Goal: Task Accomplishment & Management: Manage account settings

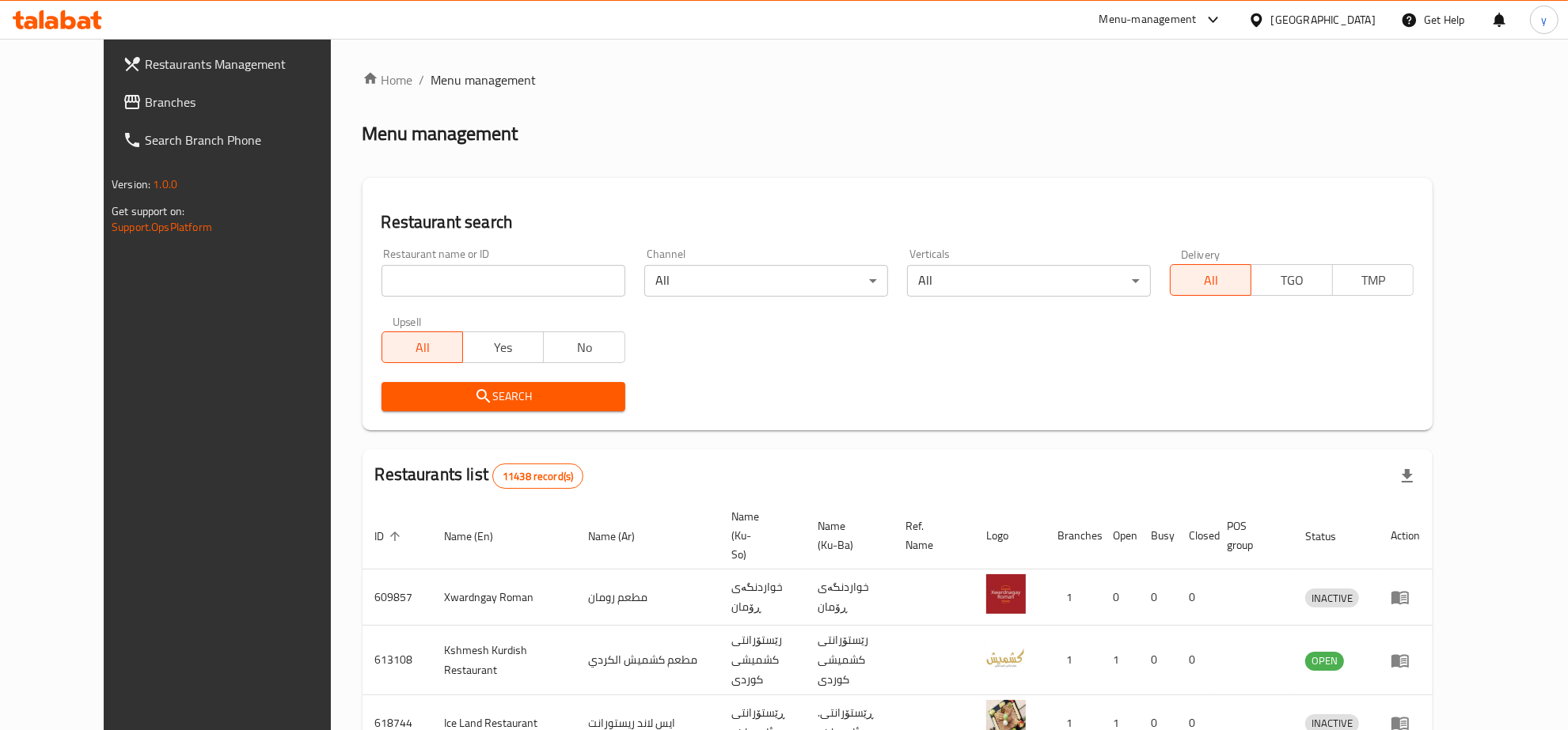
click at [162, 93] on span "Branches" at bounding box center [248, 102] width 208 height 19
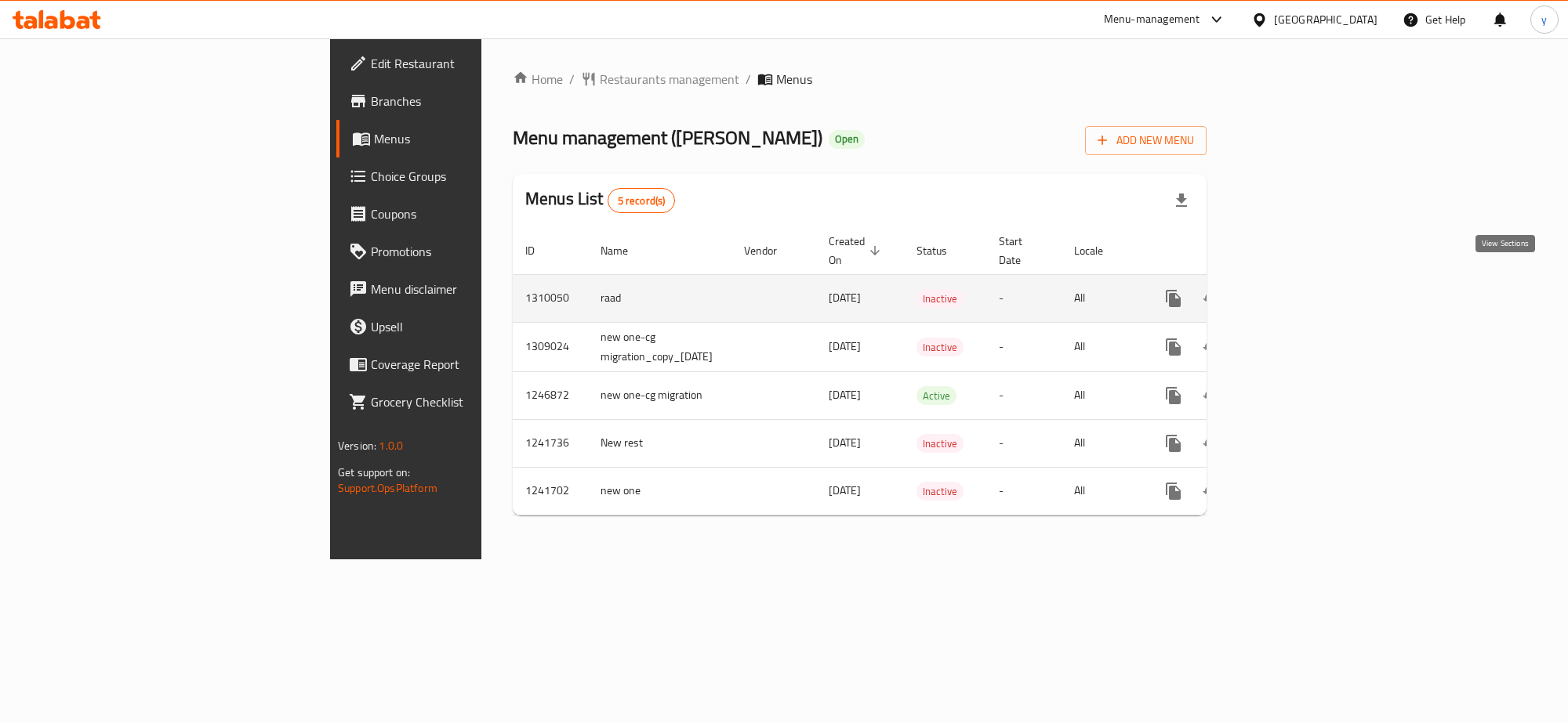
click at [1296, 289] on icon "enhanced table" at bounding box center [1287, 299] width 19 height 18
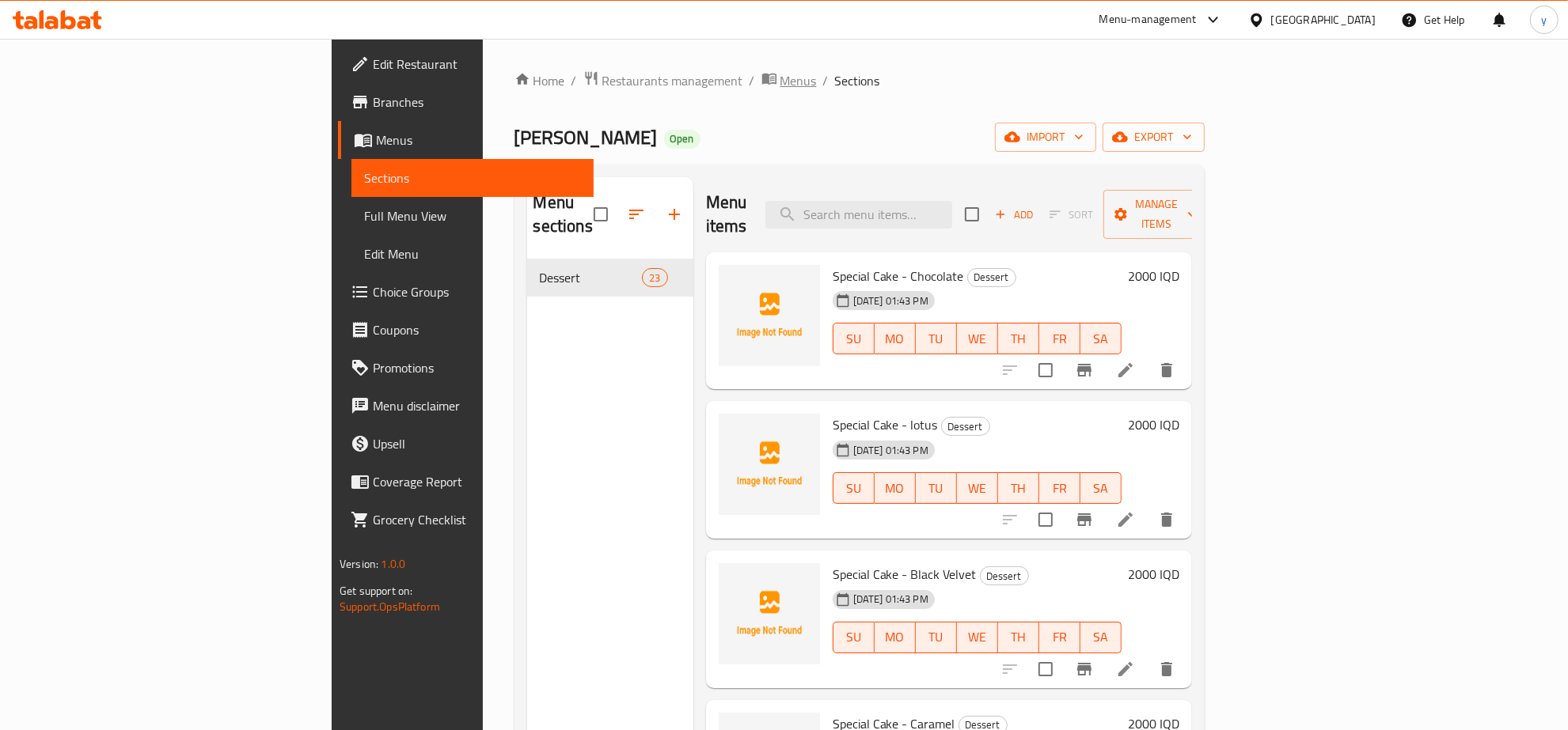
click at [781, 80] on span "Menus" at bounding box center [798, 80] width 36 height 19
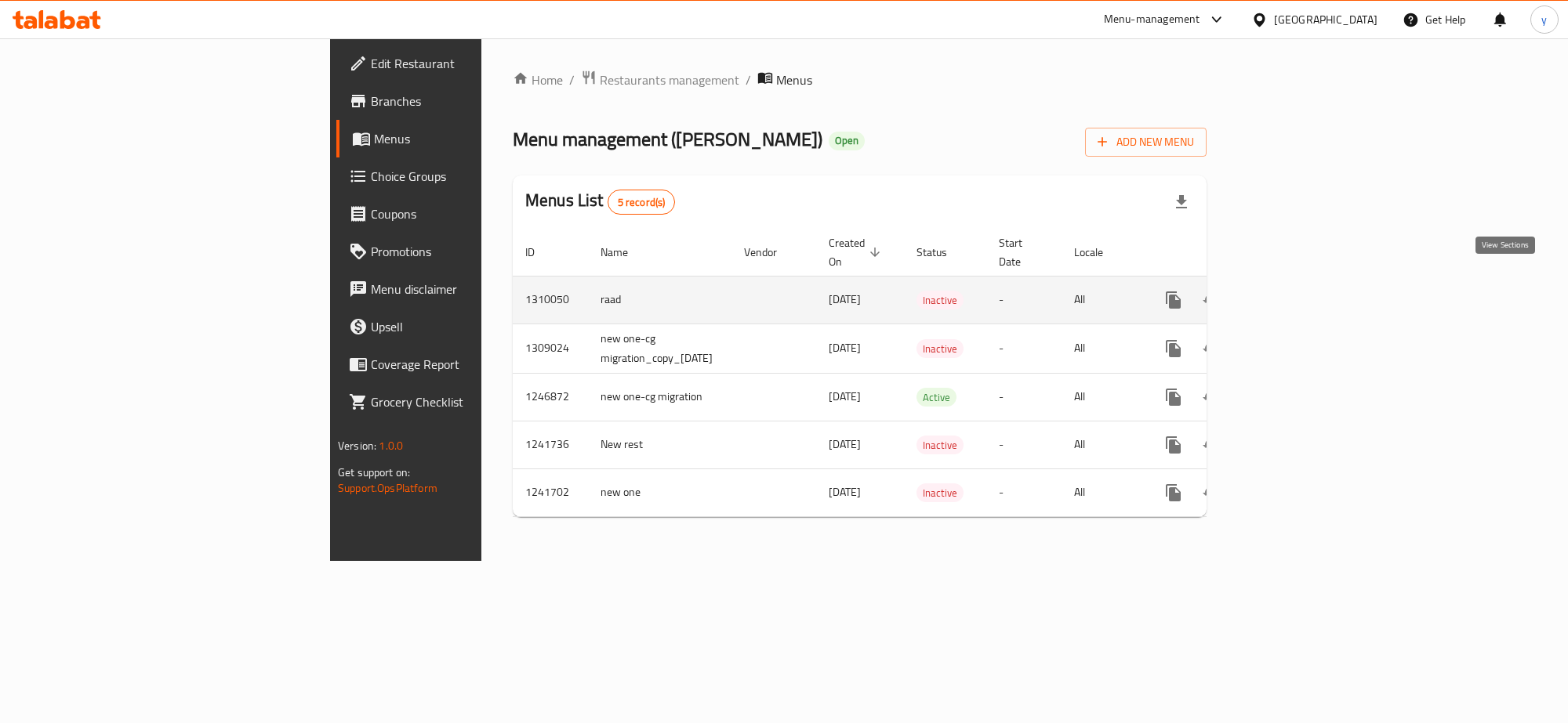
click at [1296, 290] on icon "enhanced table" at bounding box center [1287, 300] width 19 height 18
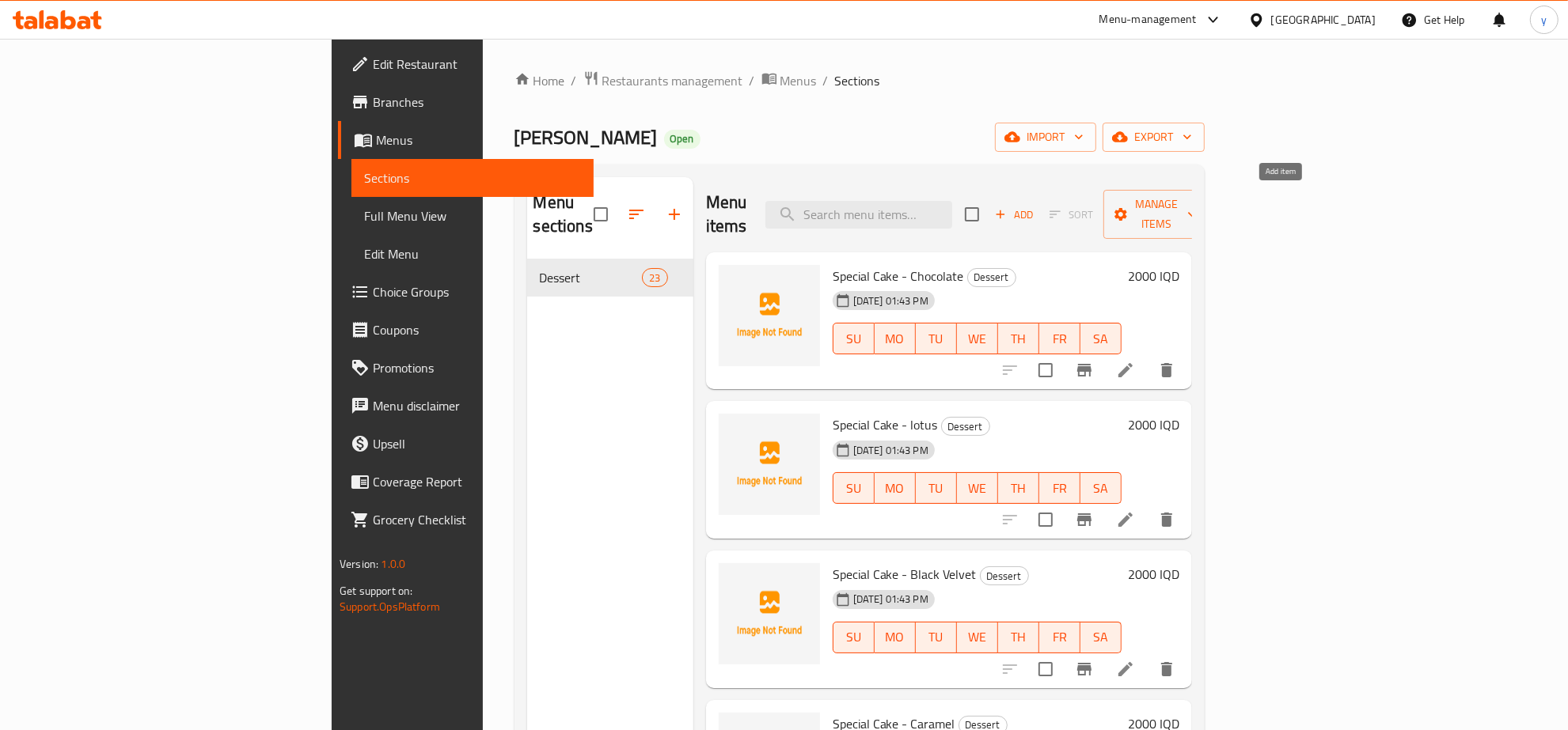
click at [1036, 210] on span "Add" at bounding box center [1014, 214] width 43 height 18
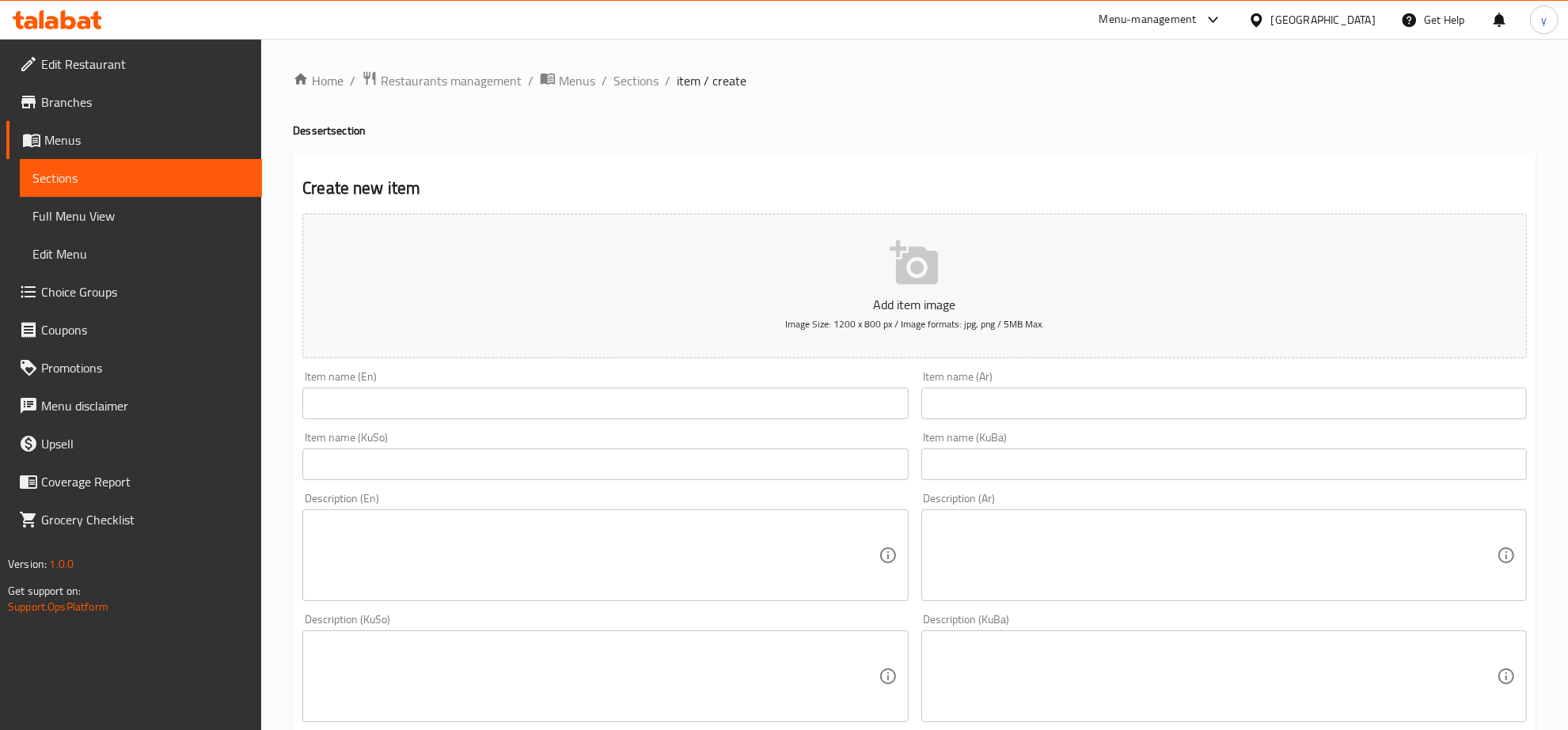
scroll to position [330, 0]
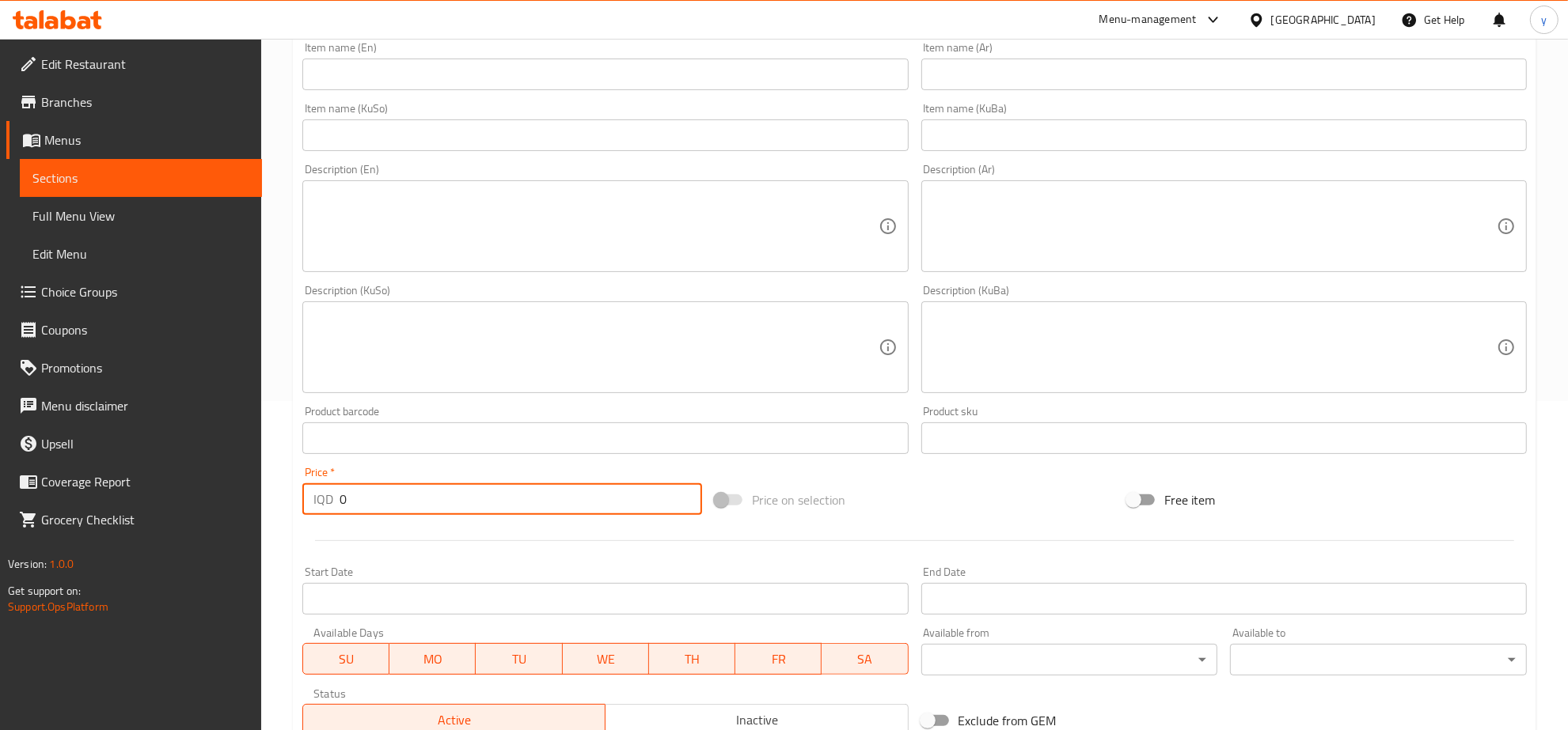
drag, startPoint x: 364, startPoint y: 496, endPoint x: 378, endPoint y: 488, distance: 16.1
click at [309, 491] on div "IQD 0 Price *" at bounding box center [502, 499] width 400 height 32
paste input "150"
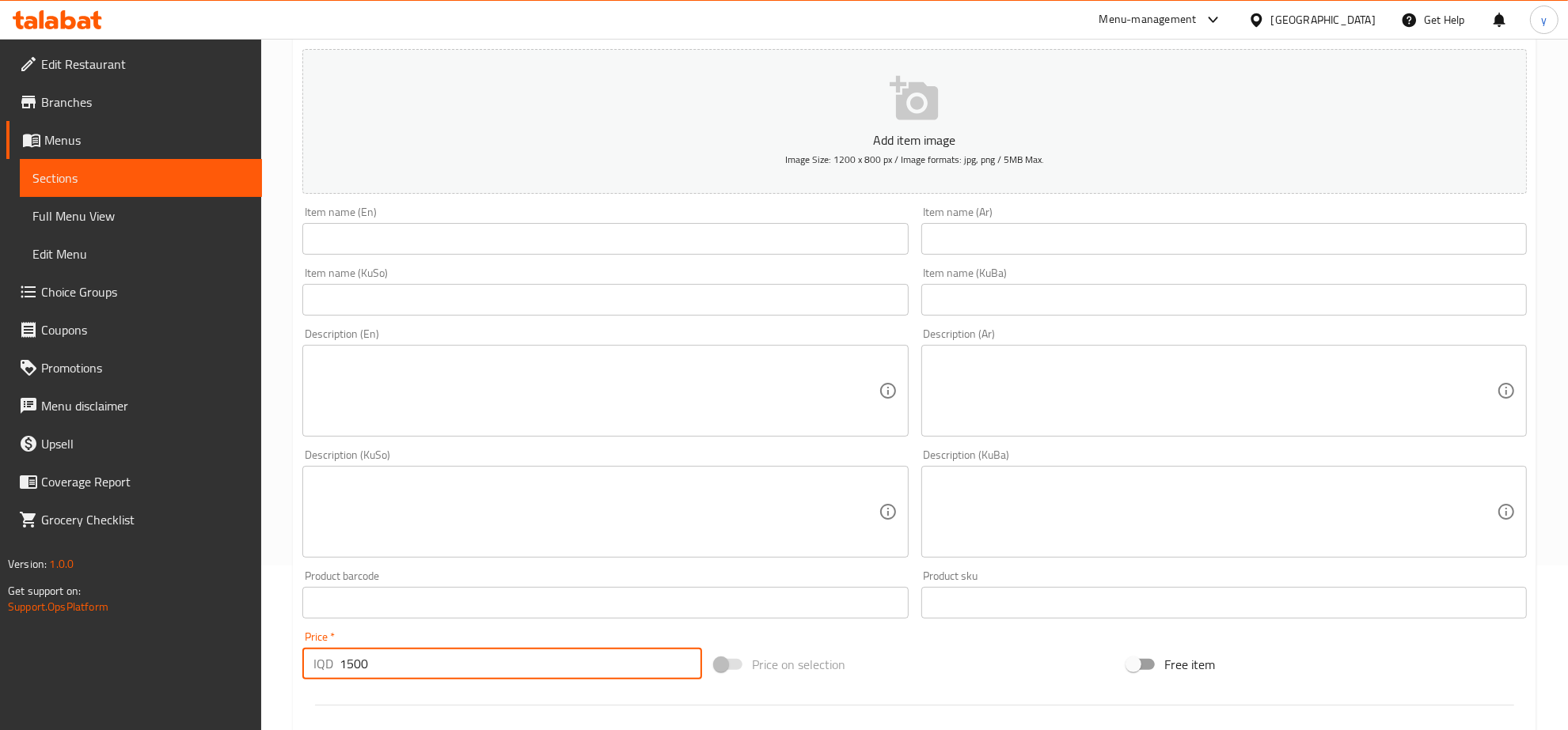
type input "1500"
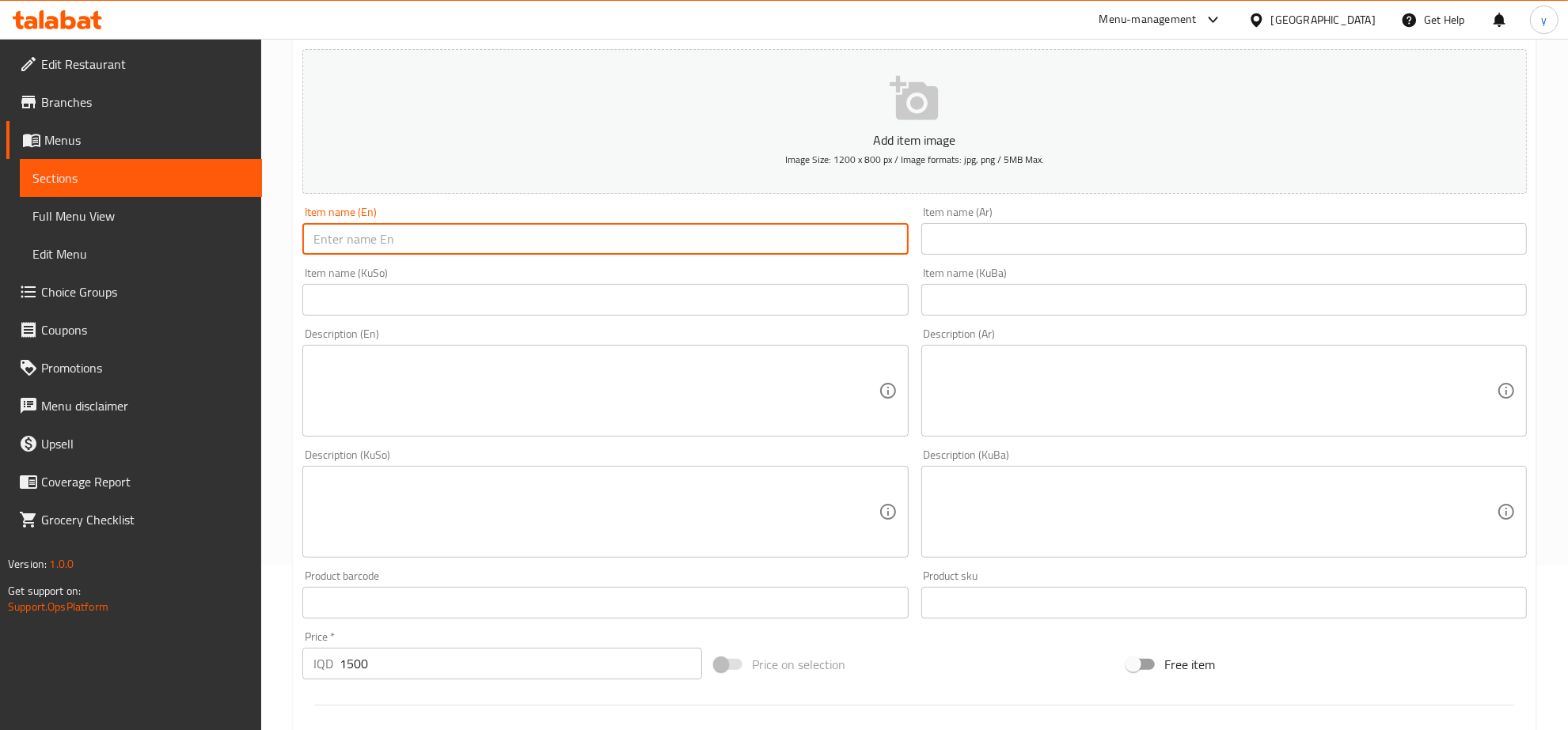
click at [829, 251] on input "text" at bounding box center [605, 239] width 605 height 32
paste input "Vanilla Cookies - 1 Piece"
click at [408, 240] on input "Vanilla Cookies - 1 Piece" at bounding box center [605, 239] width 605 height 32
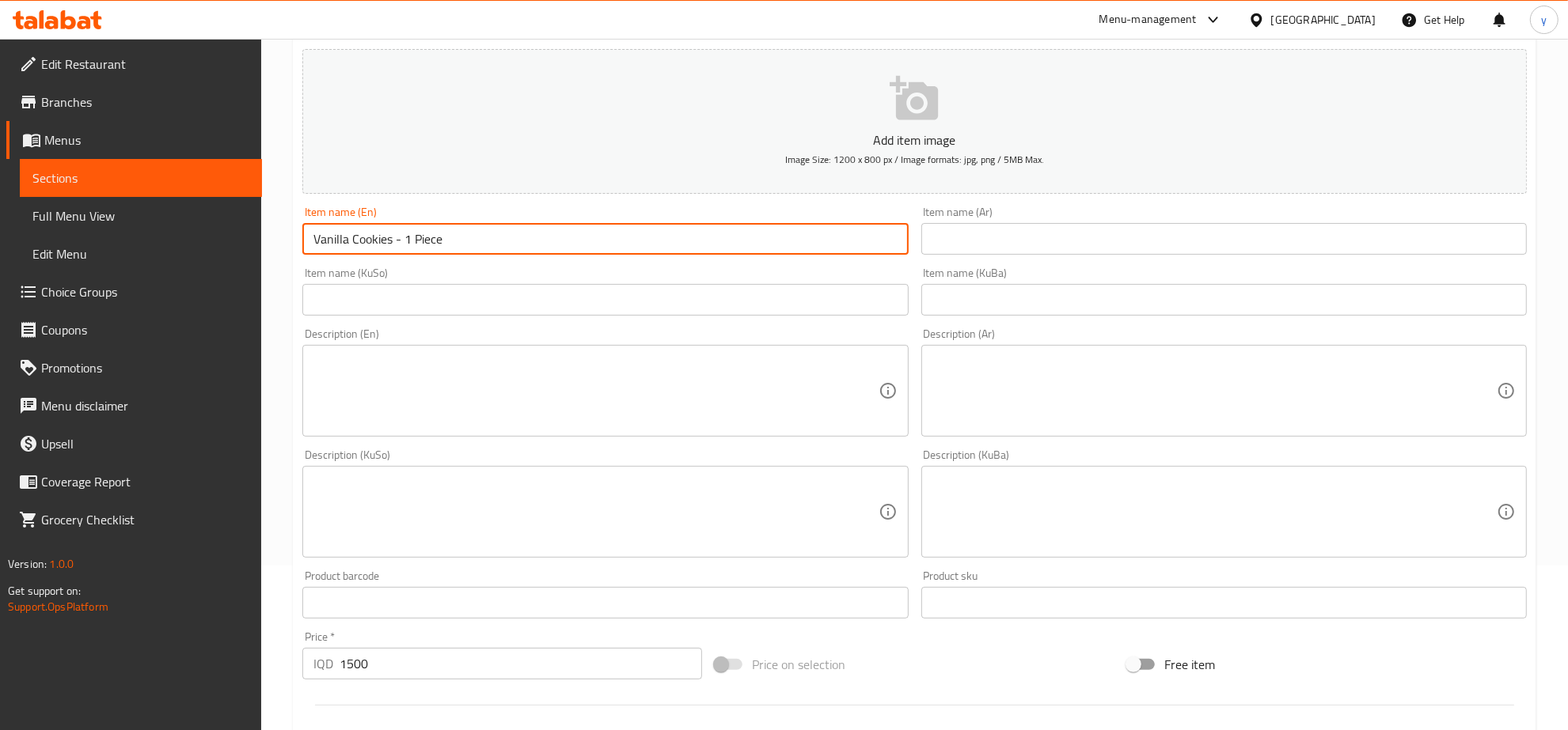
type input "Vanilla Cookies - 1 Piece"
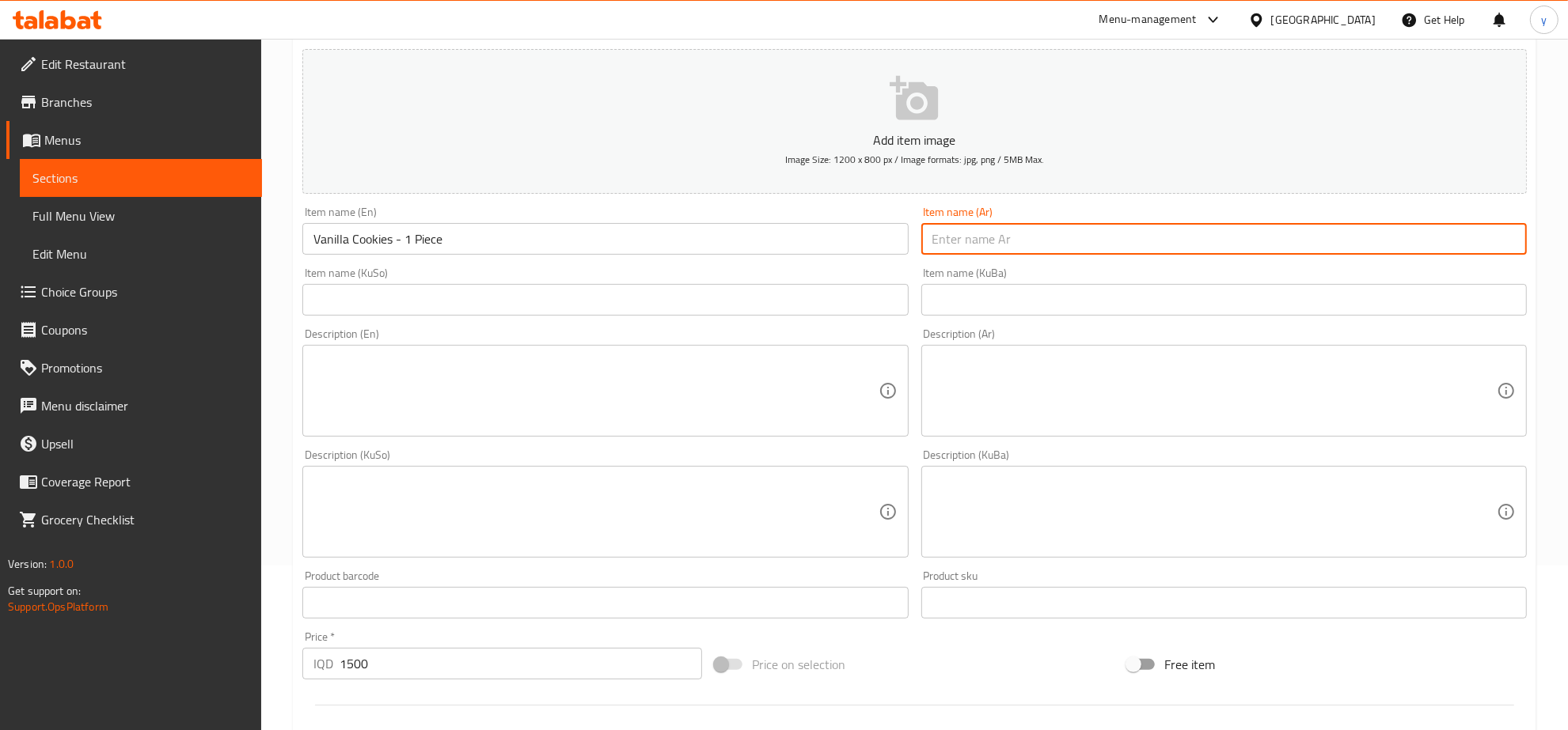
click at [968, 247] on input "text" at bounding box center [1224, 239] width 605 height 32
paste input "كوكيز فانيليا - 1 قطعة"
type input "كوكيز فانيليا - 1 قطعة"
click at [792, 286] on input "text" at bounding box center [605, 300] width 605 height 32
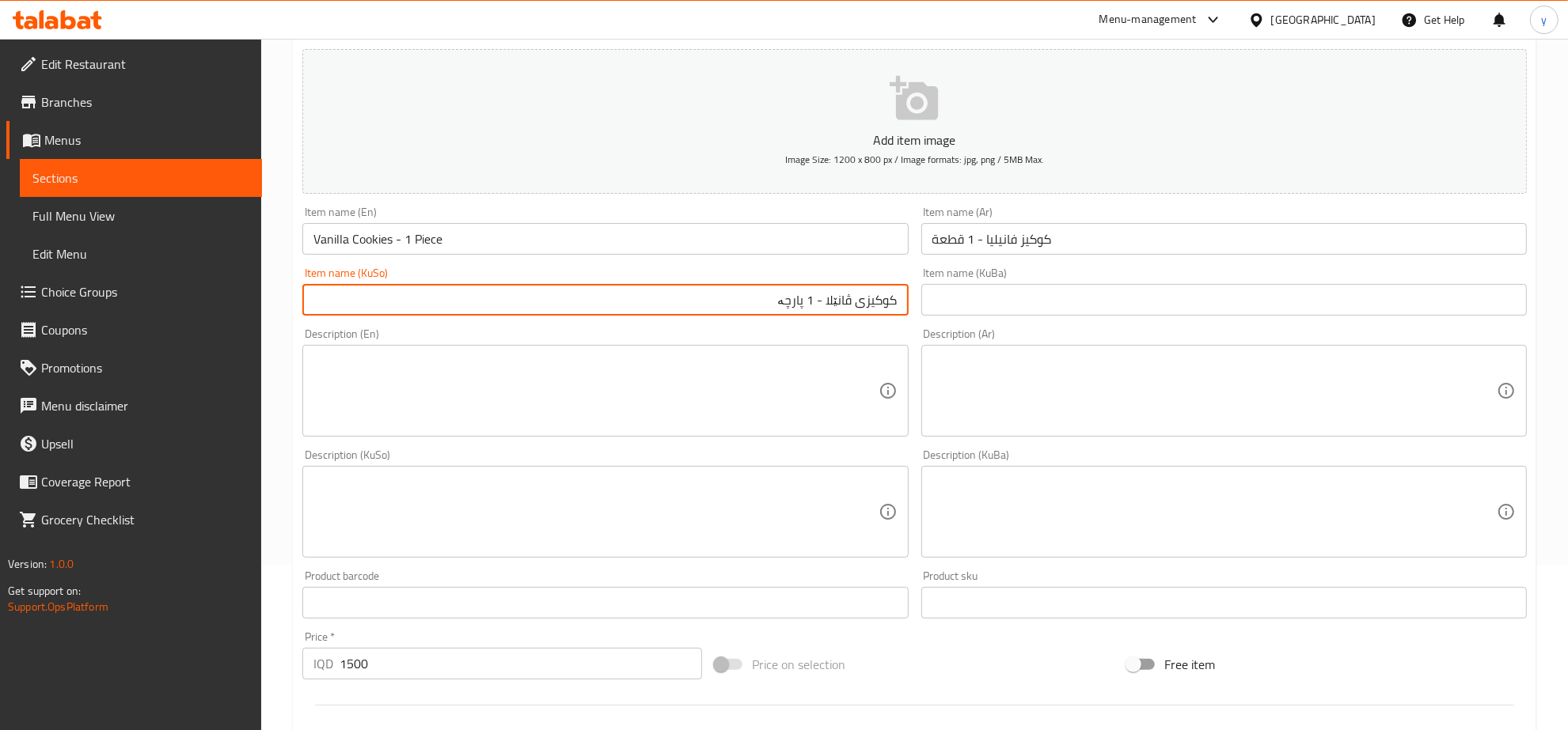
type input "کوکیزی ڤانێلا - 1 پارچە"
click at [820, 352] on div "Description (En)" at bounding box center [605, 391] width 605 height 91
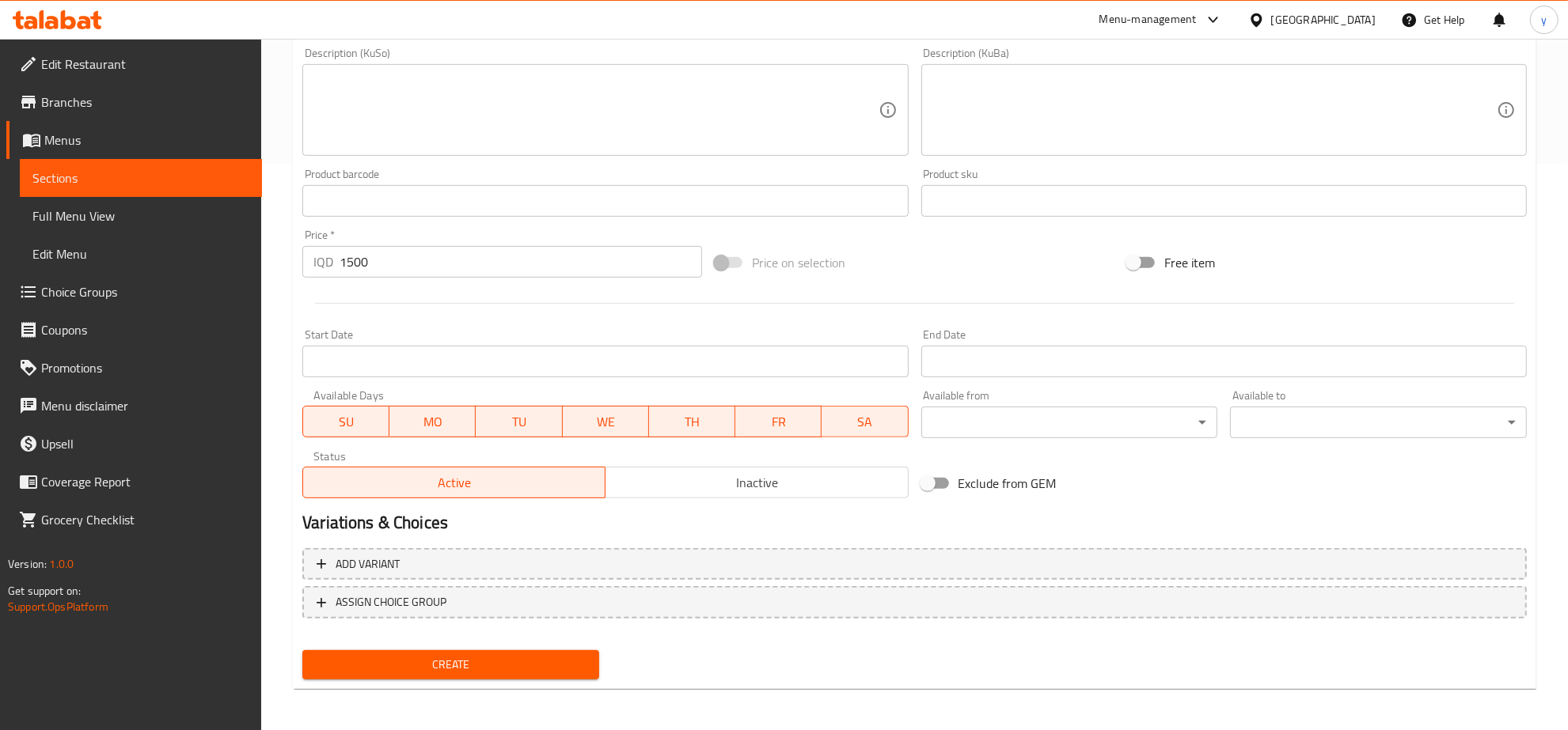
click at [532, 651] on button "Create" at bounding box center [451, 665] width 297 height 29
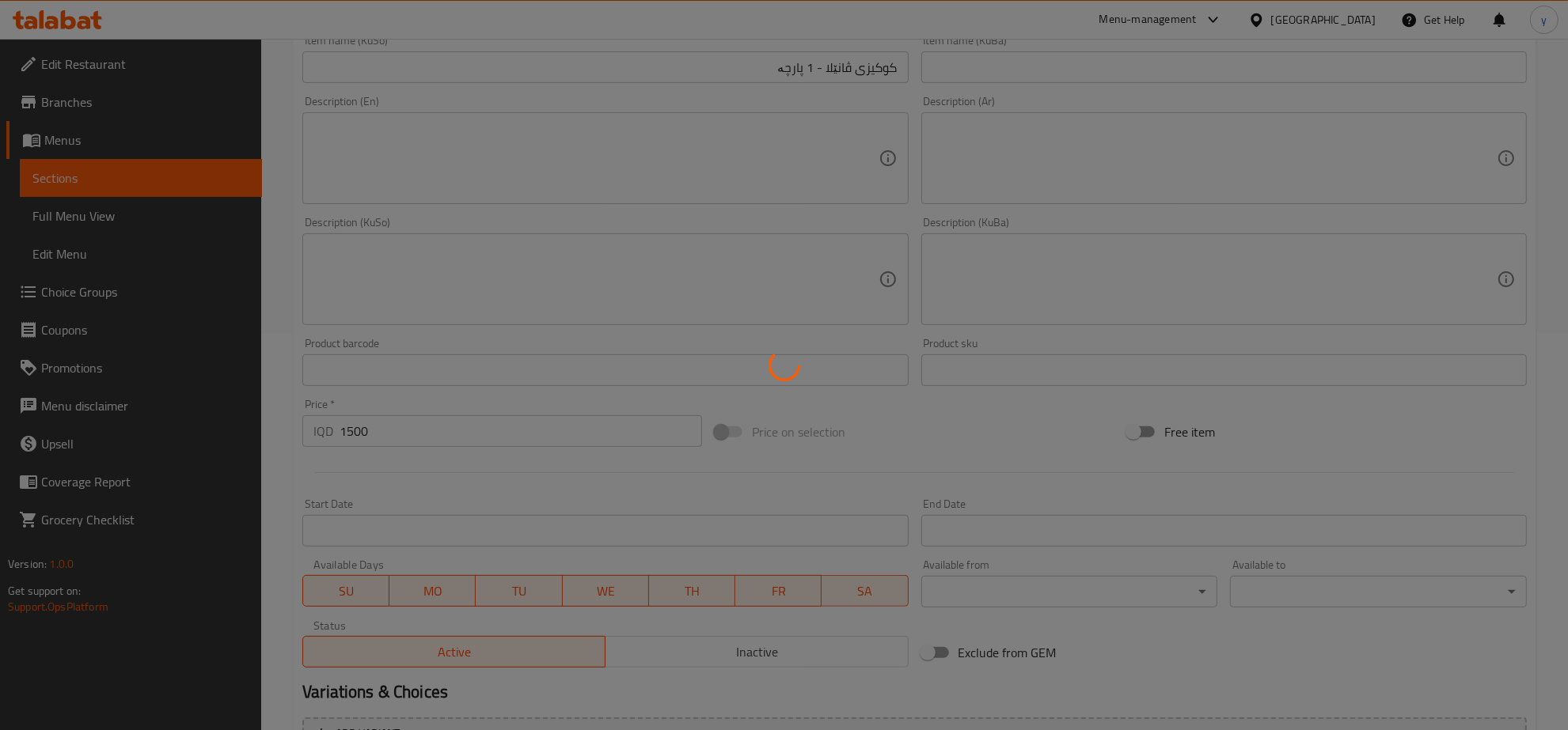
scroll to position [237, 0]
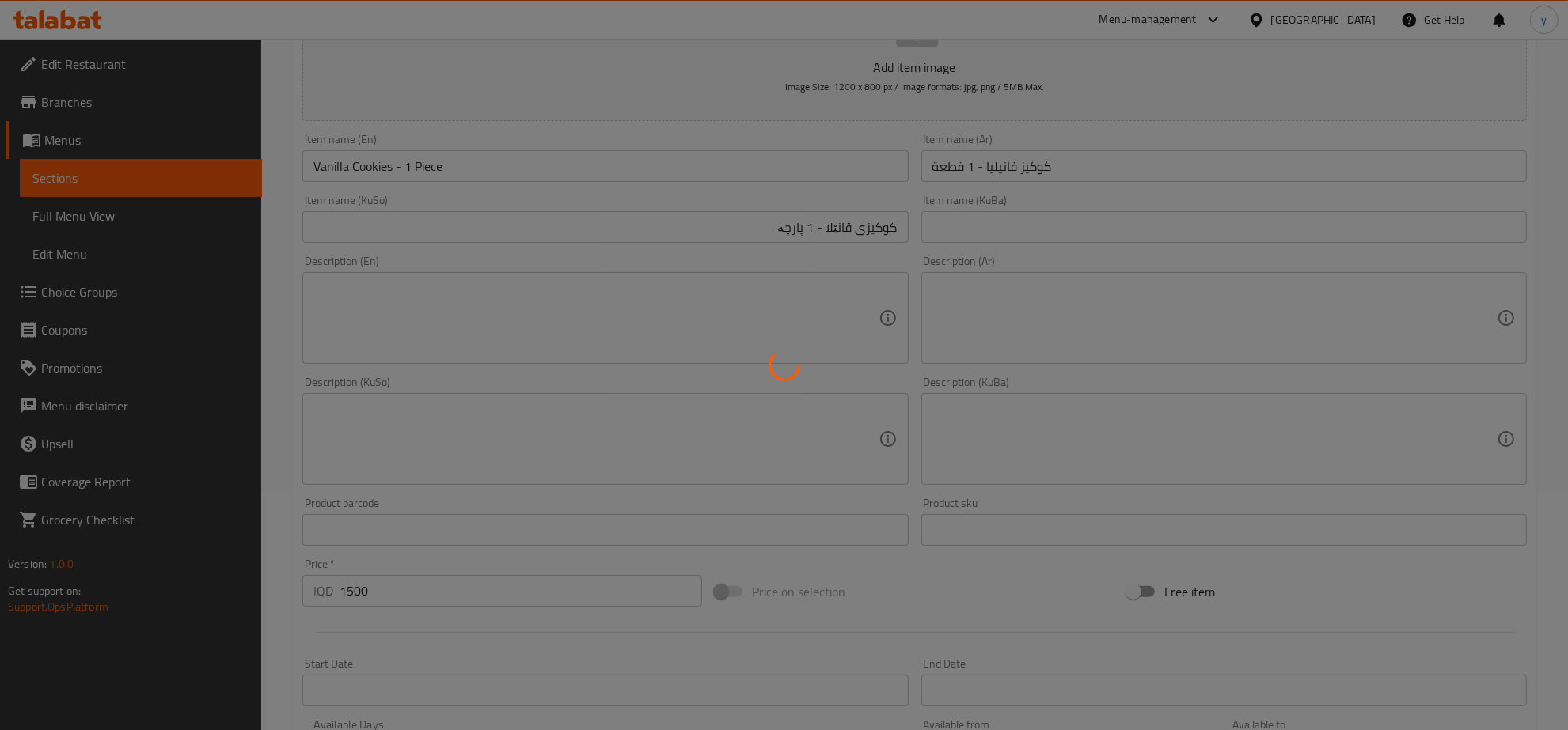
type input "0"
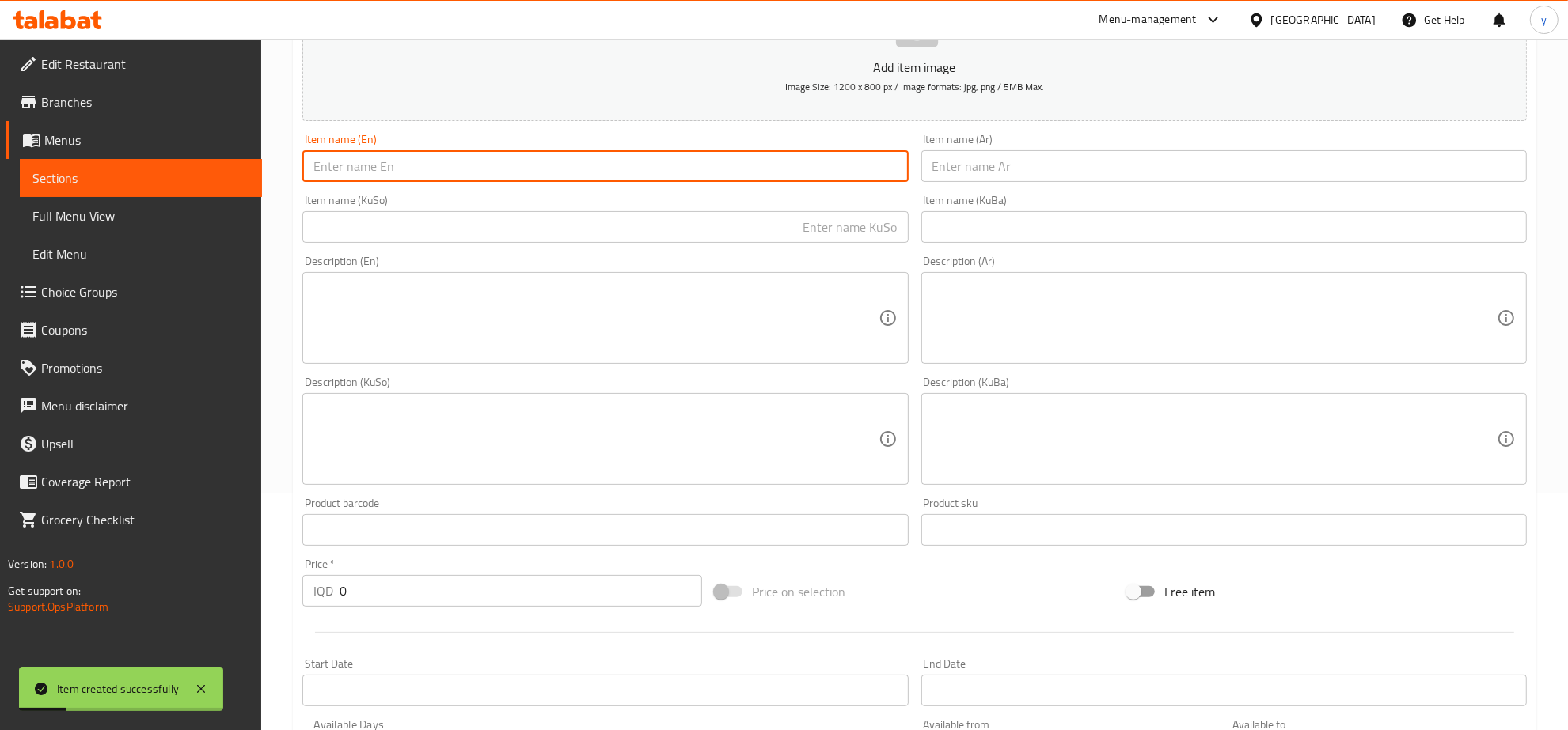
click at [425, 178] on input "text" at bounding box center [605, 166] width 605 height 32
paste input "Red Velvet Cookies - 1 Piece 1500"
click at [473, 167] on input "Red Velvet Cookies - 1 Piece 1500" at bounding box center [605, 166] width 605 height 32
type input "Red Velvet Cookies - 1 Piece"
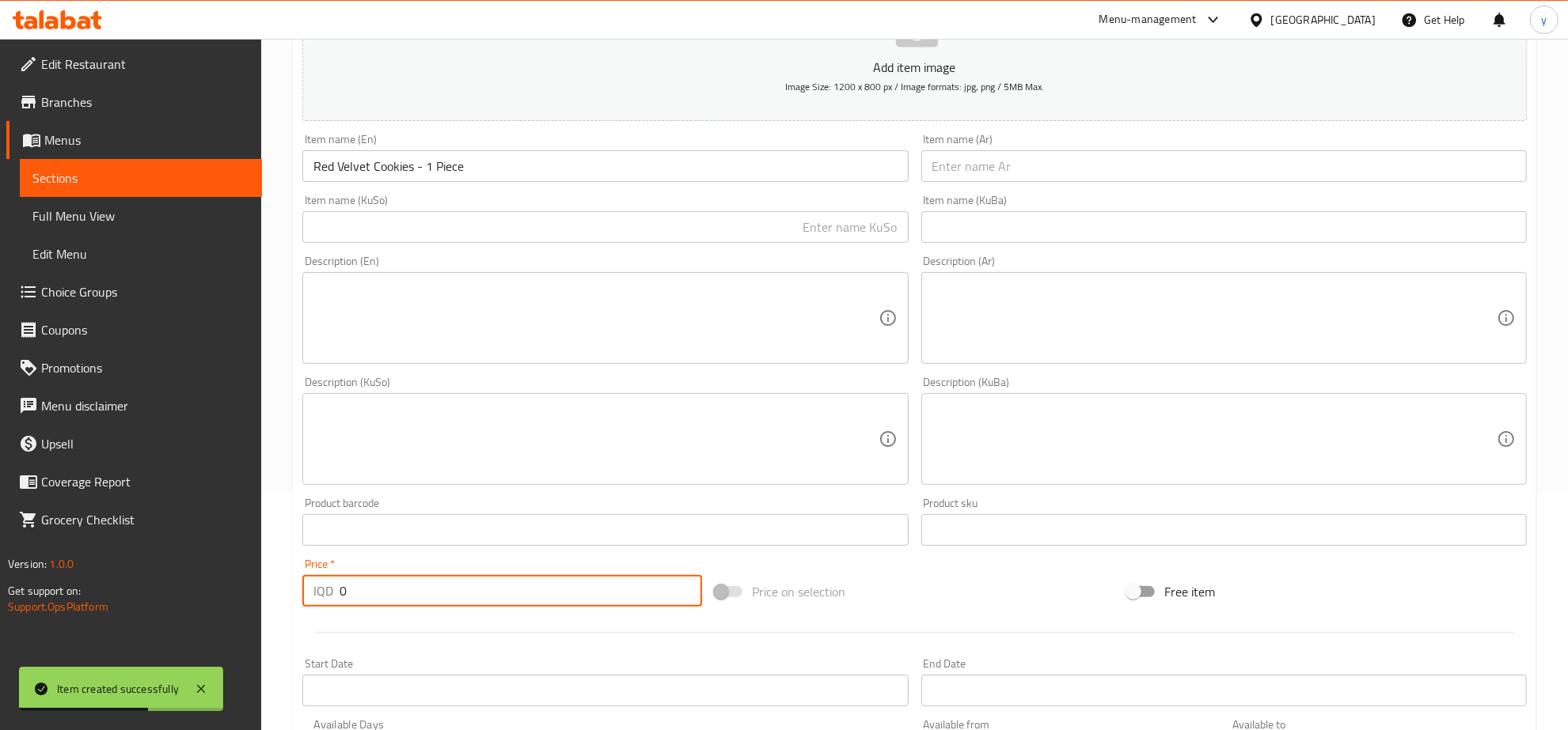
drag, startPoint x: 355, startPoint y: 590, endPoint x: 294, endPoint y: 595, distance: 61.2
click at [286, 599] on div "Home / Restaurants management / Menus / Sections / item / create Dessert sectio…" at bounding box center [914, 431] width 1307 height 1261
paste input "150"
type input "1500"
click at [468, 163] on input "Red Velvet Cookies - 1 Piece" at bounding box center [605, 166] width 605 height 32
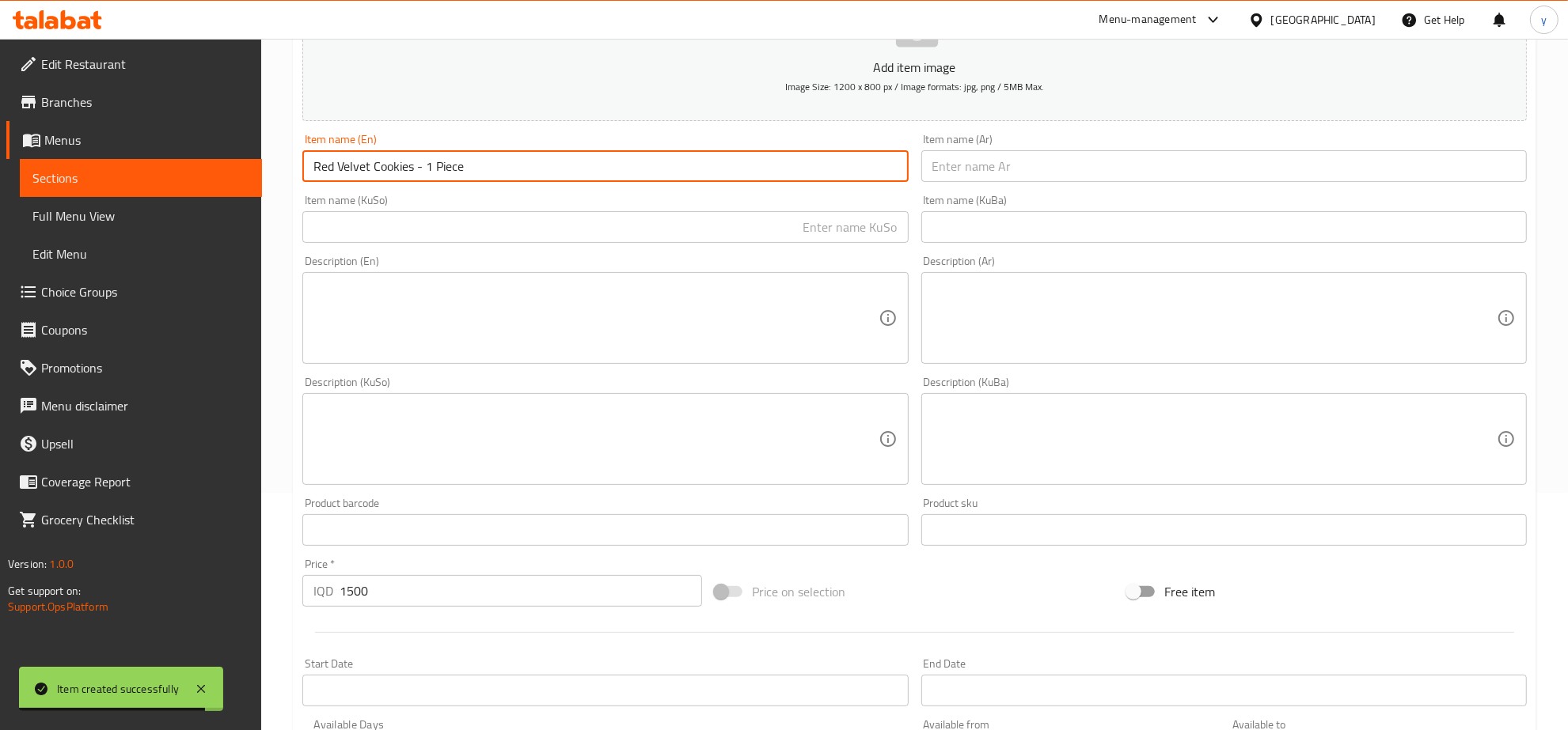
drag, startPoint x: 480, startPoint y: 167, endPoint x: 235, endPoint y: 163, distance: 245.0
click at [235, 163] on div "Edit Restaurant Branches Menus Sections Full Menu View Edit Menu Choice Groups …" at bounding box center [784, 431] width 1568 height 1261
type input "Red Velvet Cookies - 1 Piece"
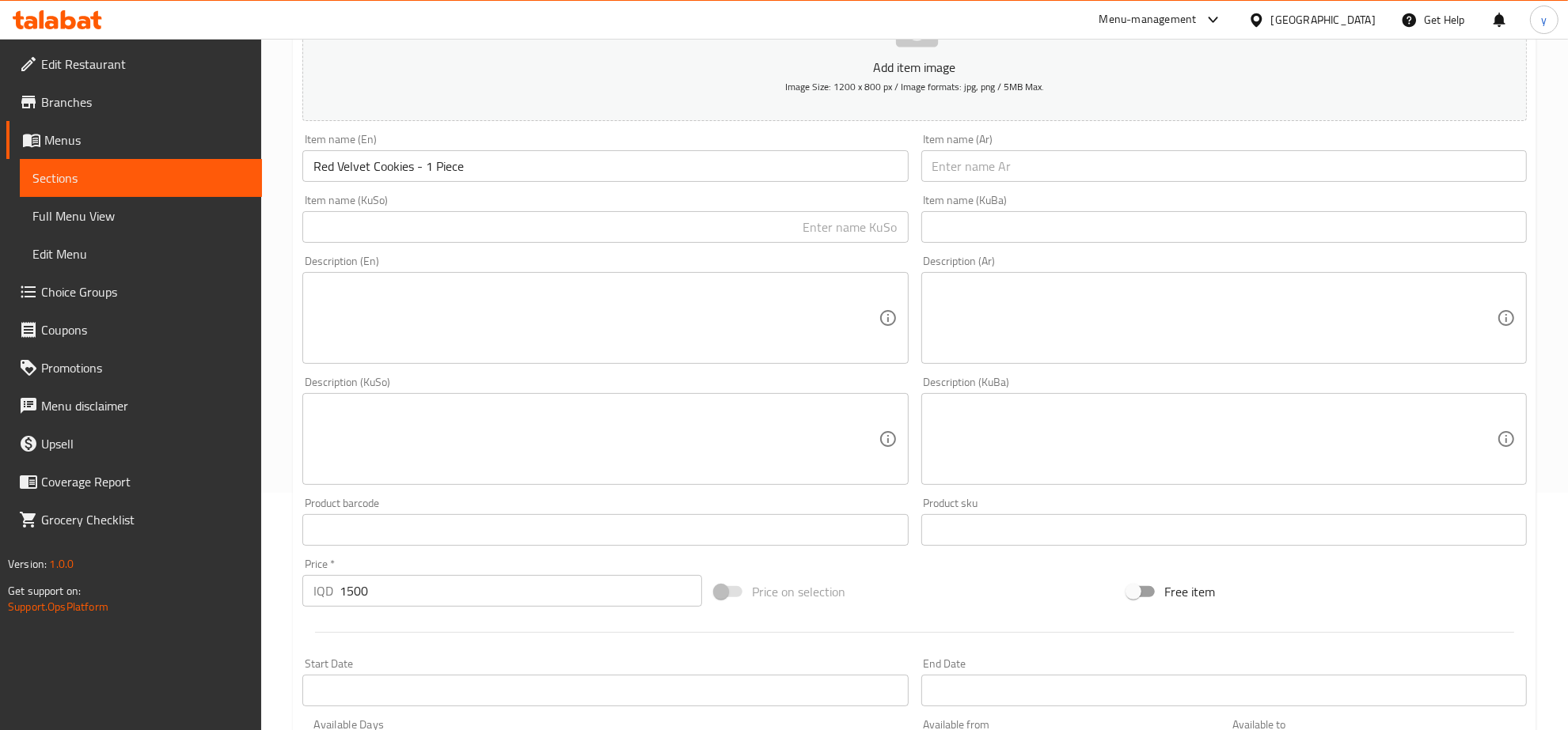
click at [938, 183] on div "Item name (Ar) Item name (Ar)" at bounding box center [1224, 157] width 618 height 61
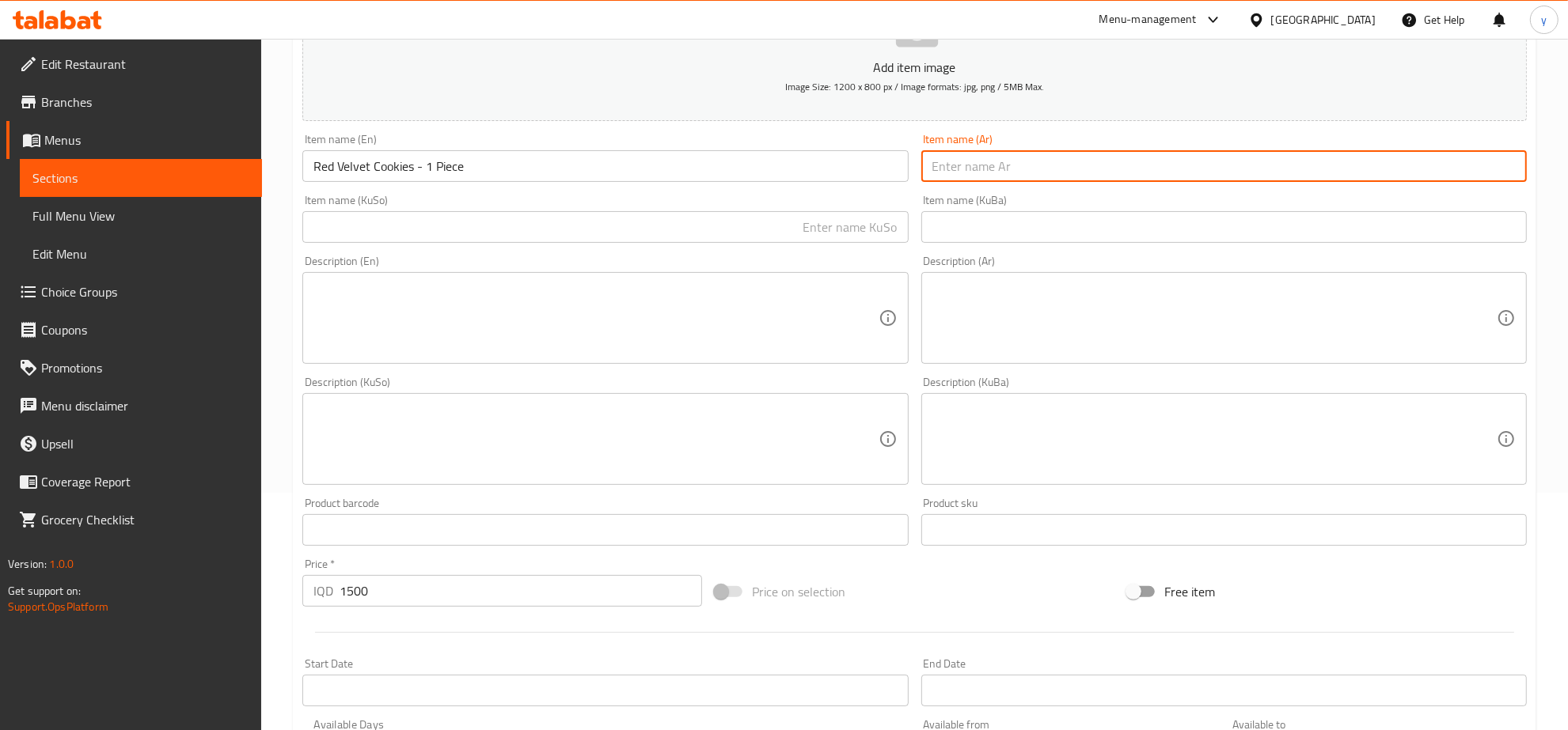
click at [960, 174] on input "text" at bounding box center [1224, 166] width 605 height 32
paste input "كوكيز ريد فيلفيت - 1 قطعة"
drag, startPoint x: 1043, startPoint y: 171, endPoint x: 985, endPoint y: 169, distance: 58.0
click at [985, 169] on input "كوكيز ريد فيلفيت - 1 قطعة" at bounding box center [1224, 166] width 605 height 32
paste input "text"
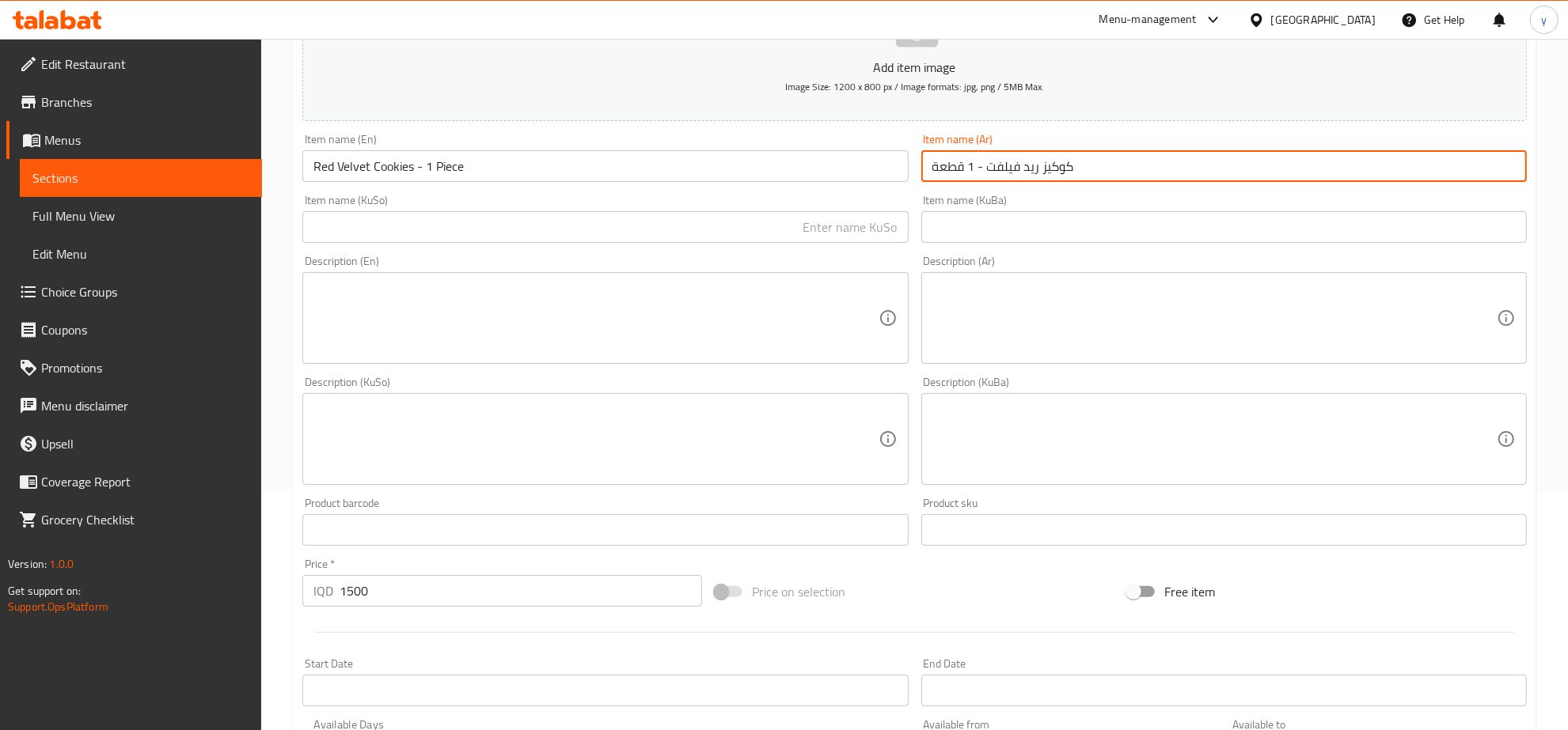
type input "كوكيز ريد فيلفت - 1 قطعة"
click at [833, 227] on input "text" at bounding box center [605, 227] width 605 height 32
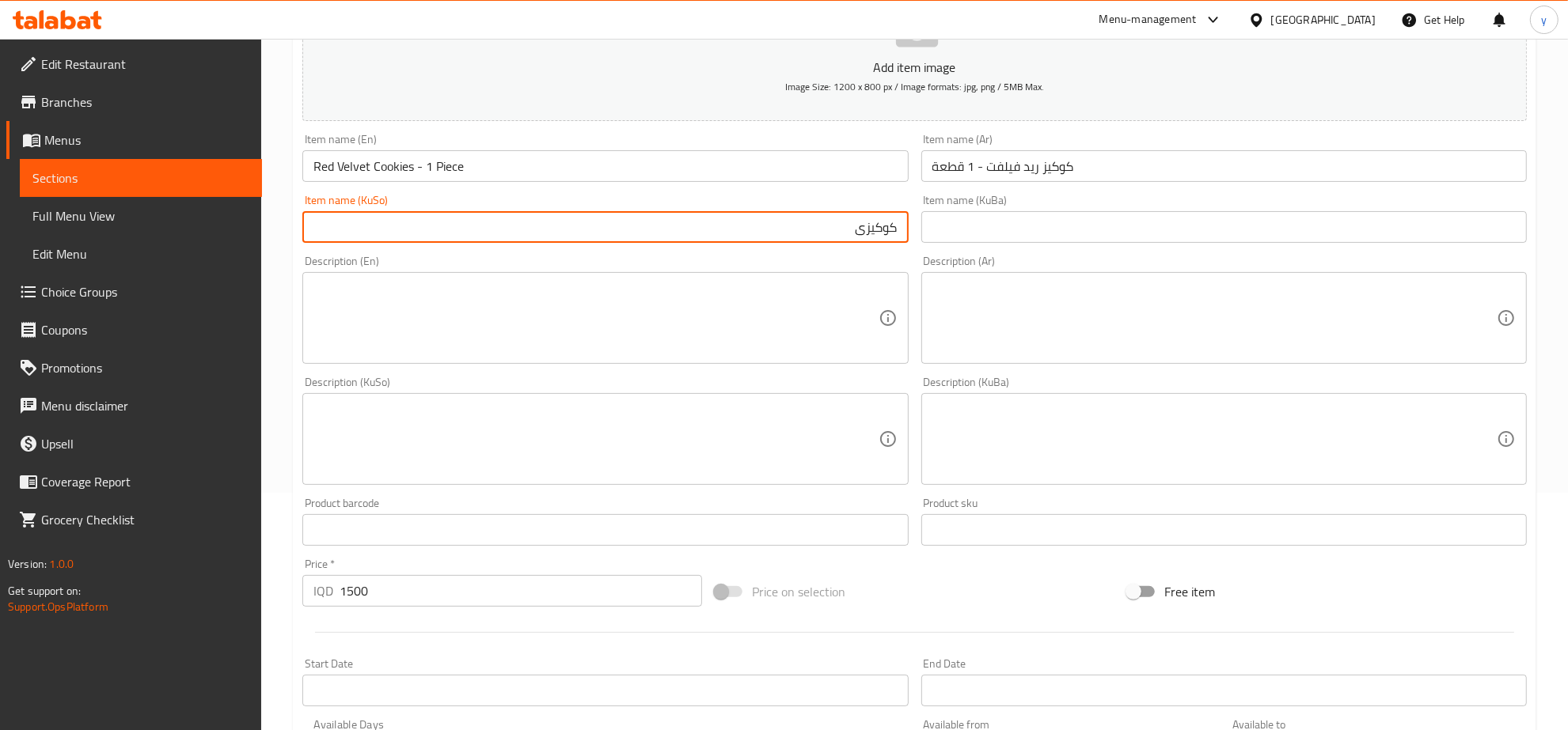
paste input "رێد ڤیلڤێت"
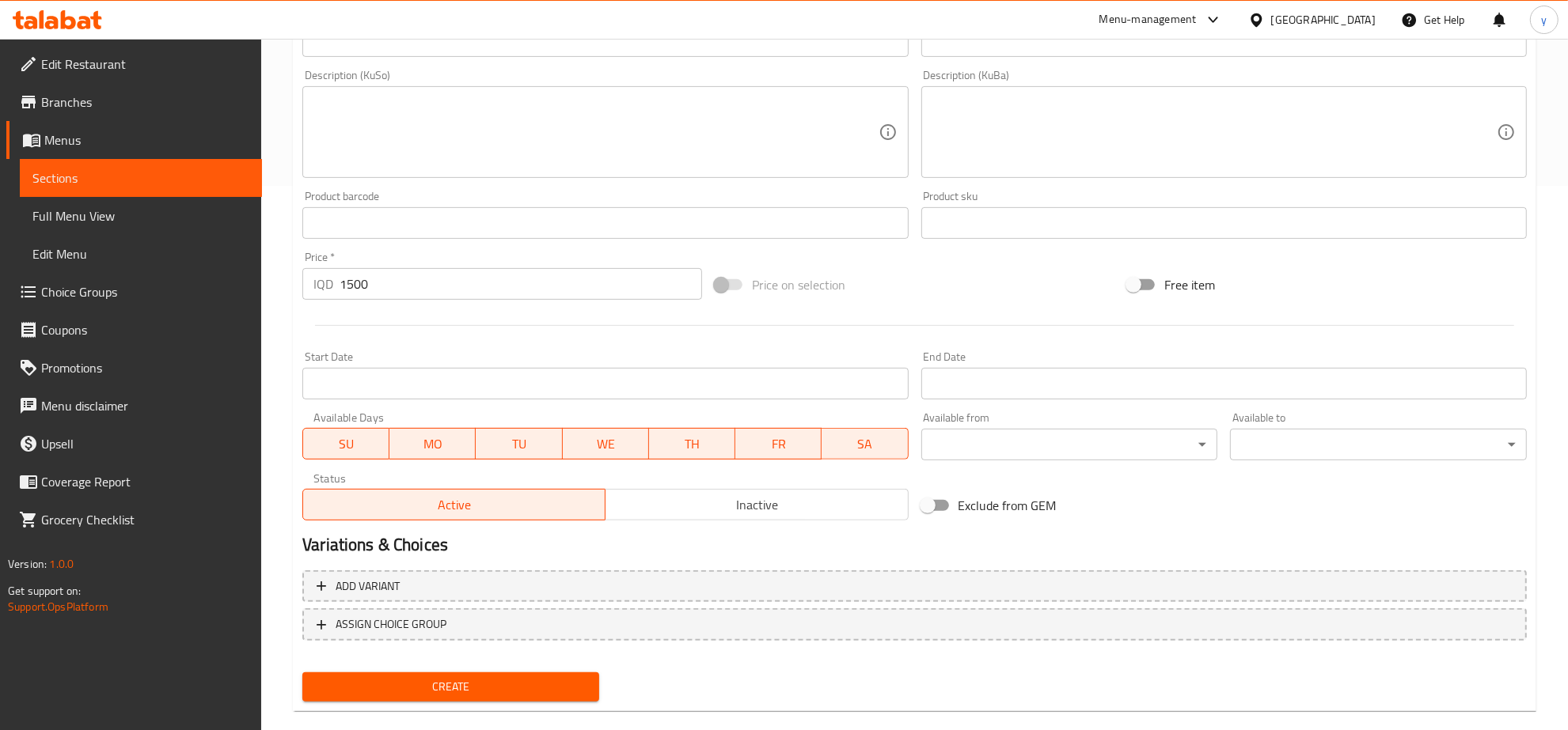
scroll to position [567, 0]
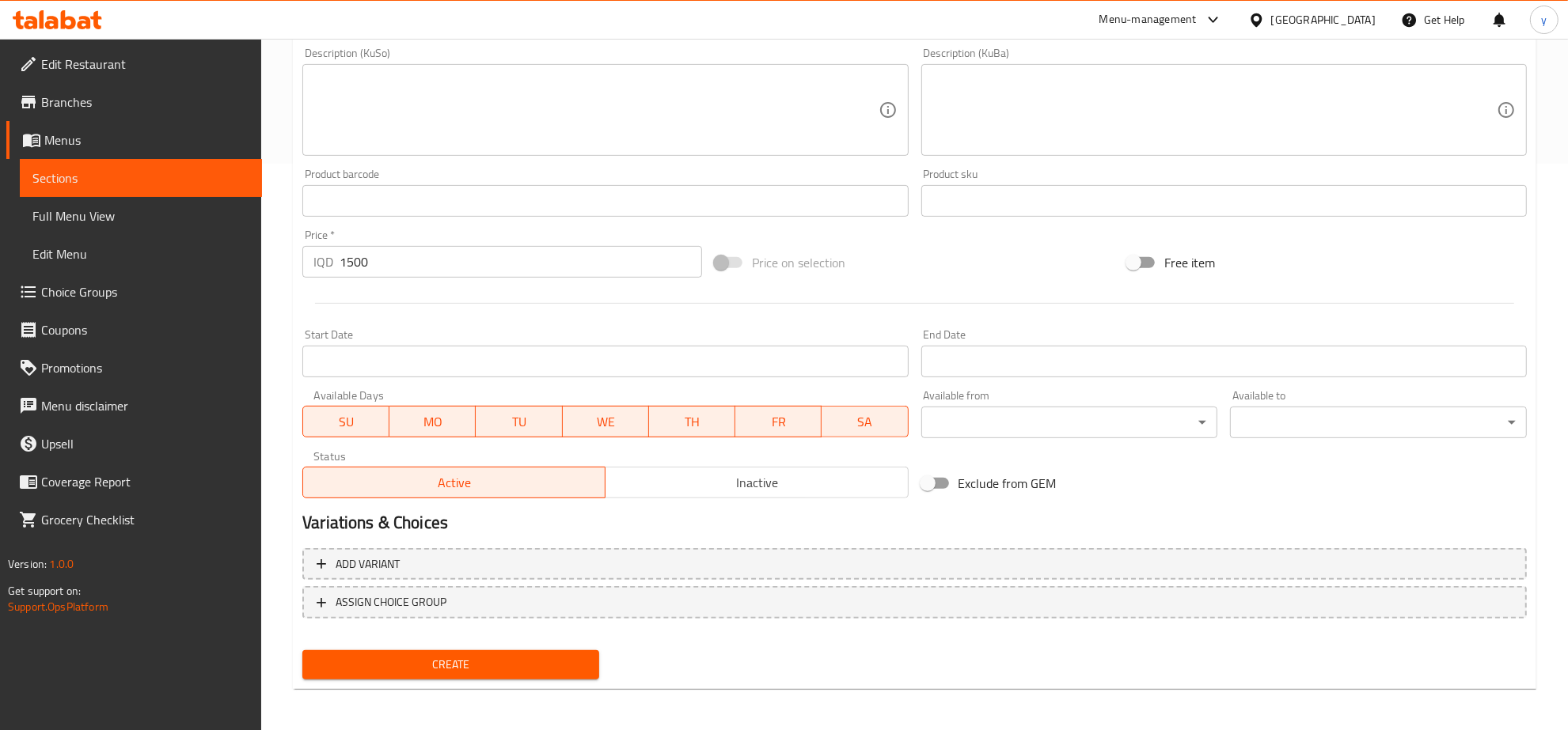
type input "کوکیزی رێد ڤیلڤێت - 1 پارچە"
click at [417, 674] on button "Create" at bounding box center [451, 665] width 297 height 29
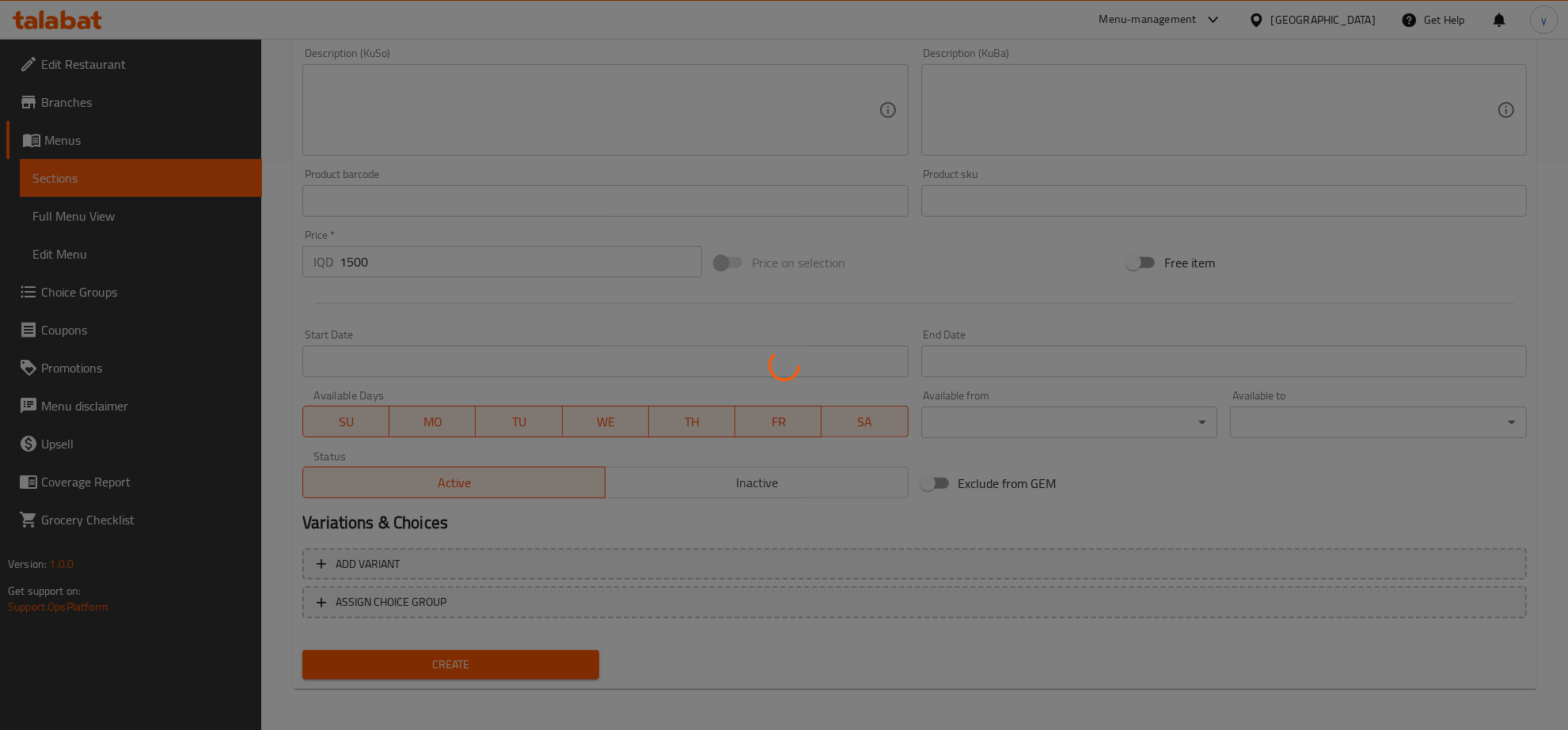
type input "0"
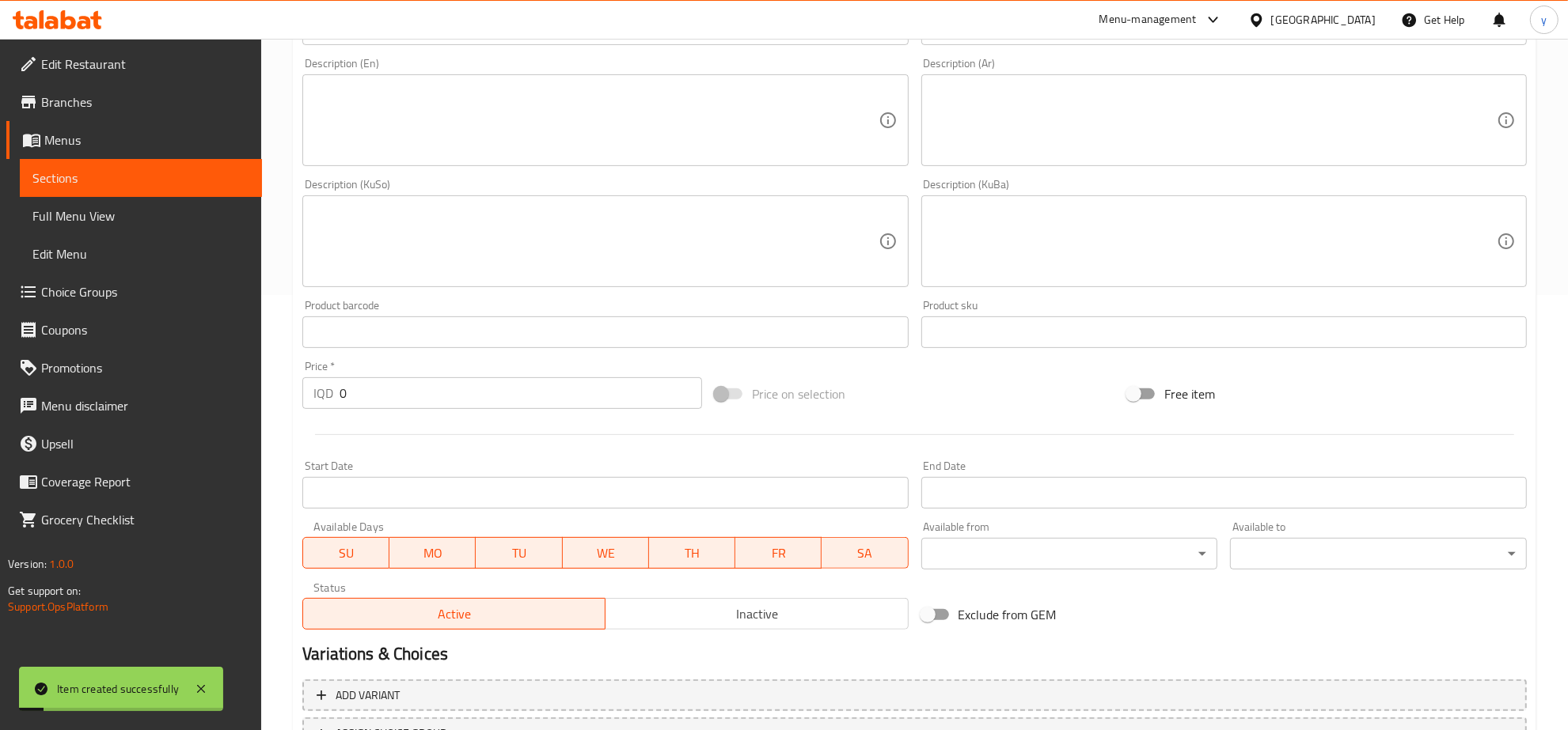
scroll to position [237, 0]
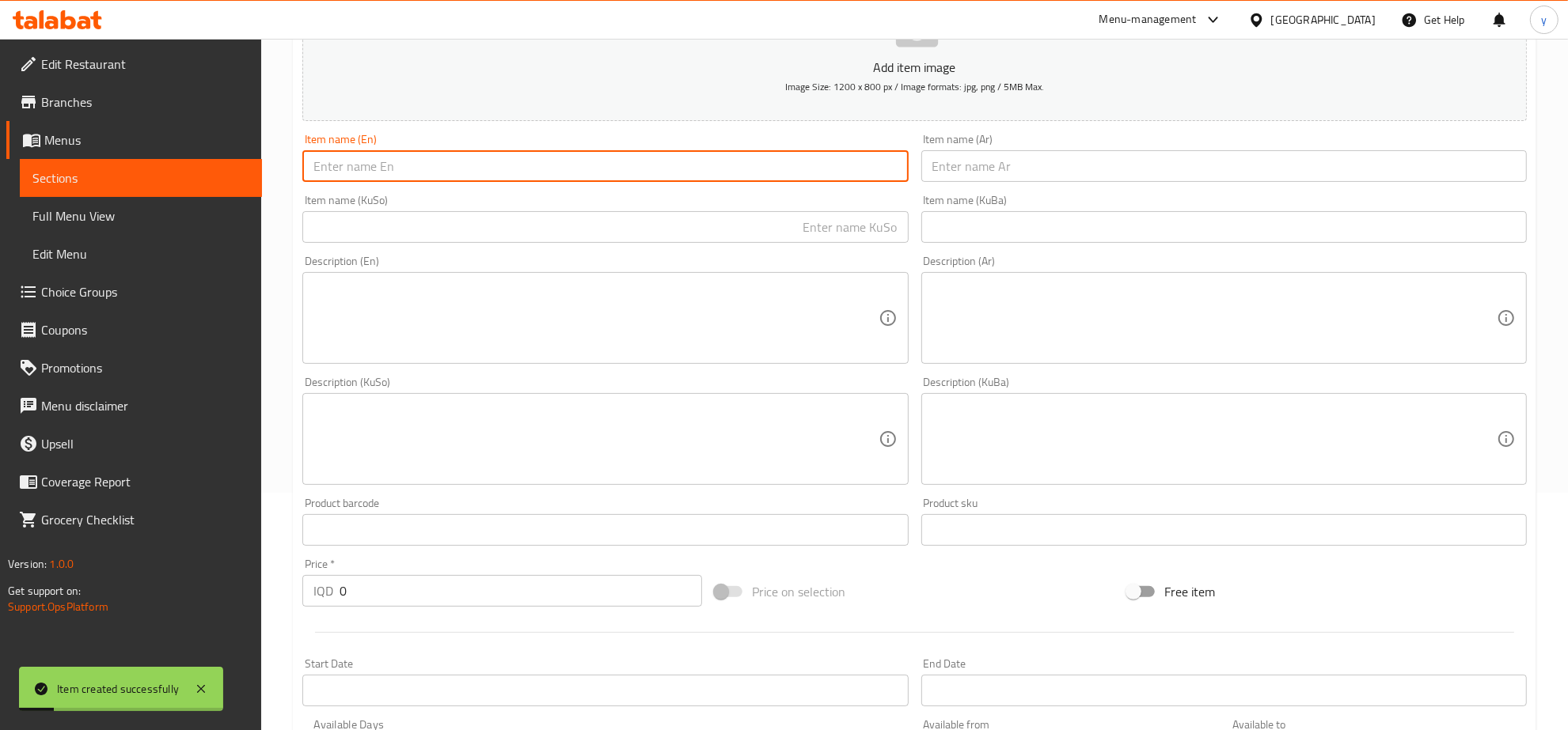
click at [417, 159] on input "text" at bounding box center [605, 166] width 605 height 32
paste input "Chocolate Cookies - 1 Piece 1500"
click at [461, 168] on input "Chocolate Cookies - 1 Piece 1500" at bounding box center [605, 166] width 605 height 32
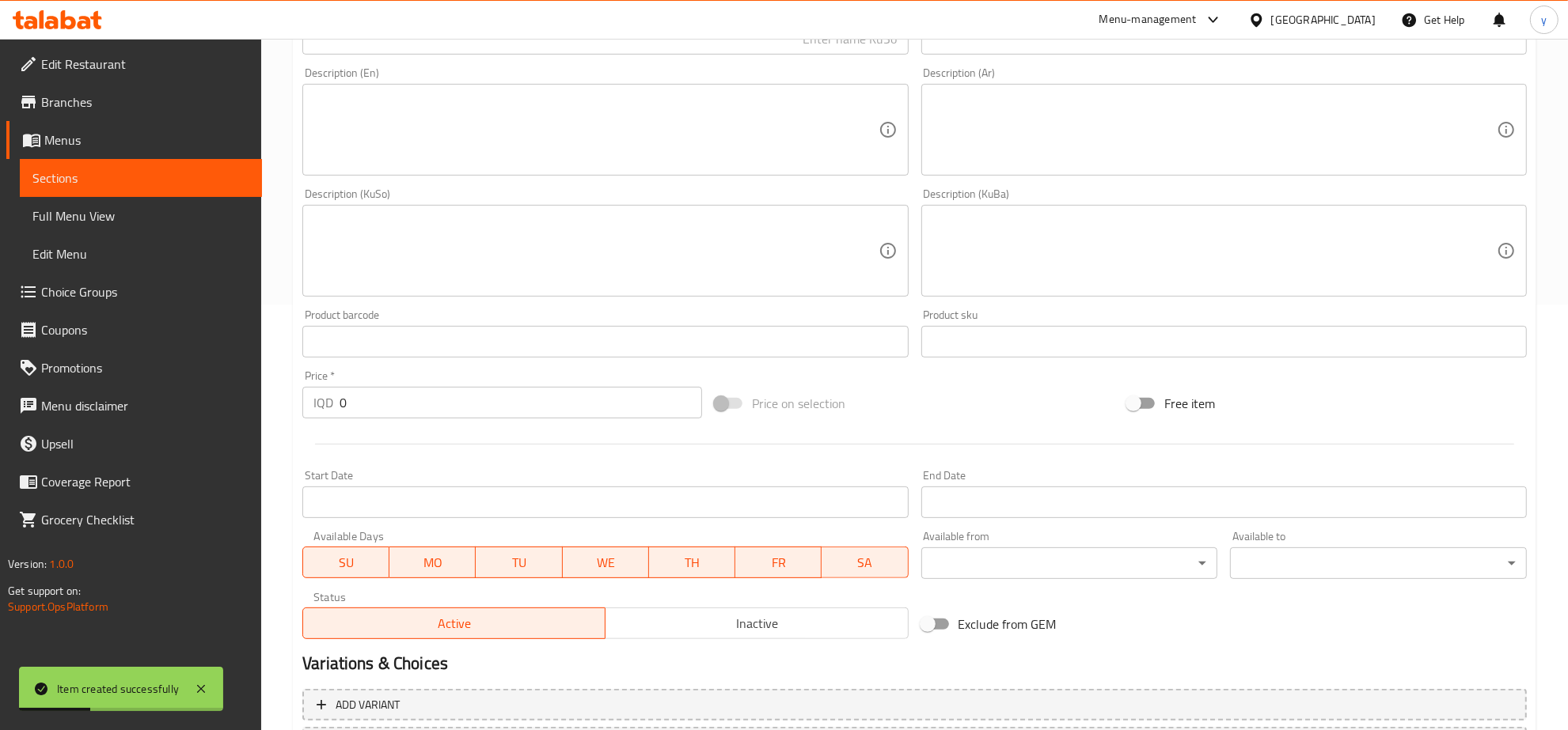
scroll to position [567, 0]
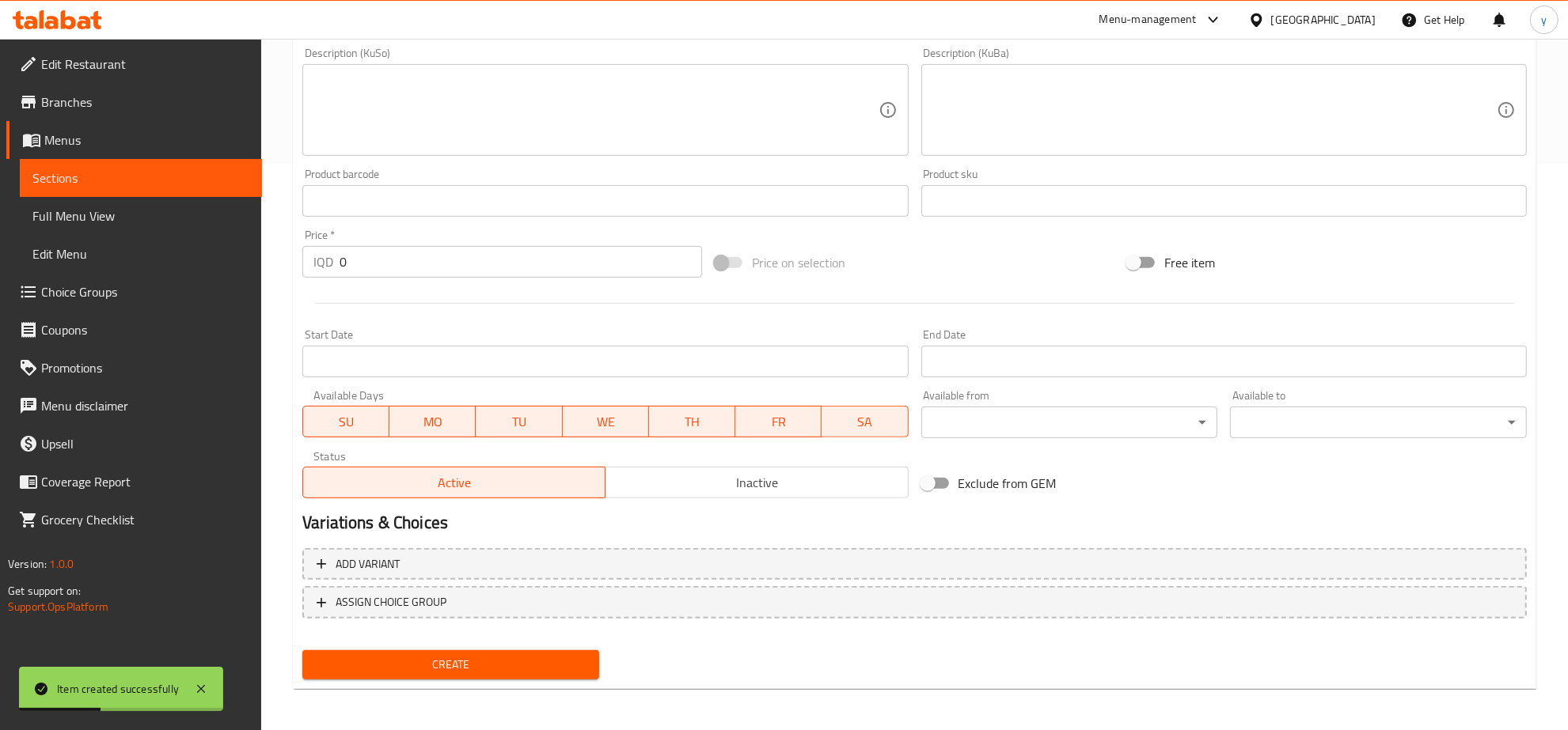
type input "Chocolate Cookies - 1 Piece"
drag, startPoint x: 341, startPoint y: 274, endPoint x: 361, endPoint y: 251, distance: 30.5
click at [339, 274] on div "Price   * IQD 0 Price *" at bounding box center [502, 253] width 413 height 61
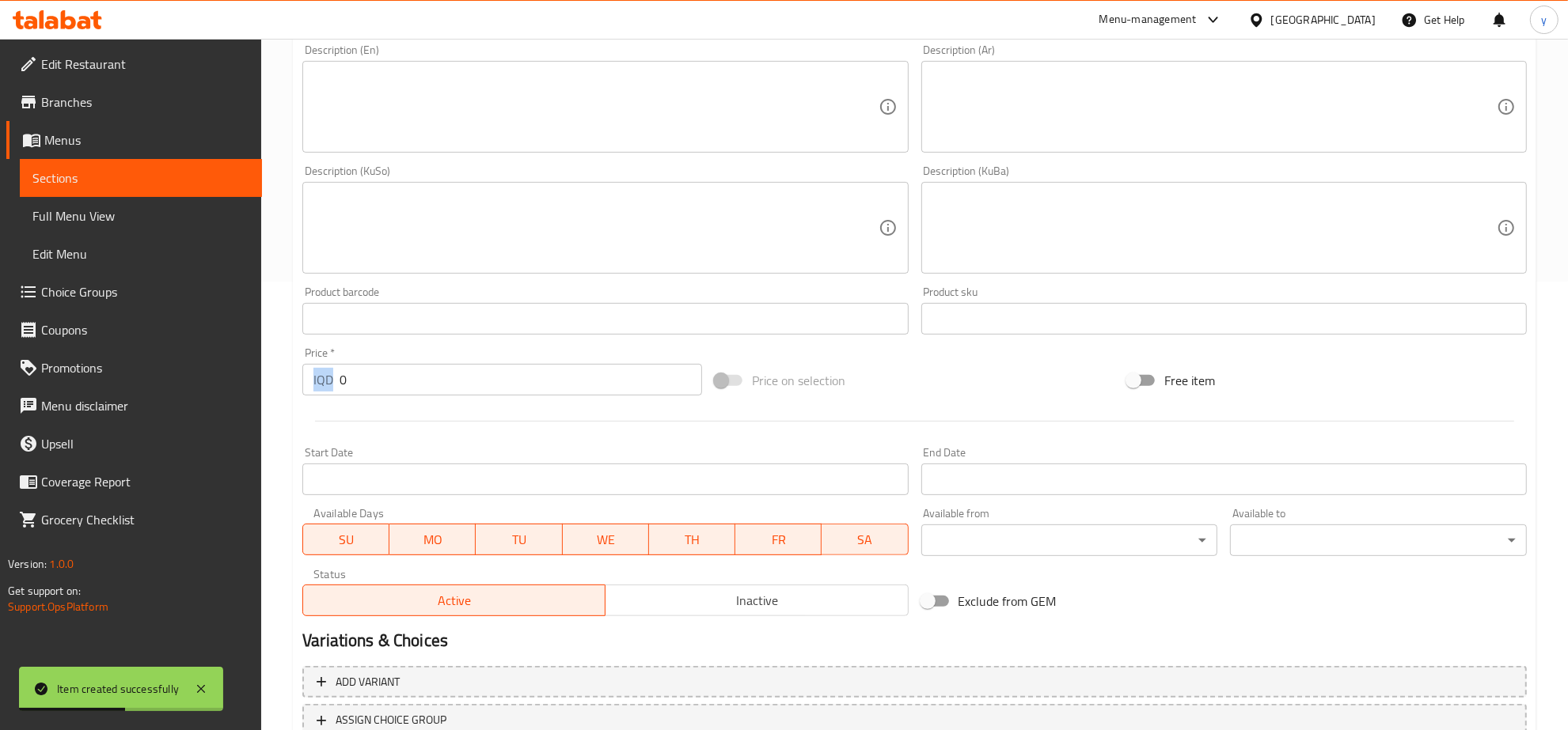
scroll to position [401, 0]
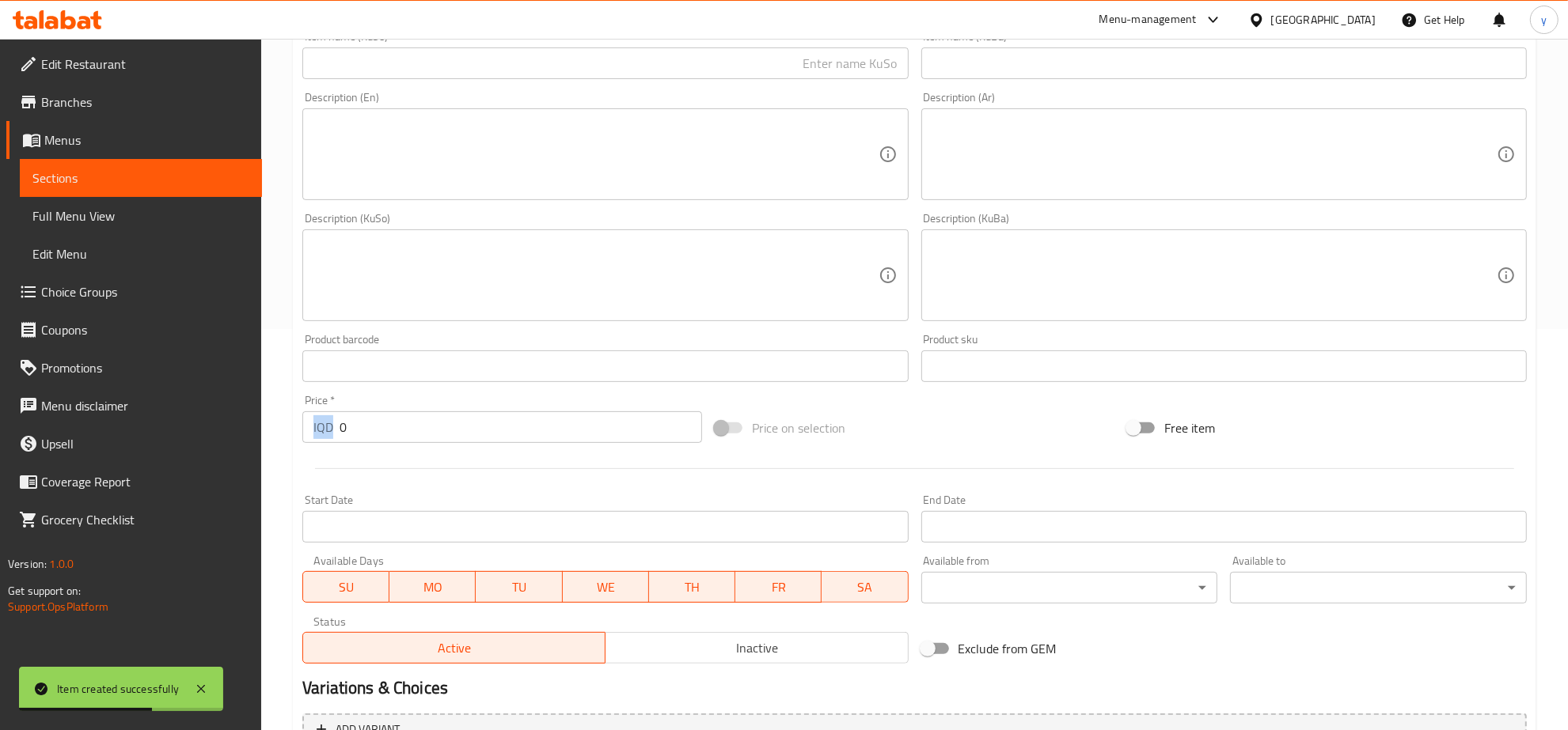
click at [397, 421] on input "0" at bounding box center [521, 428] width 362 height 32
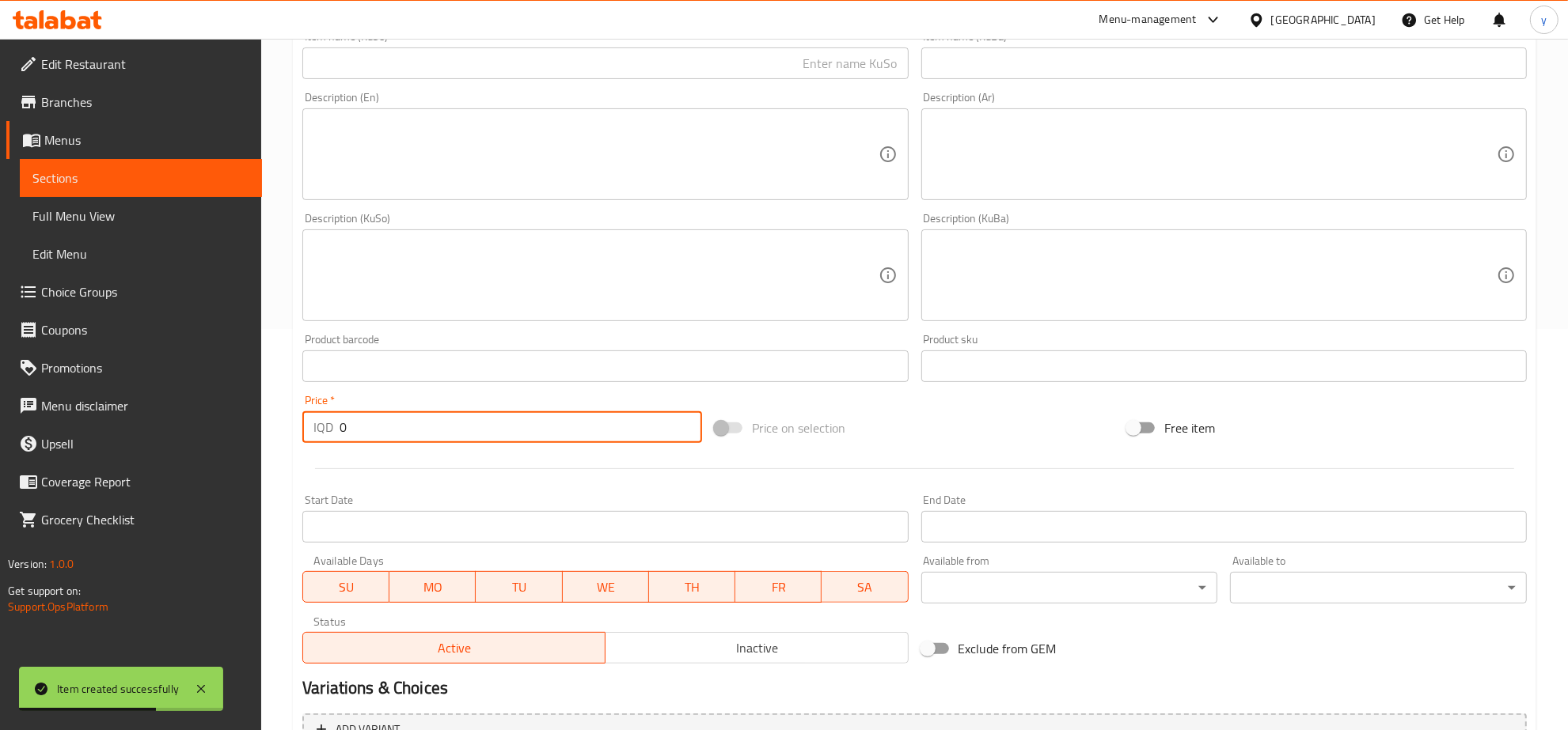
click at [397, 421] on input "0" at bounding box center [521, 428] width 362 height 32
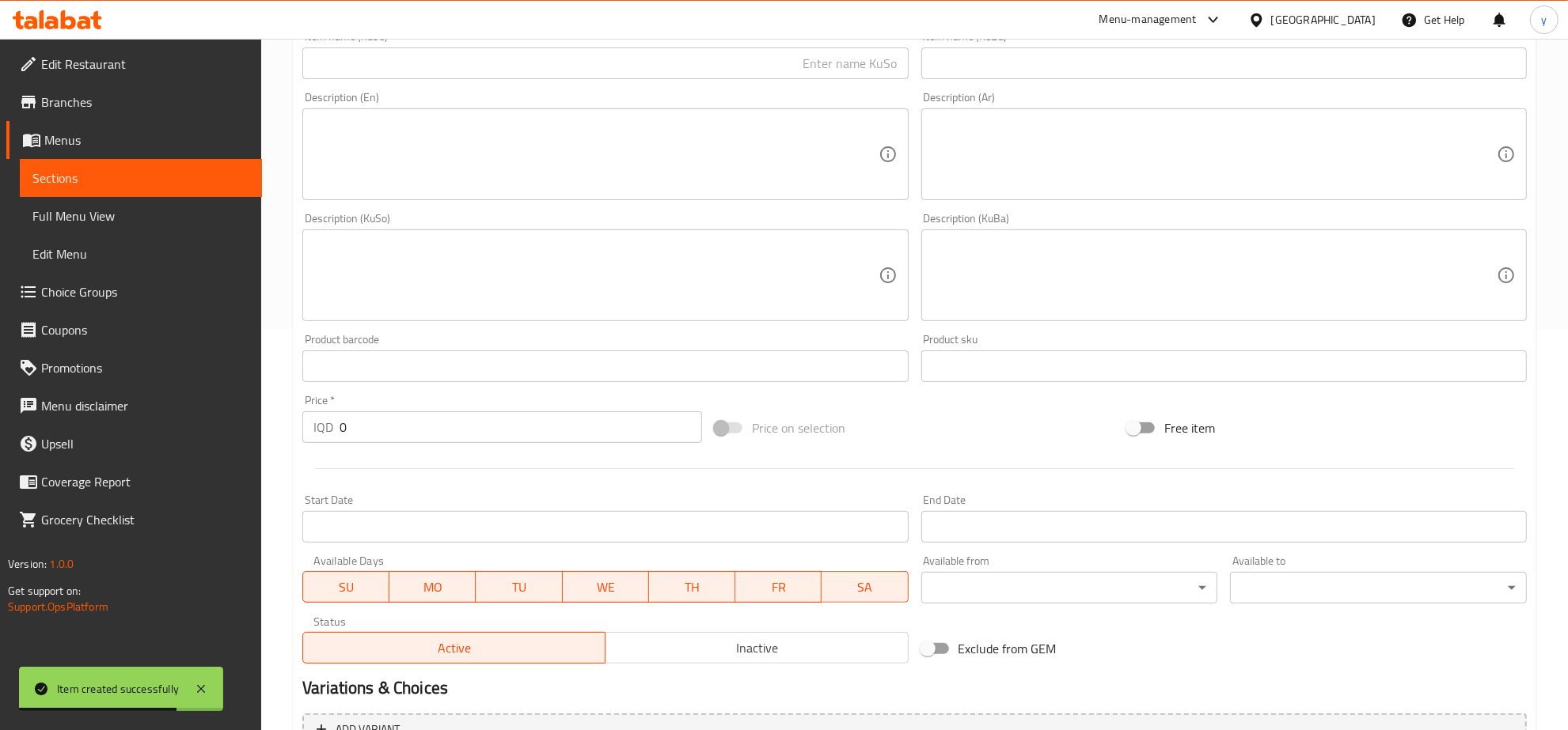
click at [394, 428] on input "0" at bounding box center [521, 428] width 362 height 32
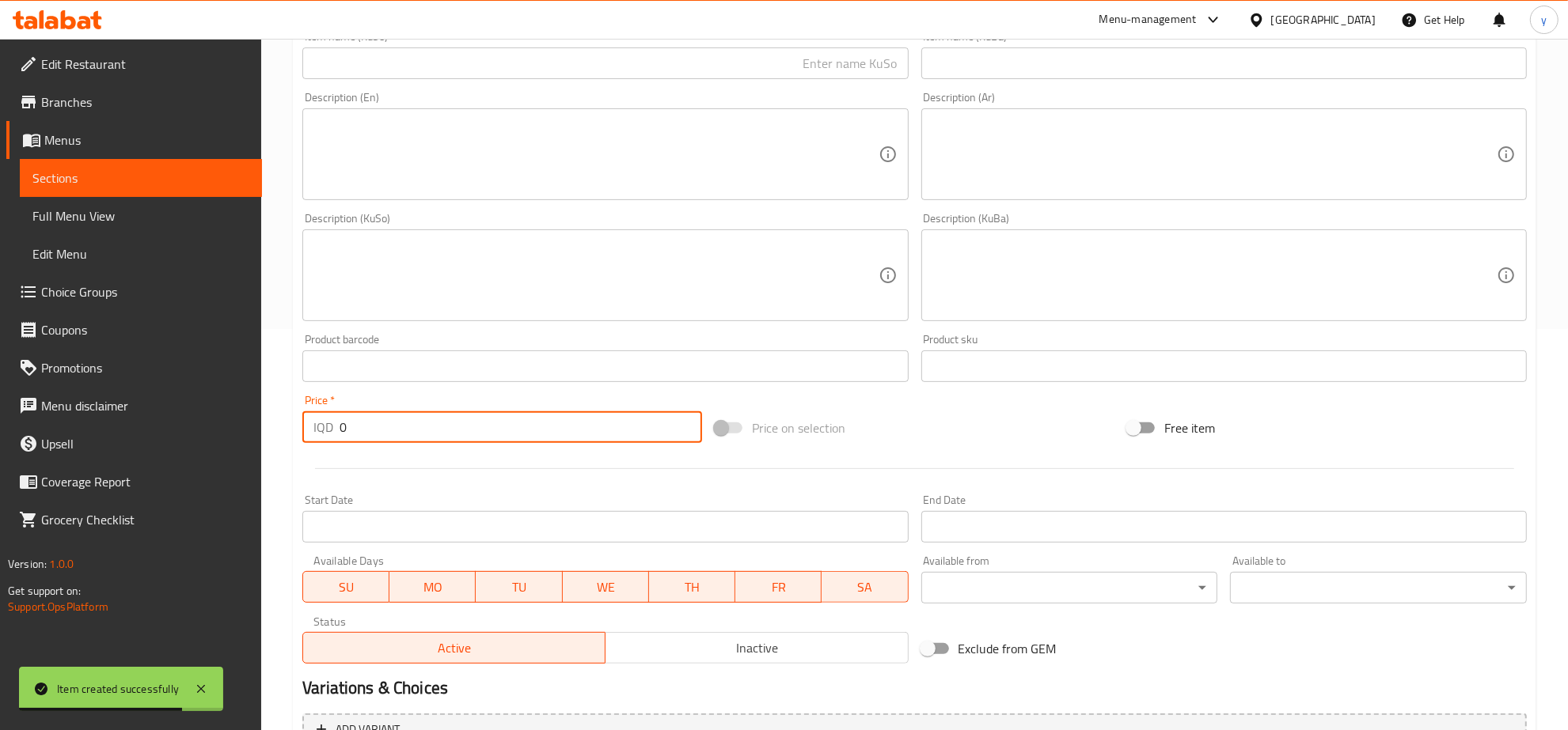
click at [394, 428] on input "0" at bounding box center [521, 428] width 362 height 32
paste input "150"
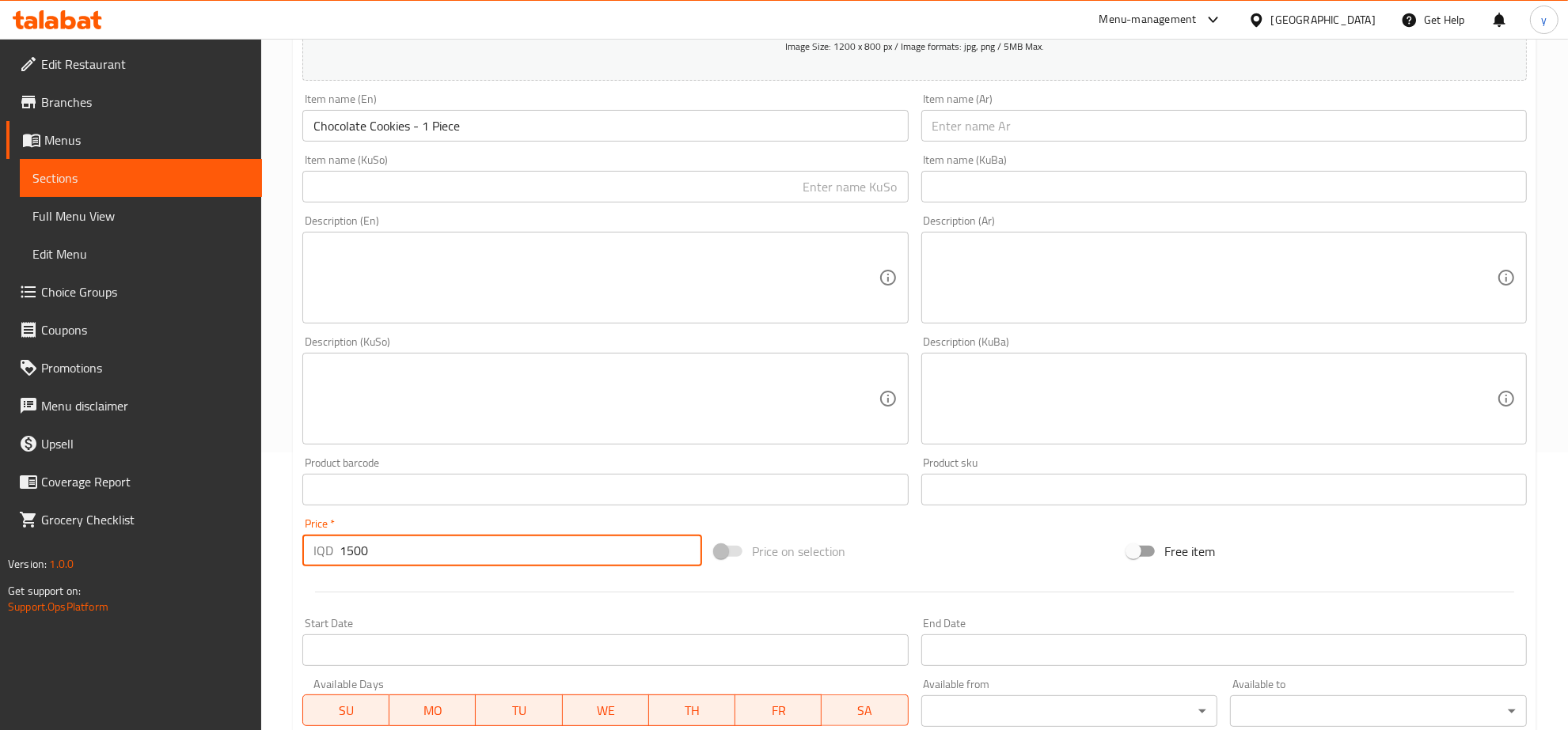
scroll to position [237, 0]
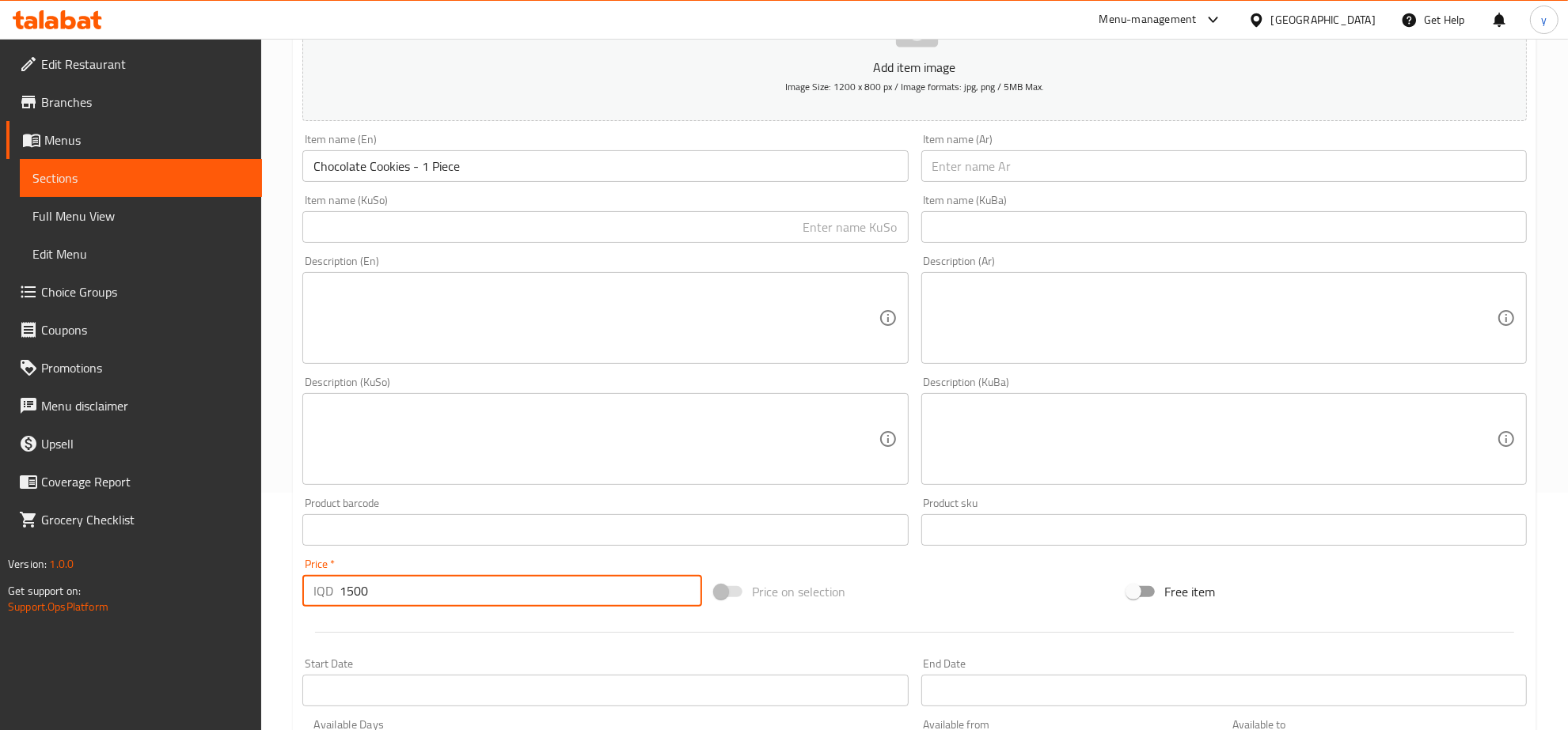
type input "1500"
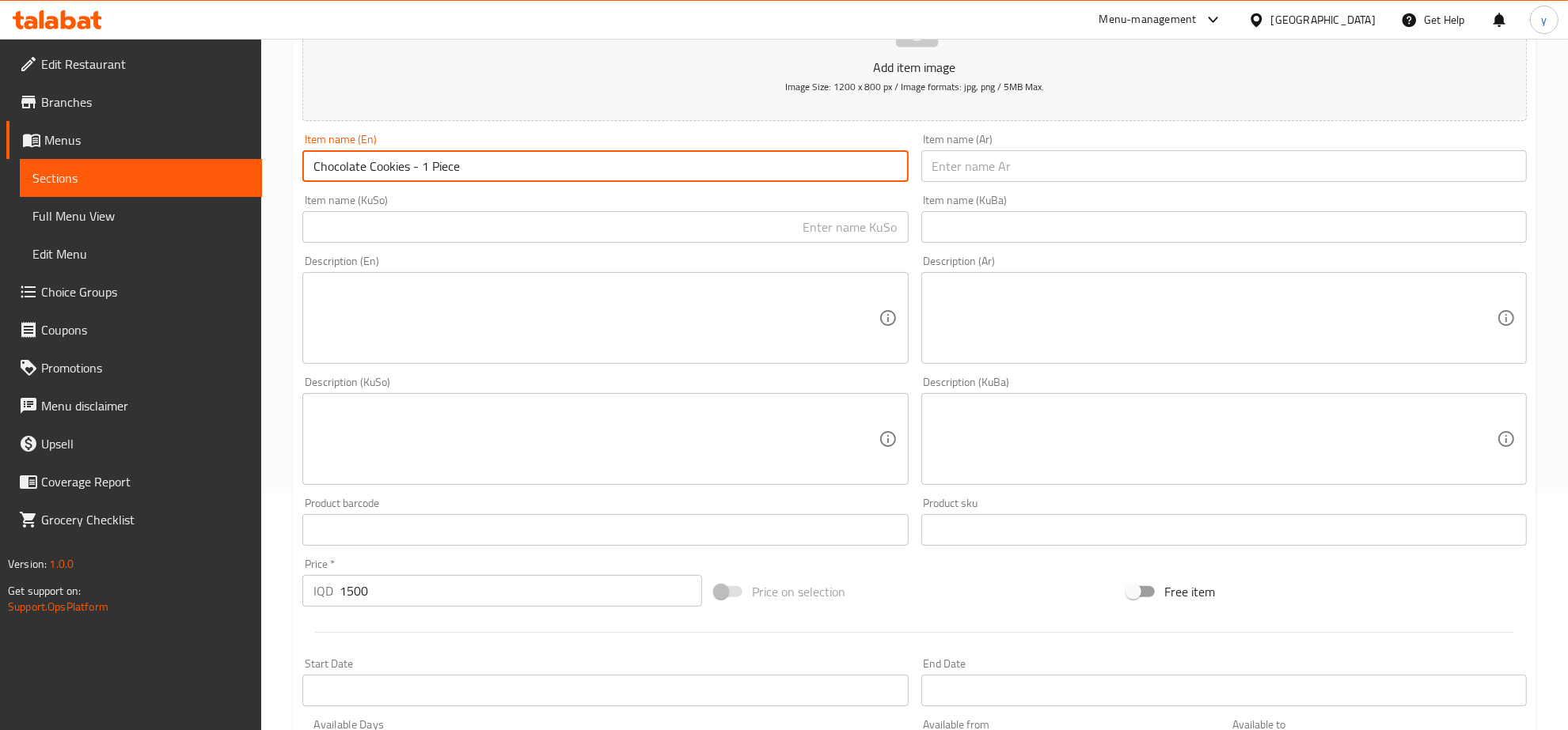
click at [544, 172] on input "Chocolate Cookies - 1 Piece" at bounding box center [605, 166] width 605 height 32
click at [479, 173] on input "Chocolate Cookies - 1 Piece" at bounding box center [605, 166] width 605 height 32
type input "Chocolate Cookies - 1 Piece"
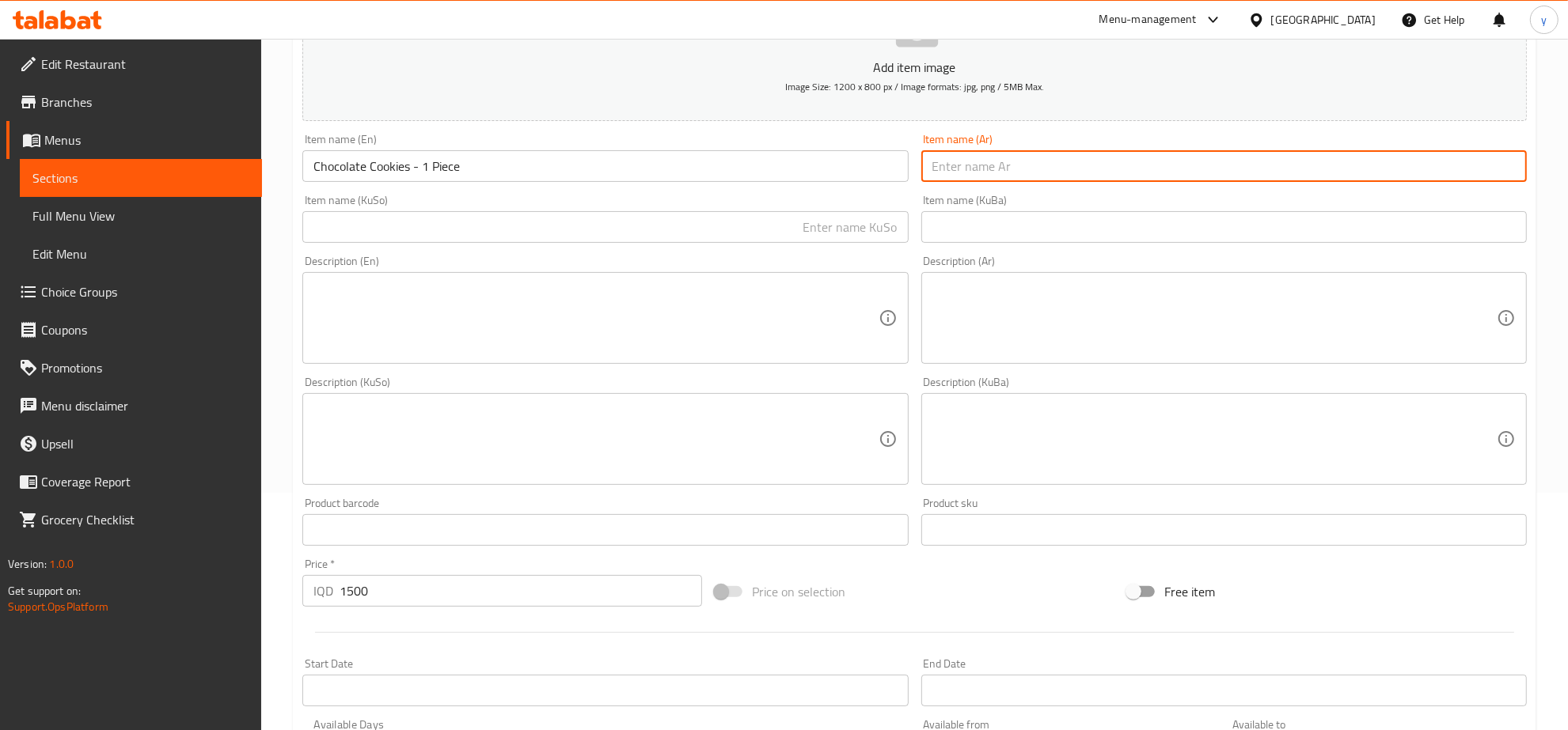
click at [953, 167] on input "text" at bounding box center [1224, 166] width 605 height 32
paste input "كوكيز شوكولاتة - 1 قطعة"
type input "كوكيز شوكولاتة - 1 قطعة"
click at [799, 250] on div "Description (En) Description (En)" at bounding box center [605, 310] width 618 height 121
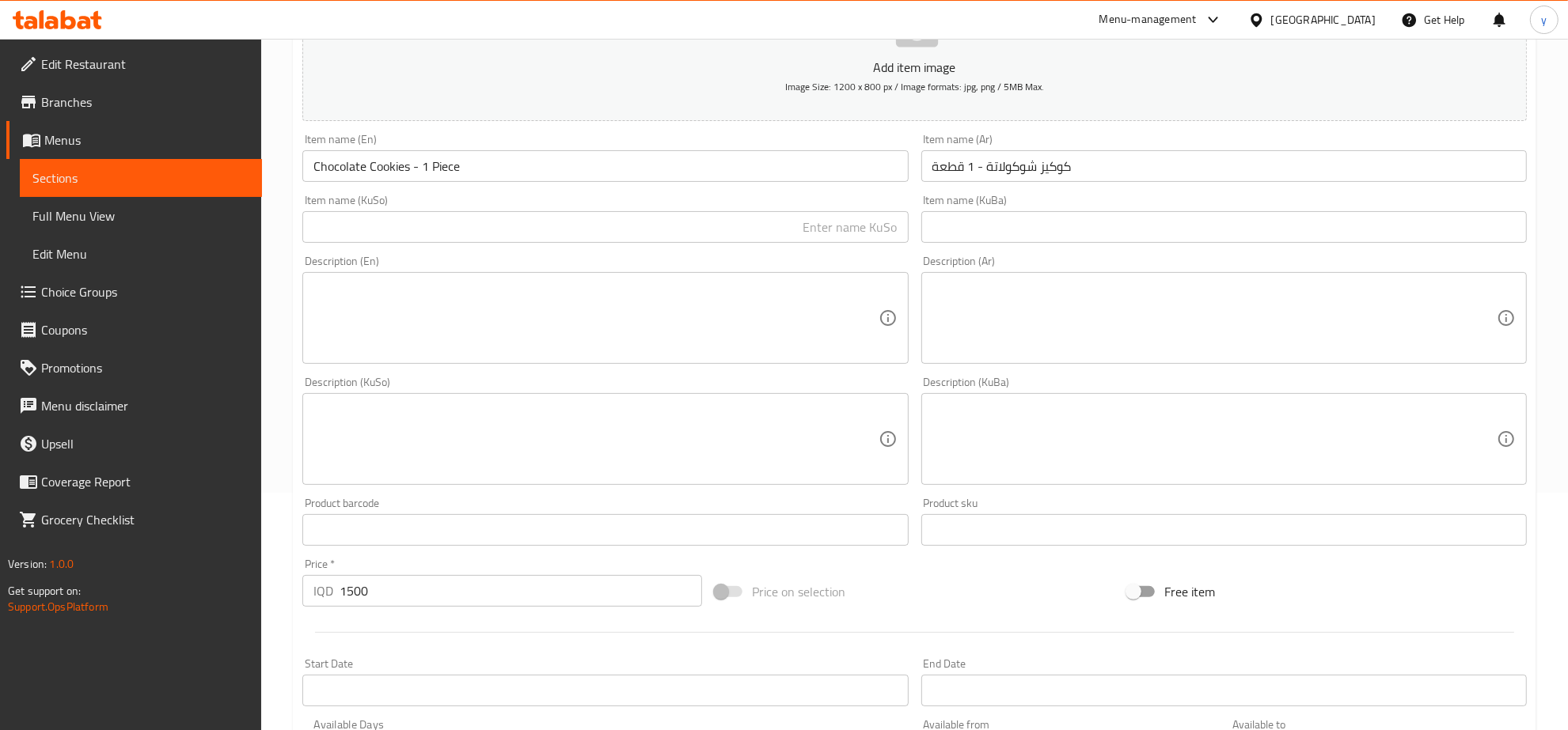
click at [827, 246] on div "Item name (KuSo) Item name (KuSo)" at bounding box center [605, 218] width 618 height 61
click at [841, 238] on input "text" at bounding box center [605, 227] width 605 height 32
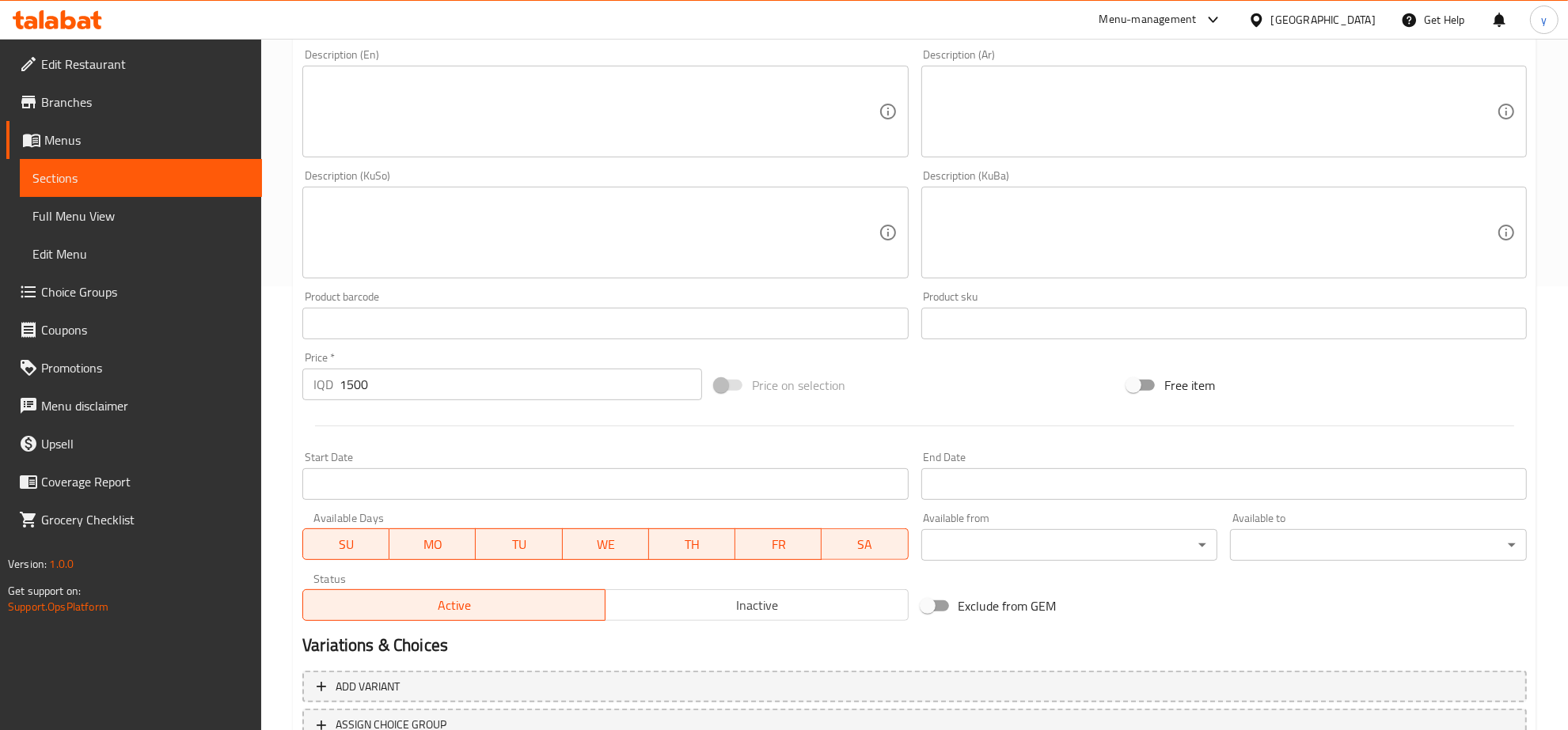
scroll to position [567, 0]
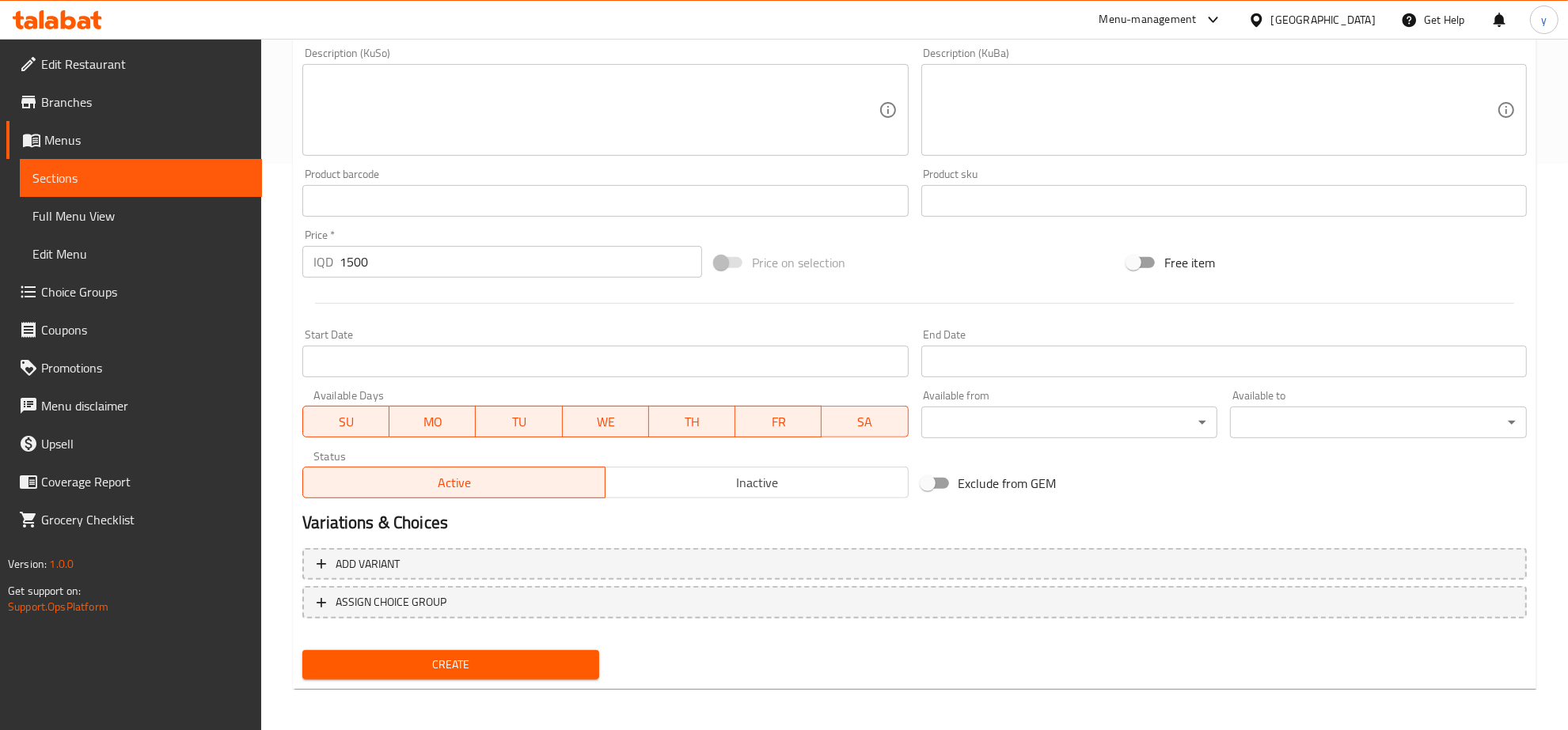
type input "کوکیزی چوکولاتە - 1 پارچە"
click at [486, 638] on div "Add variant ASSIGN CHOICE GROUP" at bounding box center [914, 594] width 1237 height 103
click at [489, 651] on button "Create" at bounding box center [451, 665] width 297 height 29
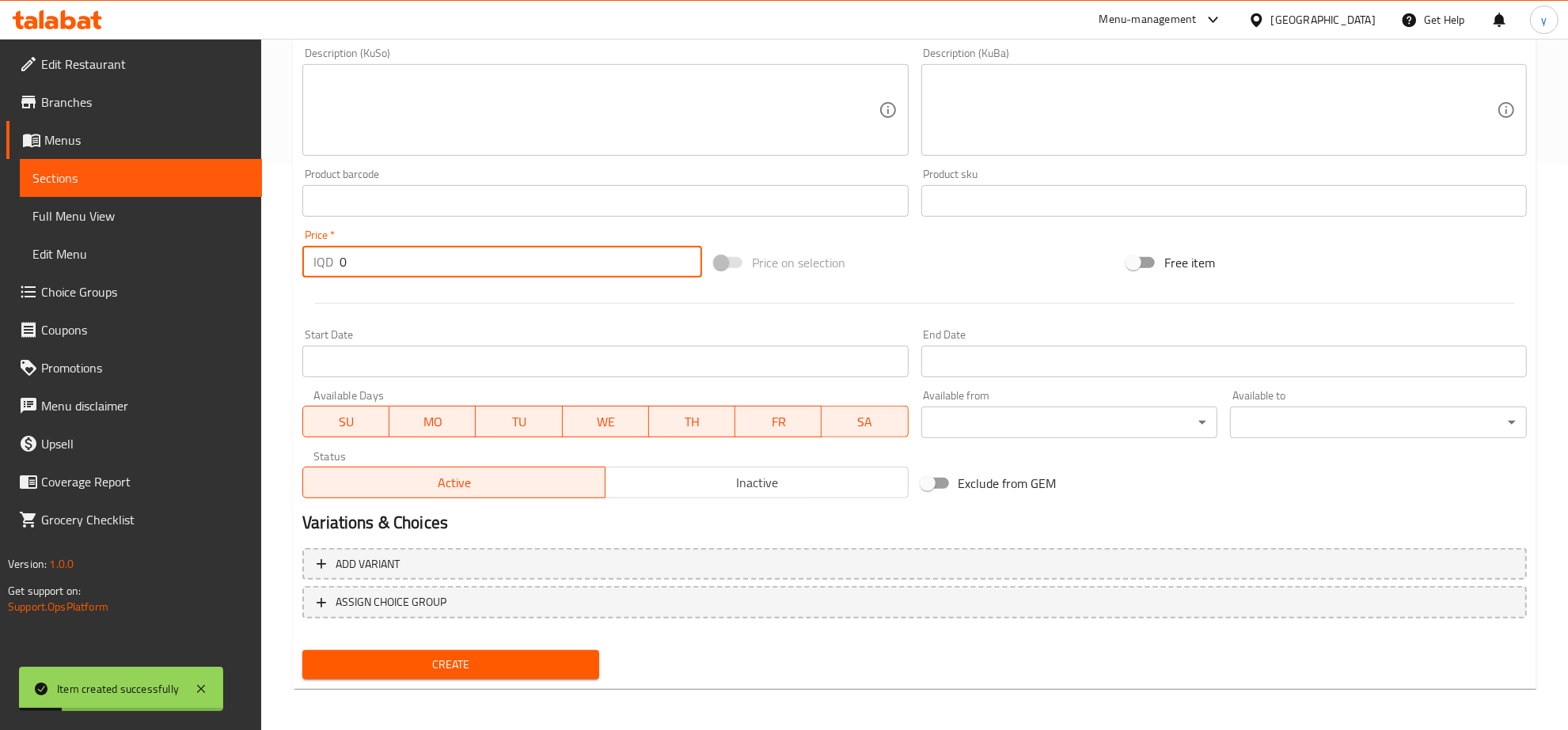
drag, startPoint x: 381, startPoint y: 256, endPoint x: 278, endPoint y: 269, distance: 103.8
click at [265, 262] on div "Home / Restaurants management / Menus / Sections / item / create Dessert sectio…" at bounding box center [914, 103] width 1307 height 1261
paste input "200"
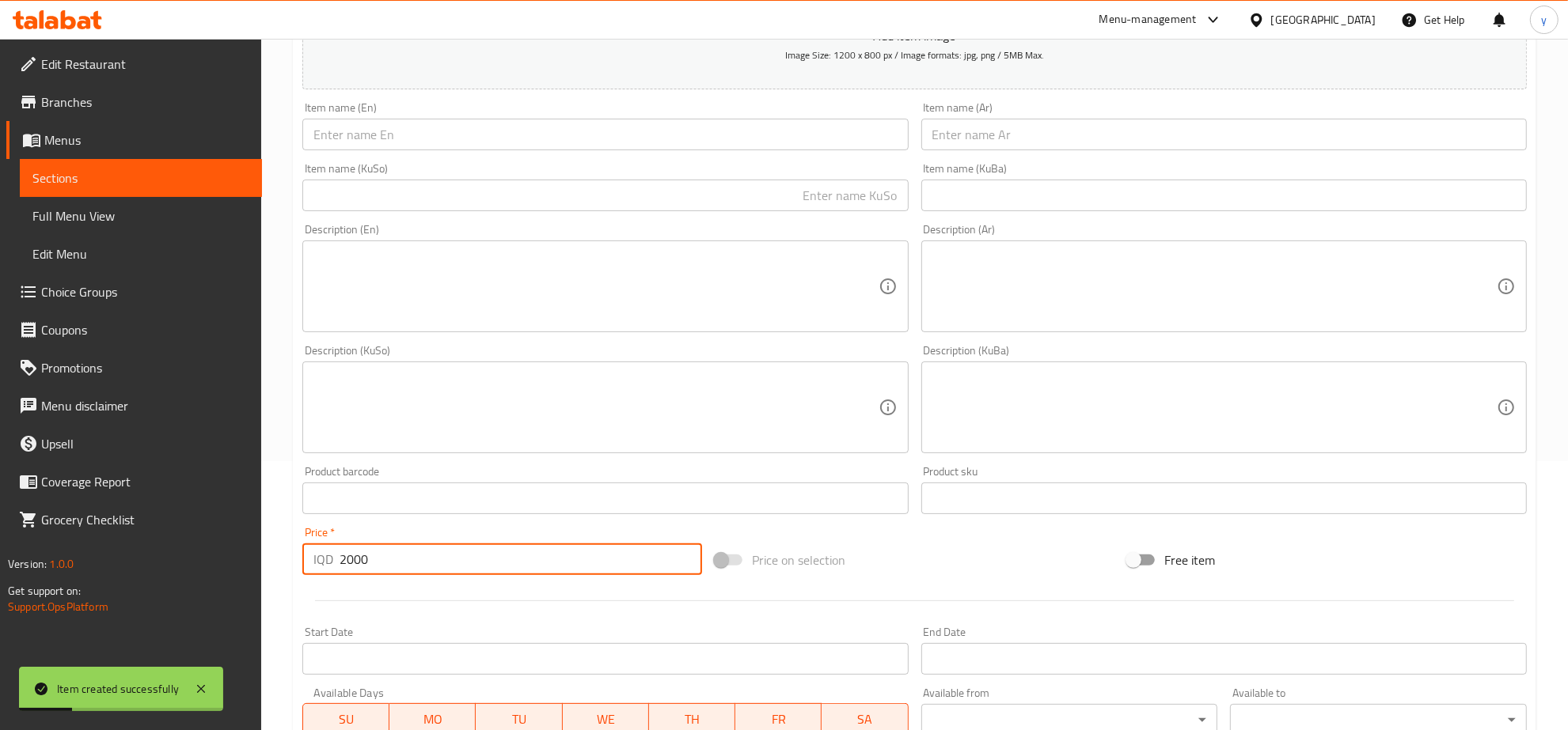
scroll to position [237, 0]
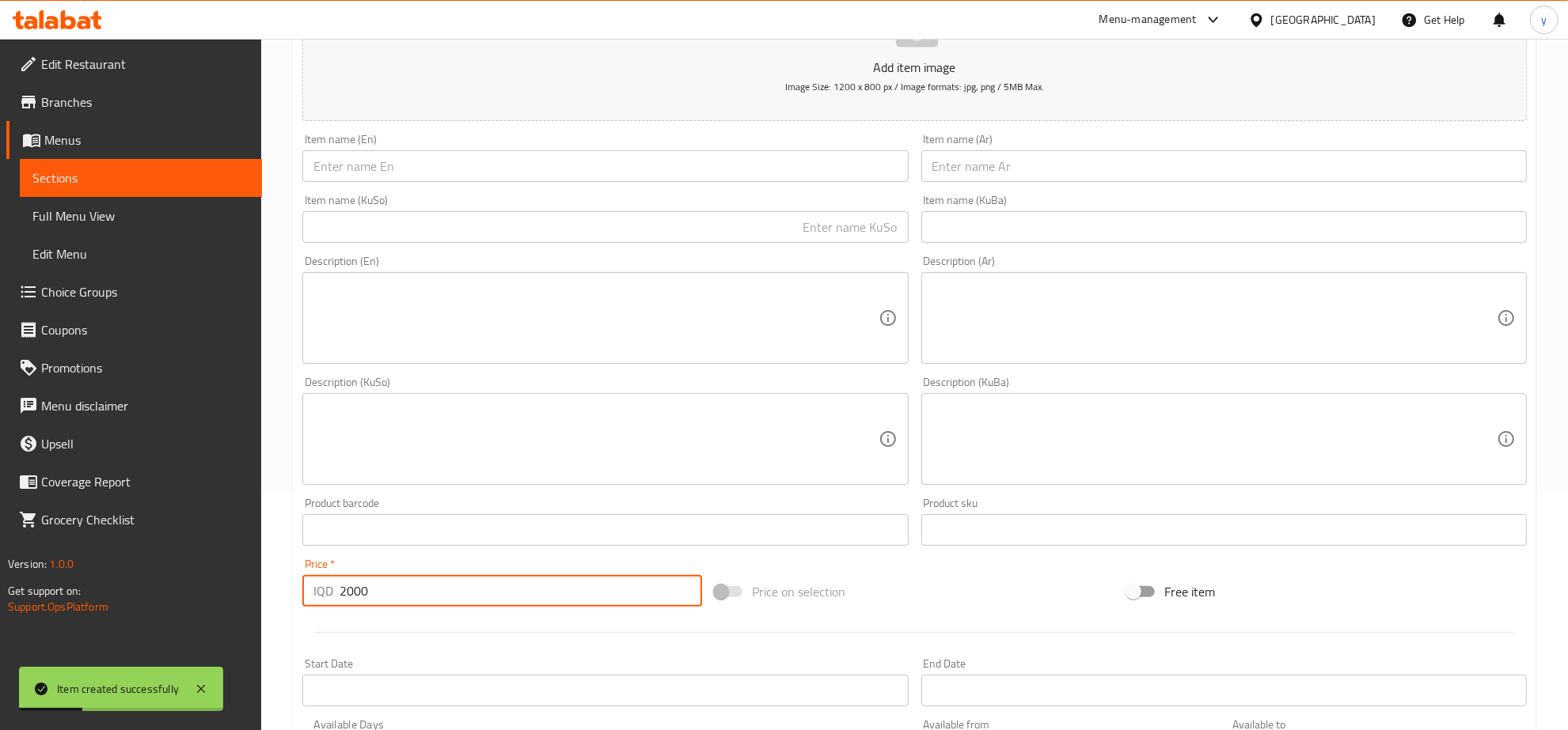
type input "2000"
drag, startPoint x: 700, startPoint y: 163, endPoint x: 635, endPoint y: 224, distance: 89.1
click at [700, 163] on input "text" at bounding box center [605, 166] width 605 height 32
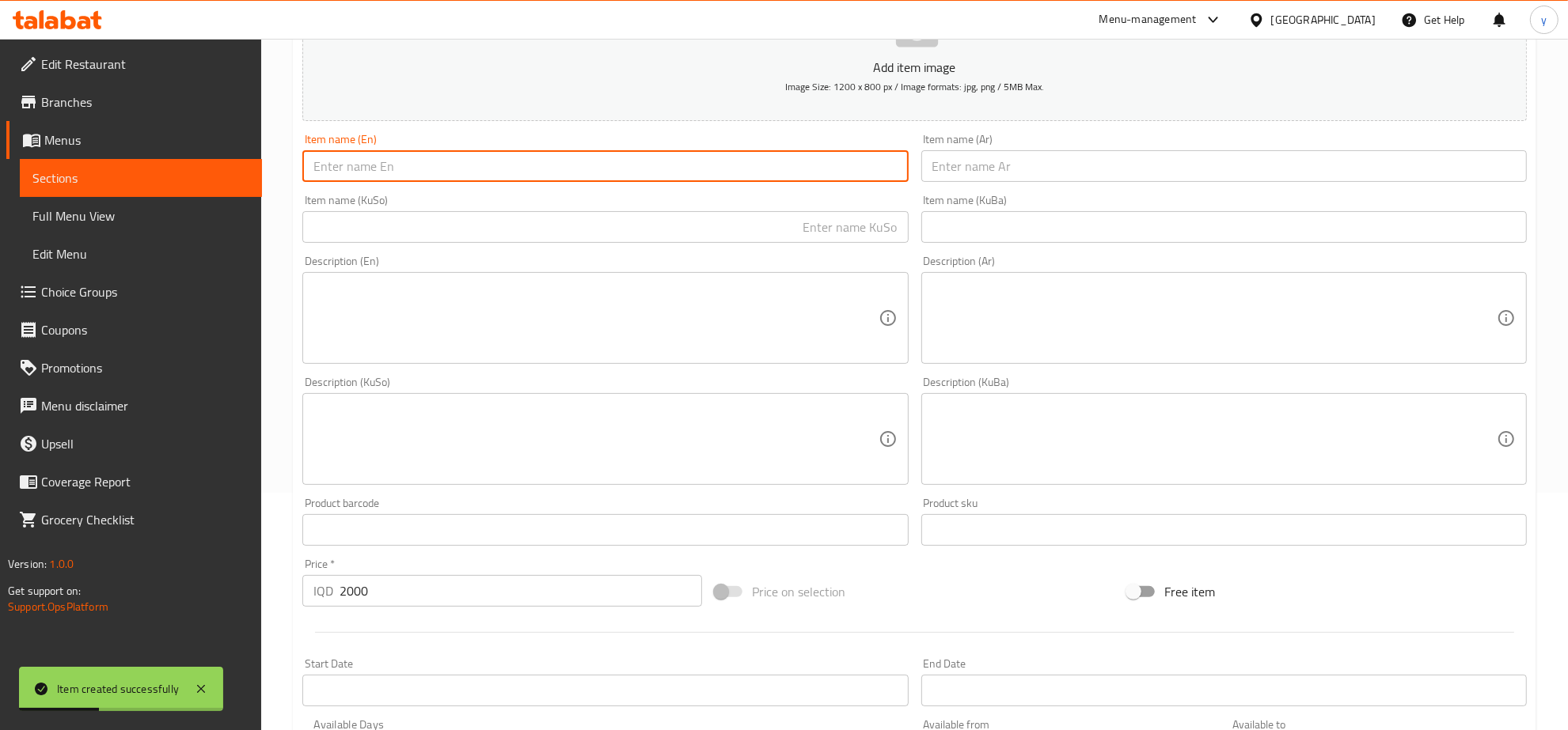
paste input "Lotus Trilece"
type input "Lotus Trilece"
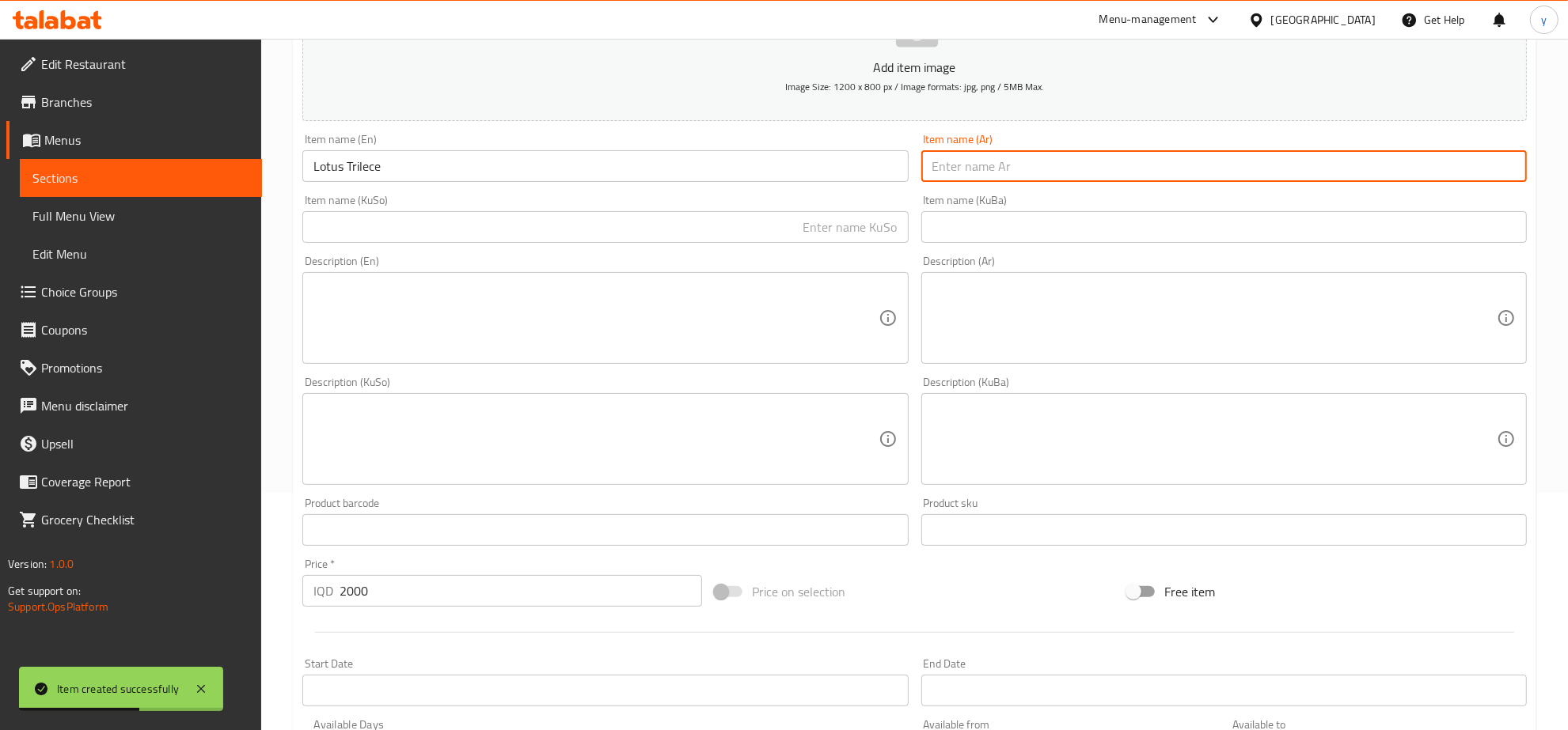
click at [955, 172] on input "text" at bounding box center [1224, 166] width 605 height 32
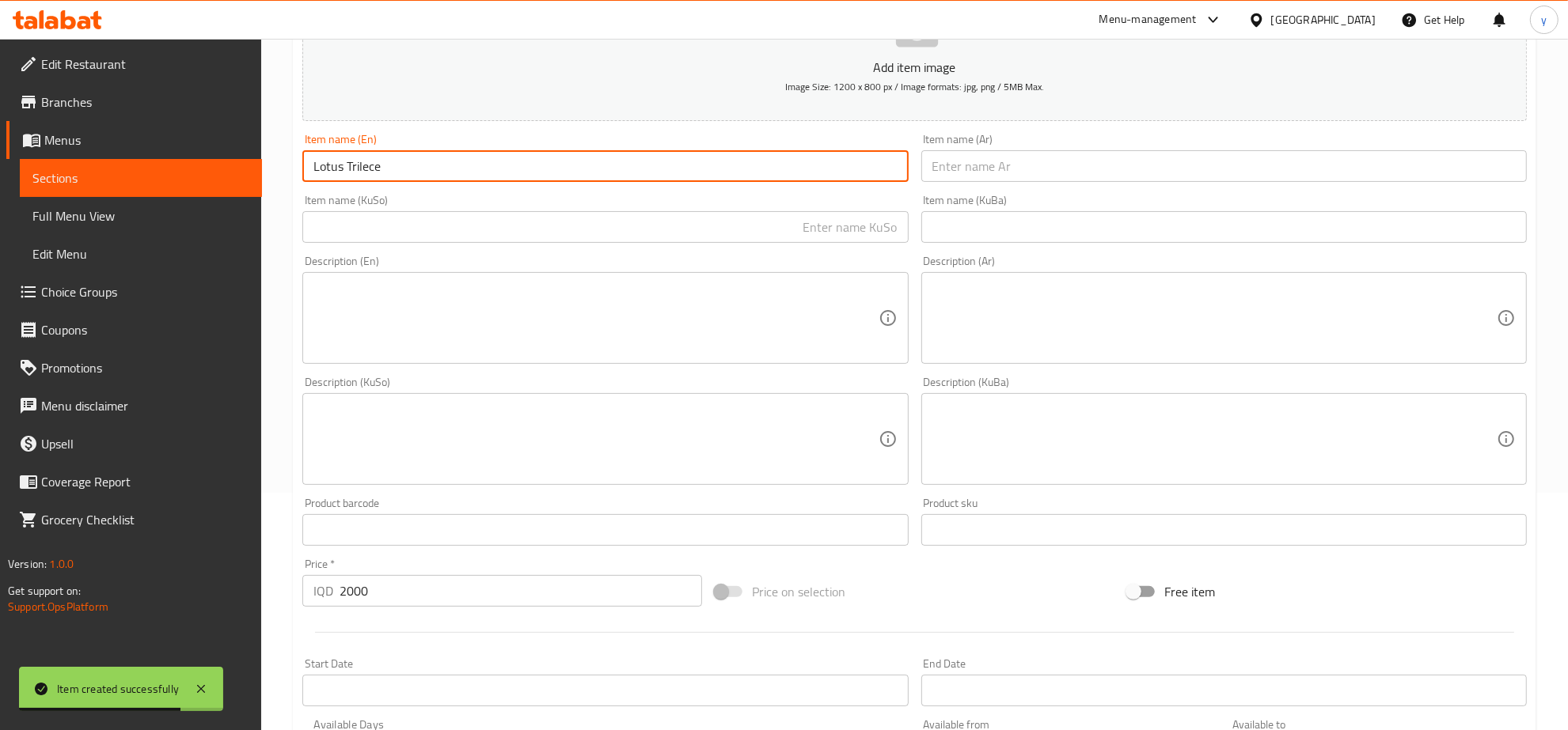
click at [600, 170] on input "Lotus Trilece" at bounding box center [605, 166] width 605 height 32
click at [901, 170] on input "Lotus Trilece" at bounding box center [605, 166] width 605 height 32
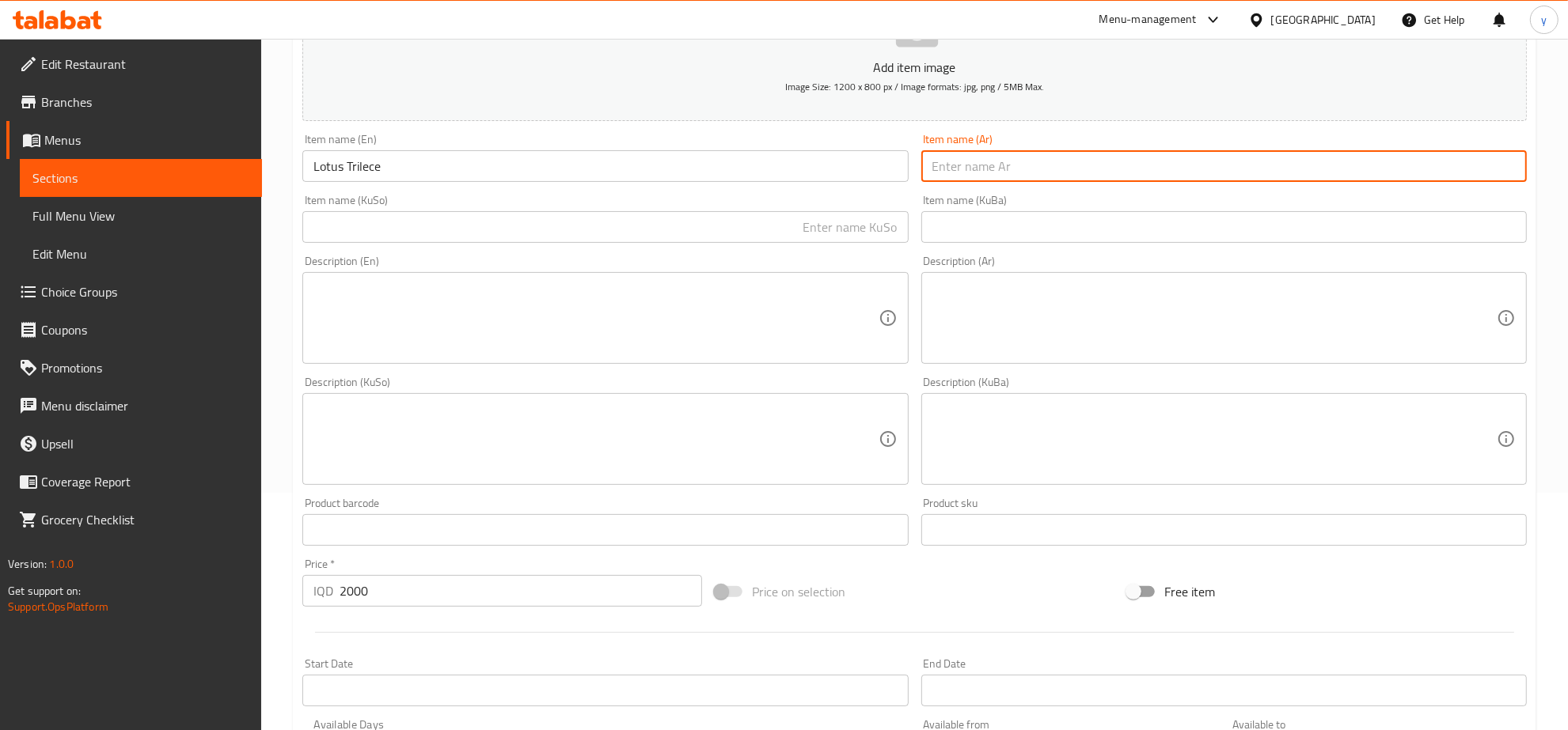
click at [932, 178] on input "text" at bounding box center [1224, 166] width 605 height 32
paste input "تراليجة لوتس"
type input "تراليجة لوتس"
click at [839, 236] on input "text" at bounding box center [605, 227] width 605 height 32
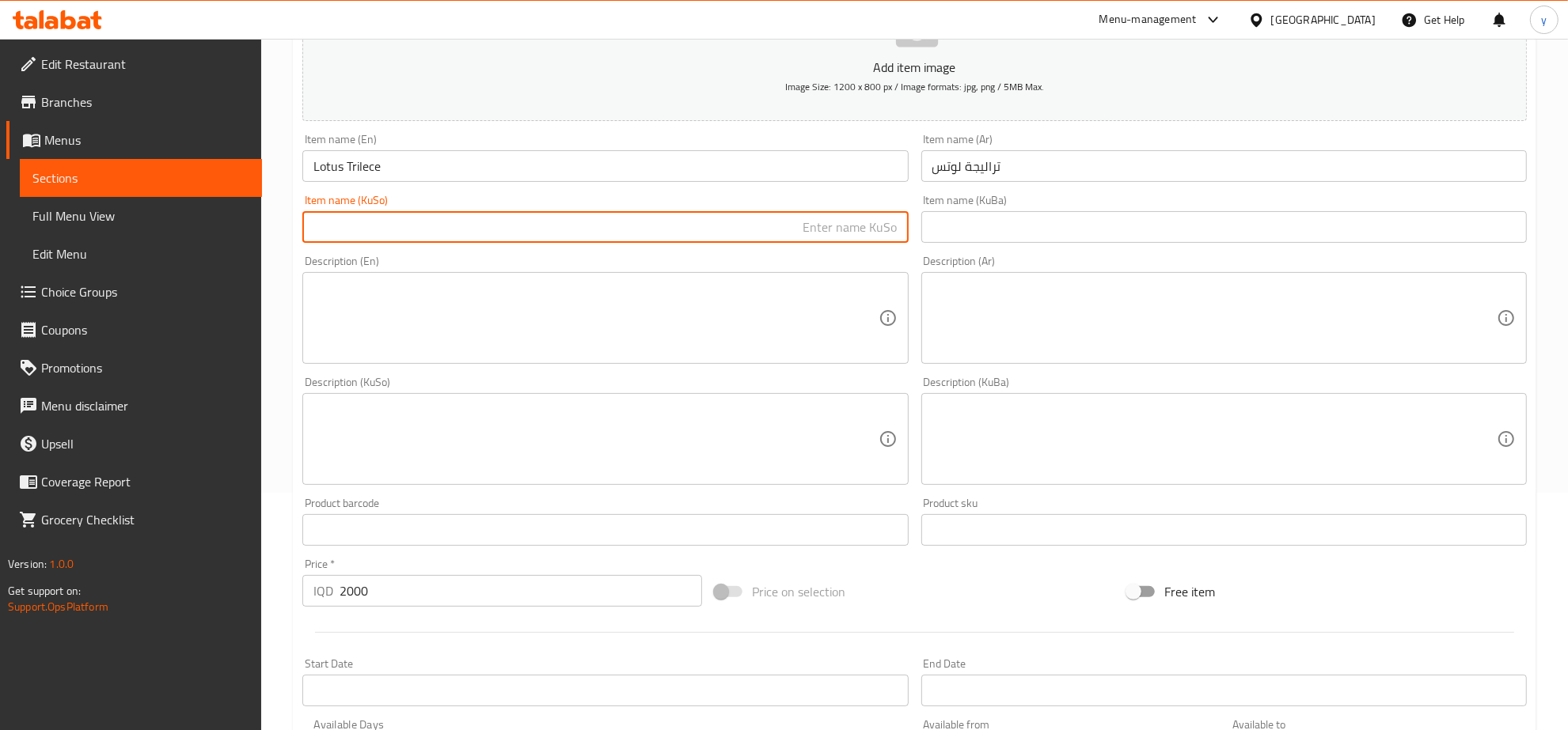
paste input "ترالیچە"
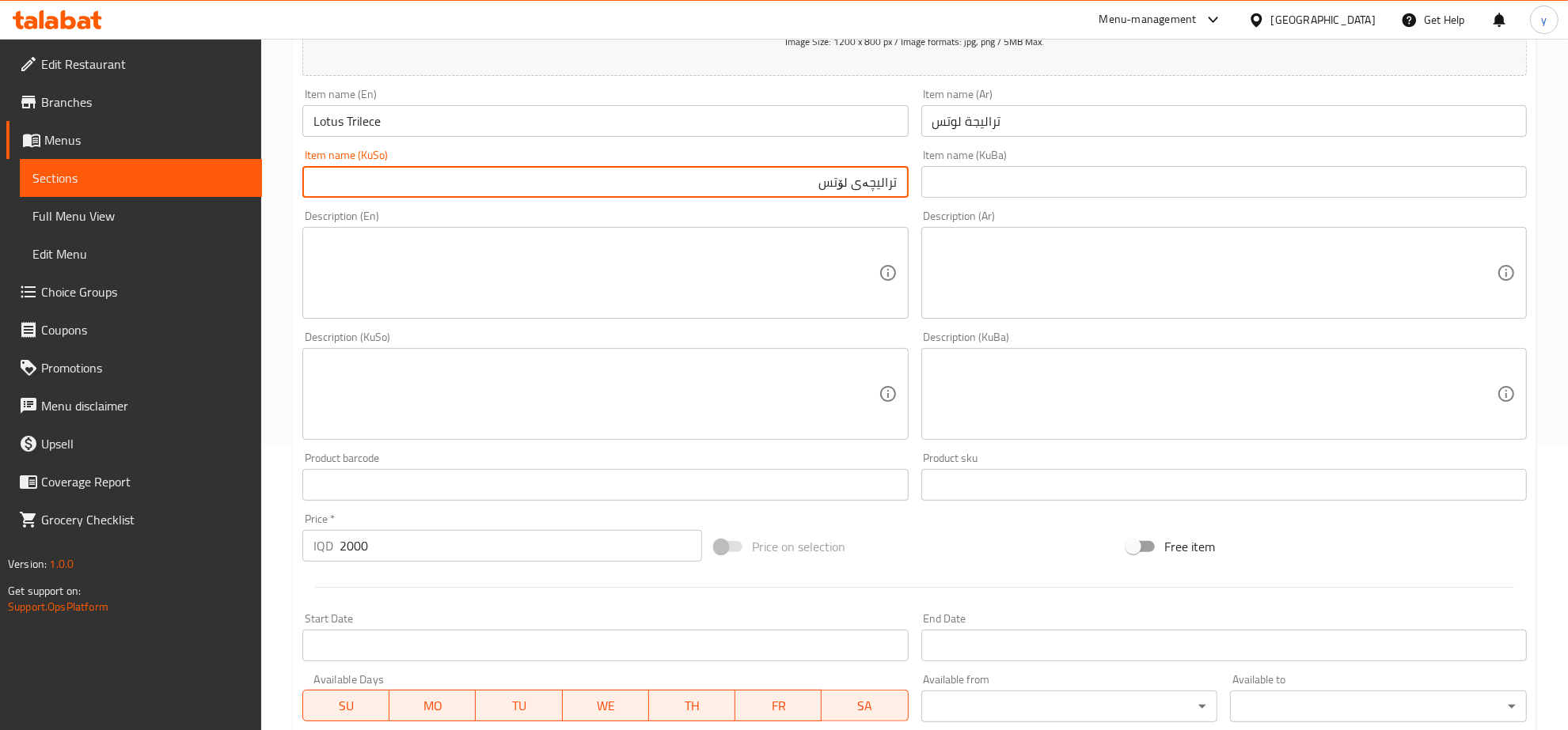
scroll to position [567, 0]
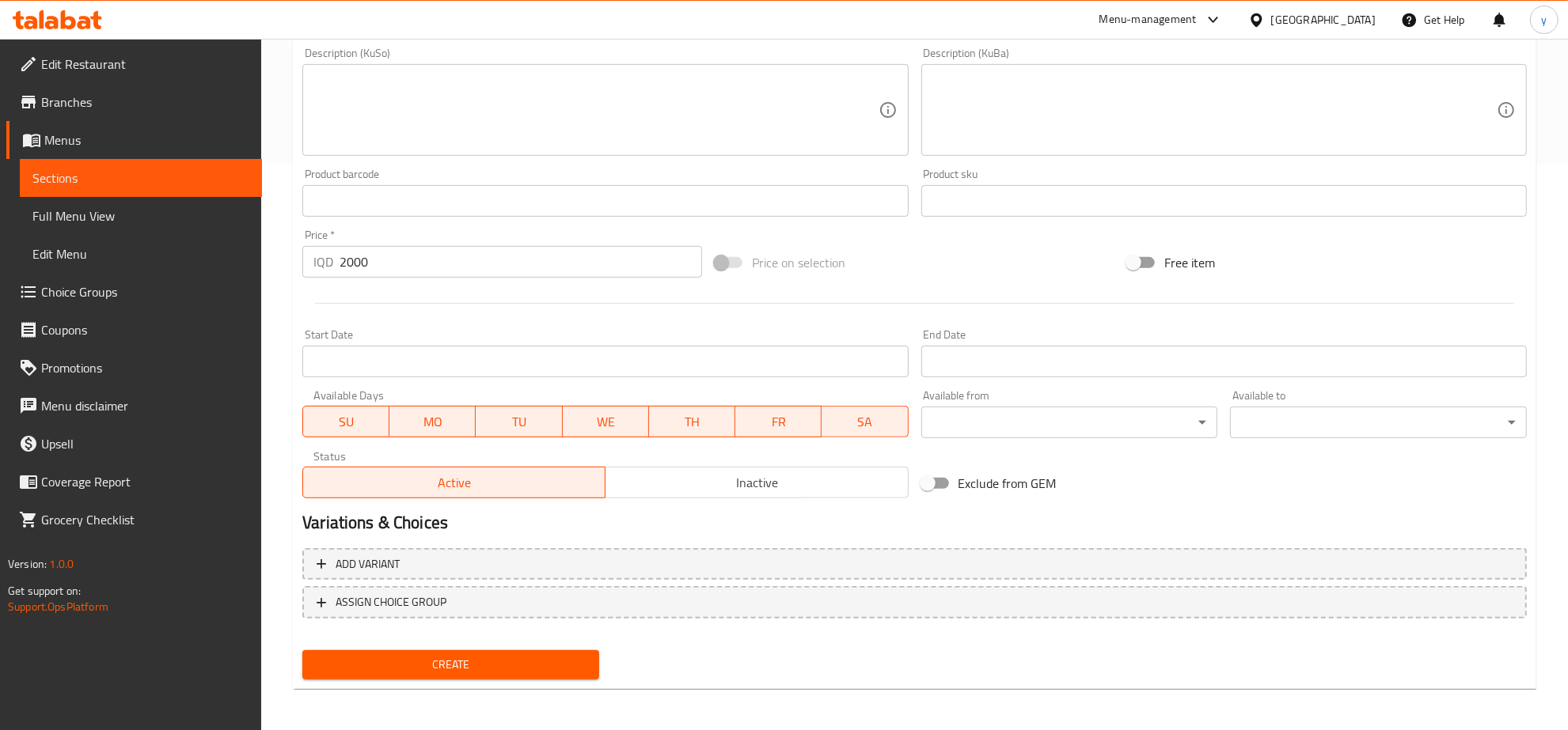
type input "ترالیچەی لۆتس"
click at [496, 655] on span "Create" at bounding box center [450, 665] width 272 height 20
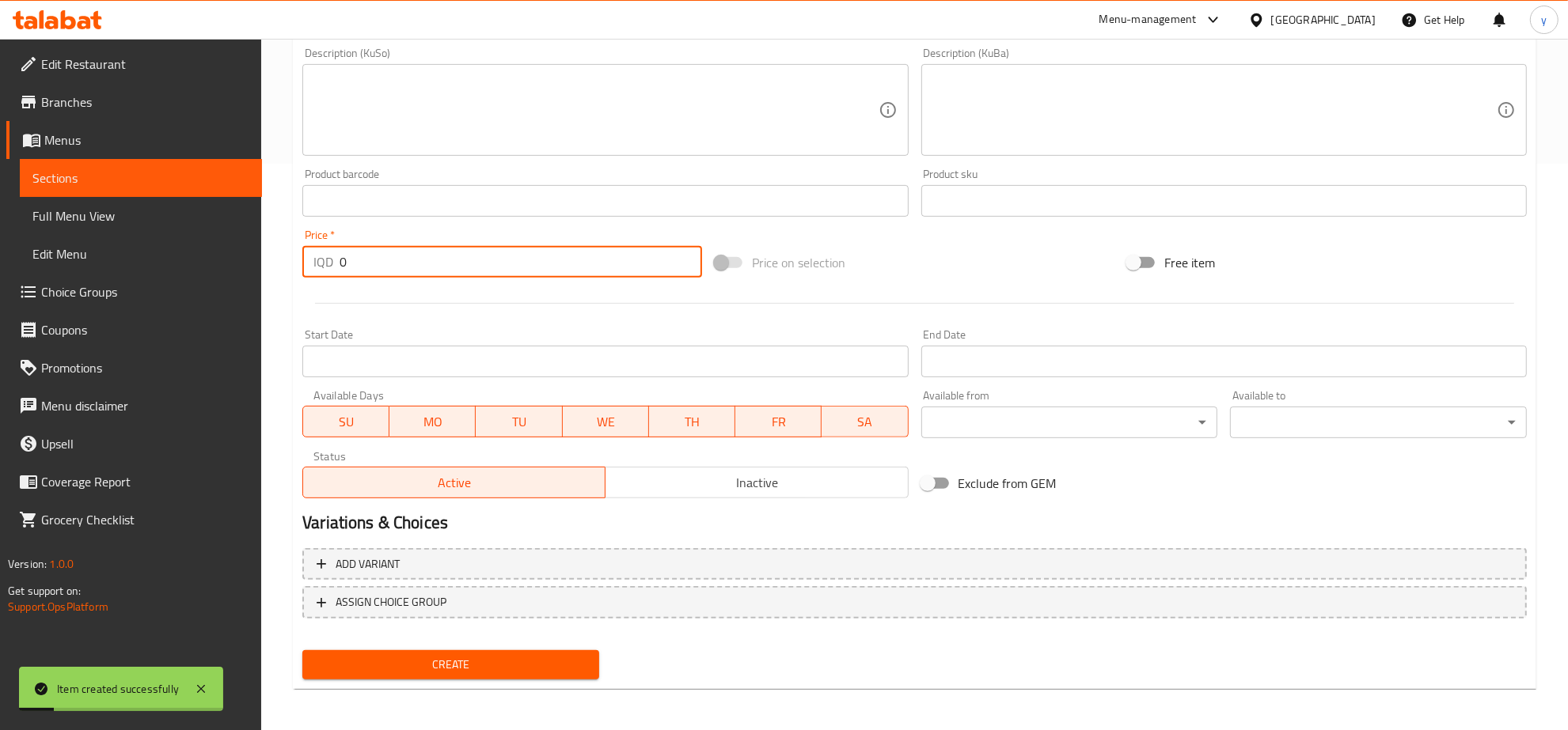
drag, startPoint x: 334, startPoint y: 266, endPoint x: 349, endPoint y: 285, distance: 24.2
click at [320, 267] on div "IQD 0 Price *" at bounding box center [502, 262] width 400 height 32
paste input "100"
type input "1000"
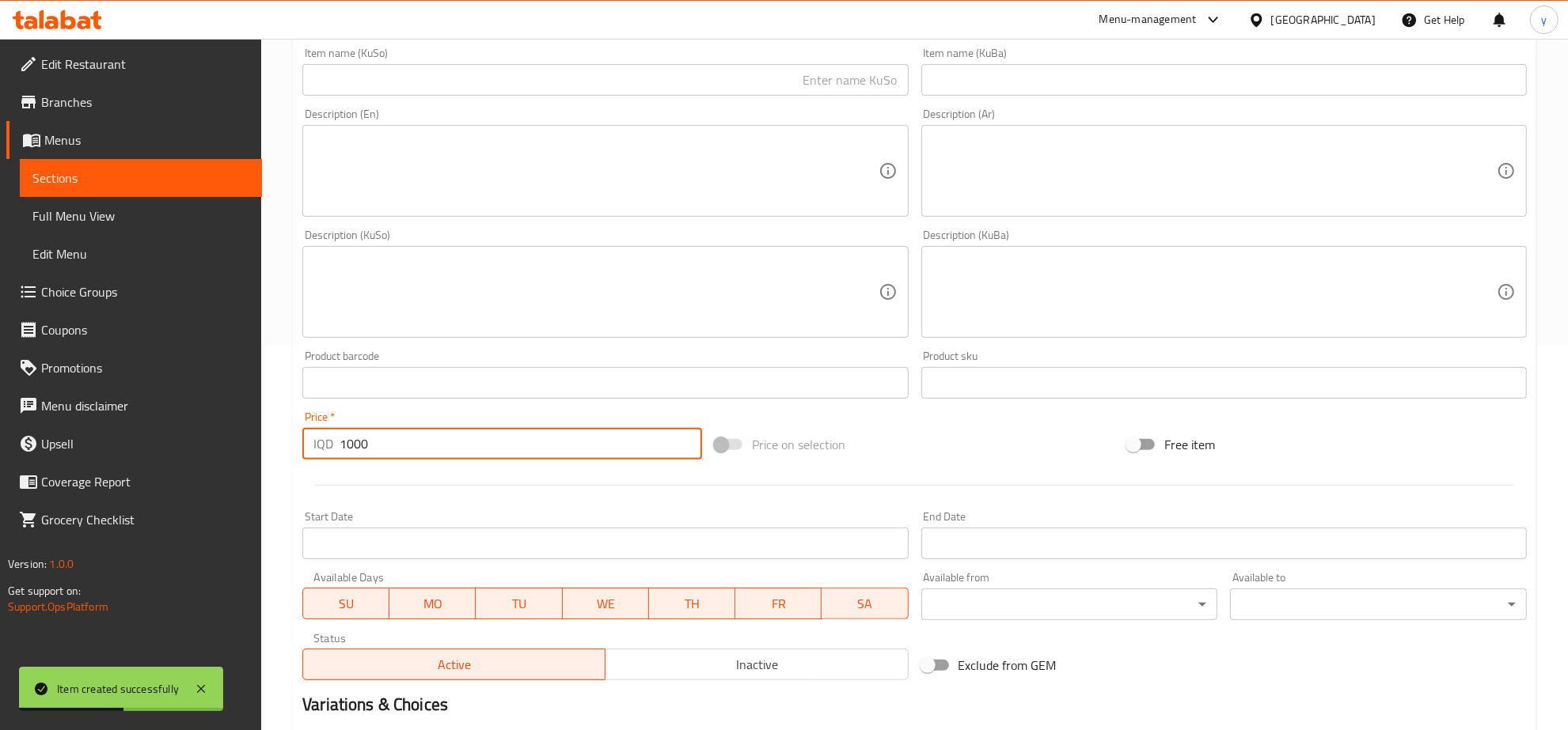
scroll to position [237, 0]
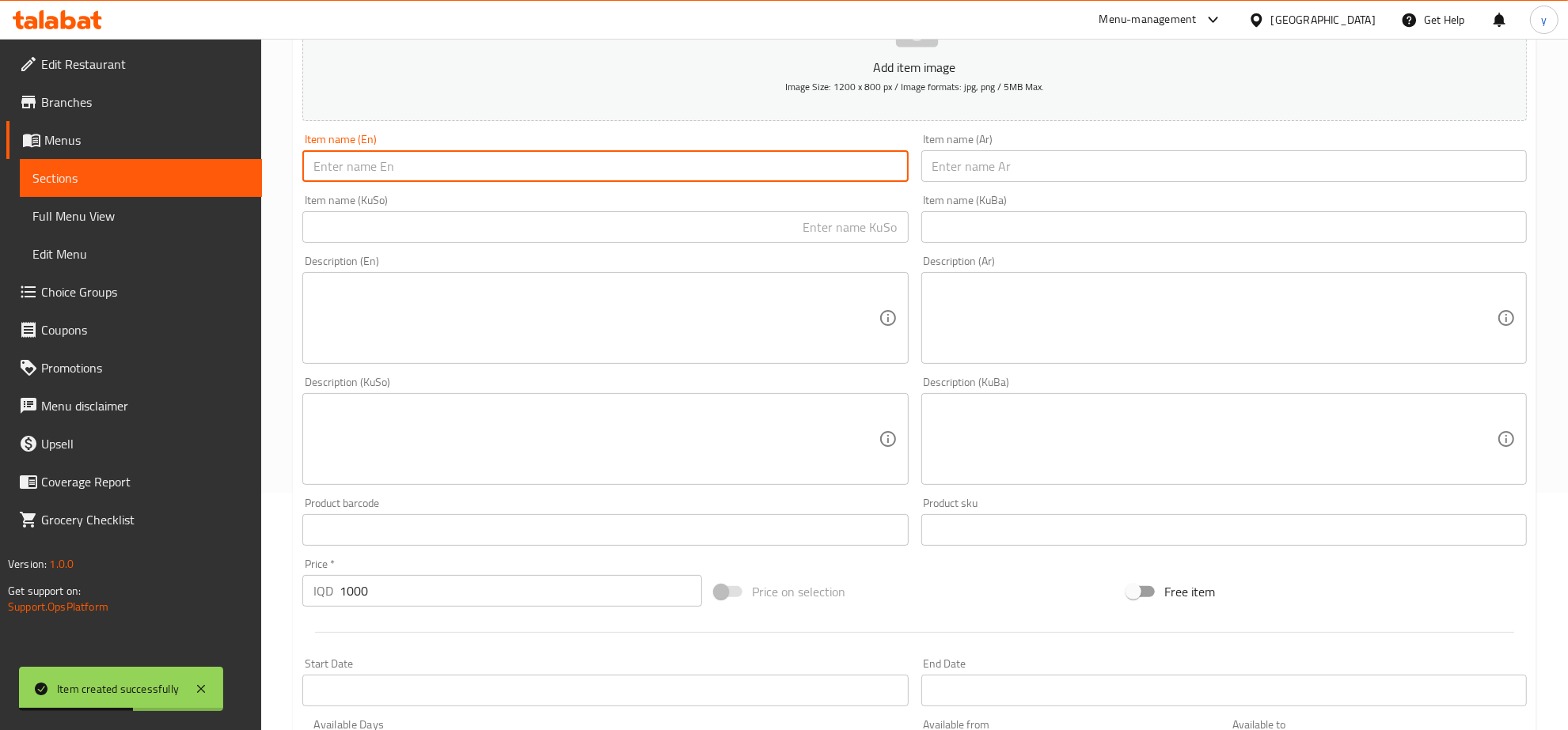
click at [631, 153] on input "text" at bounding box center [605, 166] width 605 height 32
paste input "Jelly"
type input "Jelly"
click at [1000, 150] on input "text" at bounding box center [1224, 166] width 605 height 32
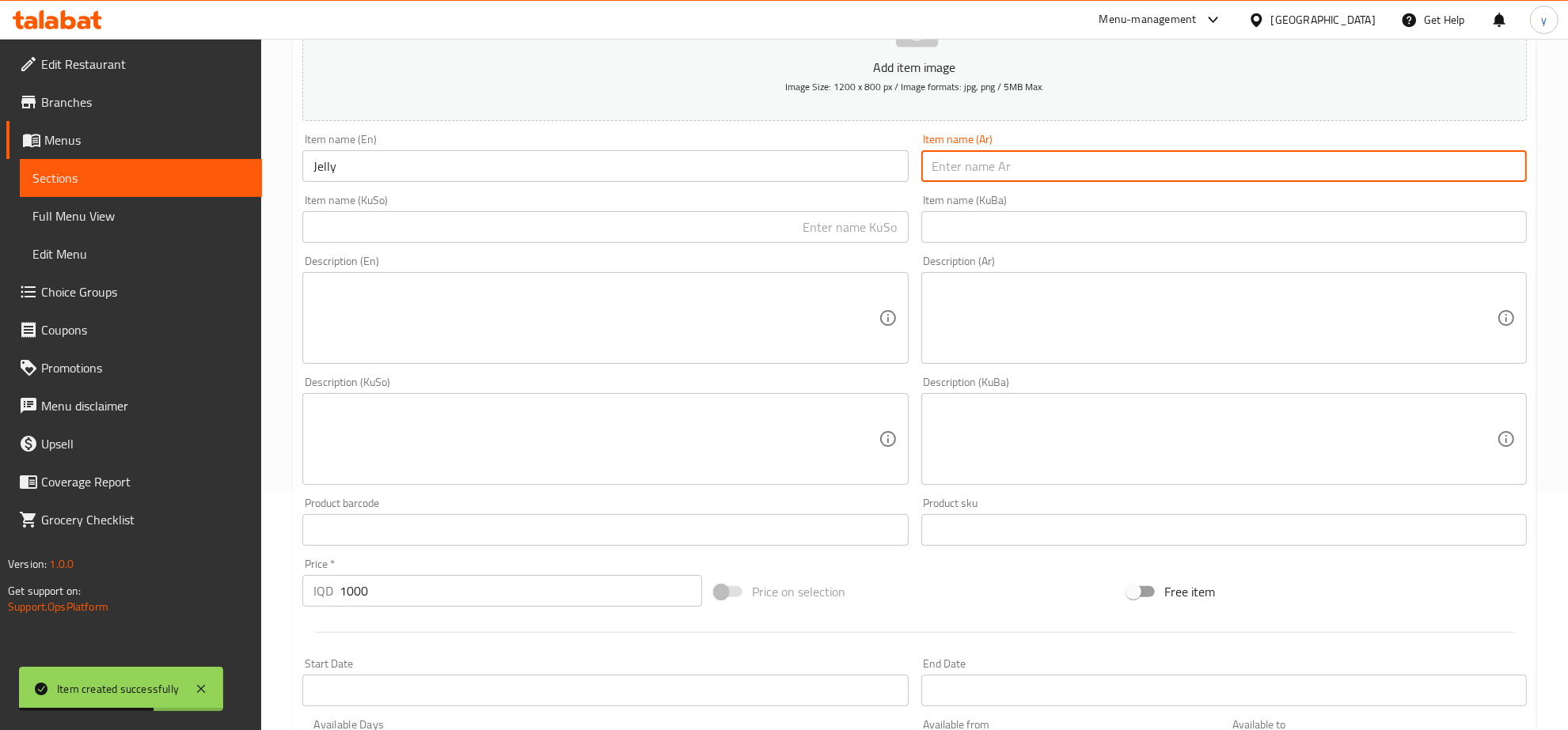
paste input "جيلي"
type input "جيلي"
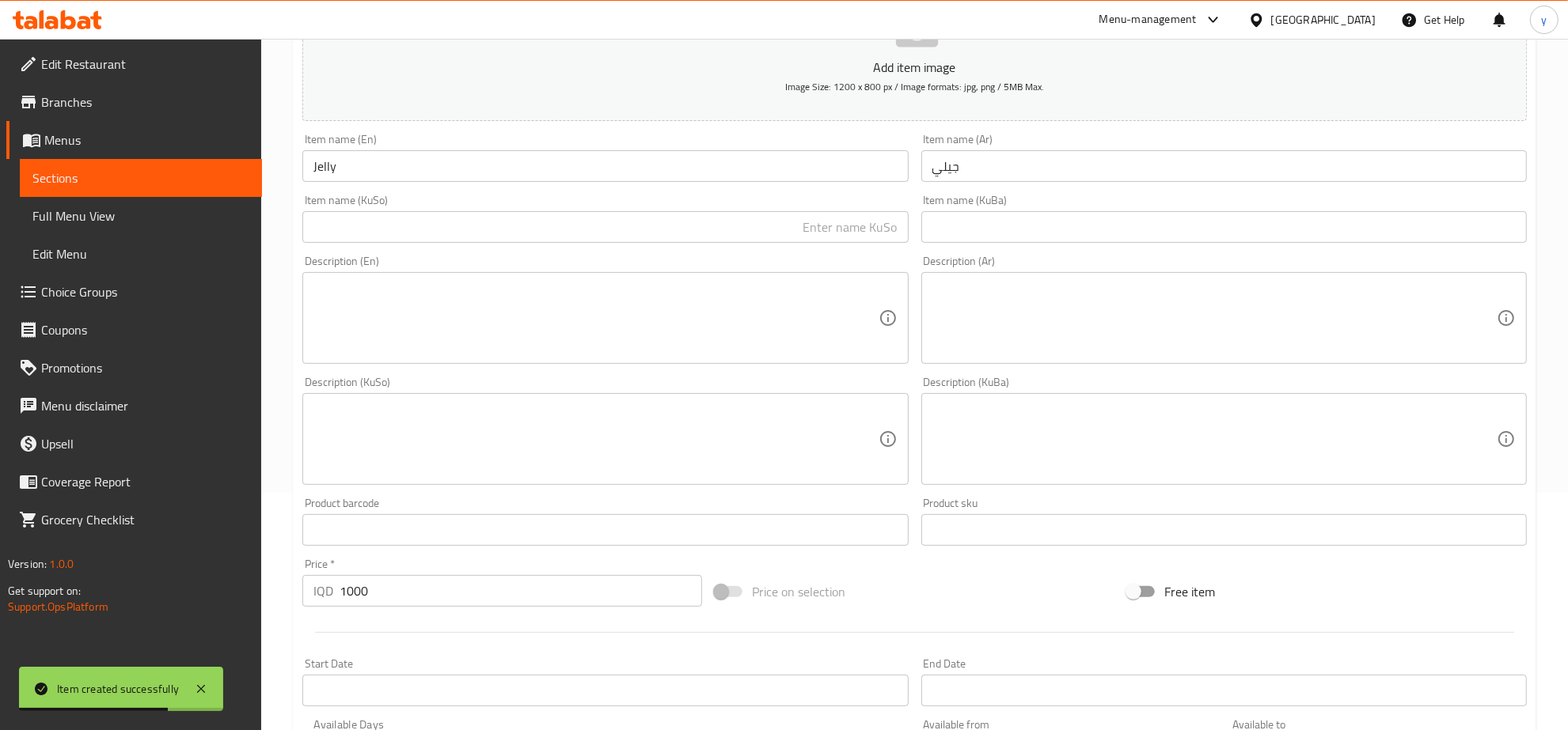
drag, startPoint x: 787, startPoint y: 200, endPoint x: 855, endPoint y: 238, distance: 77.9
click at [792, 205] on div "Item name (KuSo) Item name (KuSo)" at bounding box center [605, 219] width 605 height 49
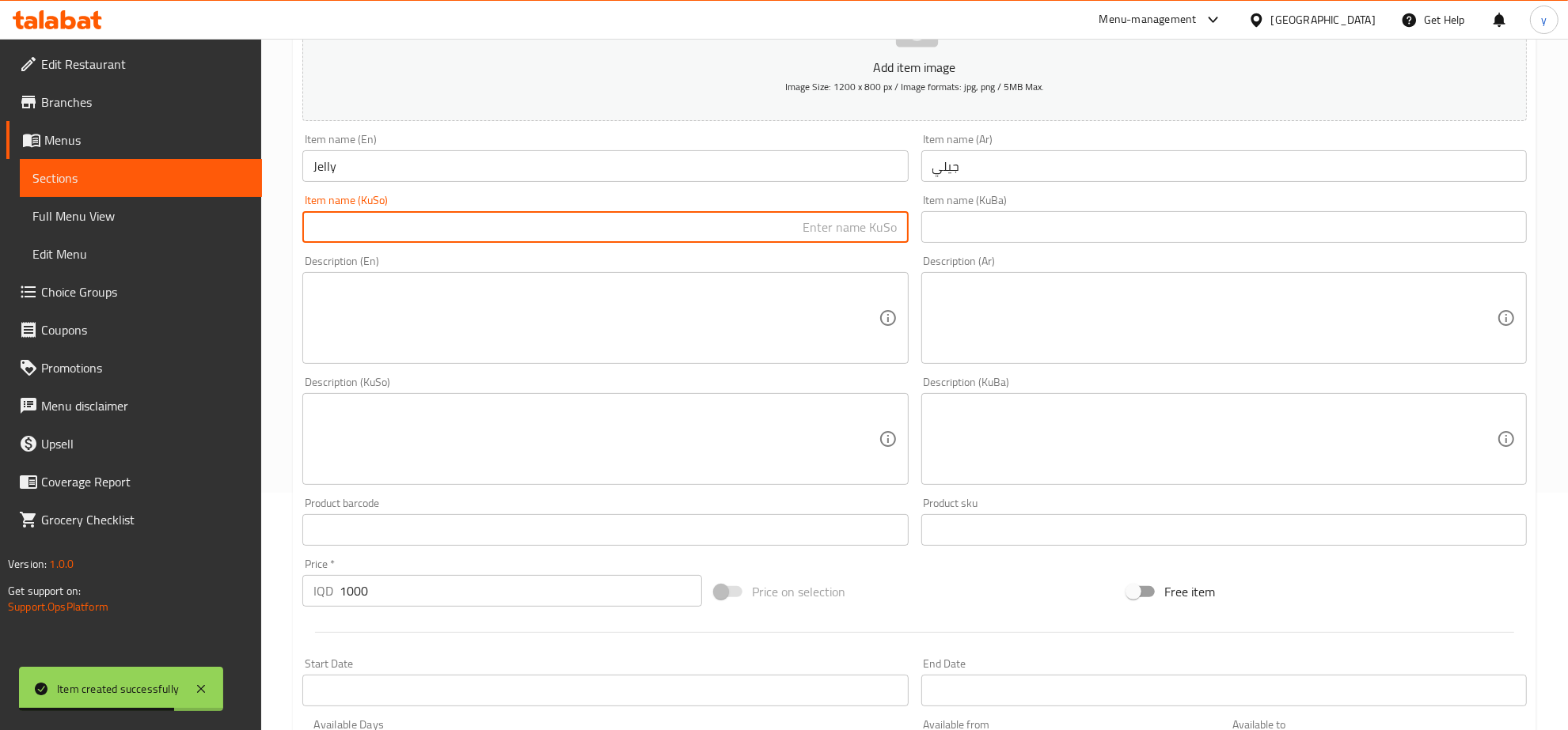
click at [855, 238] on input "text" at bounding box center [605, 227] width 605 height 32
type input "جەلی"
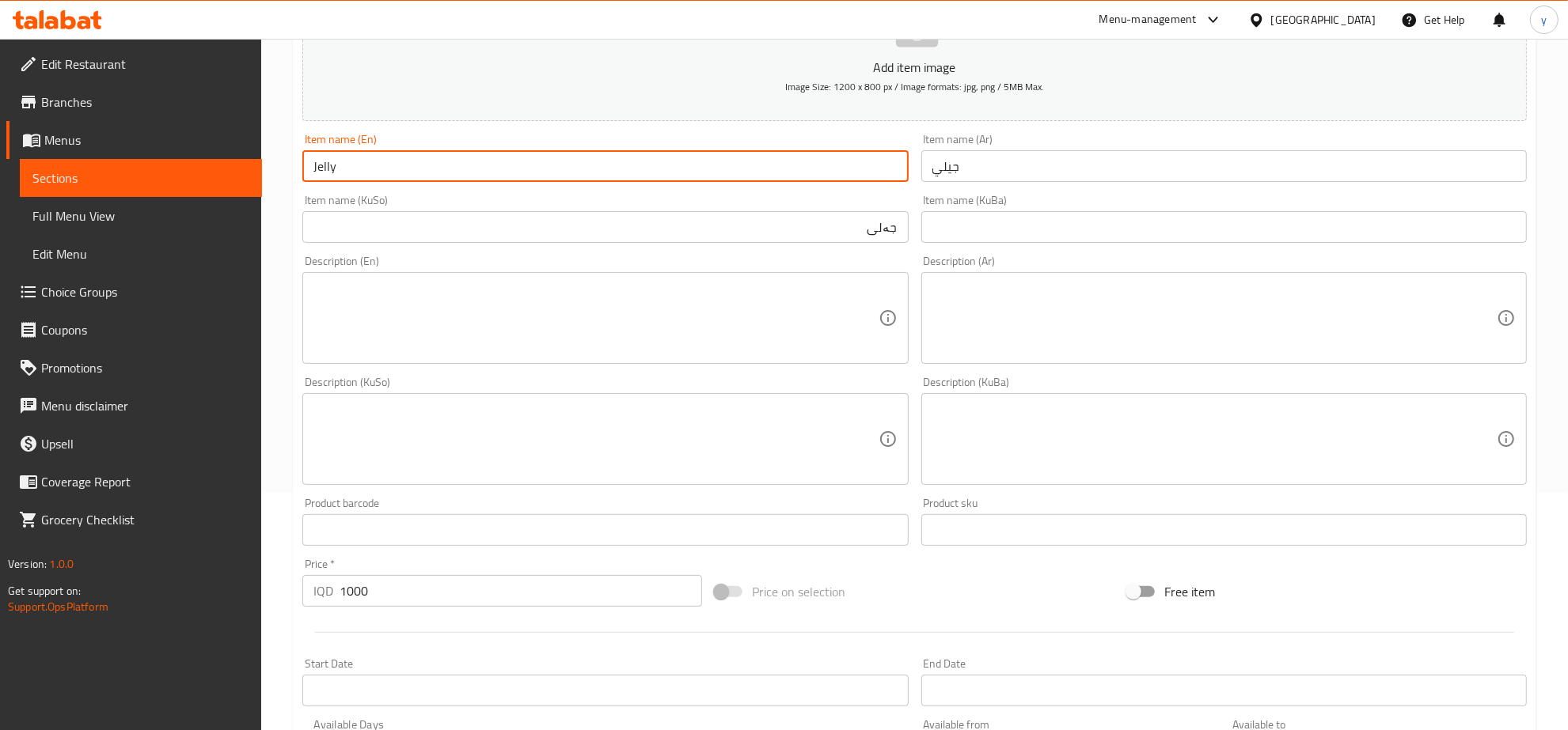
click at [433, 170] on input "Jelly" at bounding box center [605, 166] width 605 height 32
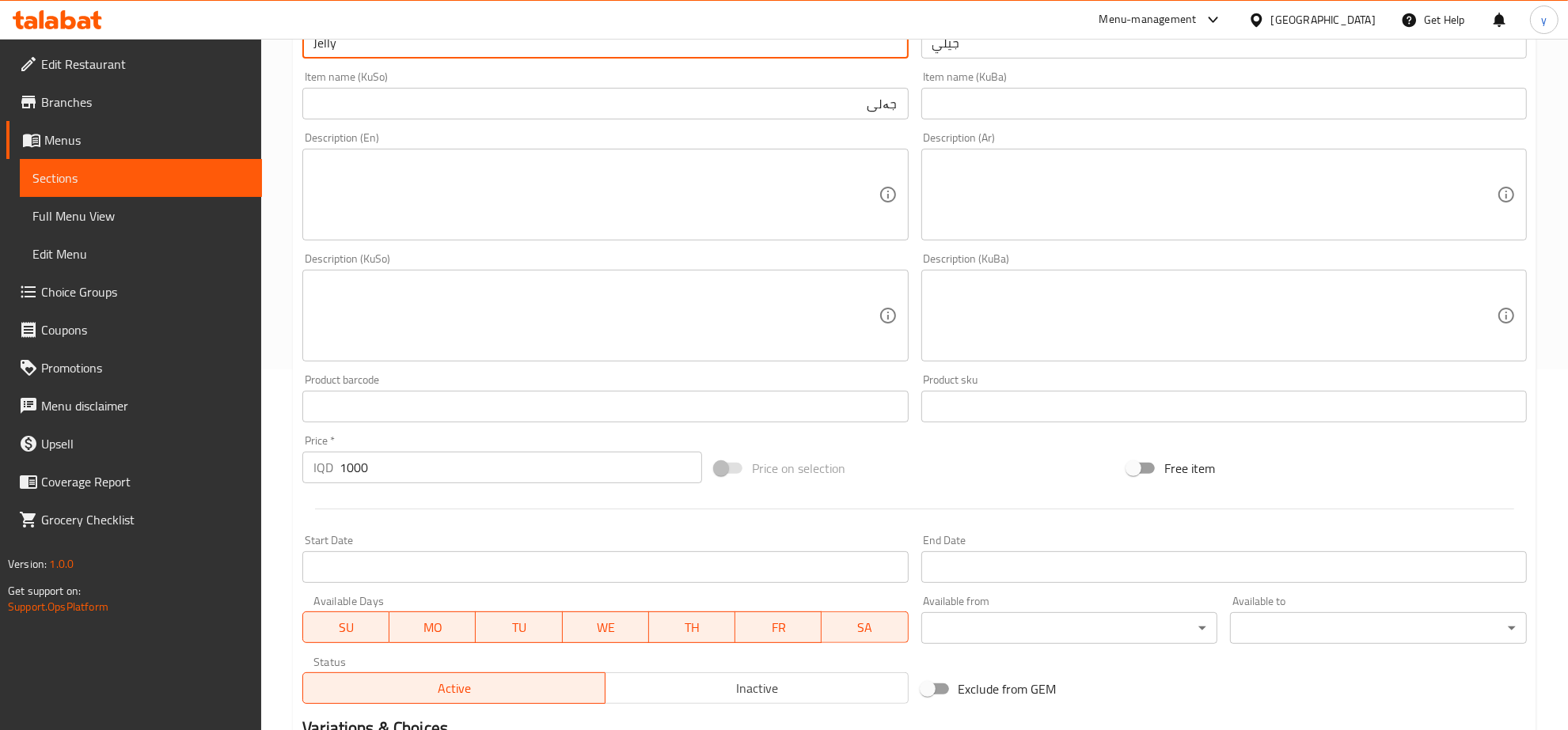
scroll to position [401, 0]
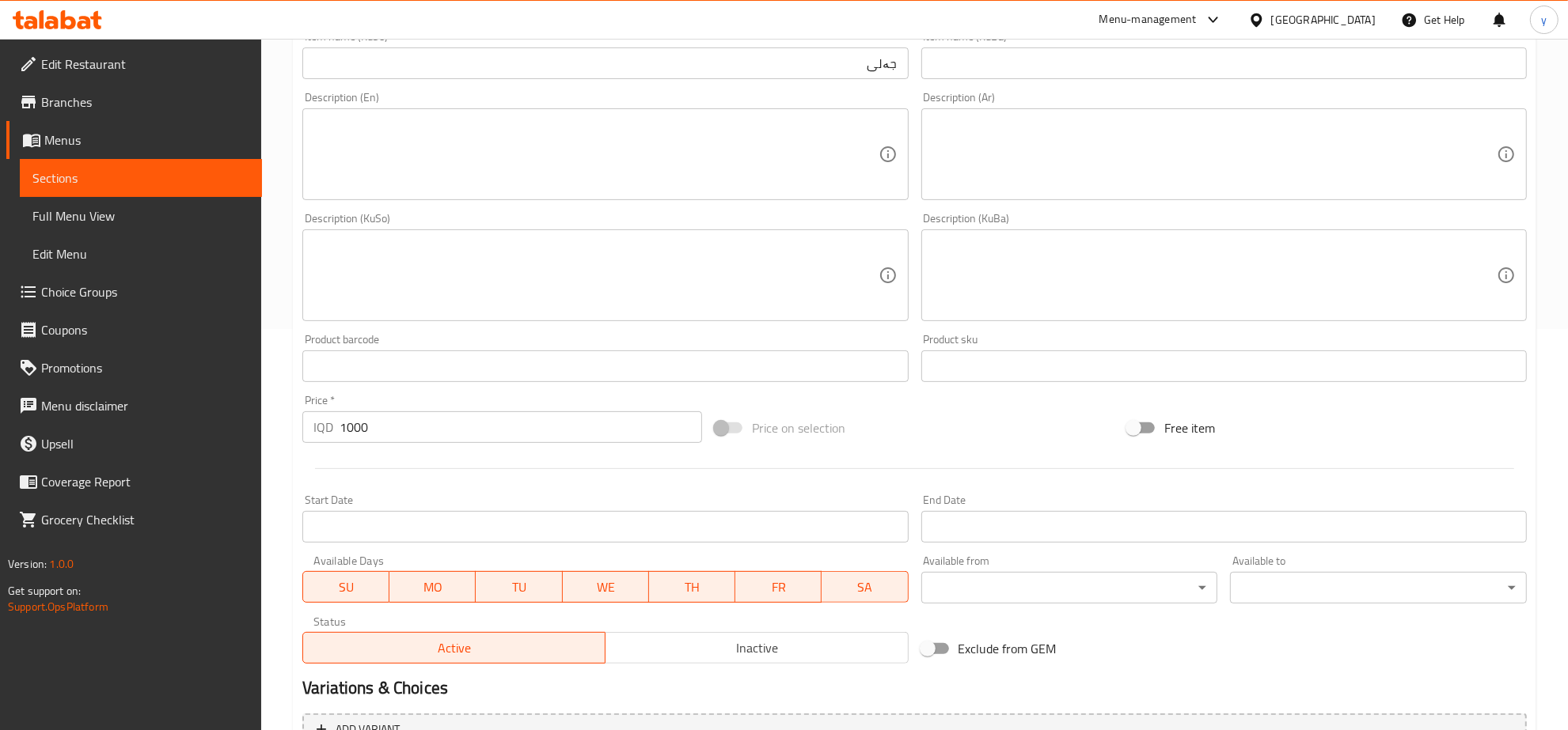
click at [592, 330] on div "Product barcode Product barcode" at bounding box center [605, 358] width 618 height 61
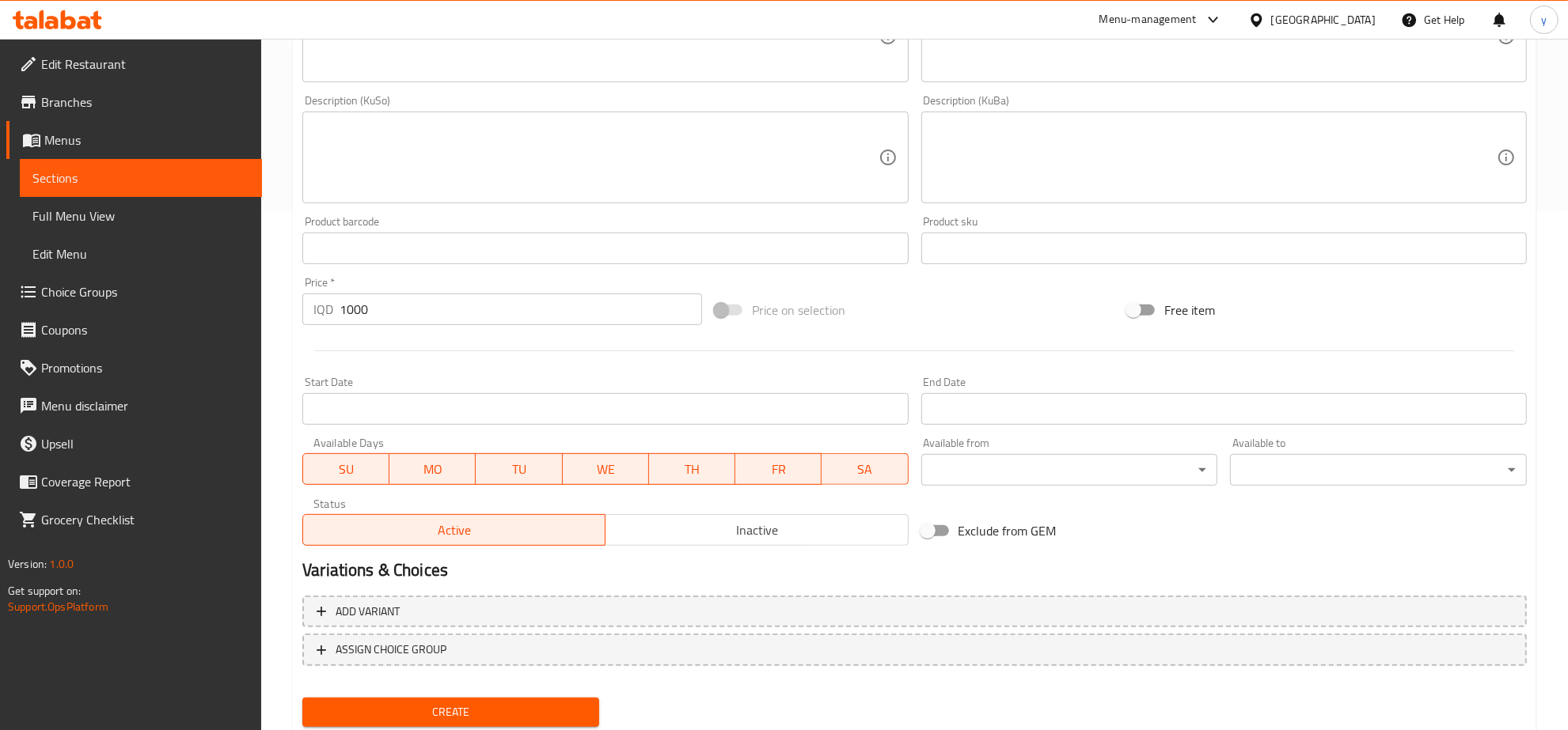
scroll to position [567, 0]
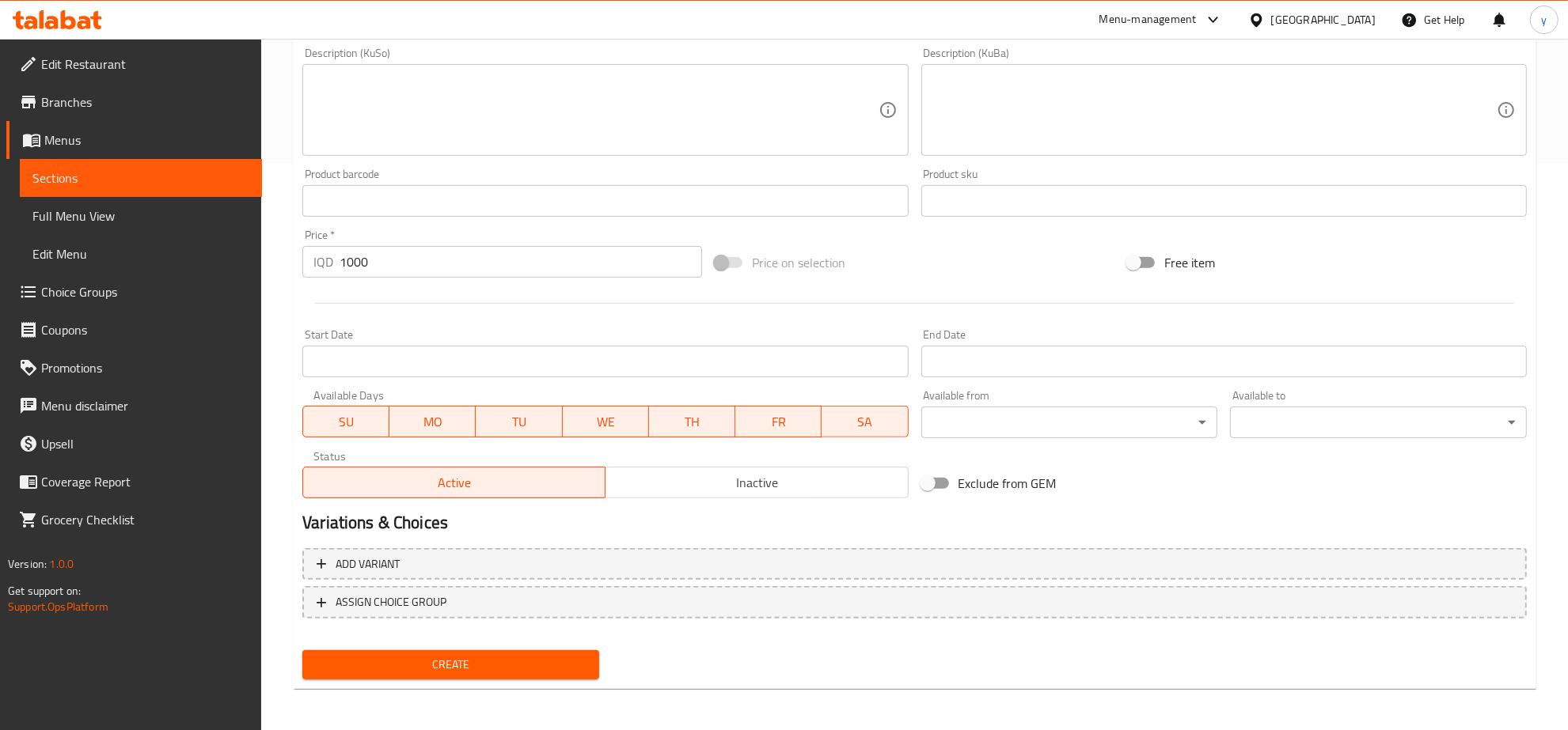
click at [460, 655] on span "Create" at bounding box center [450, 665] width 272 height 20
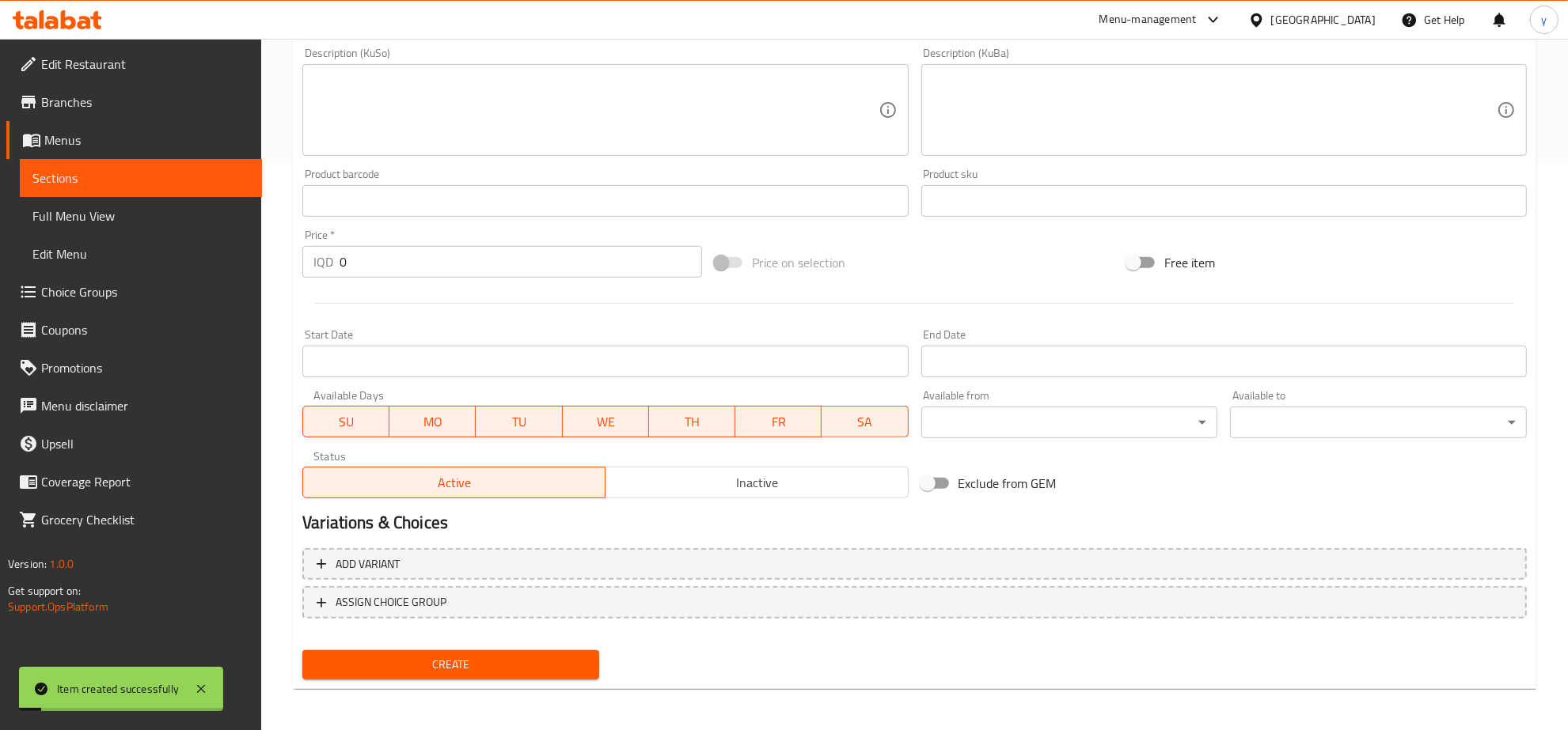
click at [381, 259] on input "0" at bounding box center [521, 262] width 362 height 32
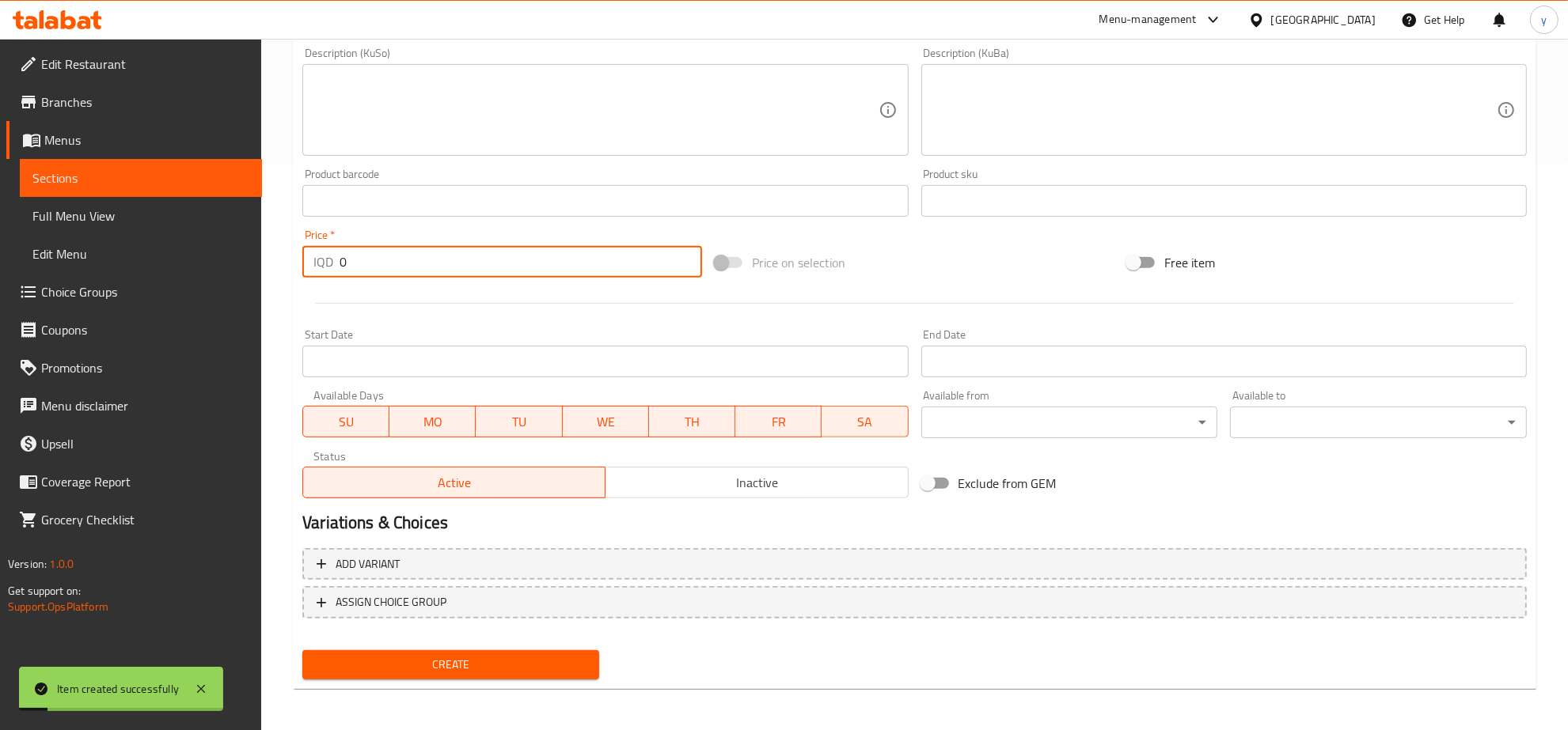
click at [381, 259] on input "0" at bounding box center [521, 262] width 362 height 32
paste input "200"
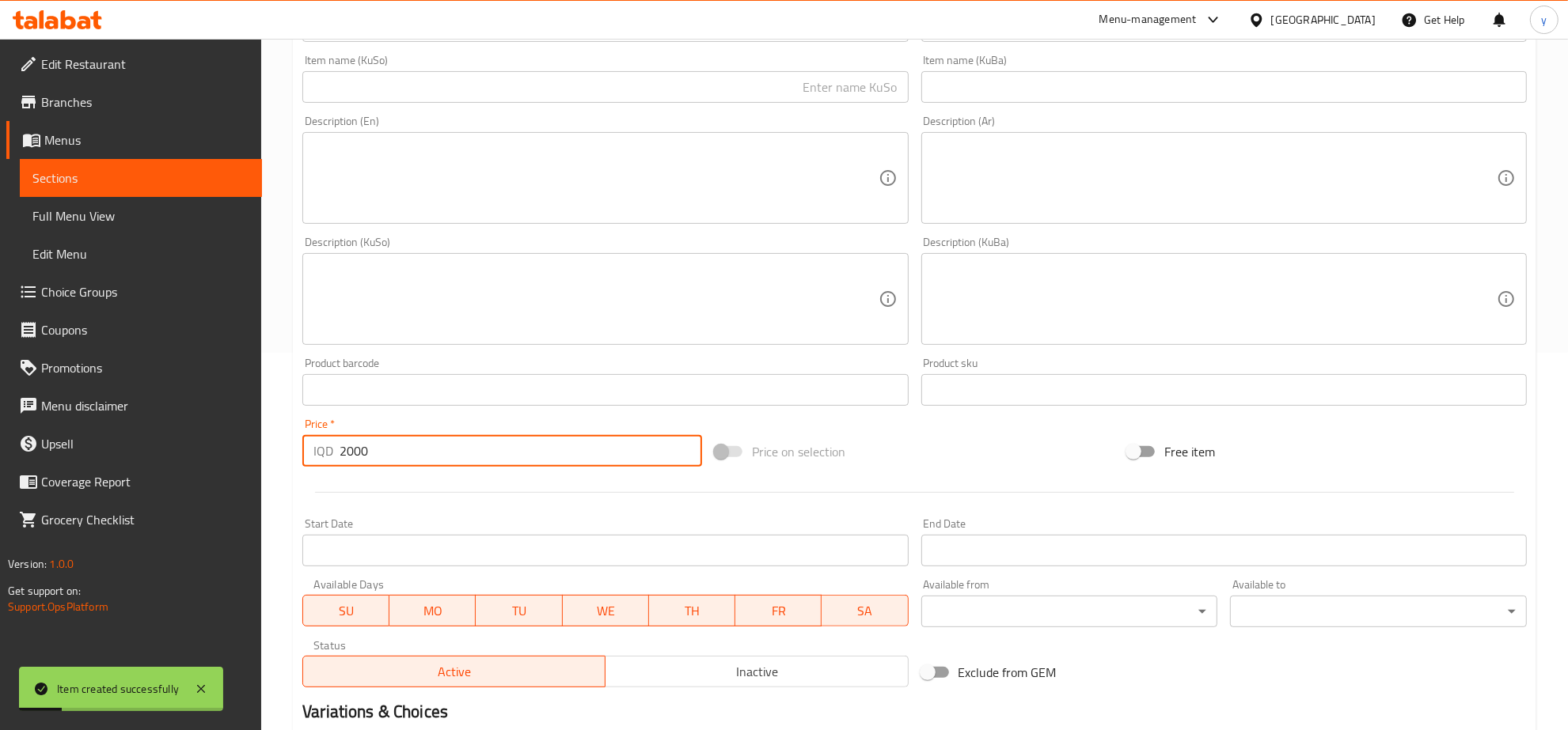
scroll to position [237, 0]
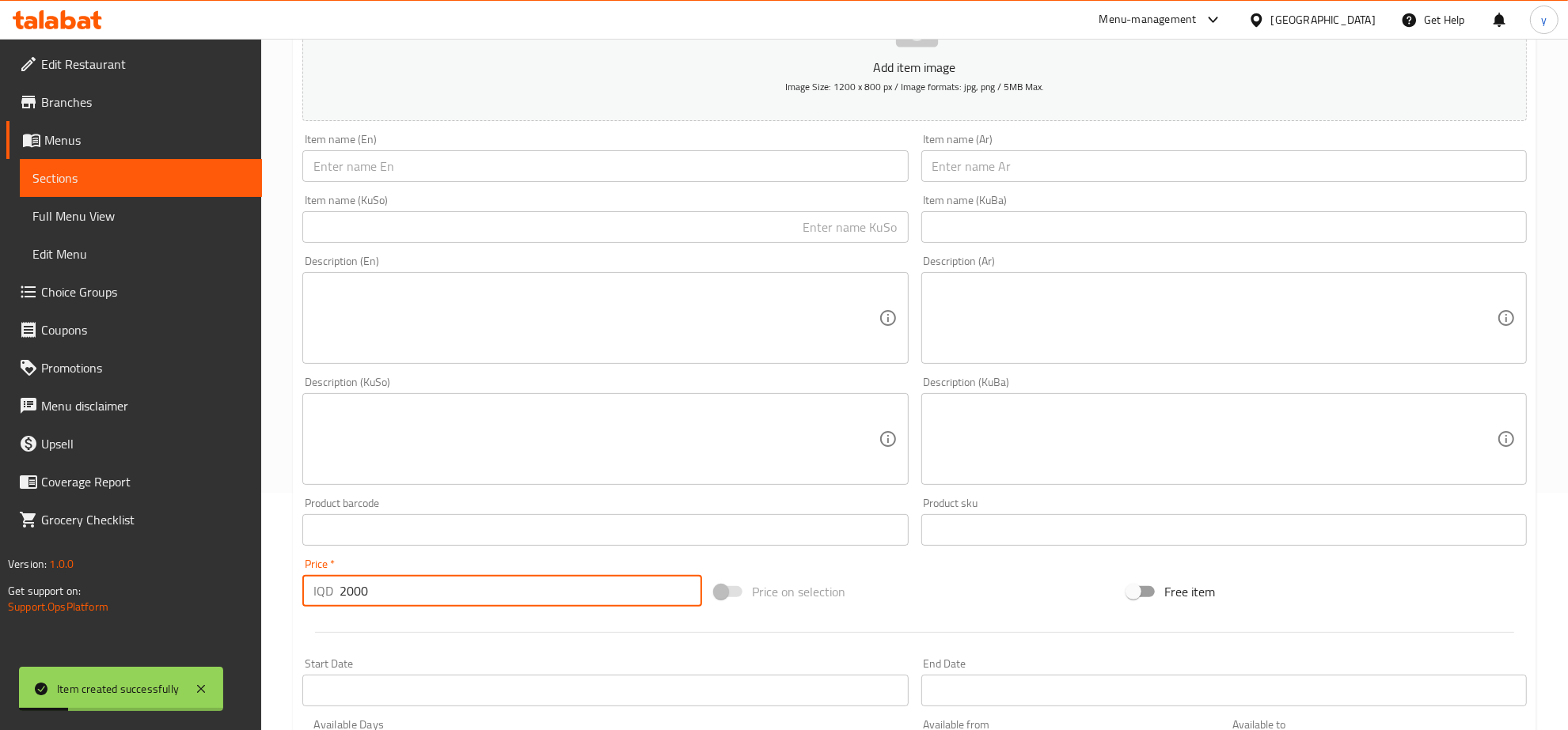
type input "2000"
drag, startPoint x: 562, startPoint y: 169, endPoint x: 570, endPoint y: 204, distance: 35.9
click at [562, 169] on input "text" at bounding box center [605, 166] width 605 height 32
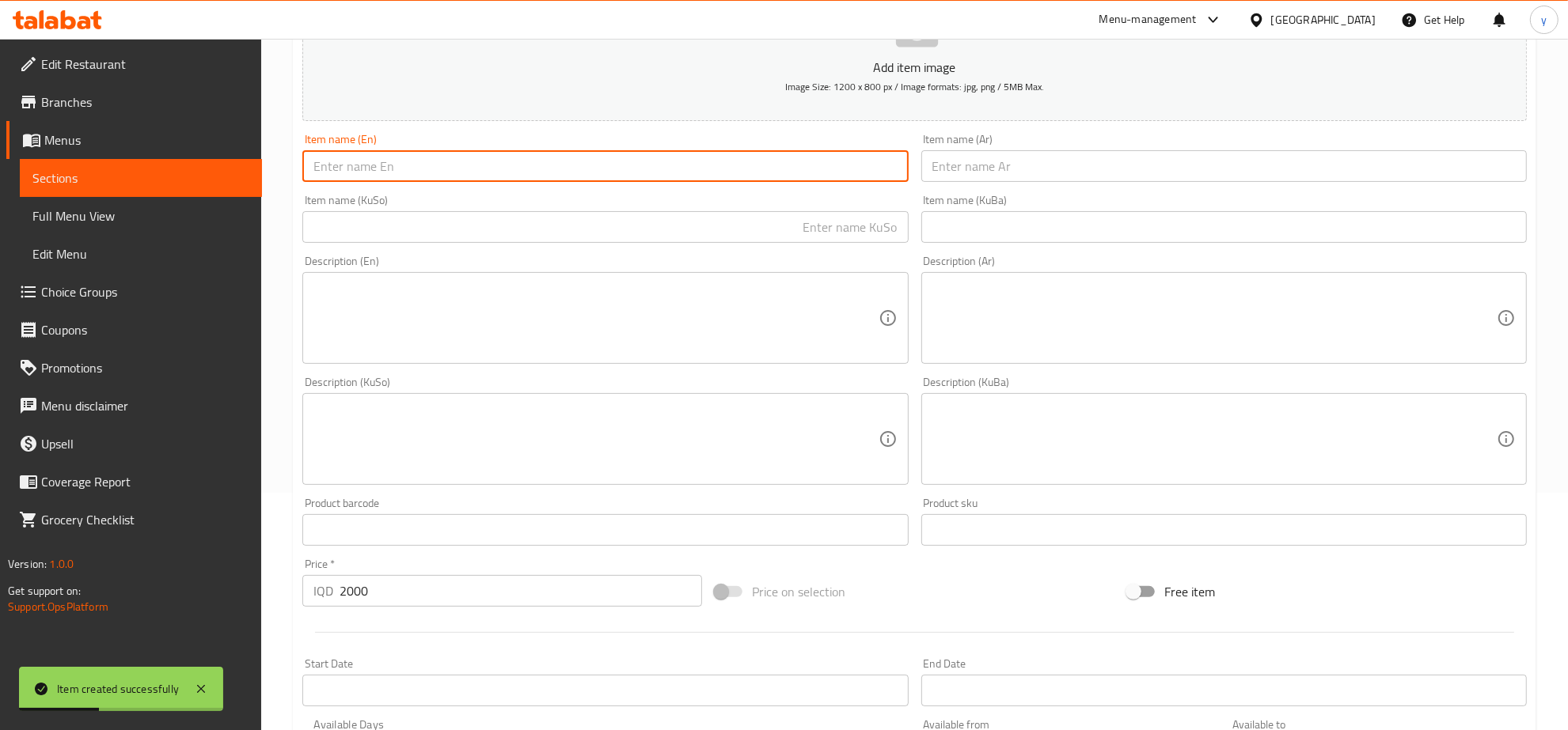
paste input "Jelly"
type input "Jelly"
click at [964, 180] on input "text" at bounding box center [1224, 166] width 605 height 32
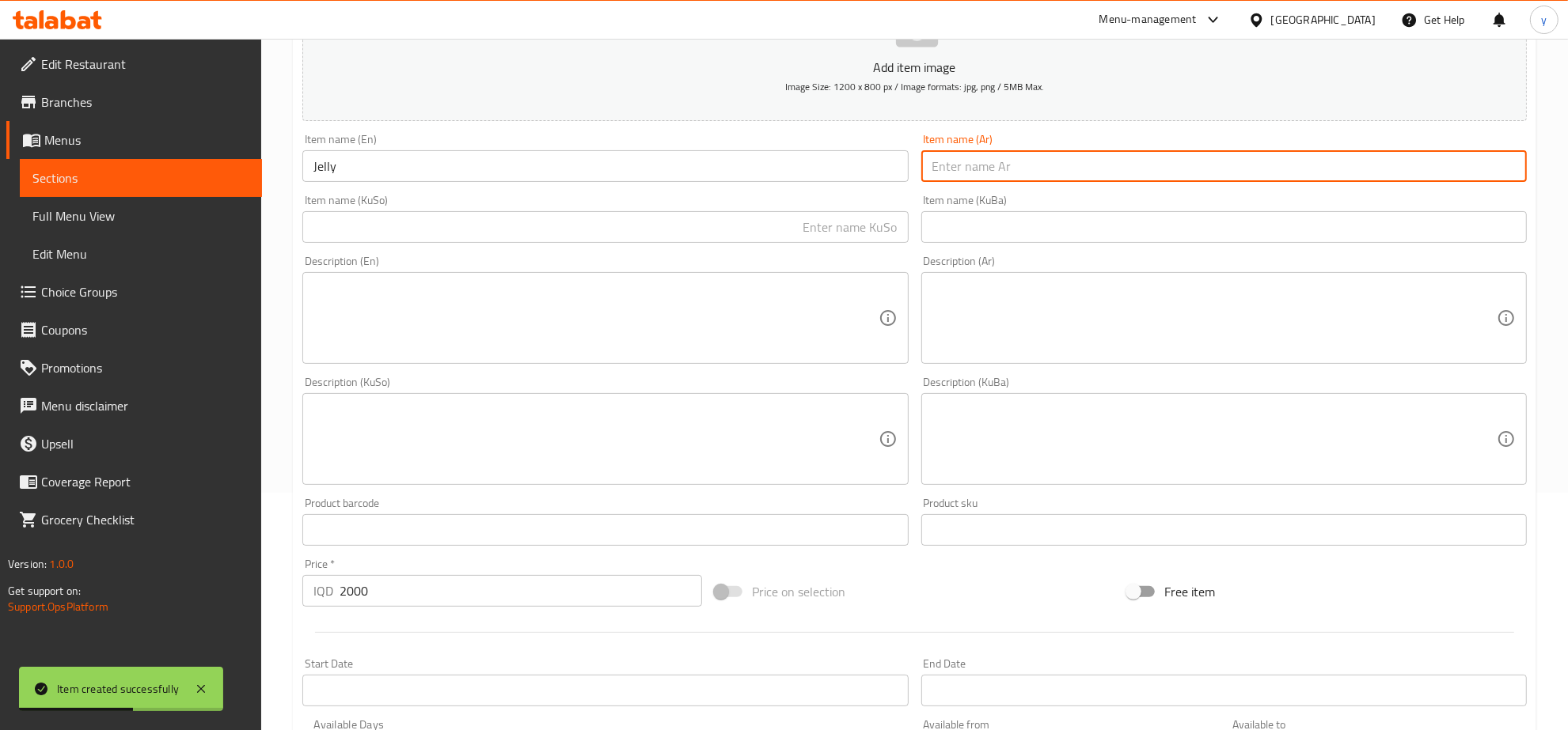
paste input "جيلي"
type input "جيلي"
click at [841, 219] on input "text" at bounding box center [605, 227] width 605 height 32
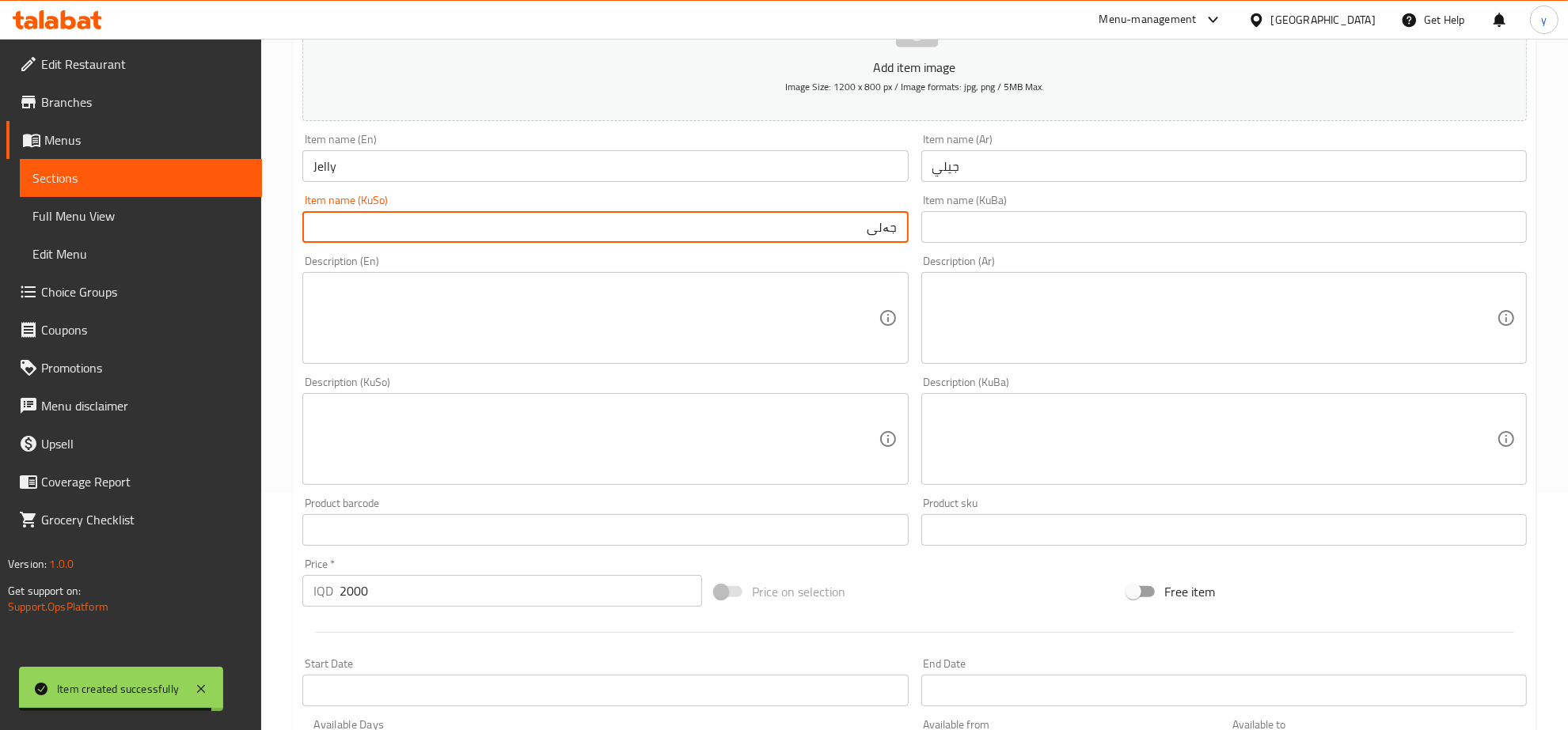
type input "جەلی"
click at [741, 166] on input "Jelly" at bounding box center [605, 166] width 605 height 32
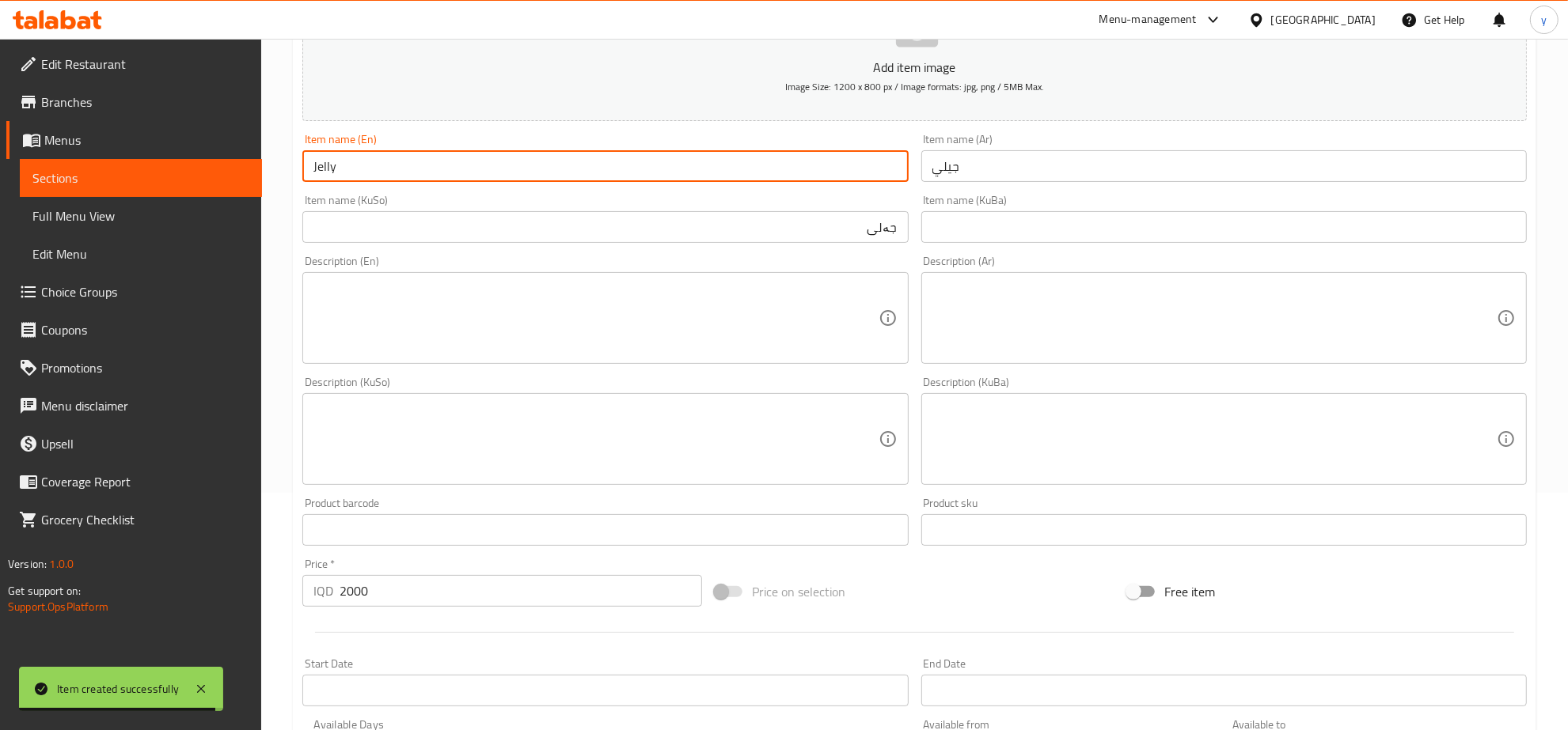
click at [741, 166] on input "Jelly" at bounding box center [605, 166] width 605 height 32
paste input "and Pudding"
click at [385, 175] on input "Jelly and Pudding" at bounding box center [605, 166] width 605 height 32
type input "Jelly and Pudding"
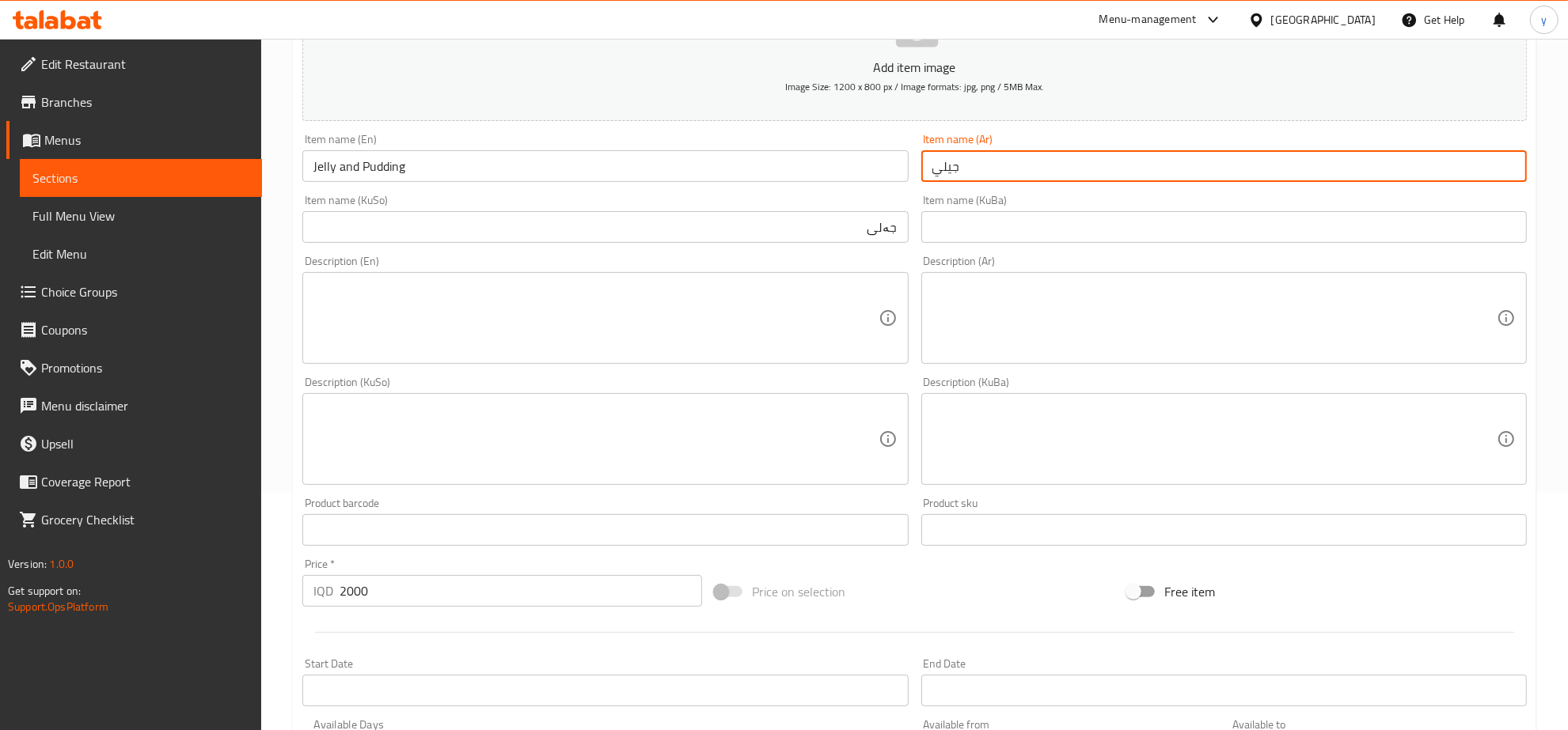
click at [1052, 167] on input "جيلي" at bounding box center [1224, 166] width 605 height 32
type input "جيلي و"
click at [790, 214] on input "جەلی" at bounding box center [605, 227] width 605 height 32
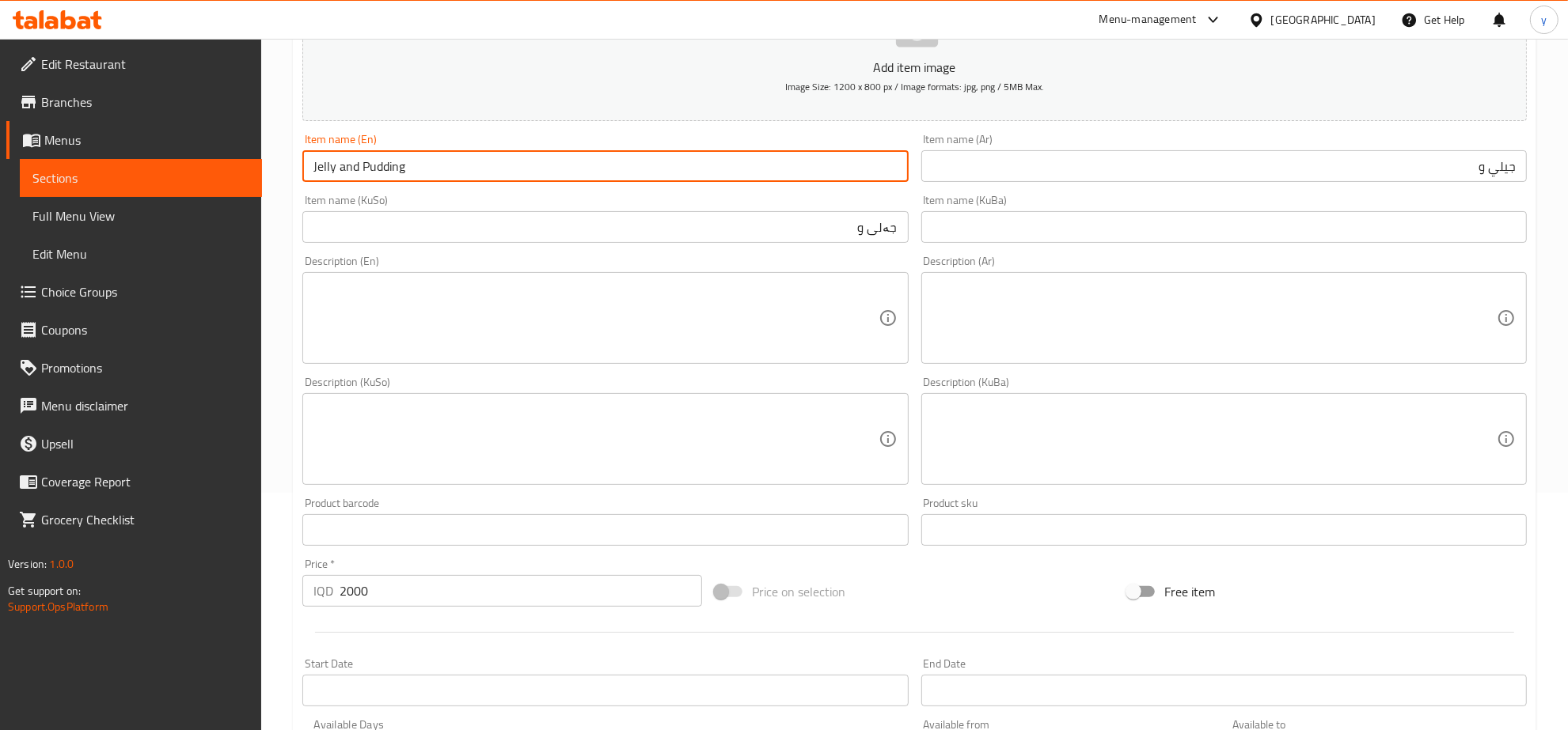
click at [382, 168] on input "Jelly and Pudding" at bounding box center [605, 166] width 605 height 32
click at [764, 253] on div "Description (En) Description (En)" at bounding box center [605, 310] width 618 height 121
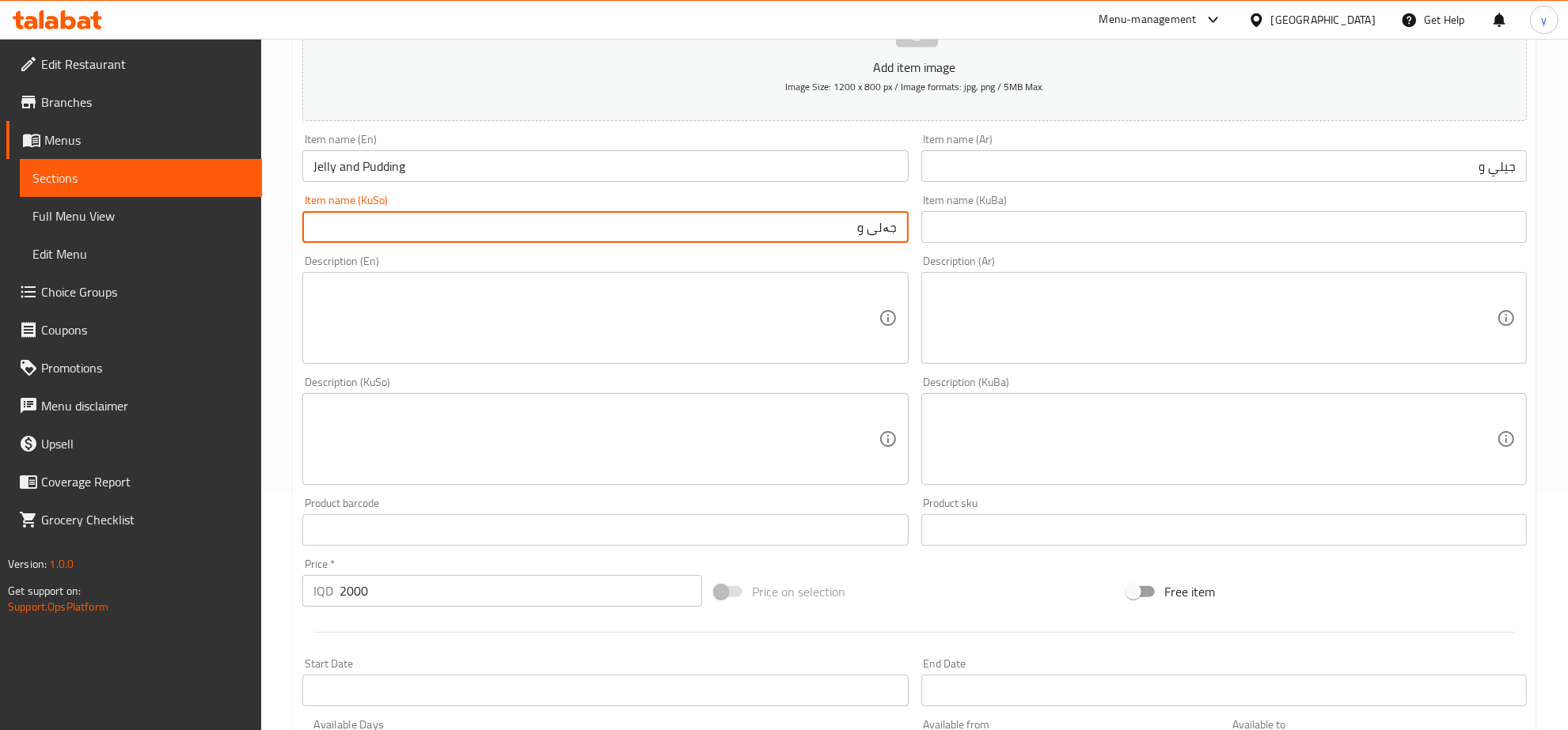
click at [822, 228] on input "جەلی و" at bounding box center [605, 227] width 605 height 32
paste input "بۆدینگی"
type input "جەلی و بۆدینگی"
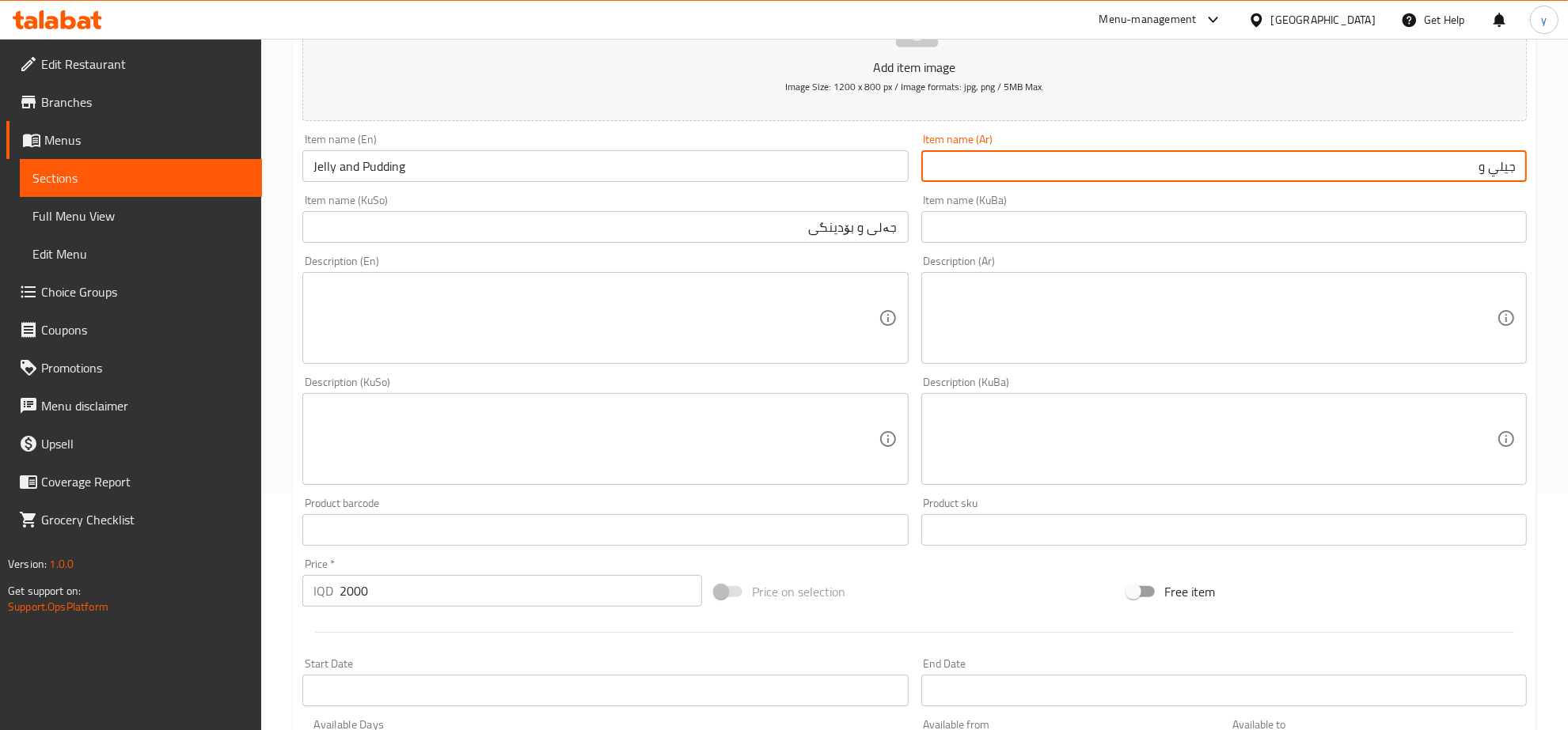
click at [1195, 163] on input "جيلي و" at bounding box center [1224, 166] width 605 height 32
paste input "بودنج"
type input "جيلي وبودنج"
click at [776, 230] on input "جەلی و بۆدینگی" at bounding box center [605, 227] width 605 height 32
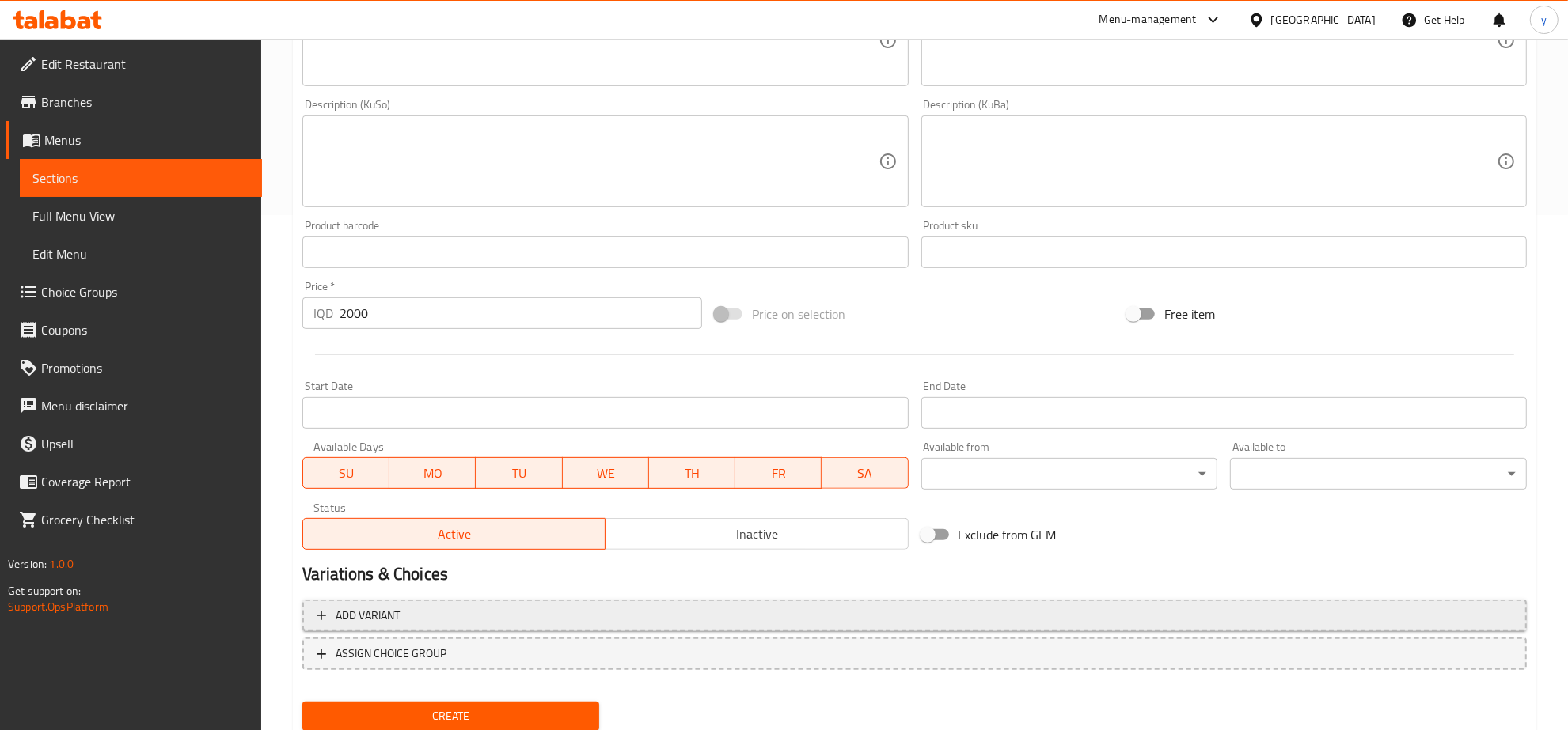
scroll to position [567, 0]
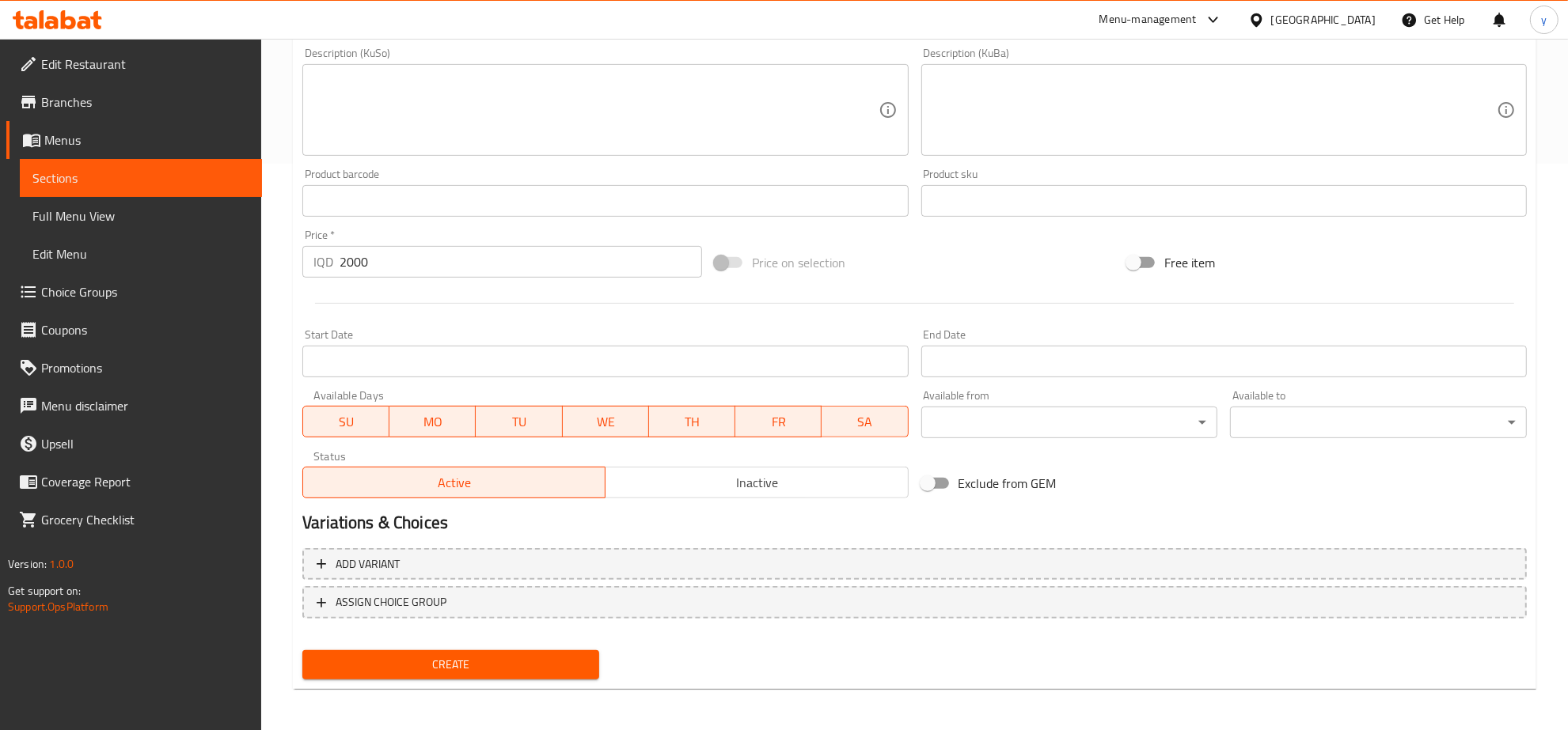
type input "جەلی و بۆدینگی"
click at [484, 651] on button "Create" at bounding box center [451, 665] width 297 height 29
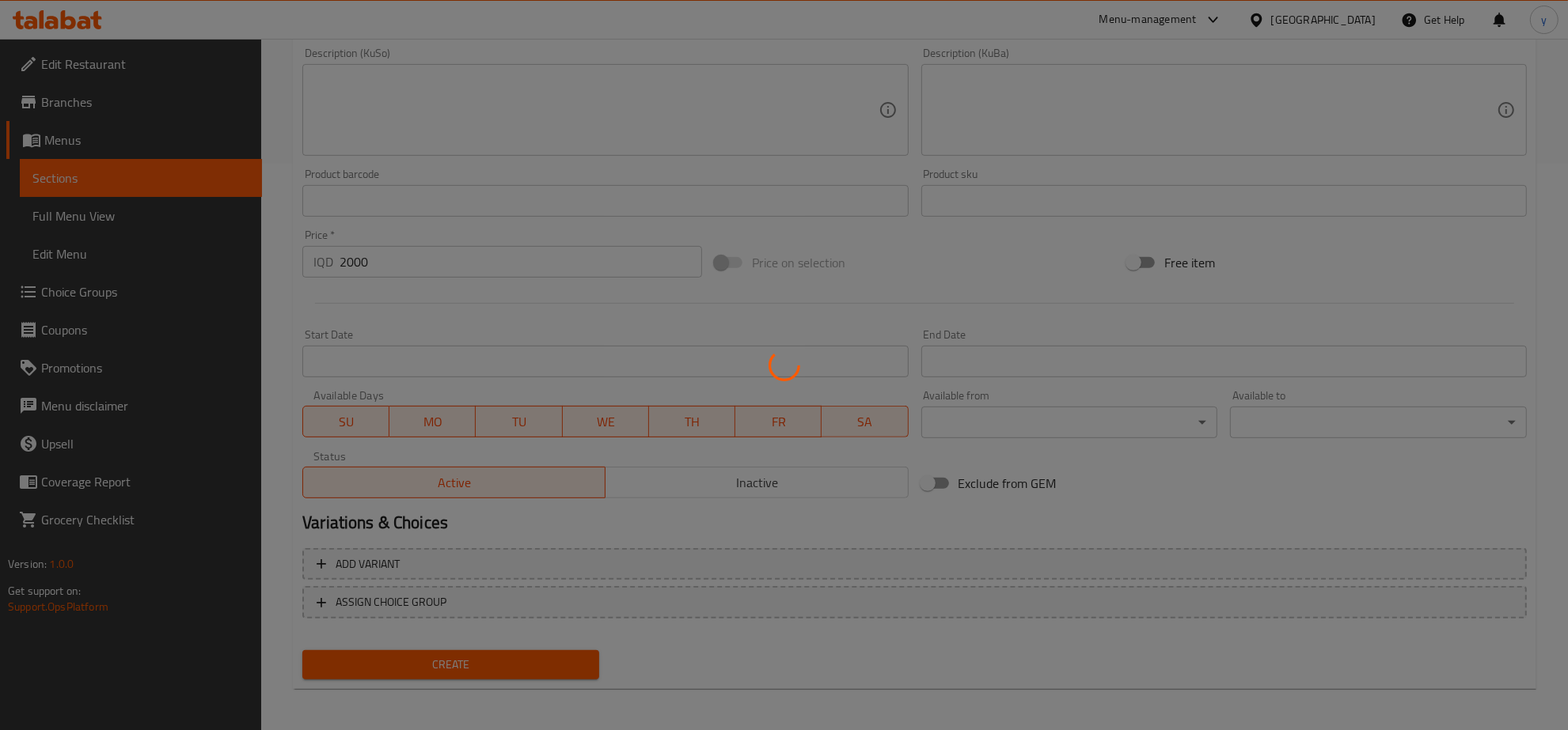
type input "0"
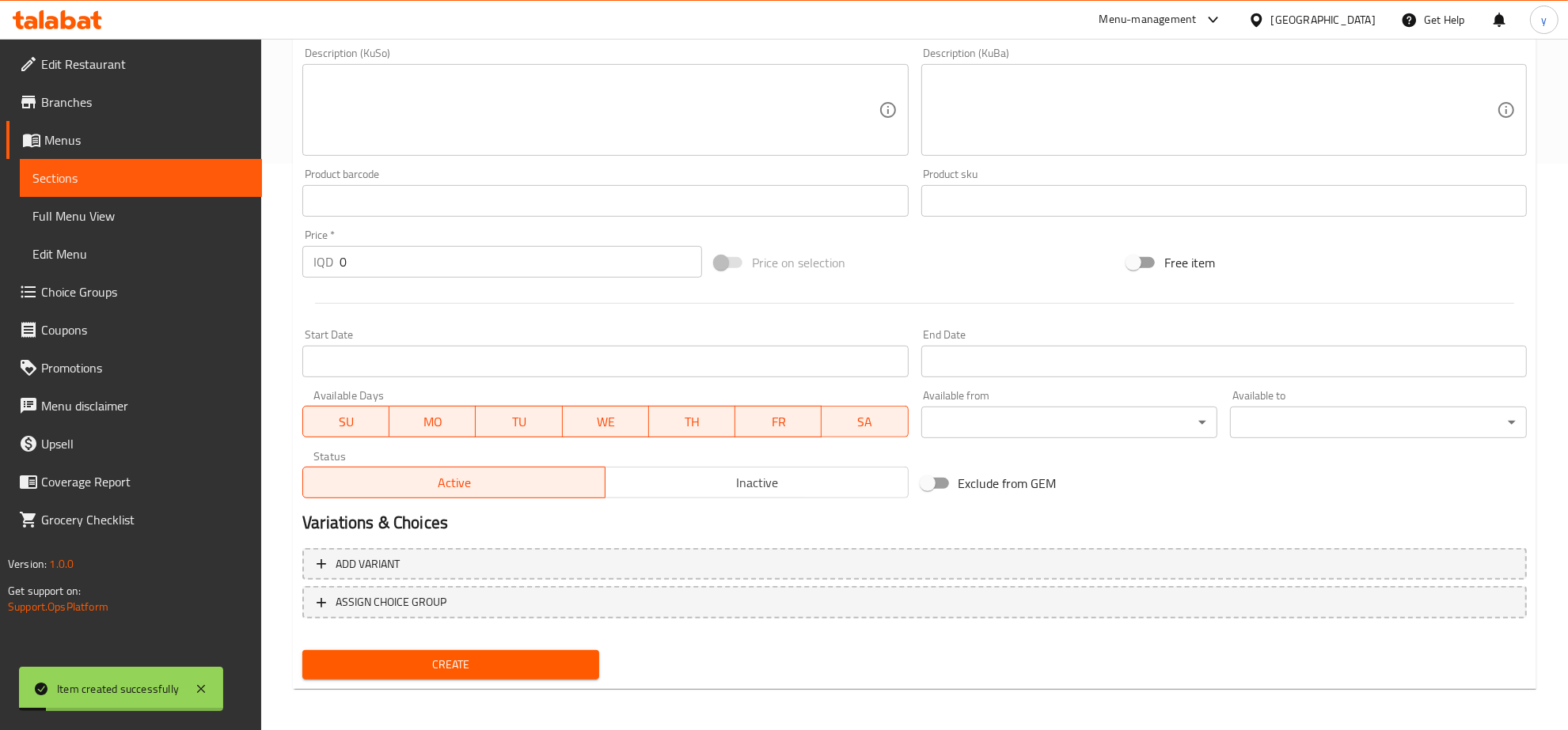
drag, startPoint x: 414, startPoint y: 262, endPoint x: 314, endPoint y: 261, distance: 100.0
click at [286, 261] on div "Home / Restaurants management / Menus / Sections / item / create Dessert sectio…" at bounding box center [914, 103] width 1307 height 1261
paste input "150"
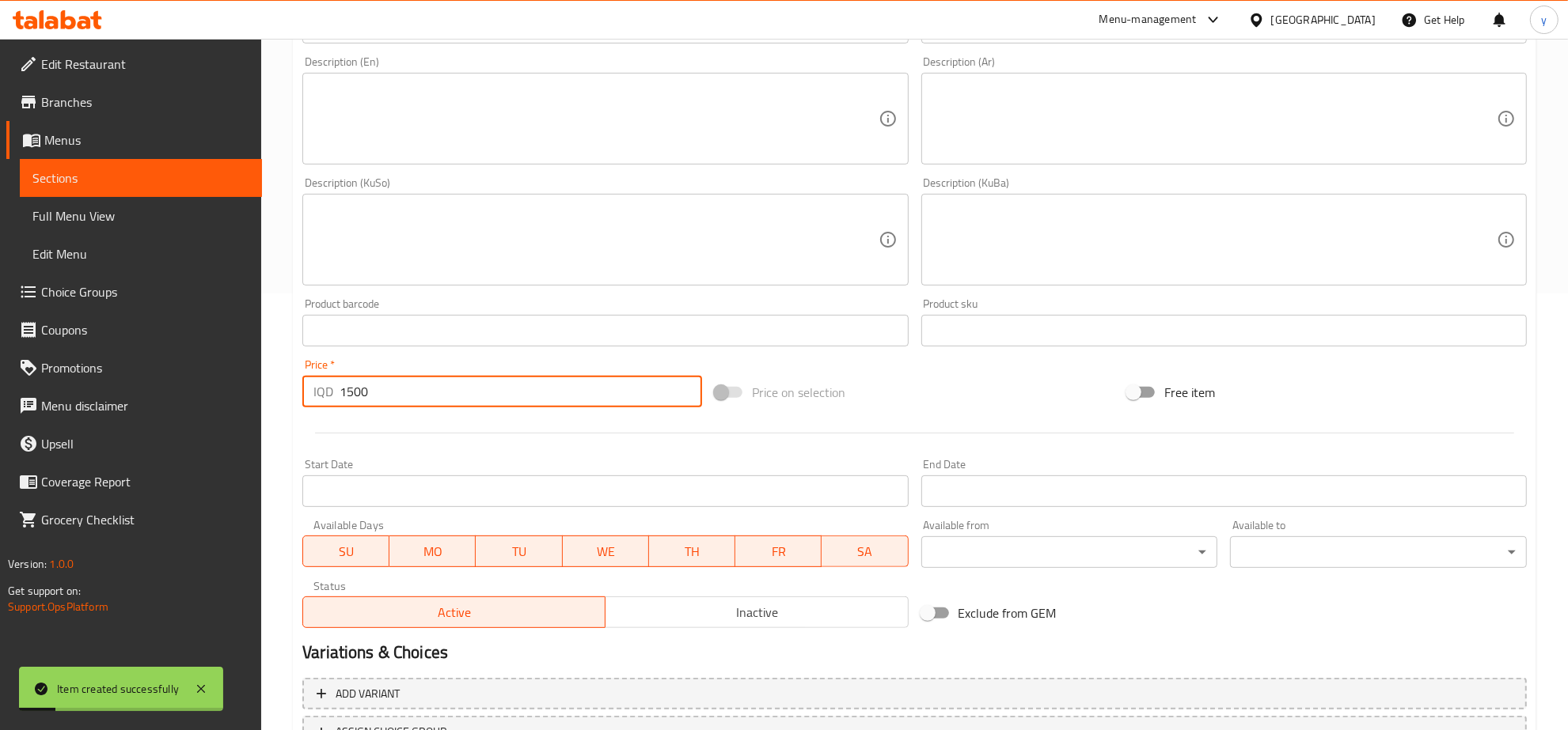
scroll to position [237, 0]
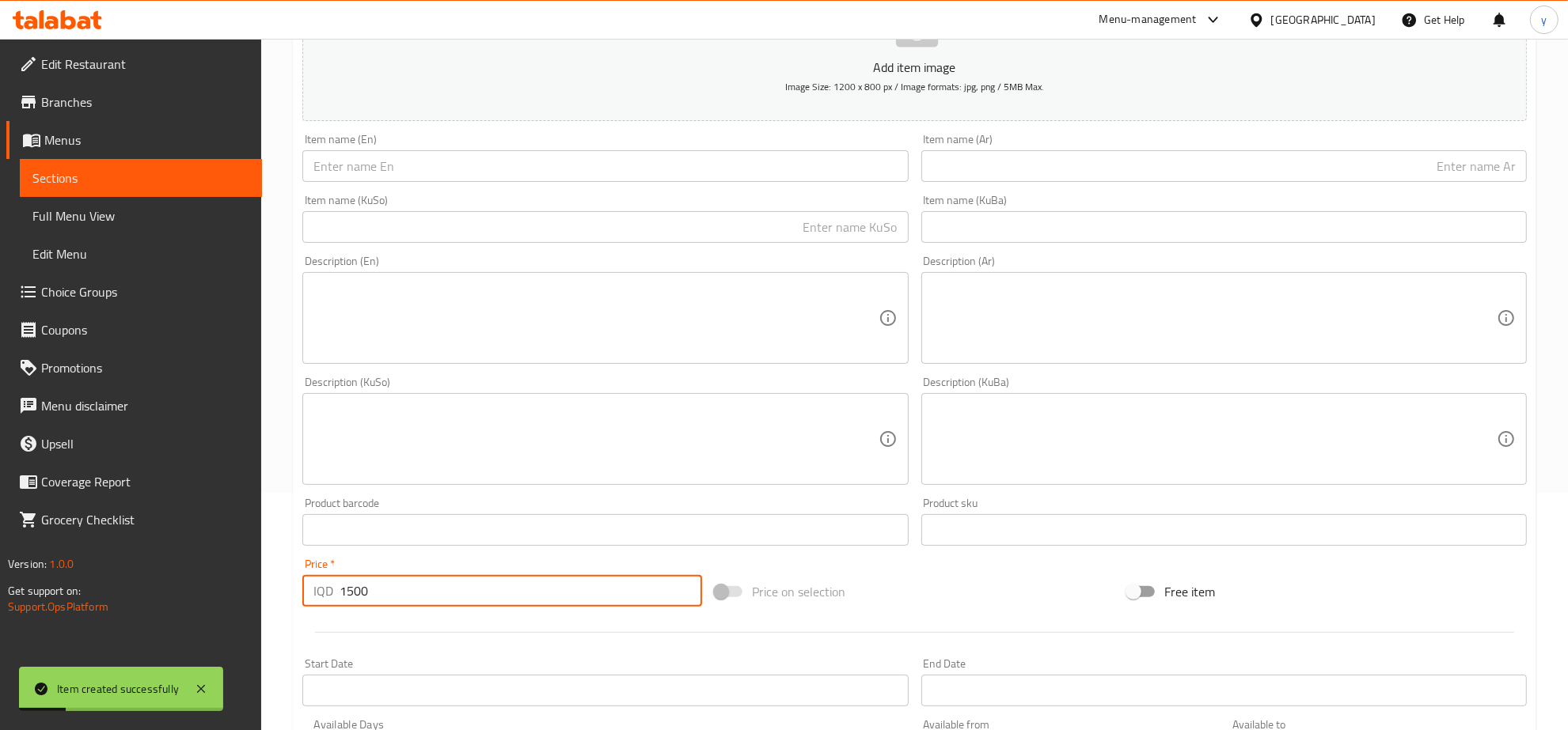
type input "1500"
click at [528, 171] on input "text" at bounding box center [605, 166] width 605 height 32
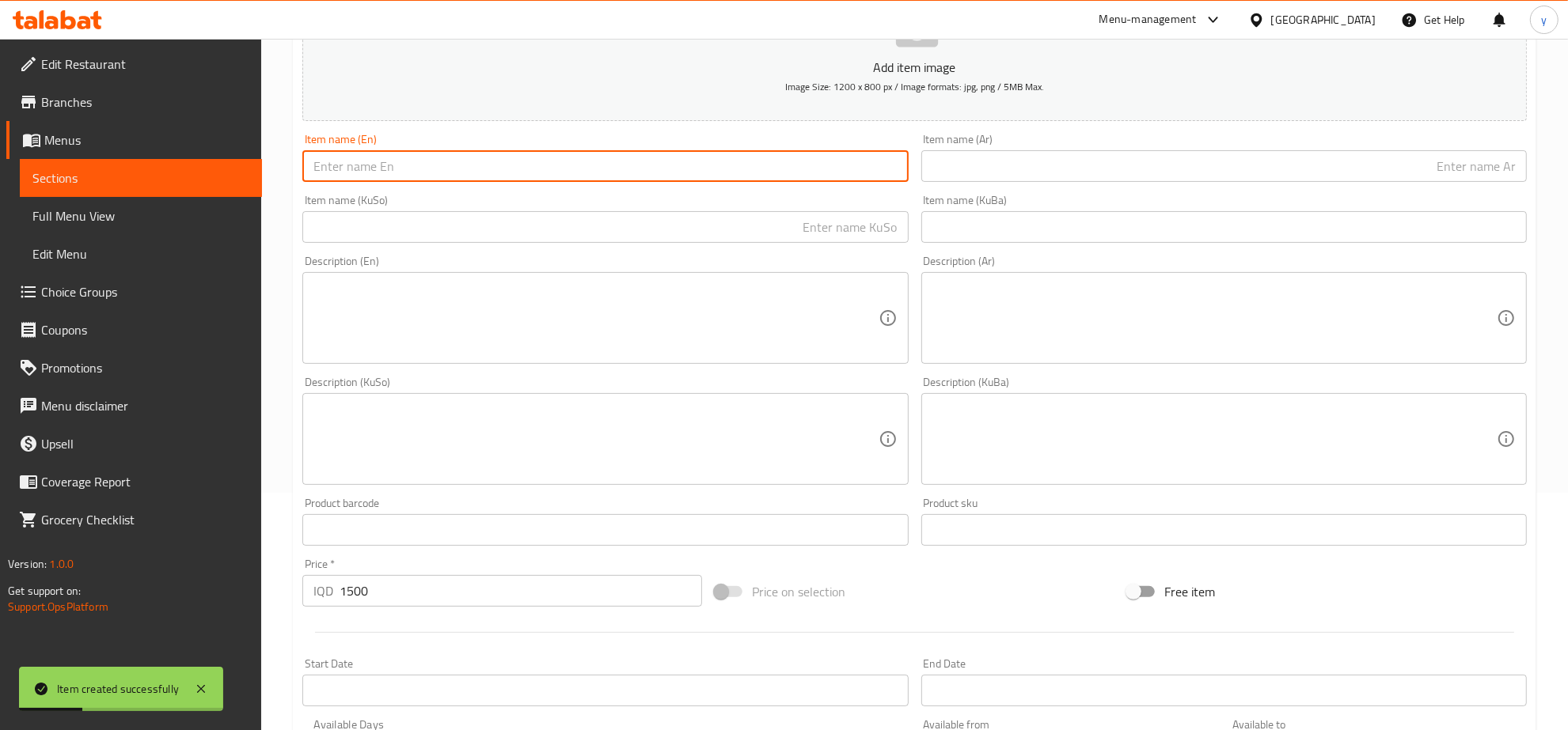
paste input "Custard"
type input "Custard"
click at [636, 253] on div "Description (En) Description (En)" at bounding box center [605, 310] width 618 height 121
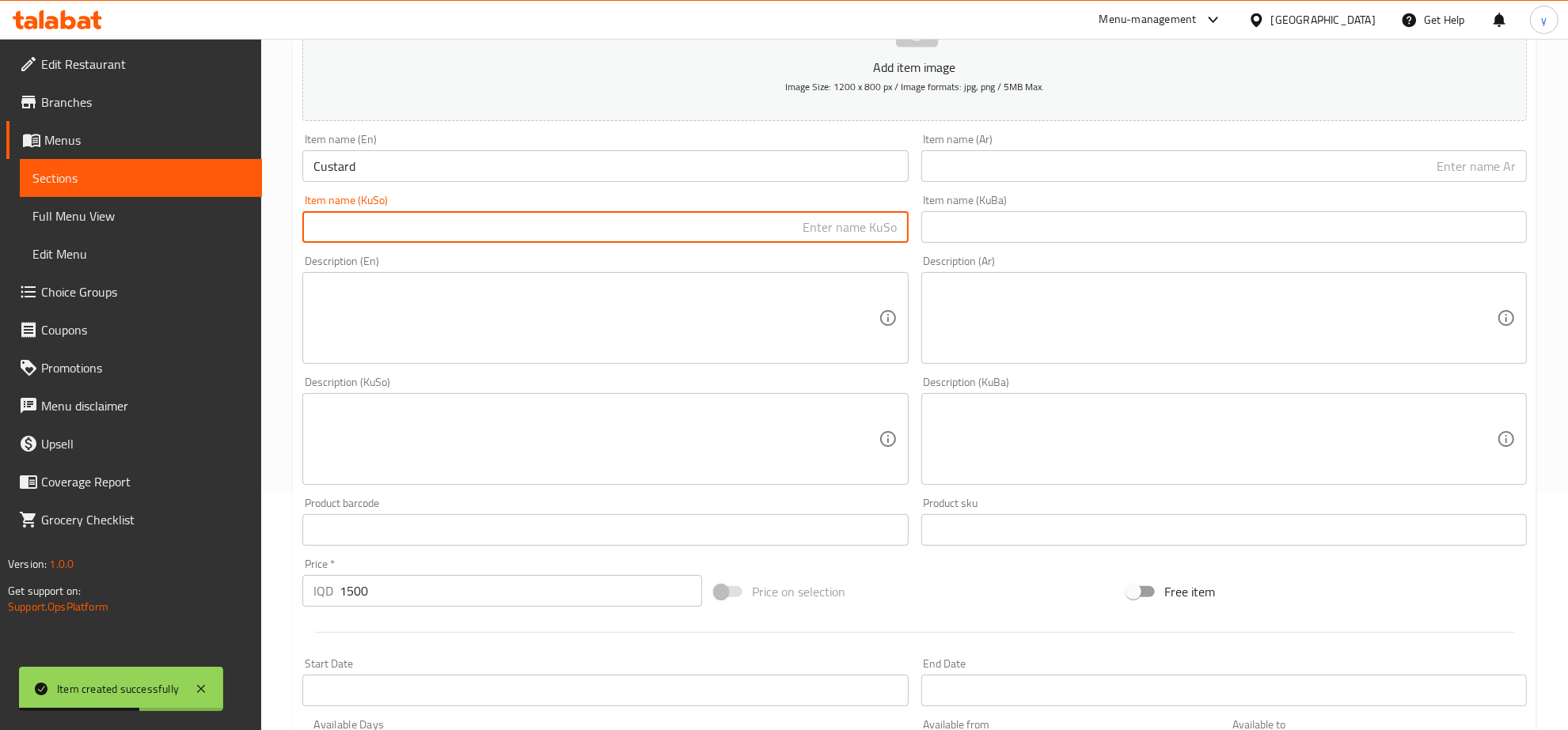
click at [709, 231] on input "text" at bounding box center [605, 227] width 605 height 32
paste input "کاستەر"
type input "کاستەر"
click at [1008, 170] on input "text" at bounding box center [1224, 166] width 605 height 32
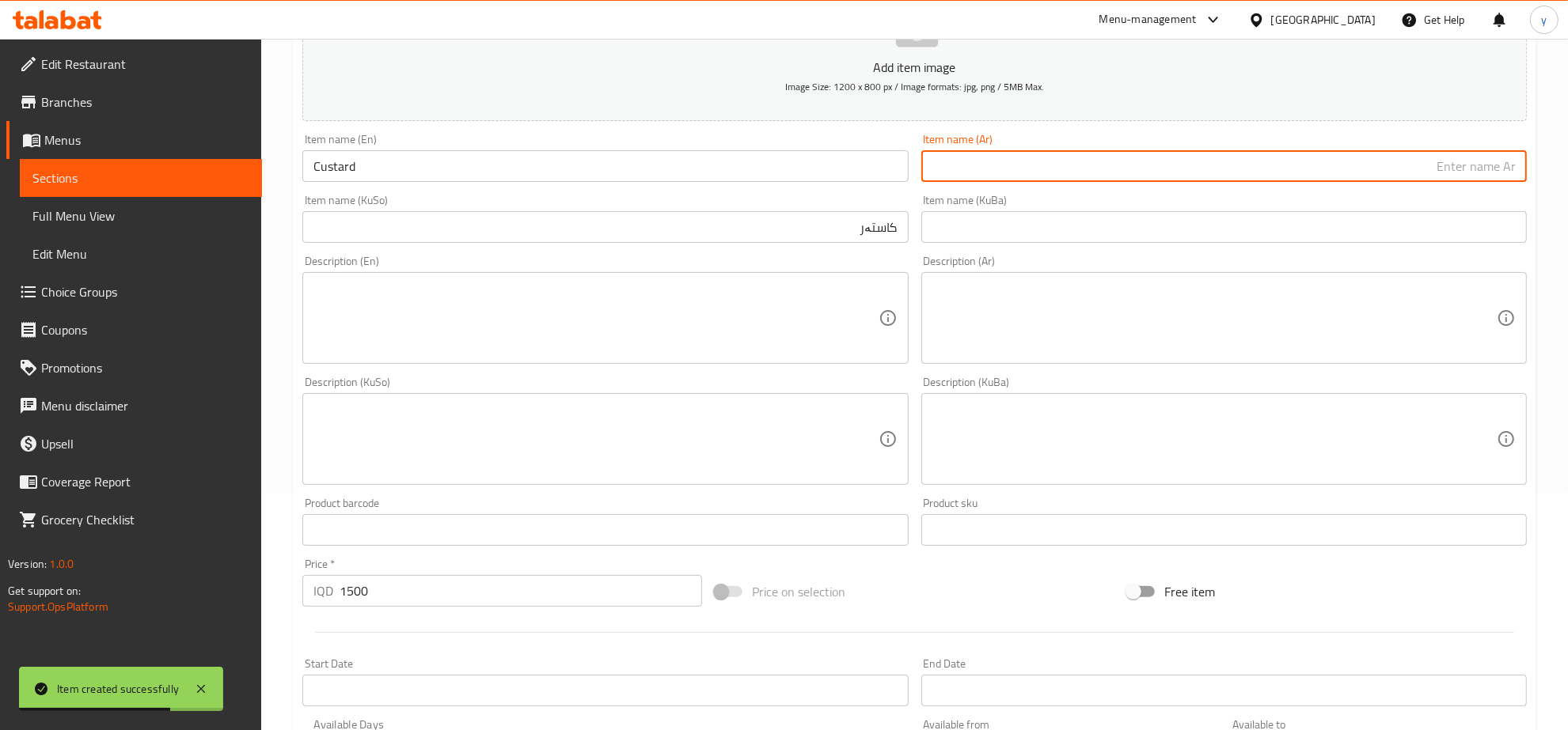
paste input "كاسترد"
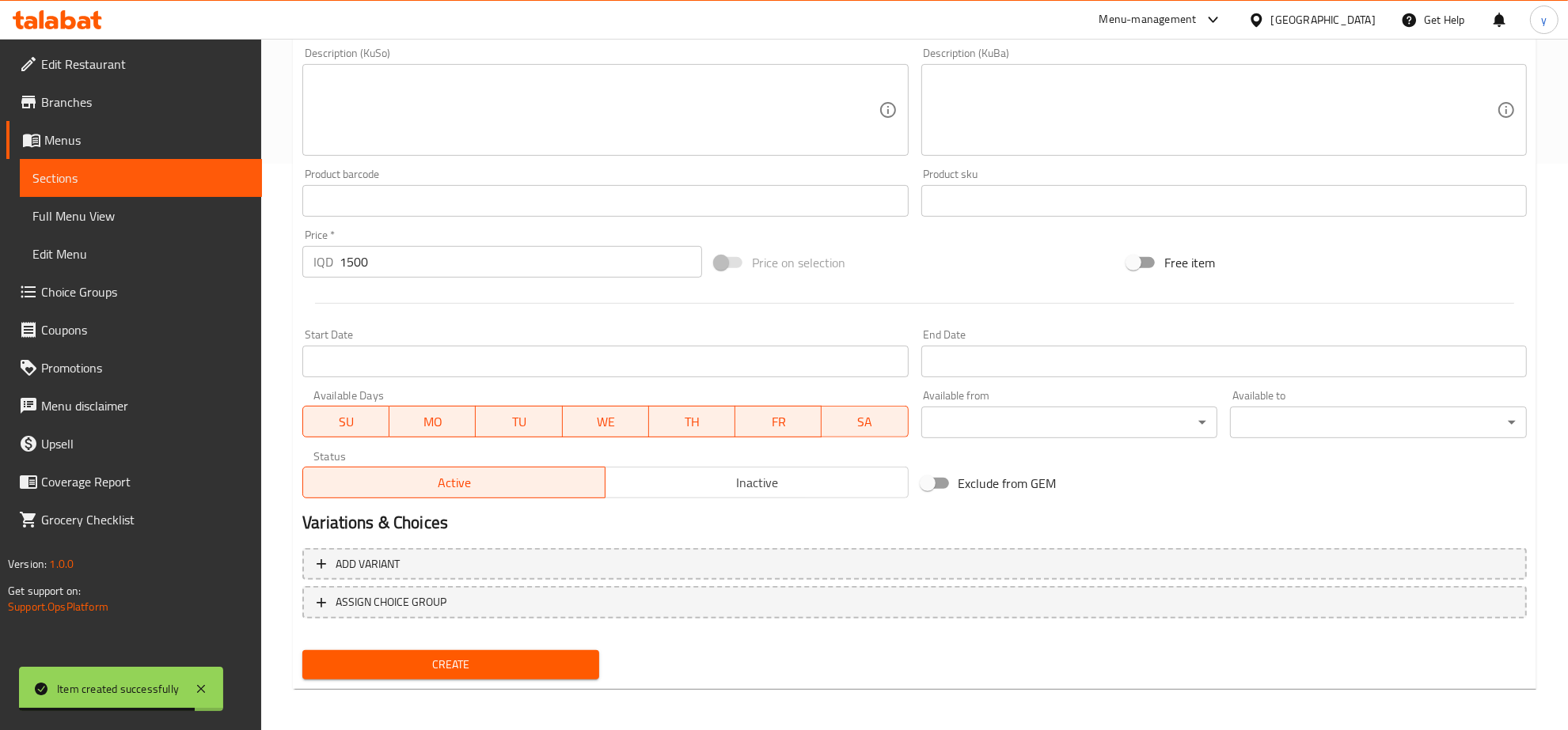
type input "كاسترد"
click at [480, 655] on span "Create" at bounding box center [450, 665] width 272 height 20
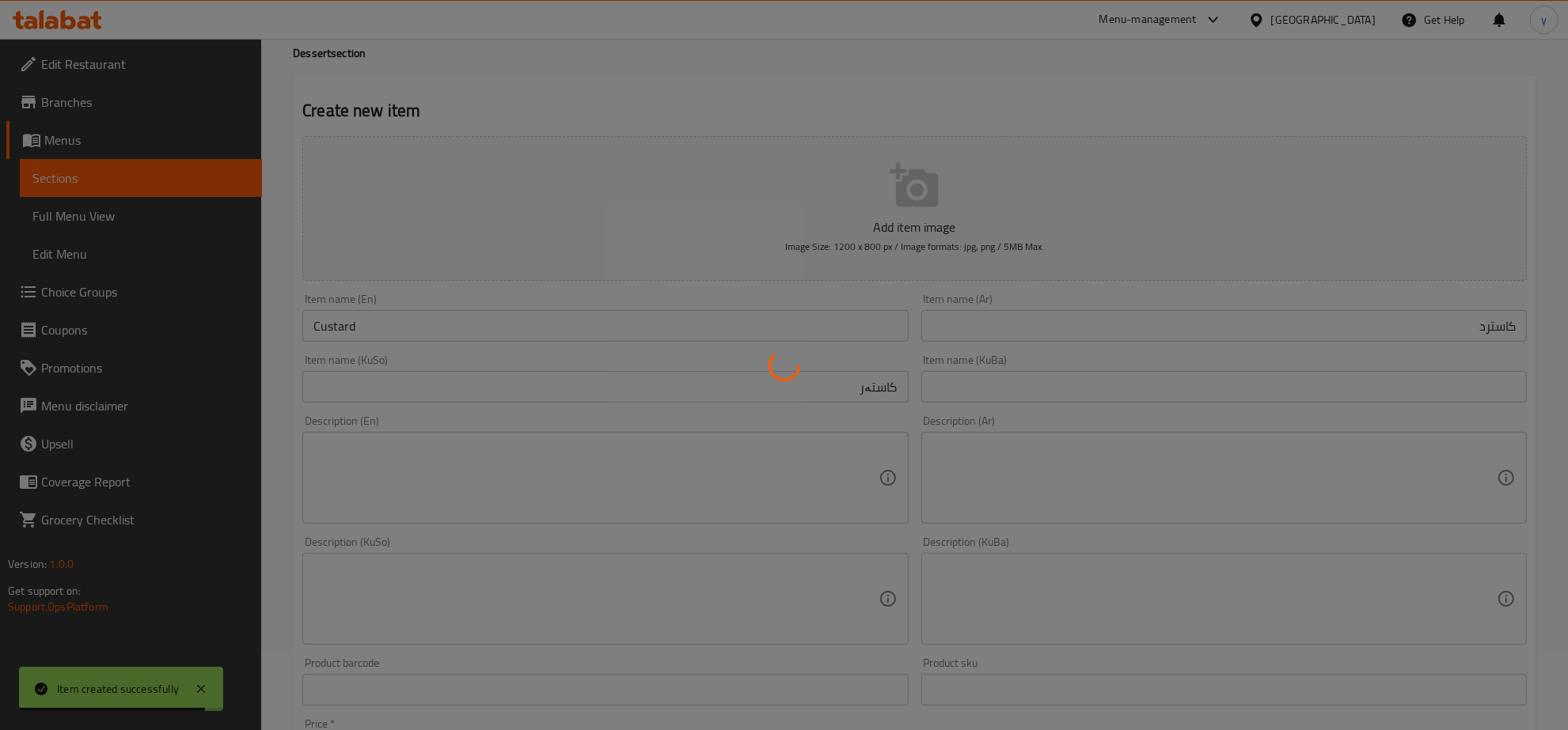
scroll to position [72, 0]
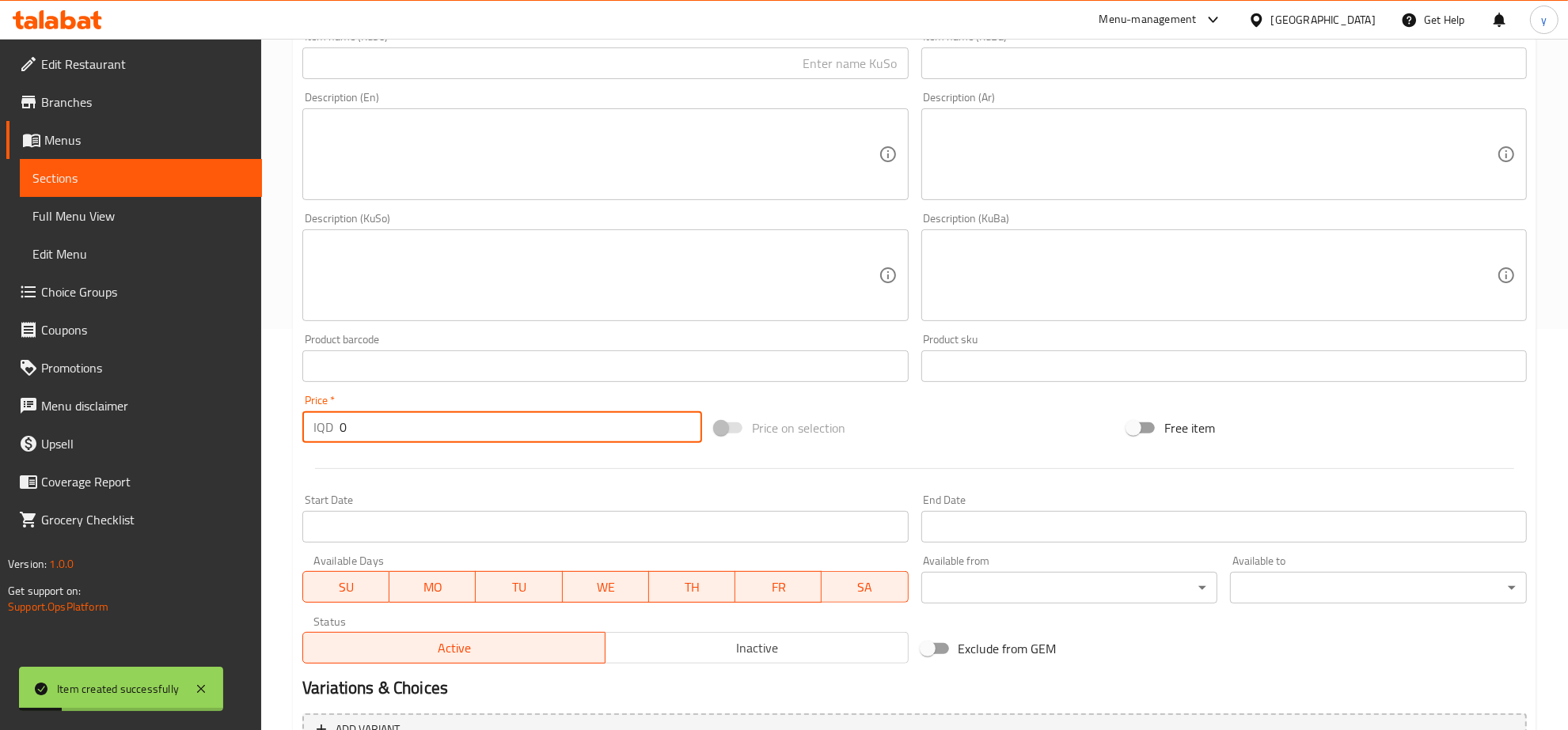
drag, startPoint x: 350, startPoint y: 433, endPoint x: 330, endPoint y: 429, distance: 20.4
click at [285, 429] on div "Home / Restaurants management / Menus / Sections / item / create Dessert sectio…" at bounding box center [914, 268] width 1307 height 1261
paste input "200"
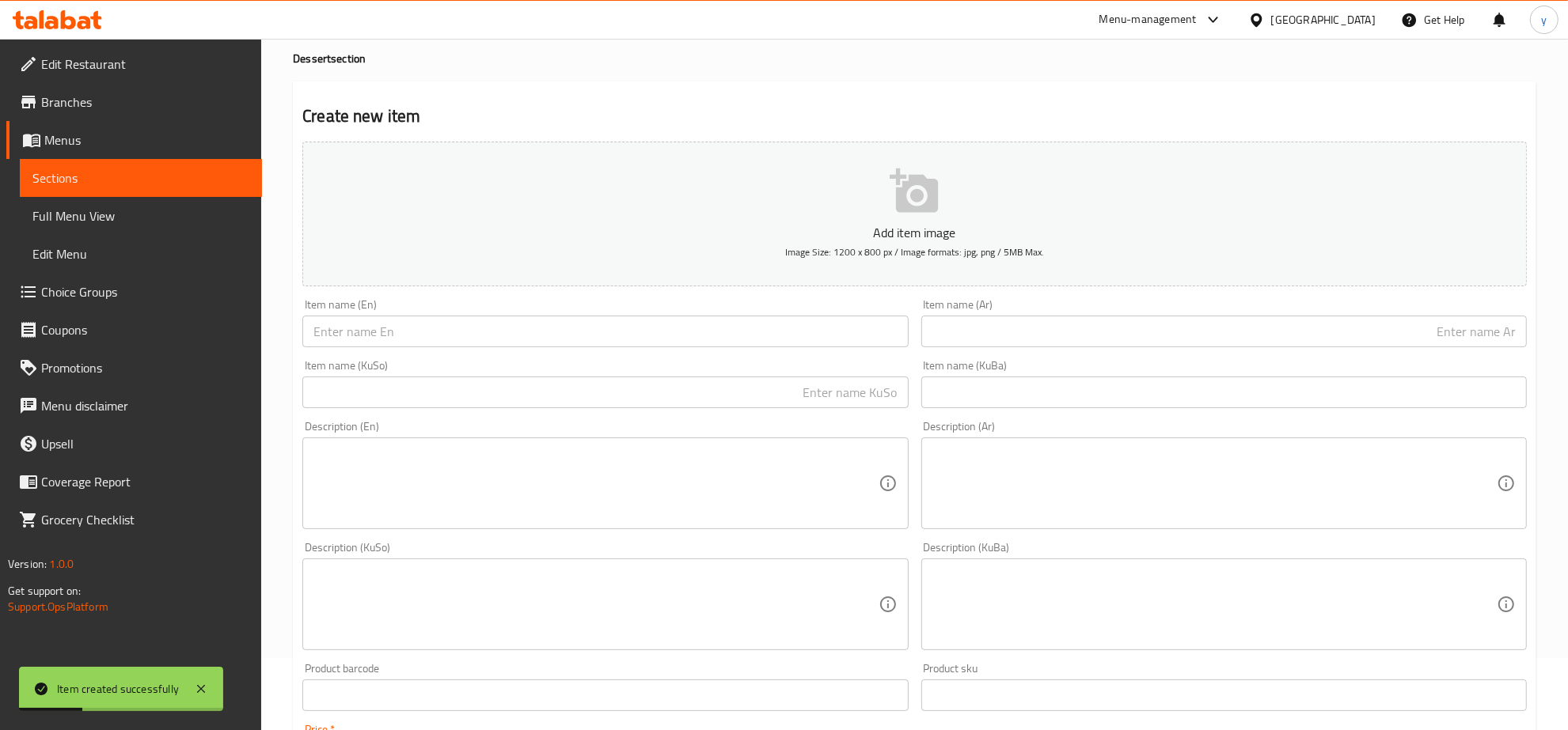
type input "2000"
click at [578, 318] on input "text" at bounding box center [605, 331] width 605 height 32
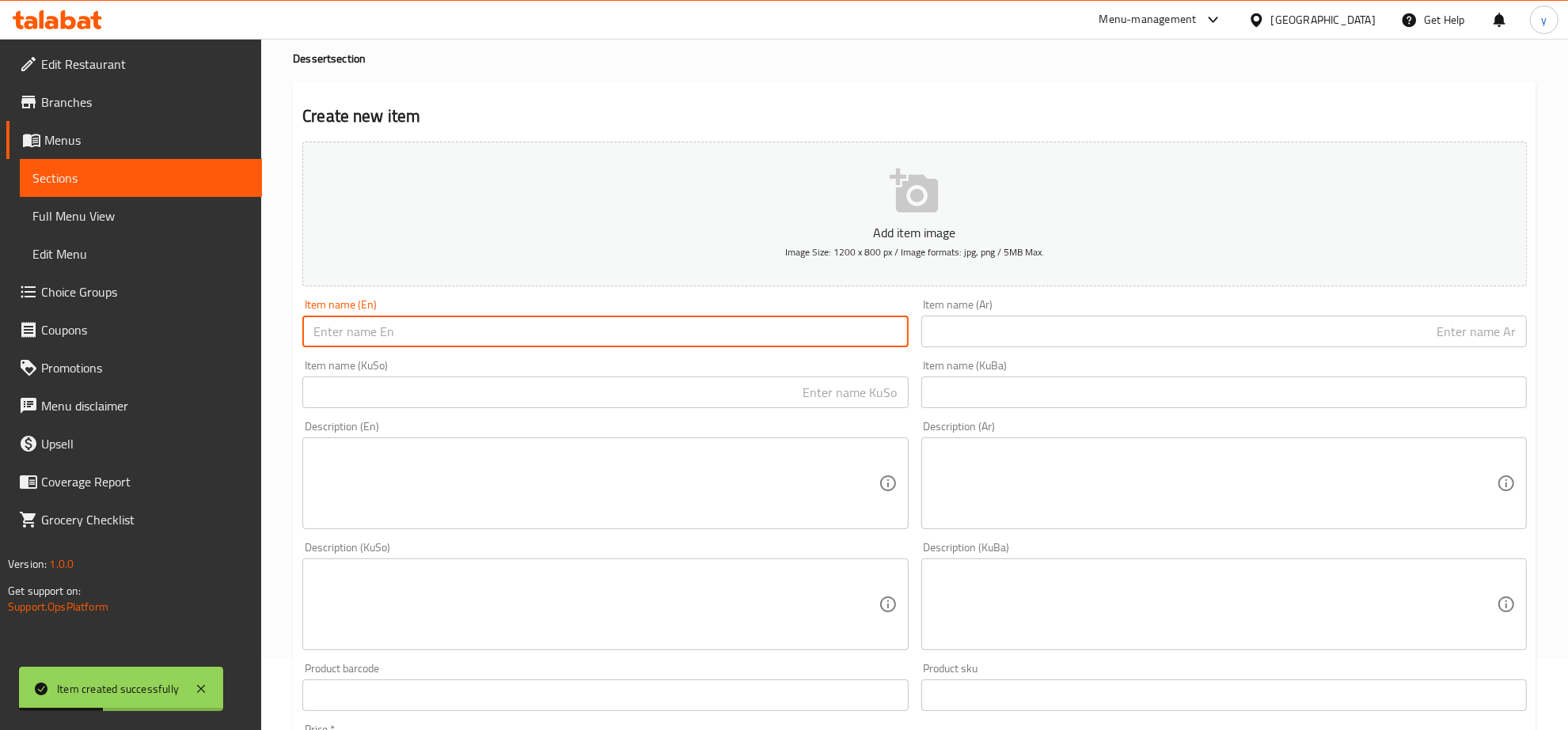
paste input "Trap al [PERSON_NAME]"
click at [410, 336] on input "Trap al [PERSON_NAME]" at bounding box center [605, 331] width 605 height 32
paste input "b Almul"
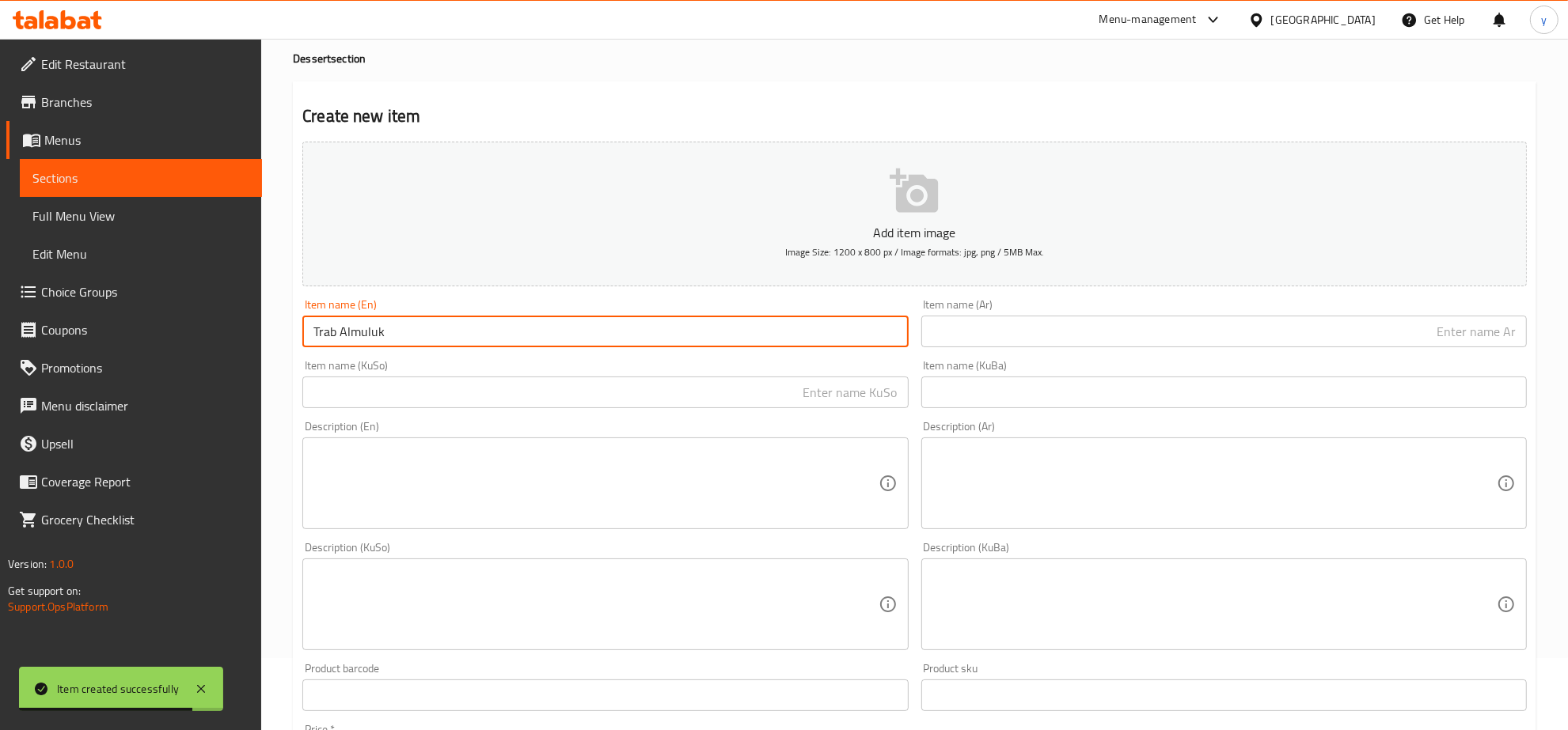
type input "Trab Almuluk"
click at [969, 316] on input "text" at bounding box center [1224, 331] width 605 height 32
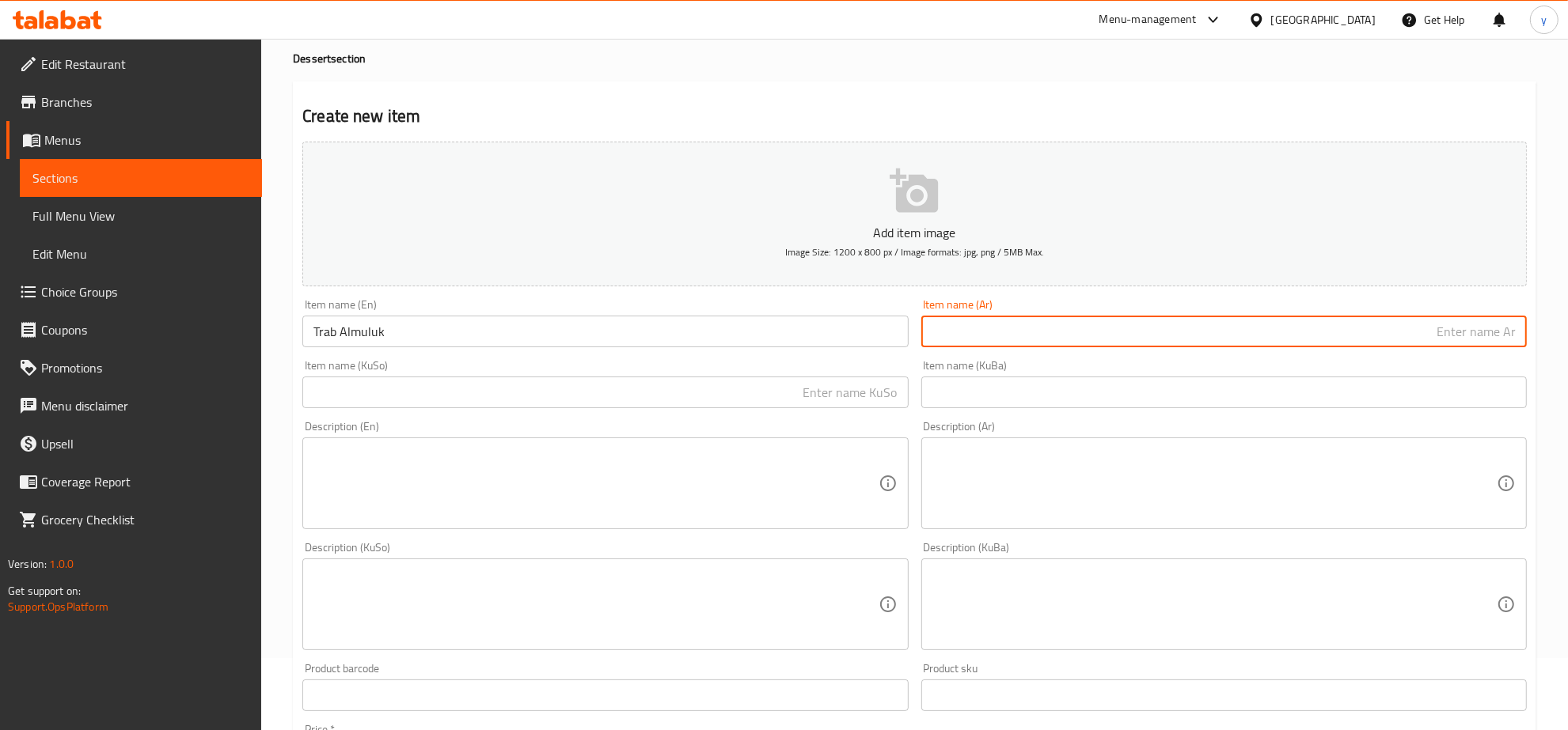
paste input "تراب الملوك"
type input "تراب الملوك"
click at [822, 377] on input "text" at bounding box center [605, 392] width 605 height 32
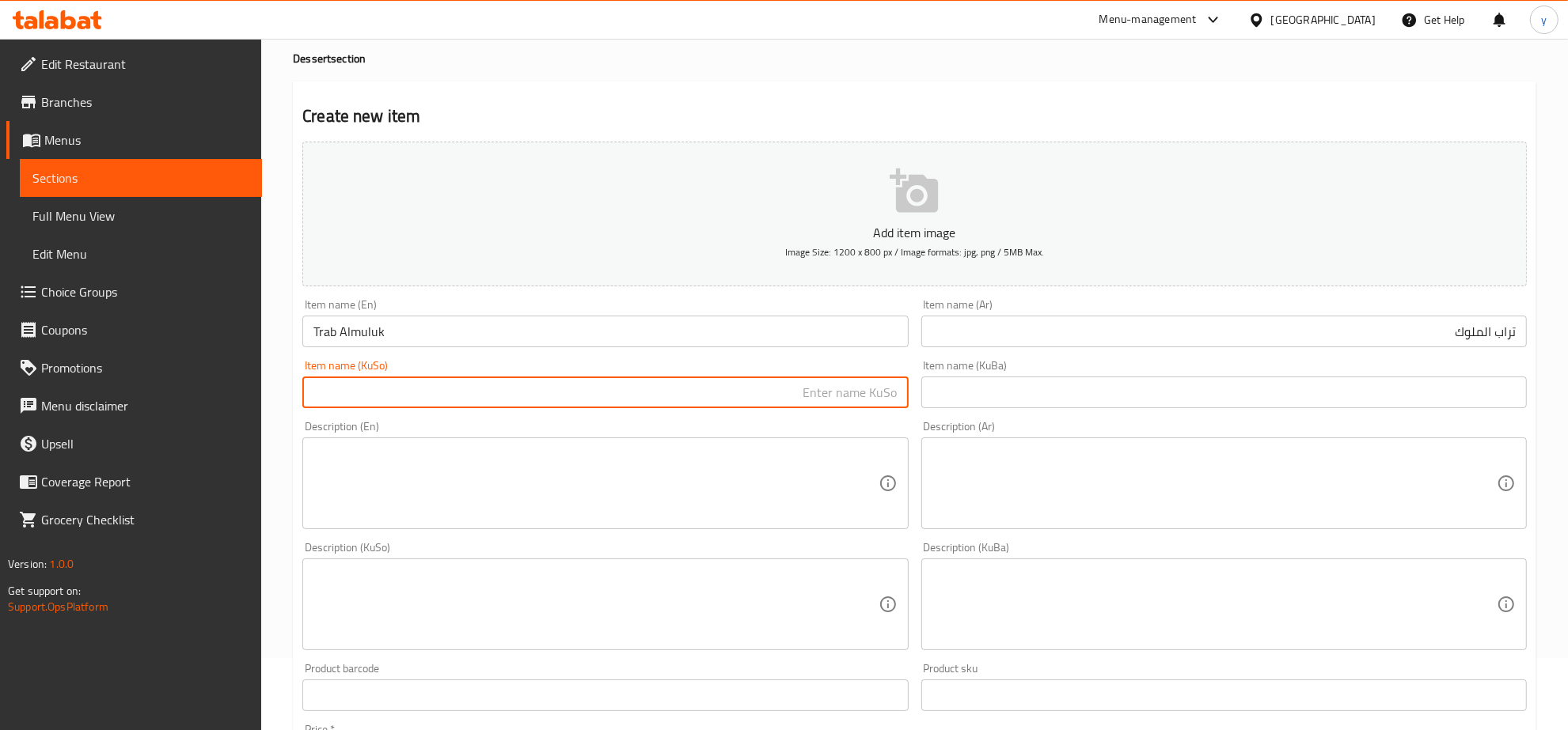
paste input "توراب ئەل مولوک"
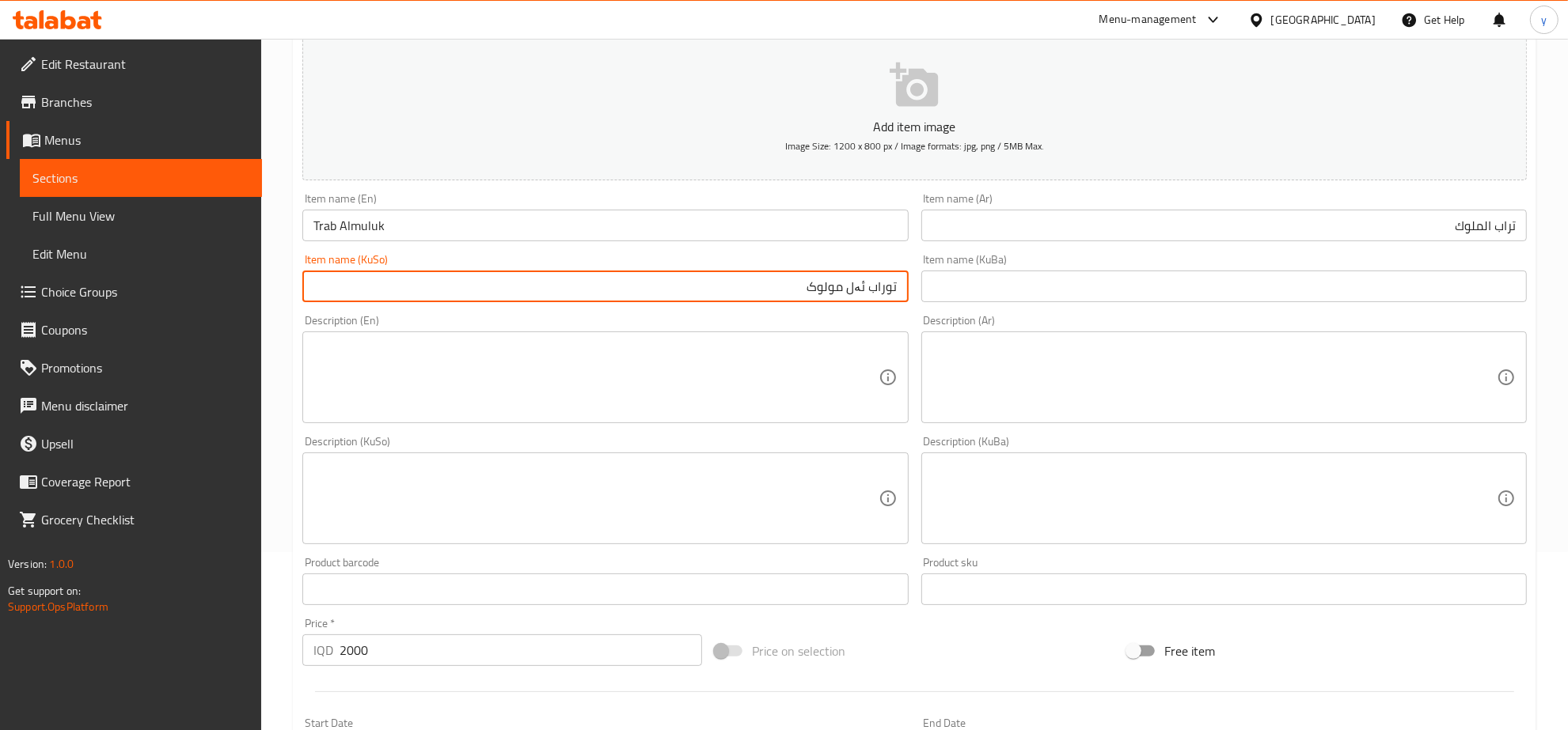
scroll to position [567, 0]
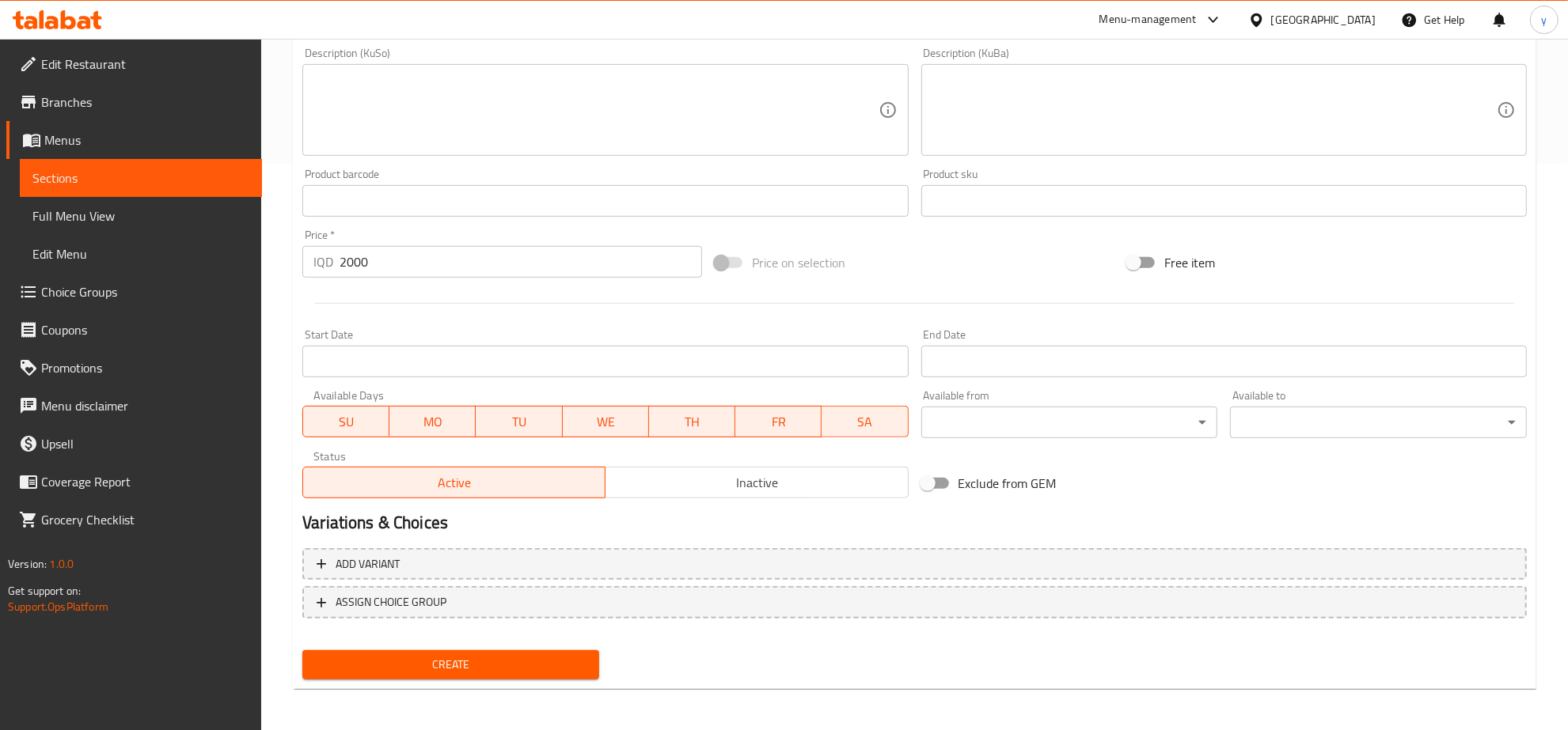
type input "توراب ئەل مولوک"
click at [458, 667] on span "Create" at bounding box center [450, 665] width 272 height 20
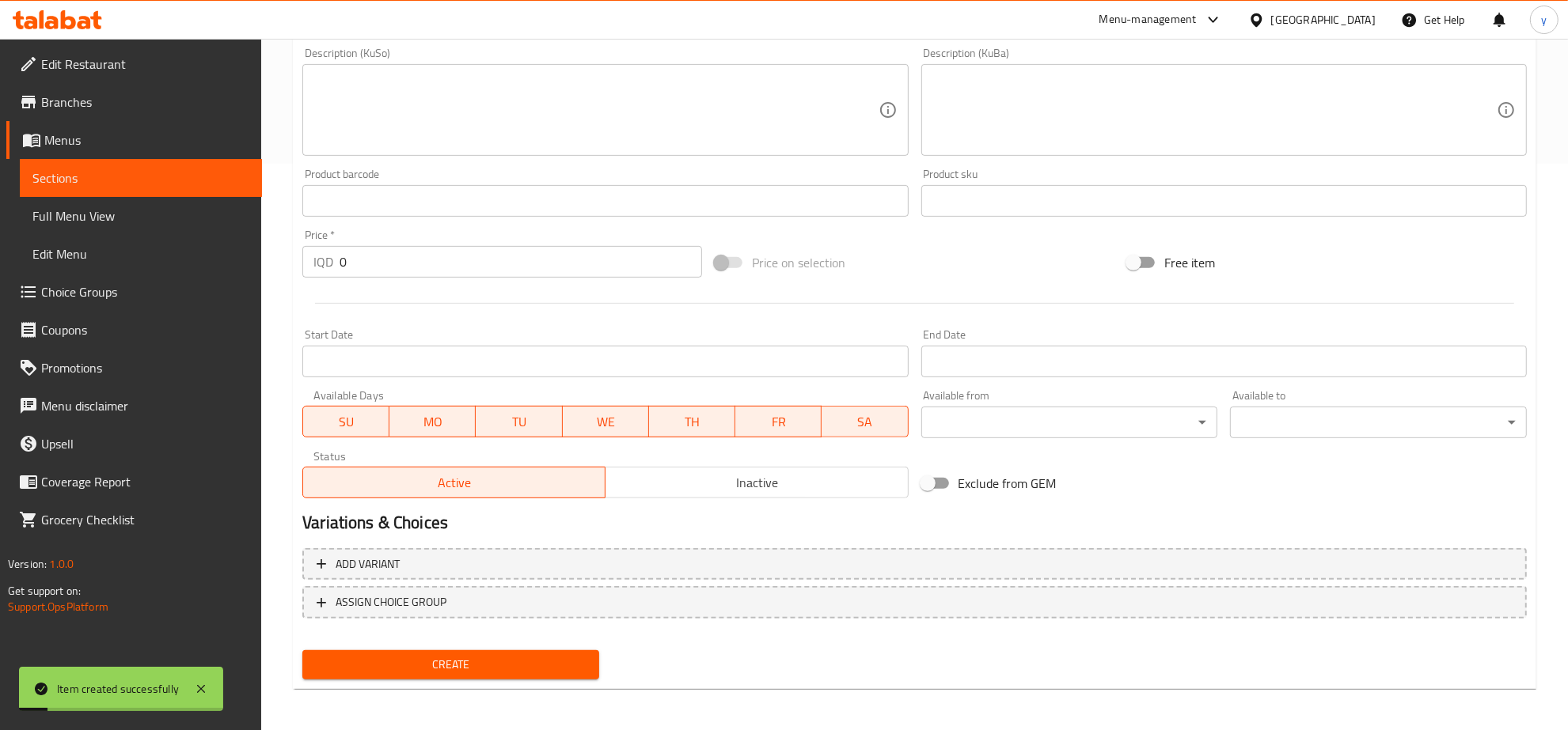
scroll to position [237, 0]
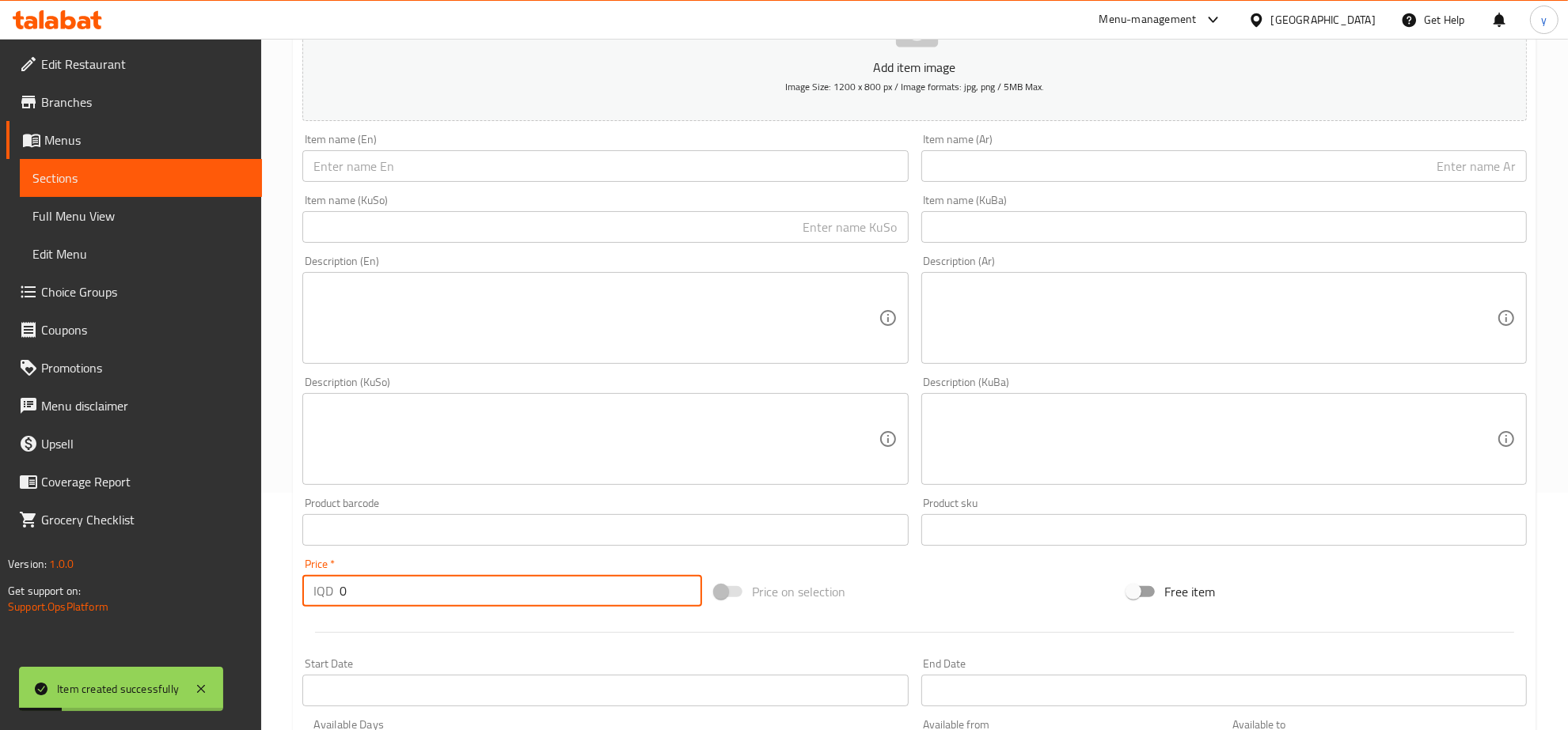
drag, startPoint x: 352, startPoint y: 599, endPoint x: 332, endPoint y: 597, distance: 20.1
click at [332, 597] on div "IQD 0 Price *" at bounding box center [502, 591] width 400 height 32
paste input "200"
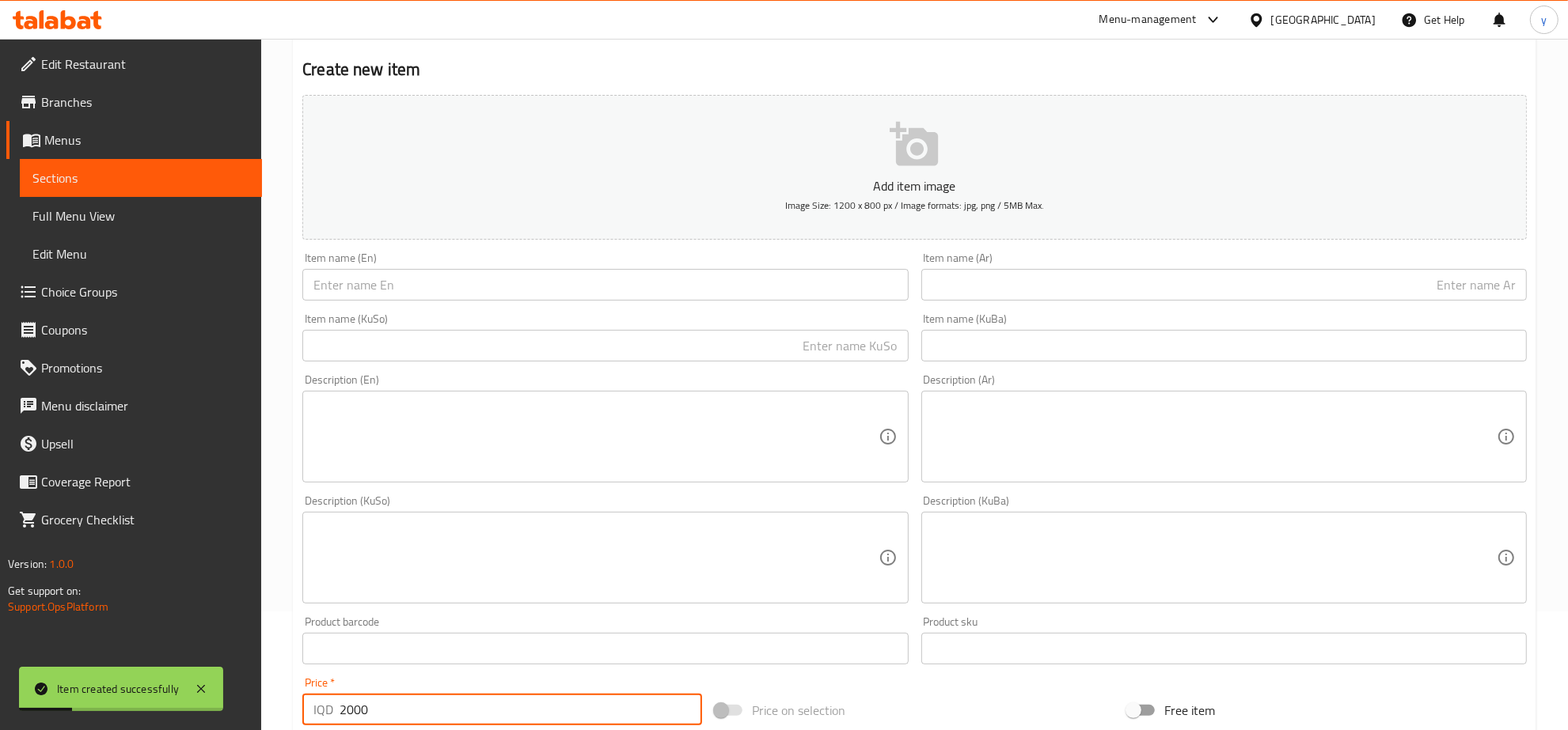
scroll to position [72, 0]
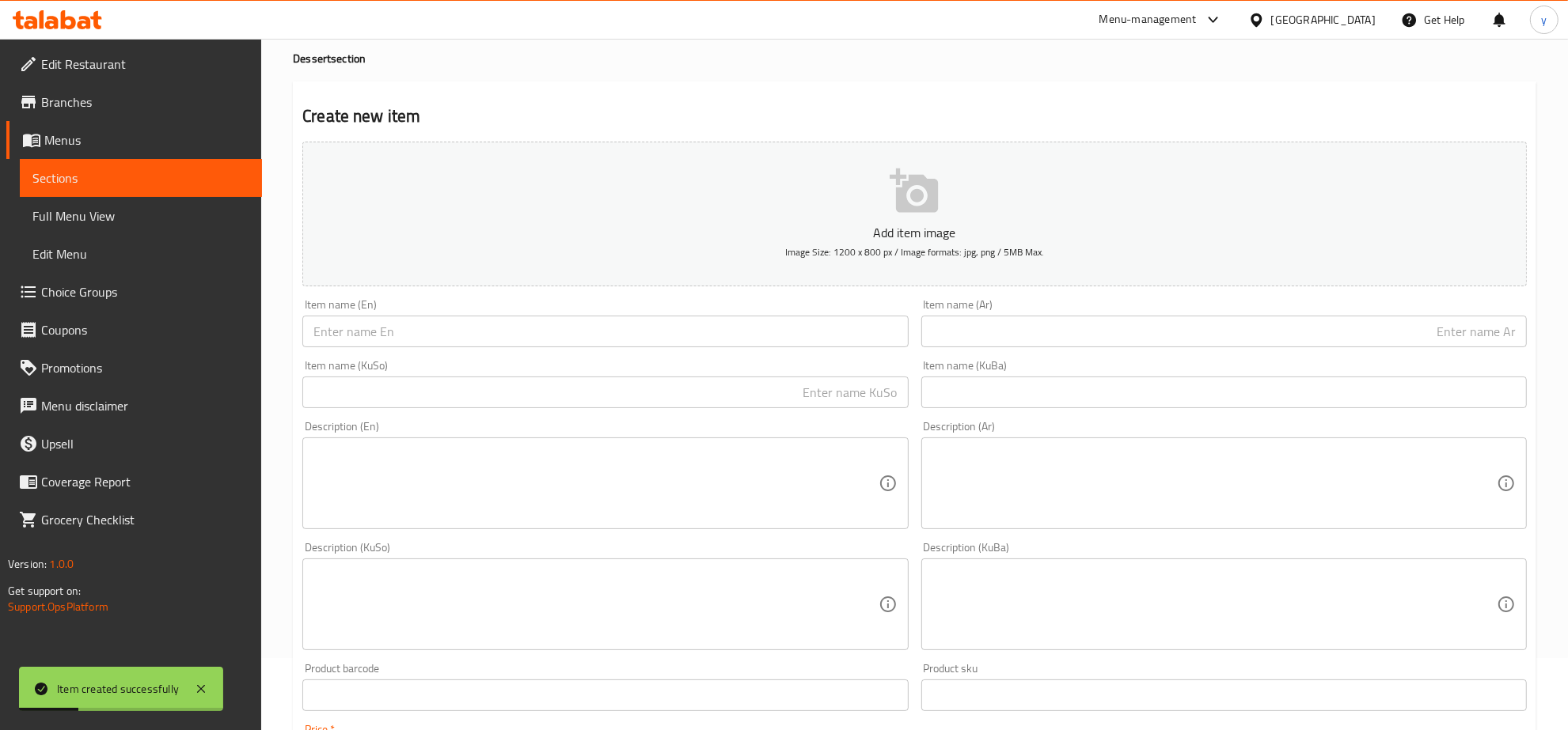
type input "2000"
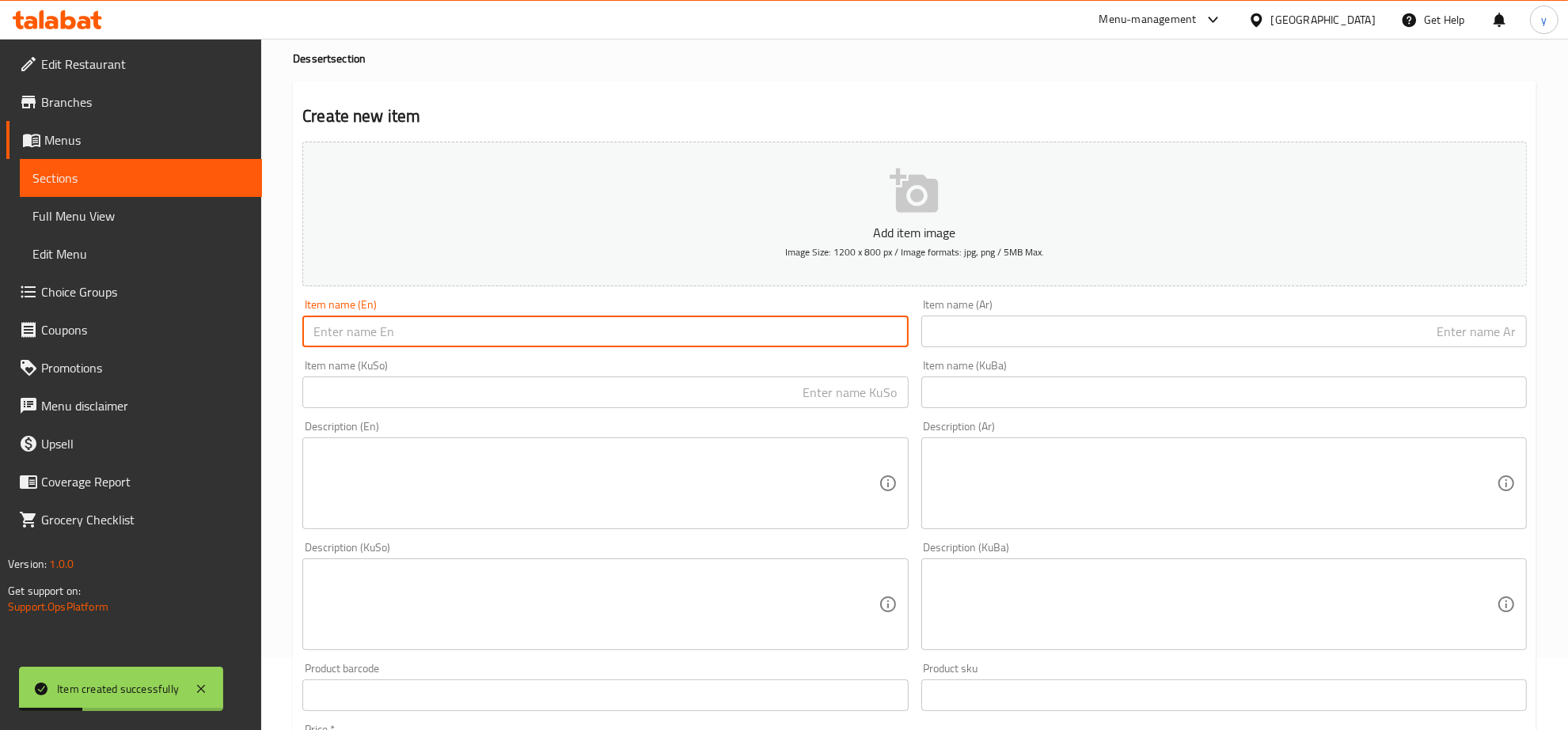
drag, startPoint x: 504, startPoint y: 330, endPoint x: 501, endPoint y: 346, distance: 16.3
click at [504, 330] on input "text" at bounding box center [605, 331] width 605 height 32
paste input "Xsh xsh"
type input "Xsh xsh"
drag, startPoint x: 742, startPoint y: 384, endPoint x: 864, endPoint y: 386, distance: 122.0
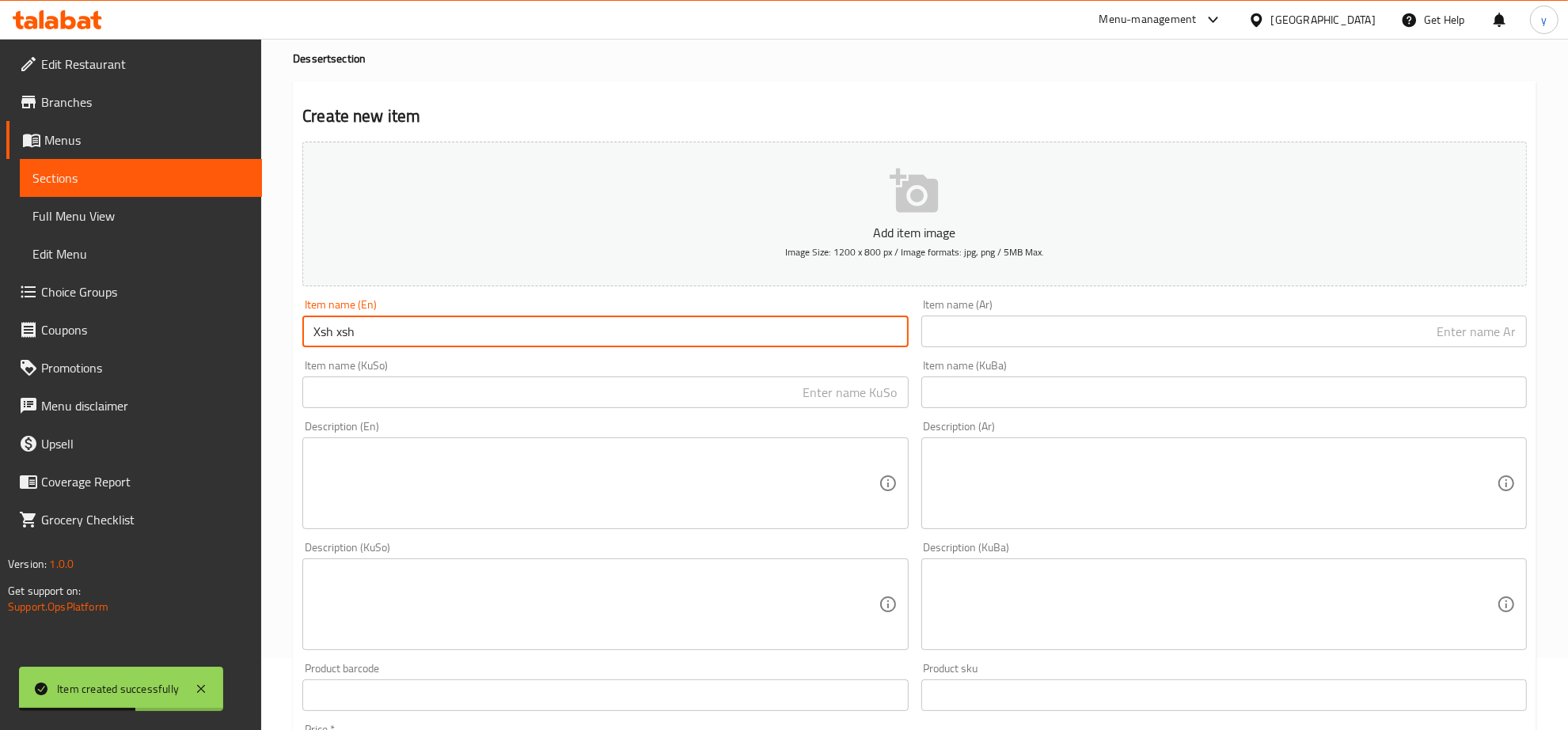
click at [742, 384] on input "text" at bounding box center [605, 392] width 605 height 32
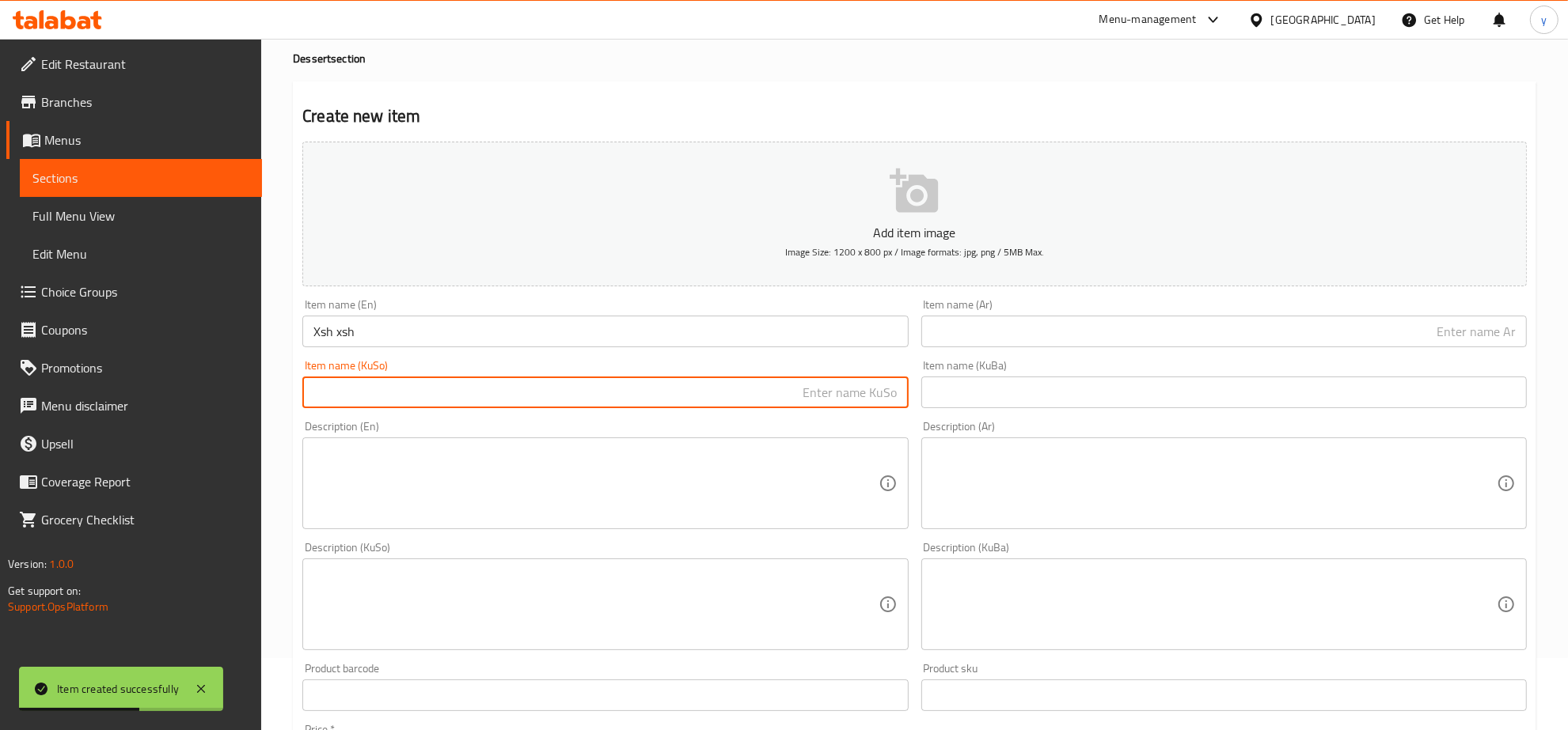
paste input "خش خش"
type input "خش خش"
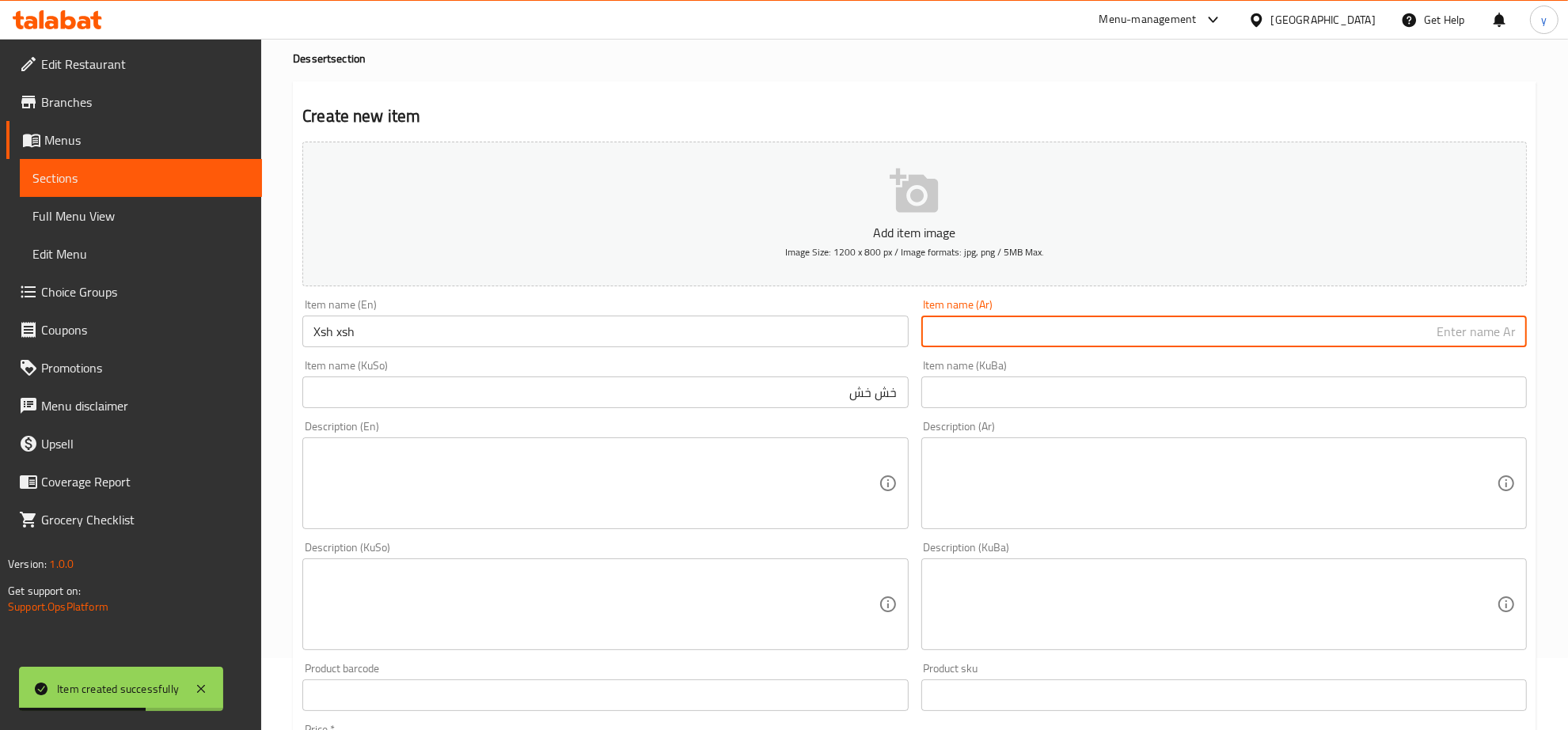
click at [1031, 346] on input "text" at bounding box center [1224, 331] width 605 height 32
paste input "خش خش"
type input "خش خش"
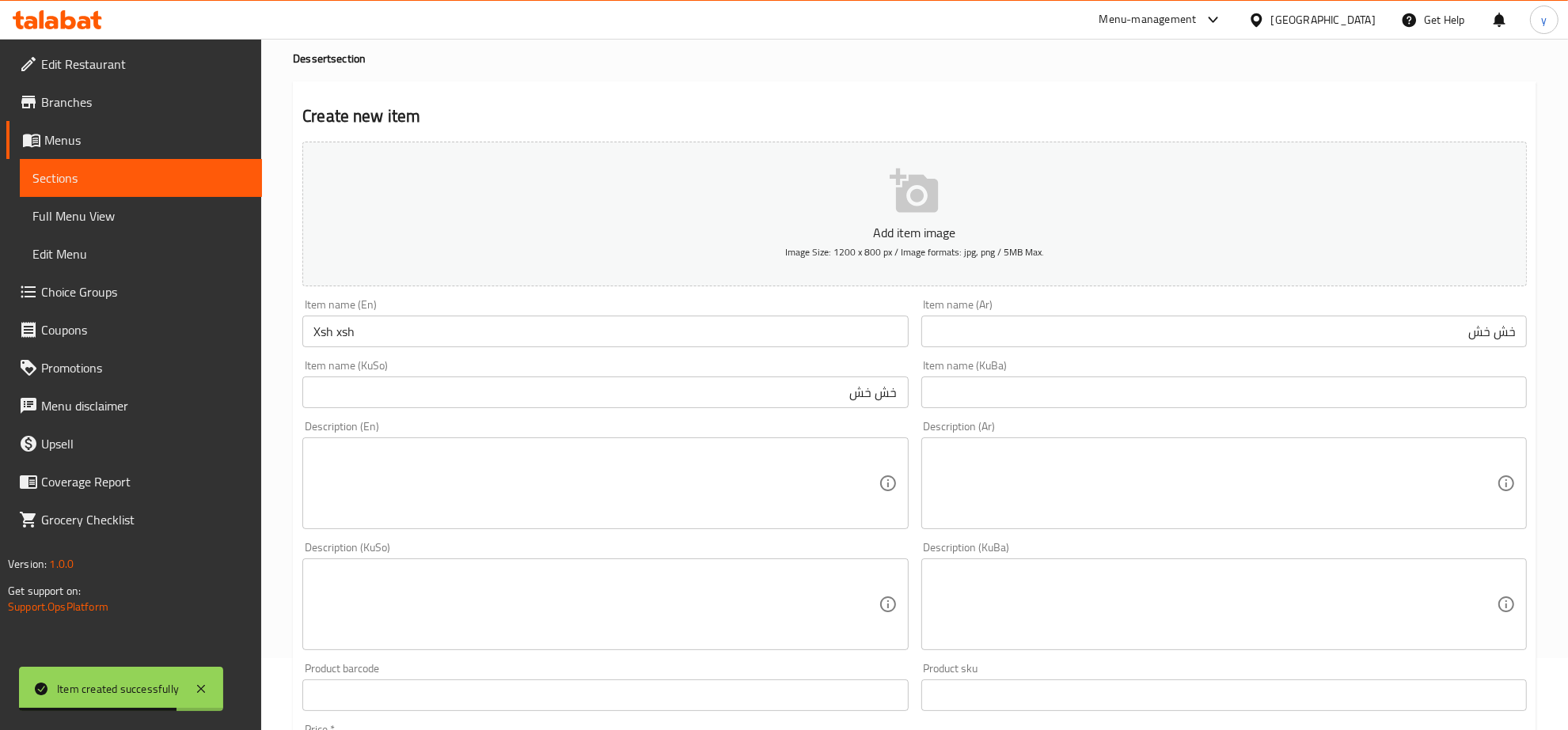
click at [908, 413] on div "Item name (KuSo) خش خش Item name (KuSo)" at bounding box center [605, 384] width 618 height 61
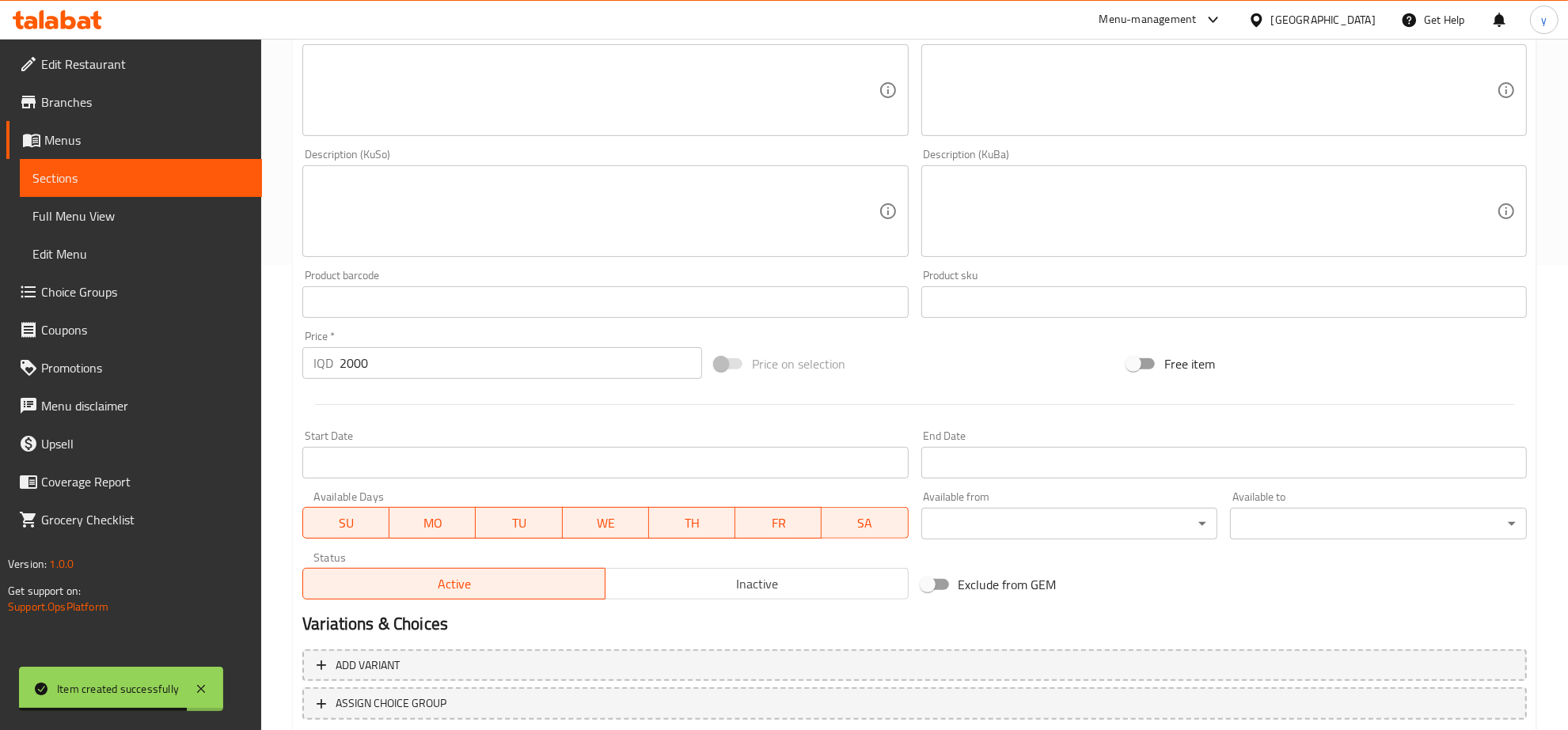
scroll to position [567, 0]
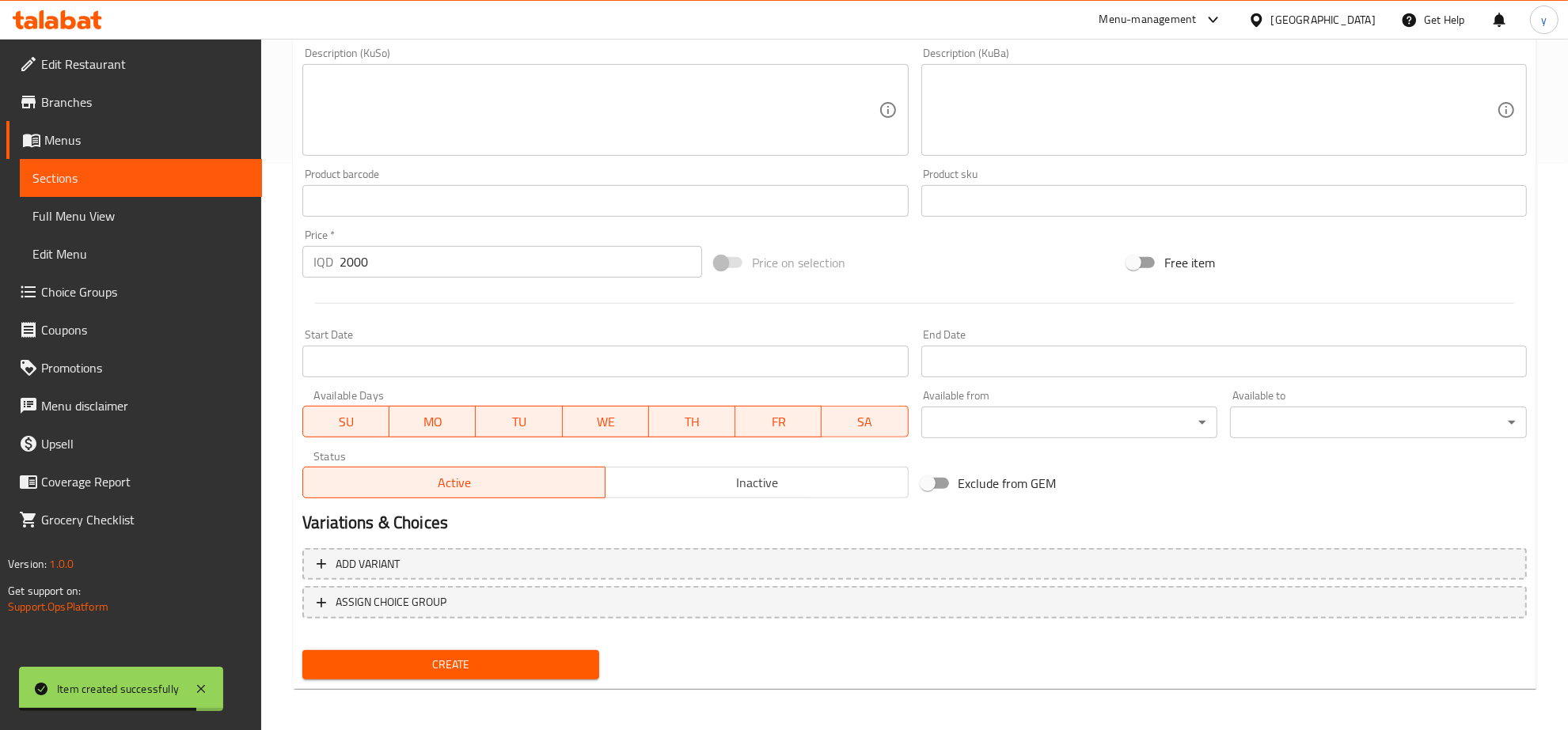
click at [472, 668] on span "Create" at bounding box center [450, 665] width 272 height 20
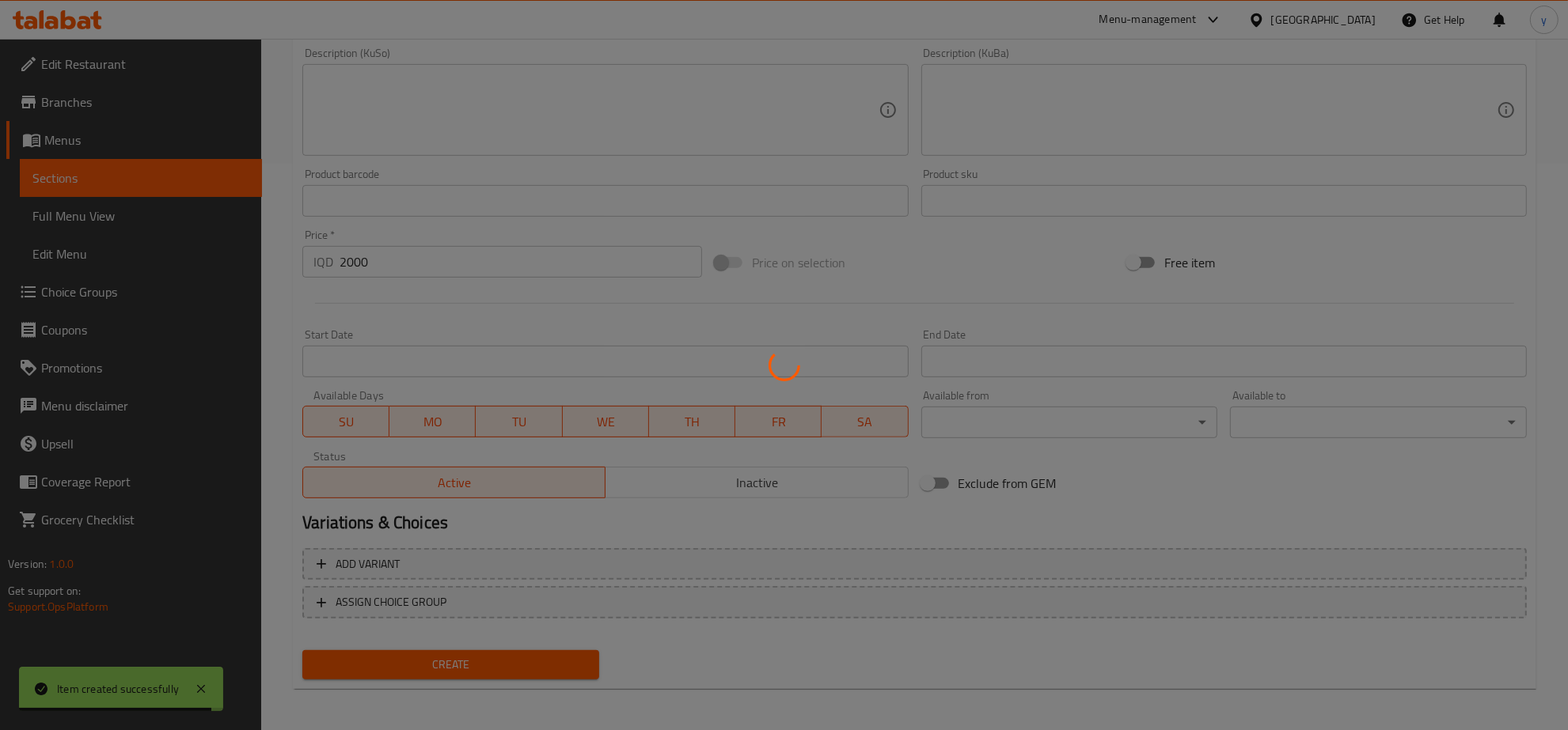
type input "0"
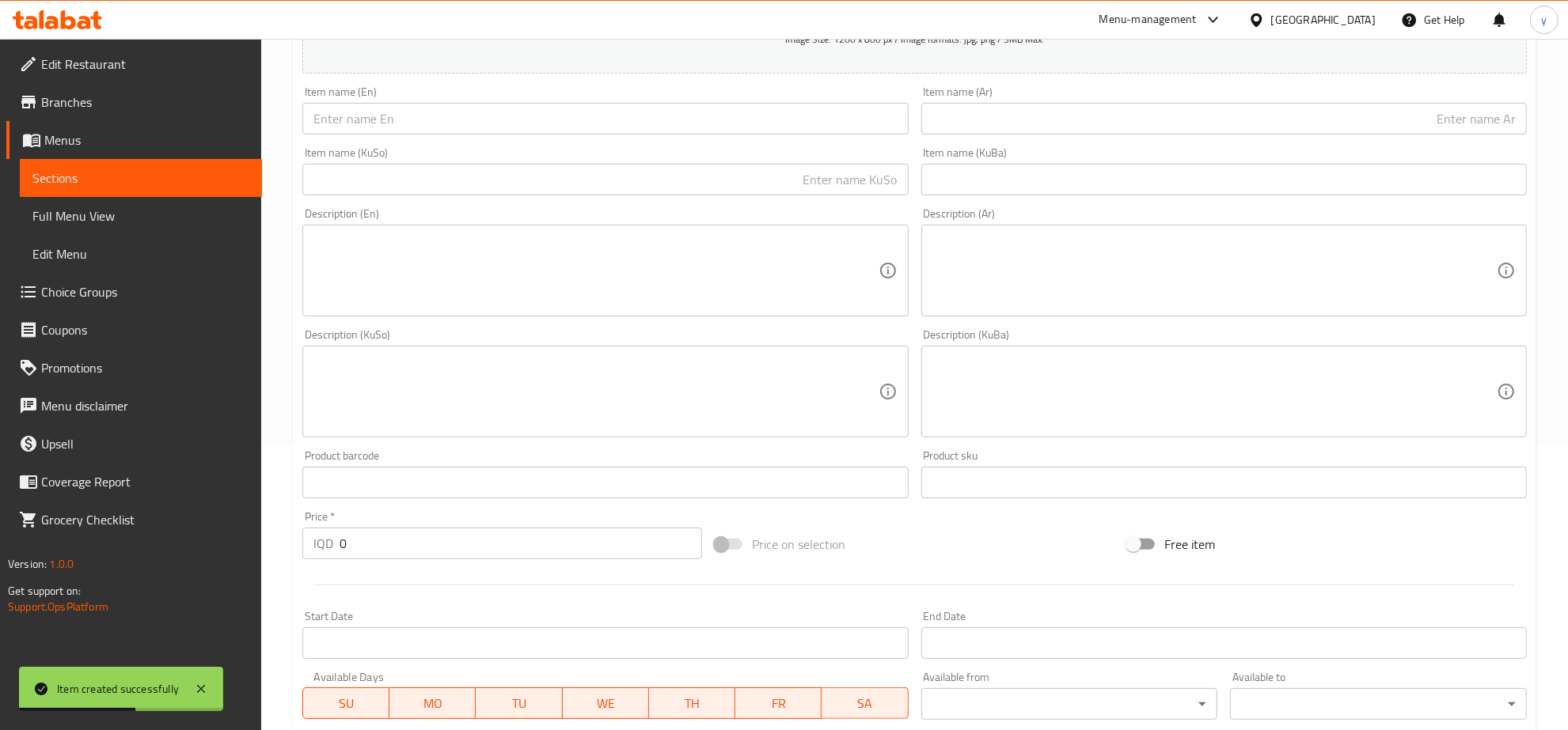
scroll to position [237, 0]
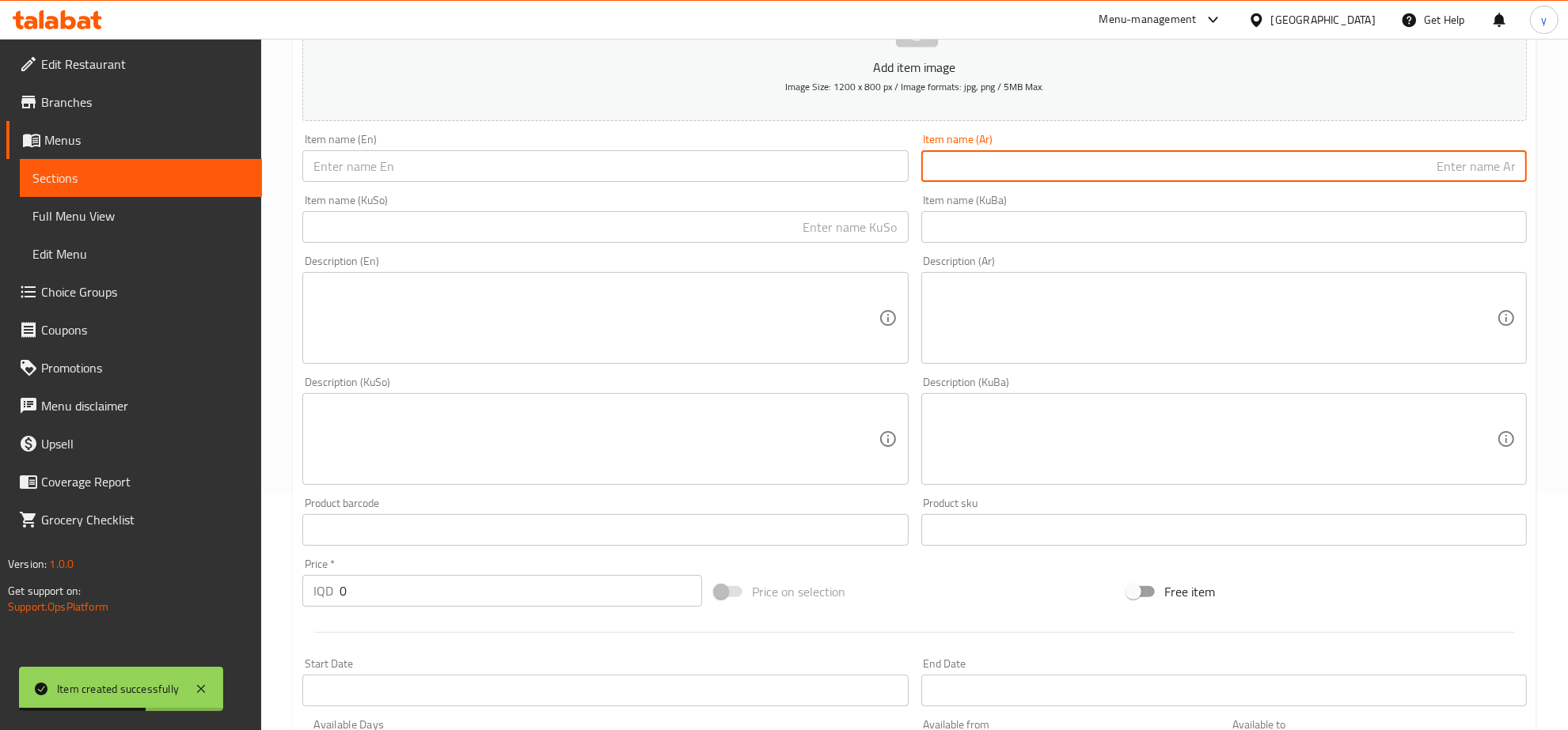
click at [997, 161] on input "text" at bounding box center [1224, 166] width 605 height 32
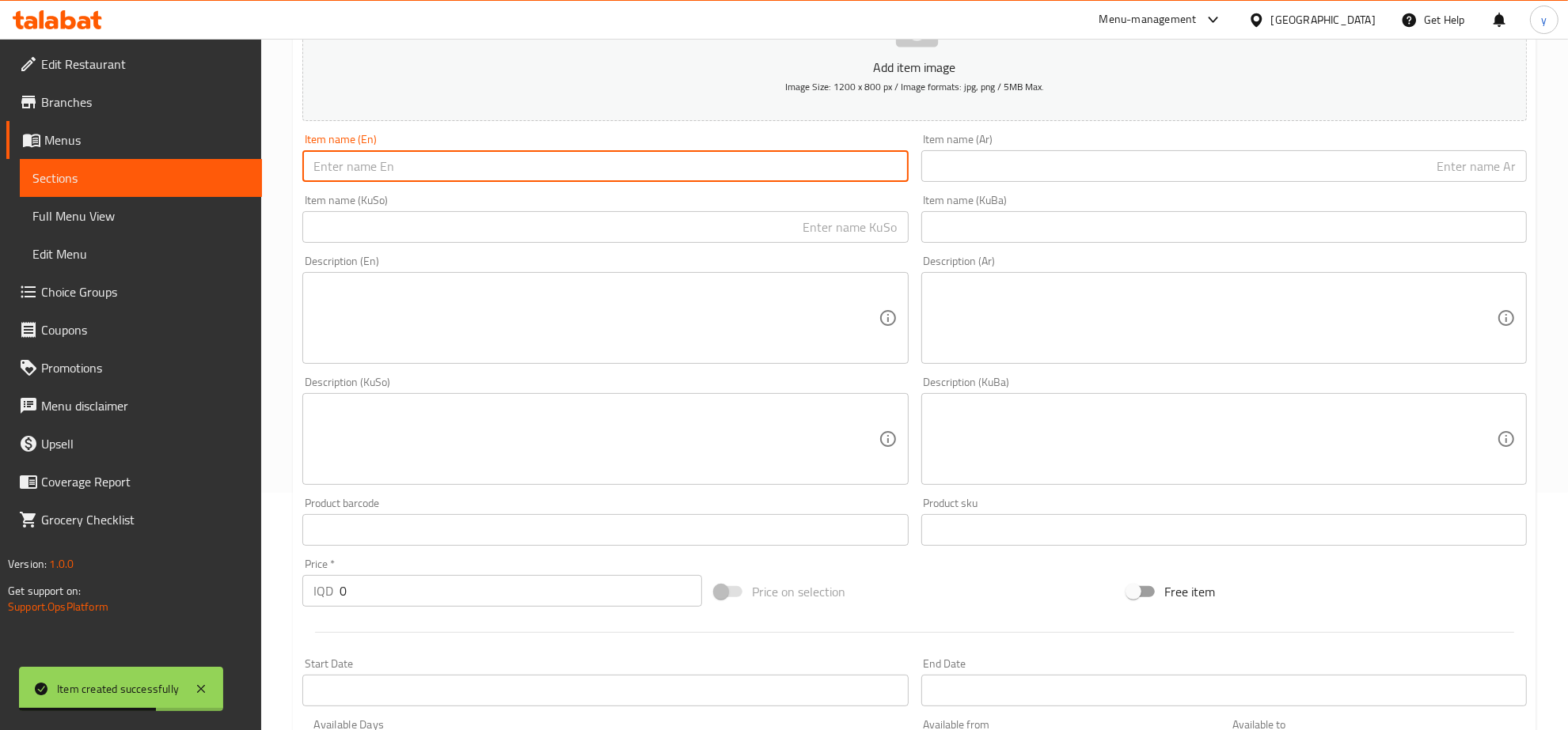
click at [817, 167] on input "text" at bounding box center [605, 166] width 605 height 32
paste input "Oreo Cake Slice"
type input "Oreo Cake Slice"
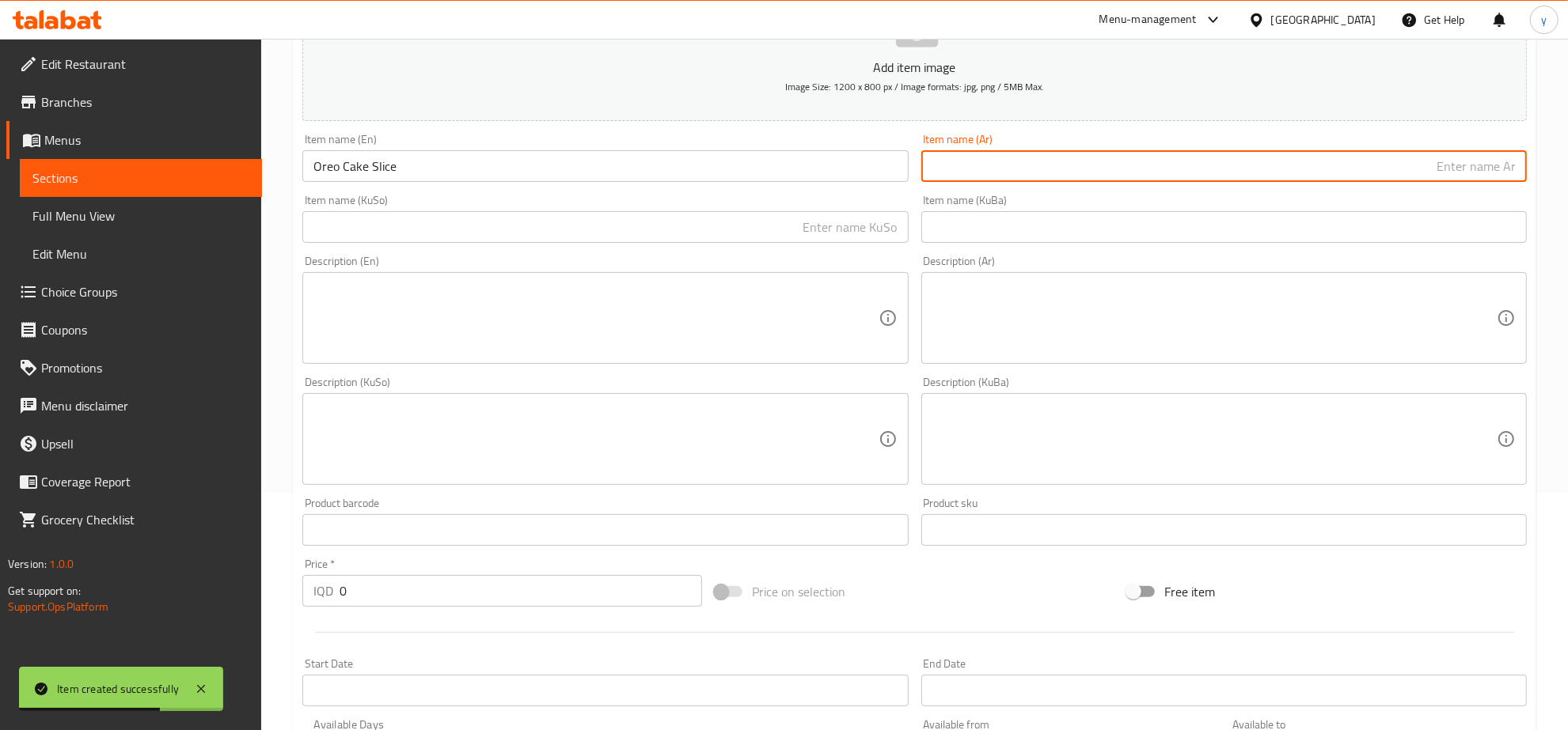
click at [1017, 161] on input "text" at bounding box center [1224, 166] width 605 height 32
paste input "شريحة [PERSON_NAME]"
type input "شريحة [PERSON_NAME]"
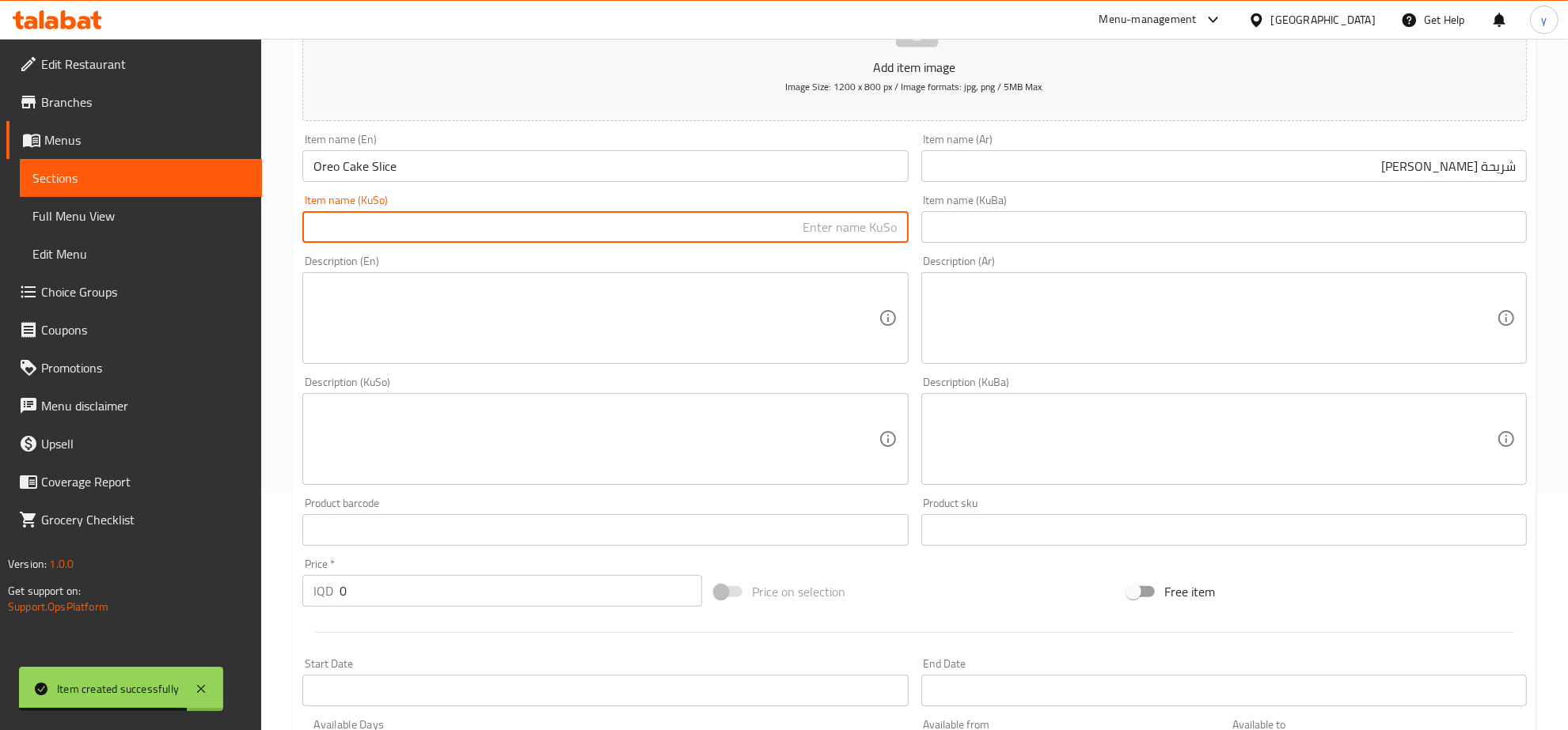
click at [881, 238] on input "text" at bounding box center [605, 227] width 605 height 32
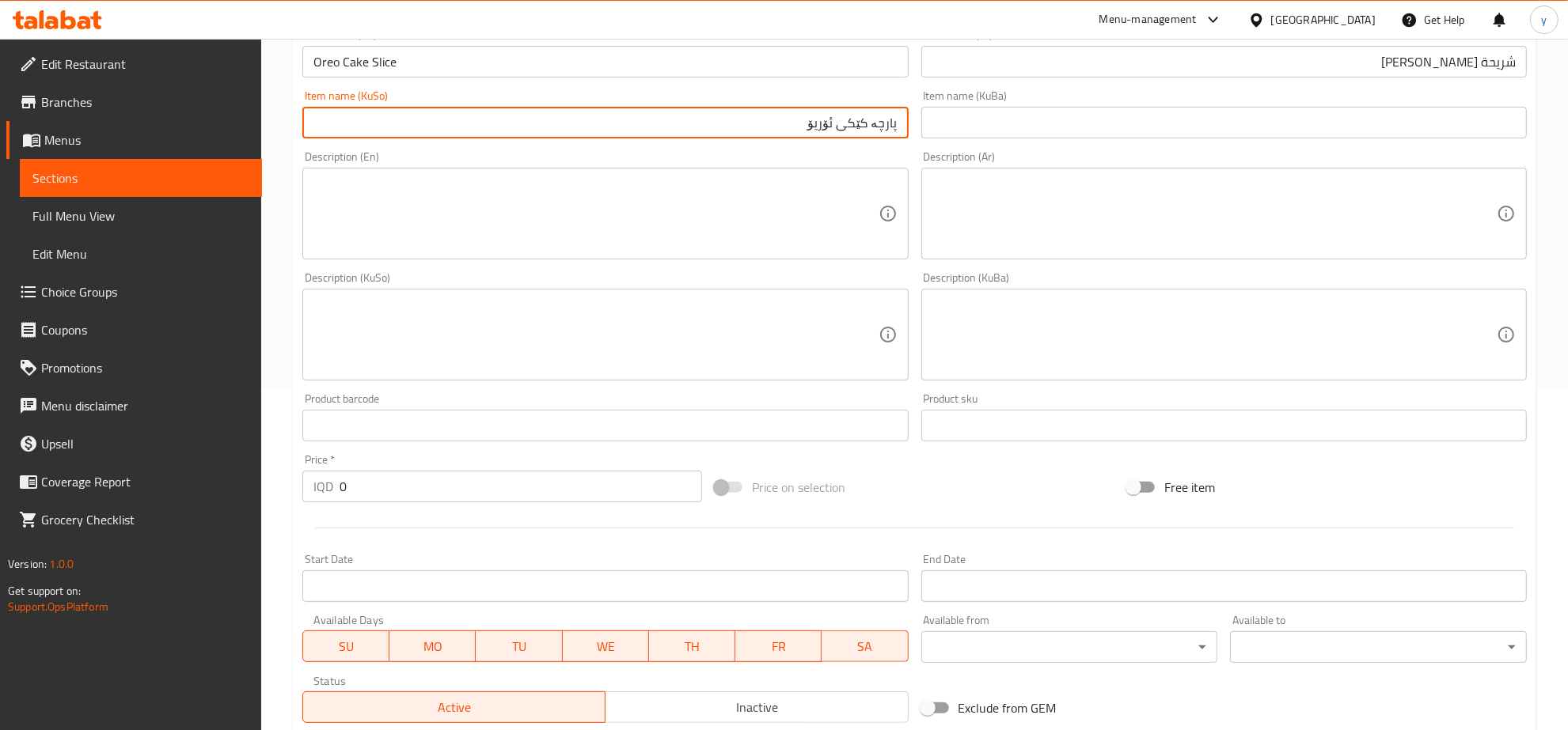
scroll to position [567, 0]
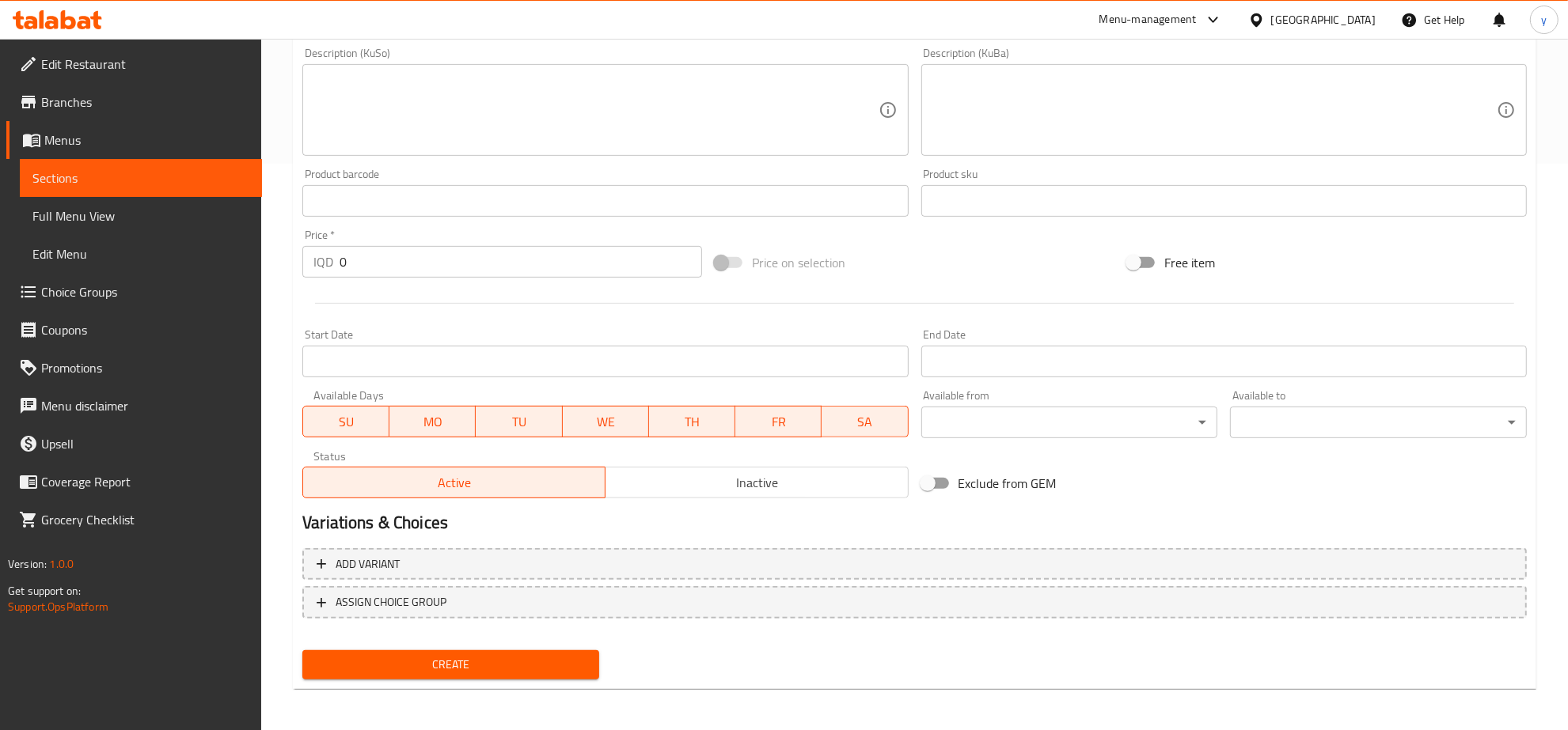
type input "پارچە کێکی ئۆریۆ"
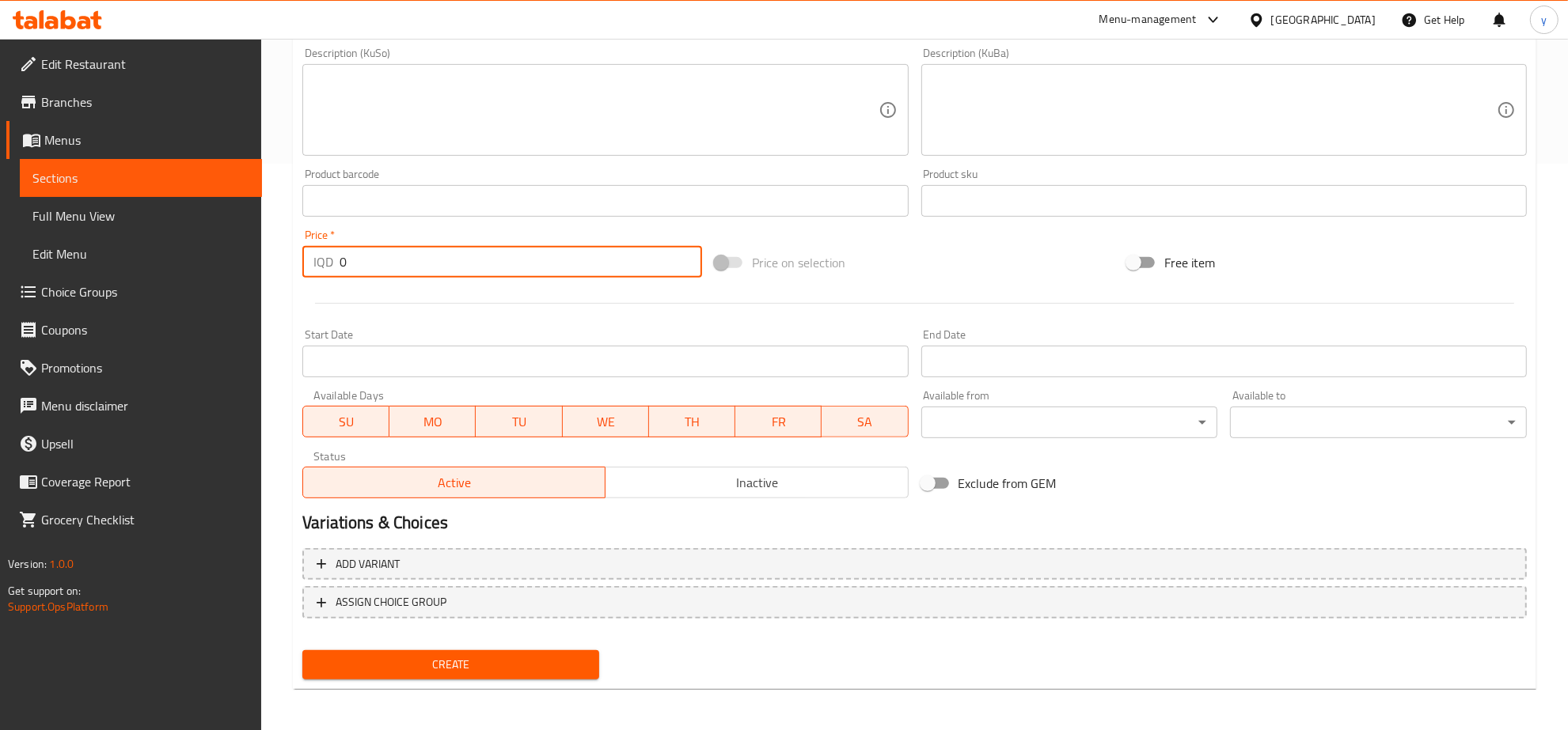
drag, startPoint x: 373, startPoint y: 265, endPoint x: 459, endPoint y: 336, distance: 111.5
click at [298, 282] on div "Price   * IQD 0 Price *" at bounding box center [502, 253] width 413 height 61
paste input "300"
type input "3000"
click at [433, 639] on div "Add variant ASSIGN CHOICE GROUP" at bounding box center [914, 594] width 1237 height 103
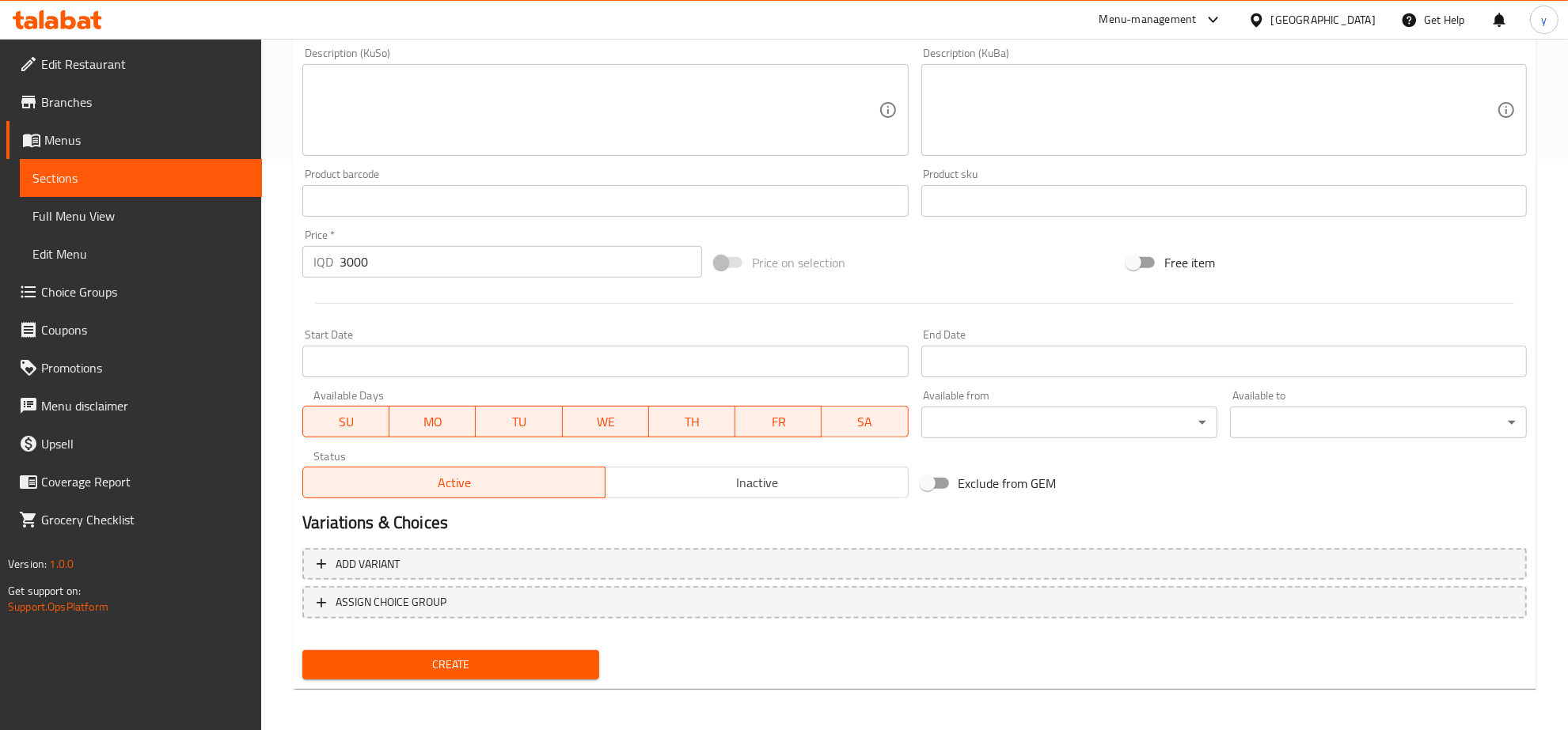
click at [435, 655] on span "Create" at bounding box center [450, 665] width 272 height 20
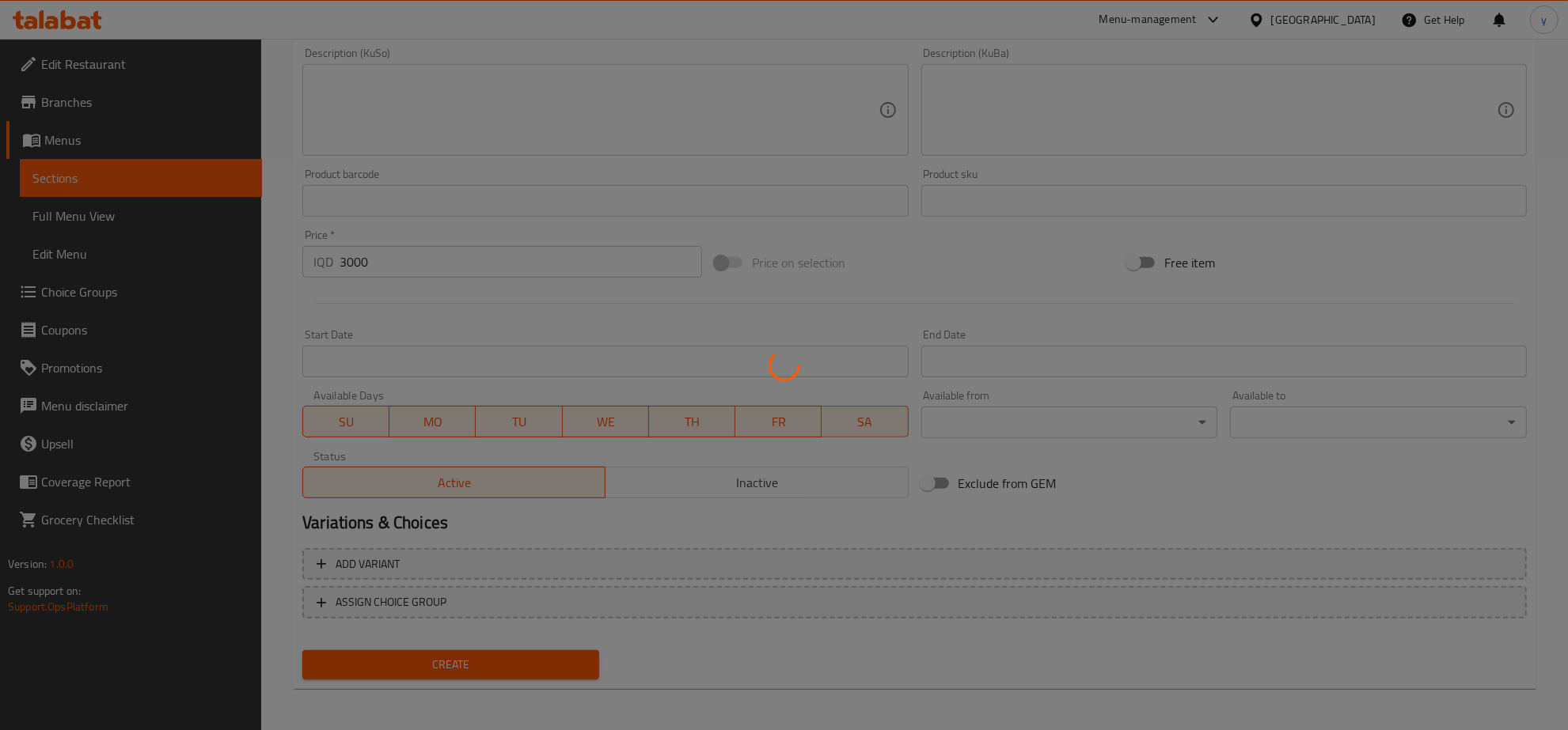
type input "0"
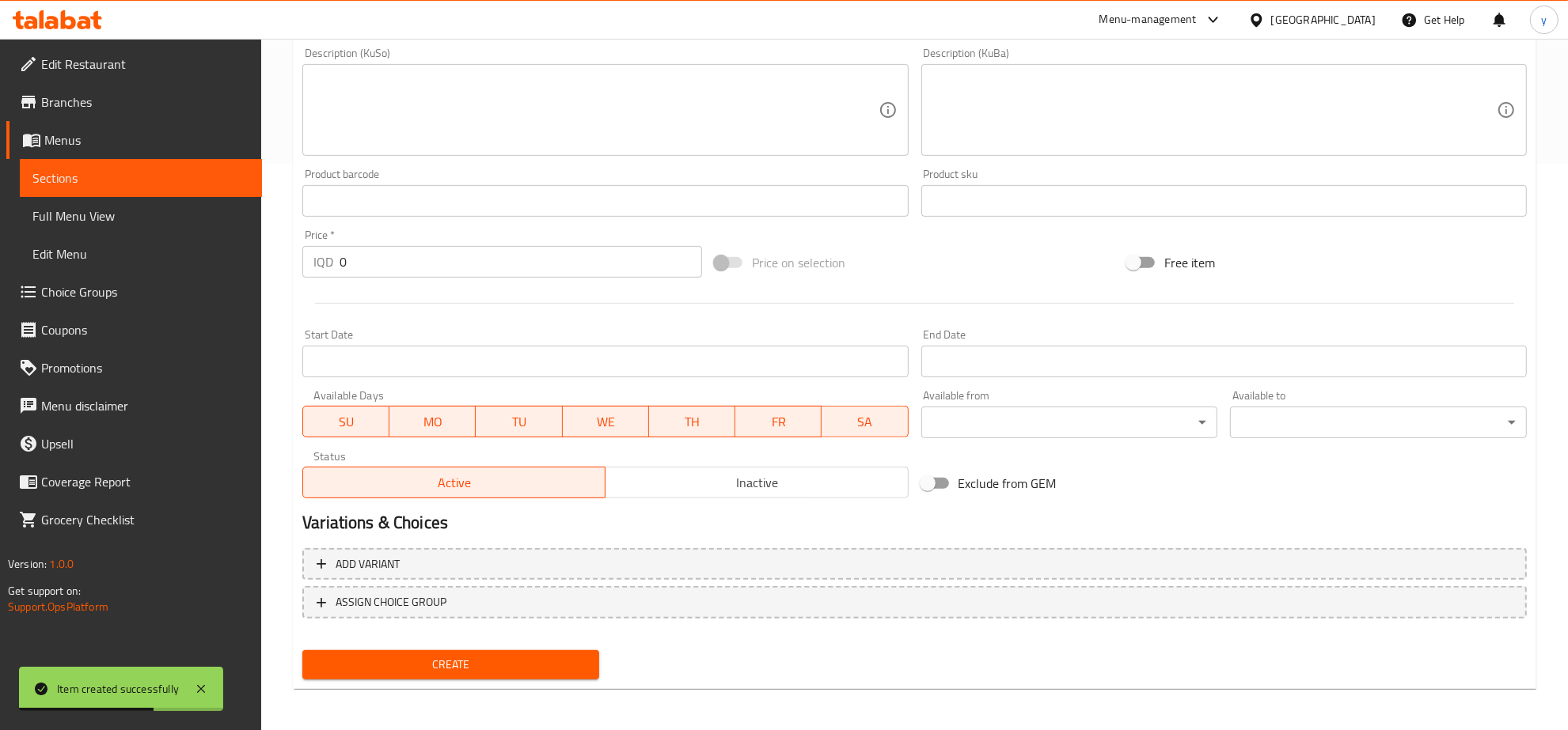
scroll to position [237, 0]
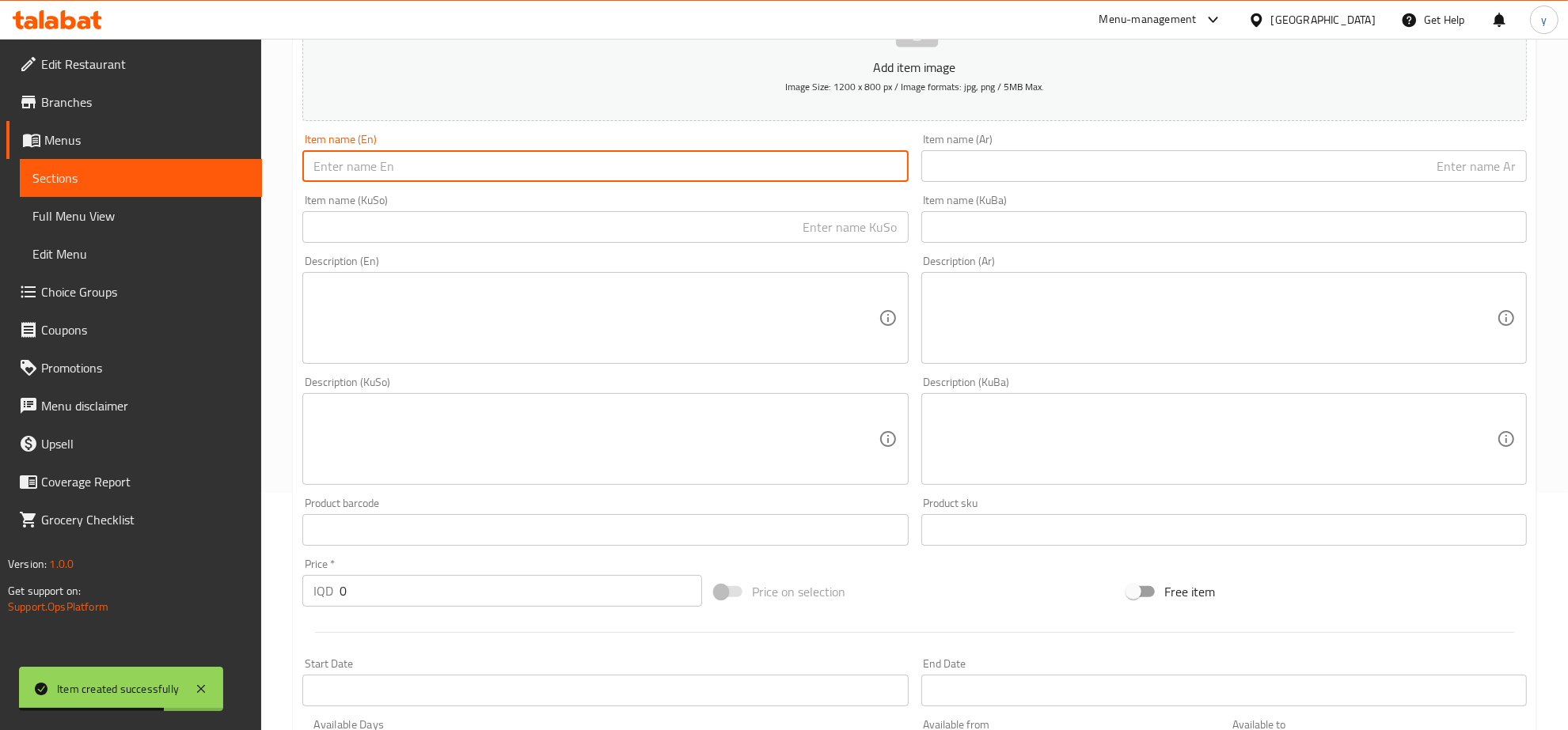
drag, startPoint x: 529, startPoint y: 169, endPoint x: 1114, endPoint y: 232, distance: 588.4
click at [529, 168] on input "text" at bounding box center [605, 166] width 605 height 32
paste input "Lotus Milk Pudding"
type input "Lotus Milk Pudding"
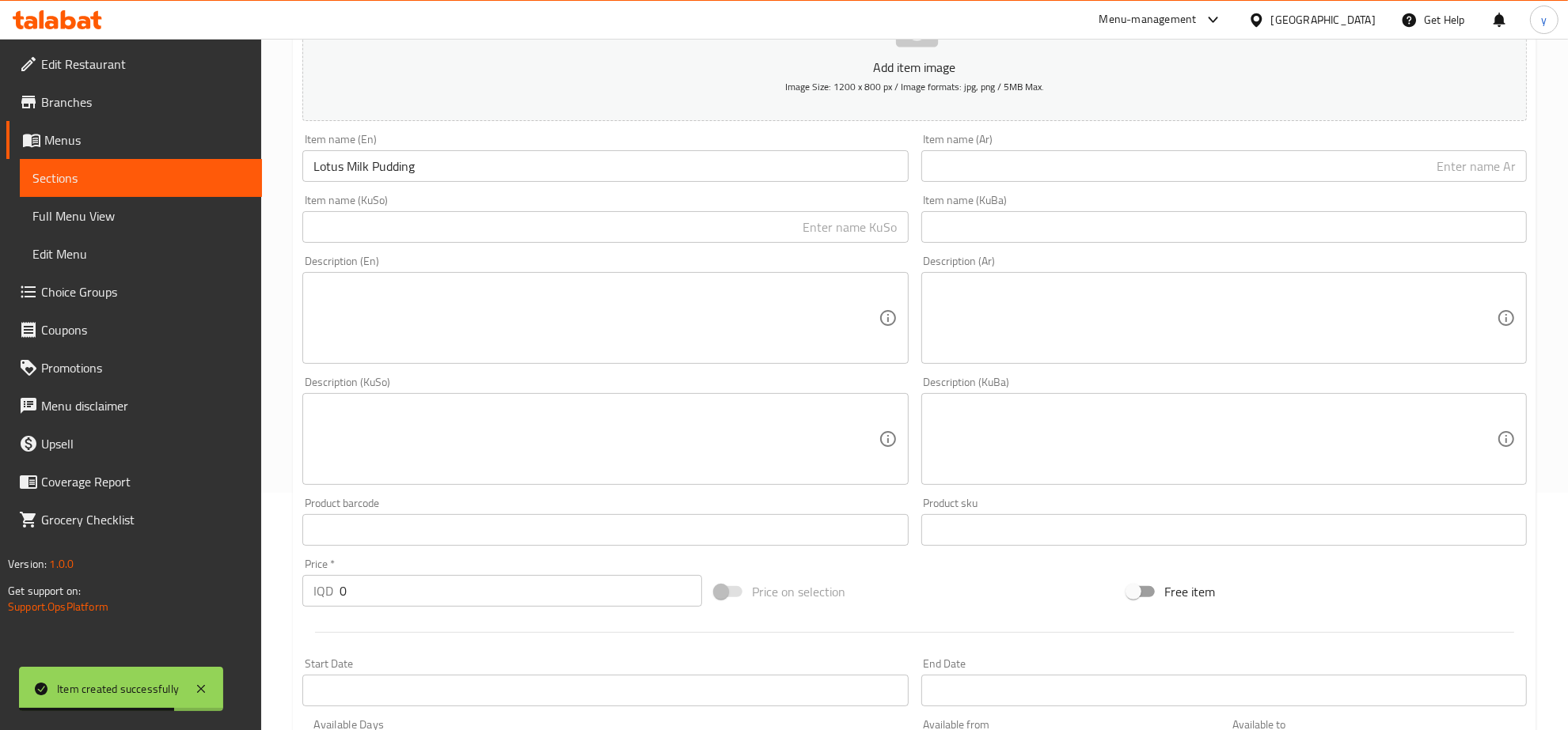
click at [1311, 182] on div "Item name (Ar) Item name (Ar)" at bounding box center [1224, 157] width 618 height 61
click at [1435, 176] on input "text" at bounding box center [1224, 166] width 605 height 32
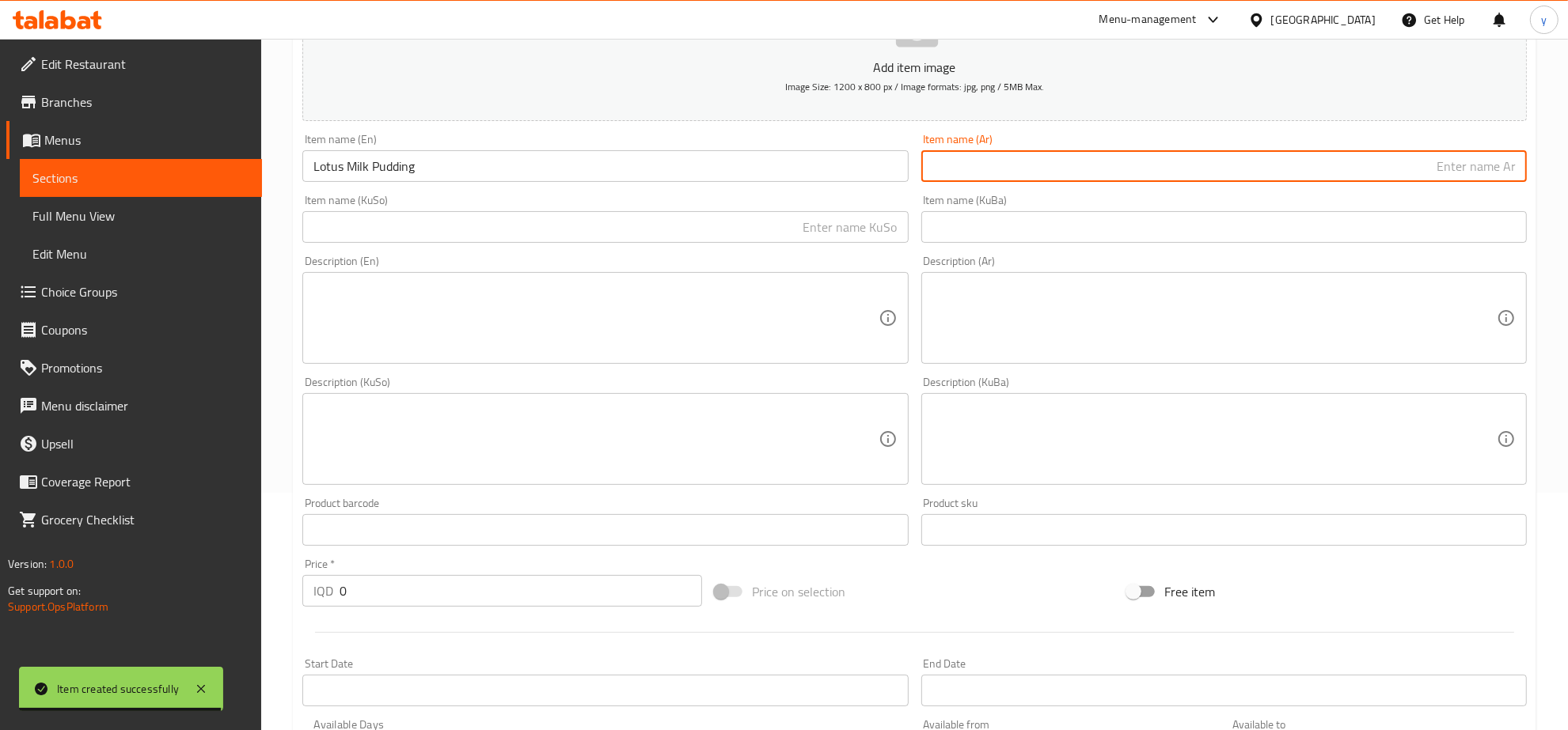
paste input "بودنج حليب لوتس"
type input "بودنج حليب لوتس"
click at [794, 240] on input "text" at bounding box center [605, 227] width 605 height 32
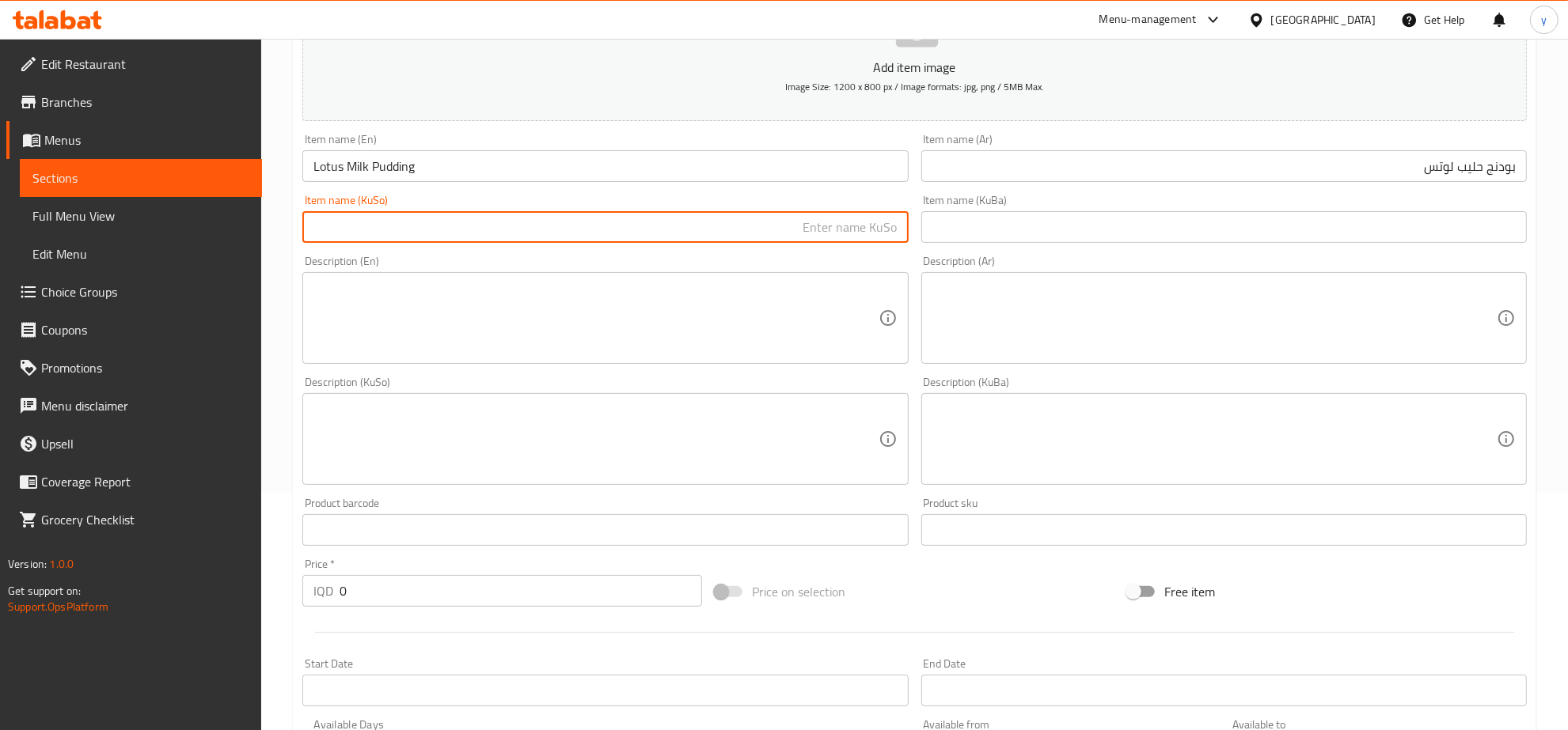
paste input "بۆدینگی"
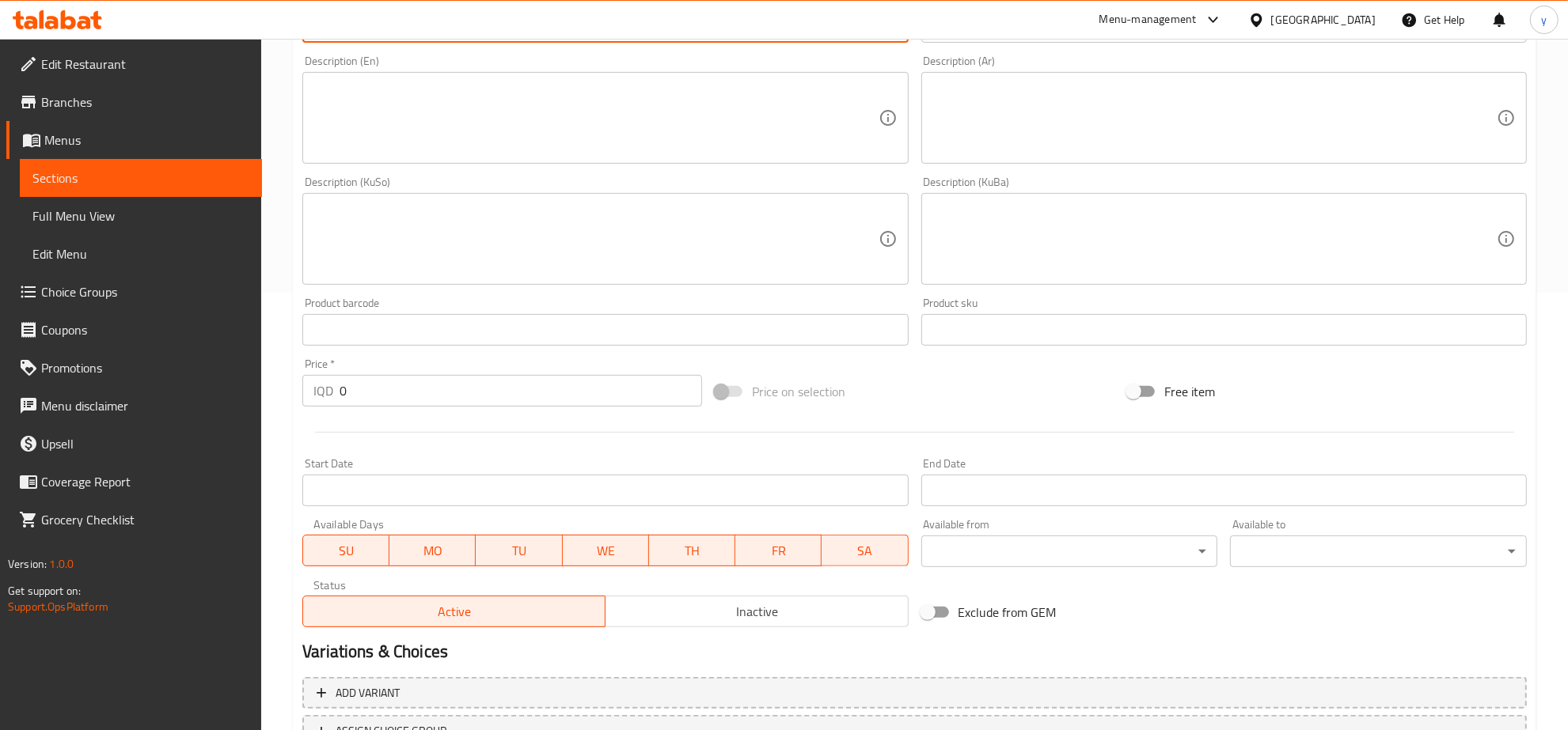
scroll to position [567, 0]
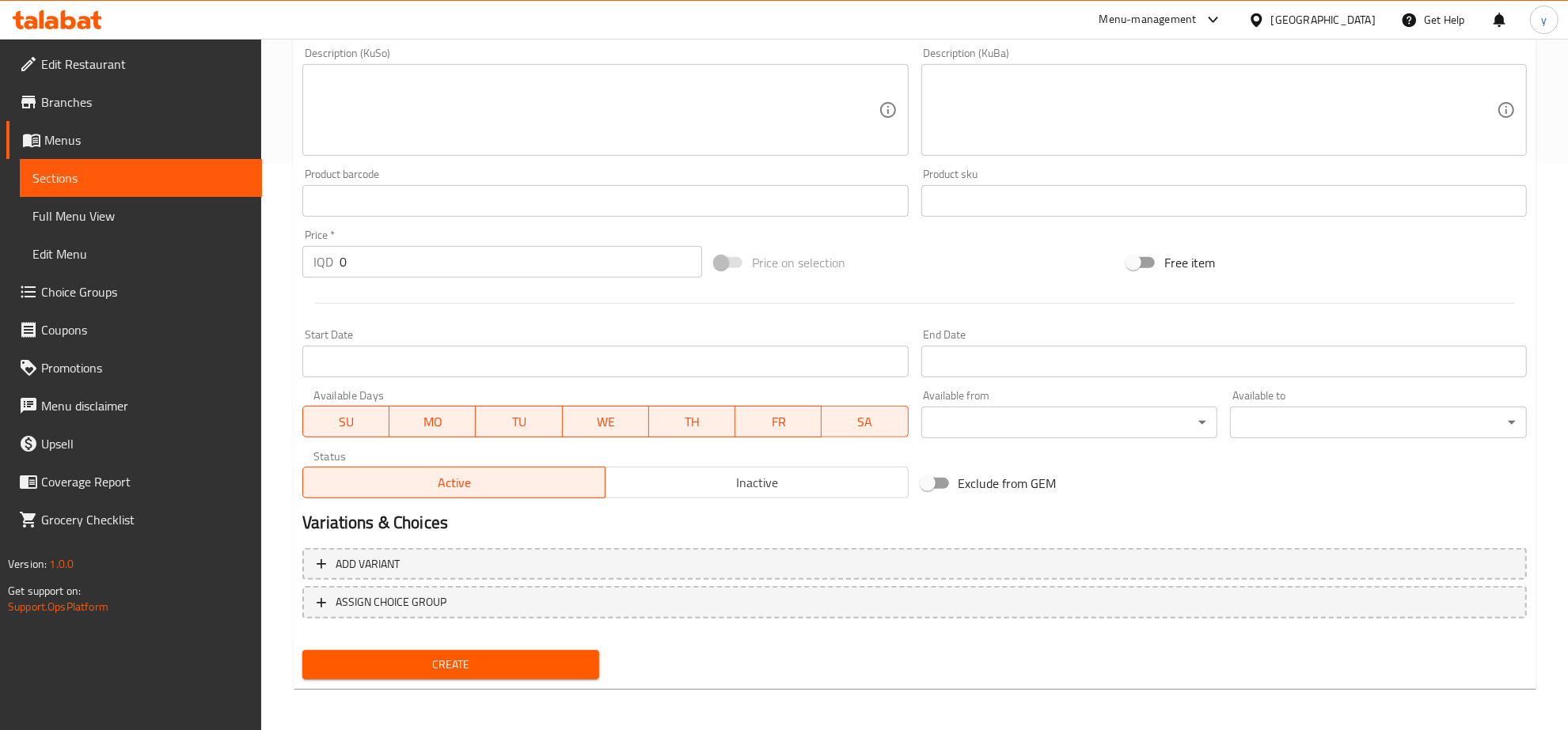
type input "بۆدینگی شیری لۆتس"
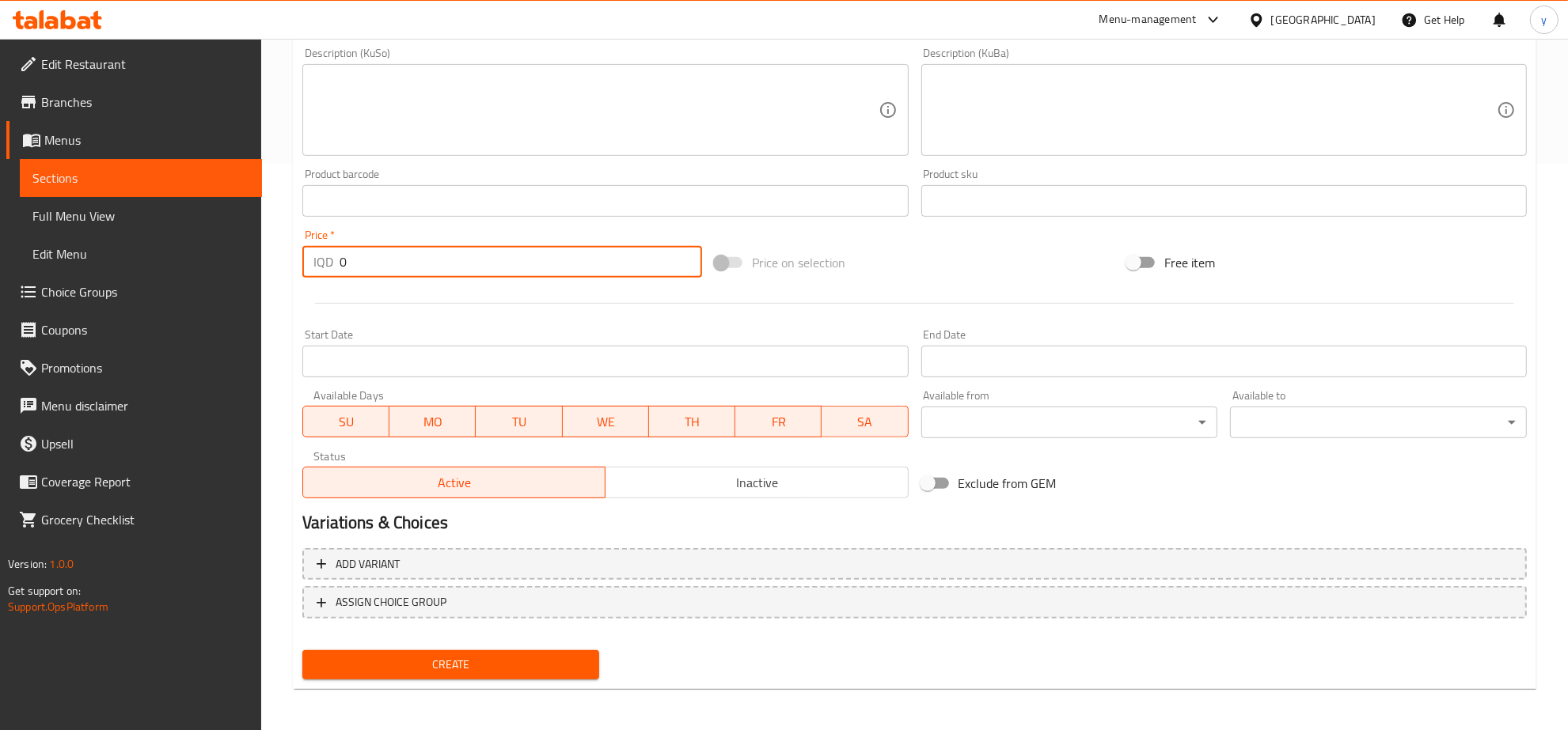
drag, startPoint x: 322, startPoint y: 265, endPoint x: 366, endPoint y: 290, distance: 50.6
click at [330, 278] on div "Price   * IQD 0 Price *" at bounding box center [502, 253] width 413 height 61
paste input "300"
type input "3000"
click at [397, 661] on span "Create" at bounding box center [450, 665] width 272 height 20
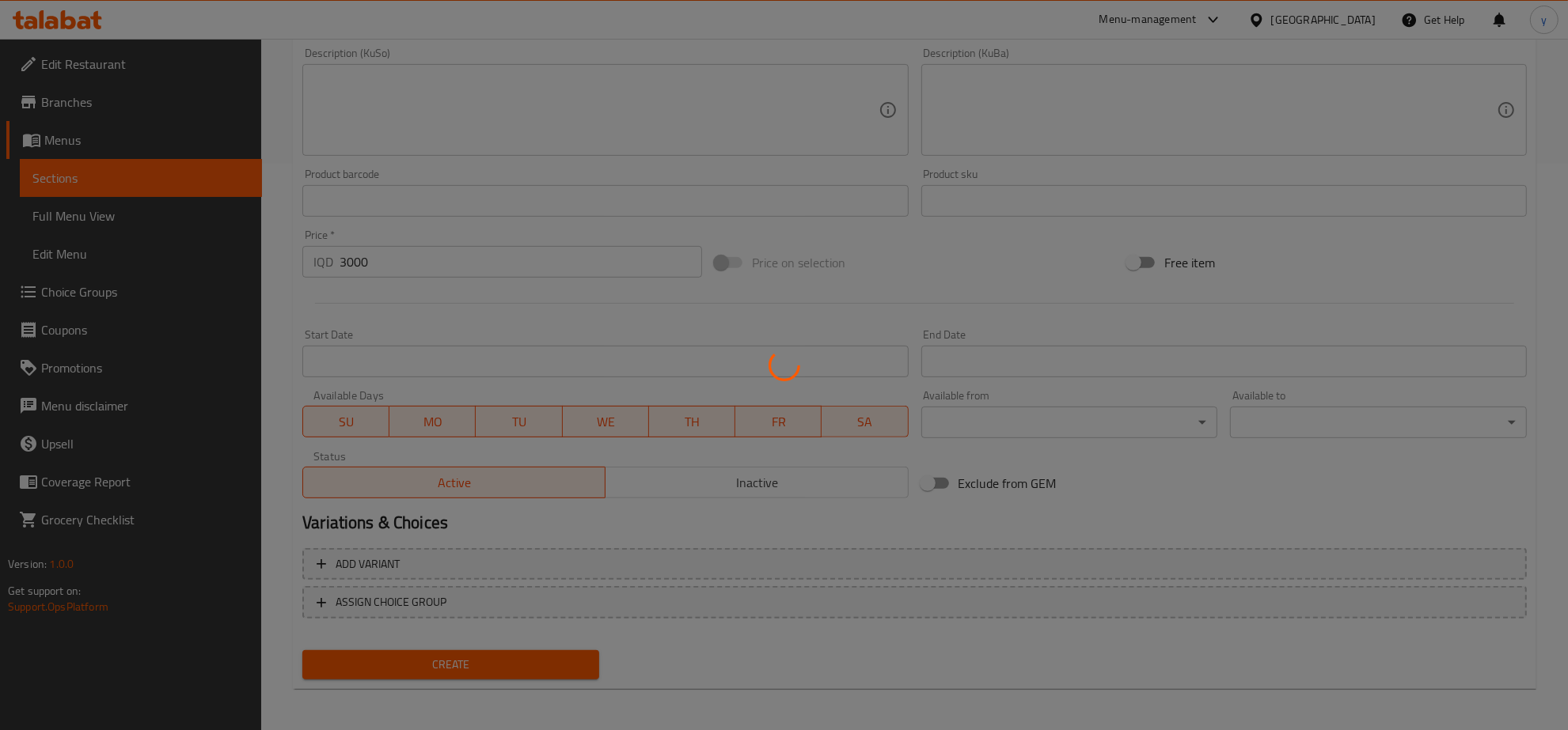
type input "0"
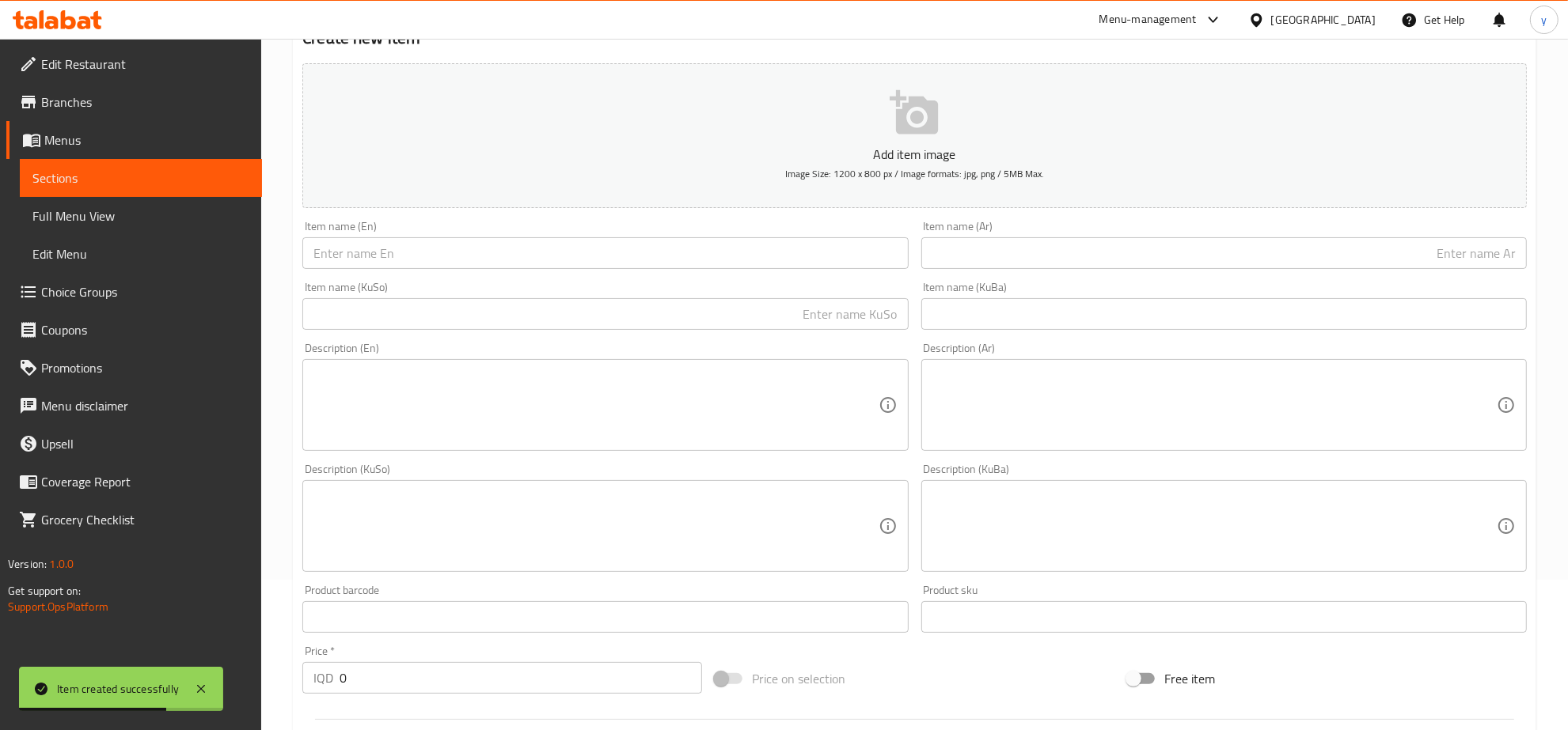
scroll to position [0, 0]
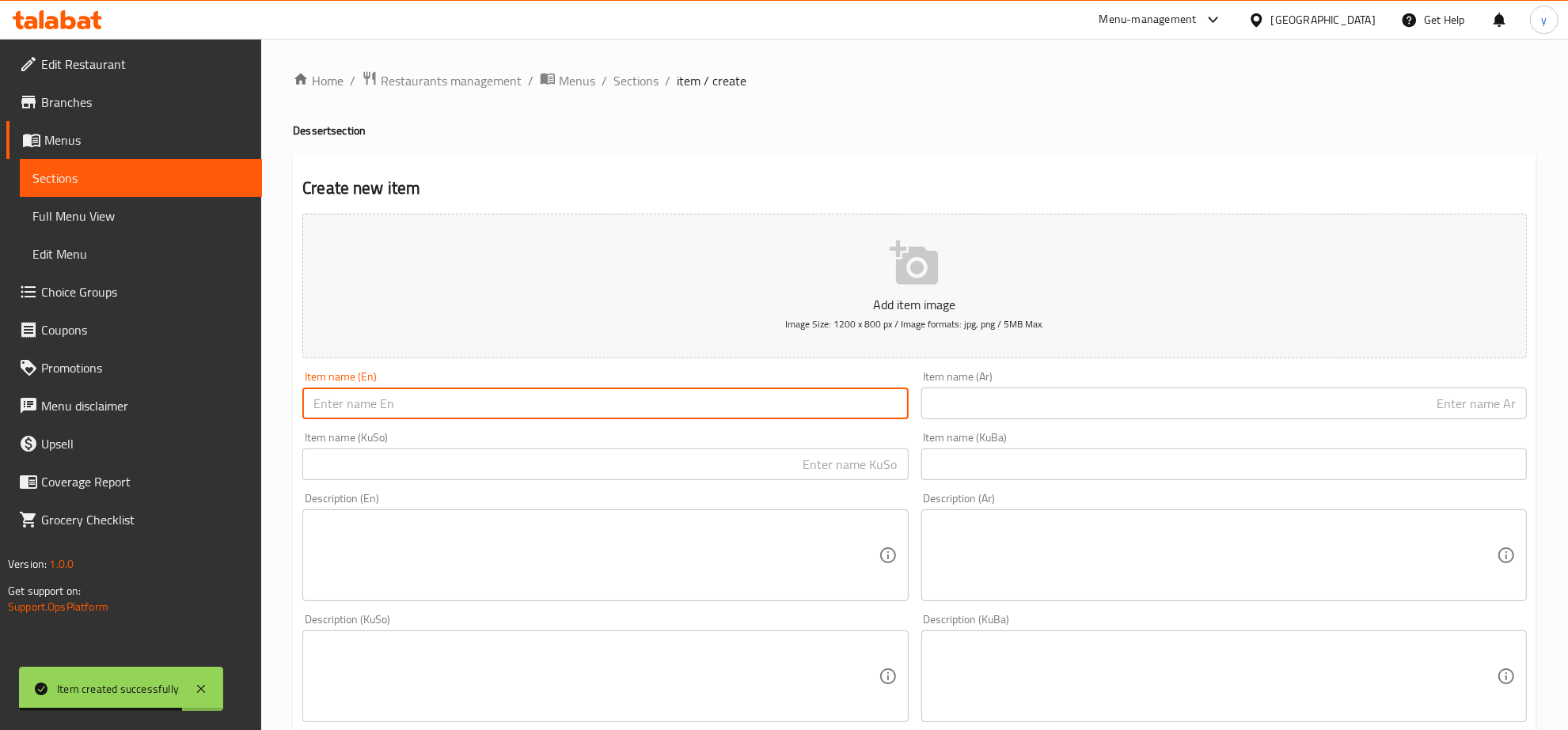
click at [566, 393] on input "text" at bounding box center [605, 403] width 605 height 32
paste input "Strawberry Cheesecake Cup"
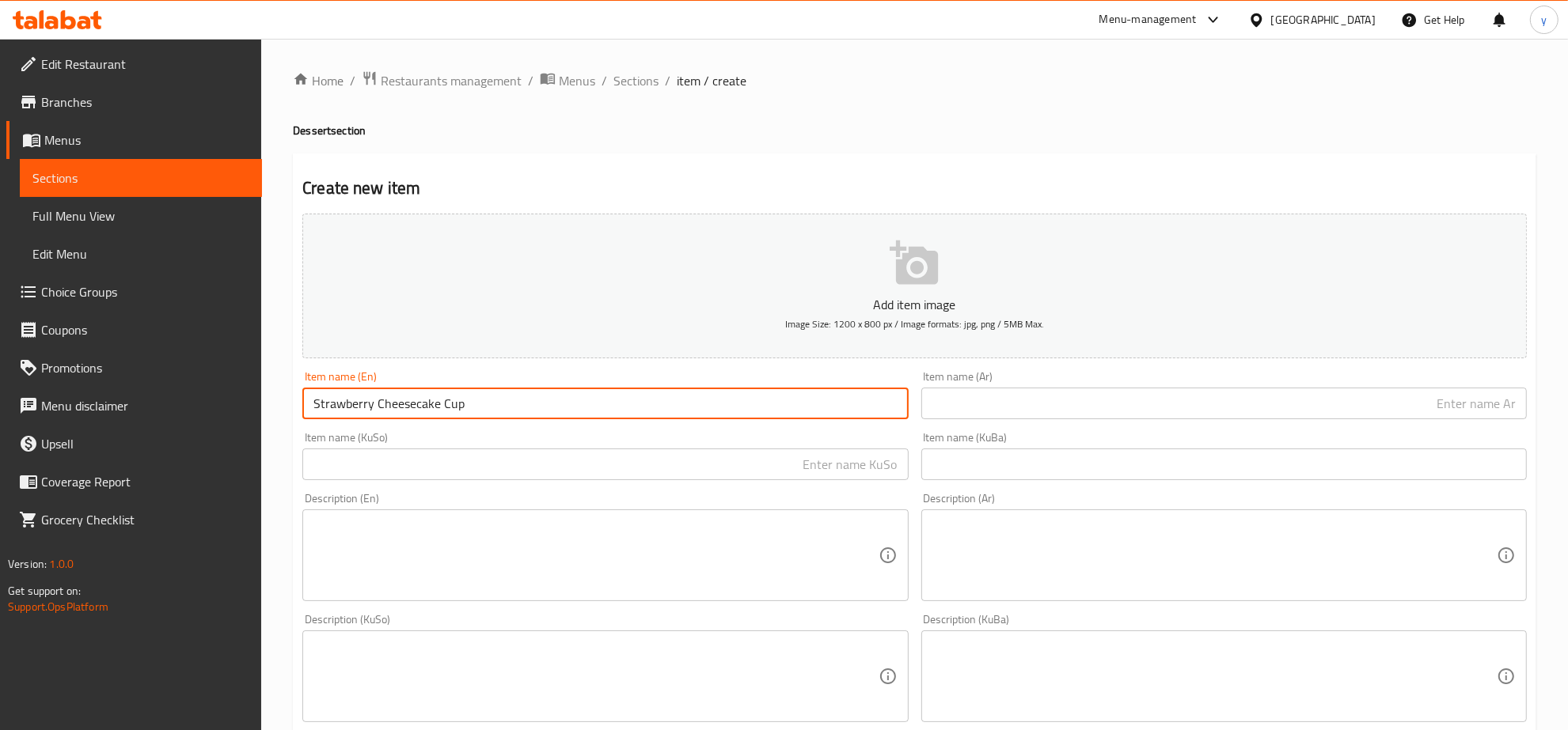
type input "Strawberry Cheesecake Cup"
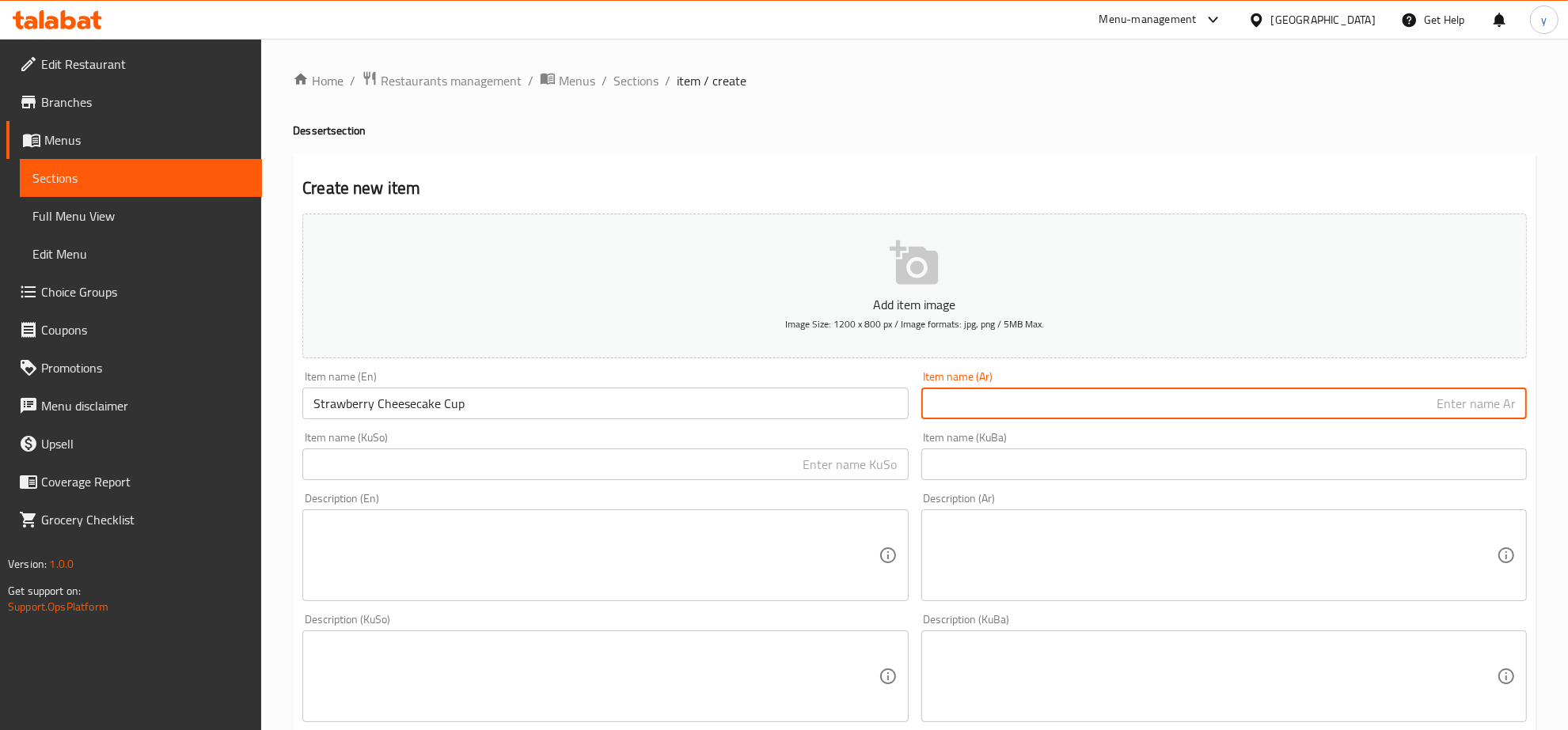
click at [1098, 405] on input "text" at bounding box center [1224, 403] width 605 height 32
paste input "كوب تشيز كيك بالفراولة"
type input "كوب تشيز كيك بالفراولة"
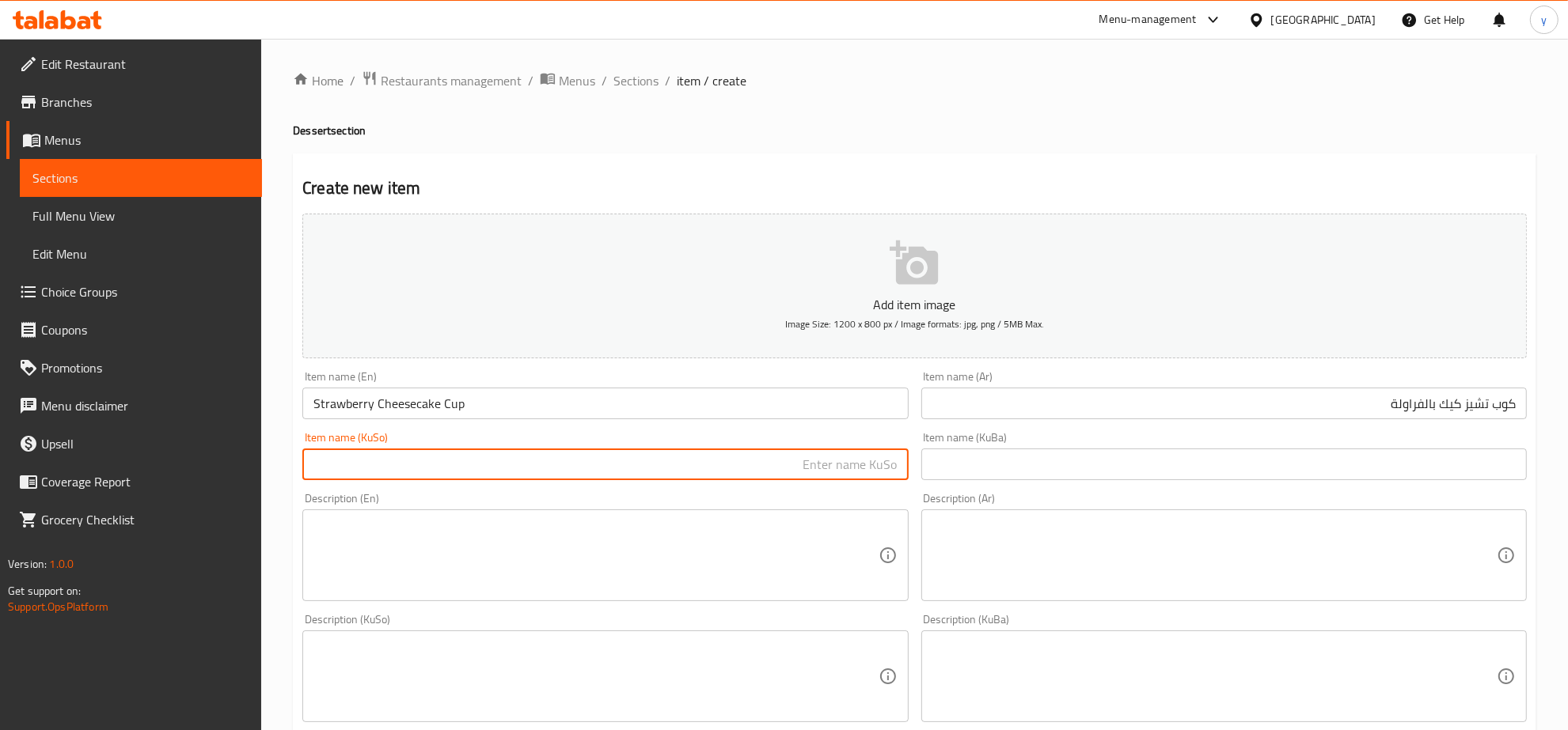
click at [849, 457] on input "text" at bounding box center [605, 465] width 605 height 32
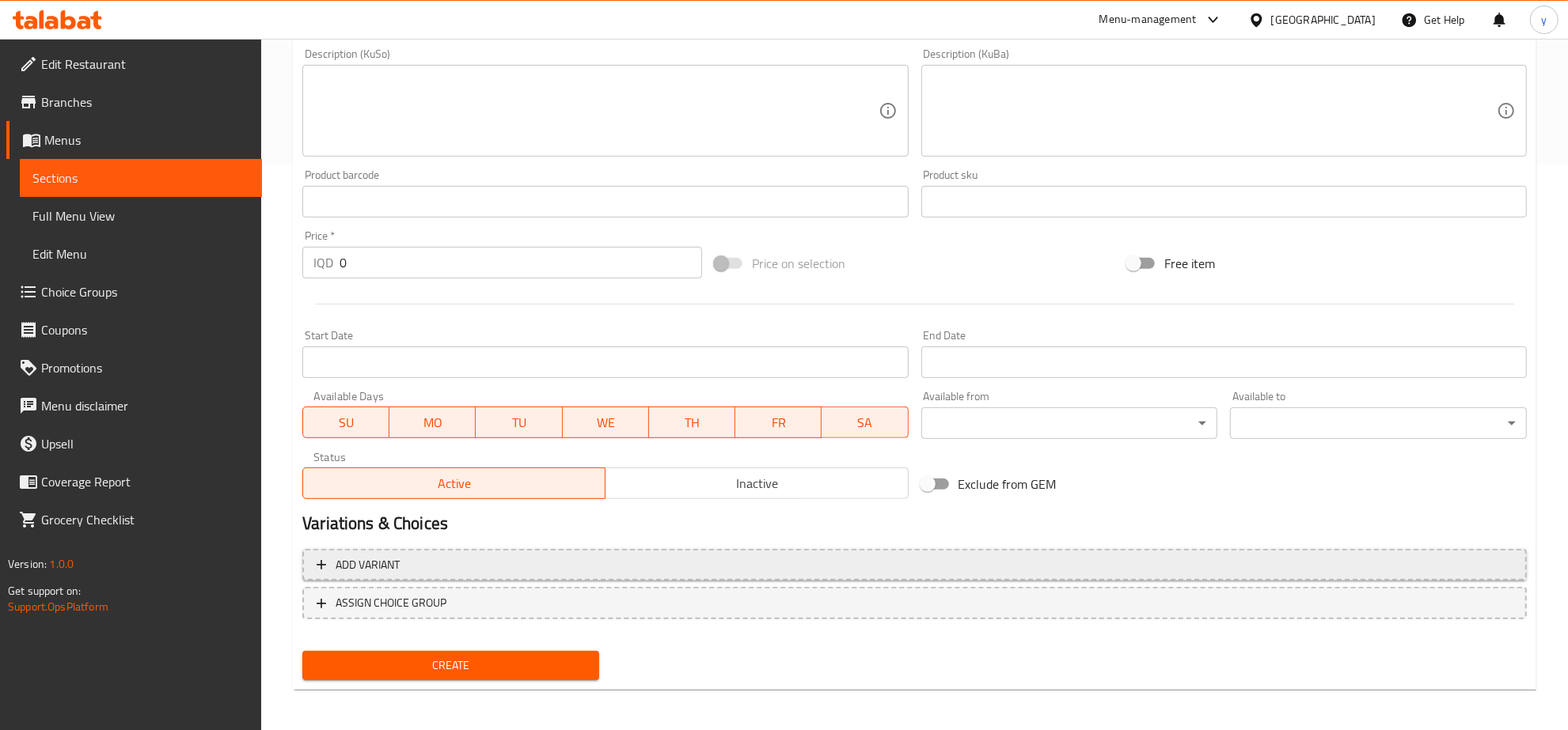
scroll to position [567, 0]
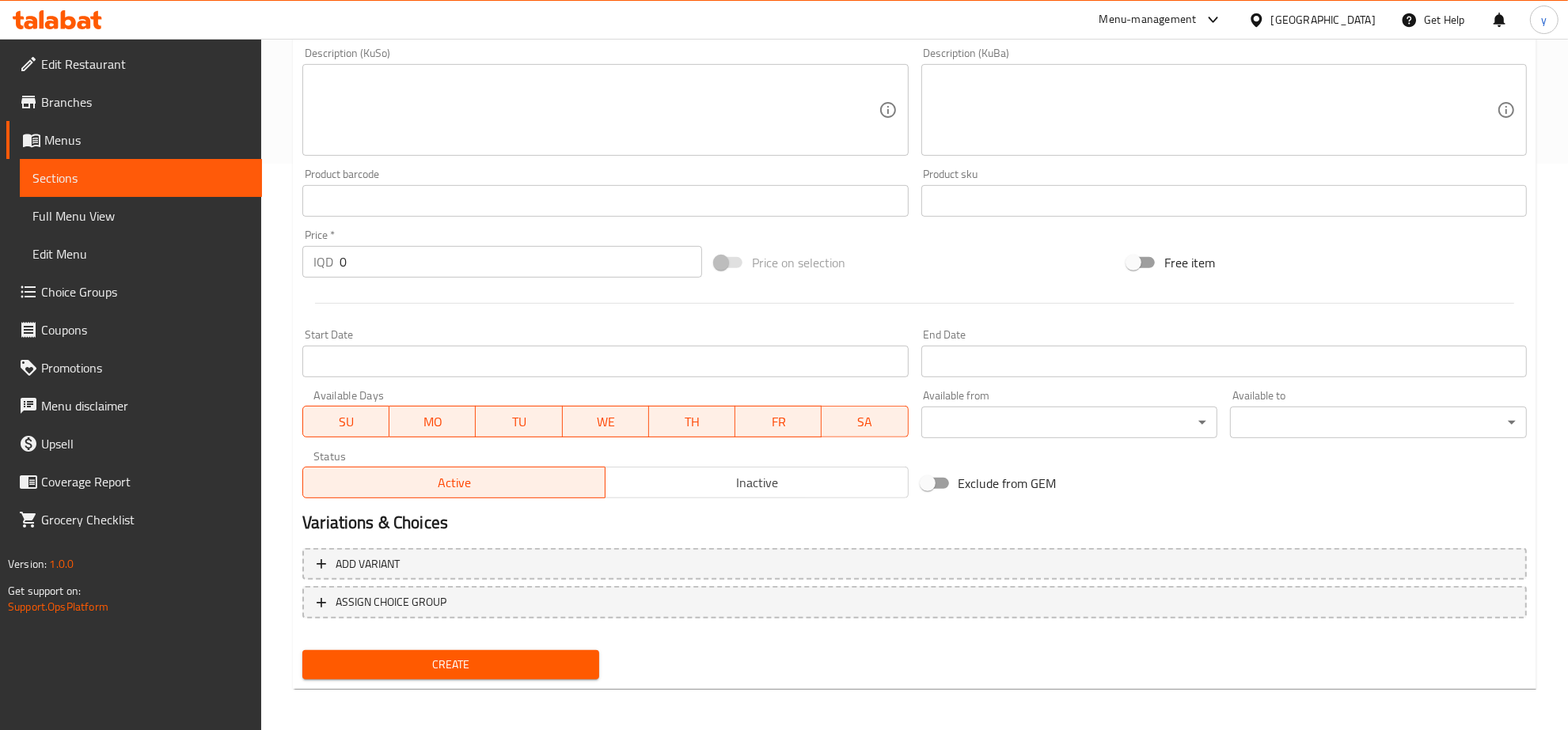
type input "کوپی چیز کێک بە فەراولە"
drag, startPoint x: 346, startPoint y: 262, endPoint x: 309, endPoint y: 262, distance: 37.0
click at [307, 262] on div "IQD 0 Price *" at bounding box center [502, 262] width 400 height 32
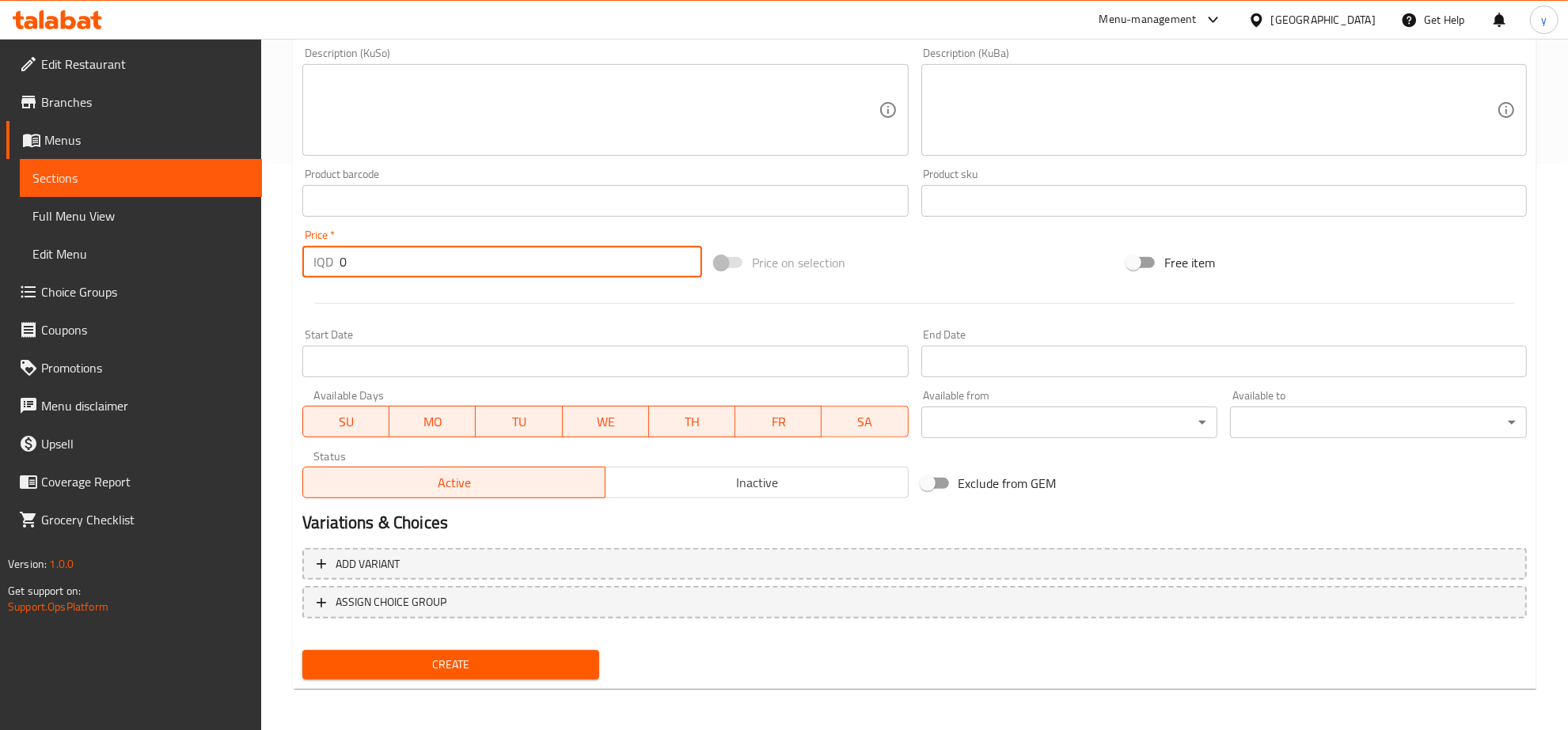
paste input "300"
type input "3000"
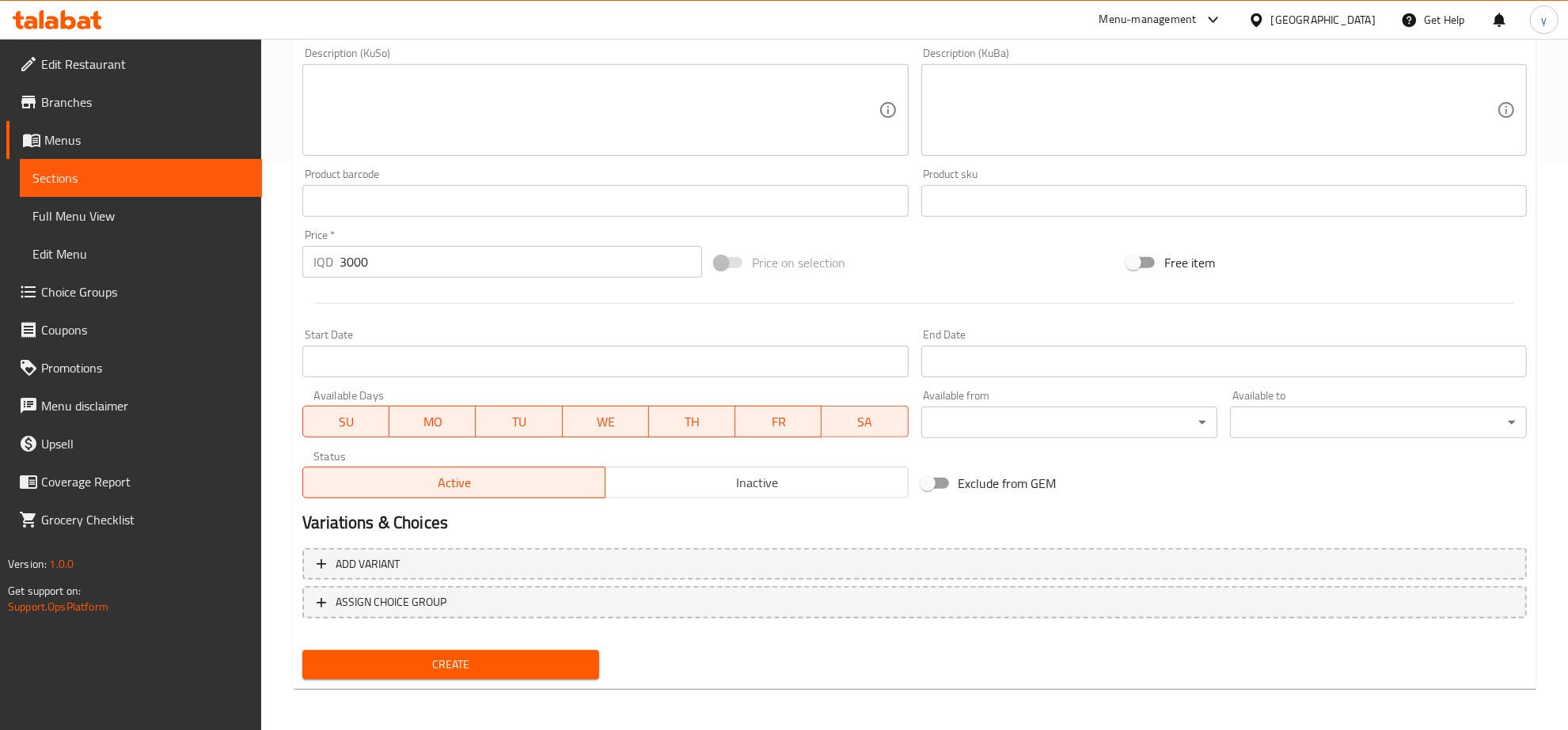
click at [468, 678] on div "Create" at bounding box center [450, 665] width 309 height 42
click at [469, 666] on span "Create" at bounding box center [450, 665] width 272 height 20
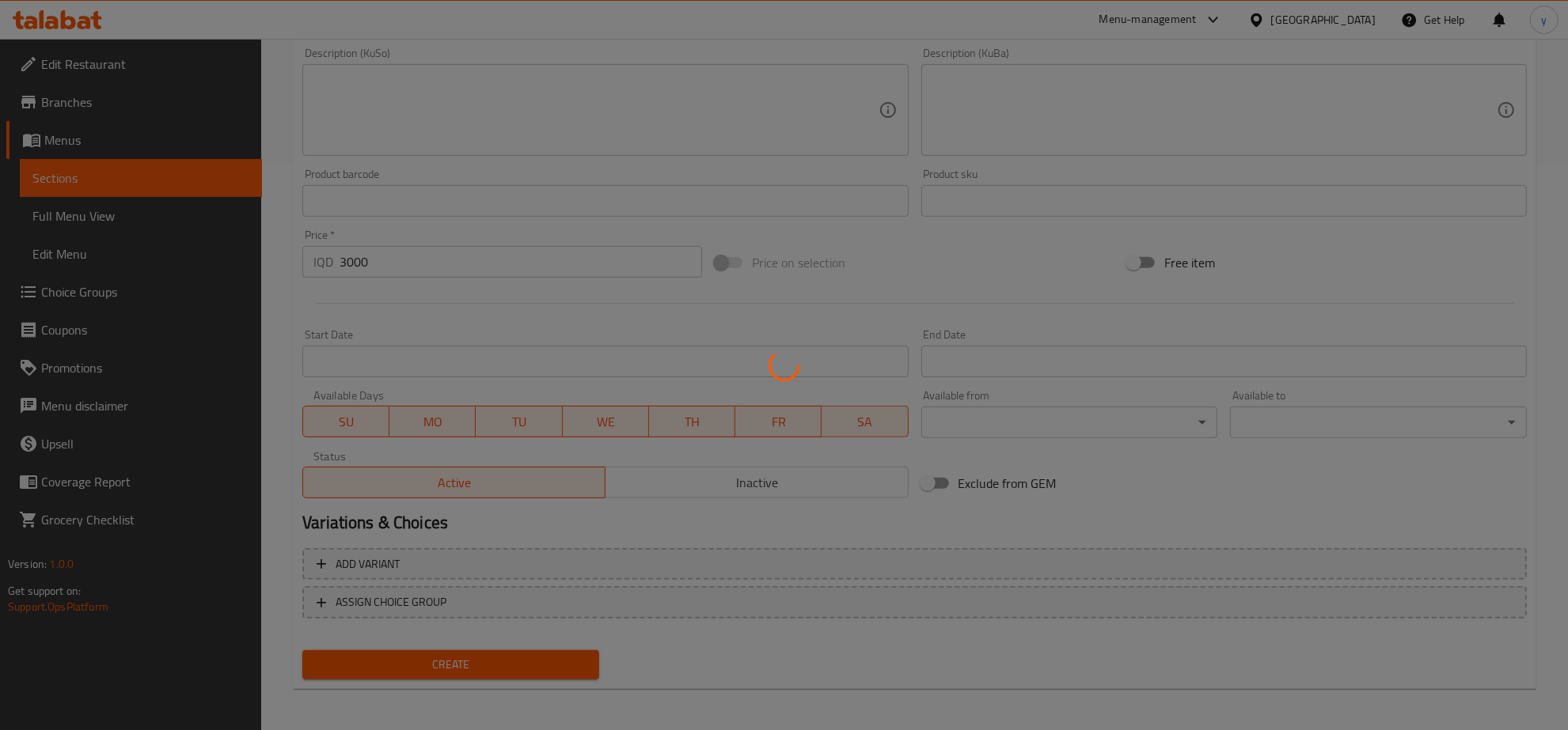
type input "0"
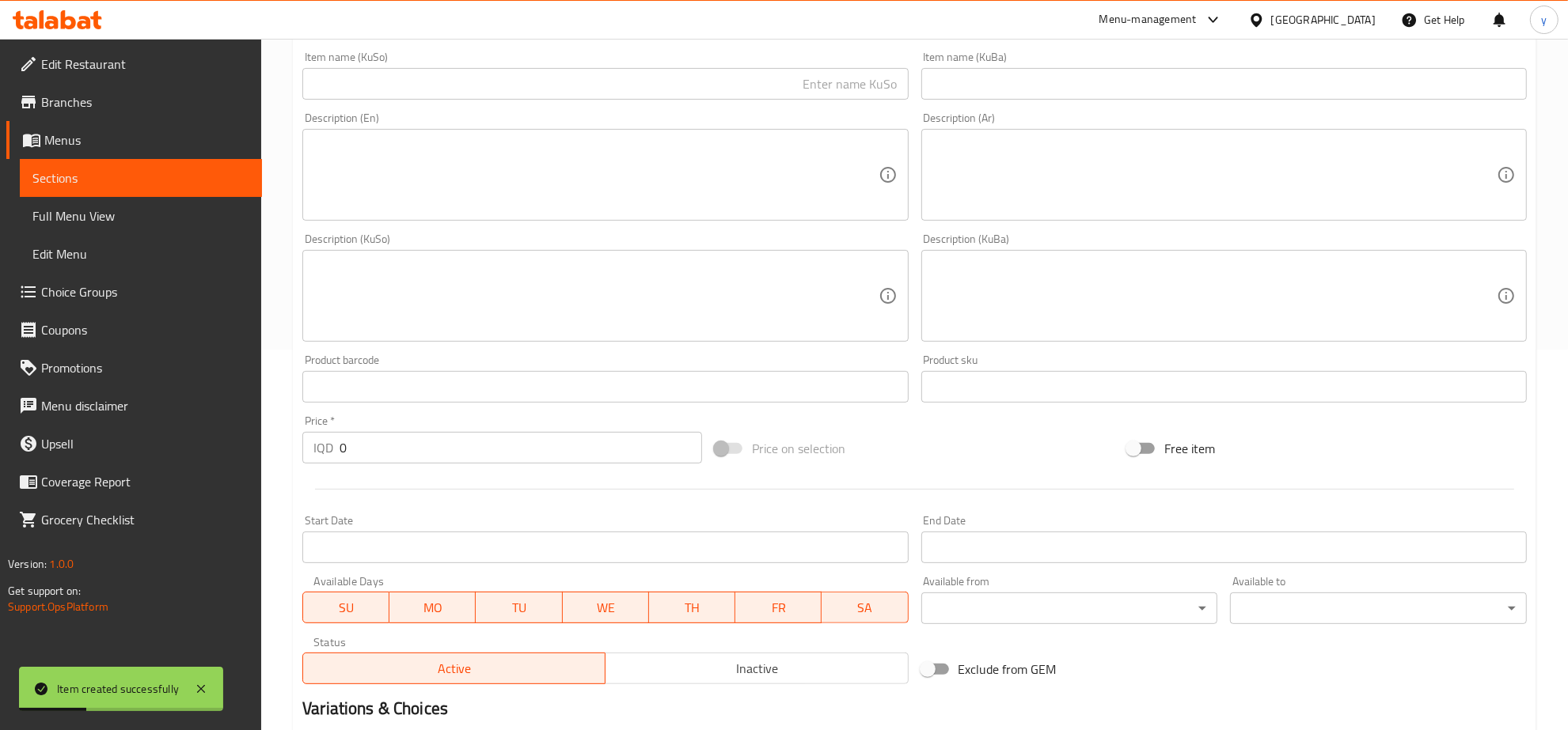
scroll to position [237, 0]
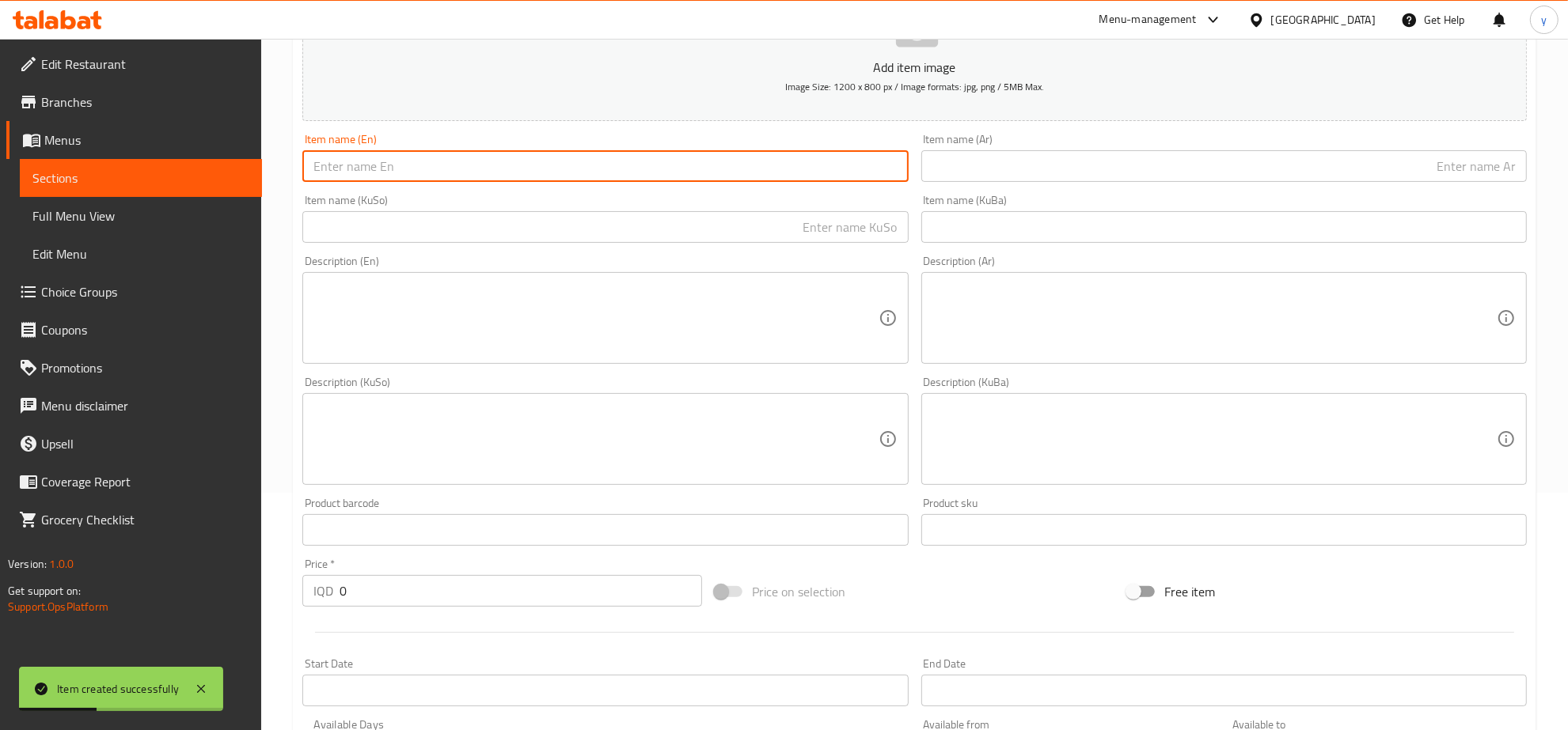
click at [440, 157] on input "text" at bounding box center [605, 166] width 605 height 32
paste input "Oreo Cheesecake Cup"
type input "Oreo Cheesecake Cup"
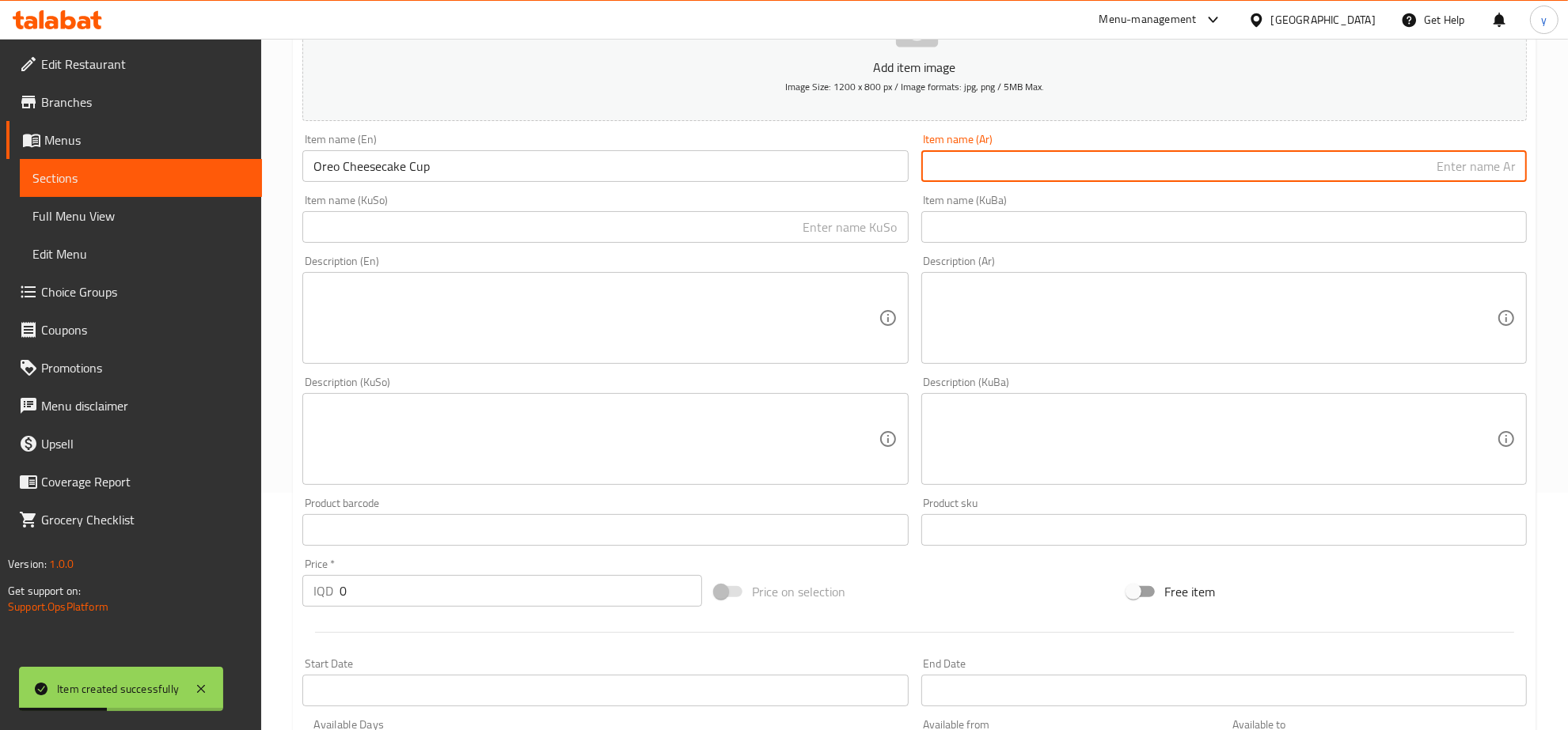
click at [1045, 163] on input "text" at bounding box center [1224, 166] width 605 height 32
paste input "كوب تشيز [PERSON_NAME]"
type input "كوب تشيز [PERSON_NAME]"
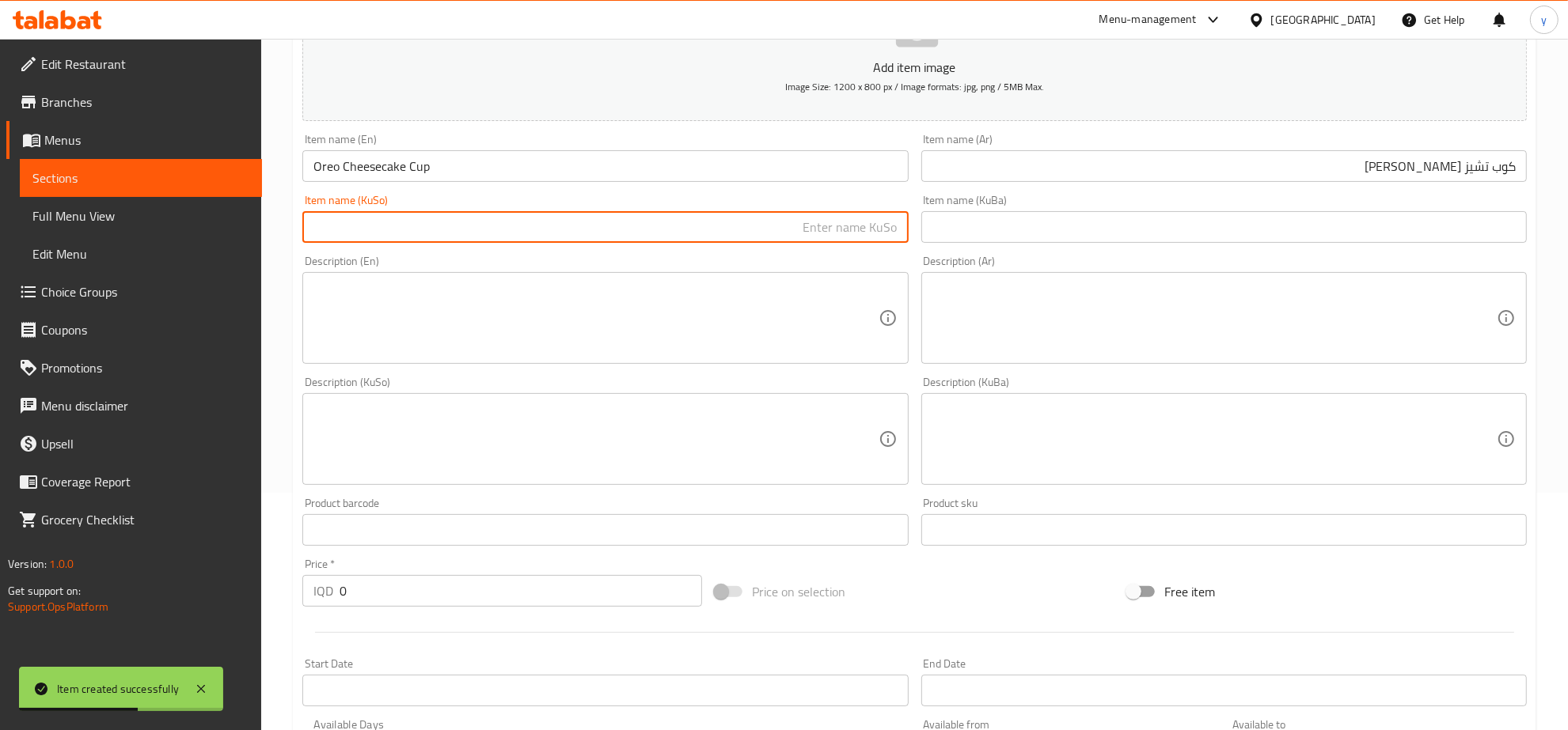
click at [881, 232] on input "text" at bounding box center [605, 227] width 605 height 32
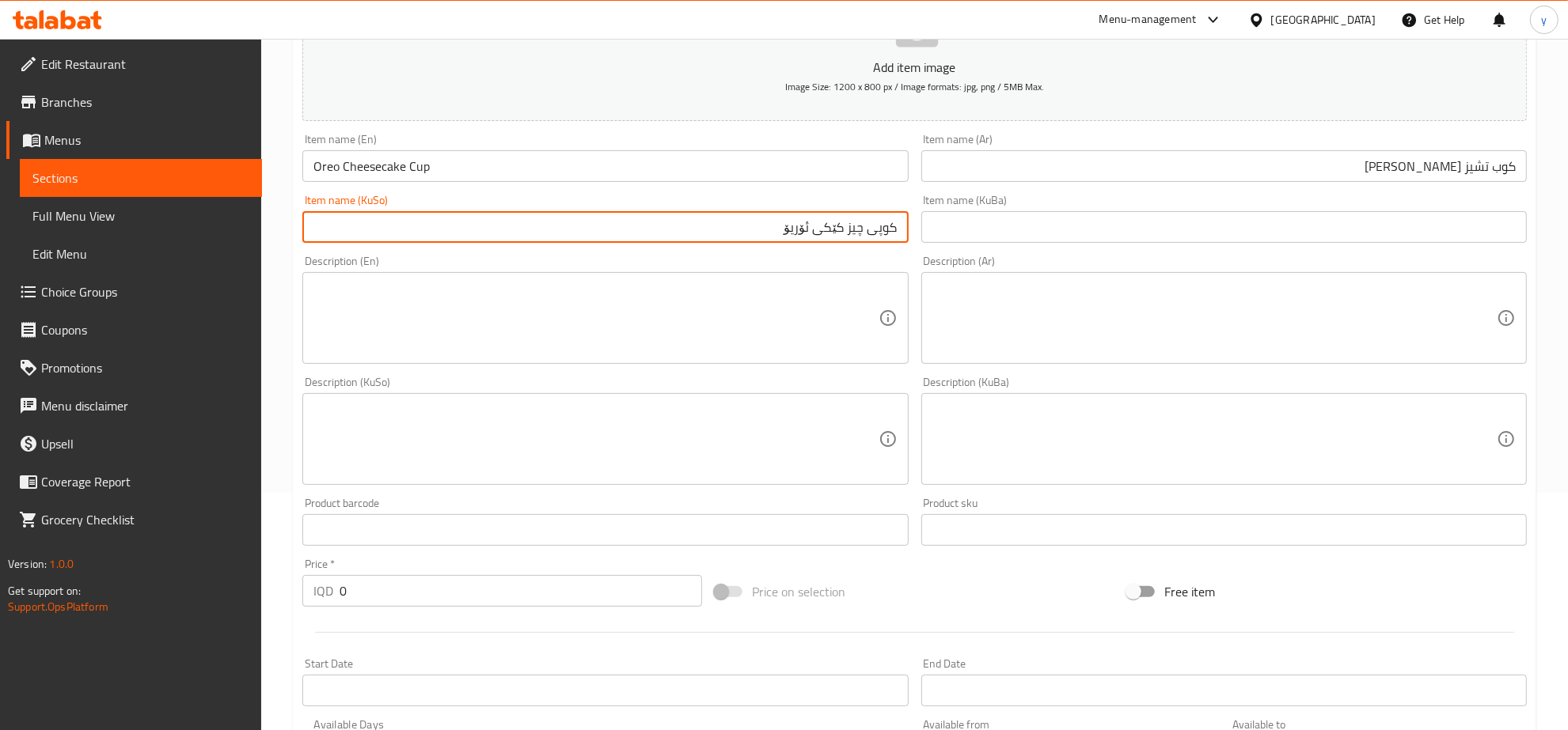
scroll to position [567, 0]
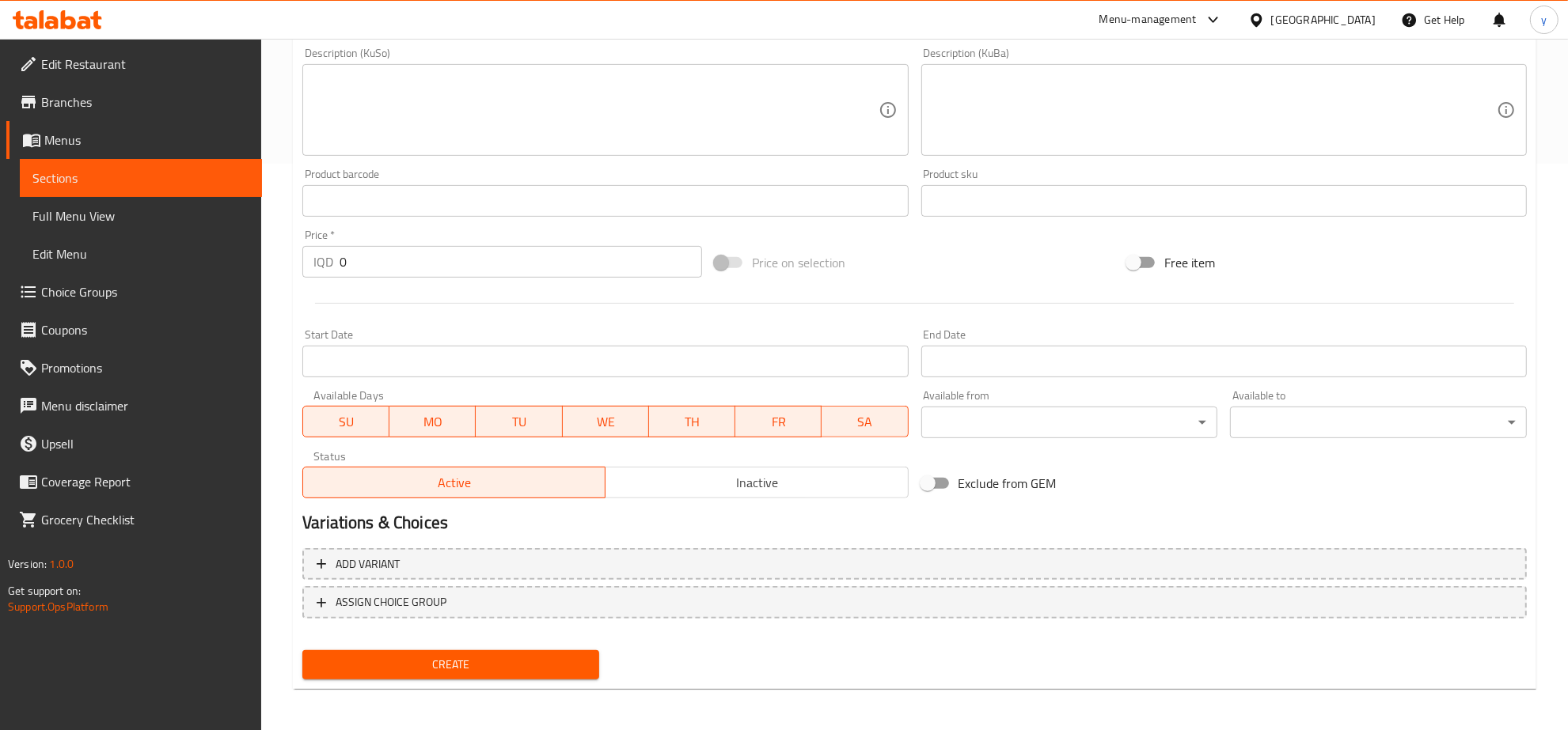
type input "کوپی چیز کێکی ئۆریۆ"
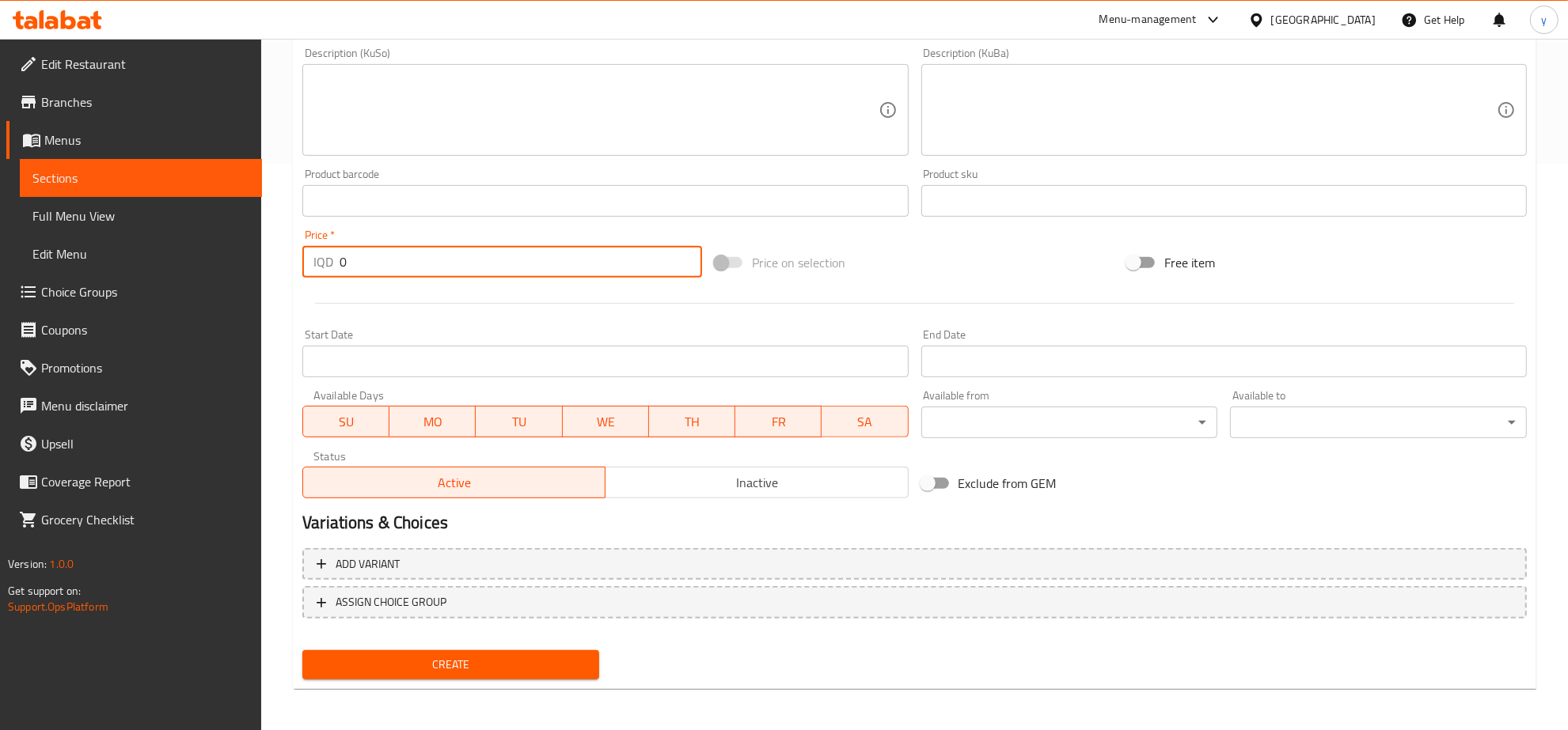
drag, startPoint x: 349, startPoint y: 272, endPoint x: 332, endPoint y: 273, distance: 17.0
click at [332, 273] on div "IQD 0 Price *" at bounding box center [502, 262] width 400 height 32
paste input "300"
type input "3000"
click at [348, 261] on input "3000" at bounding box center [521, 262] width 362 height 32
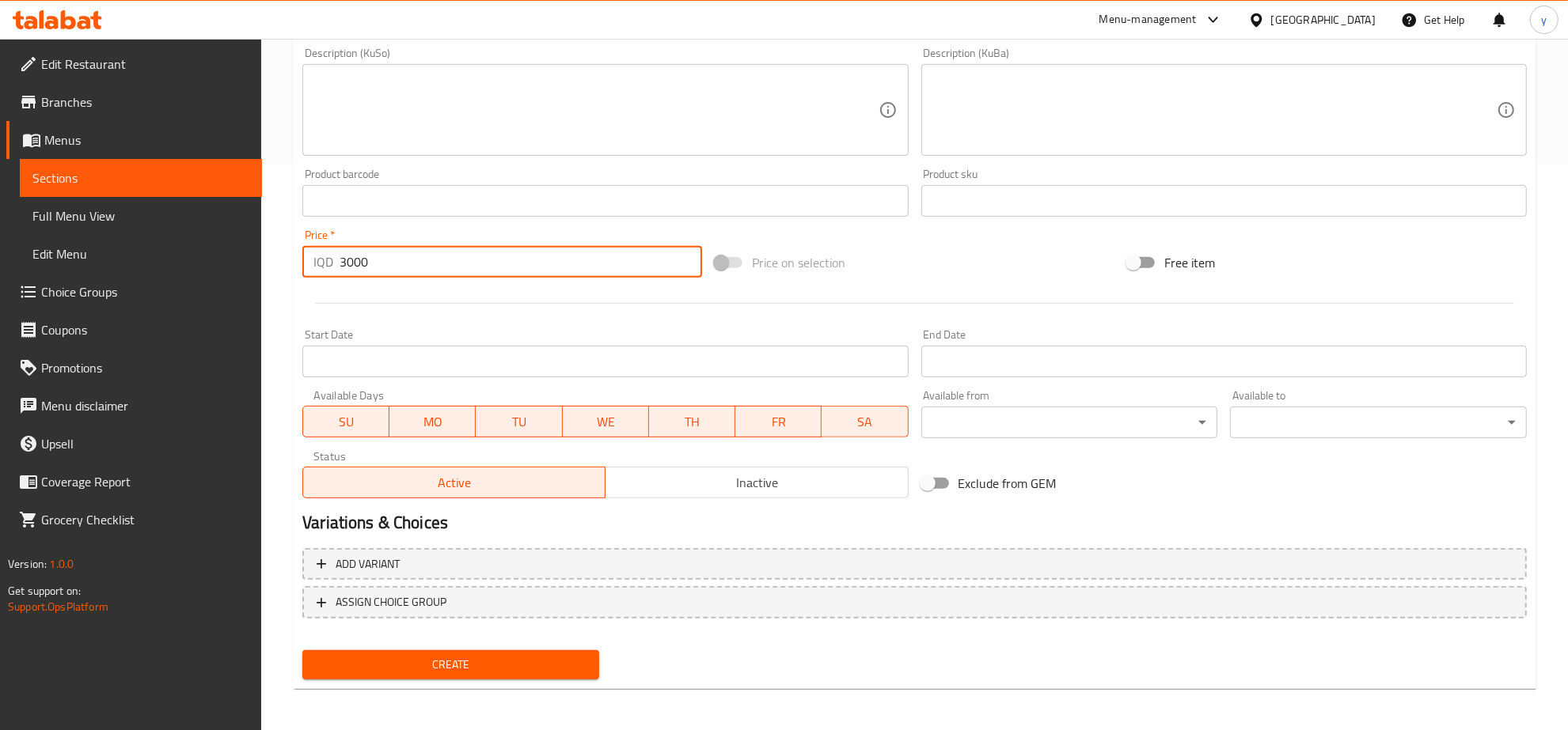
click at [348, 261] on input "3000" at bounding box center [521, 262] width 362 height 32
drag, startPoint x: 437, startPoint y: 662, endPoint x: 441, endPoint y: 620, distance: 42.2
click at [437, 662] on span "Create" at bounding box center [450, 665] width 272 height 20
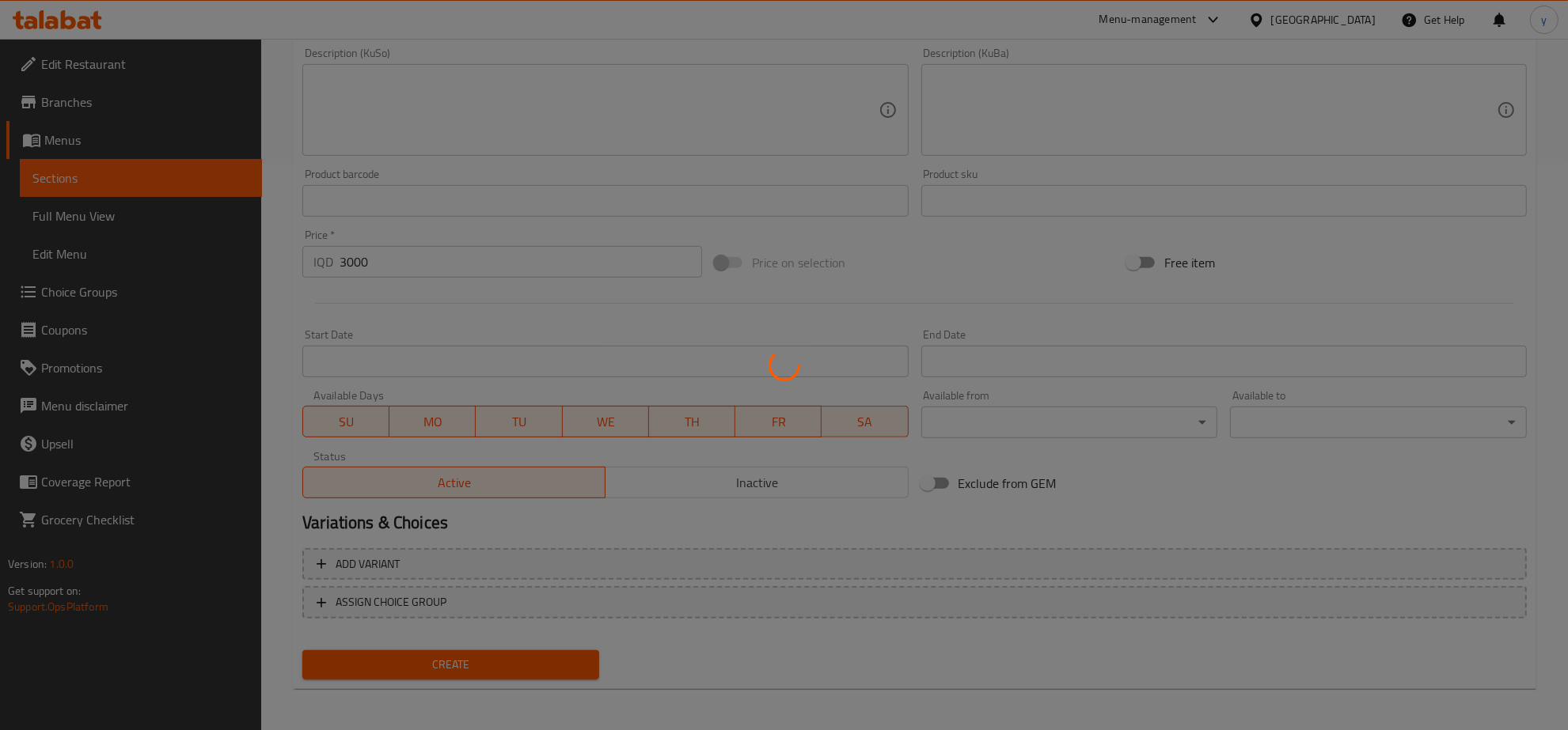
scroll to position [72, 0]
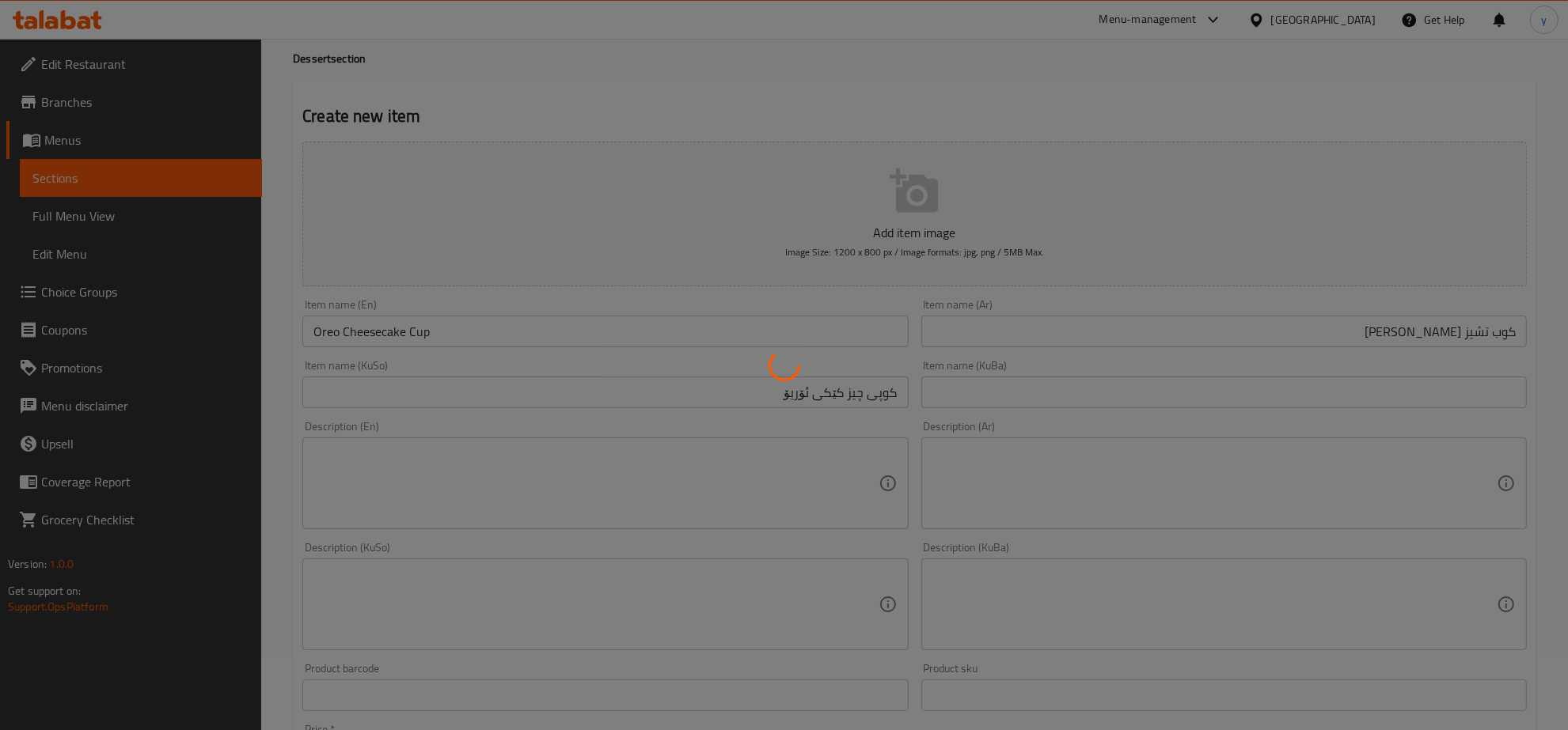
type input "0"
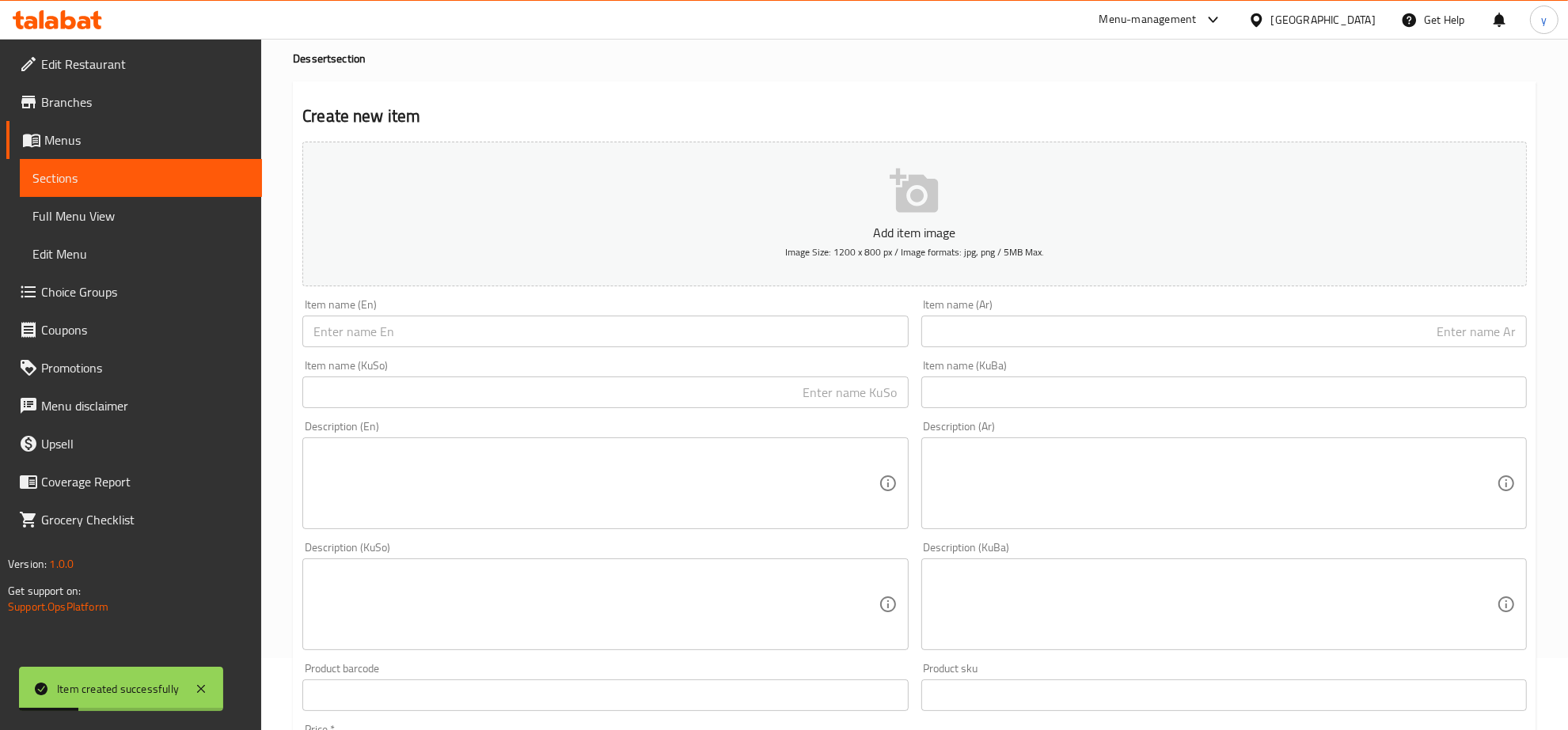
click at [871, 386] on input "text" at bounding box center [605, 392] width 605 height 32
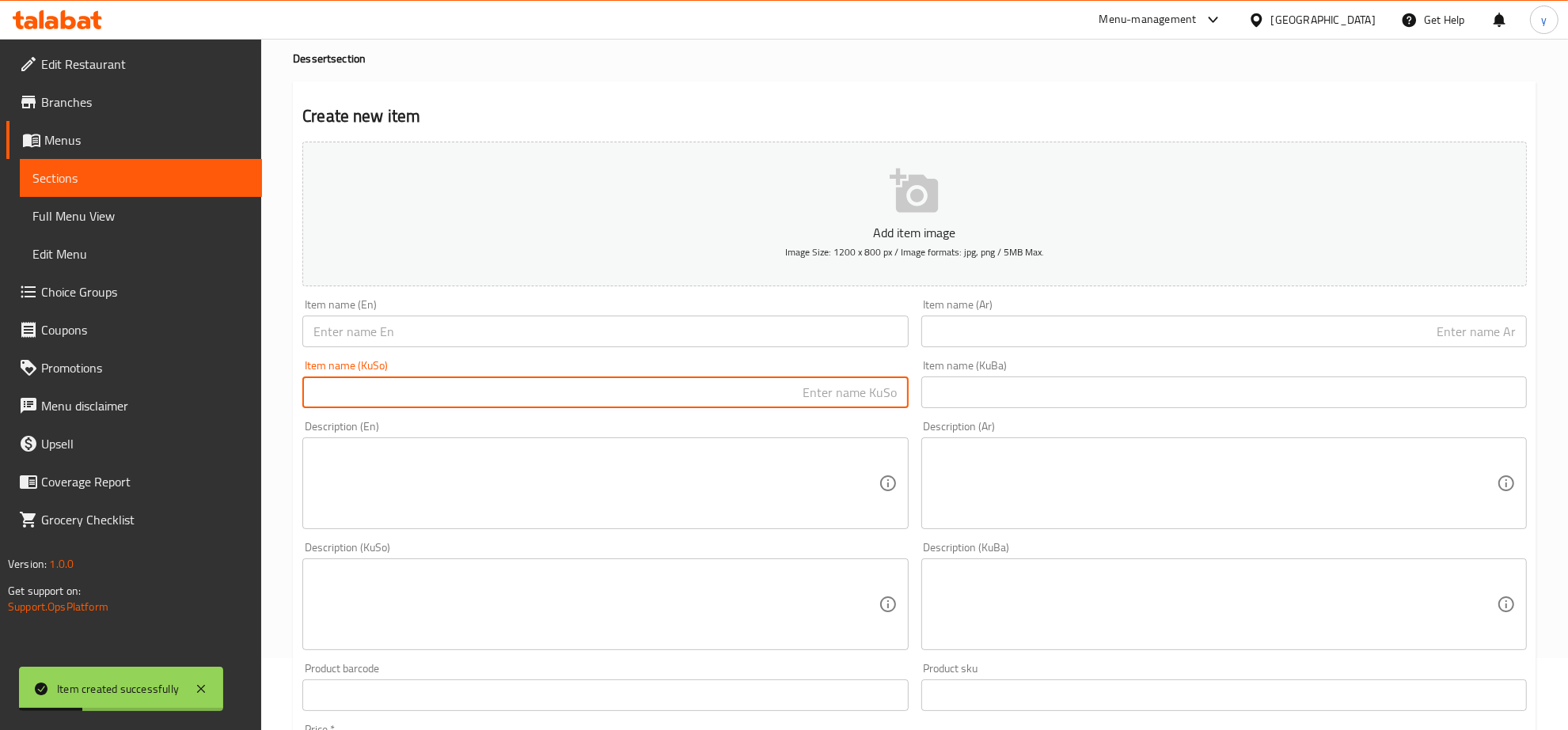
paste input "ماکەڕۆنی"
type input "ماکەڕۆنی"
click at [975, 342] on input "text" at bounding box center [1224, 331] width 605 height 32
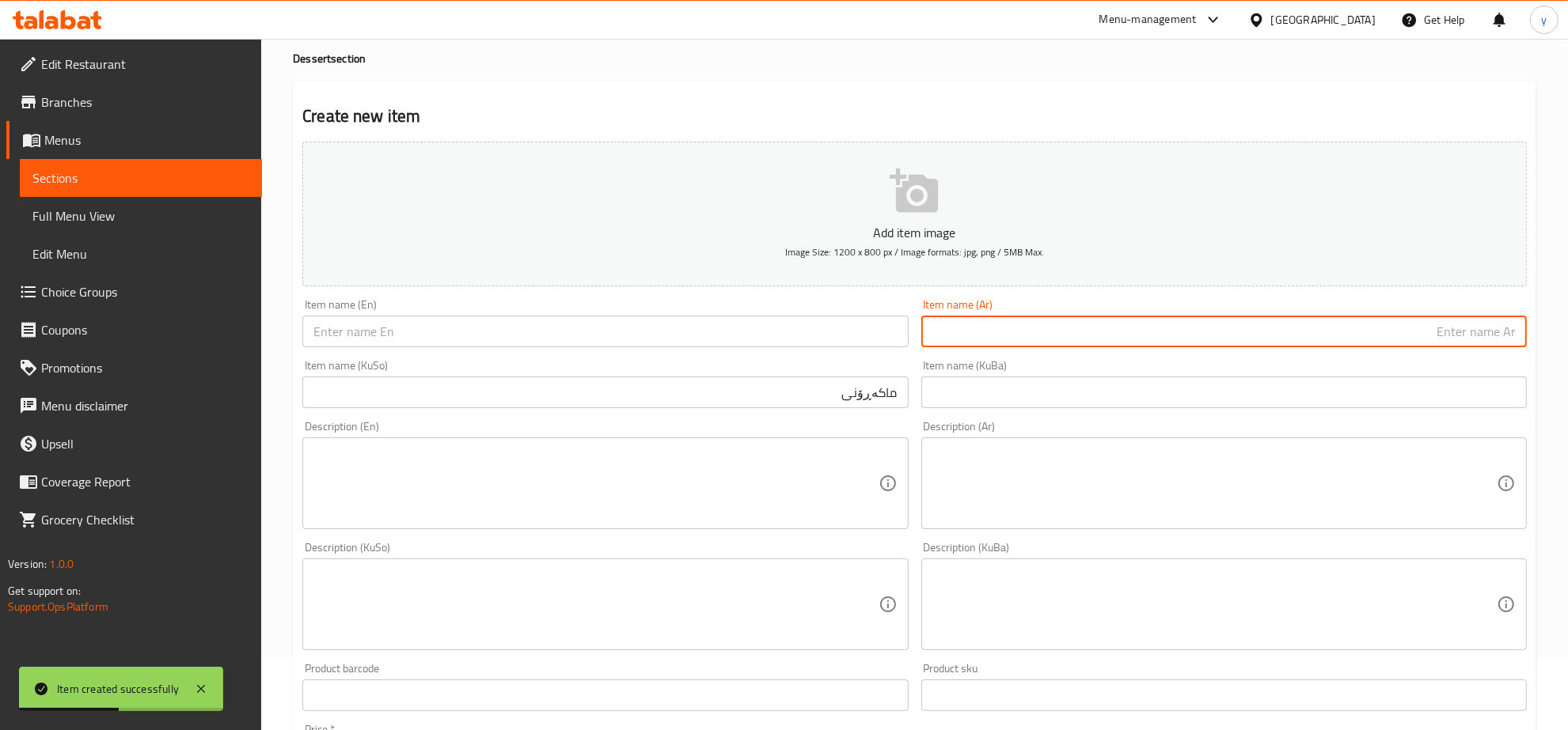
paste input "مكرونة"
type input "مكرونة"
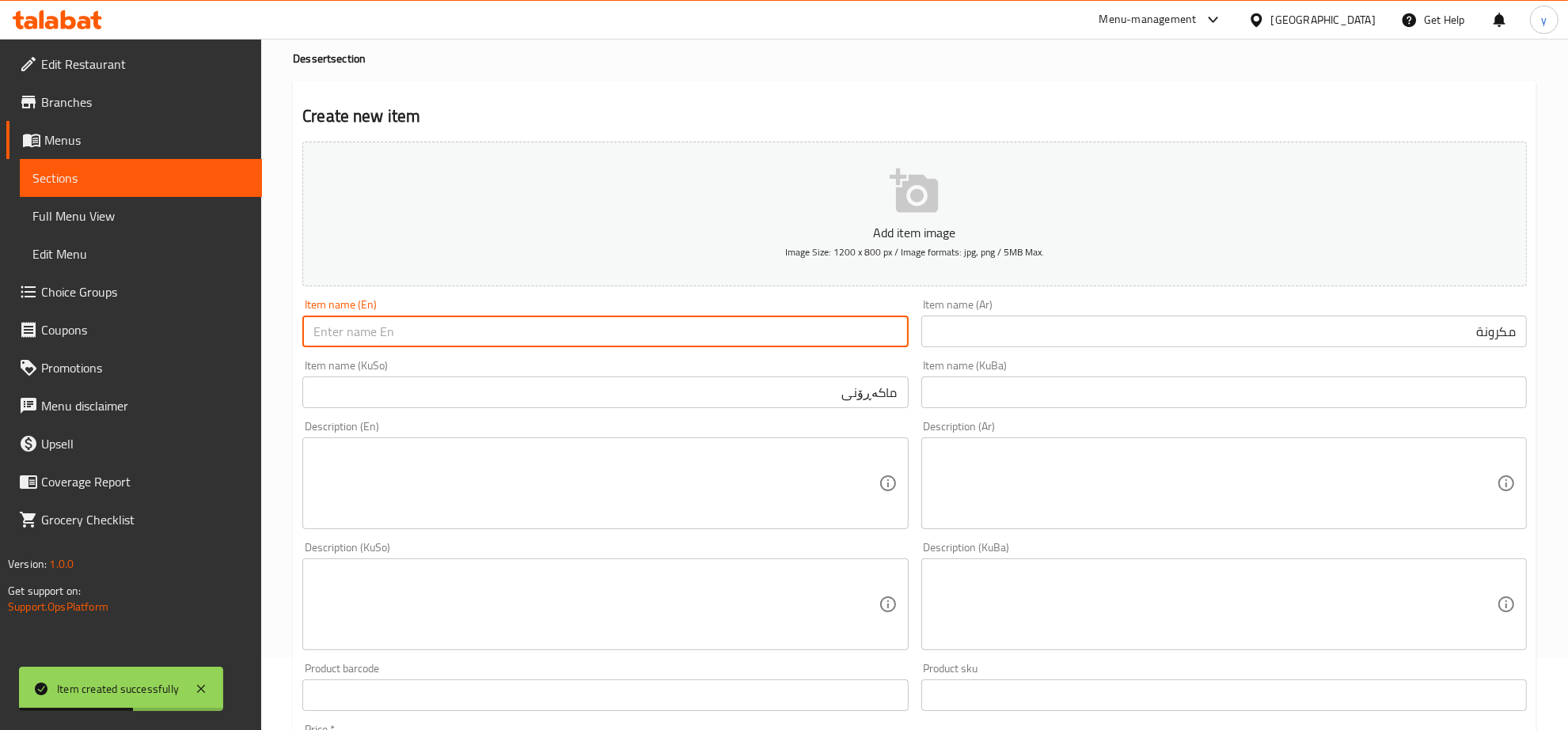
click at [879, 327] on input "text" at bounding box center [605, 331] width 605 height 32
paste input "Macaron 1KG"
click at [370, 332] on input "Macaron 1KG" at bounding box center [605, 331] width 605 height 32
click at [388, 333] on input "Macaron 1 KG" at bounding box center [605, 331] width 605 height 32
type input "Macaron 1 Kg"
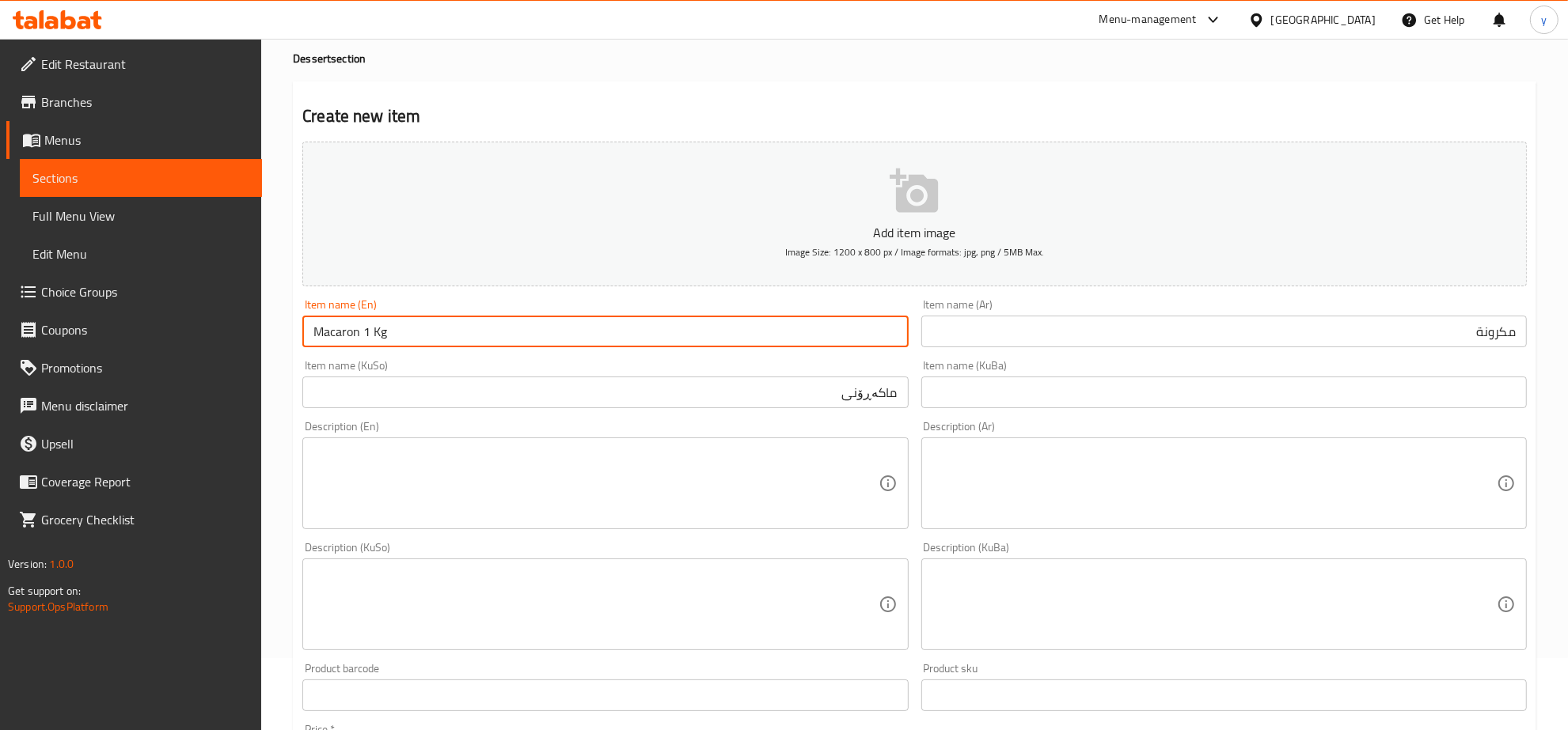
click at [483, 393] on input "ماکەڕۆنی" at bounding box center [605, 392] width 605 height 32
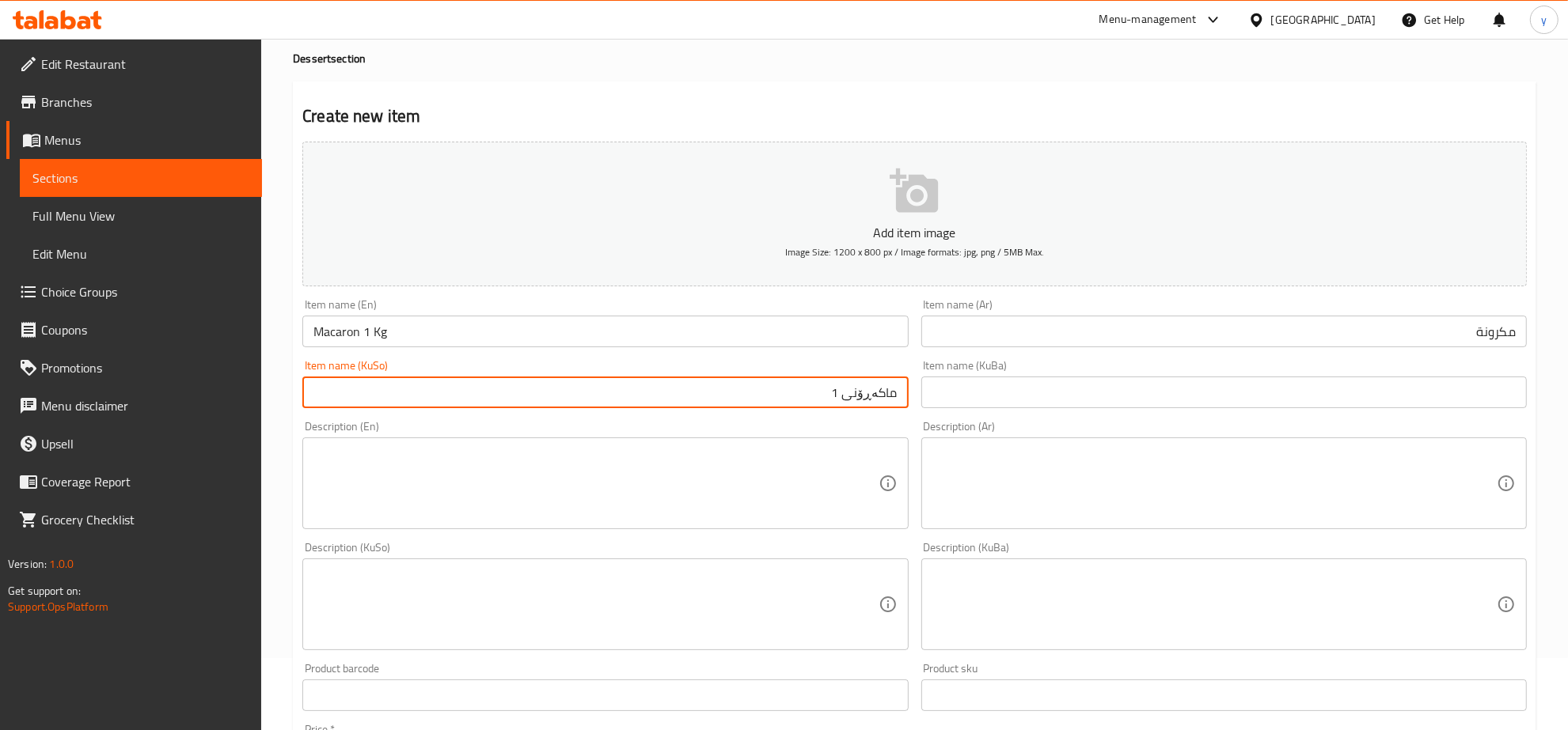
paste input "کگم"
type input "ماکەڕۆنی 1 کگم"
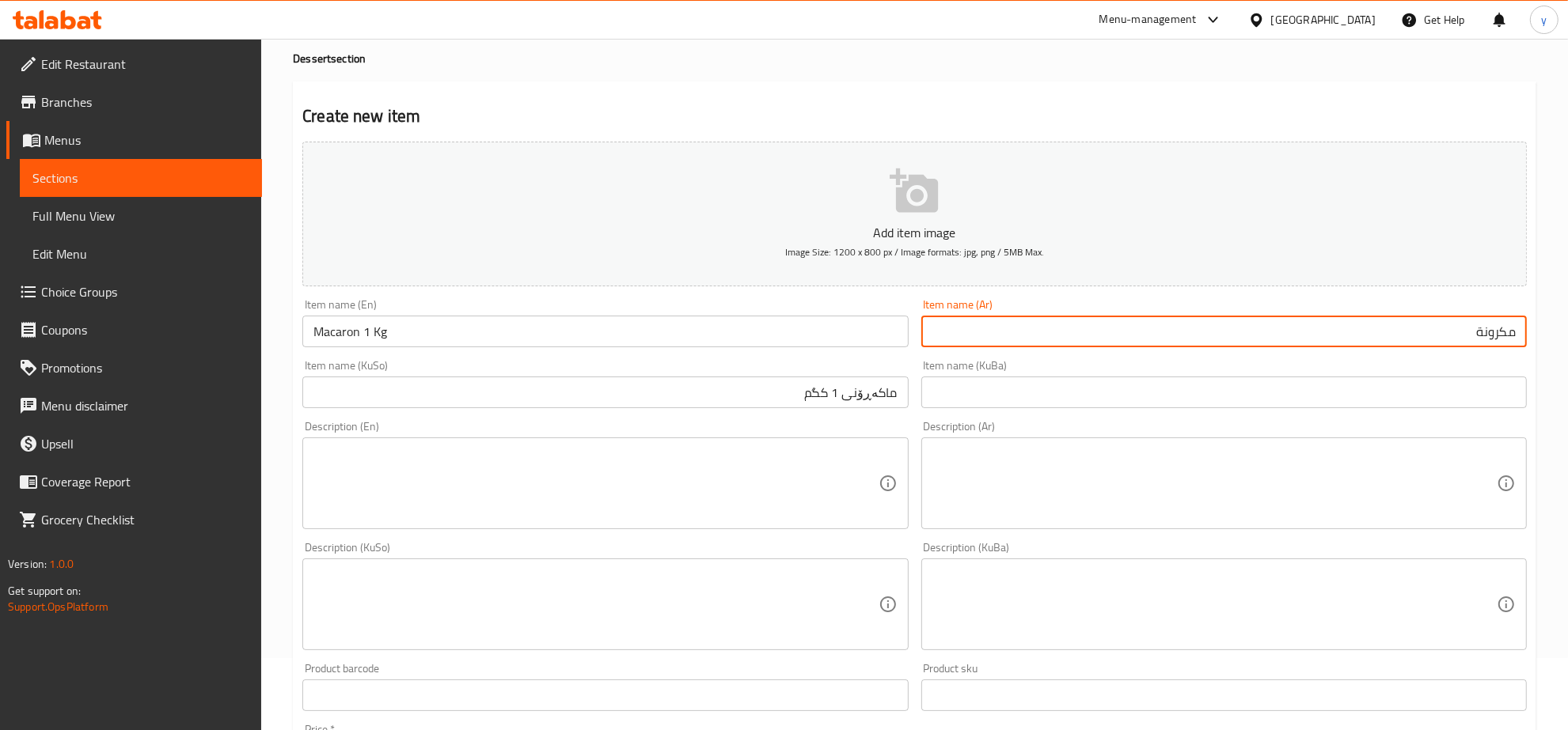
click at [1141, 321] on input "مكرونة" at bounding box center [1224, 331] width 605 height 32
paste input "كجم"
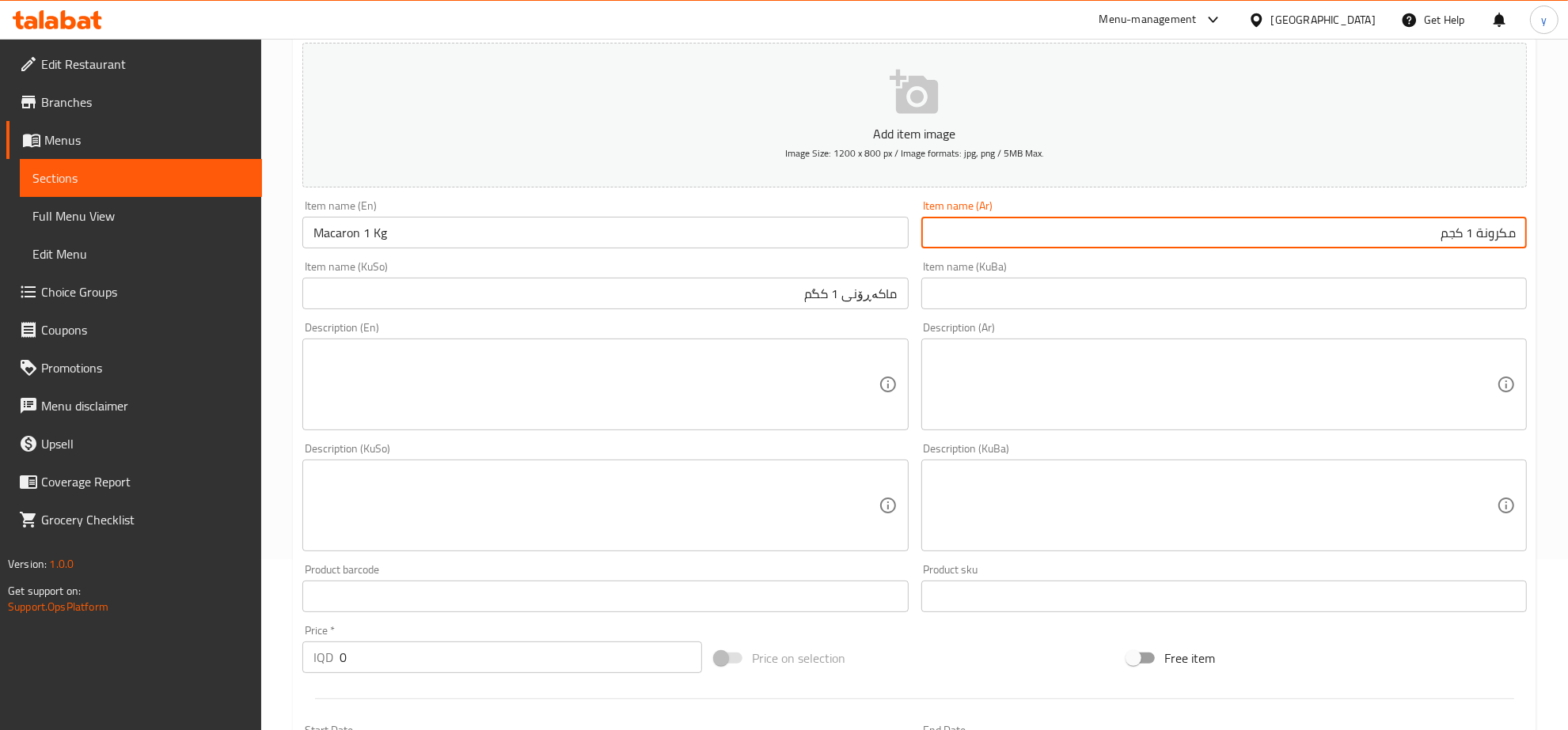
scroll to position [237, 0]
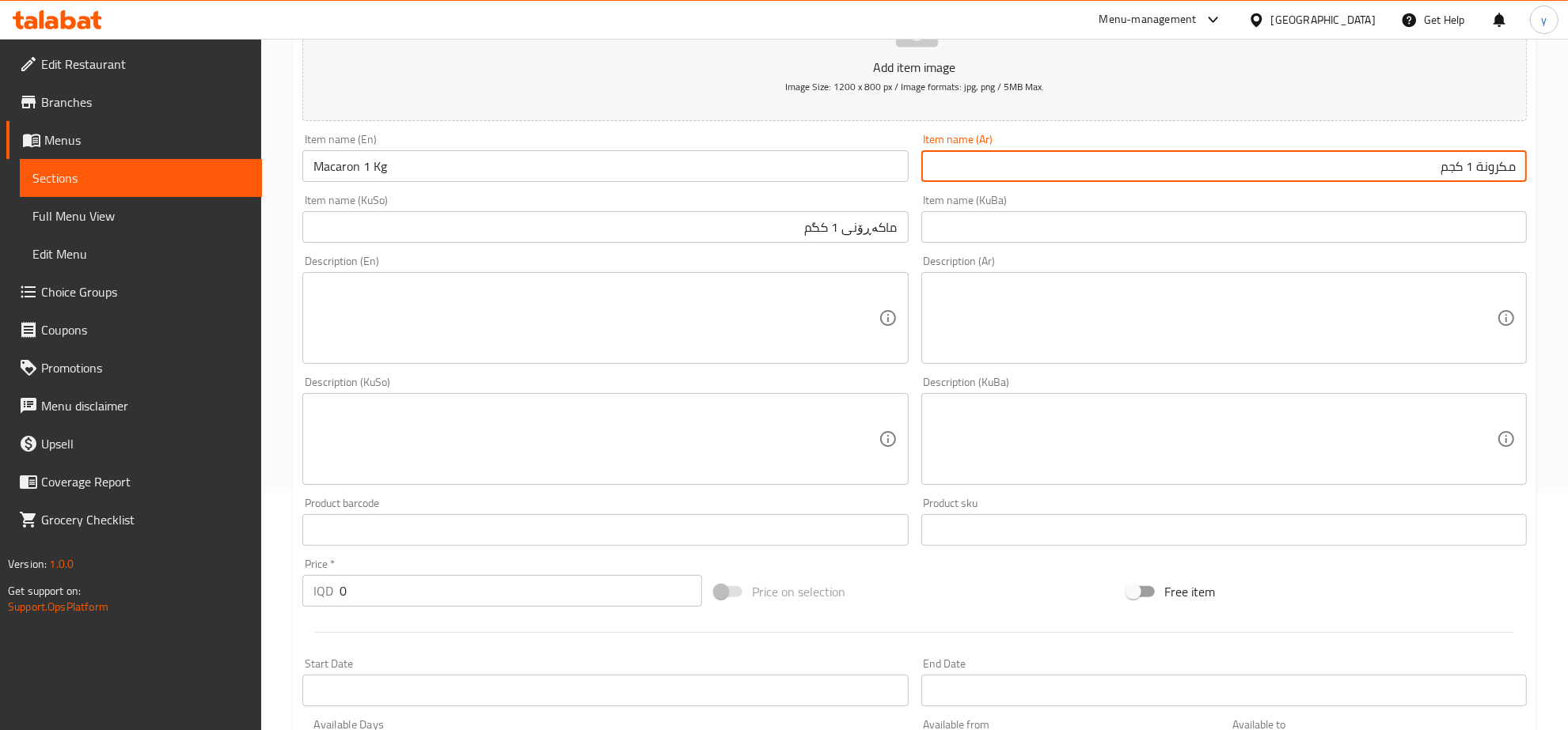
type input "مكرونة 1 كجم"
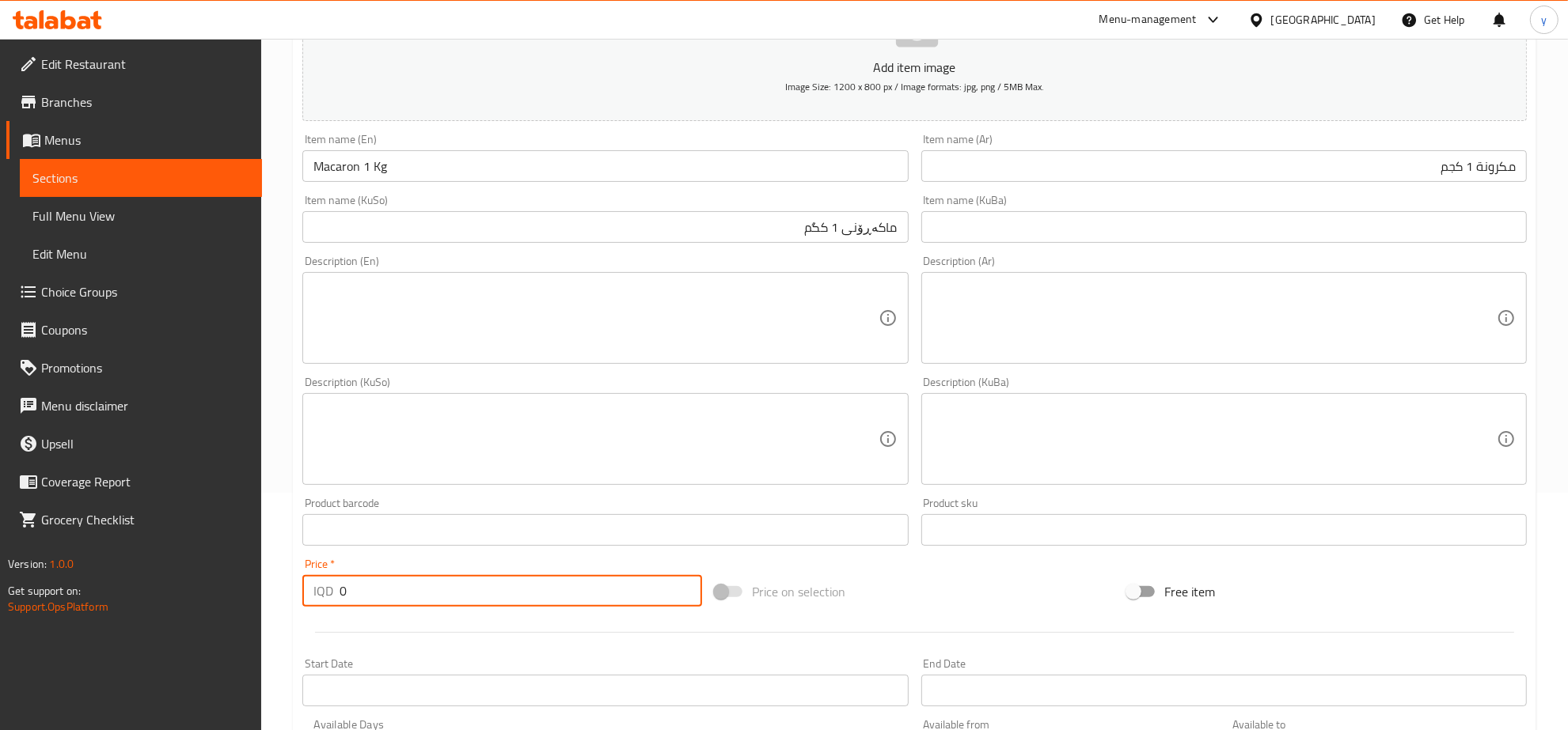
drag, startPoint x: 361, startPoint y: 584, endPoint x: 329, endPoint y: 592, distance: 33.0
click at [329, 591] on div "IQD 0 Price *" at bounding box center [502, 591] width 400 height 32
paste input "300"
paste input "0"
drag, startPoint x: 386, startPoint y: 598, endPoint x: 334, endPoint y: 598, distance: 52.0
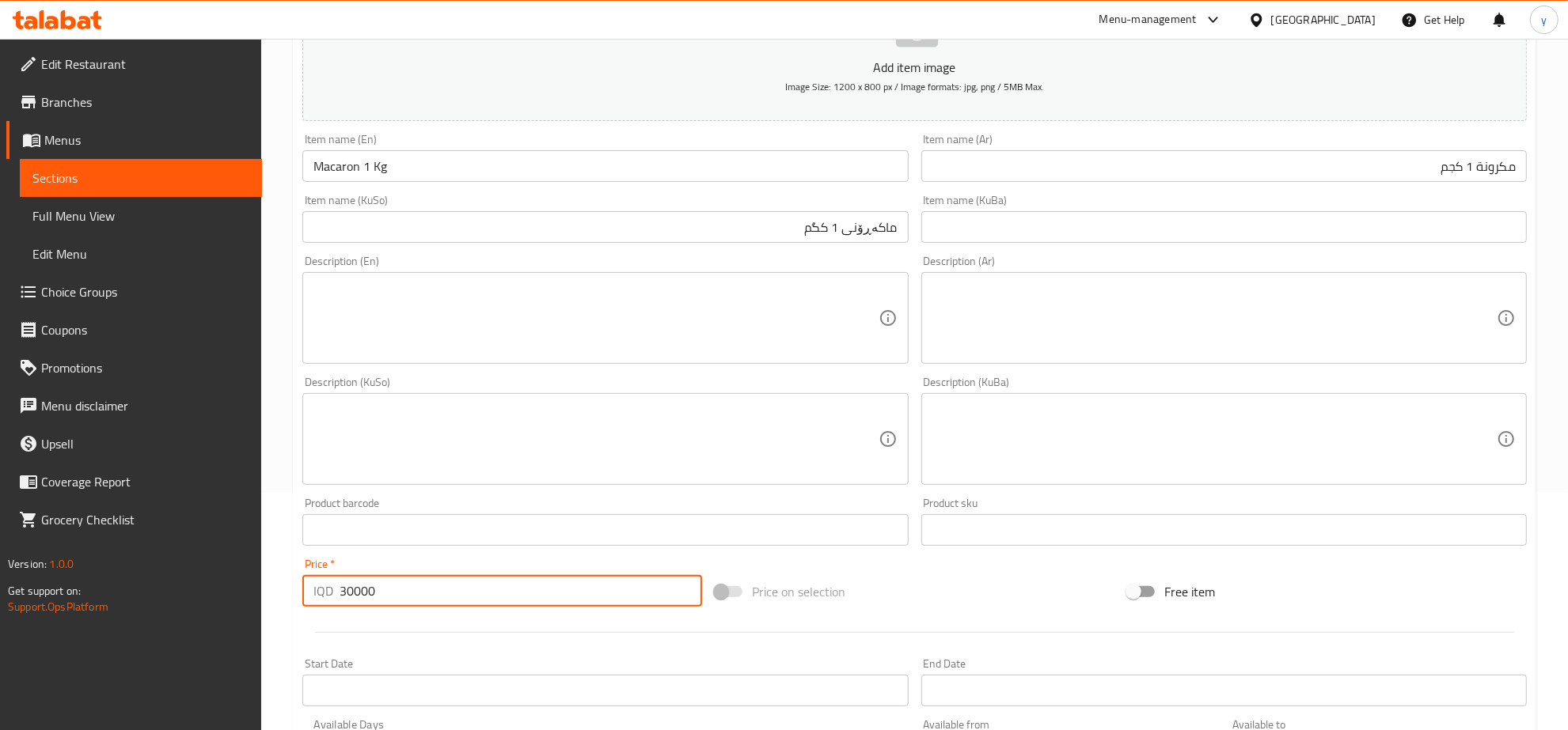
click at [334, 598] on div "IQD 30000 Price *" at bounding box center [502, 591] width 400 height 32
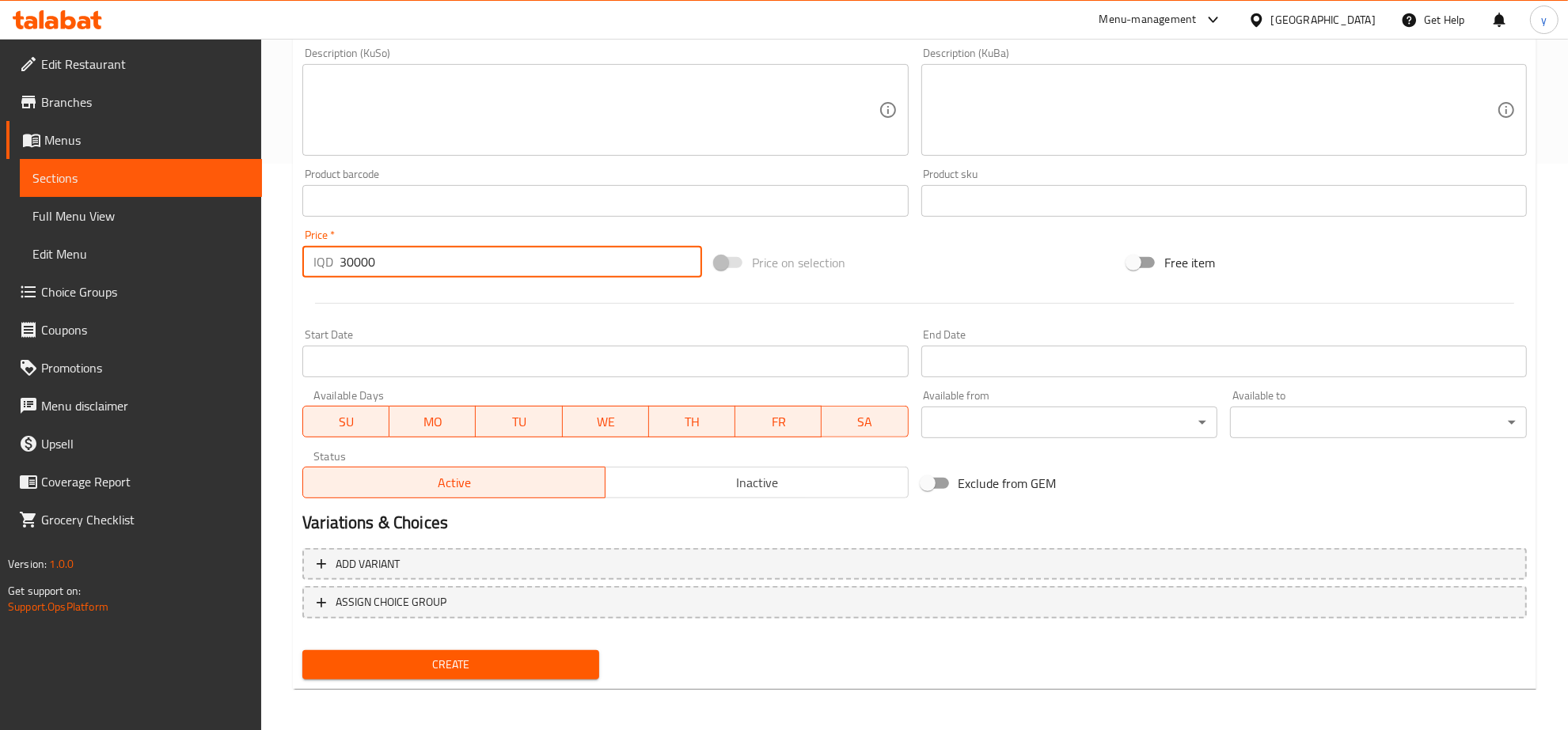
type input "30000"
click at [436, 665] on span "Create" at bounding box center [450, 665] width 272 height 20
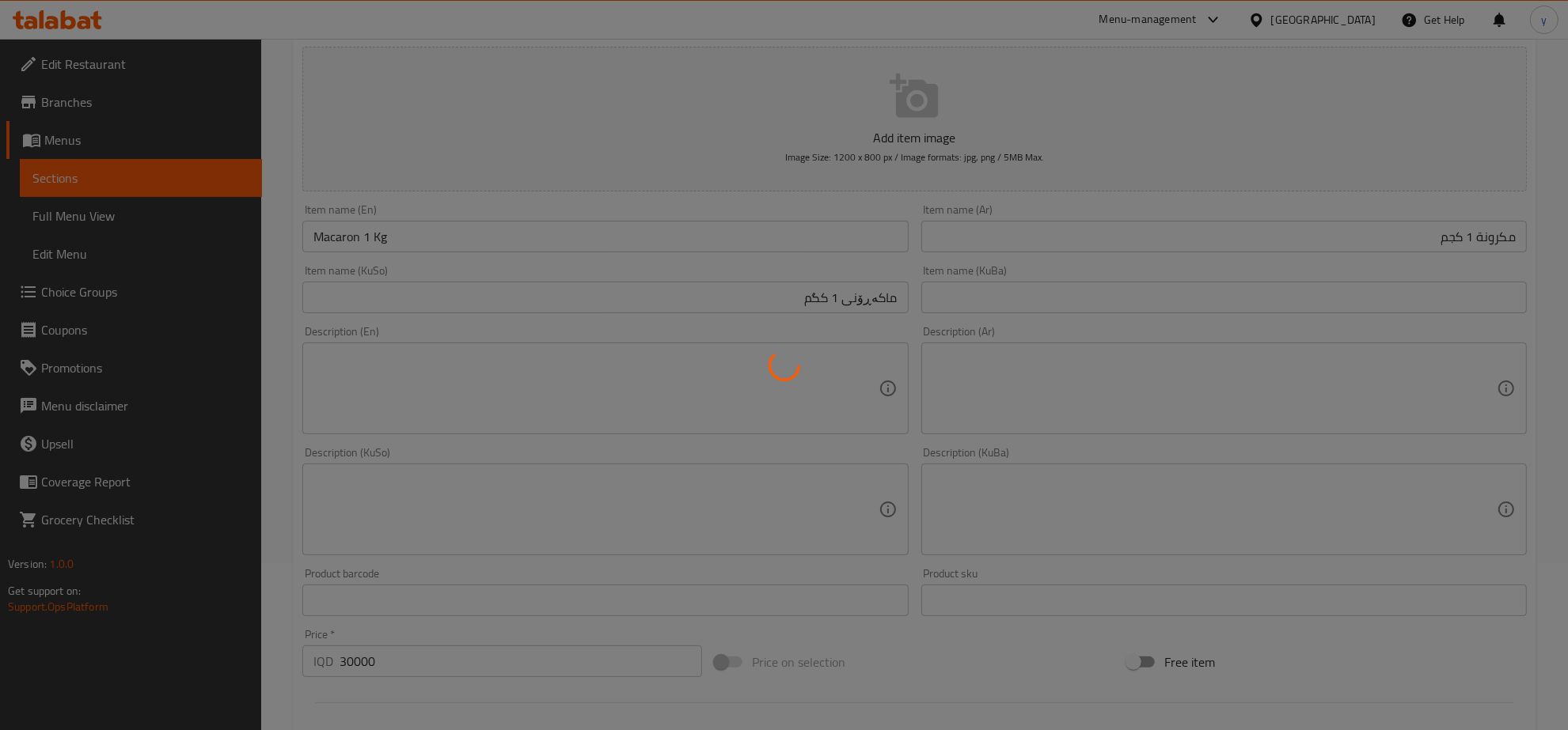
scroll to position [72, 0]
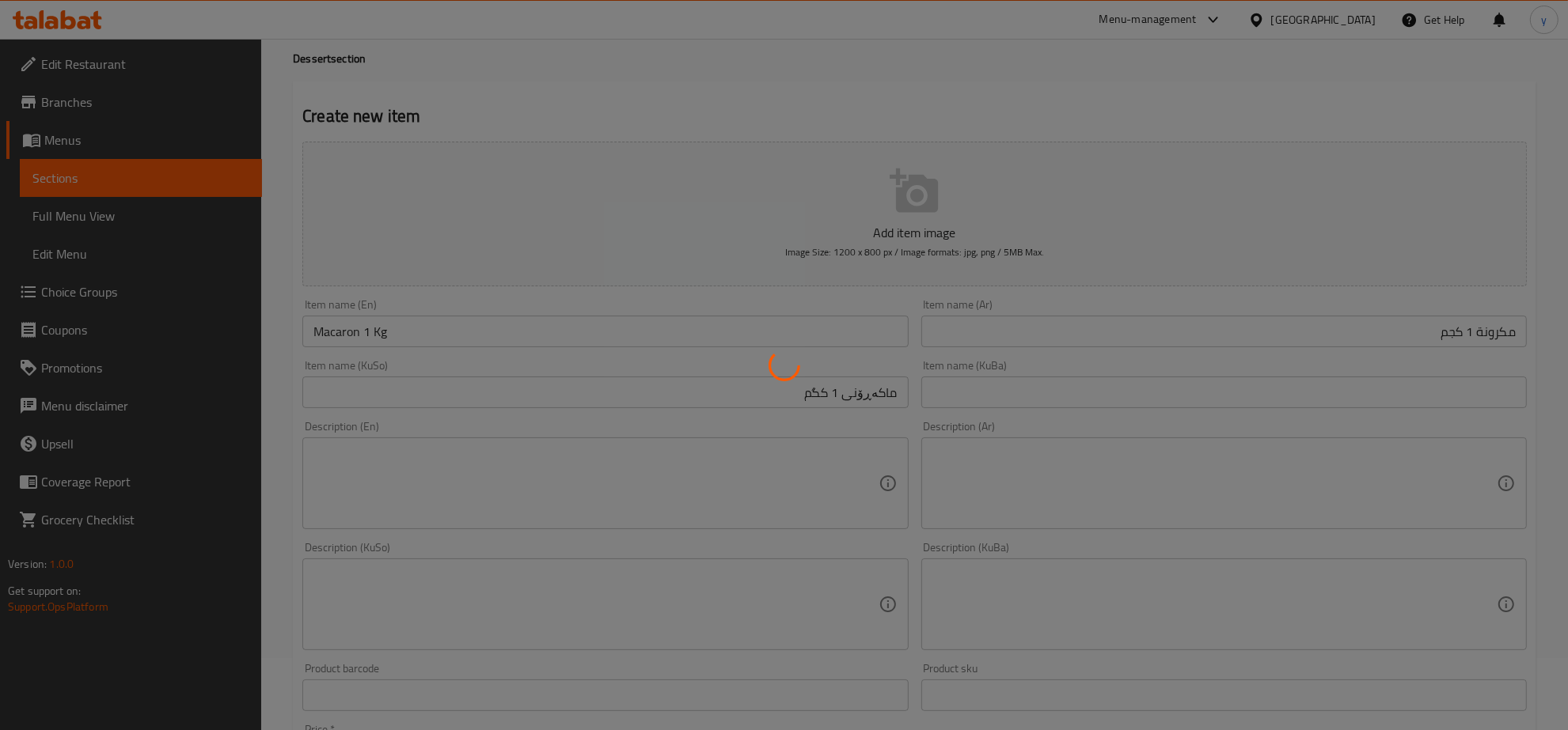
type input "0"
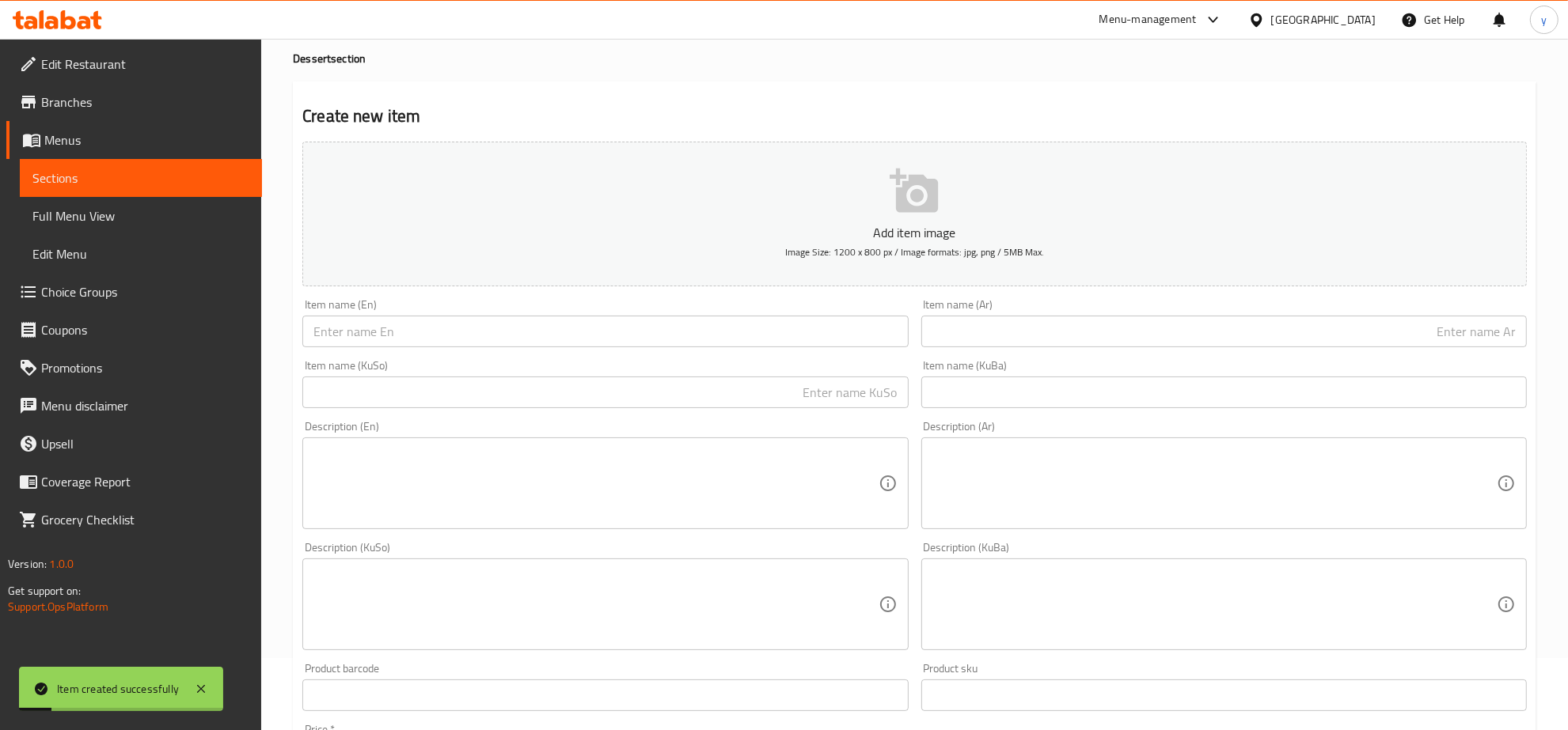
click at [654, 319] on input "text" at bounding box center [605, 331] width 605 height 32
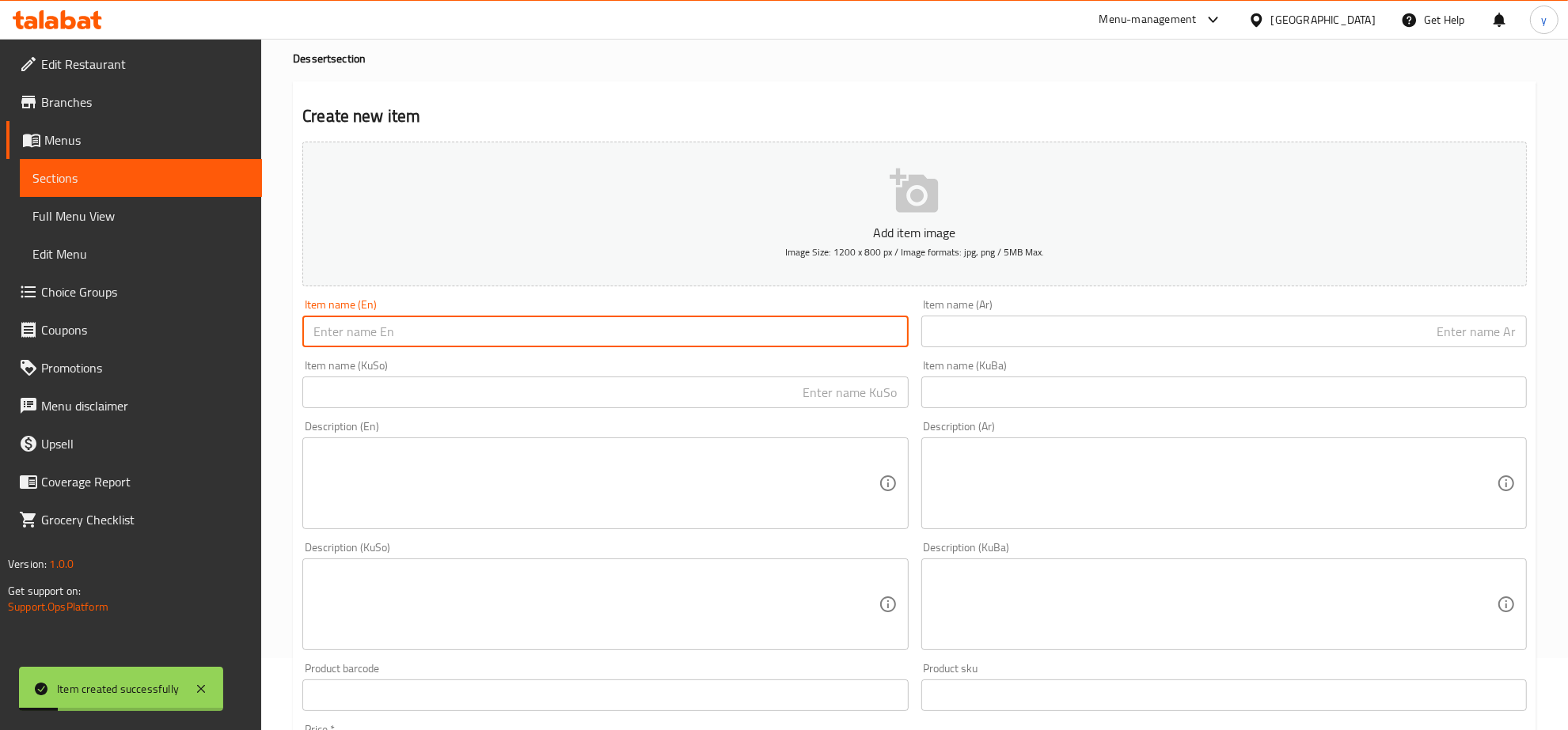
paste input "3000"
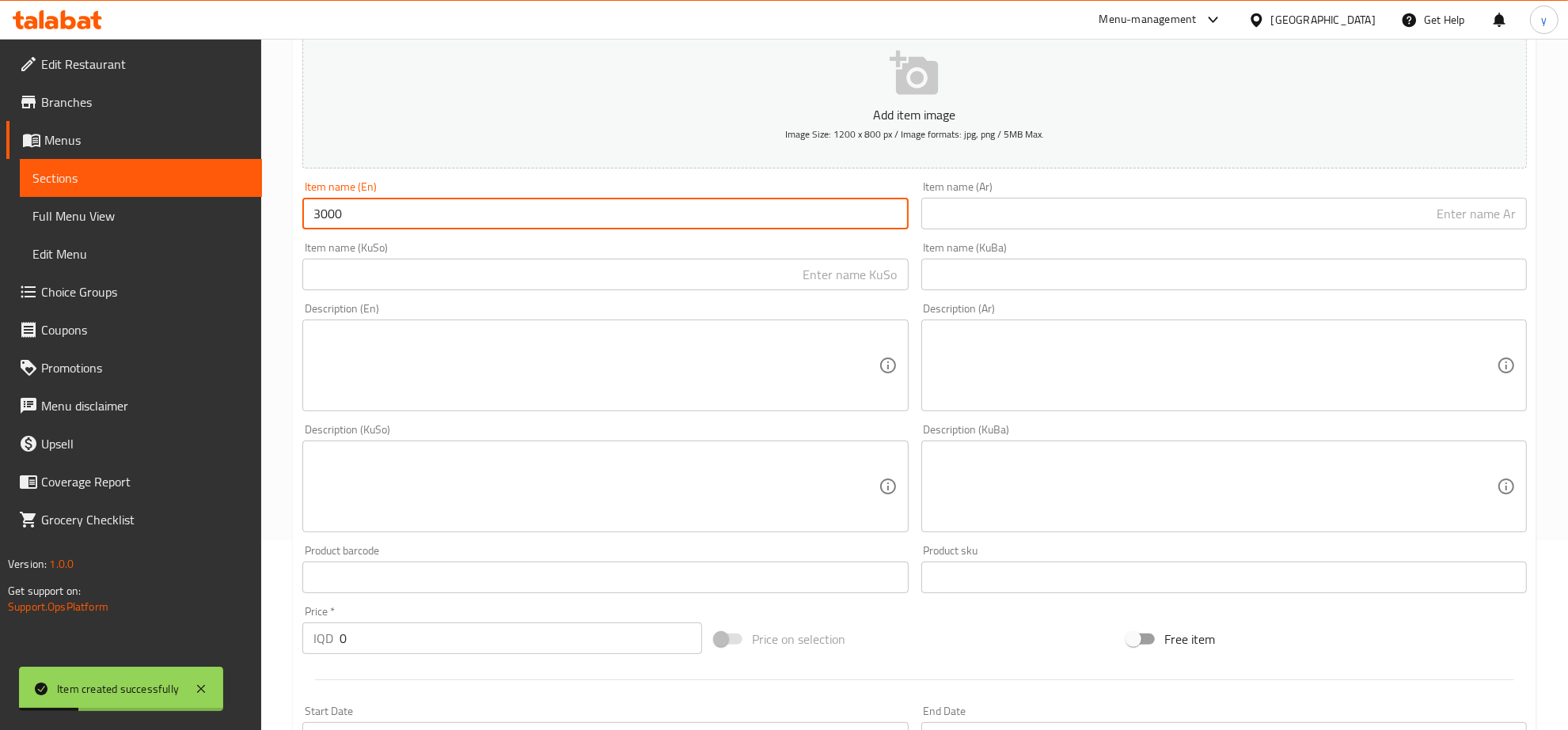
scroll to position [237, 0]
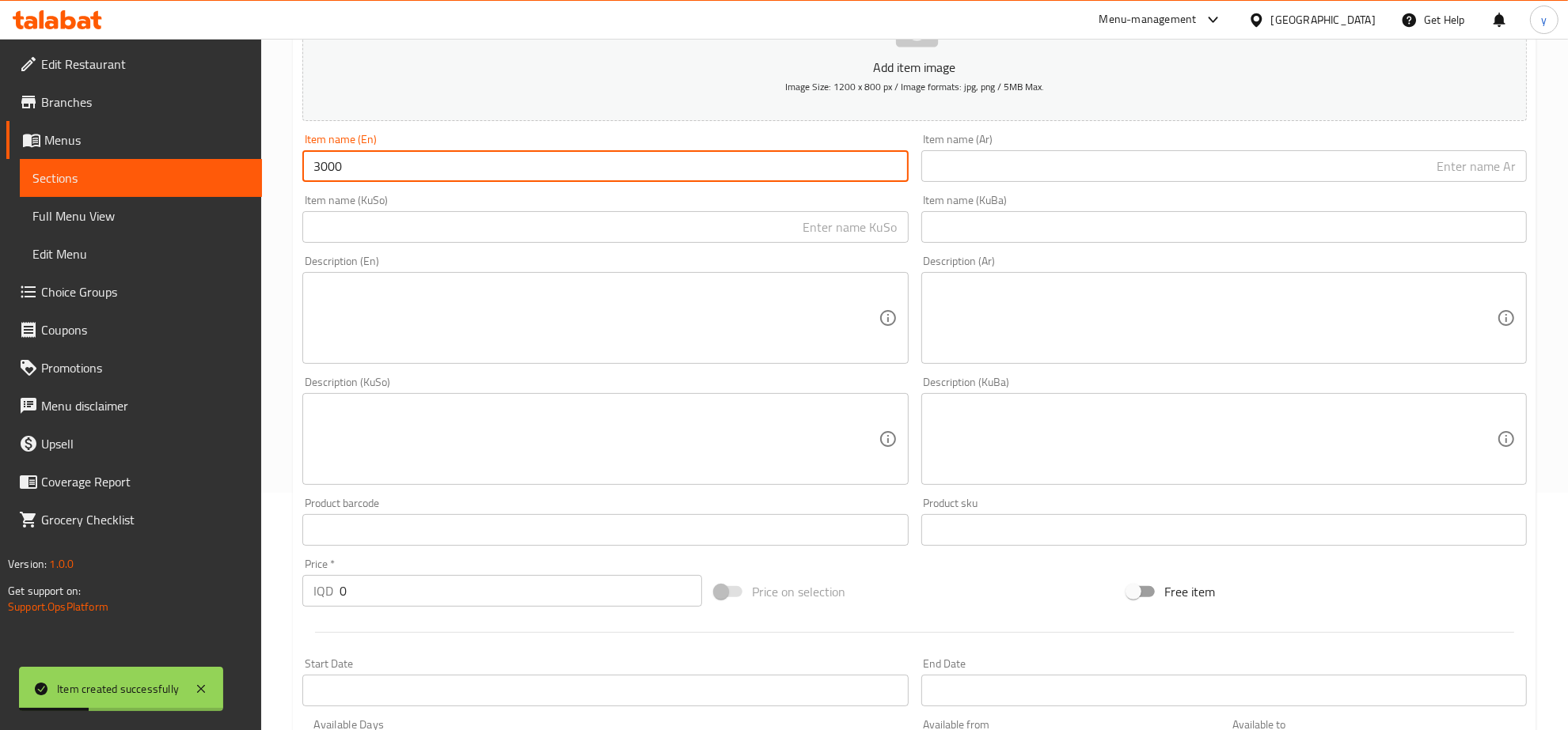
type input "3000"
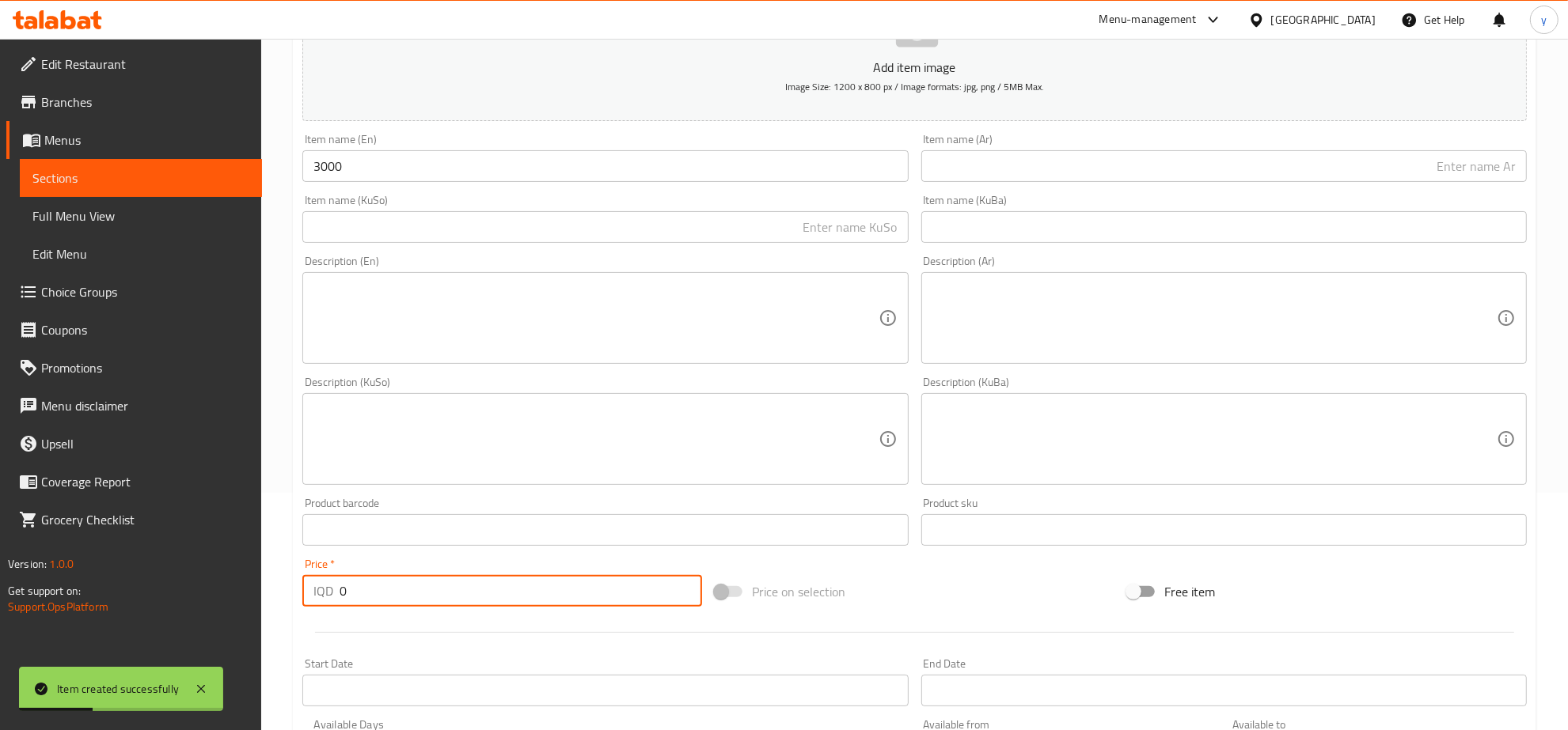
paste input "3000"
click at [345, 591] on input "03000" at bounding box center [521, 591] width 362 height 32
click at [360, 586] on input "03000" at bounding box center [521, 591] width 362 height 32
paste input "number"
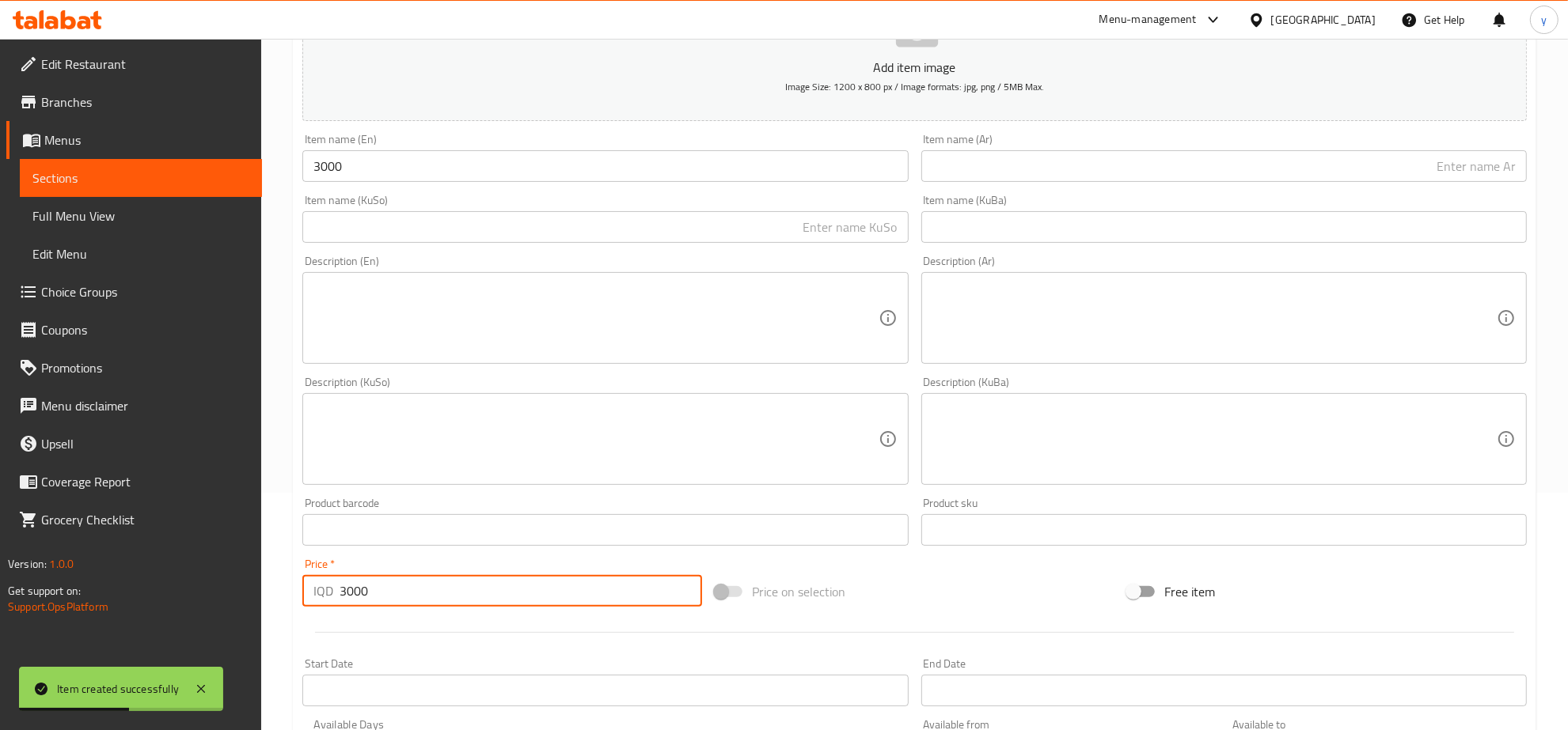
type input "3000"
click at [377, 182] on input "3000" at bounding box center [605, 166] width 605 height 32
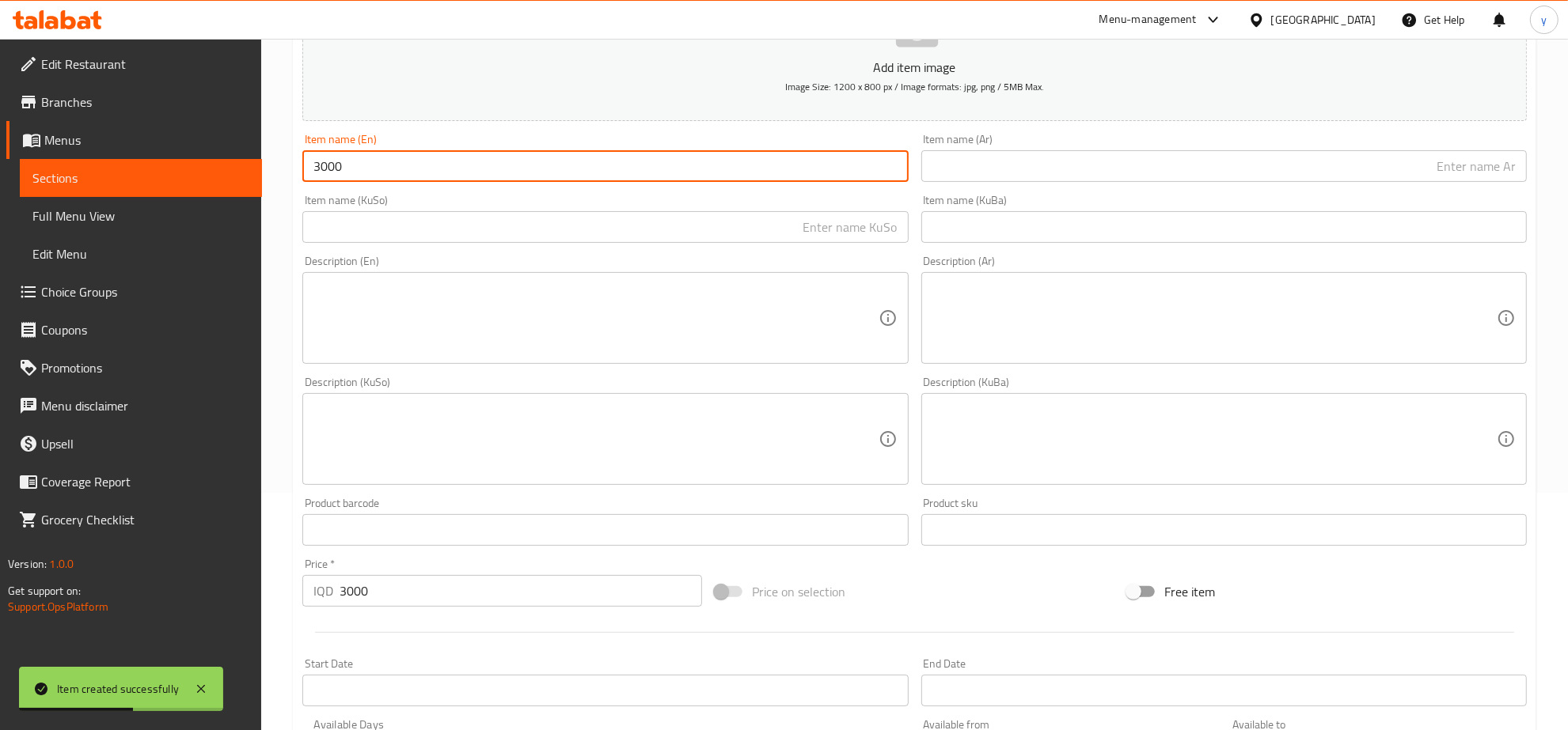
click at [377, 182] on input "3000" at bounding box center [605, 166] width 605 height 32
paste input "Sliced Chocolate cake"
click at [403, 171] on input "Sliced Chocolate cake" at bounding box center [605, 166] width 605 height 32
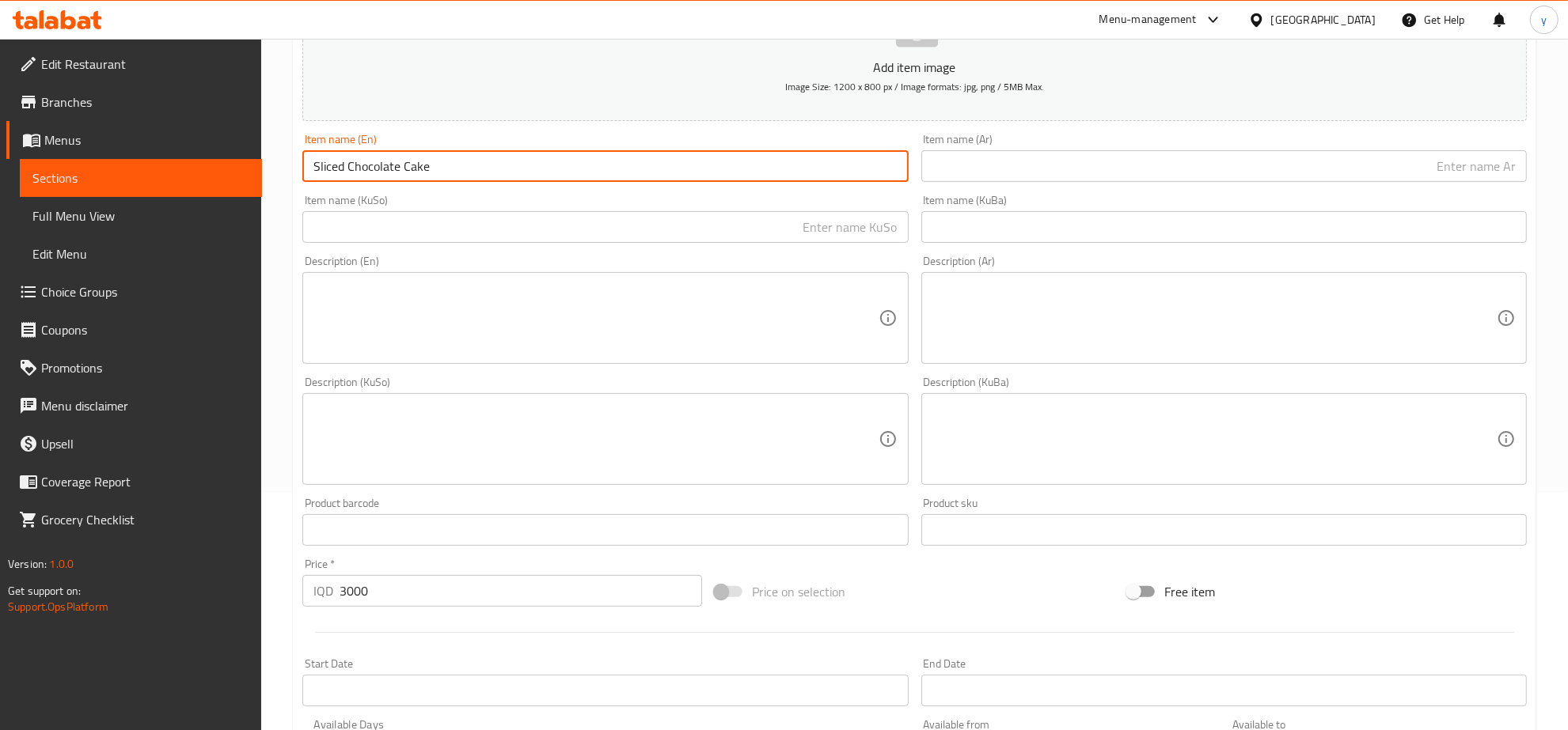
click at [727, 175] on input "Sliced Chocolate Cake" at bounding box center [605, 166] width 605 height 32
type input "Sliced Chocolate Cake"
drag, startPoint x: 922, startPoint y: 159, endPoint x: 940, endPoint y: 171, distance: 21.6
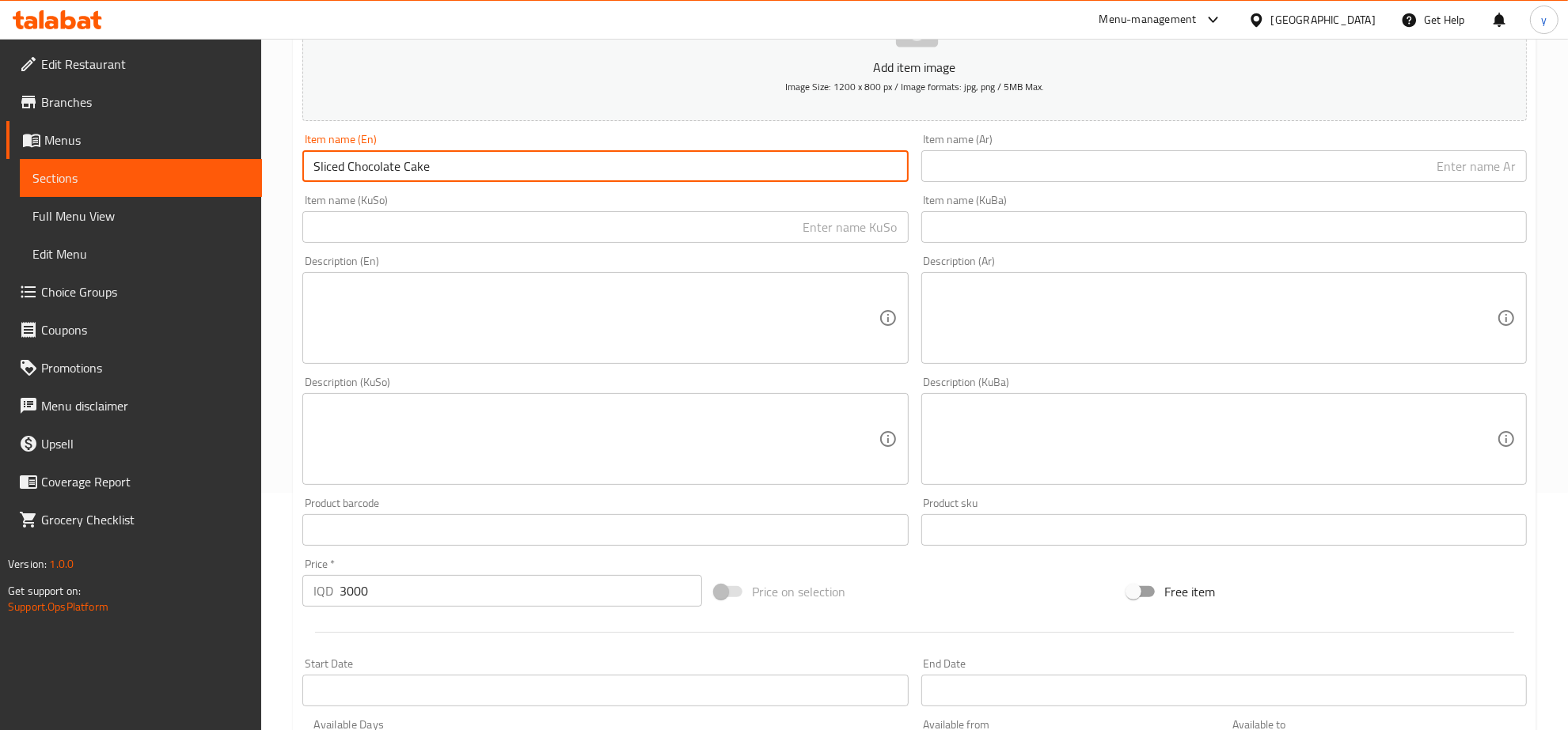
click at [922, 159] on input "text" at bounding box center [1224, 166] width 605 height 32
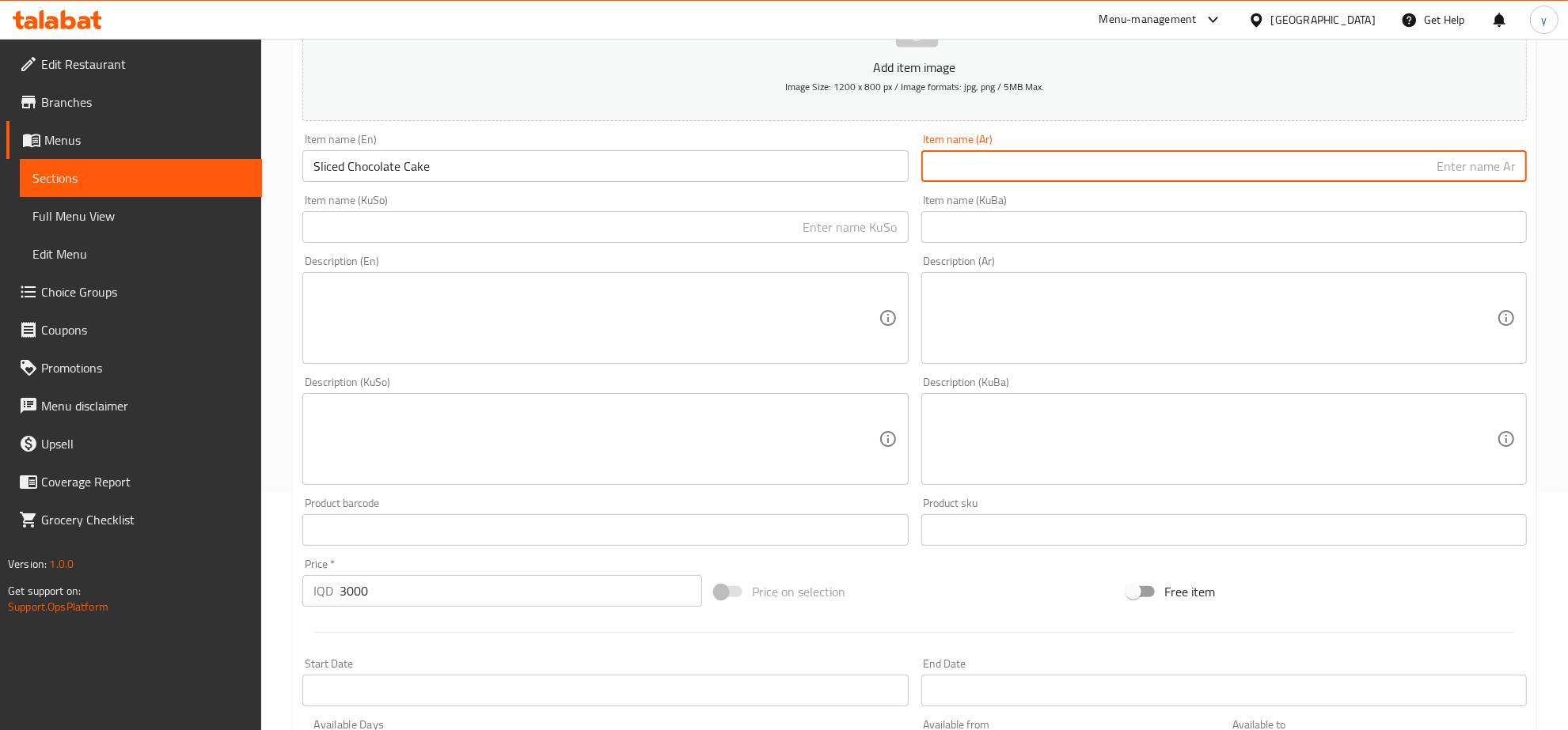
paste input "كيك شوكولاتة مقطعة"
type input "كيك شوكولاتة مقطعة"
click at [855, 226] on input "text" at bounding box center [605, 227] width 605 height 32
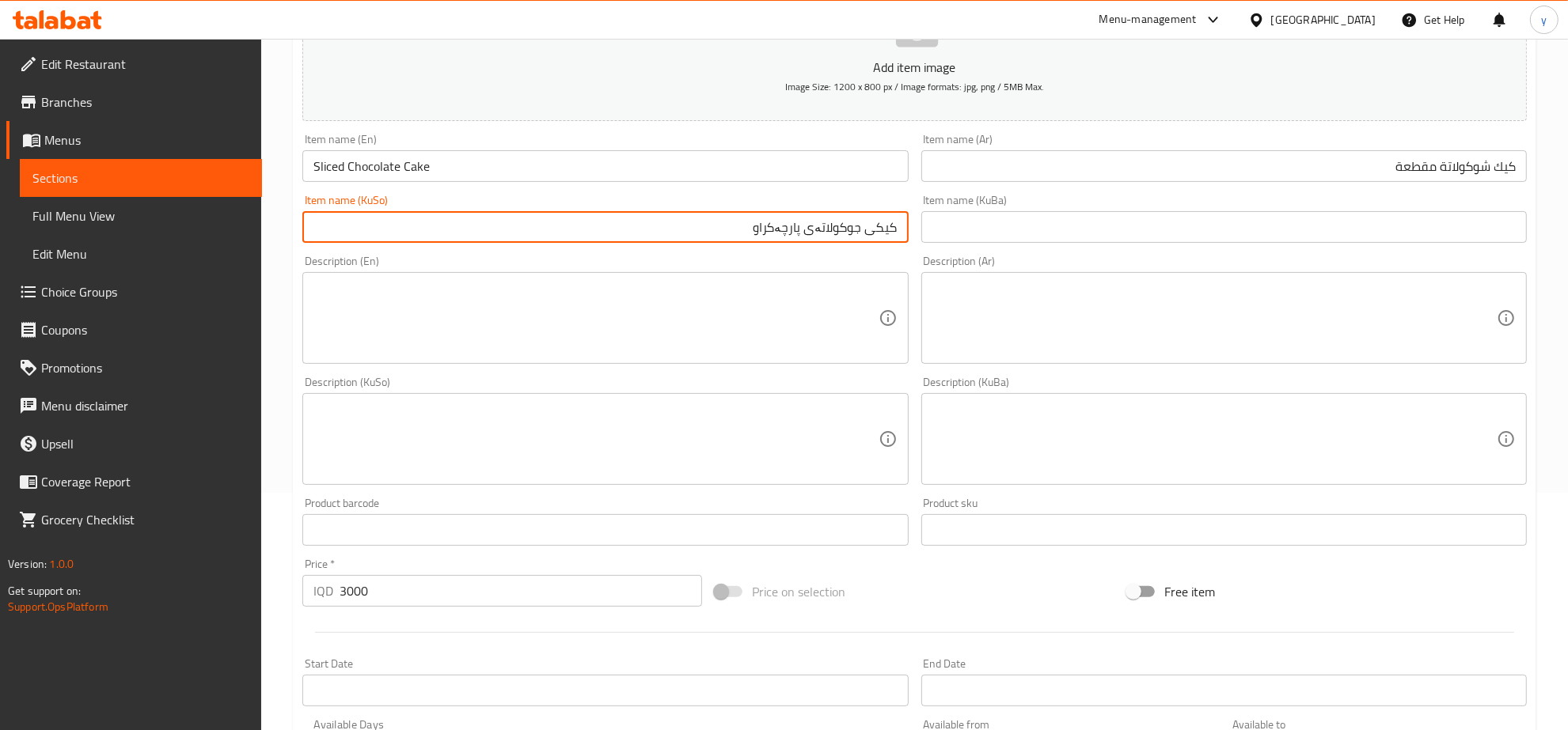
click at [885, 232] on input "کیکی جوکولاتەی پارچەکراو" at bounding box center [605, 227] width 605 height 32
type input "کێکی جوکولاتەی پارچەکراو"
click at [915, 275] on div "Description (Ar) Description (Ar)" at bounding box center [1224, 310] width 618 height 121
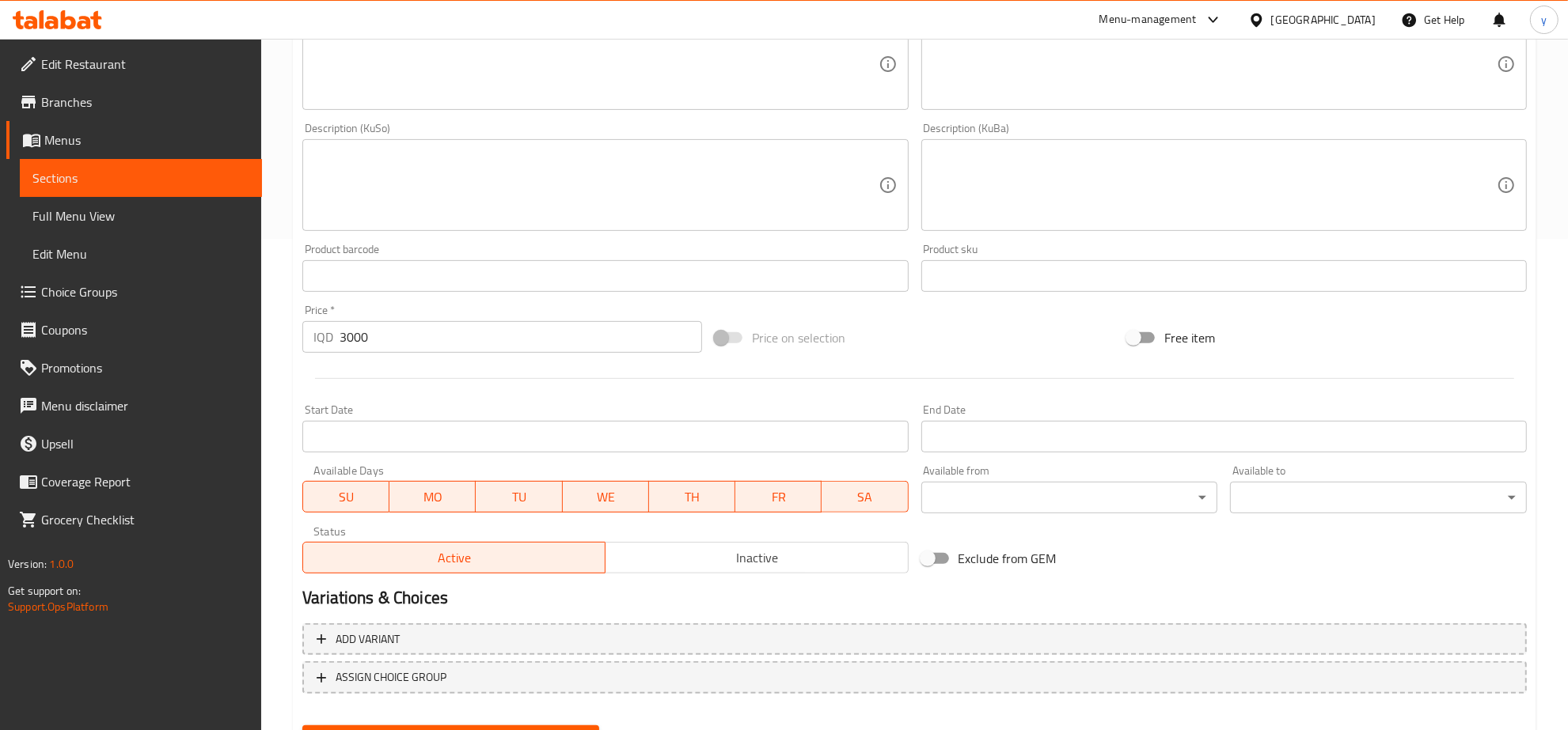
scroll to position [567, 0]
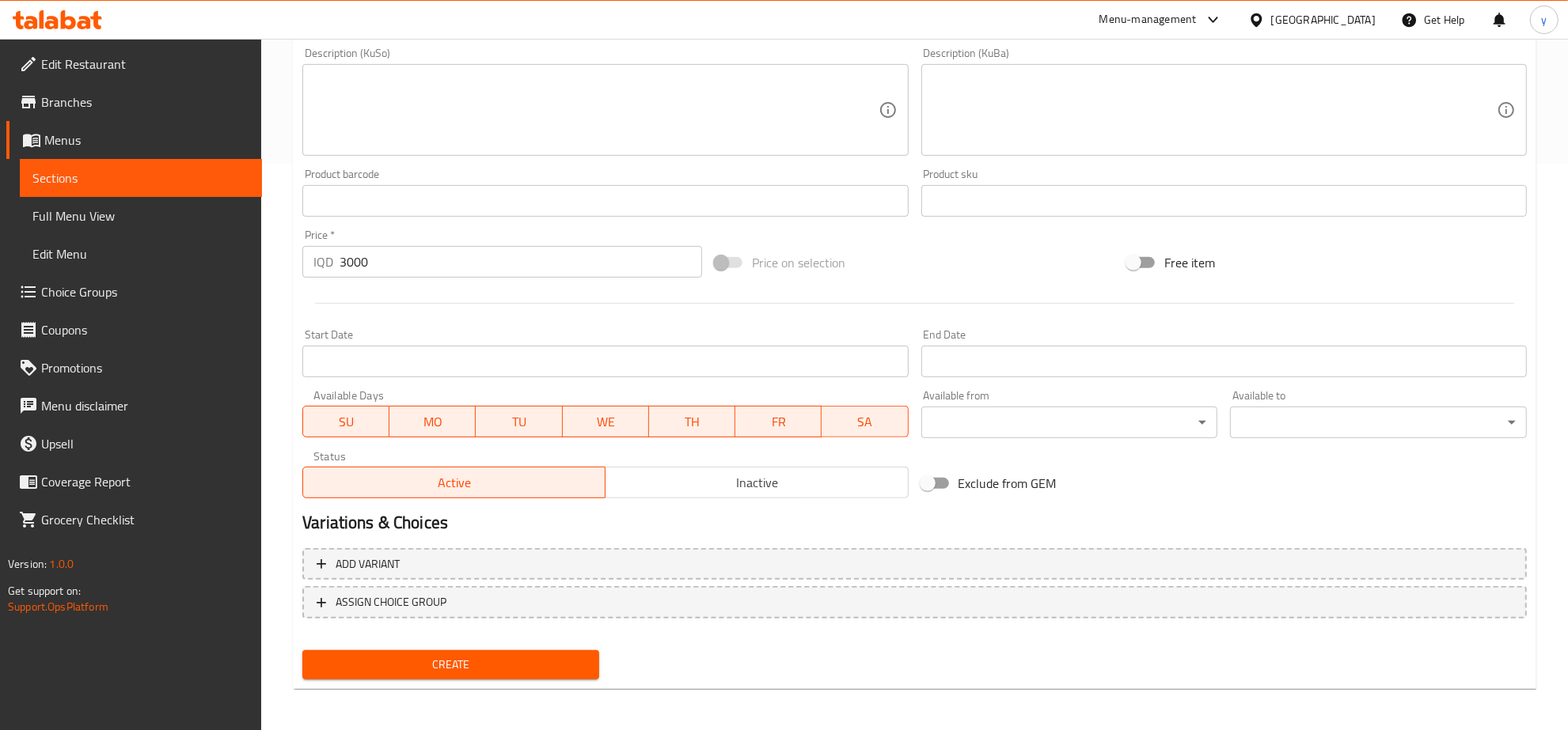
click at [422, 637] on div "Add variant ASSIGN CHOICE GROUP" at bounding box center [914, 594] width 1237 height 103
click at [424, 645] on div "Create" at bounding box center [450, 665] width 309 height 42
click at [489, 651] on button "Create" at bounding box center [451, 665] width 297 height 29
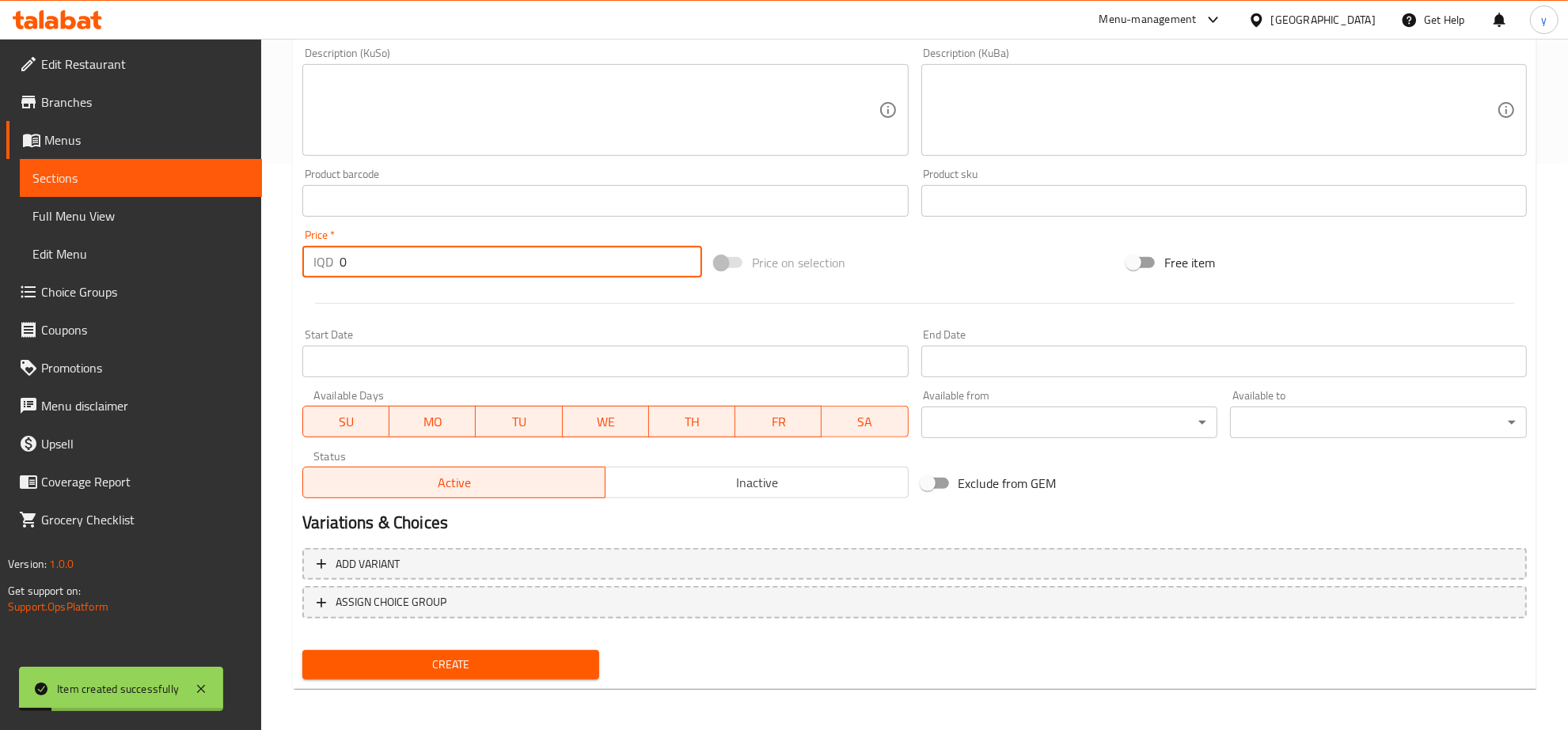
drag, startPoint x: 320, startPoint y: 266, endPoint x: 430, endPoint y: 307, distance: 117.4
click at [319, 277] on div "IQD 0 Price *" at bounding box center [502, 262] width 400 height 32
paste input "300"
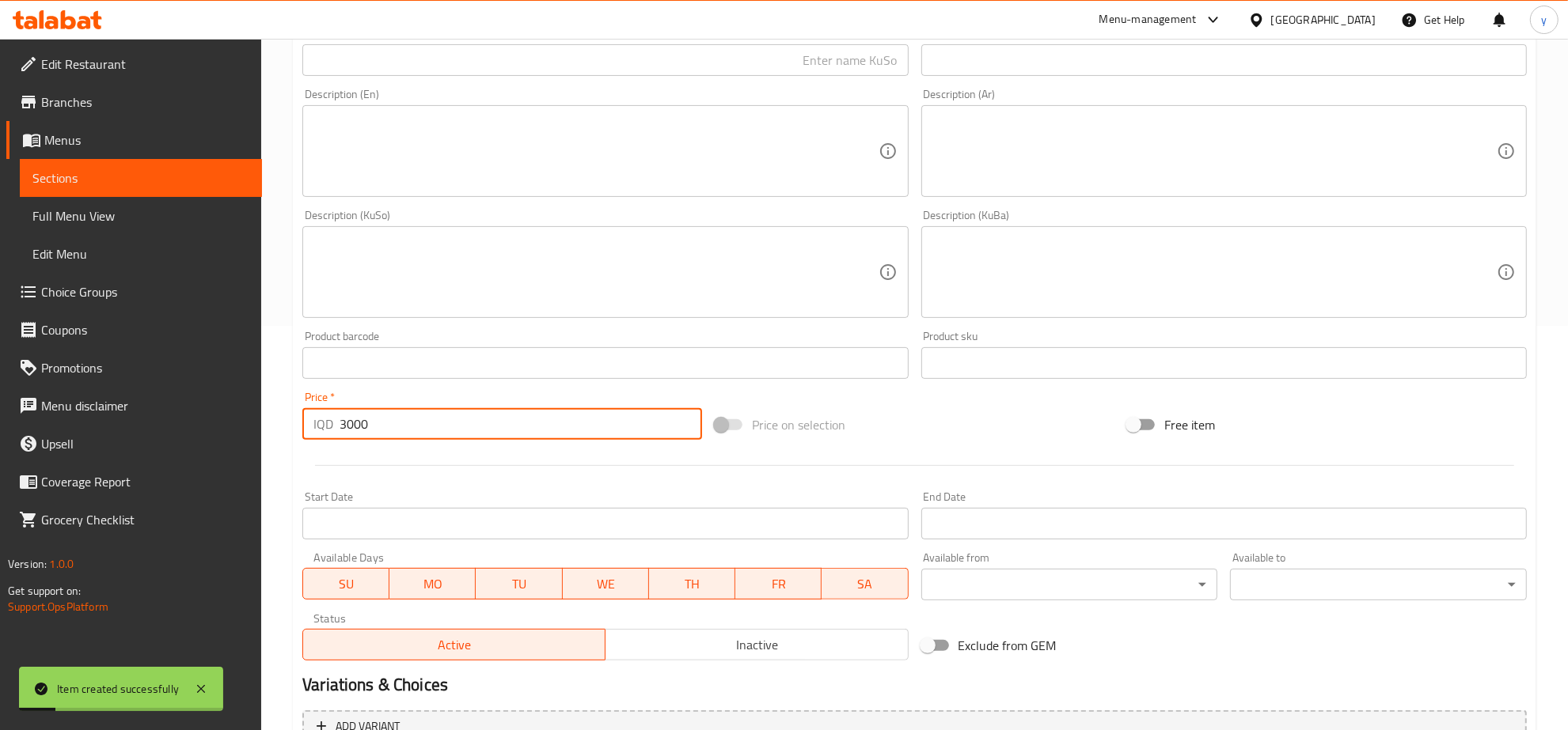
scroll to position [237, 0]
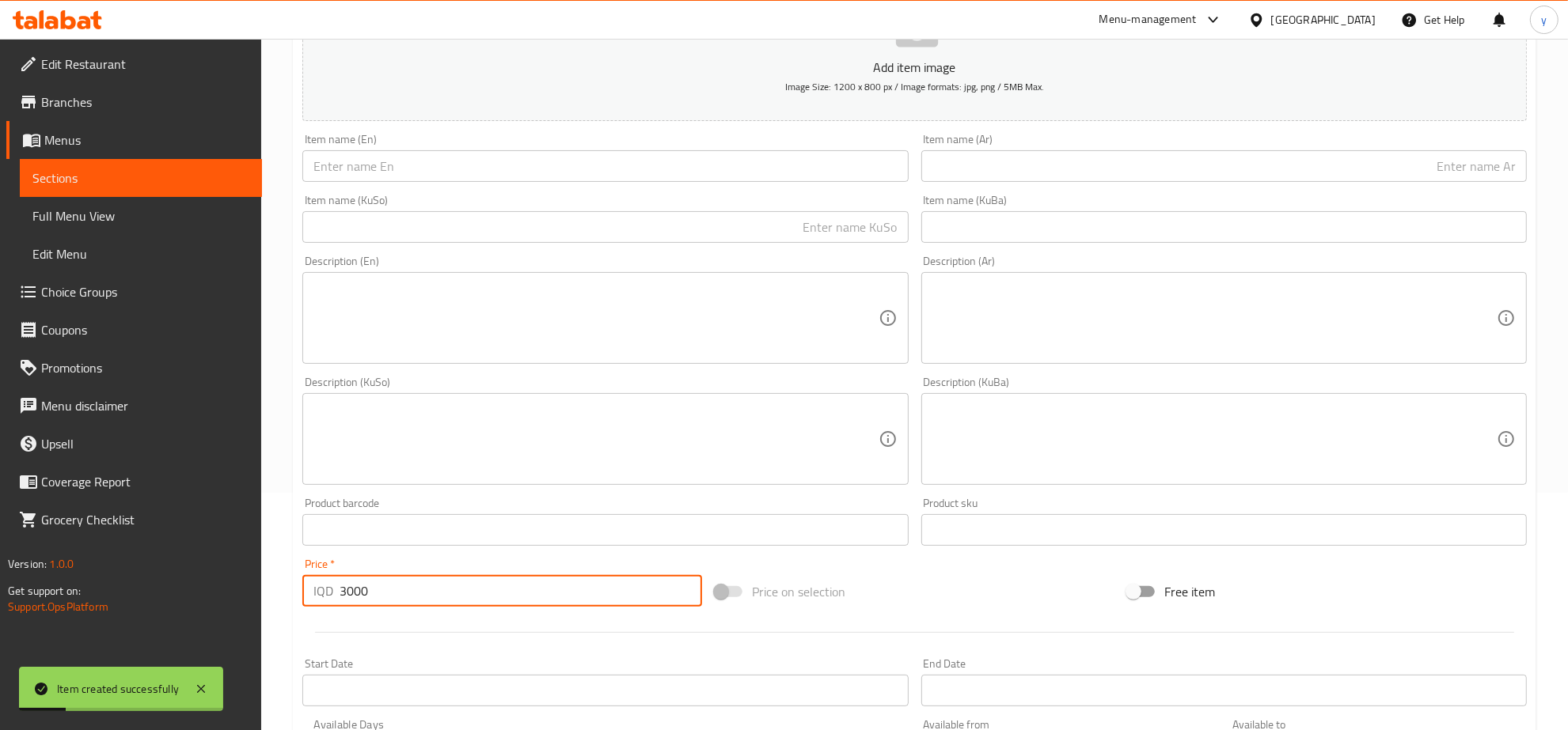
type input "3000"
click at [475, 156] on input "text" at bounding box center [605, 166] width 605 height 32
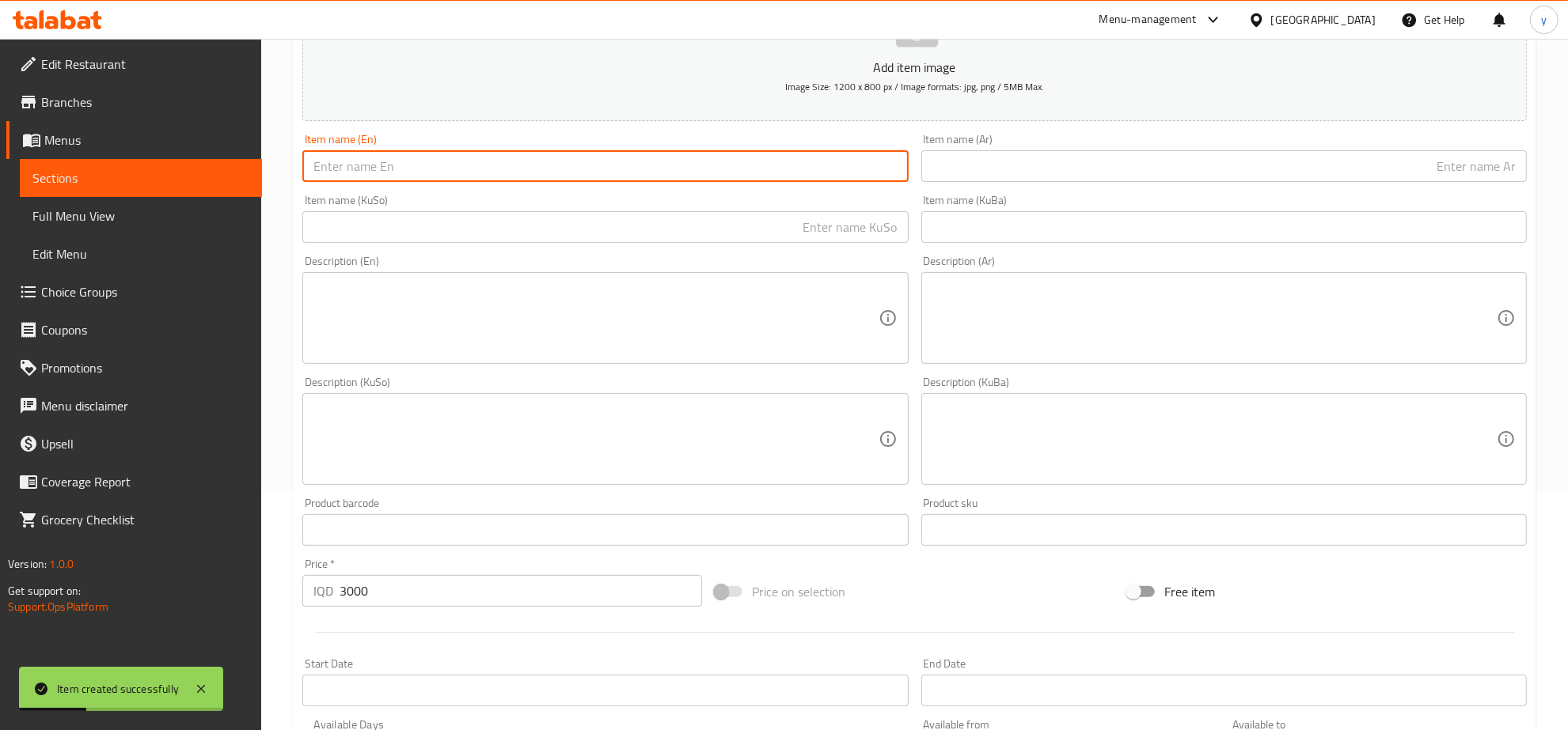
paste input "Brownies Tiramisu"
drag, startPoint x: 512, startPoint y: 168, endPoint x: 546, endPoint y: 169, distance: 34.0
click at [535, 169] on input "Brownies TiramisuBrownies Tiramisu" at bounding box center [605, 166] width 605 height 32
click at [546, 169] on input "Brownies TiramisuBrownies Tiramisu" at bounding box center [605, 166] width 605 height 32
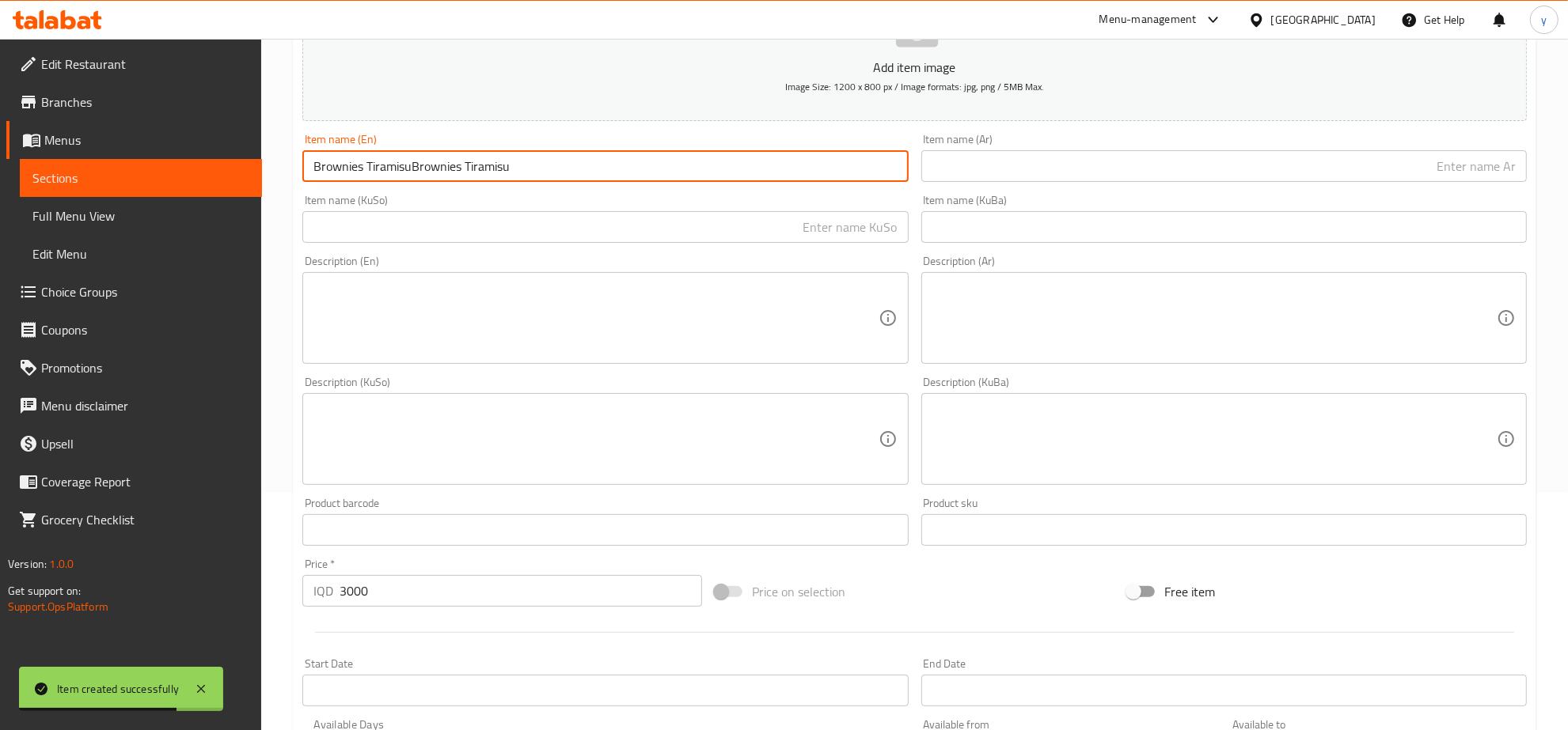
drag, startPoint x: 536, startPoint y: 169, endPoint x: 572, endPoint y: 172, distance: 36.1
click at [104, 203] on div "Edit Restaurant Branches Menus Sections Full Menu View Edit Menu Choice Groups …" at bounding box center [784, 431] width 1568 height 1261
paste input "text"
type input "Brownies Tiramisu"
click at [1030, 167] on input "text" at bounding box center [1224, 166] width 605 height 32
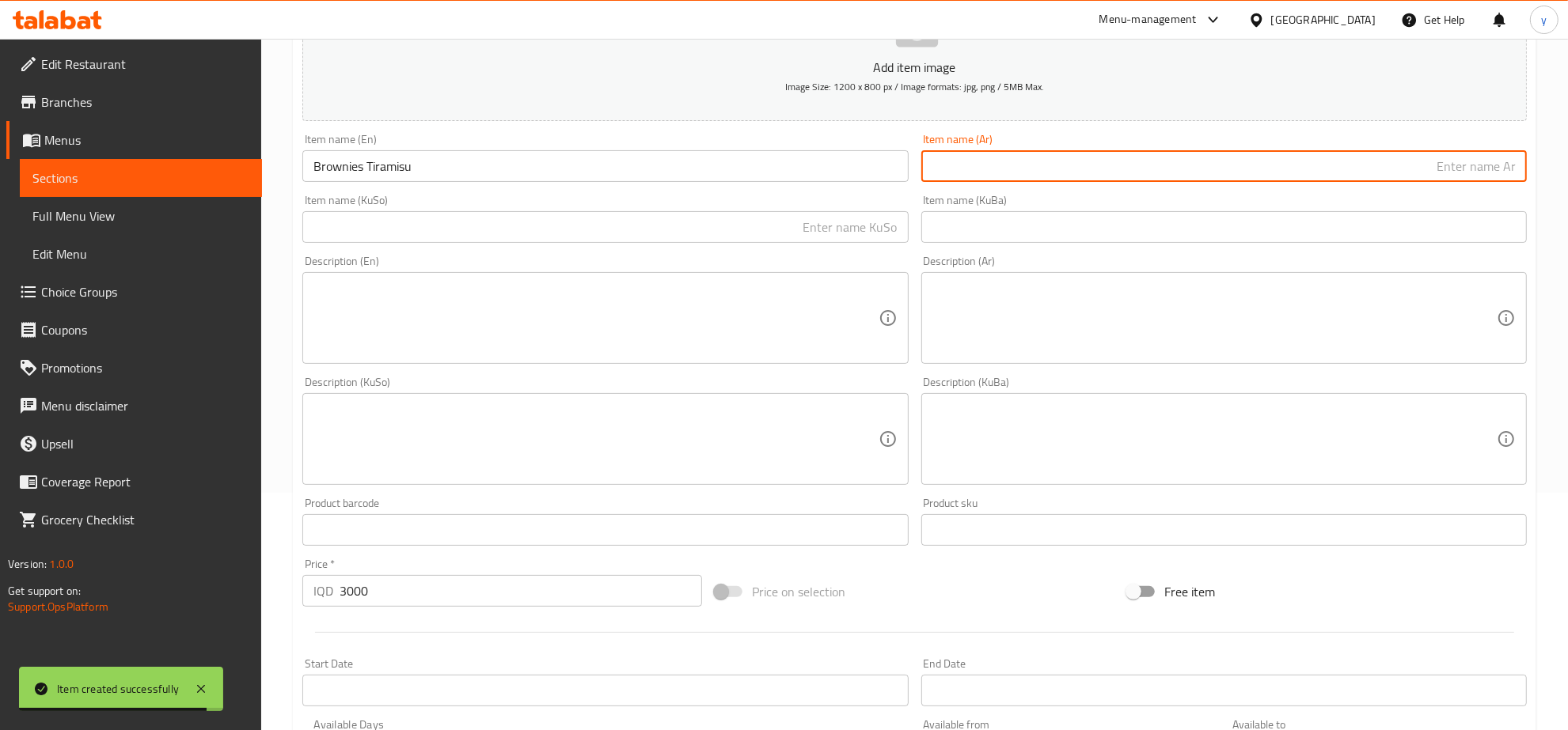
paste input "براونيز تيراميسو"
click at [1457, 178] on input "براونيز تيراميسو" at bounding box center [1224, 166] width 605 height 32
type input "براونيز تيراميسو"
click at [843, 234] on input "text" at bounding box center [605, 227] width 605 height 32
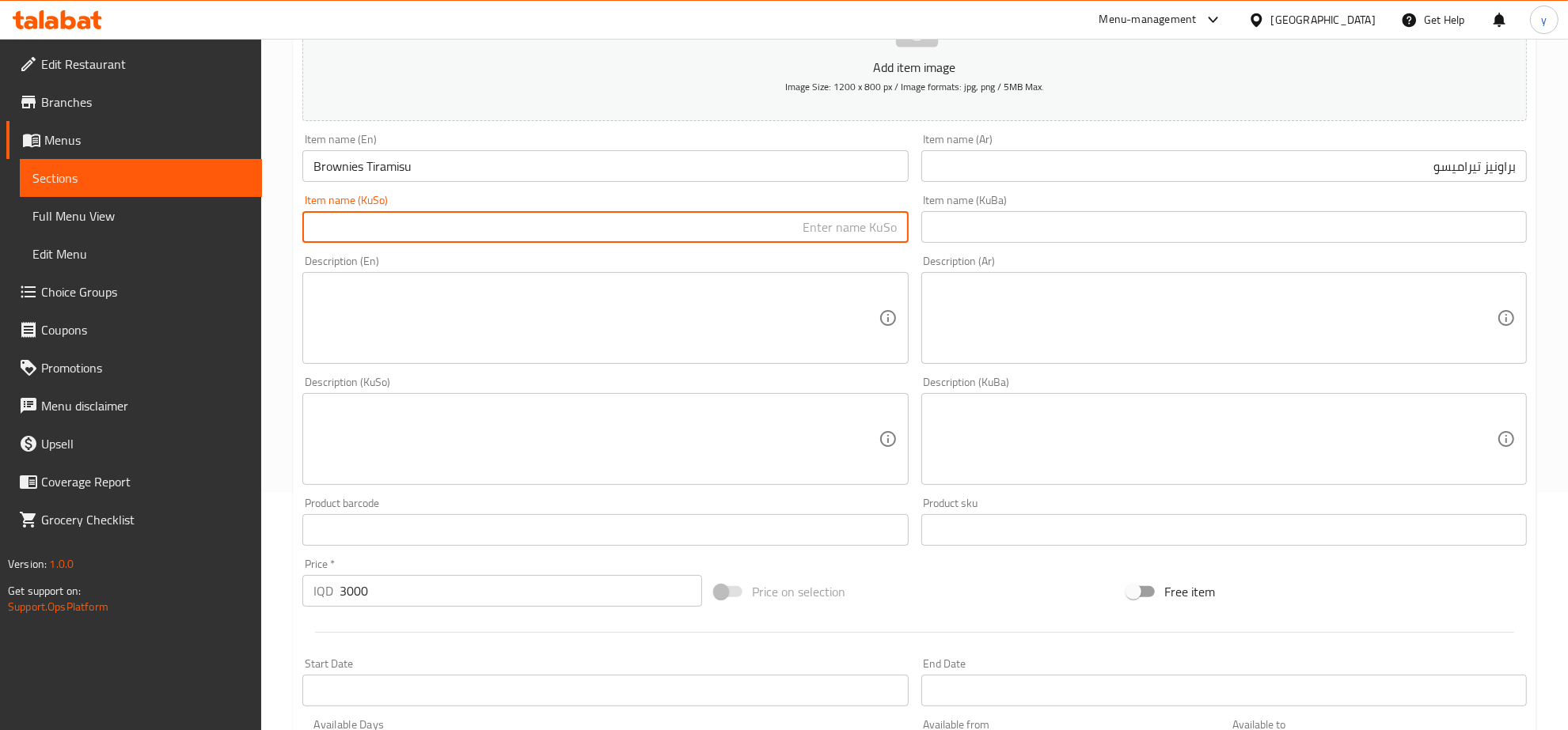
paste input "ترامیسیو"
click at [900, 228] on input "ترامیسیو" at bounding box center [605, 227] width 605 height 32
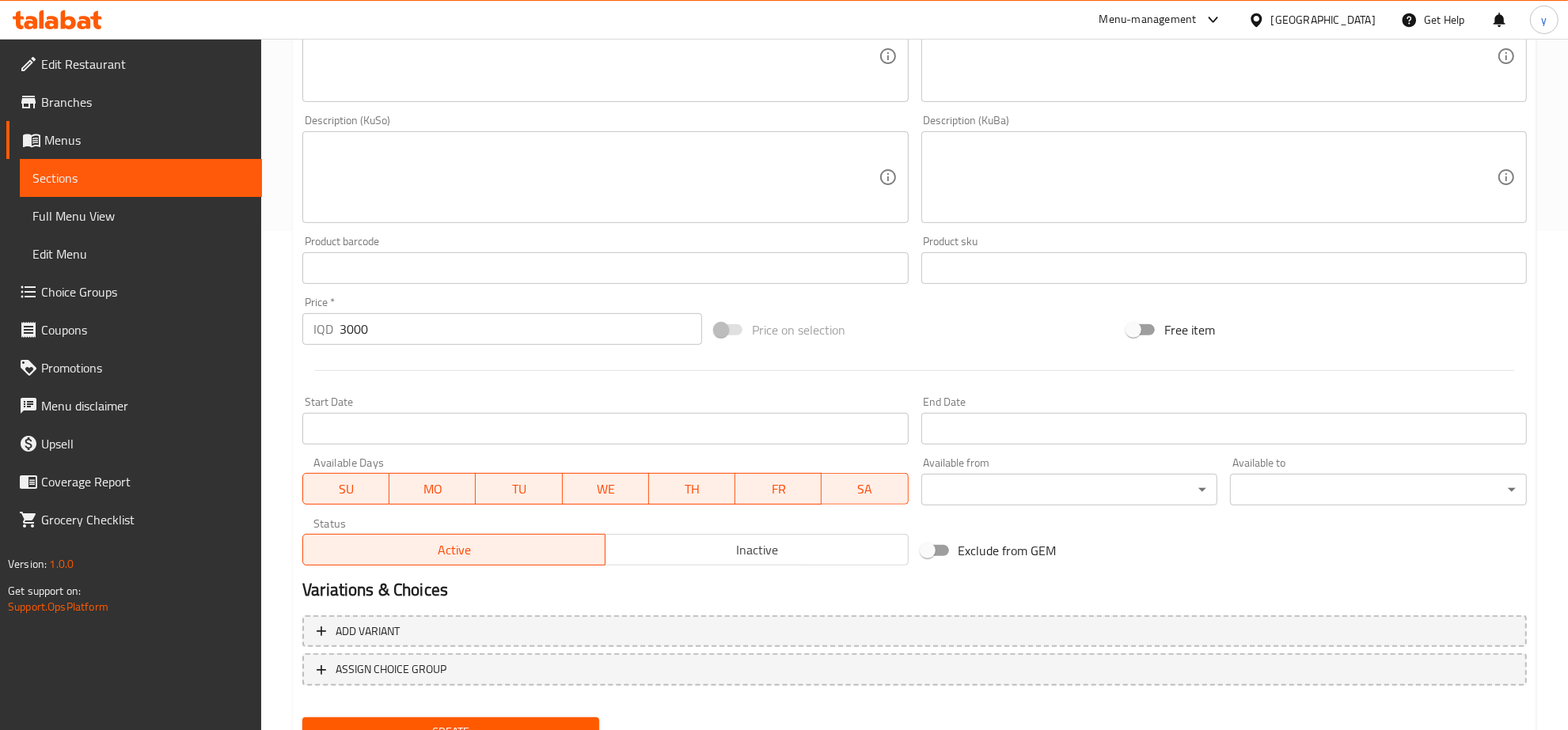
scroll to position [567, 0]
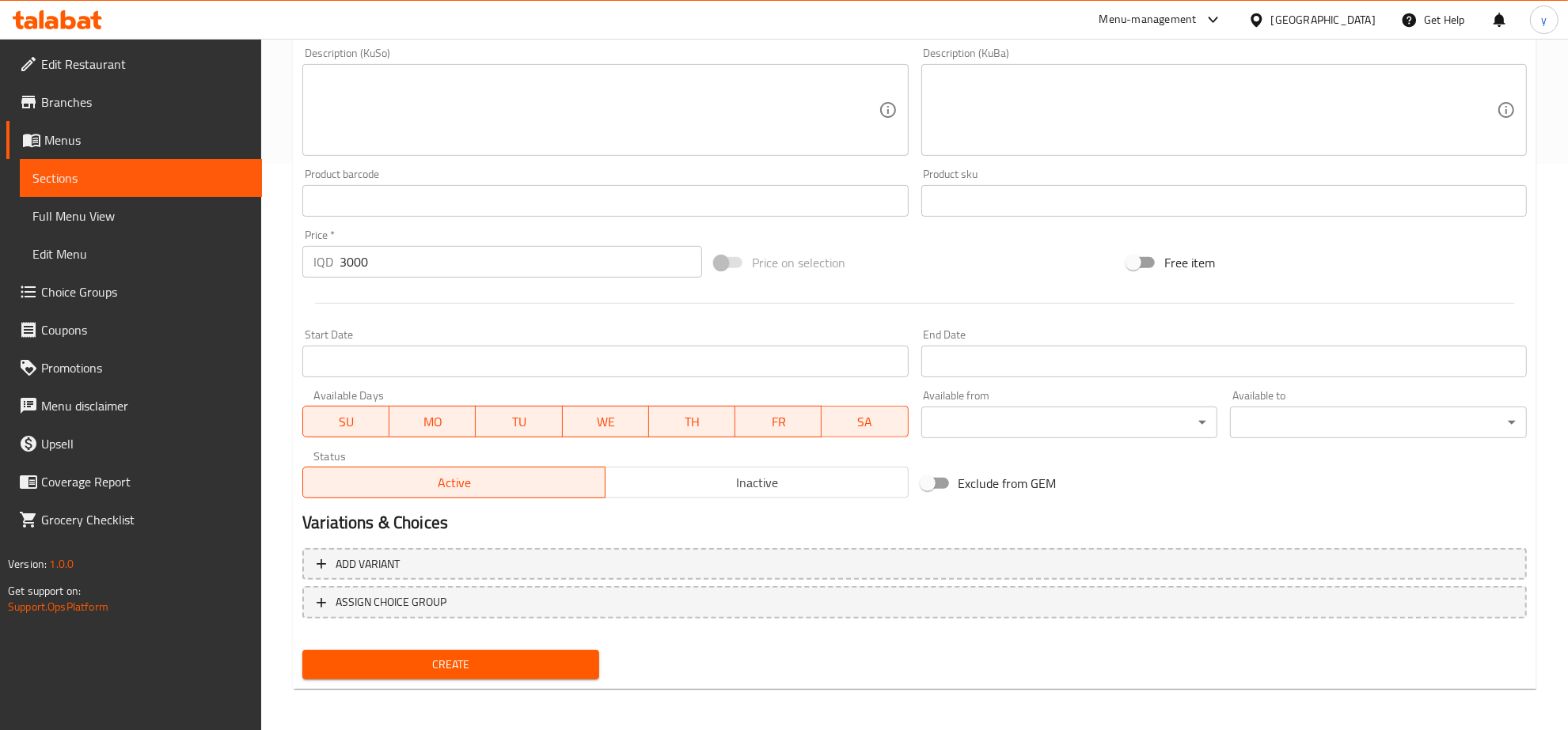
type input "براونیزی ترامیسیو"
click at [487, 655] on span "Create" at bounding box center [450, 665] width 272 height 20
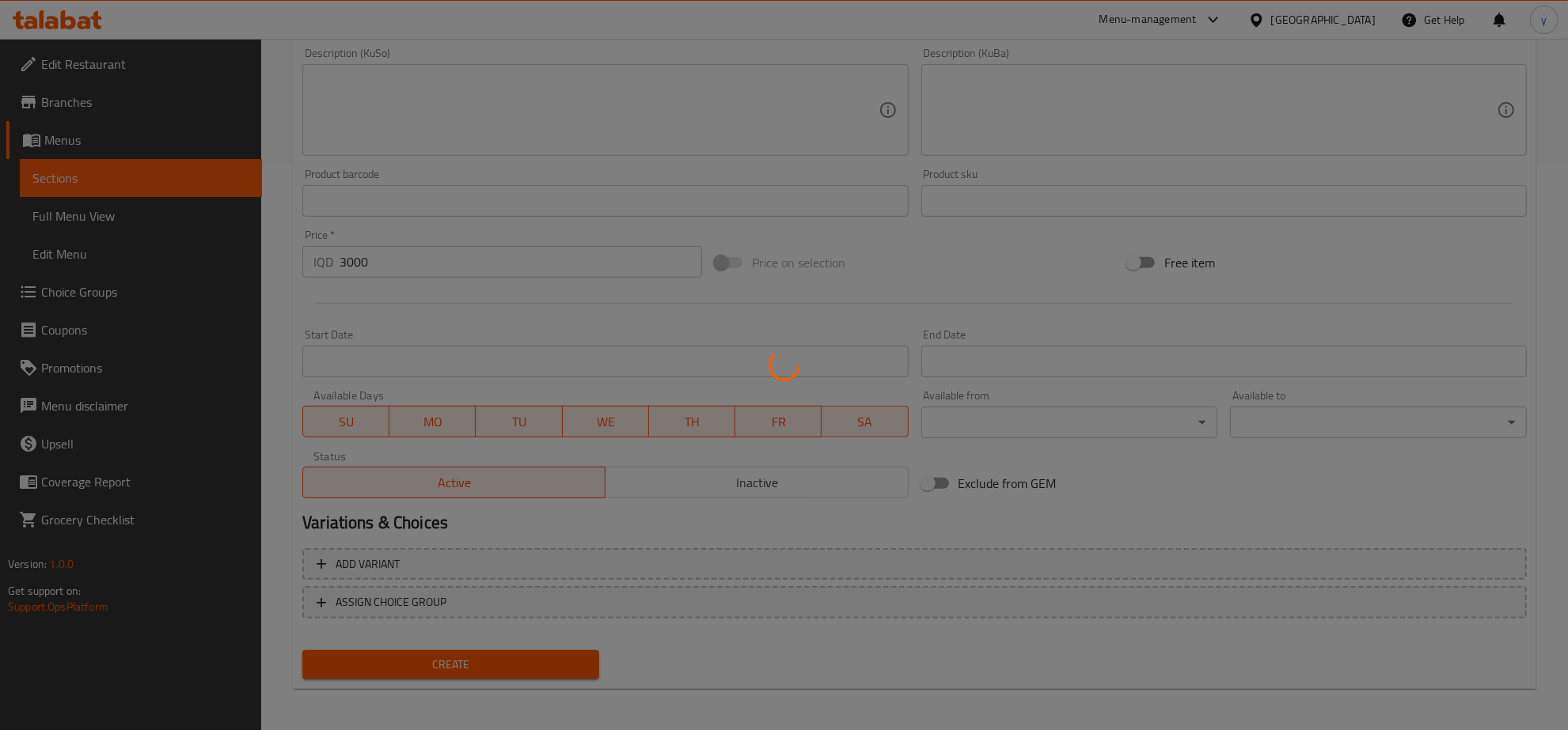
type input "0"
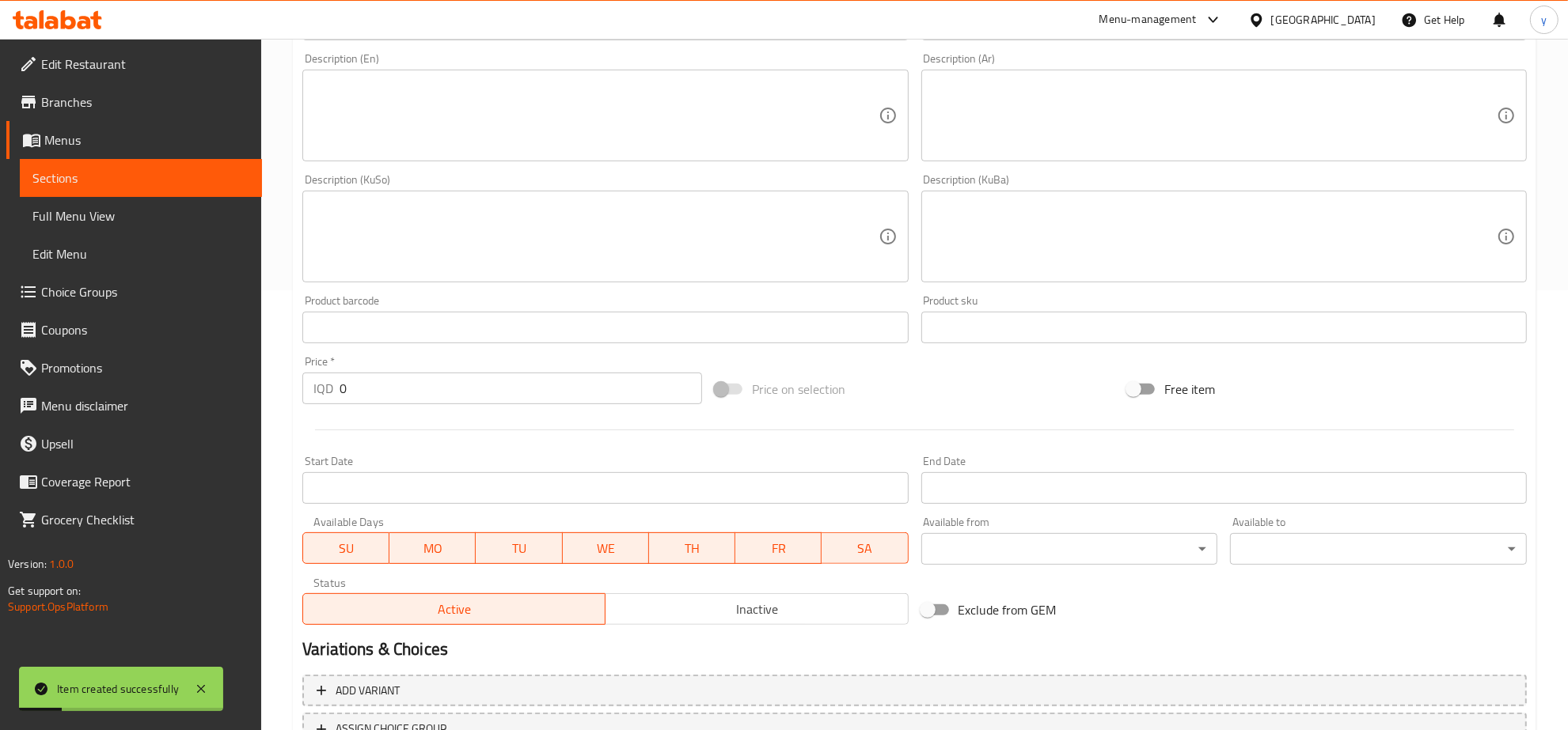
scroll to position [237, 0]
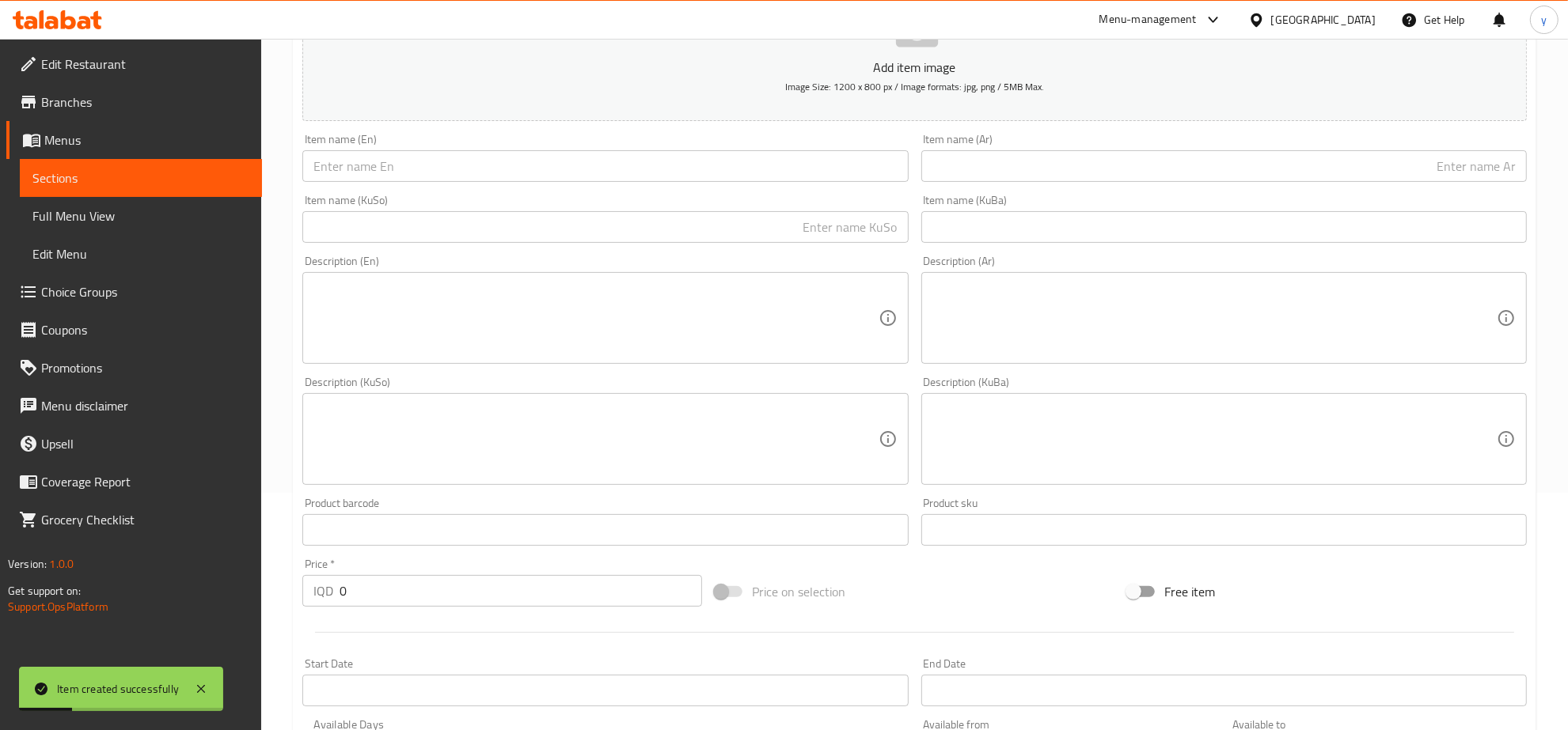
click at [475, 167] on input "text" at bounding box center [605, 166] width 605 height 32
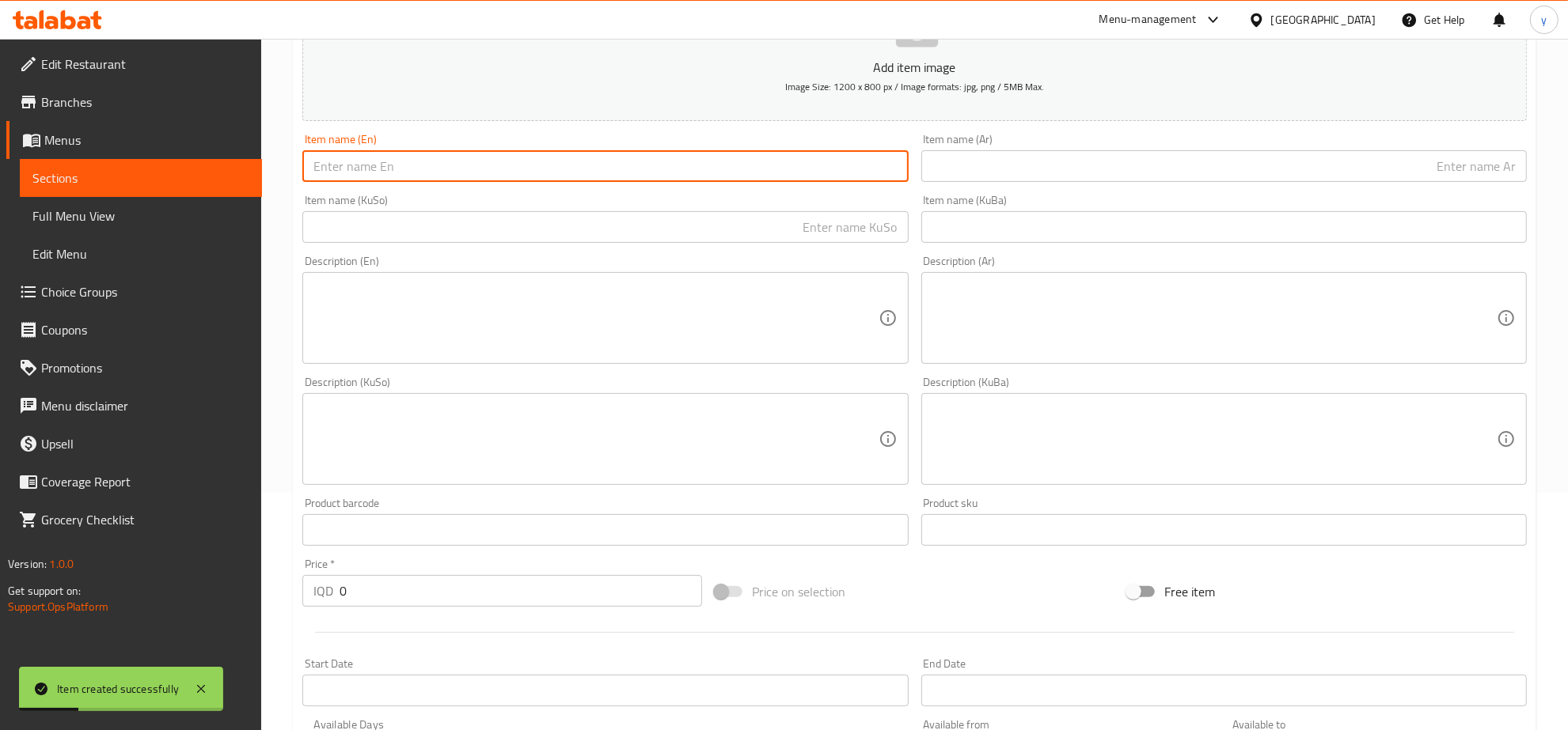
paste input "Tiramisu Cake"
type input "Tiramisu Cake"
click at [998, 184] on div "Item name (Ar) Item name (Ar)" at bounding box center [1224, 157] width 618 height 61
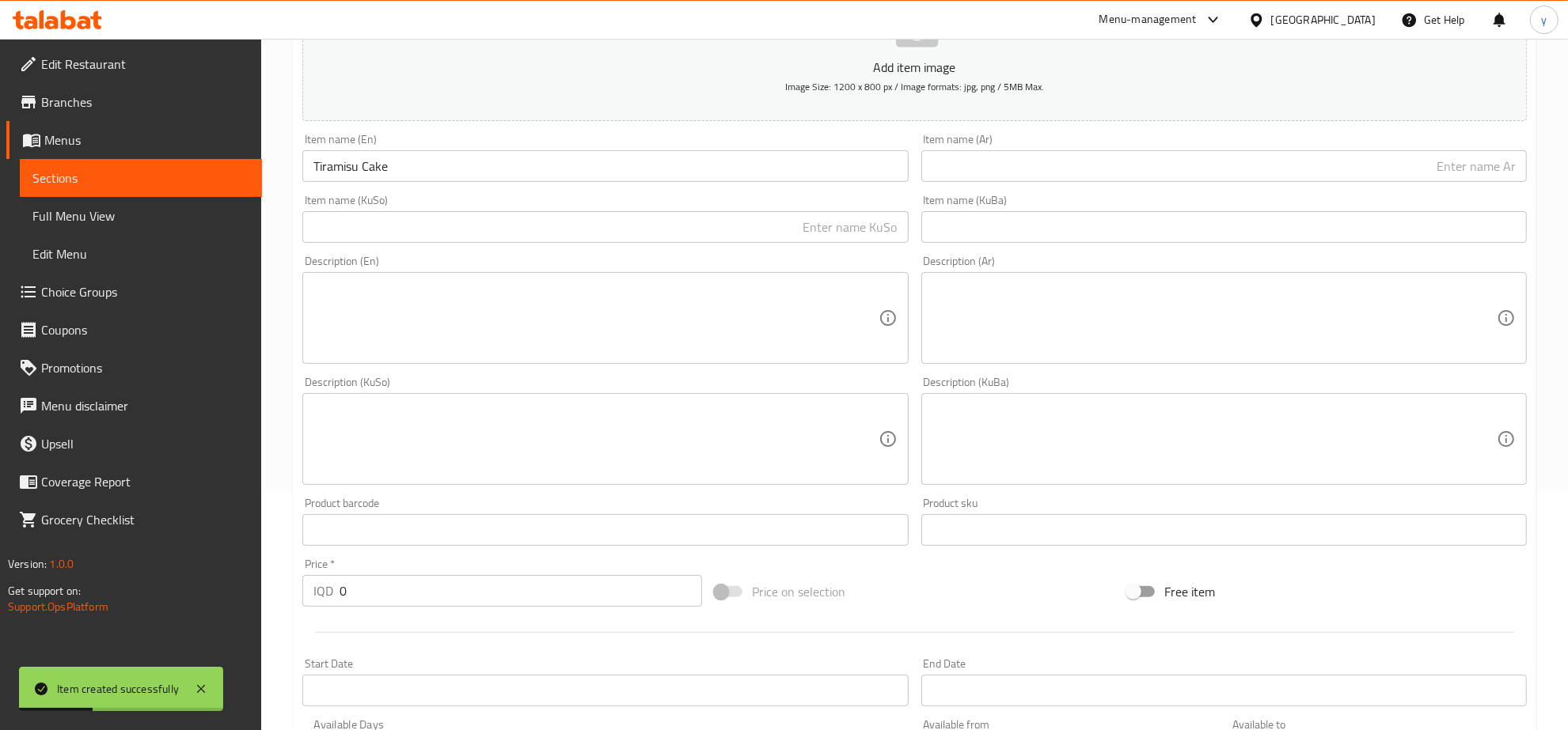
click at [1081, 183] on div "Item name (Ar) Item name (Ar)" at bounding box center [1224, 157] width 618 height 61
drag, startPoint x: 1148, startPoint y: 176, endPoint x: 1233, endPoint y: 192, distance: 86.5
click at [1148, 176] on input "text" at bounding box center [1224, 166] width 605 height 32
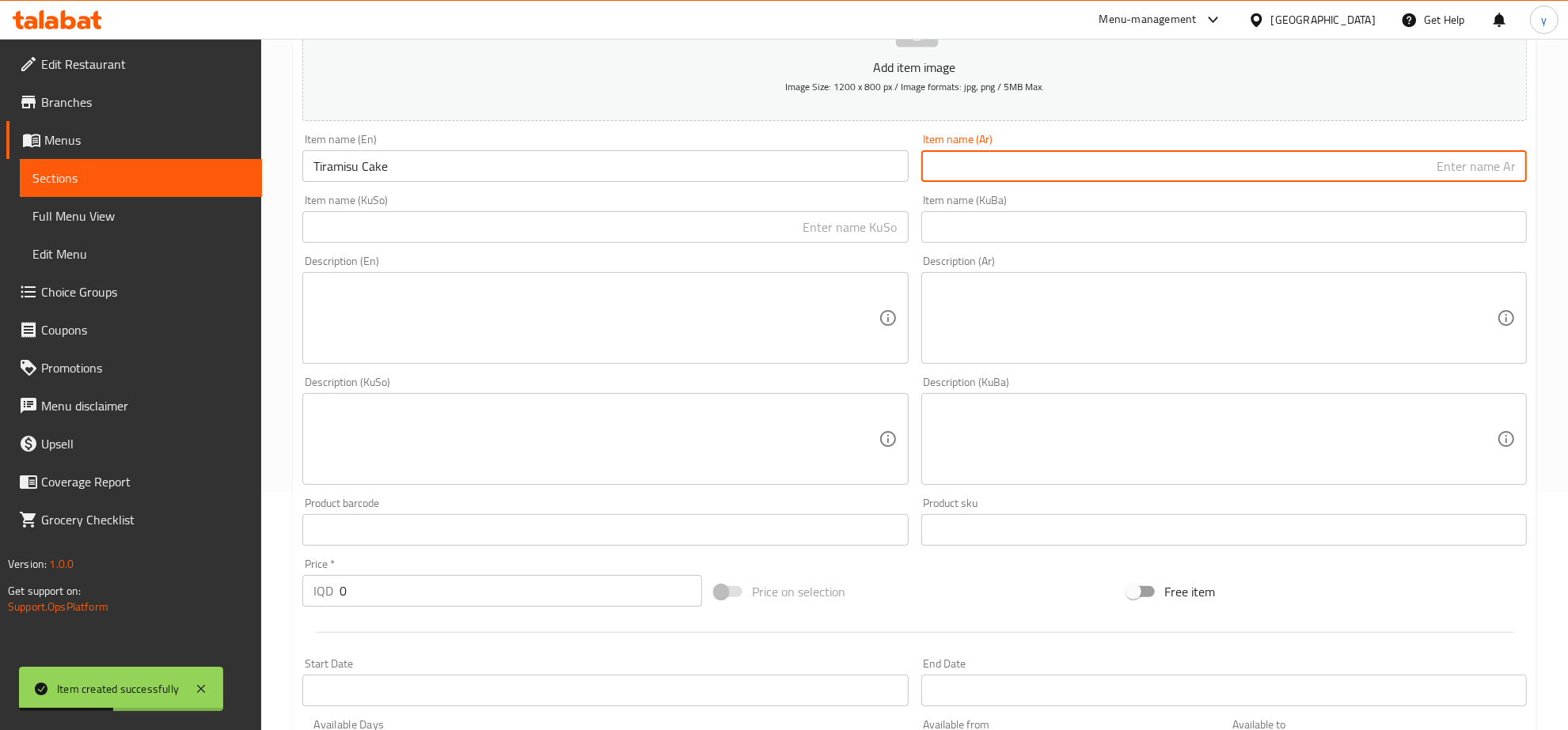
paste input "[PERSON_NAME]"
type input "[PERSON_NAME]"
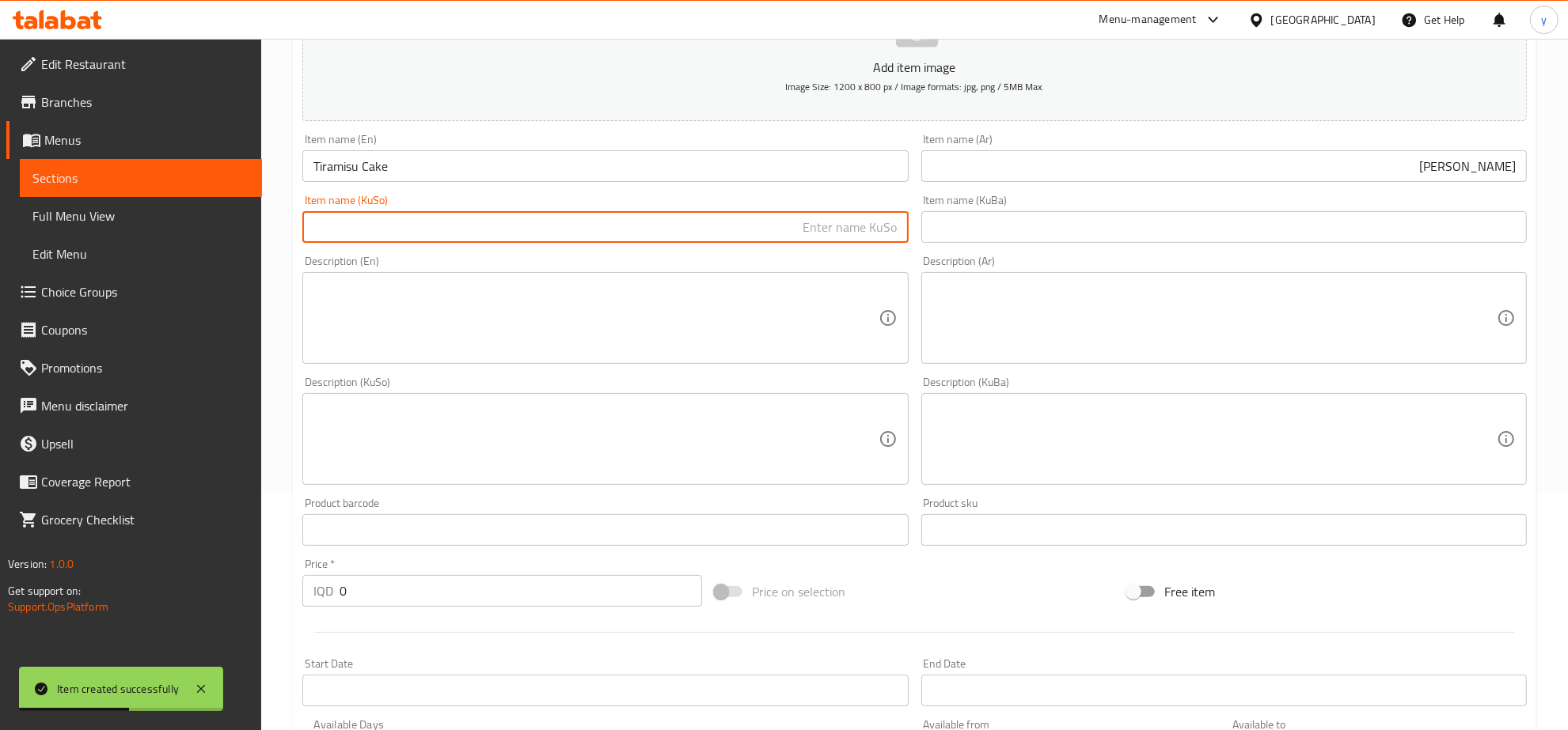
click at [816, 218] on input "text" at bounding box center [605, 227] width 605 height 32
type input "ک"
paste input "ترامیسیو"
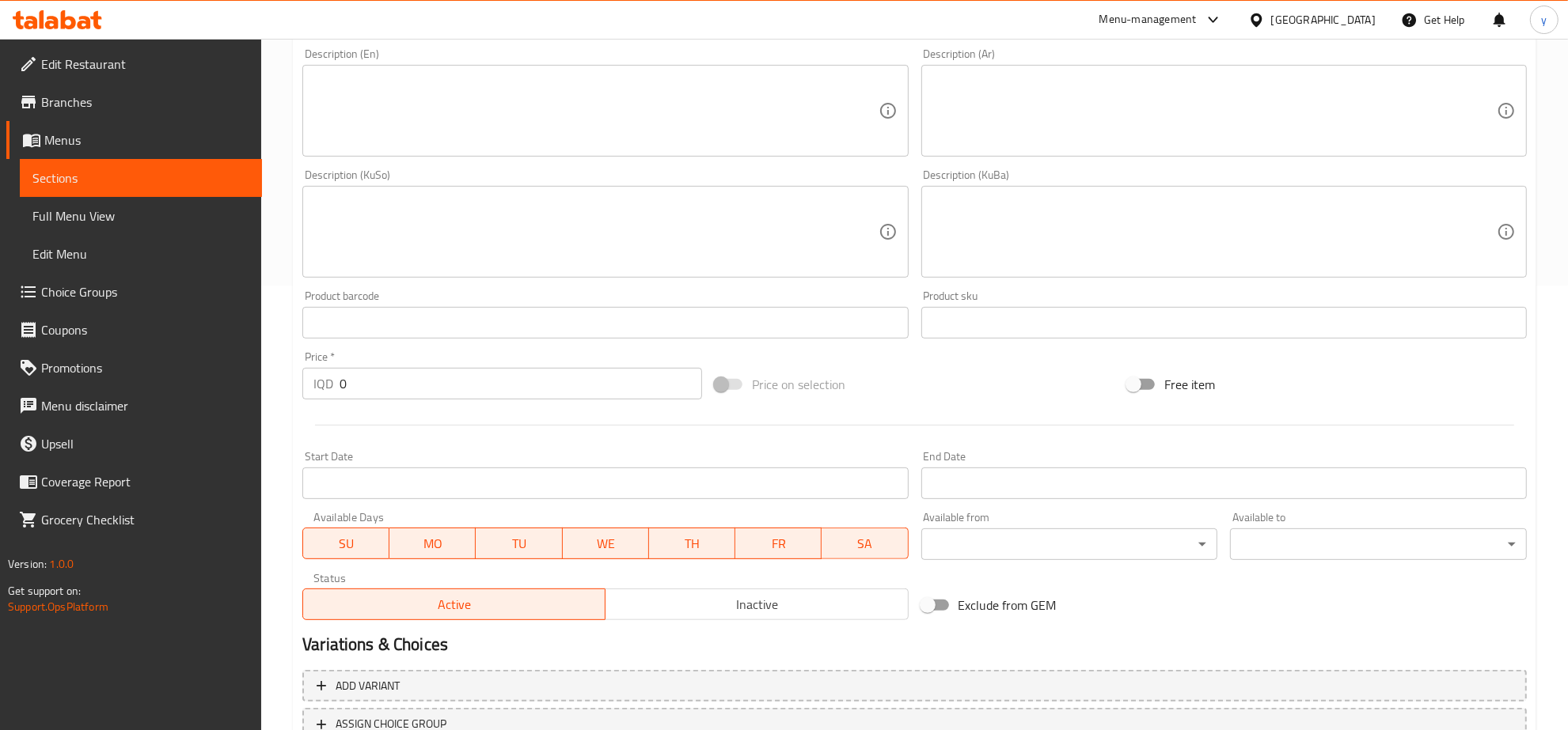
scroll to position [567, 0]
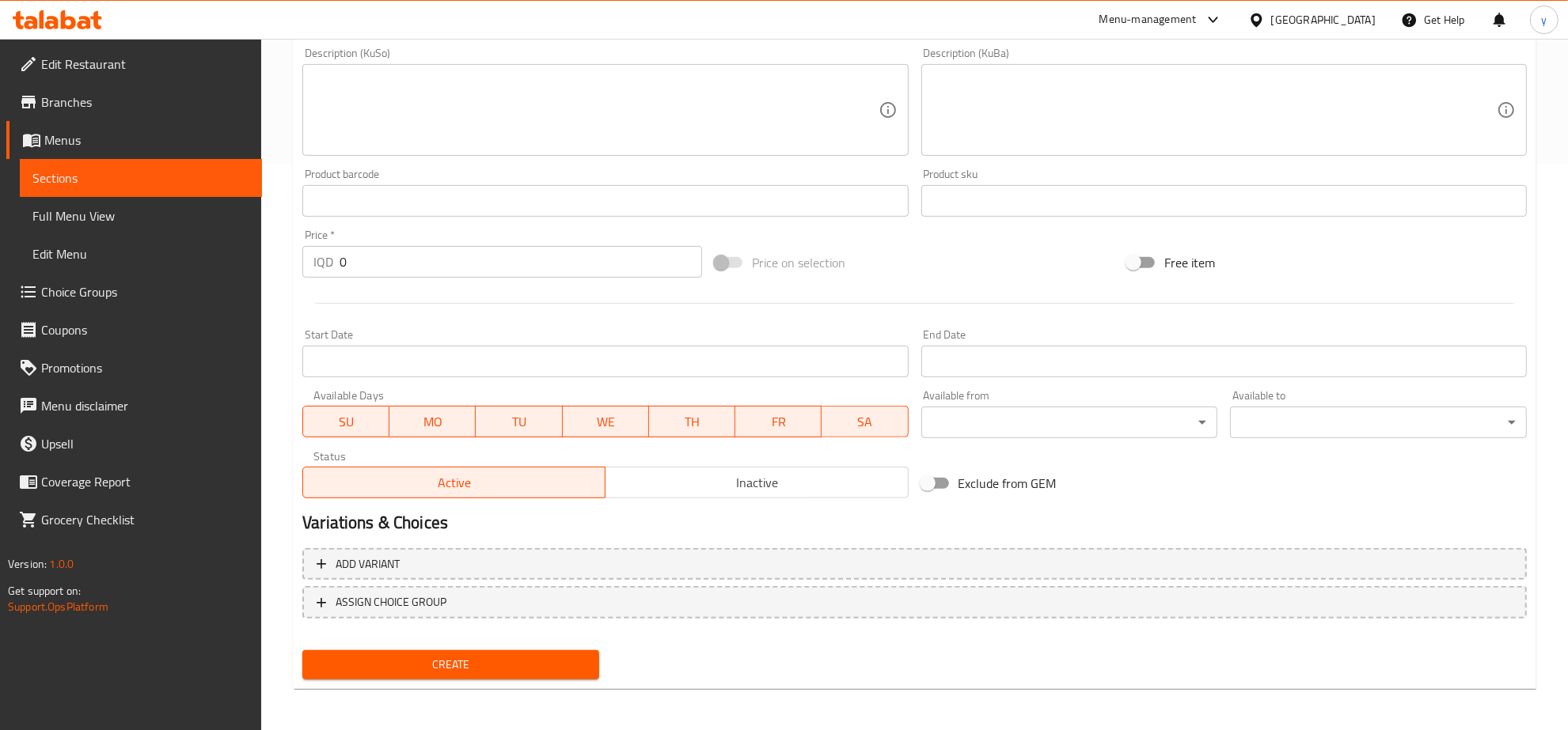
type input "کێکی ترامیسیو"
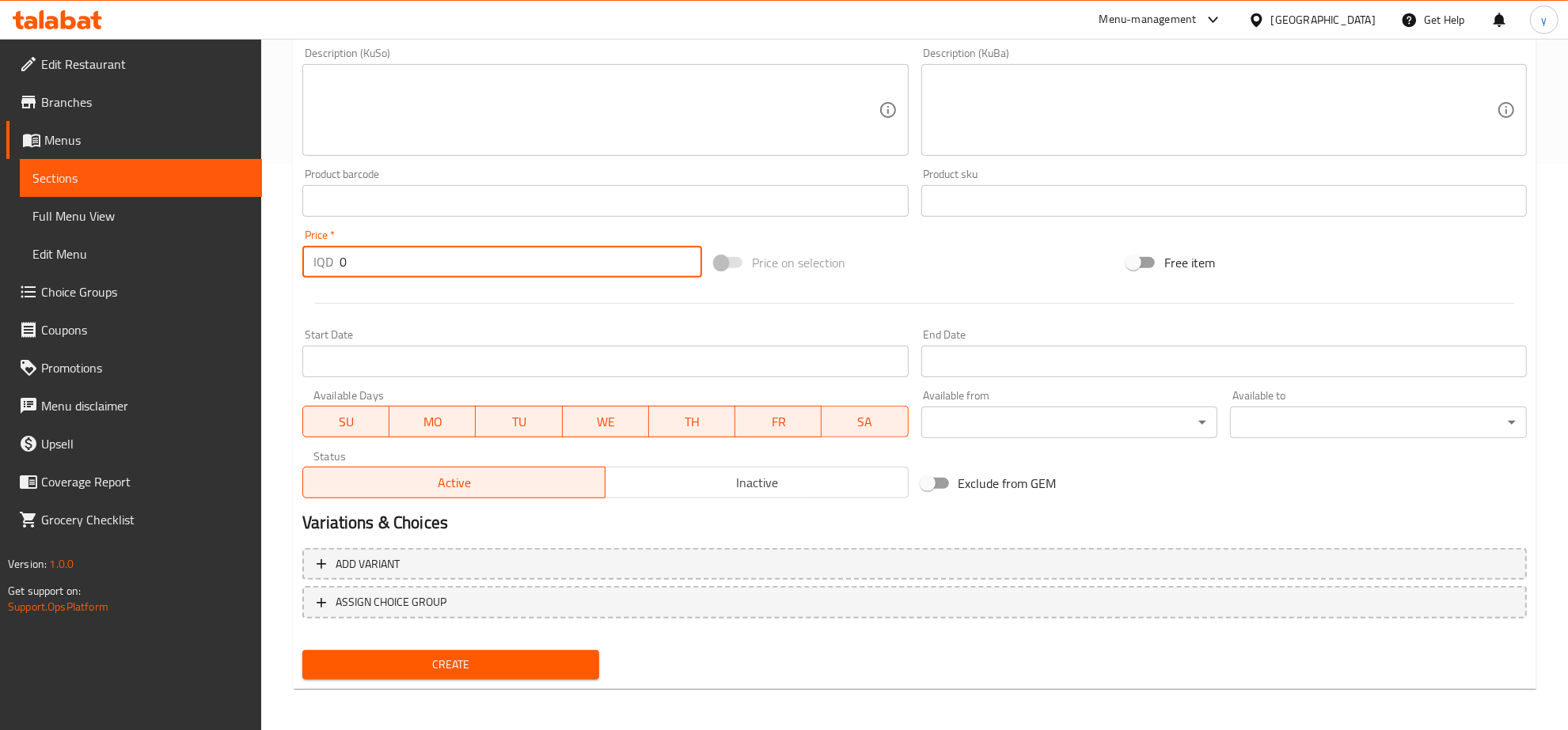
drag, startPoint x: 360, startPoint y: 266, endPoint x: 330, endPoint y: 325, distance: 66.2
click at [318, 304] on div "Add item image Image Size: 1200 x 800 px / Image formats: jpg, png / 5MB Max. I…" at bounding box center [914, 73] width 1237 height 864
paste input "300"
type input "3000"
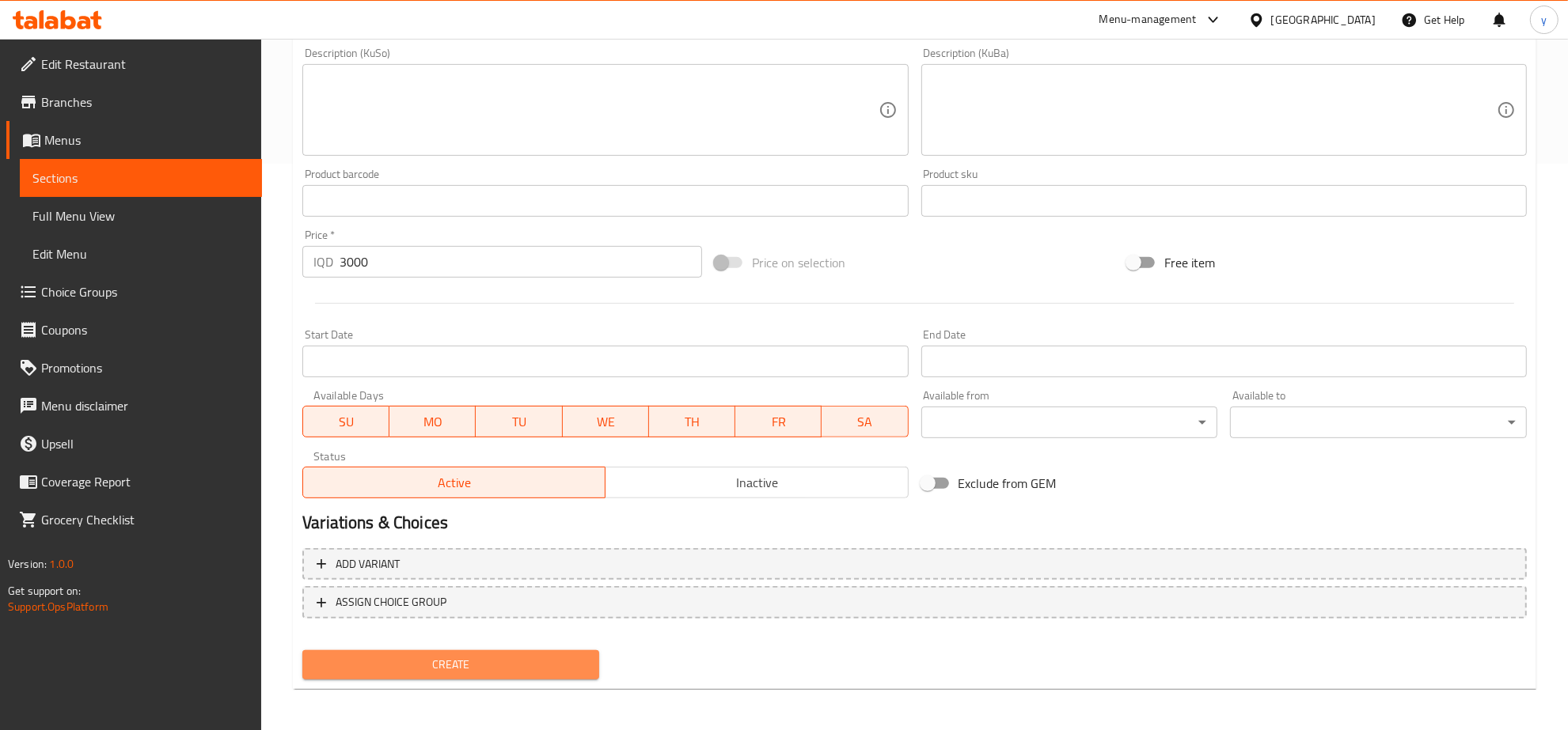
click at [405, 655] on span "Create" at bounding box center [450, 665] width 272 height 20
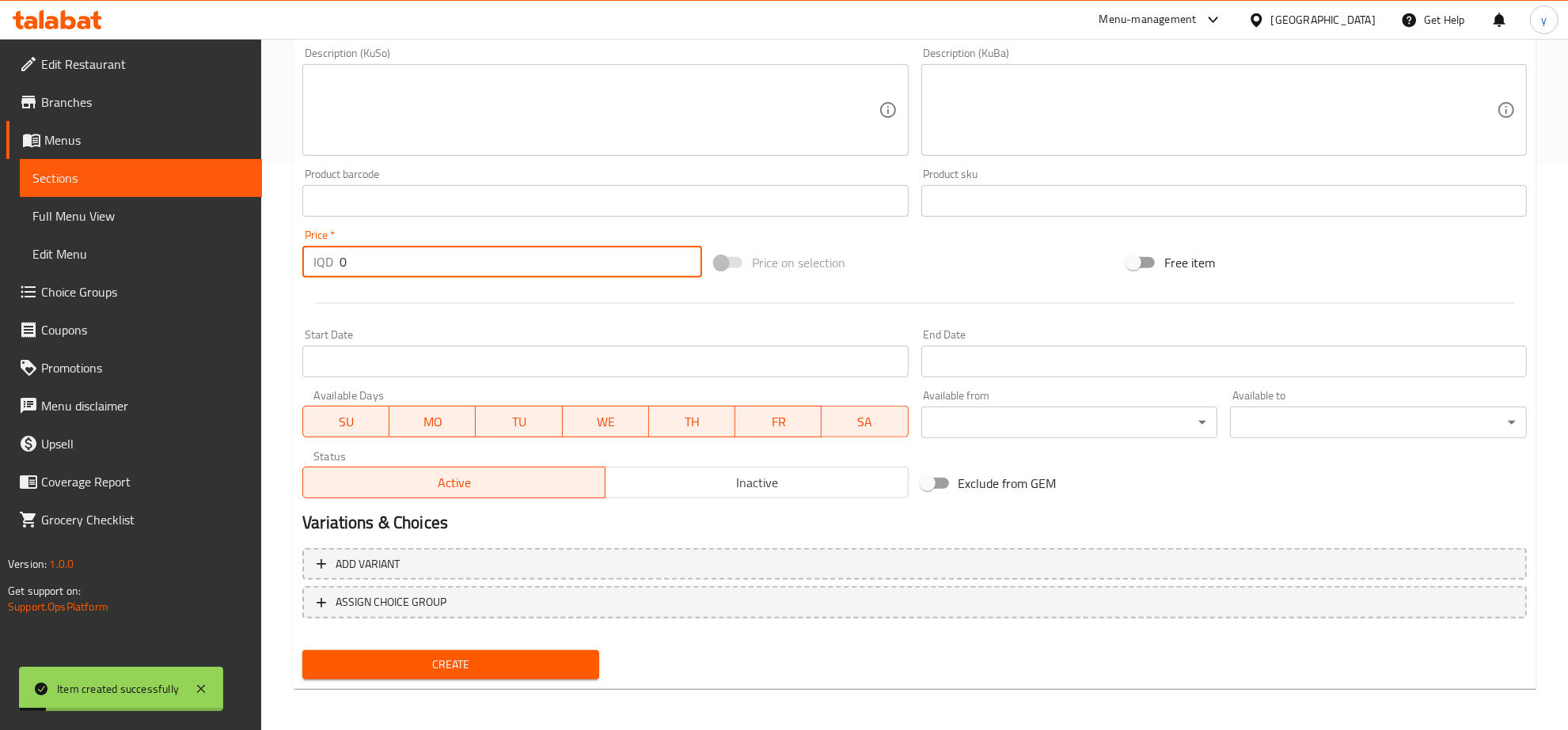
drag, startPoint x: 338, startPoint y: 252, endPoint x: 330, endPoint y: 227, distance: 26.2
click at [314, 262] on div "IQD 0 Price *" at bounding box center [502, 262] width 400 height 32
paste input "200"
type input "2000"
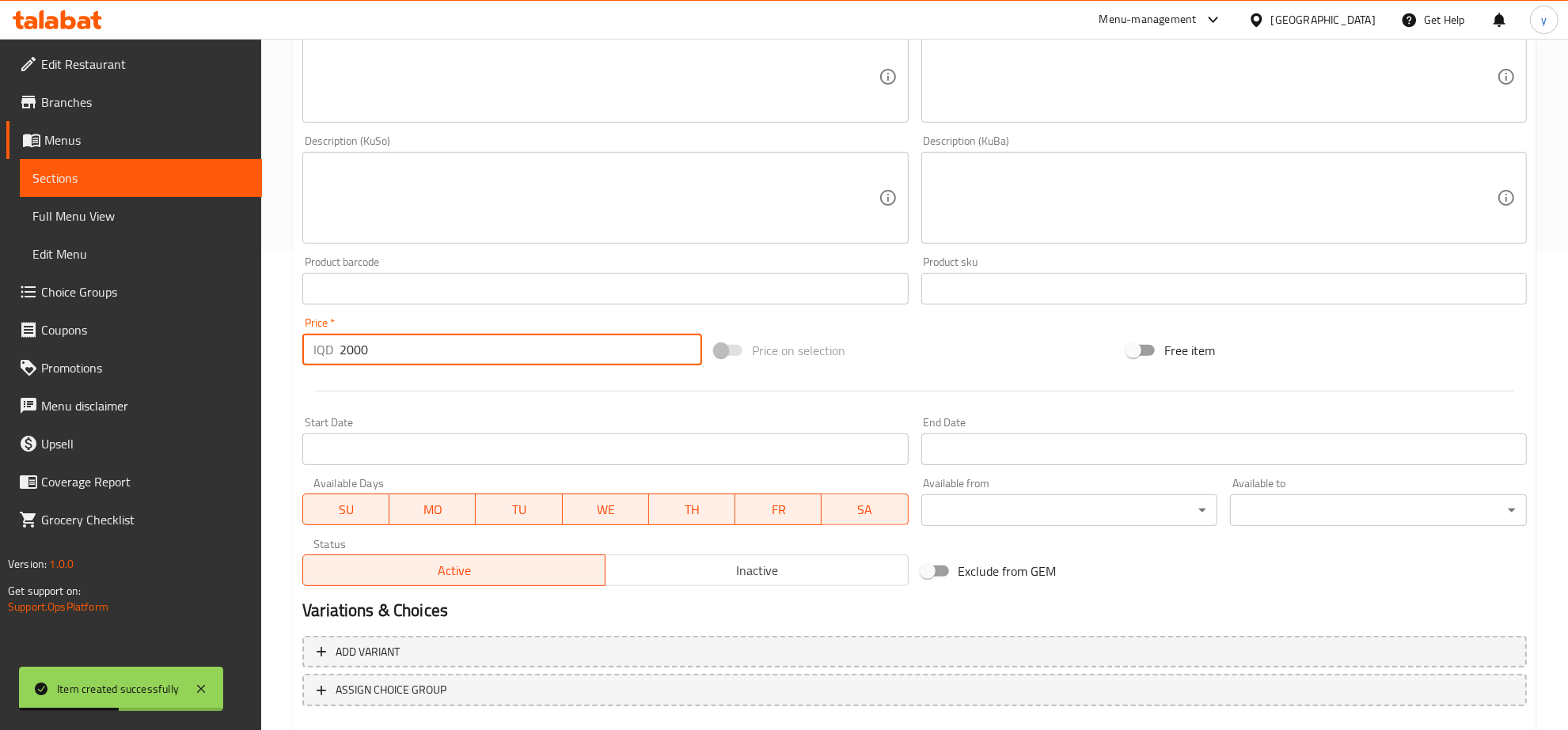
scroll to position [237, 0]
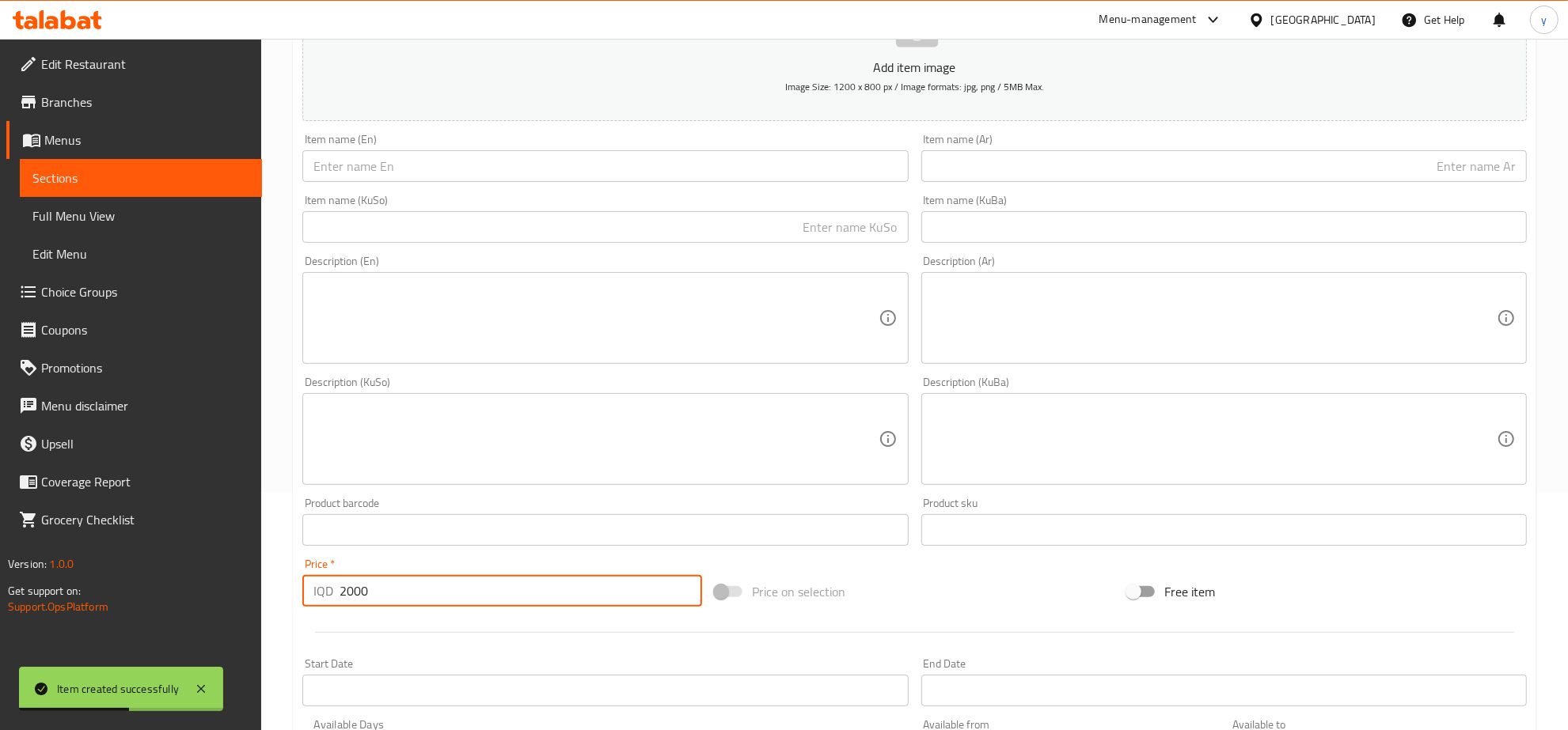
drag, startPoint x: 409, startPoint y: 167, endPoint x: 393, endPoint y: 169, distance: 16.1
click at [393, 169] on input "text" at bounding box center [605, 166] width 605 height 32
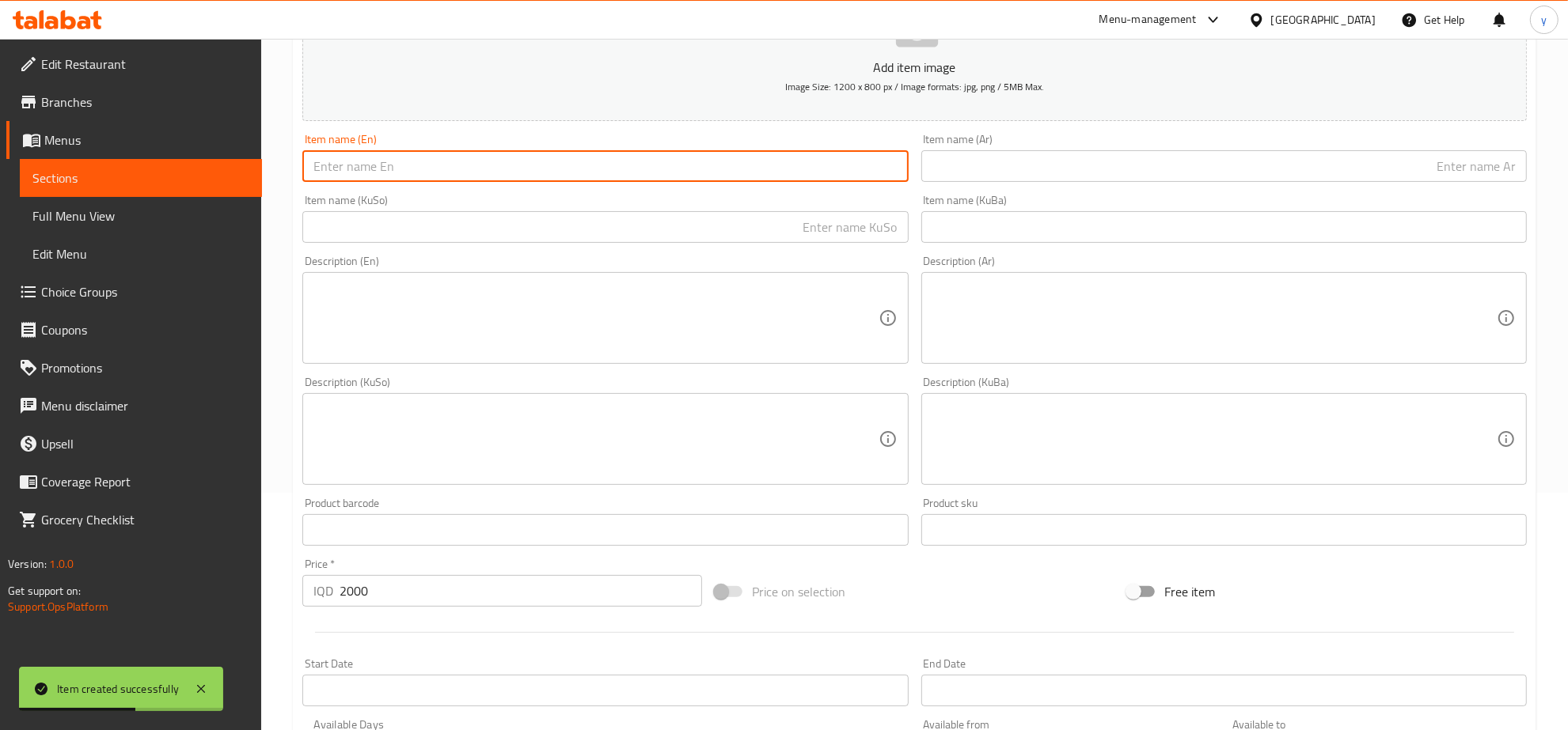
paste input "Sliced Carrot Cake"
drag, startPoint x: 902, startPoint y: 154, endPoint x: 998, endPoint y: 187, distance: 101.5
click at [922, 167] on div "Add item image Image Size: 1200 x 800 px / Image formats: jpg, png / 5MB Max. I…" at bounding box center [914, 402] width 1237 height 864
type input "Sliced Carrot Cake"
click at [1018, 175] on input "text" at bounding box center [1224, 166] width 605 height 32
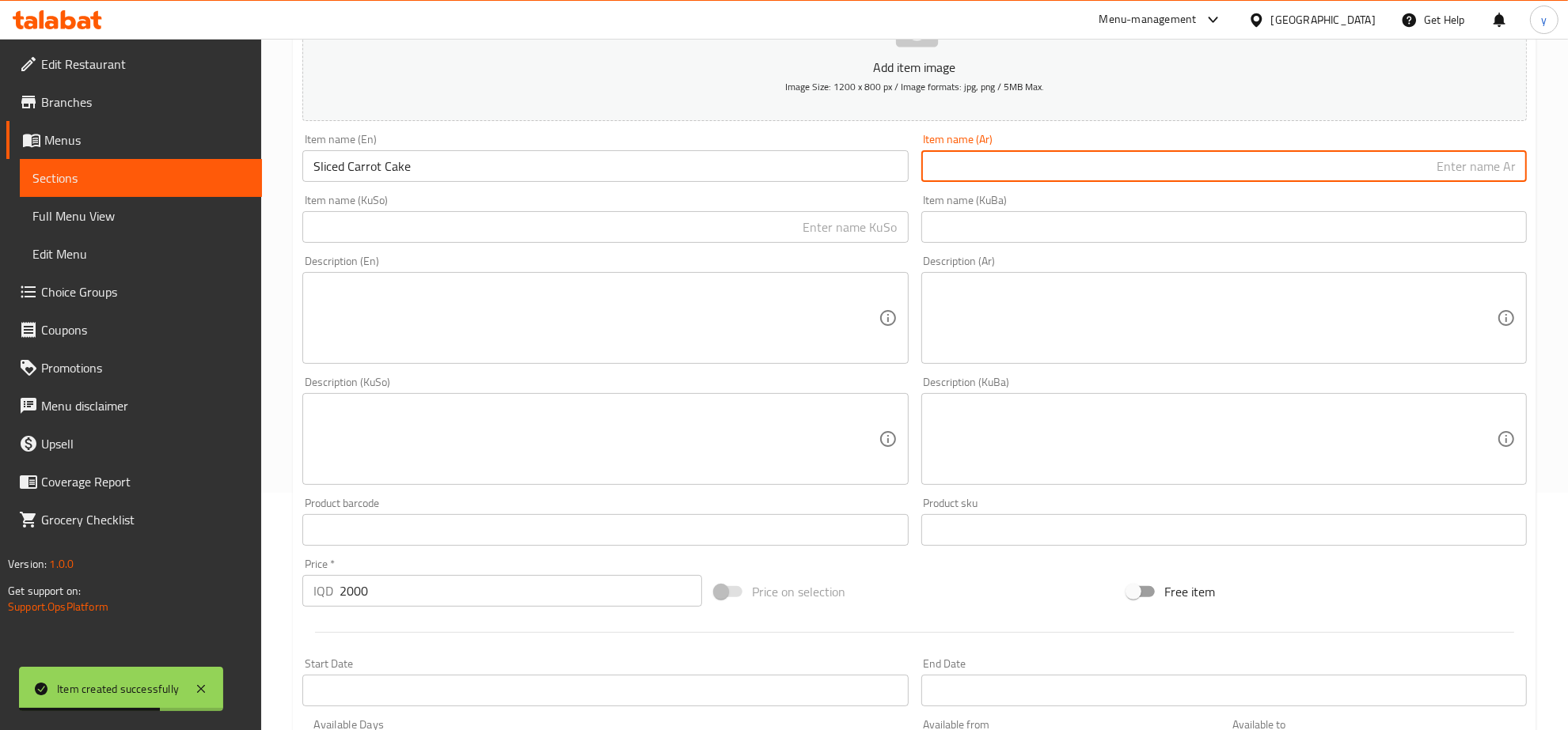
paste input "كيك جزر مقطع"
type input "كيك جزر مقطع"
drag, startPoint x: 643, startPoint y: 232, endPoint x: 652, endPoint y: 235, distance: 9.5
click at [643, 232] on input "text" at bounding box center [605, 227] width 605 height 32
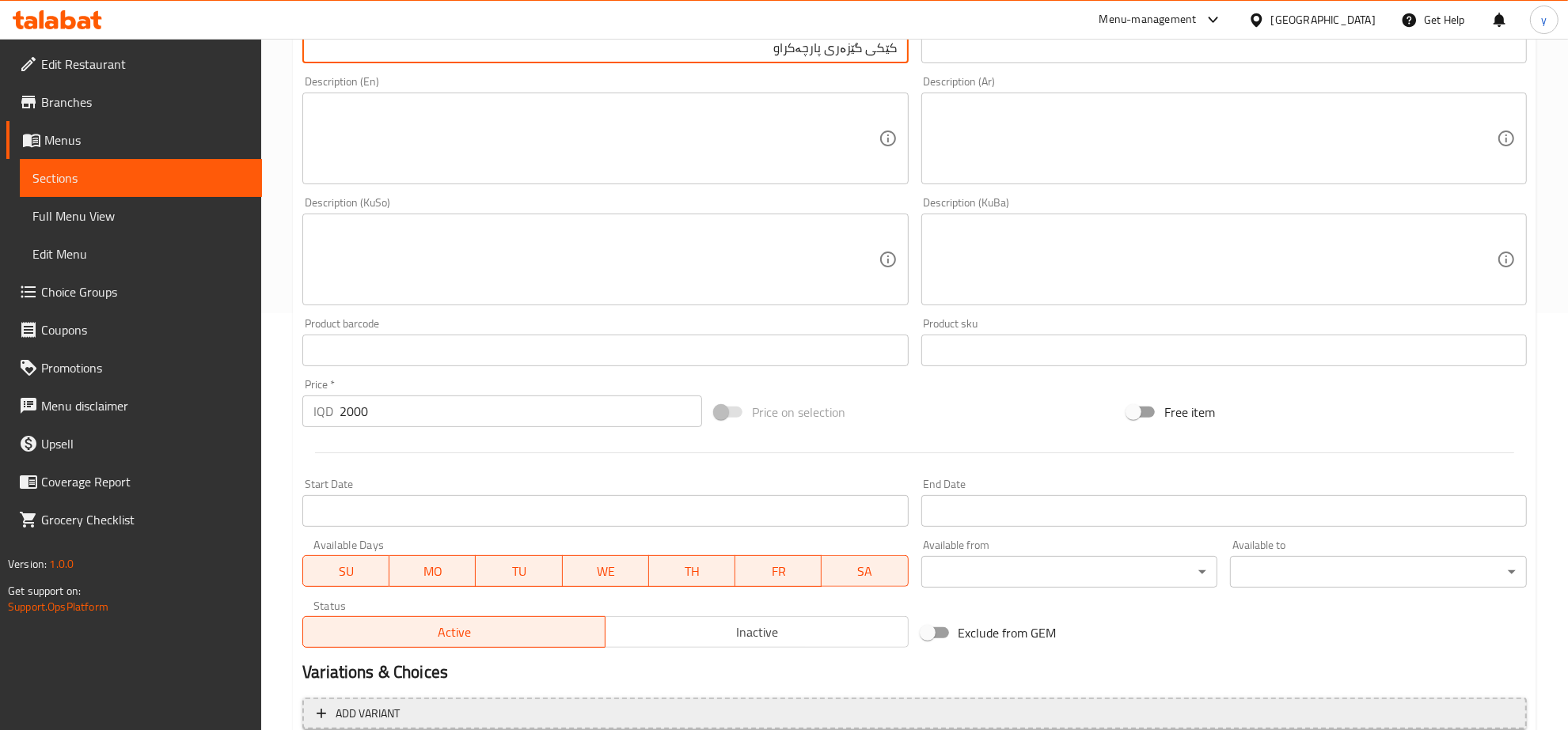
scroll to position [567, 0]
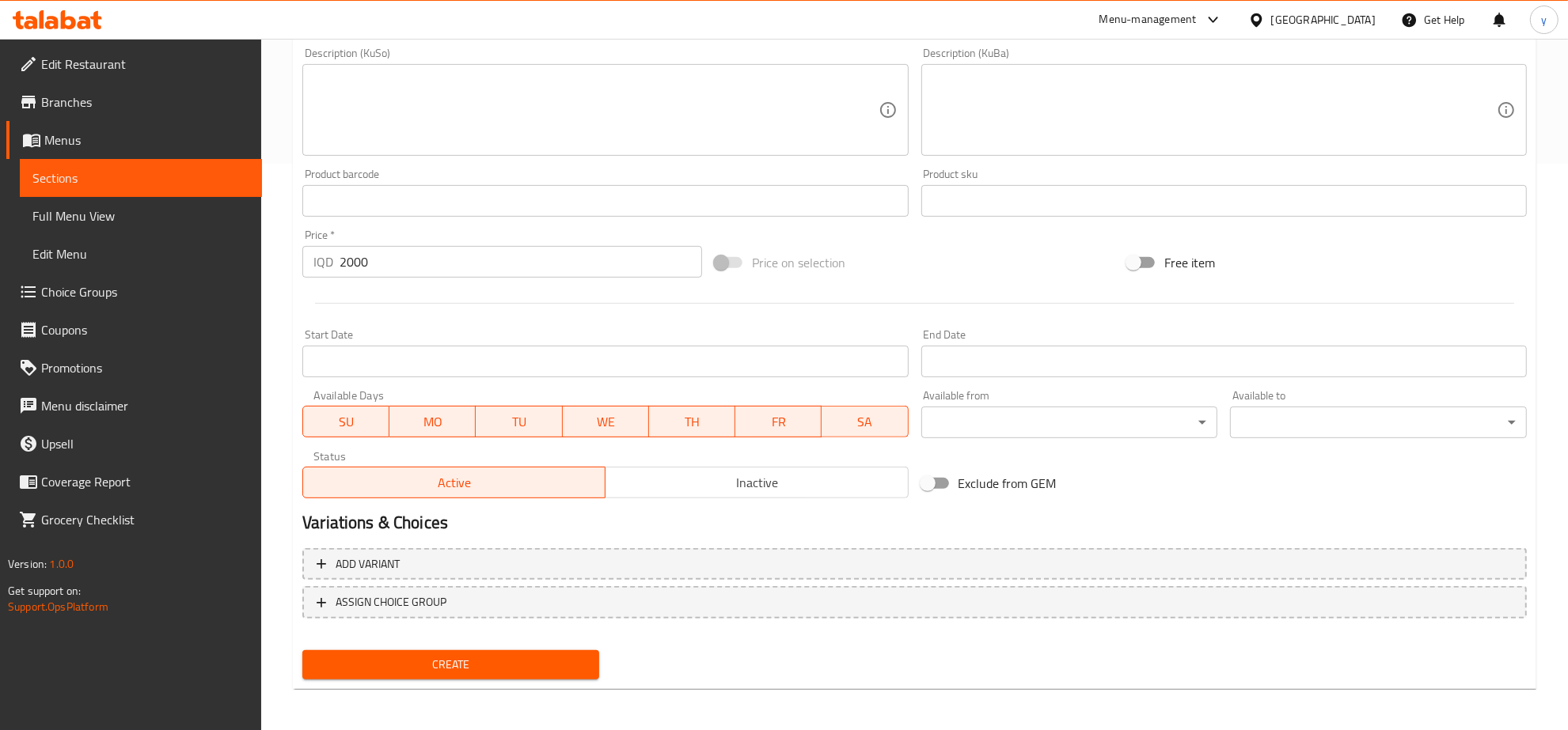
type input "کێکی گێزەری پارچەکراو"
click at [483, 644] on div "Create" at bounding box center [450, 665] width 309 height 42
click at [480, 651] on button "Create" at bounding box center [451, 665] width 297 height 29
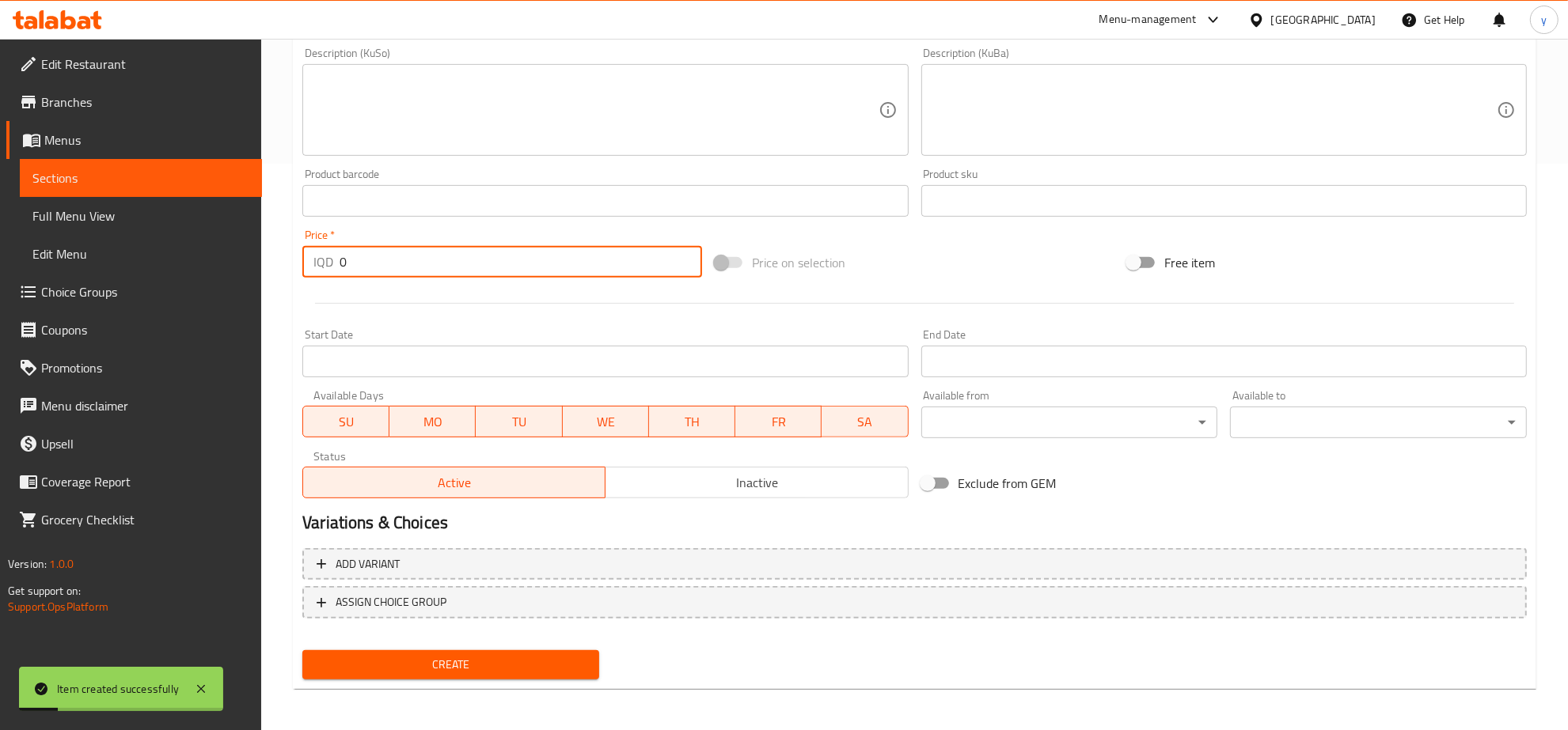
drag, startPoint x: 339, startPoint y: 267, endPoint x: 368, endPoint y: 265, distance: 29.1
click at [368, 265] on input "0" at bounding box center [521, 262] width 362 height 32
paste input "200"
type input "2000"
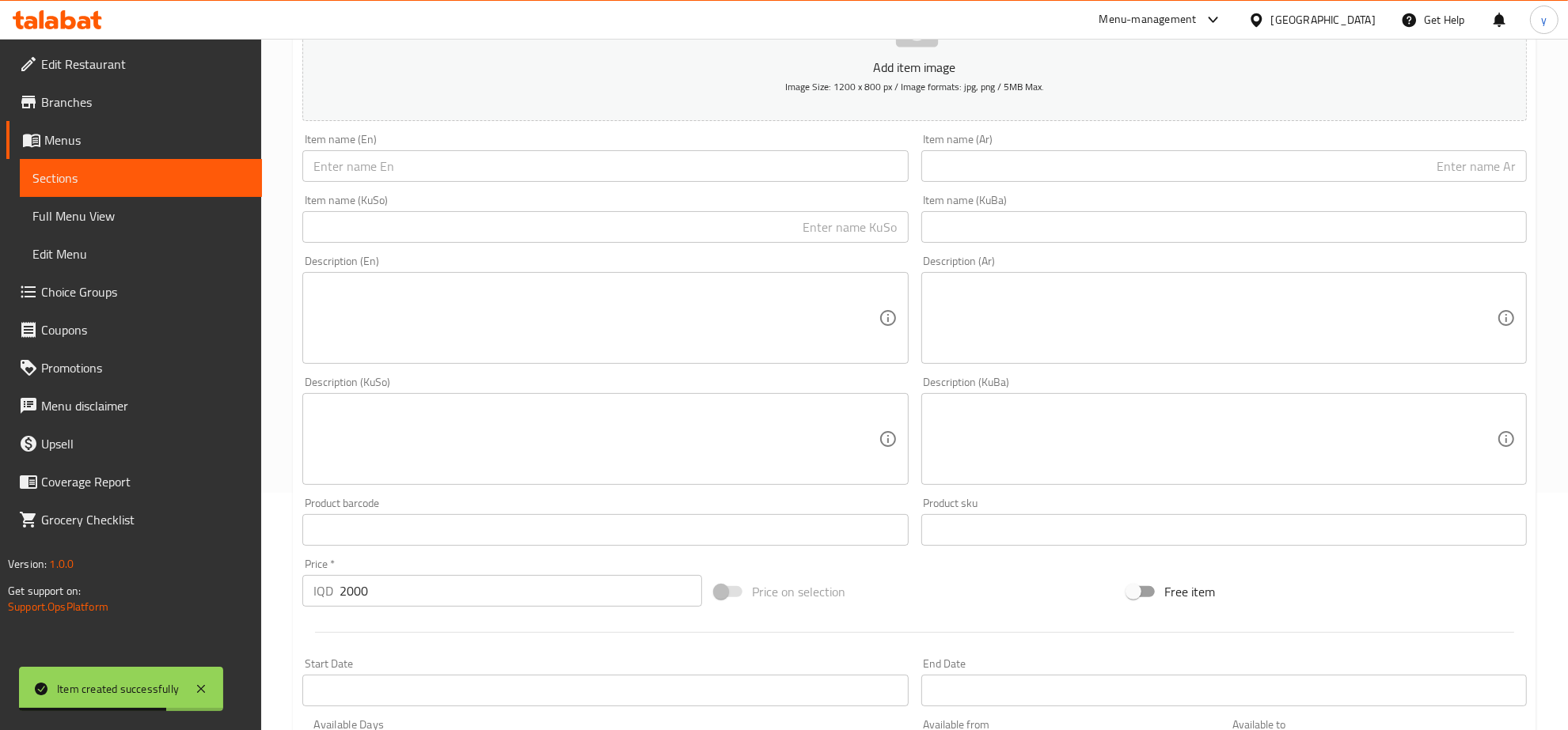
click at [1045, 137] on div "Item name (Ar) Item name (Ar)" at bounding box center [1224, 158] width 605 height 49
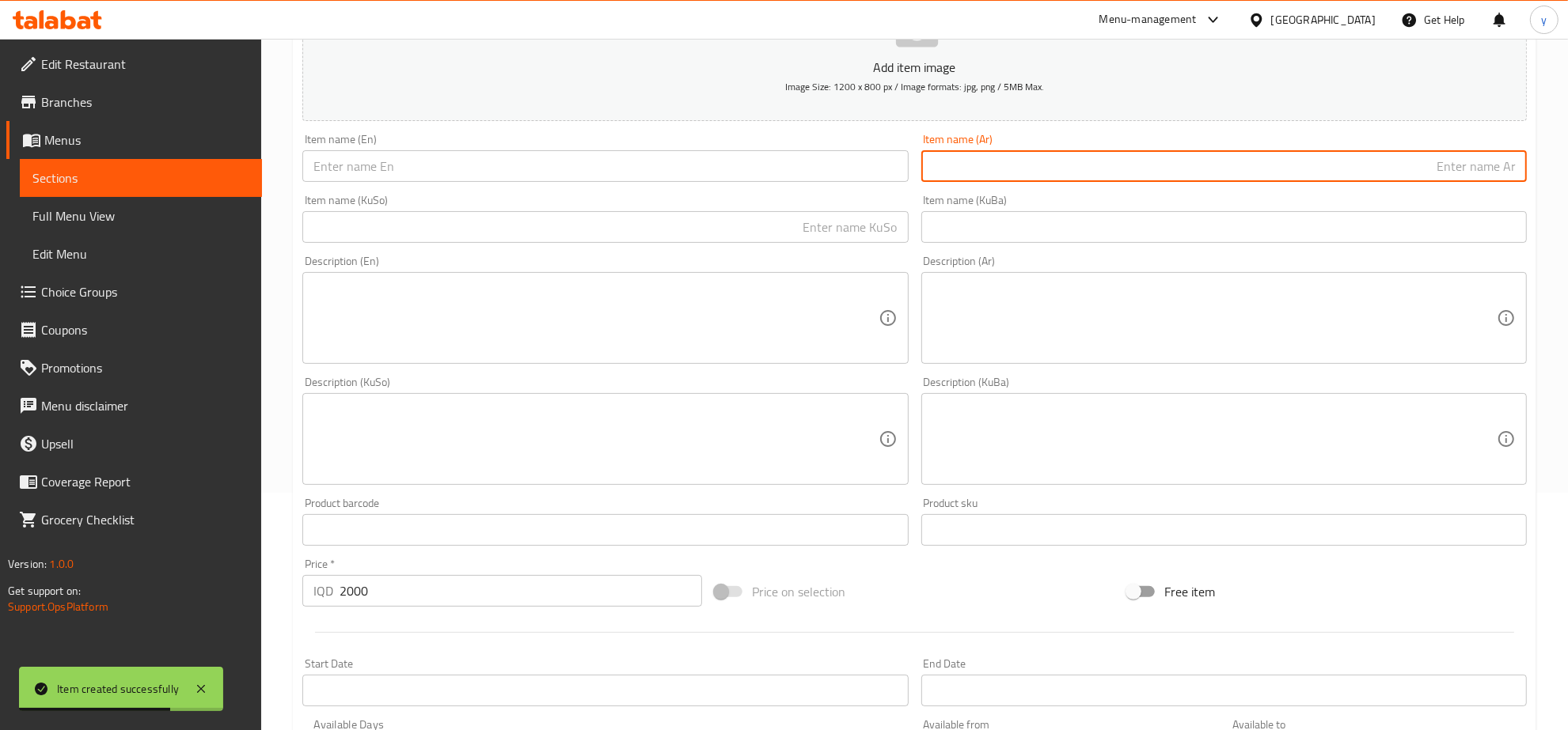
click at [1051, 152] on input "text" at bounding box center [1224, 166] width 605 height 32
paste input "Mixed Milk Pudding"
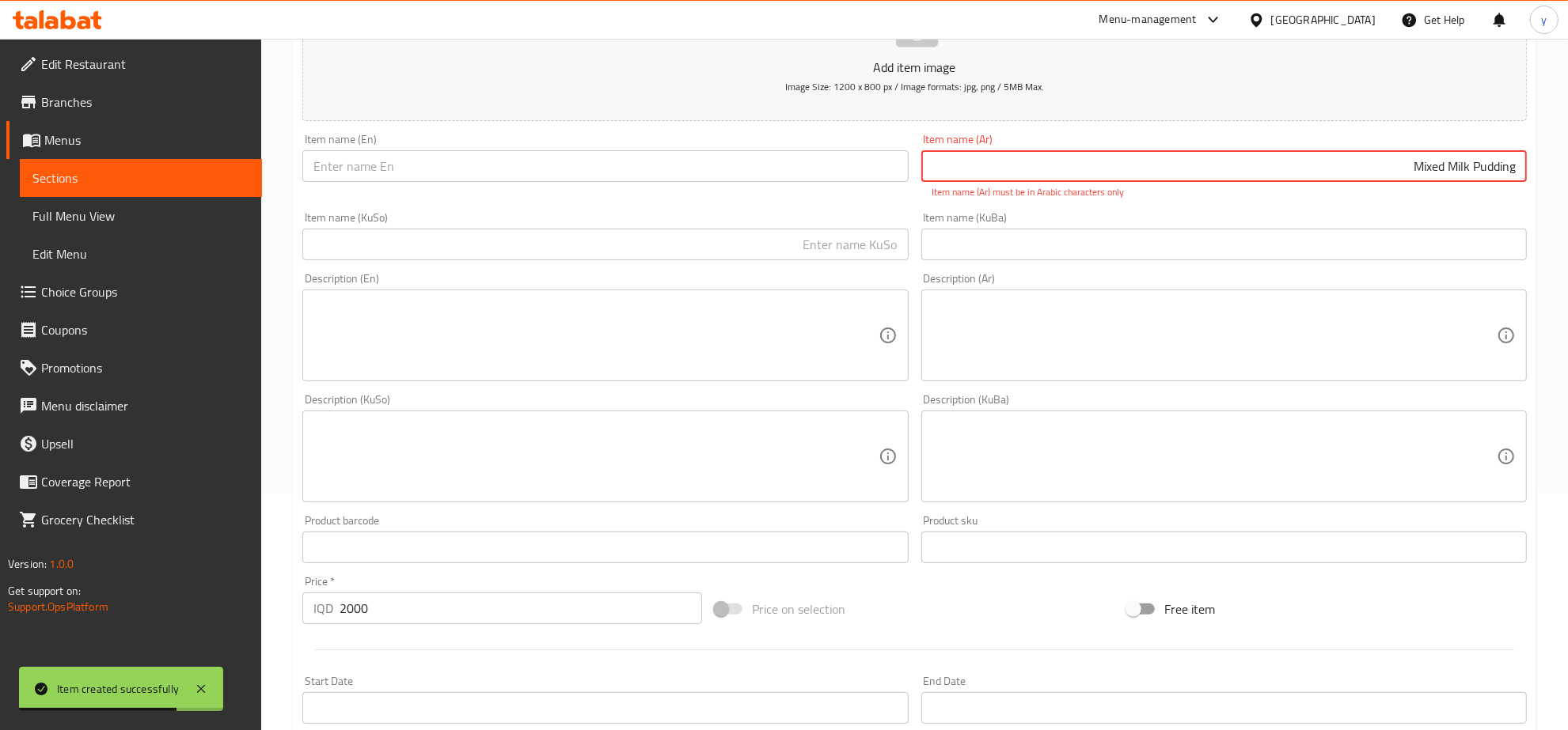
type input "Mixed Milk Pudding"
click at [761, 156] on input "text" at bounding box center [605, 166] width 605 height 32
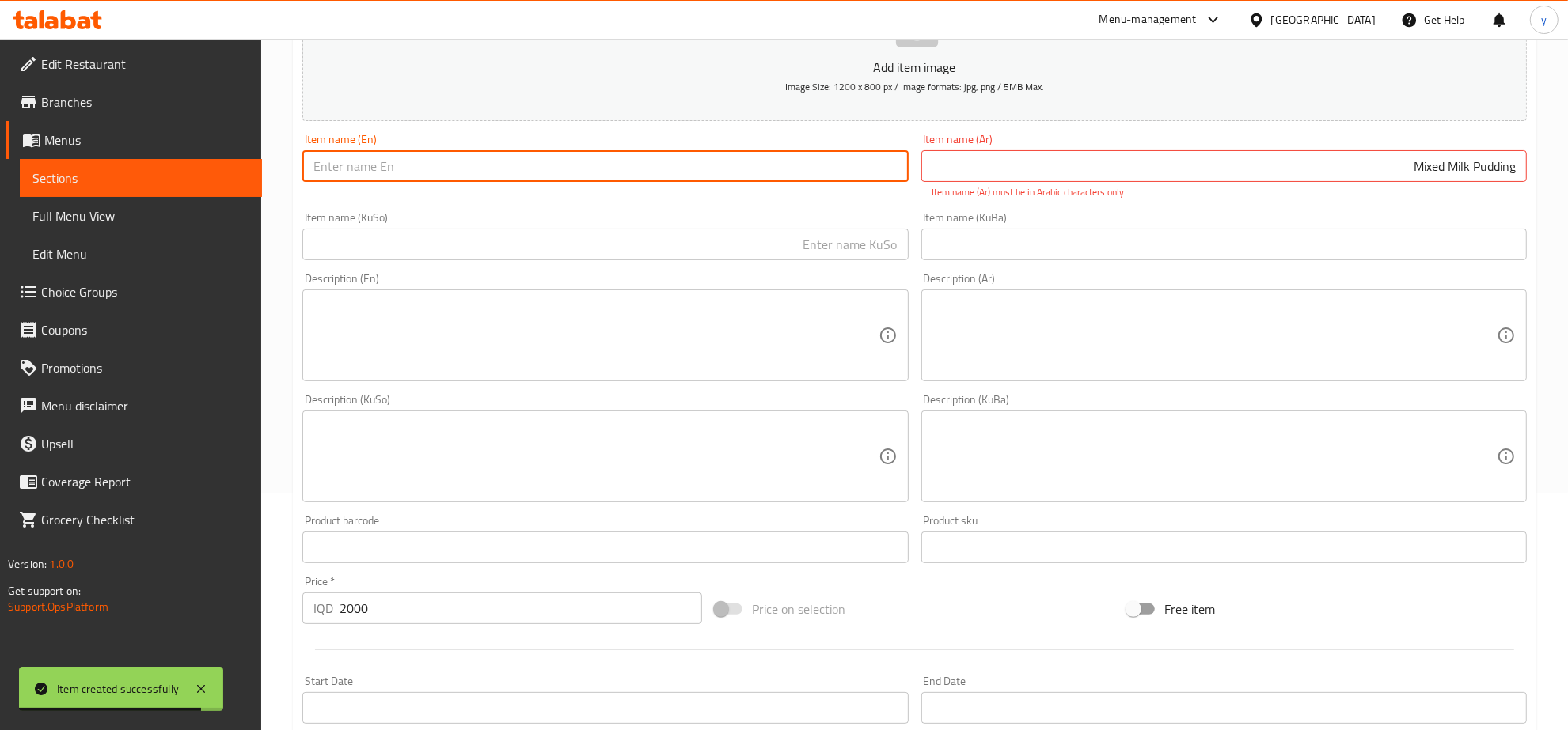
paste input "Mixed Milk Pudding"
type input "Mixed Milk Pudding"
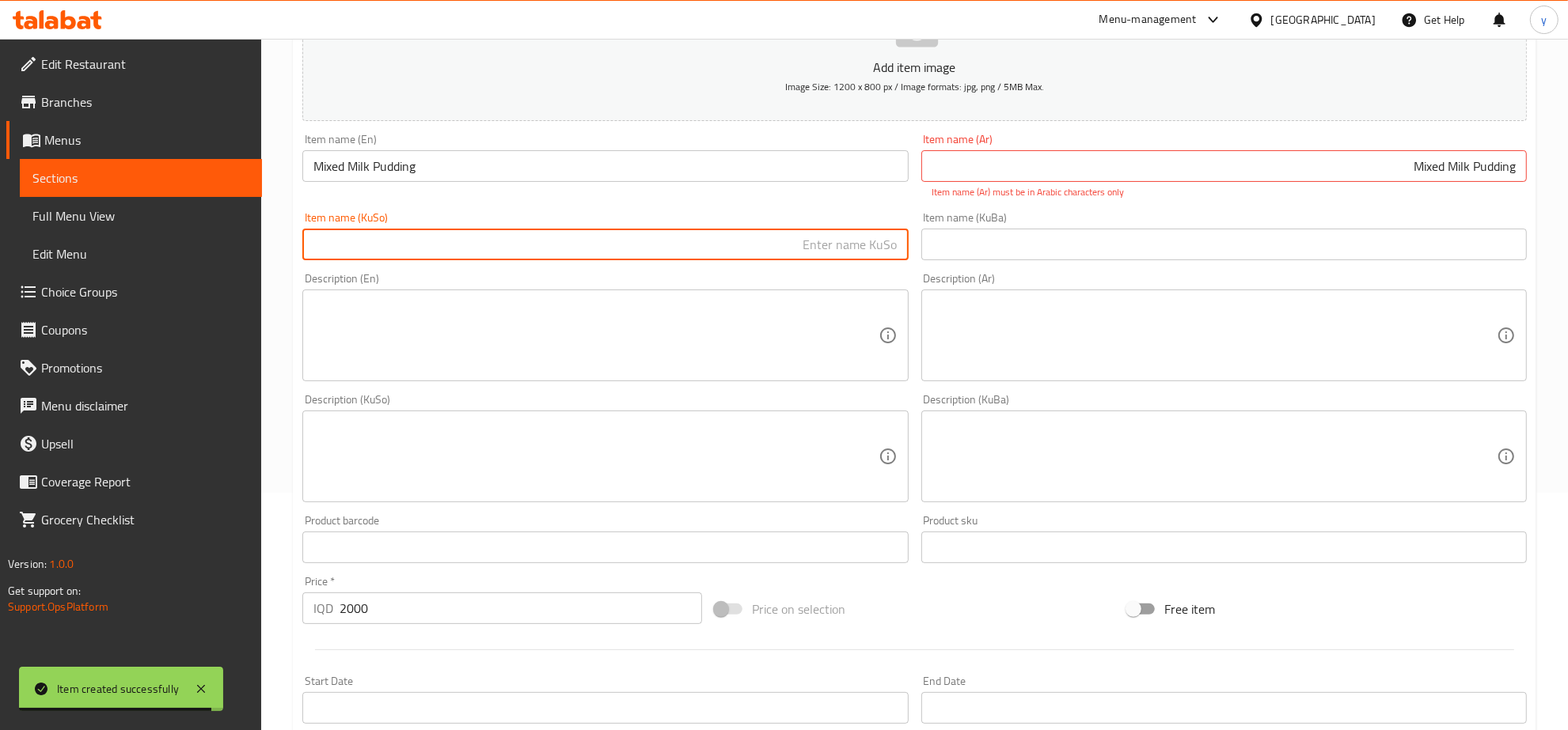
click at [537, 233] on input "text" at bounding box center [605, 245] width 605 height 32
paste input "مووحەلەبی"
type input "مووحەلەبی موشەکەل"
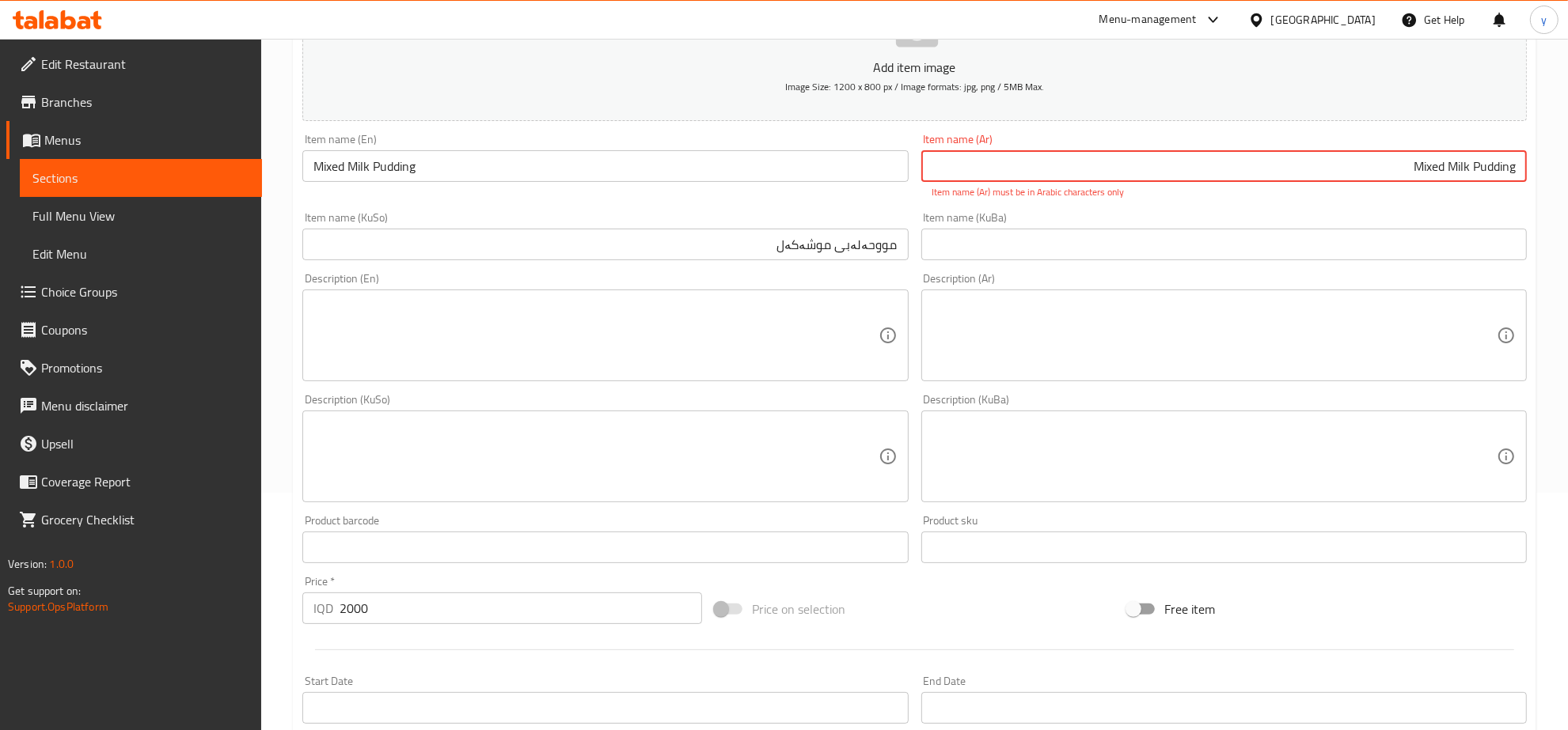
drag, startPoint x: 1337, startPoint y: 180, endPoint x: 1538, endPoint y: 190, distance: 201.2
click at [1538, 190] on div "Home / Restaurants management / Menus / Sections / item / create Dessert sectio…" at bounding box center [914, 441] width 1307 height 1279
paste input "مهلبية مشكل"
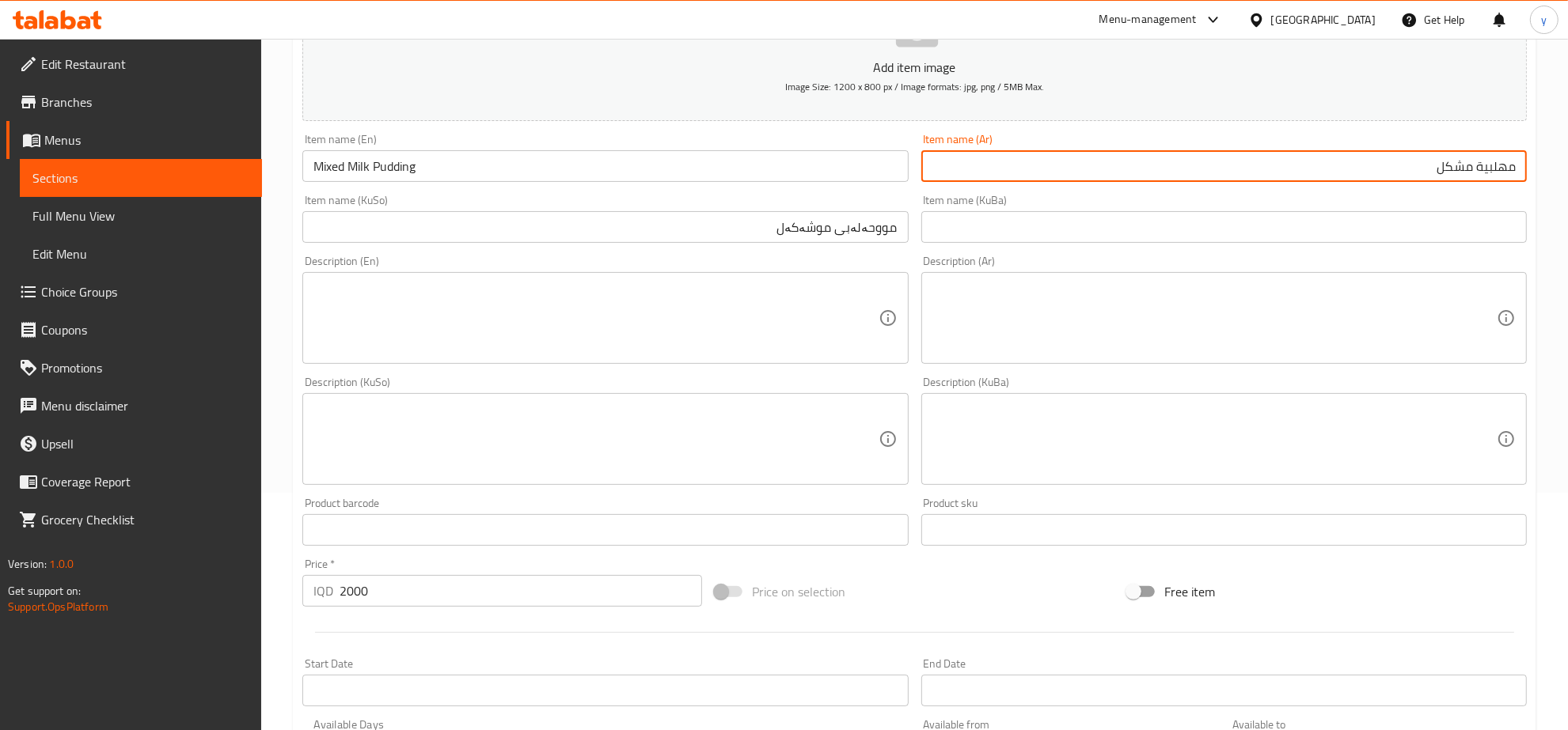
type input "مهلبية مشكل"
click at [714, 226] on input "مووحەلەبی موشەکەل" at bounding box center [605, 227] width 605 height 32
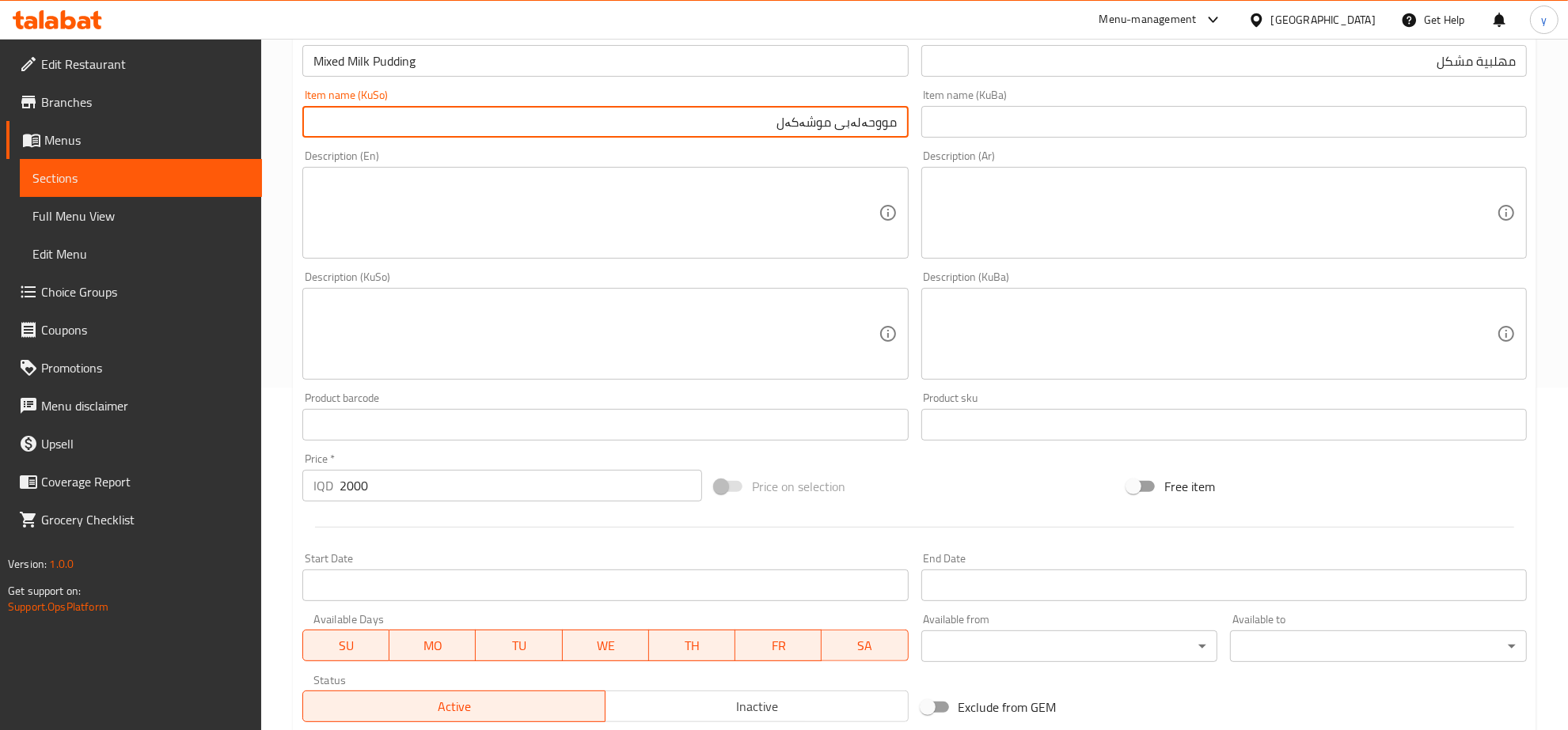
scroll to position [567, 0]
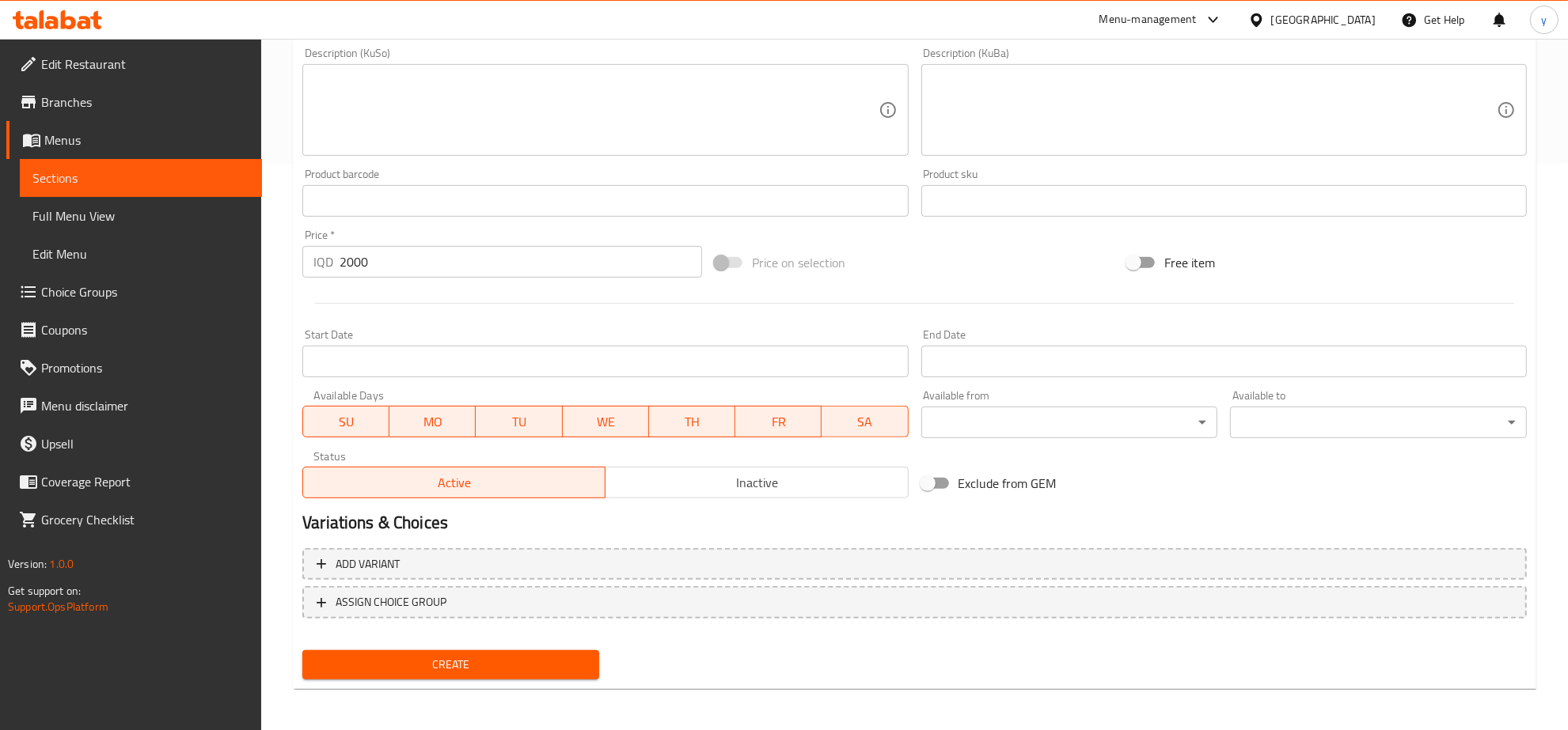
click at [493, 677] on button "Create" at bounding box center [451, 665] width 297 height 29
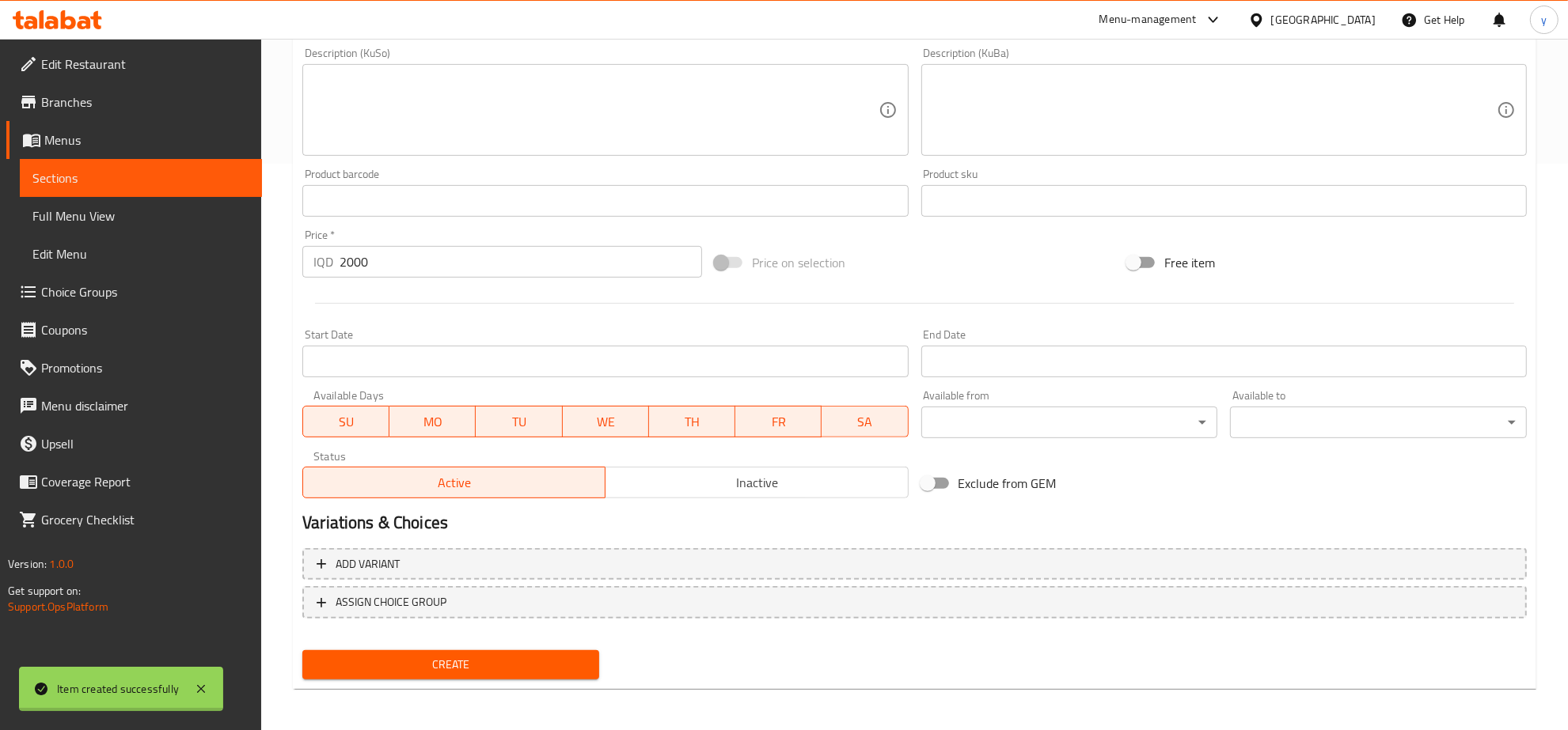
type input "0"
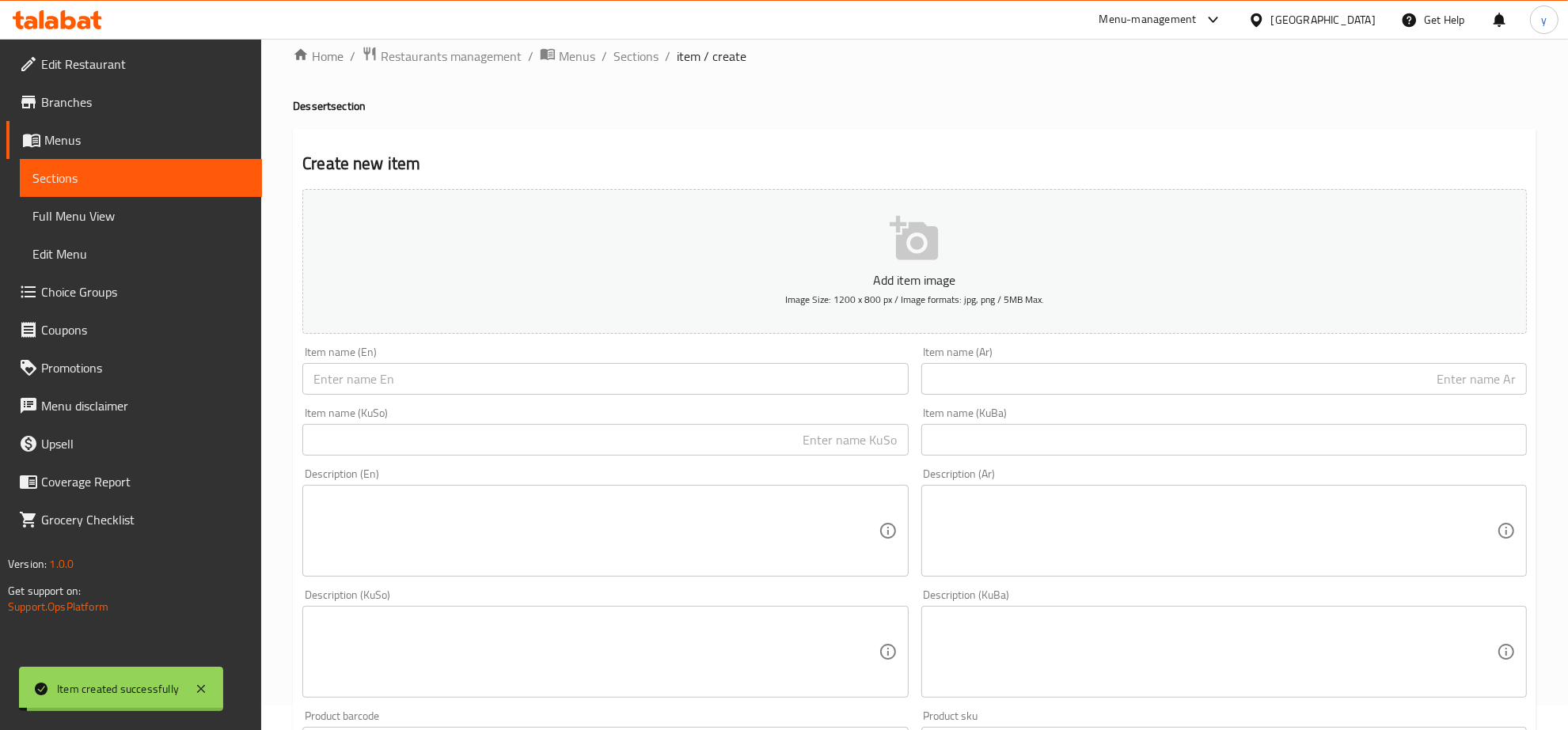
scroll to position [0, 0]
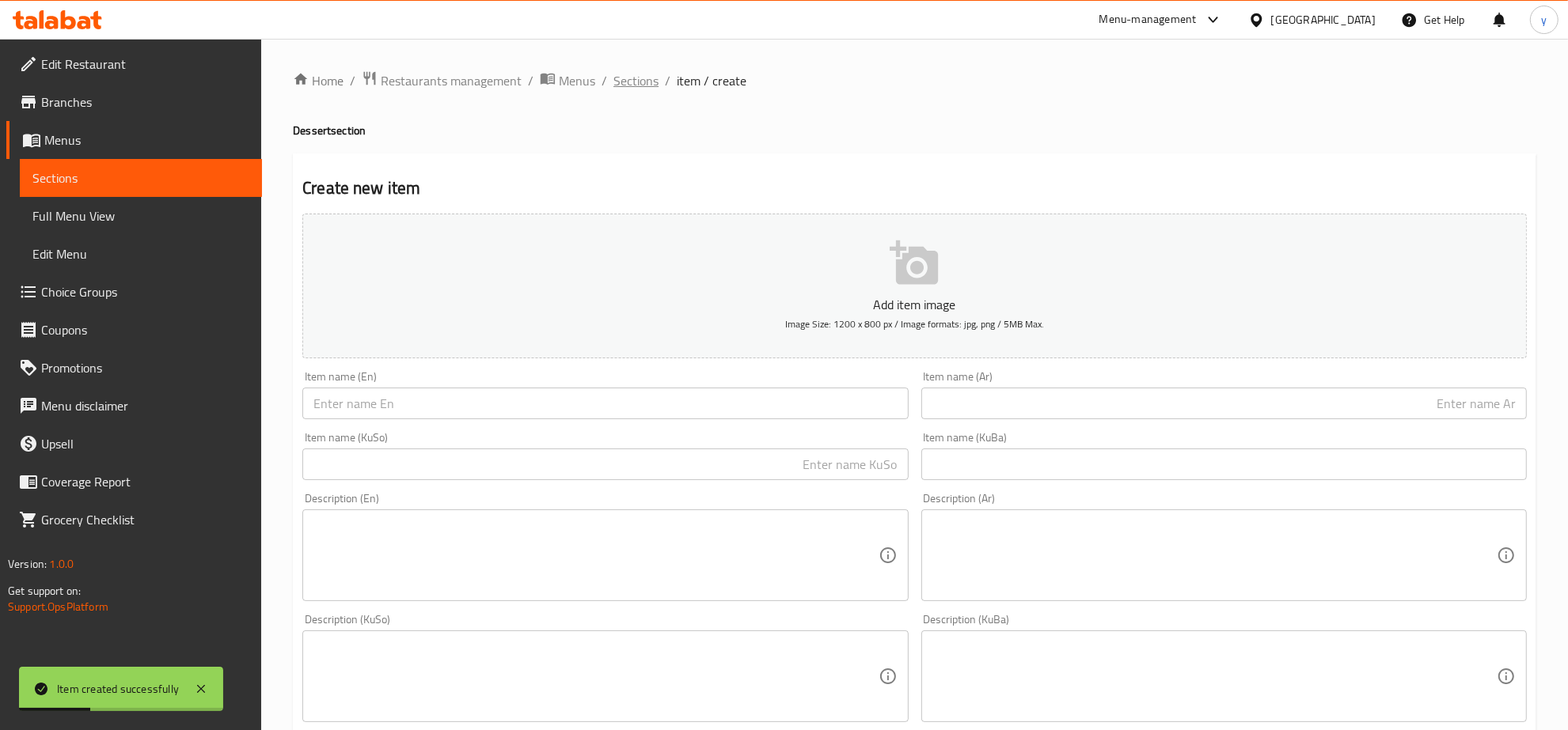
click at [627, 74] on span "Sections" at bounding box center [636, 80] width 45 height 19
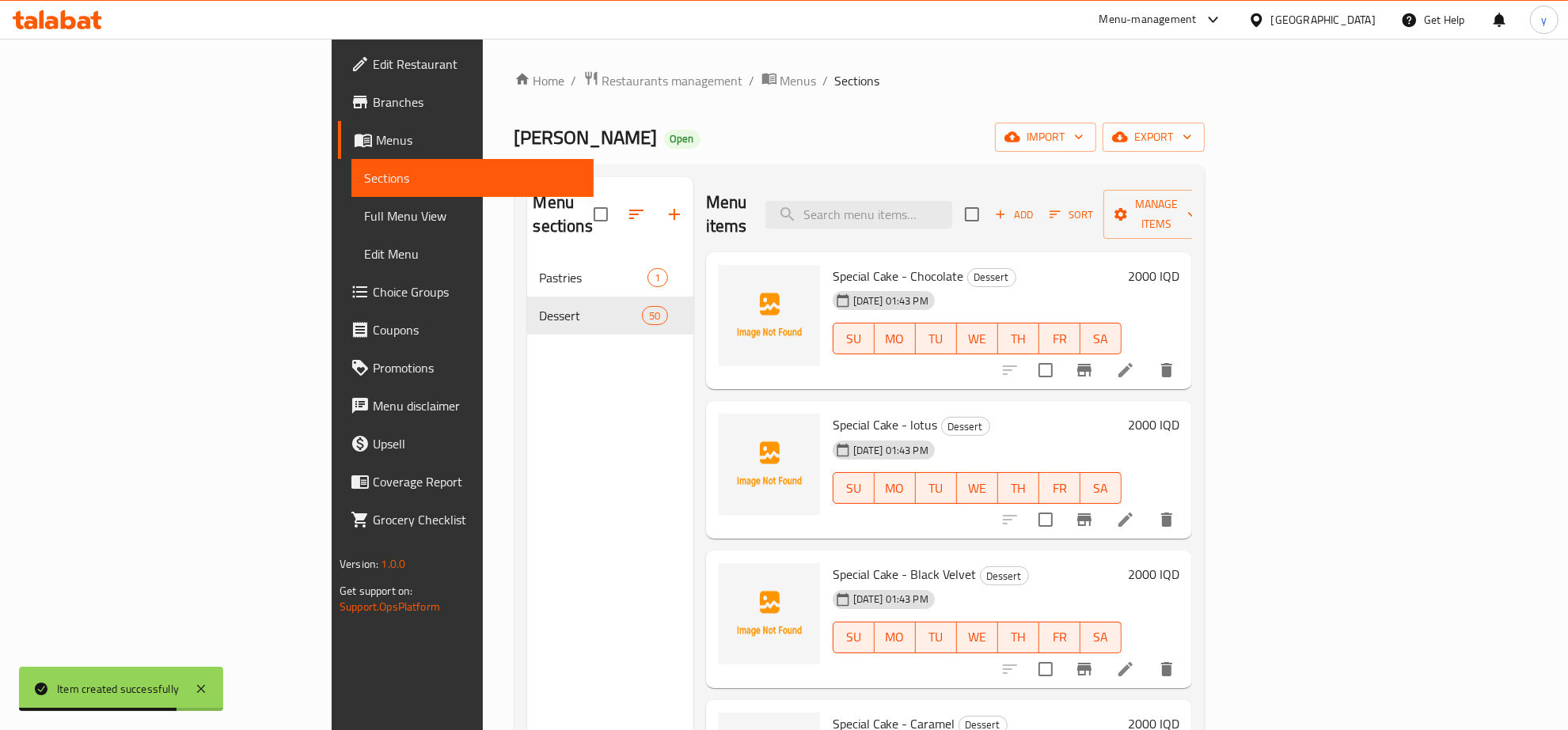
click at [665, 206] on icon "button" at bounding box center [674, 215] width 19 height 19
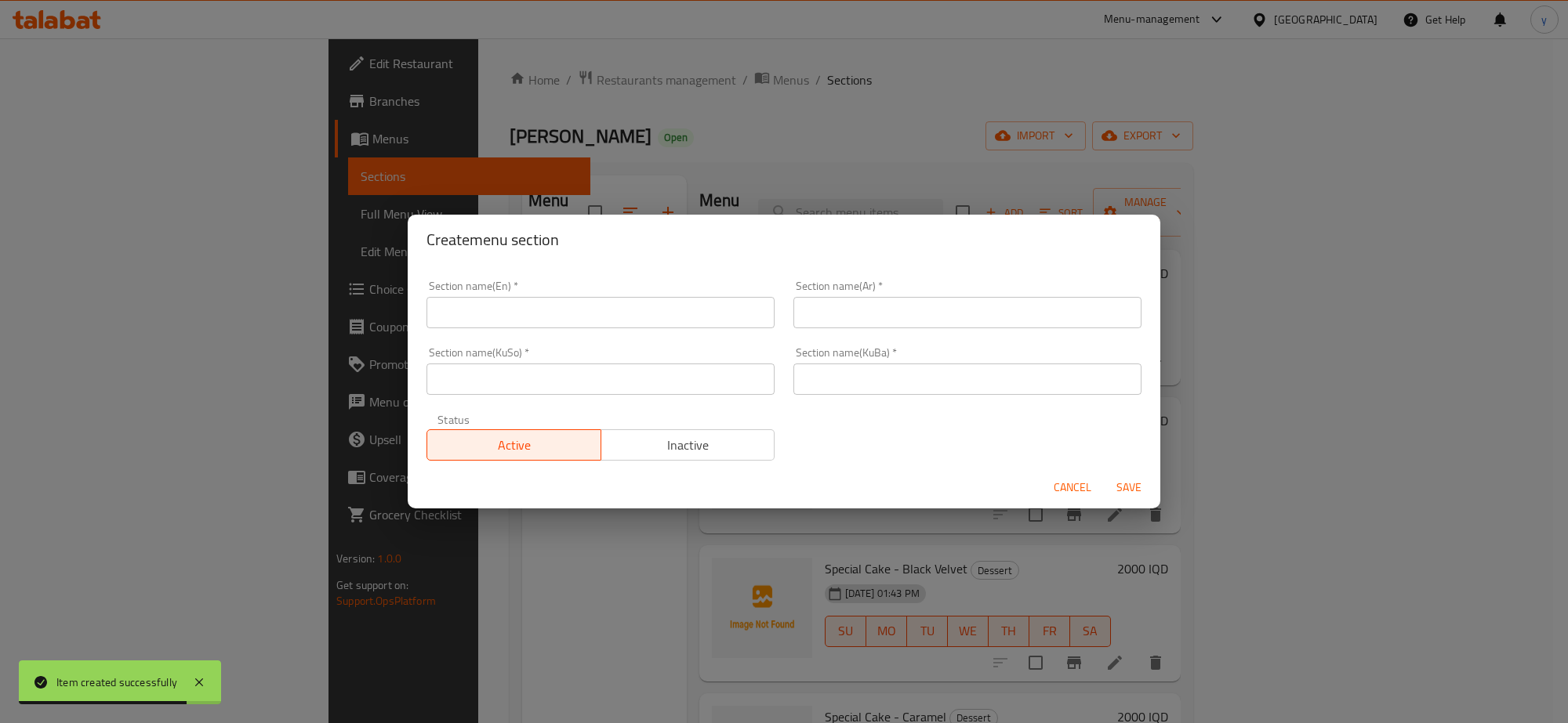
click at [533, 380] on input "text" at bounding box center [600, 379] width 348 height 31
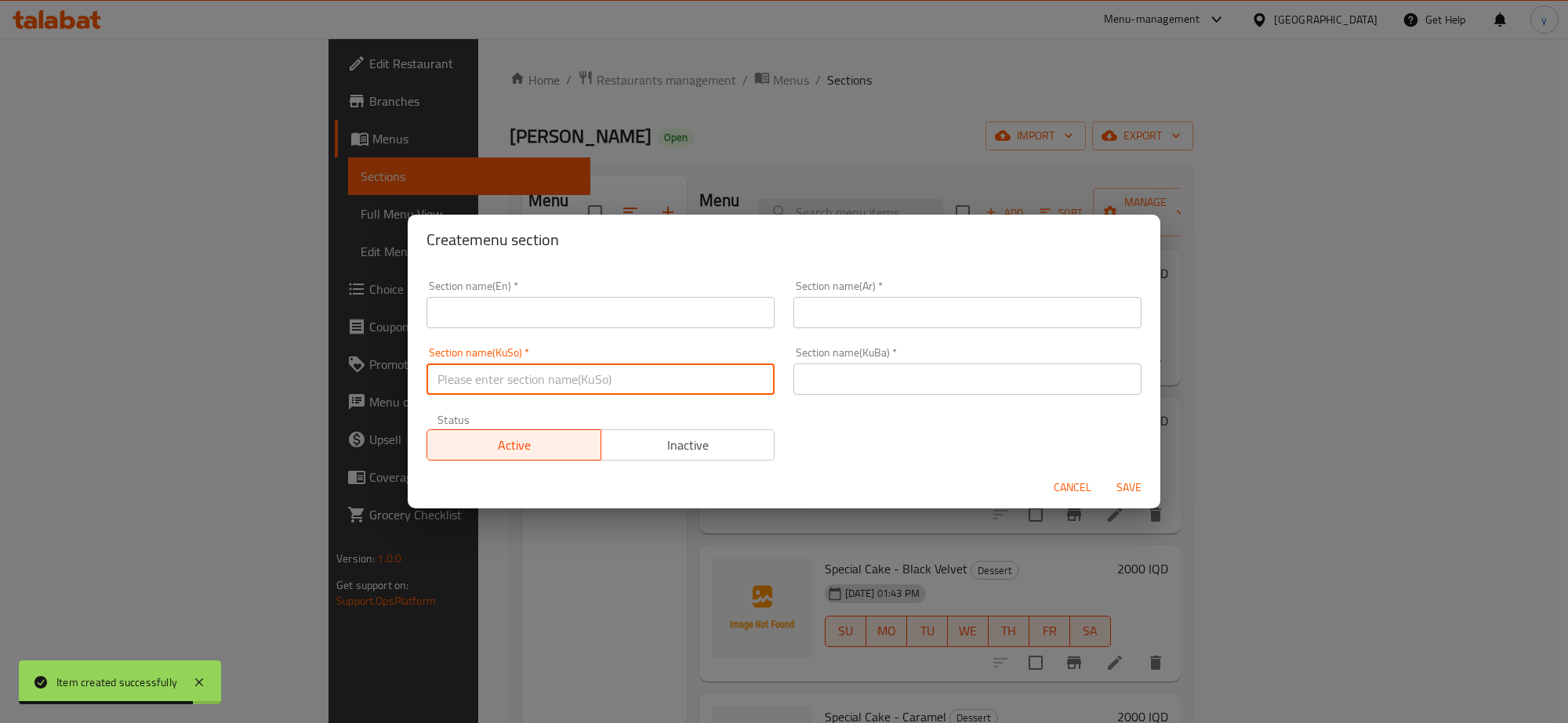
paste input "مەعکەرۆنی"
type input "مەعکەرۆنی"
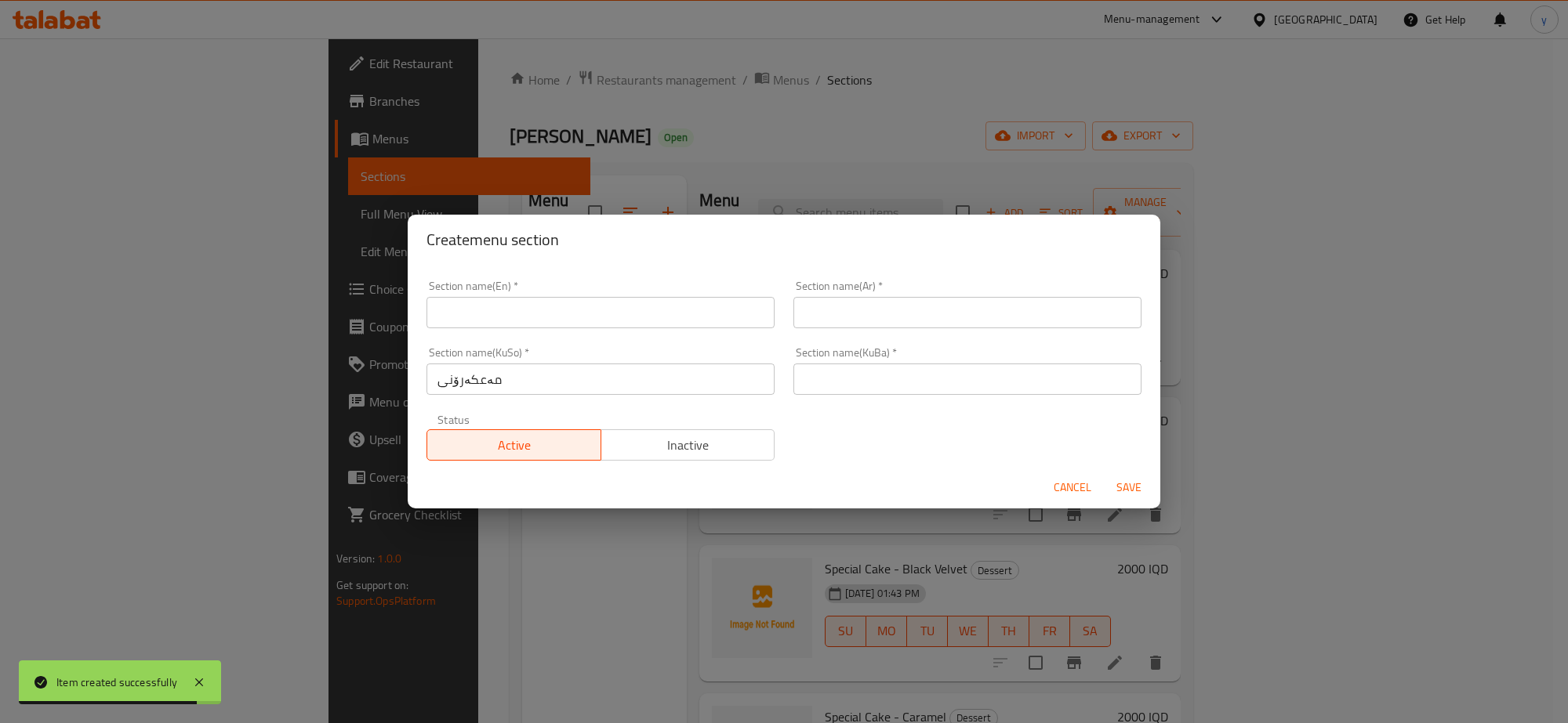
drag, startPoint x: 784, startPoint y: 365, endPoint x: 816, endPoint y: 345, distance: 37.7
click at [784, 365] on div "Section name(KuBa)   * Section name(KuBa) *" at bounding box center [968, 371] width 367 height 67
drag, startPoint x: 821, startPoint y: 378, endPoint x: 855, endPoint y: 320, distance: 67.2
click at [821, 378] on input "text" at bounding box center [968, 379] width 348 height 31
paste input "مەعکەرۆنی"
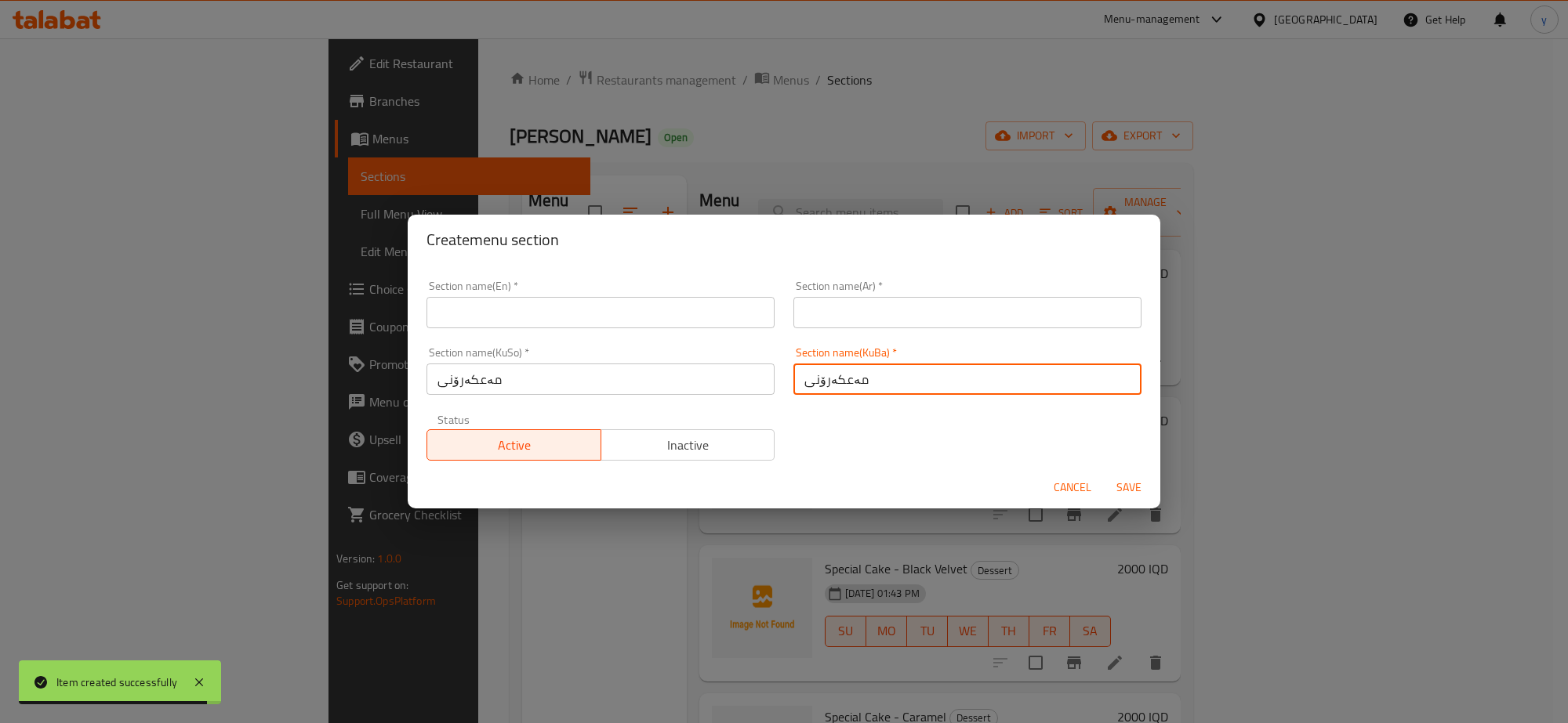
type input "مەعکەرۆنی"
drag, startPoint x: 859, startPoint y: 300, endPoint x: 859, endPoint y: 308, distance: 8.0
click at [859, 300] on input "text" at bounding box center [968, 312] width 348 height 31
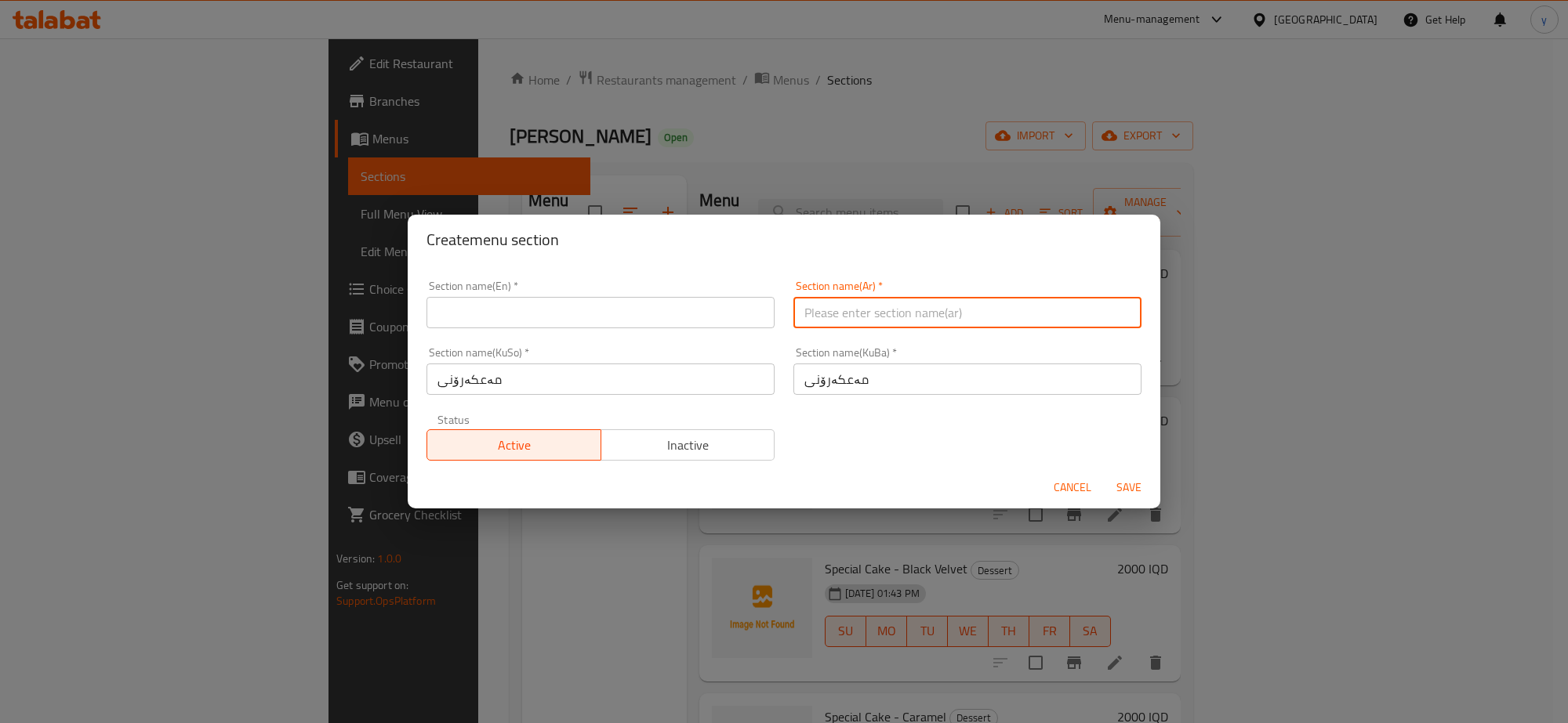
paste input "المكرونة"
type input "المكرونة"
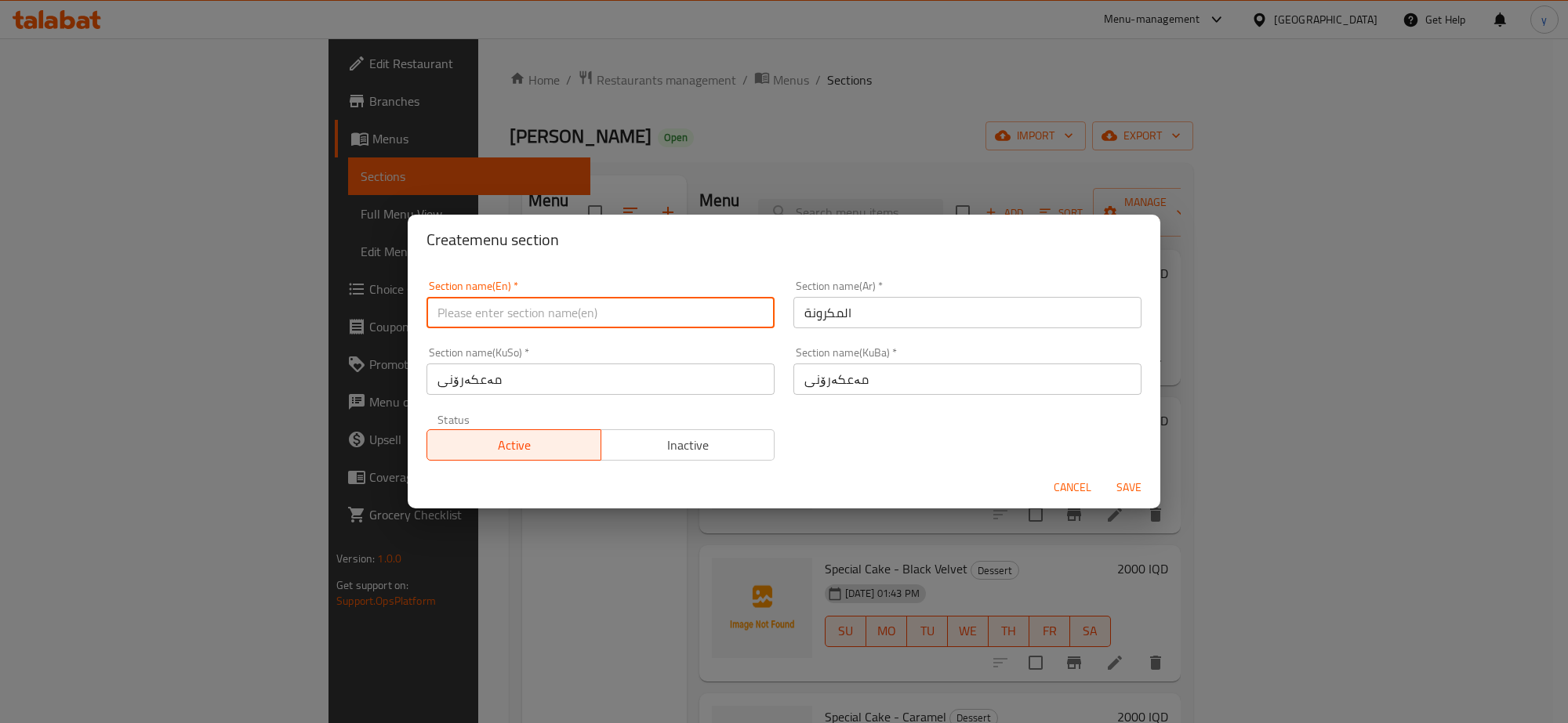
drag, startPoint x: 734, startPoint y: 311, endPoint x: 703, endPoint y: 333, distance: 38.0
click at [734, 311] on input "text" at bounding box center [600, 312] width 348 height 31
paste input "Pasta"
type input "Pasta"
click at [1111, 490] on span "Save" at bounding box center [1129, 487] width 38 height 19
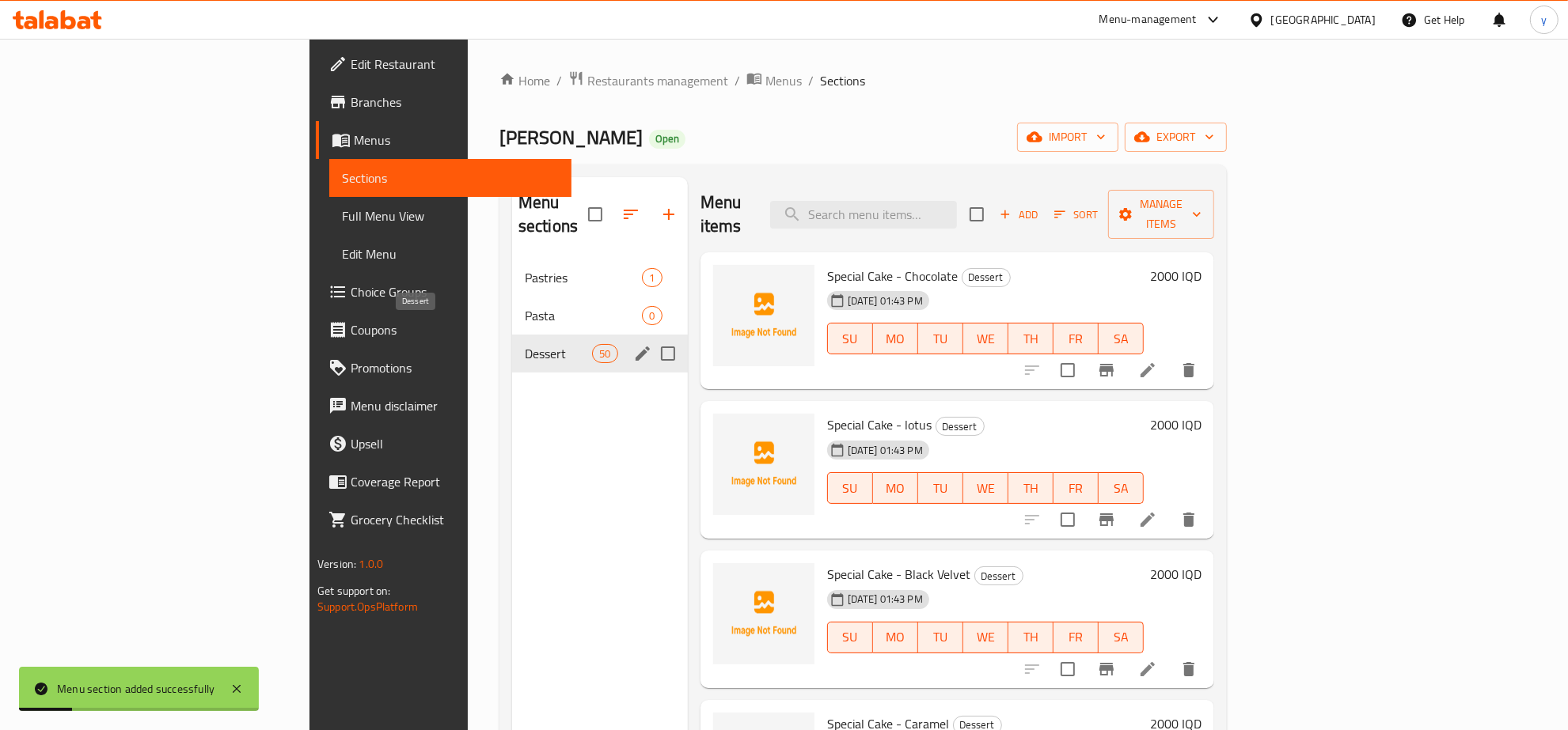
click at [512, 297] on div "Pasta 0" at bounding box center [600, 316] width 176 height 38
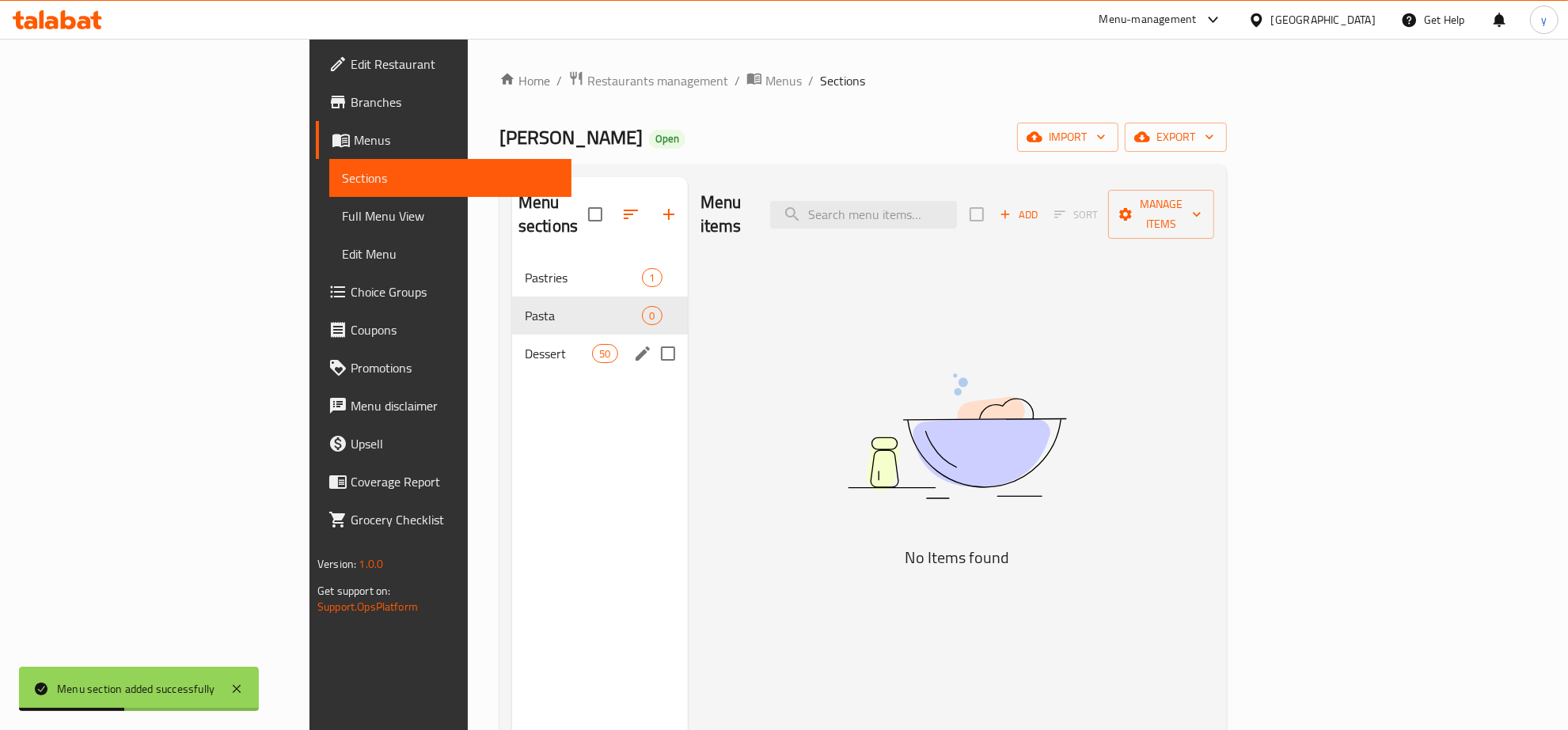
click at [512, 335] on div "Dessert 50" at bounding box center [600, 354] width 176 height 38
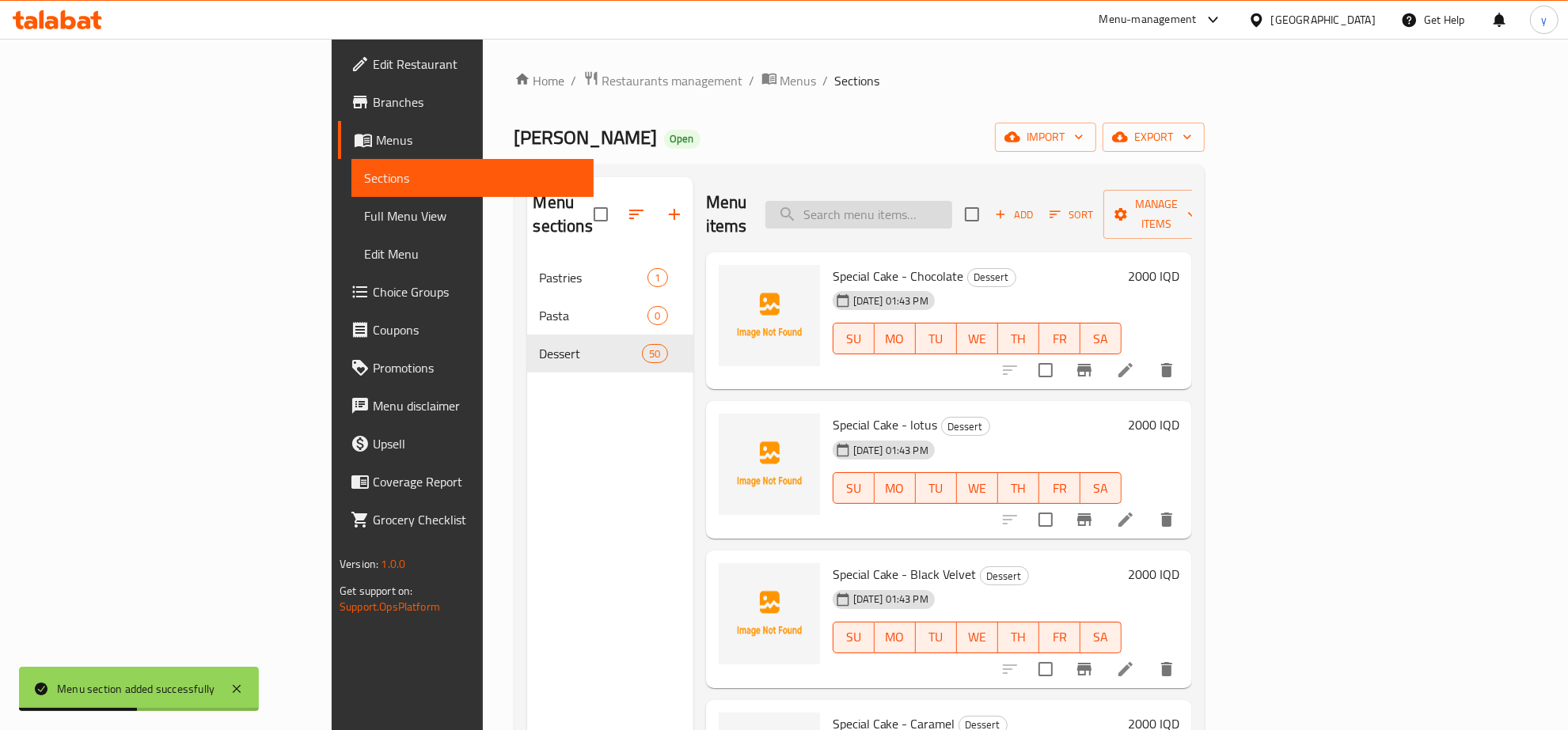
click at [953, 216] on input "search" at bounding box center [859, 215] width 187 height 28
paste input "المكرونة"
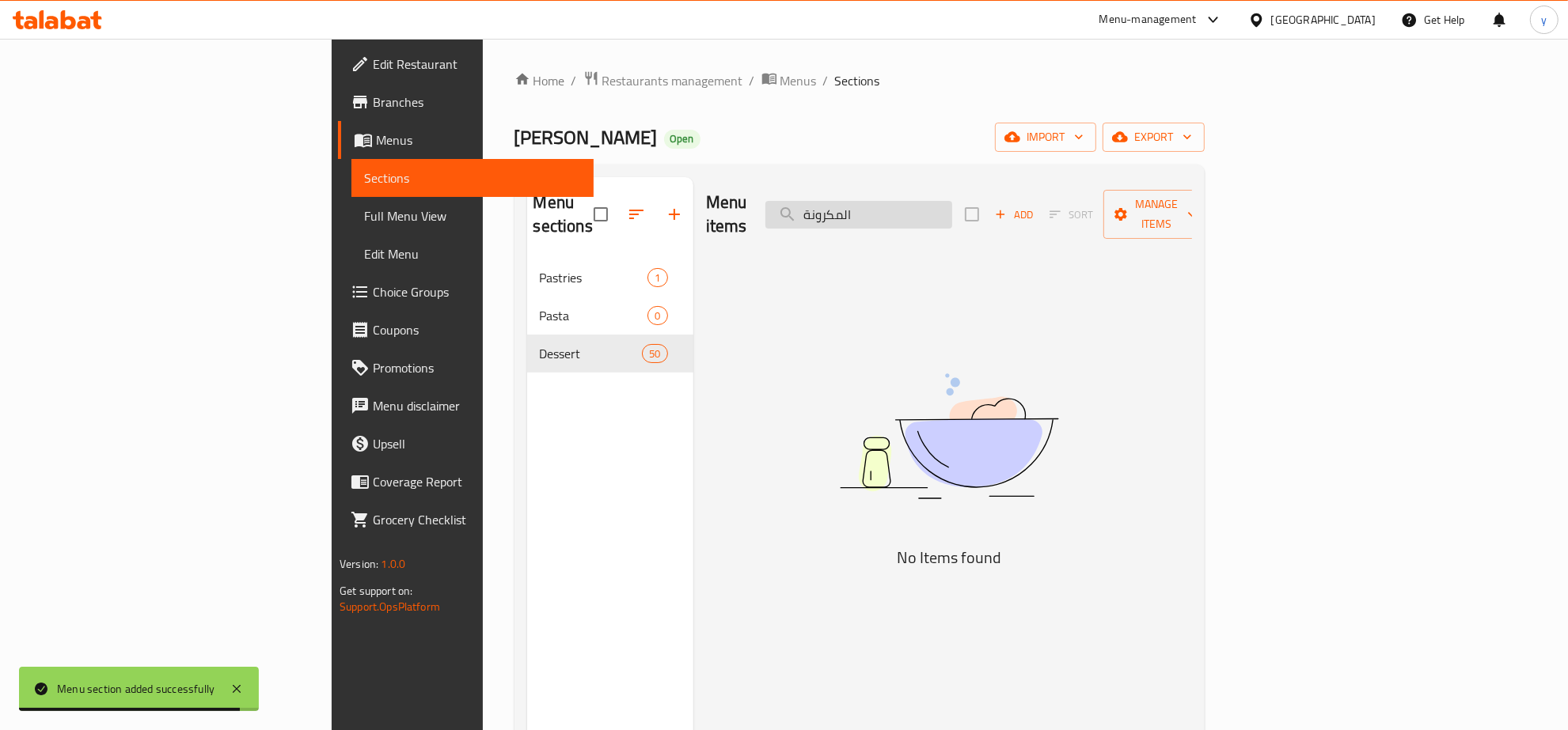
click at [953, 210] on input "المكرونة" at bounding box center [859, 215] width 187 height 28
drag, startPoint x: 964, startPoint y: 207, endPoint x: 988, endPoint y: 207, distance: 24.0
click at [953, 207] on input "المكرونة" at bounding box center [859, 215] width 187 height 28
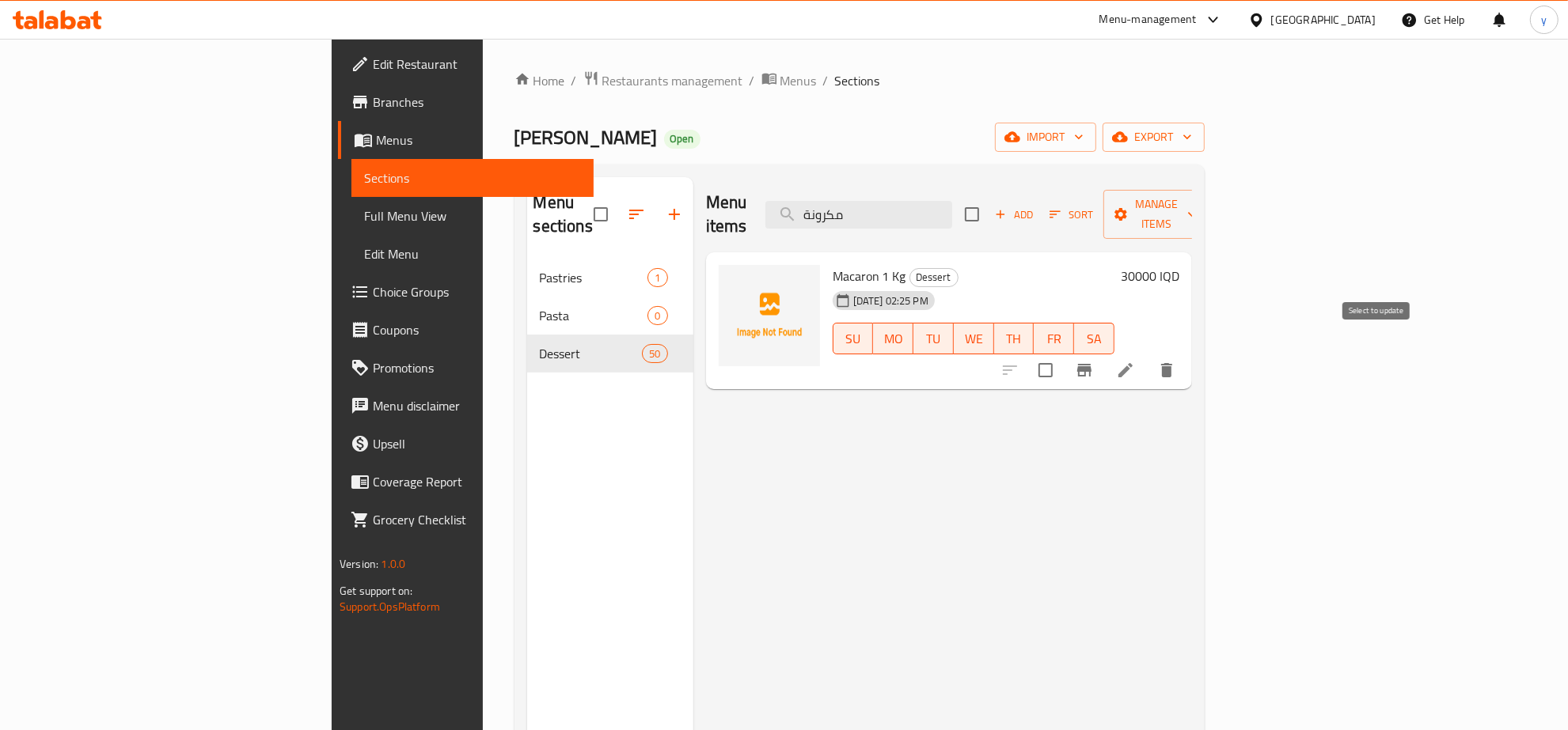
type input "مكرونة"
click at [1062, 354] on input "checkbox" at bounding box center [1046, 371] width 34 height 34
checkbox input "true"
click at [1197, 205] on span "Manage items" at bounding box center [1156, 215] width 80 height 39
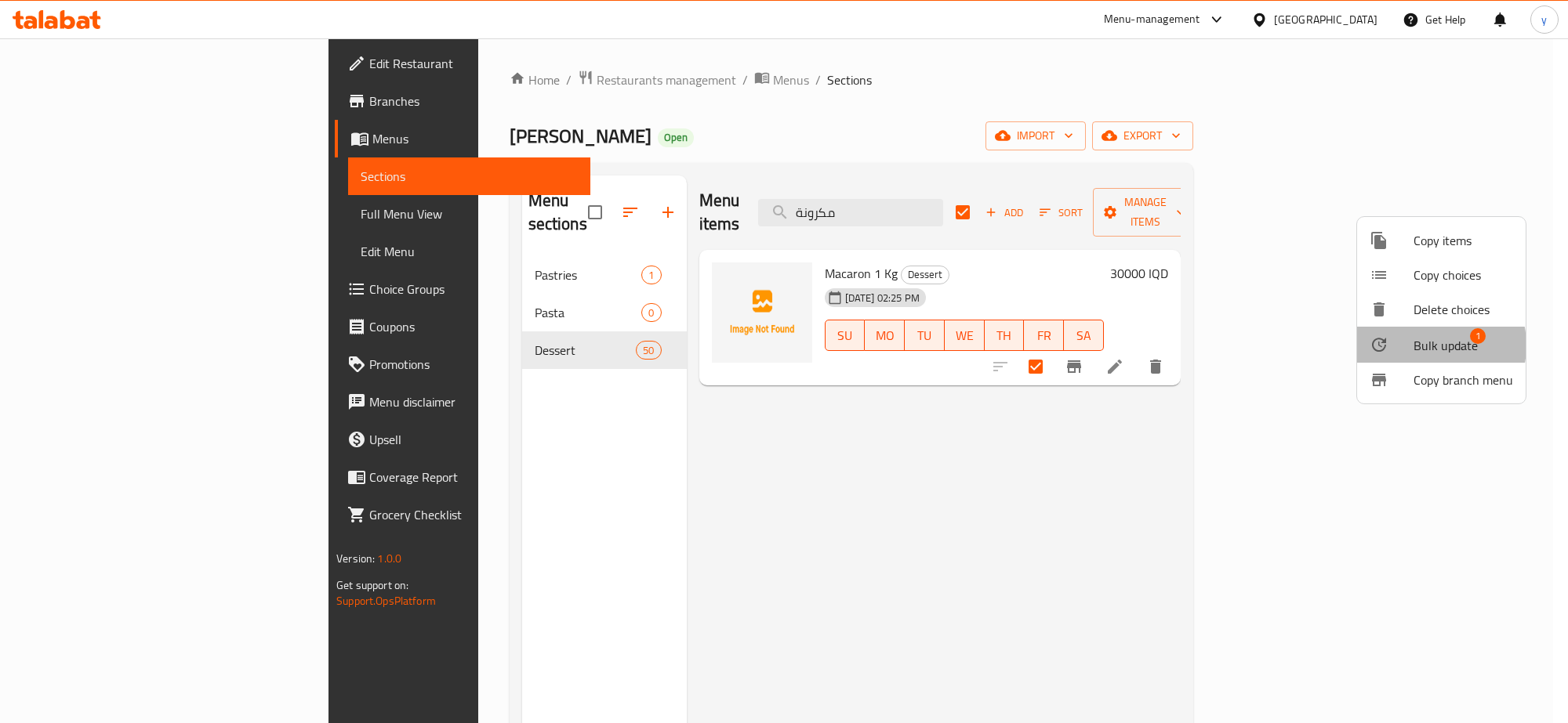
click at [1424, 346] on span "Bulk update" at bounding box center [1446, 346] width 65 height 18
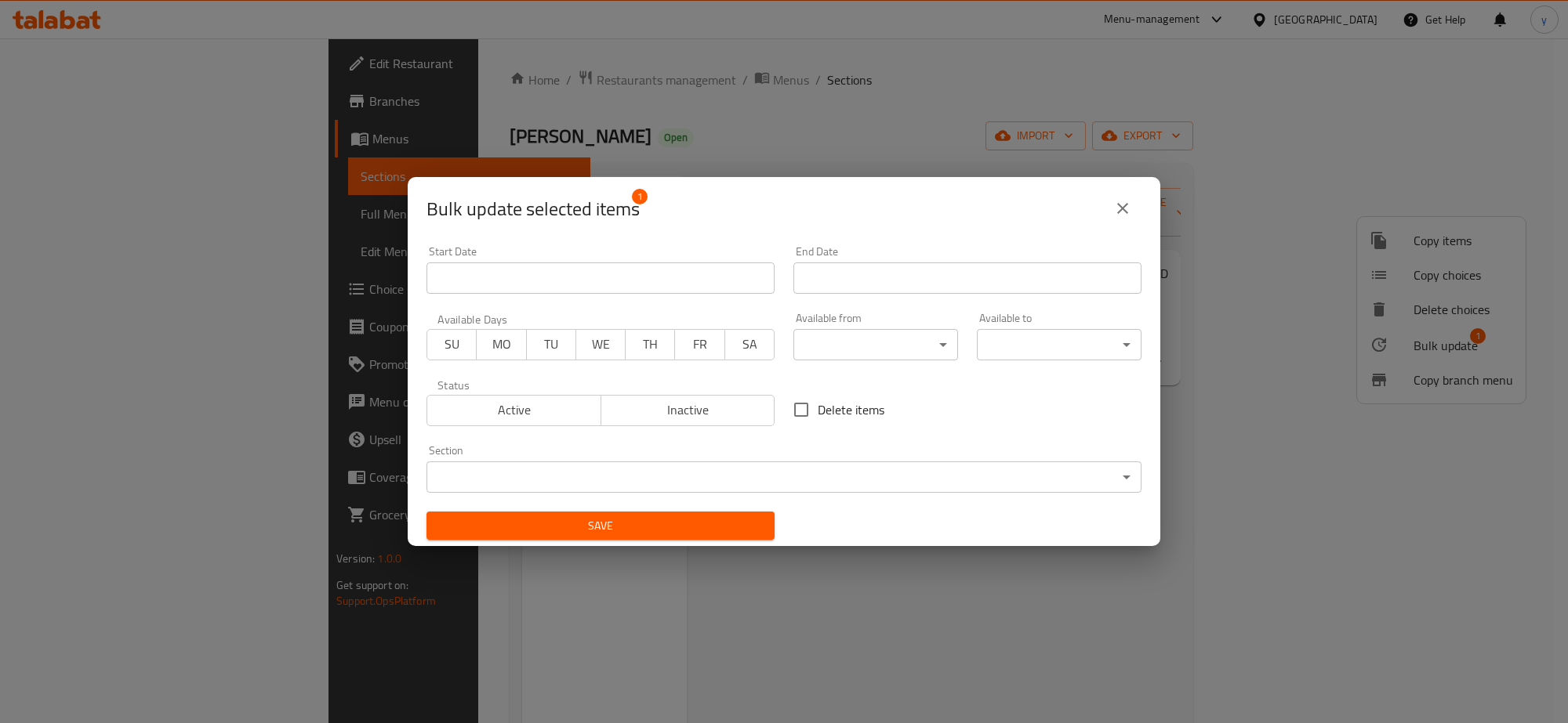
click at [777, 491] on body "​ Menu-management Iraq Get Help y Edit Restaurant Branches Menus Sections Full …" at bounding box center [784, 381] width 1568 height 685
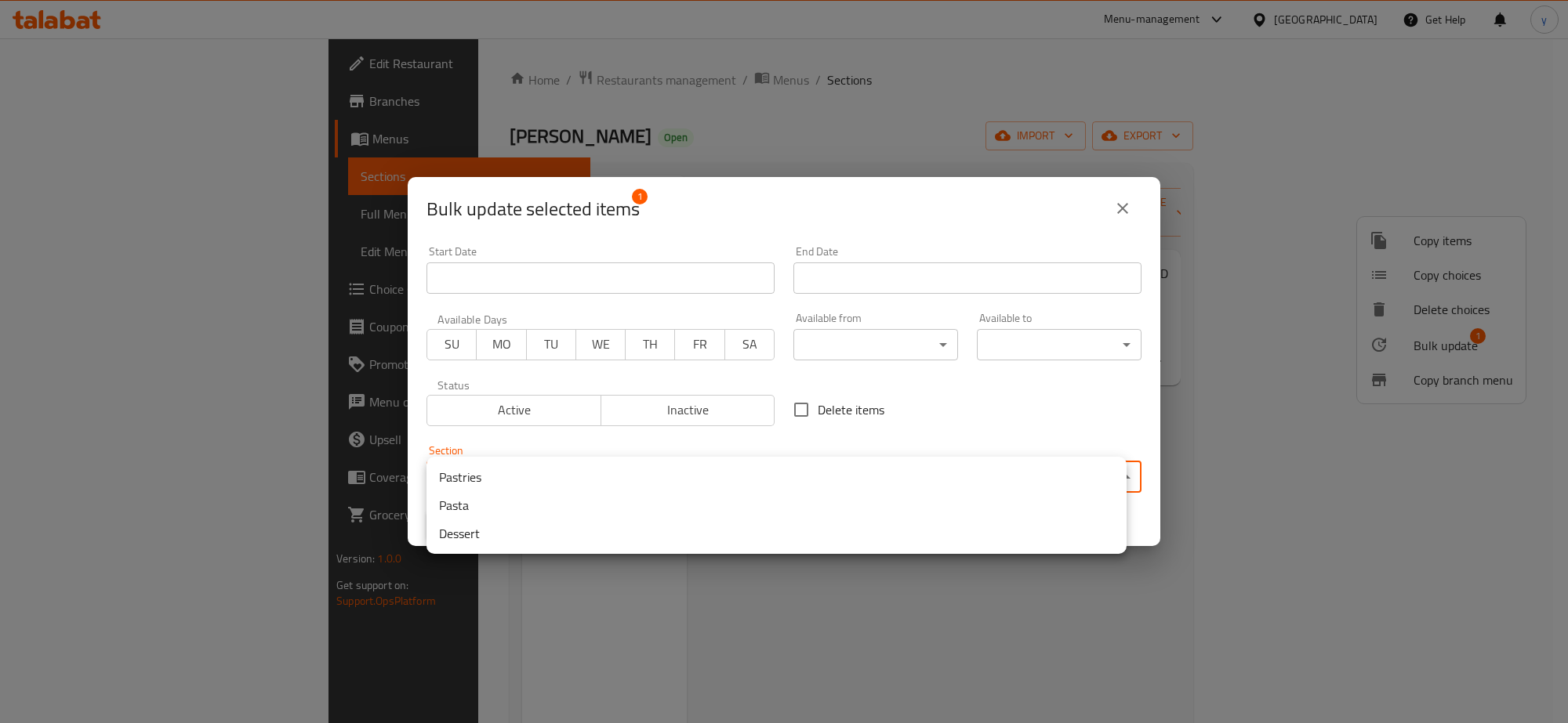
click at [522, 502] on li "Pasta" at bounding box center [776, 505] width 700 height 29
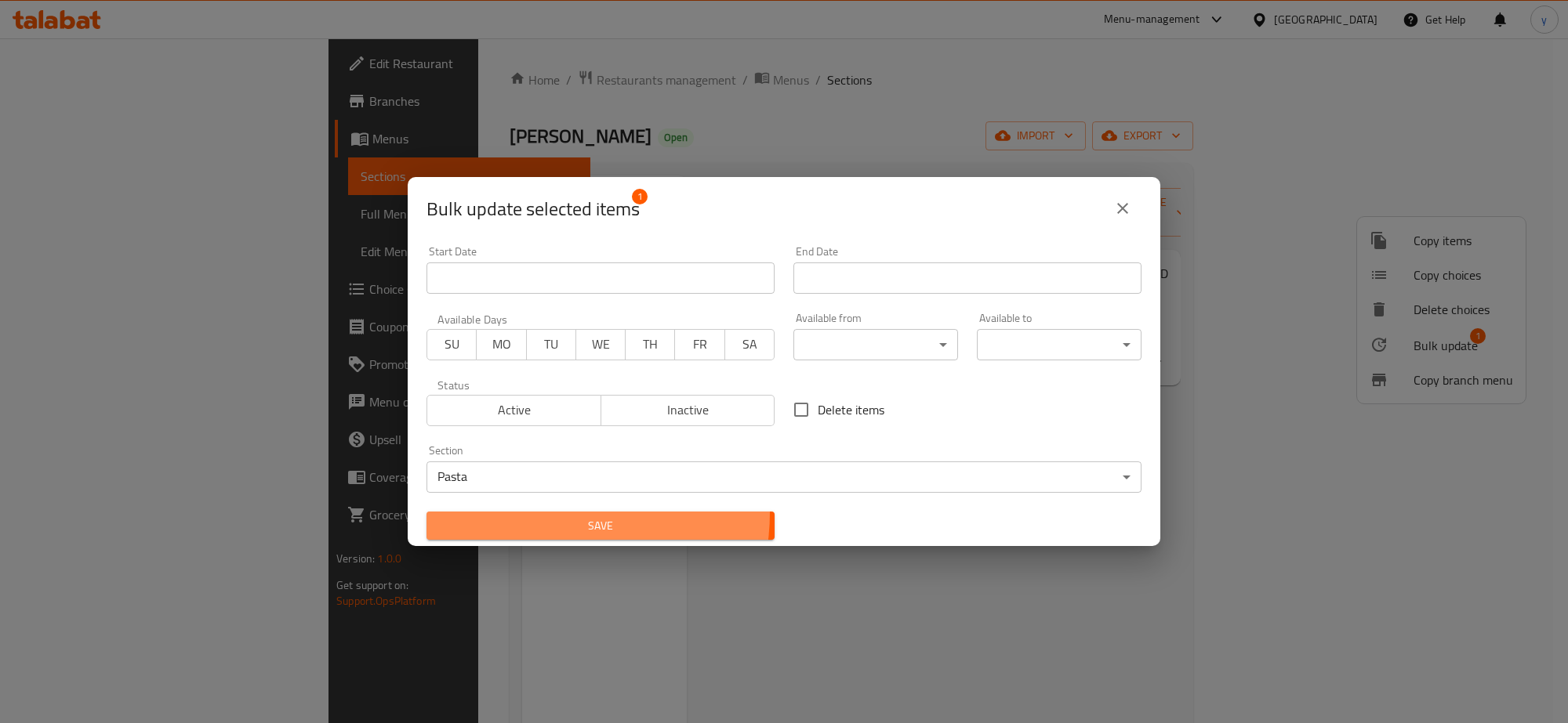
click at [519, 511] on button "Save" at bounding box center [600, 525] width 348 height 29
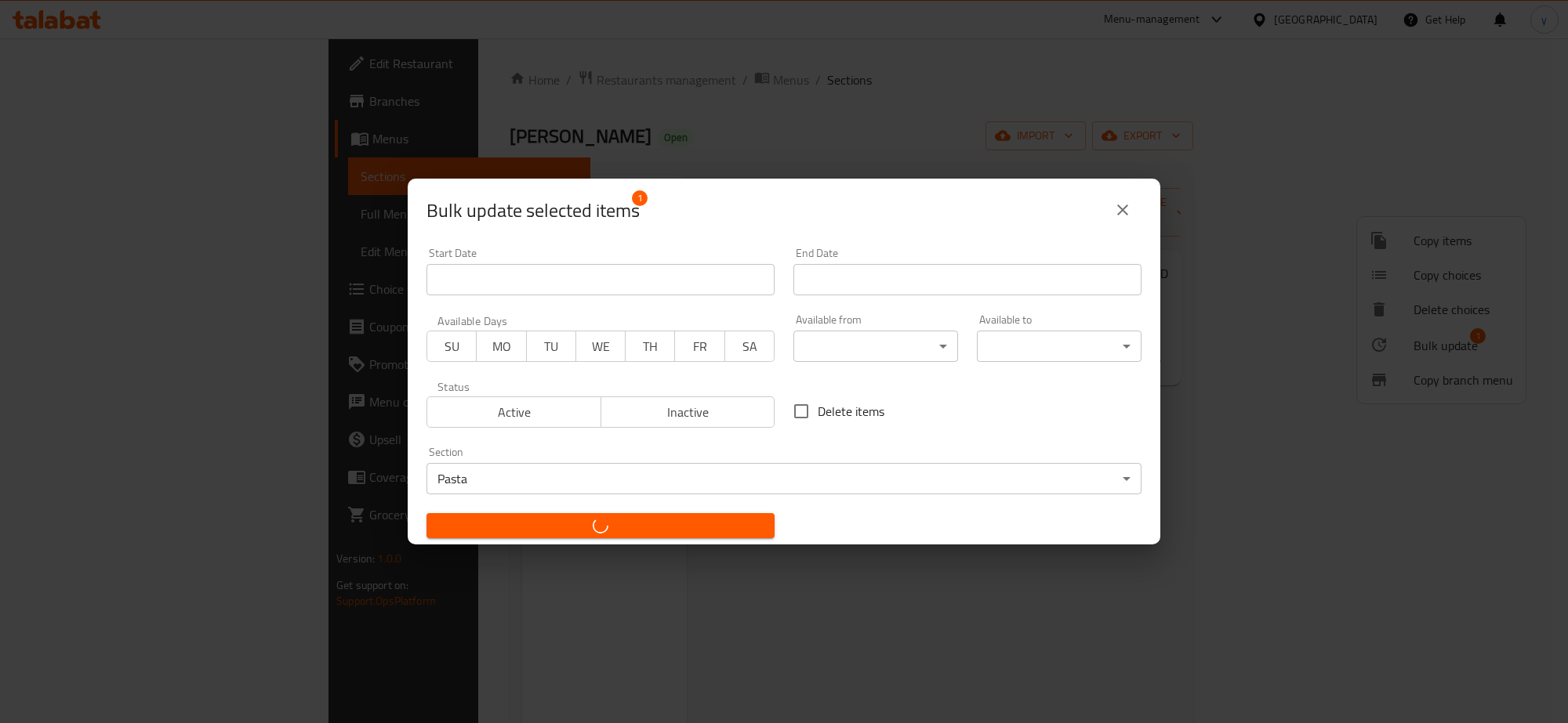
checkbox input "false"
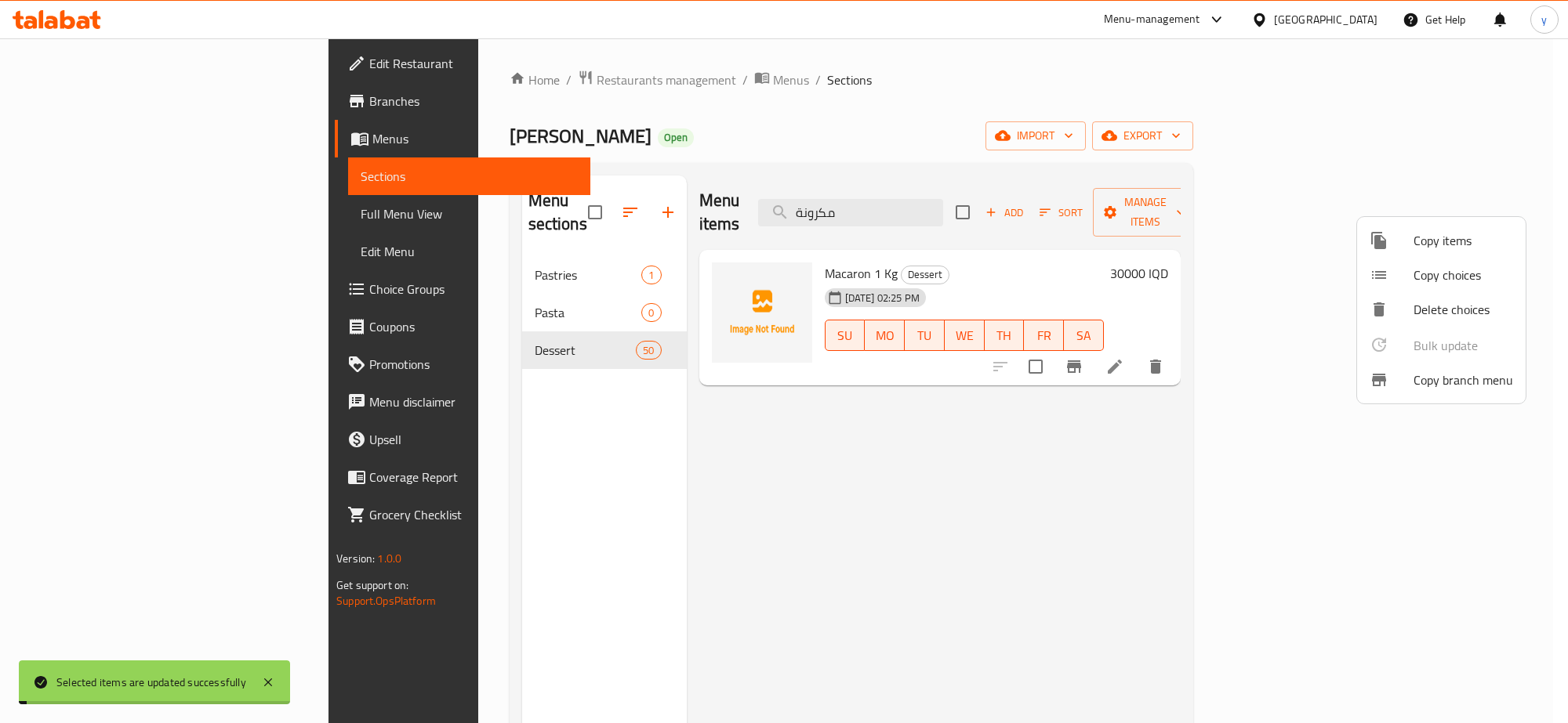
click at [358, 290] on div at bounding box center [784, 362] width 1568 height 723
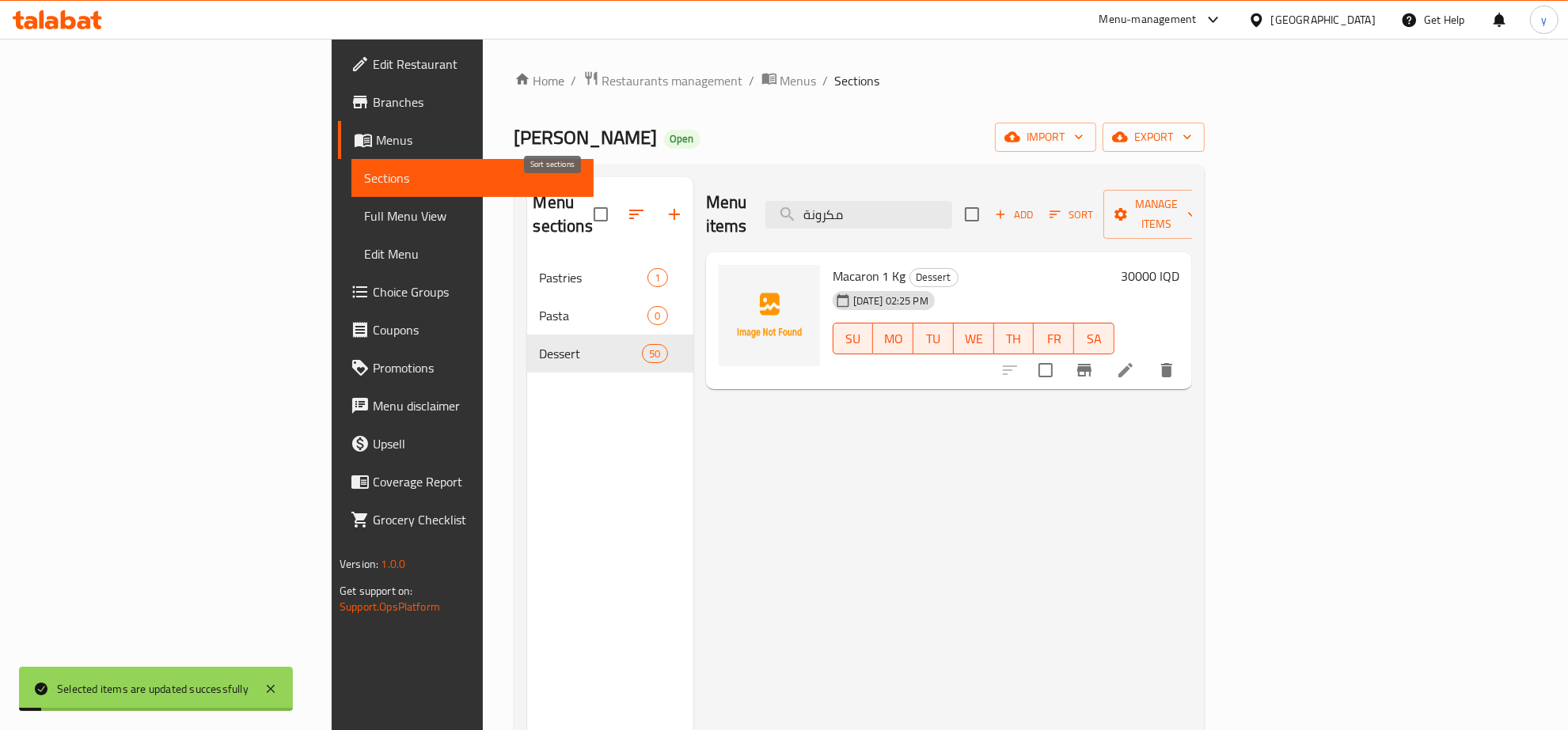
click at [617, 195] on button "button" at bounding box center [636, 214] width 38 height 38
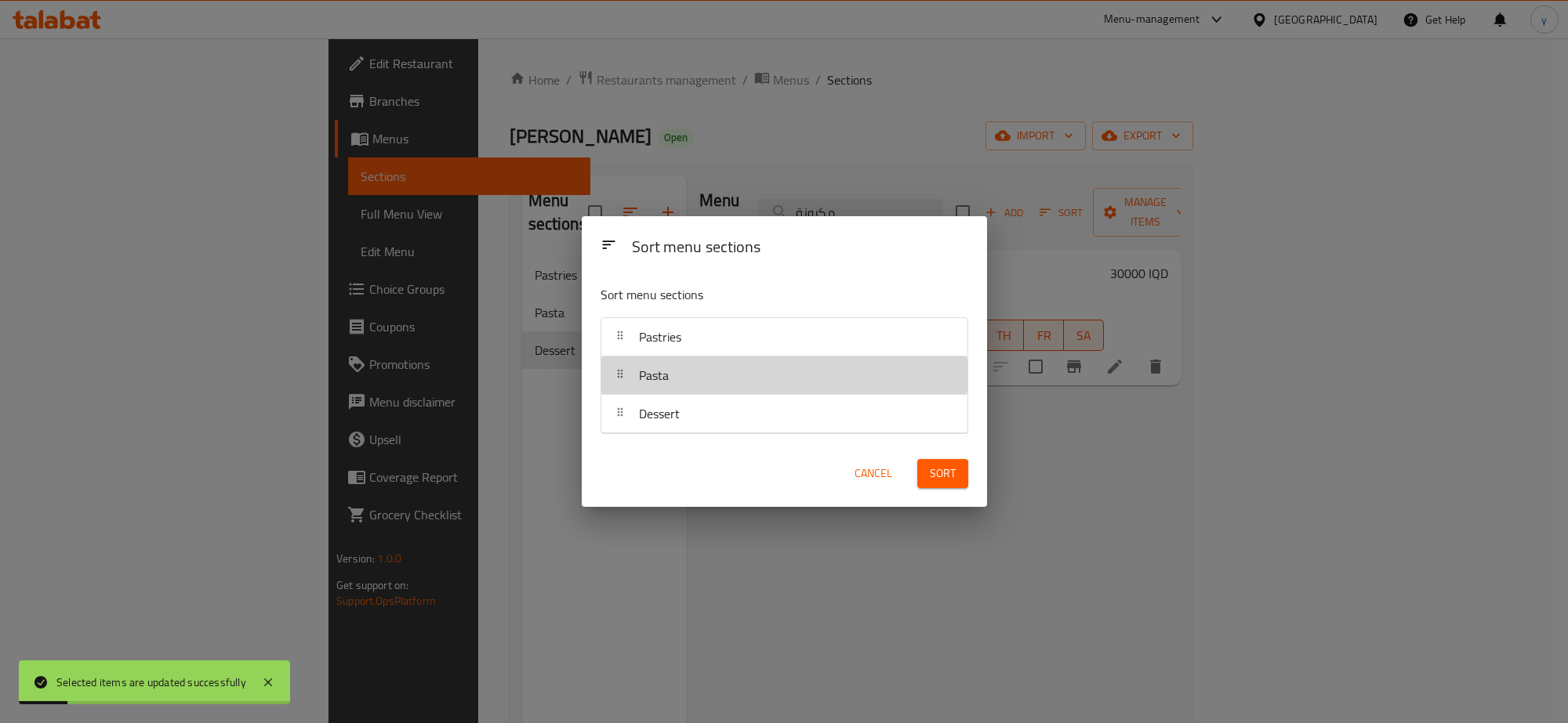
drag, startPoint x: 651, startPoint y: 393, endPoint x: 668, endPoint y: 336, distance: 59.5
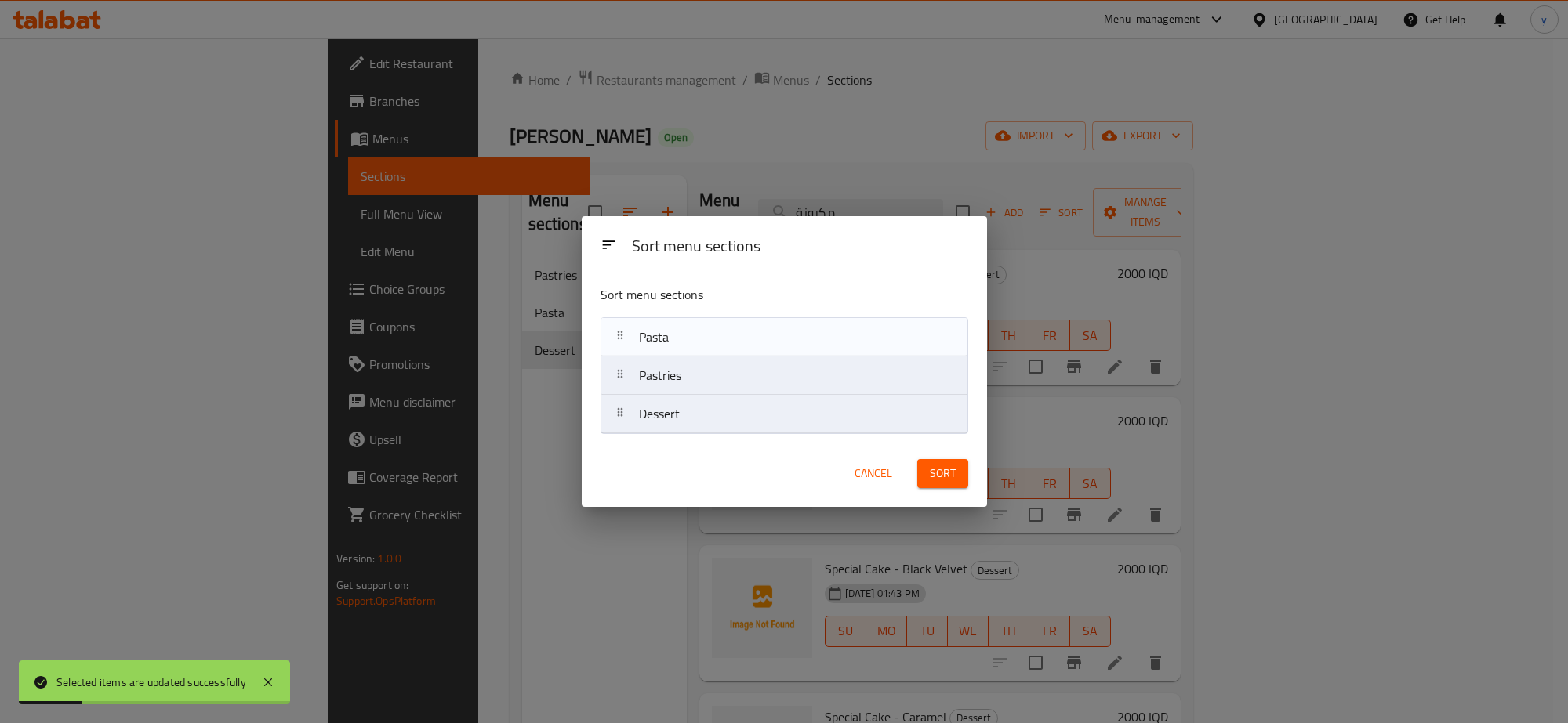
click at [923, 471] on button "Sort" at bounding box center [943, 473] width 51 height 29
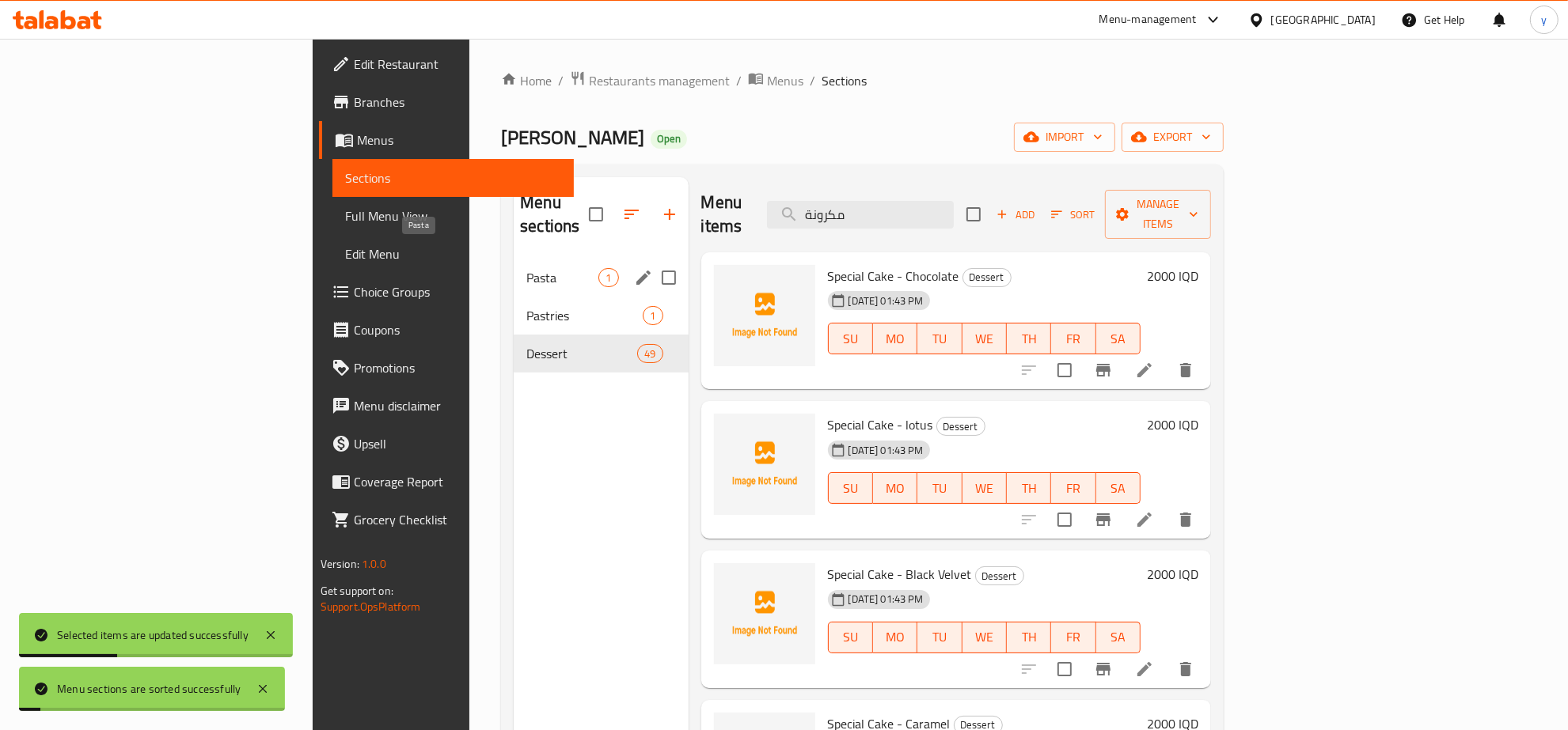
click at [527, 268] on span "Pasta" at bounding box center [562, 277] width 72 height 19
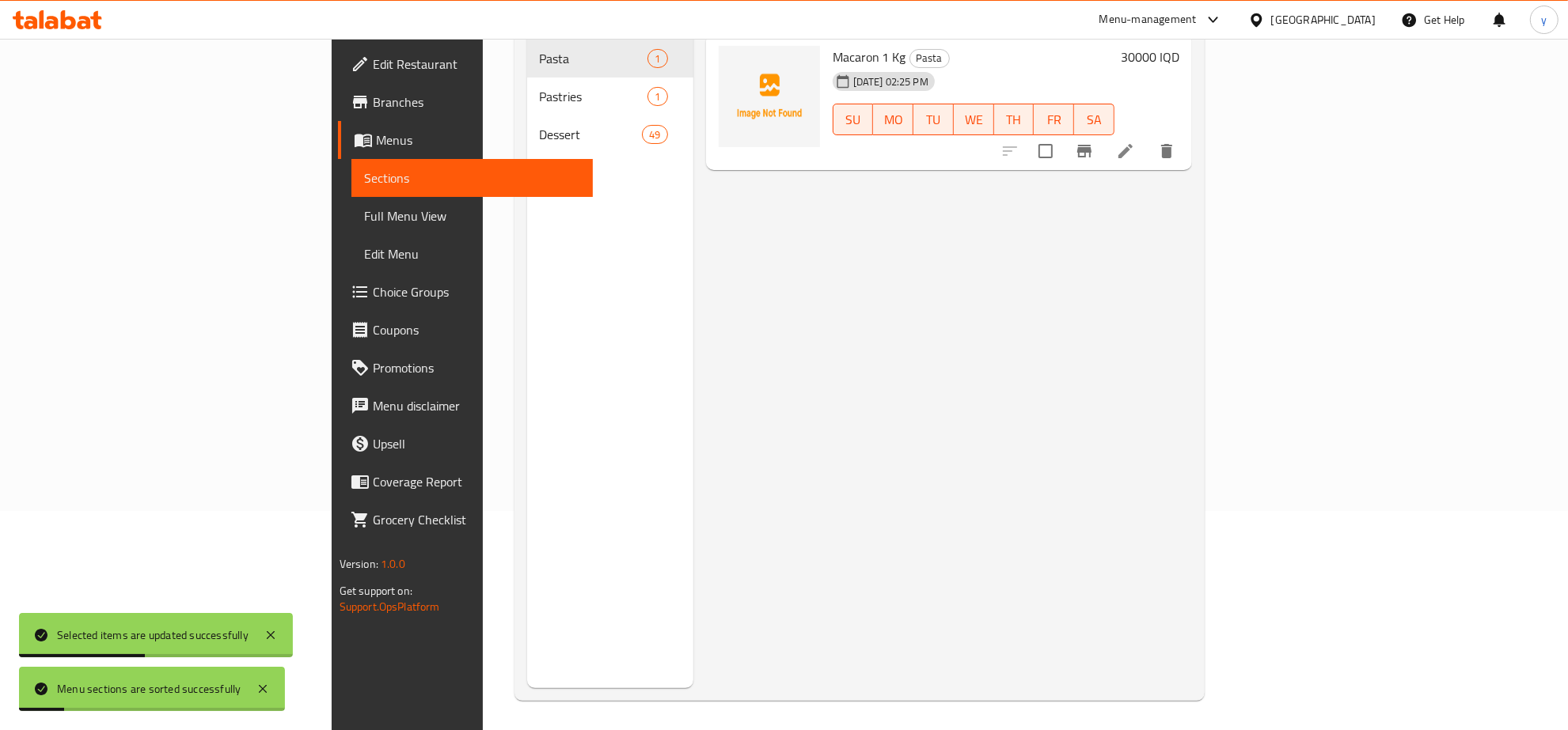
scroll to position [222, 0]
click at [1135, 139] on icon at bounding box center [1125, 148] width 19 height 19
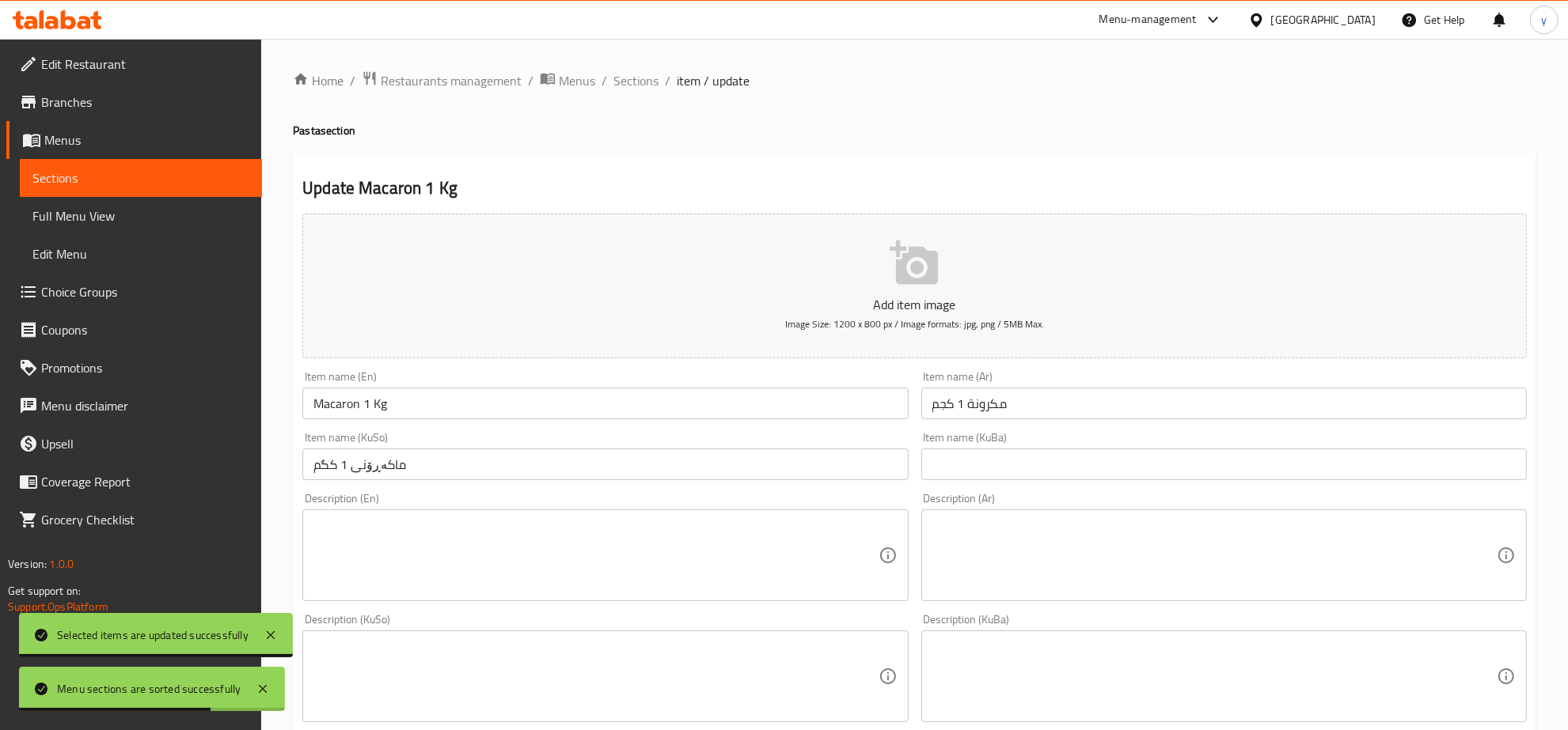
click at [661, 90] on ol "Home / Restaurants management / Menus / Sections / item / update" at bounding box center [915, 80] width 1244 height 21
click at [642, 90] on span "Sections" at bounding box center [636, 80] width 45 height 19
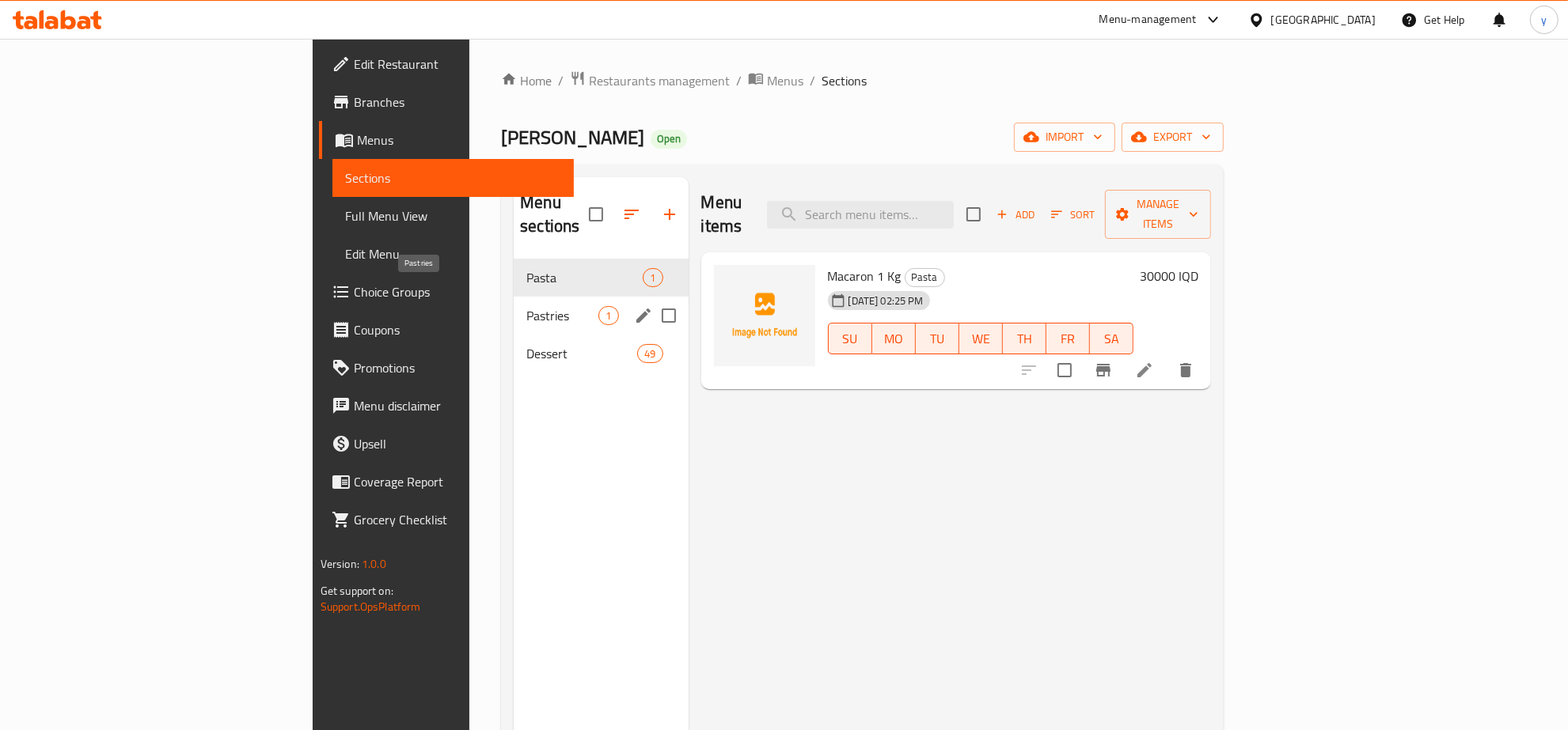
click at [527, 306] on span "Pastries" at bounding box center [562, 316] width 72 height 19
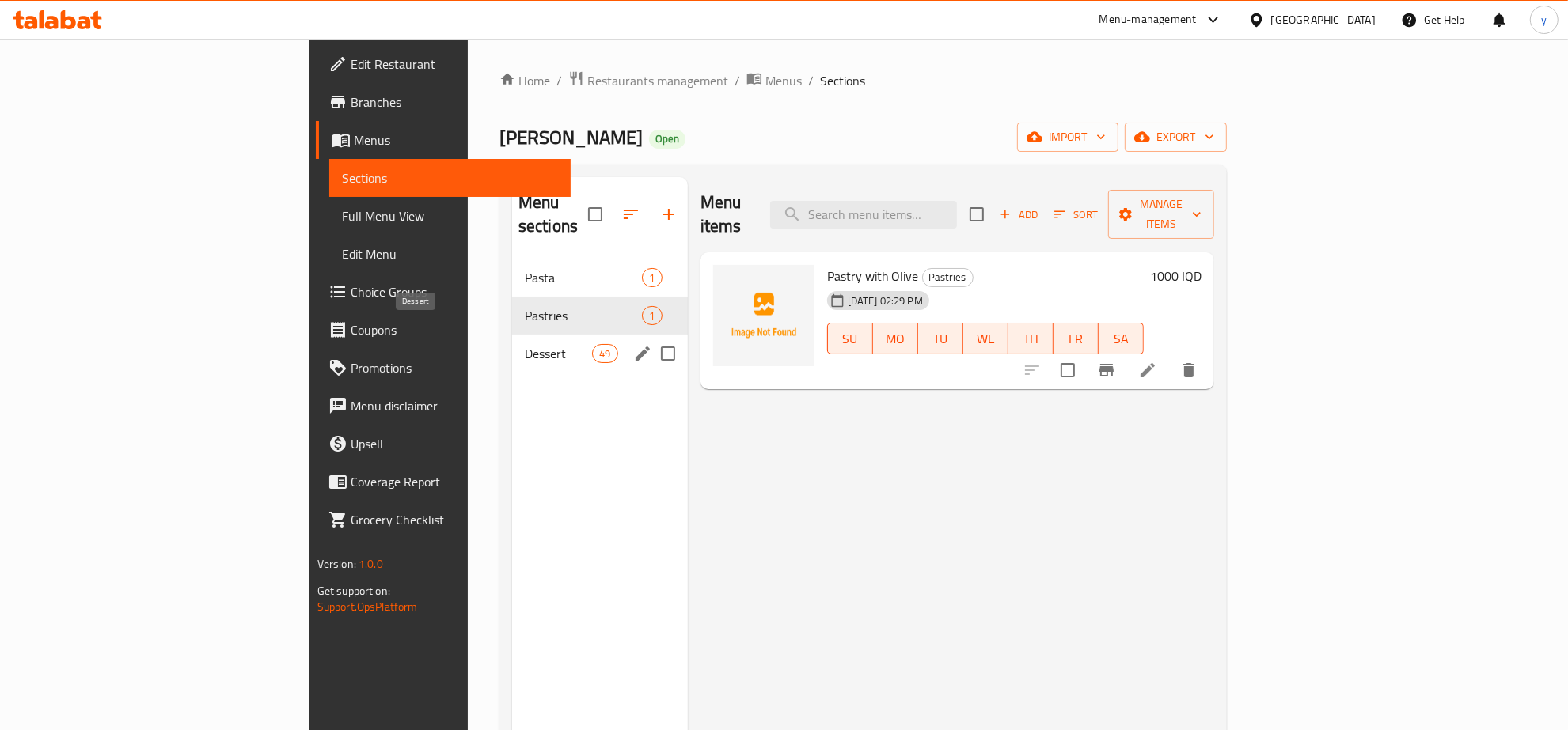
click at [512, 340] on div "Dessert 49" at bounding box center [600, 354] width 176 height 38
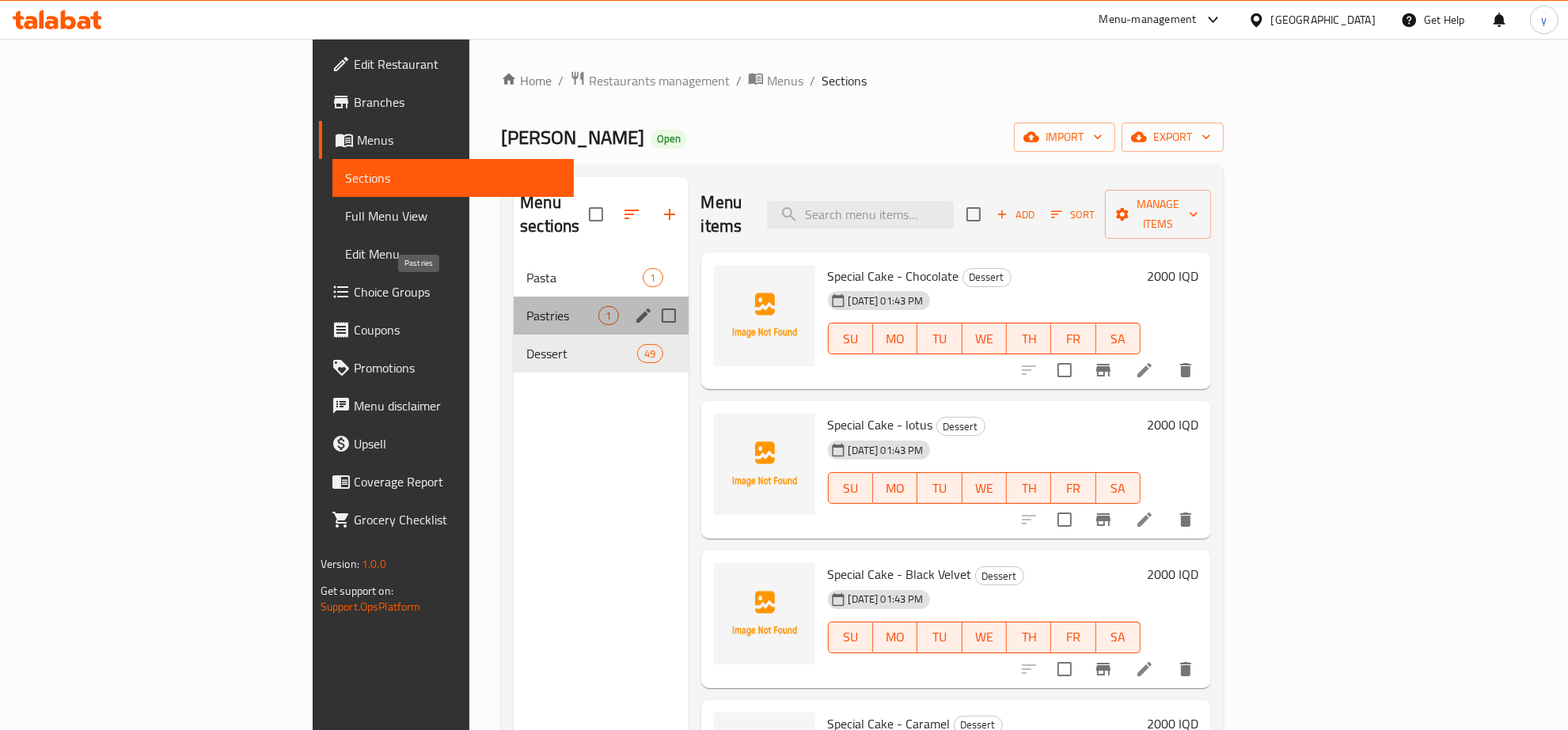
click at [527, 306] on span "Pastries" at bounding box center [562, 316] width 72 height 19
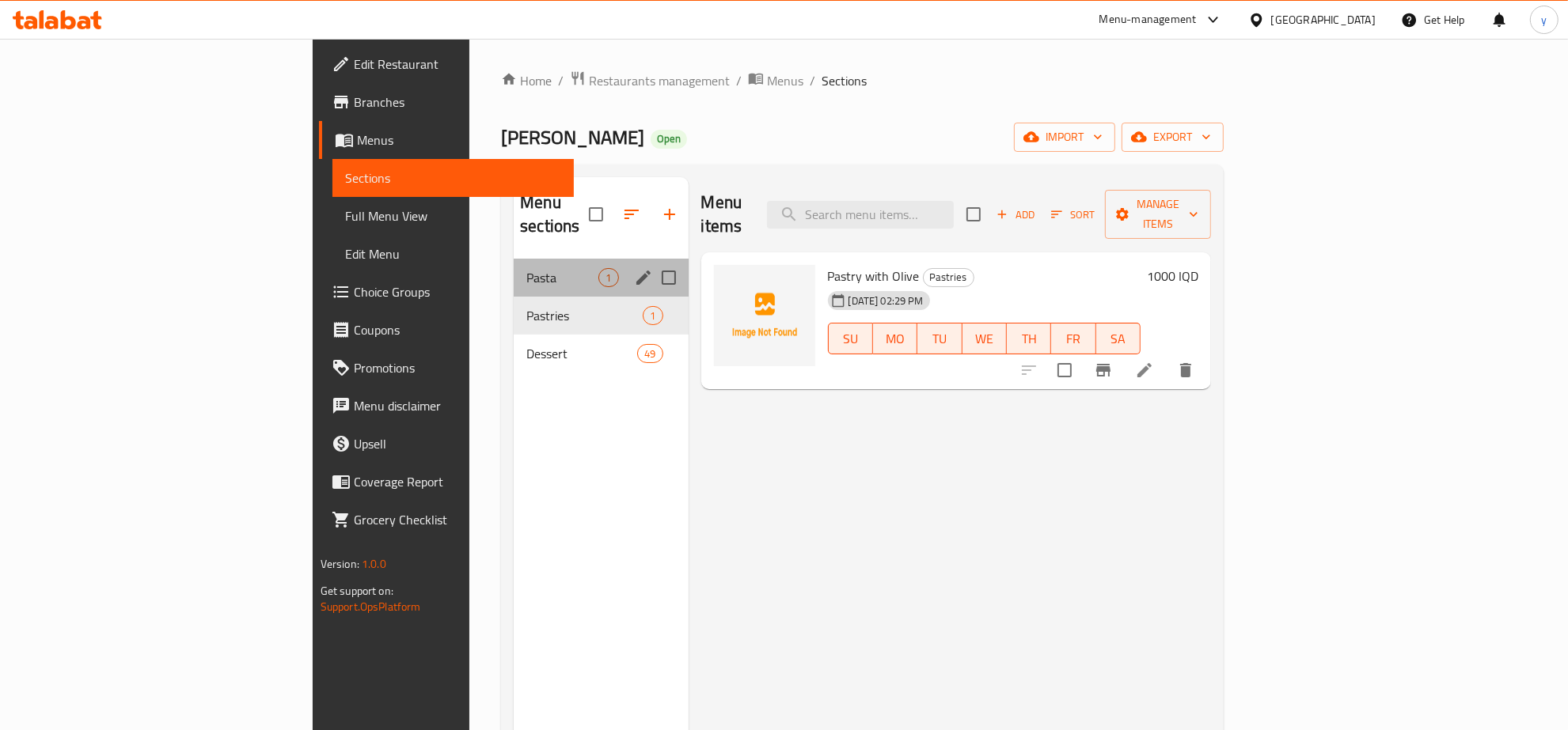
click at [514, 272] on div "Pasta 1" at bounding box center [600, 277] width 174 height 38
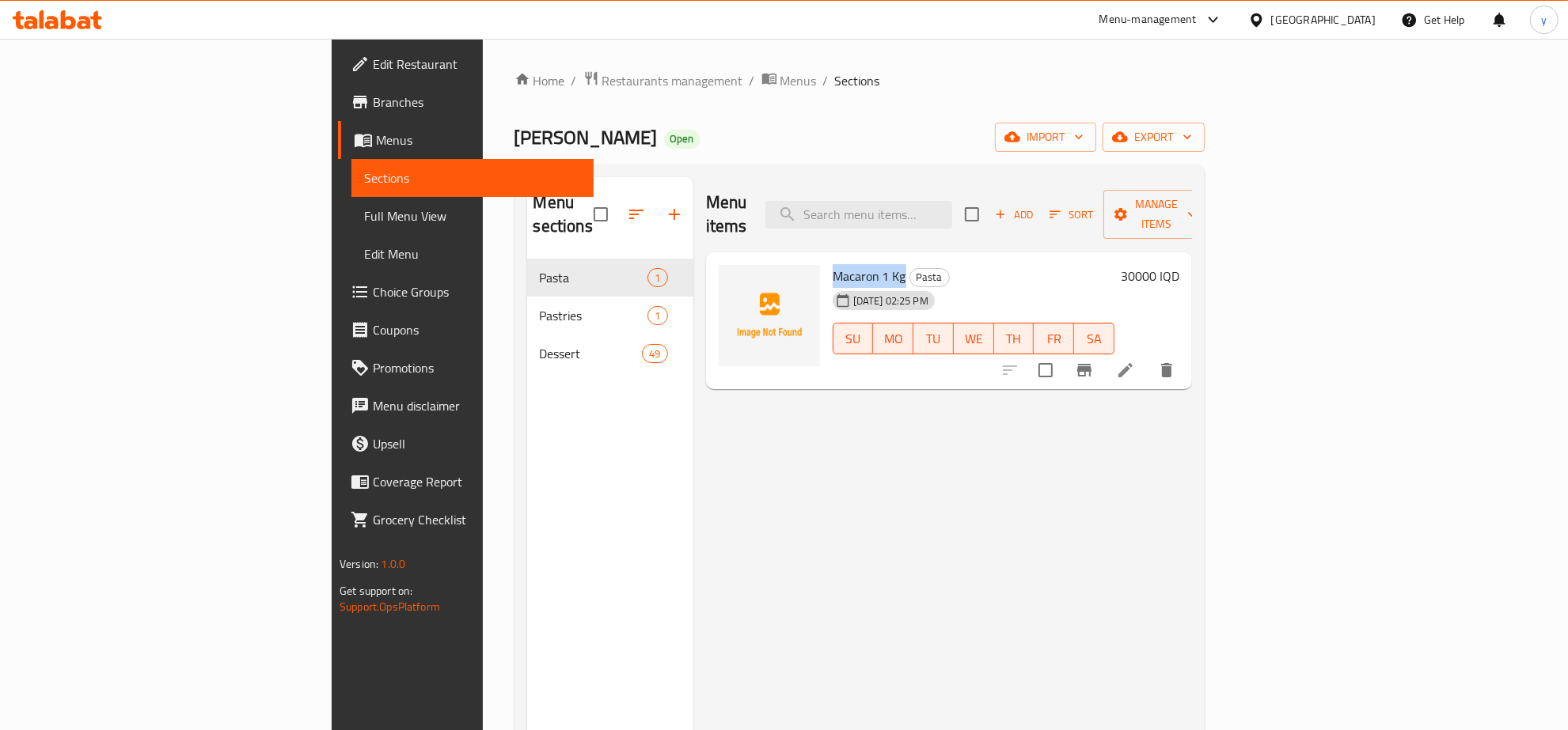
drag, startPoint x: 821, startPoint y: 252, endPoint x: 745, endPoint y: 255, distance: 76.1
click at [826, 259] on div "Macaron 1 Kg Pasta 04-09-2025 02:25 PM SU MO TU WE TH FR SA" at bounding box center [973, 321] width 294 height 125
click at [797, 389] on div "Menu items Add Sort Manage items Macaron 1 Kg Pasta 04-09-2025 02:25 PM SU MO T…" at bounding box center [943, 542] width 499 height 730
drag, startPoint x: 901, startPoint y: 289, endPoint x: 770, endPoint y: 279, distance: 131.4
click at [826, 285] on div "[DATE] 02:25 PM" at bounding box center [863, 301] width 74 height 32
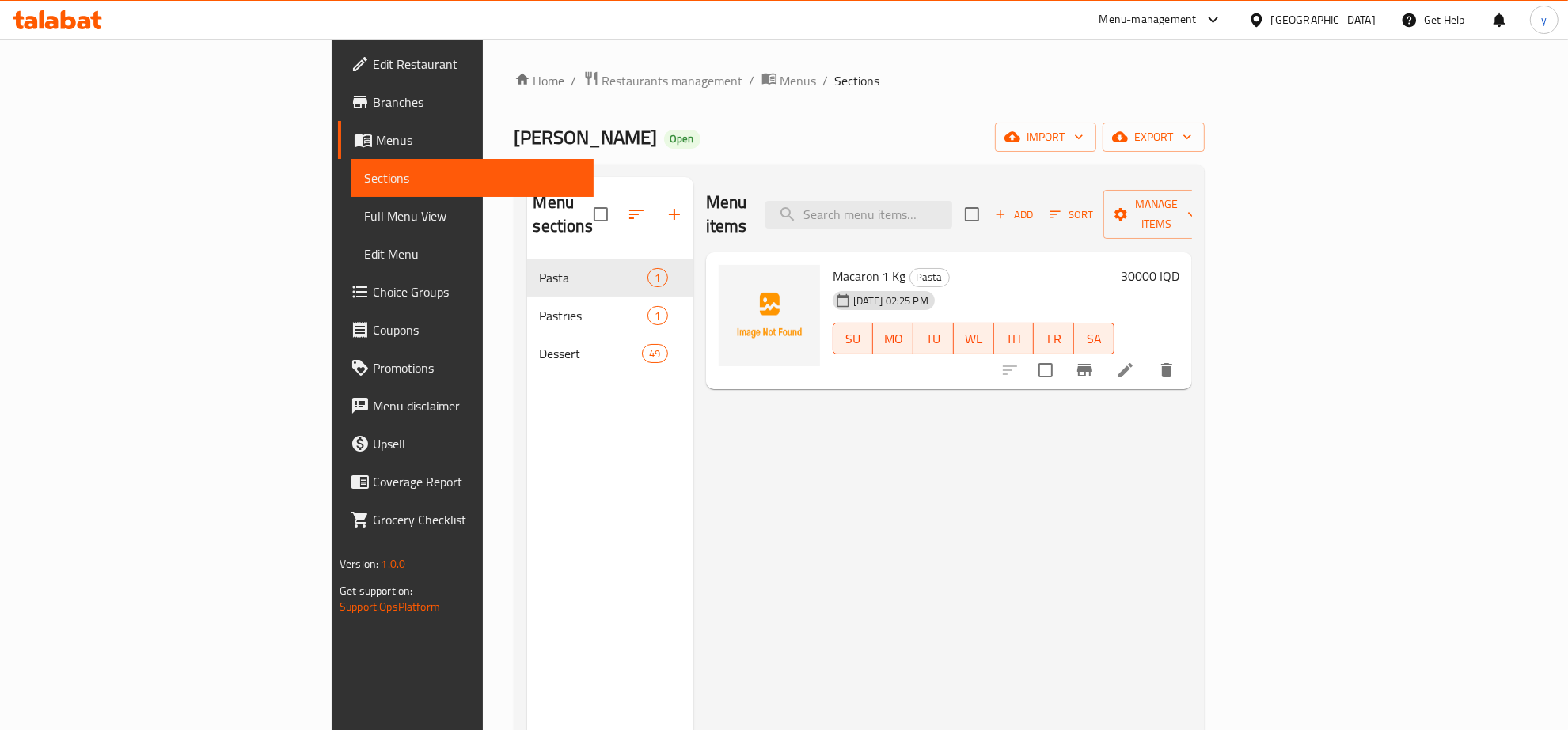
click at [784, 400] on div "Menu items Add Sort Manage items Macaron 1 Kg Pasta 04-09-2025 02:25 PM SU MO T…" at bounding box center [943, 542] width 499 height 730
click at [364, 216] on span "Full Menu View" at bounding box center [473, 216] width 217 height 19
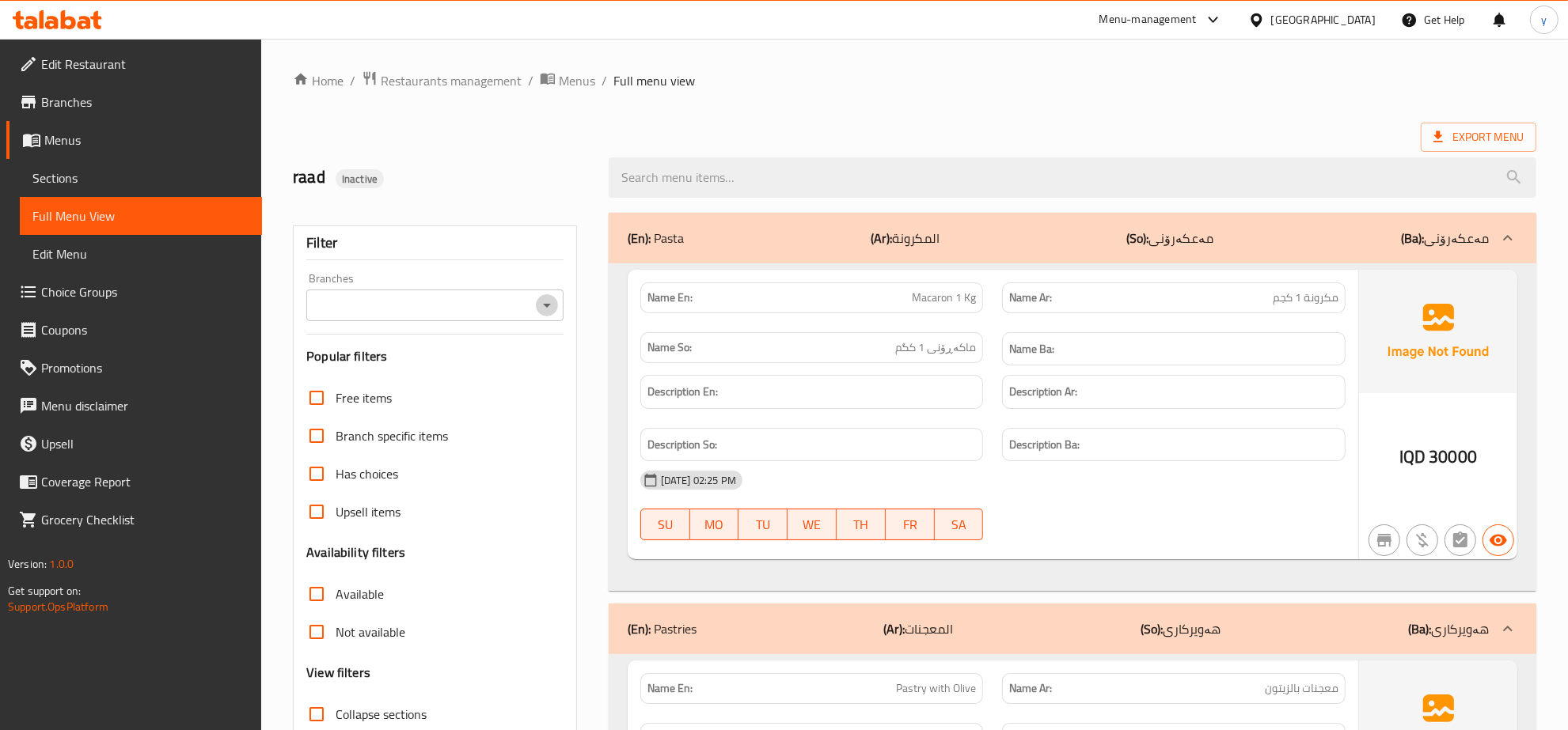
click at [538, 305] on icon "Open" at bounding box center [547, 305] width 19 height 19
click at [546, 397] on div "Free items" at bounding box center [434, 398] width 257 height 38
click at [244, 174] on span "Sections" at bounding box center [141, 178] width 217 height 19
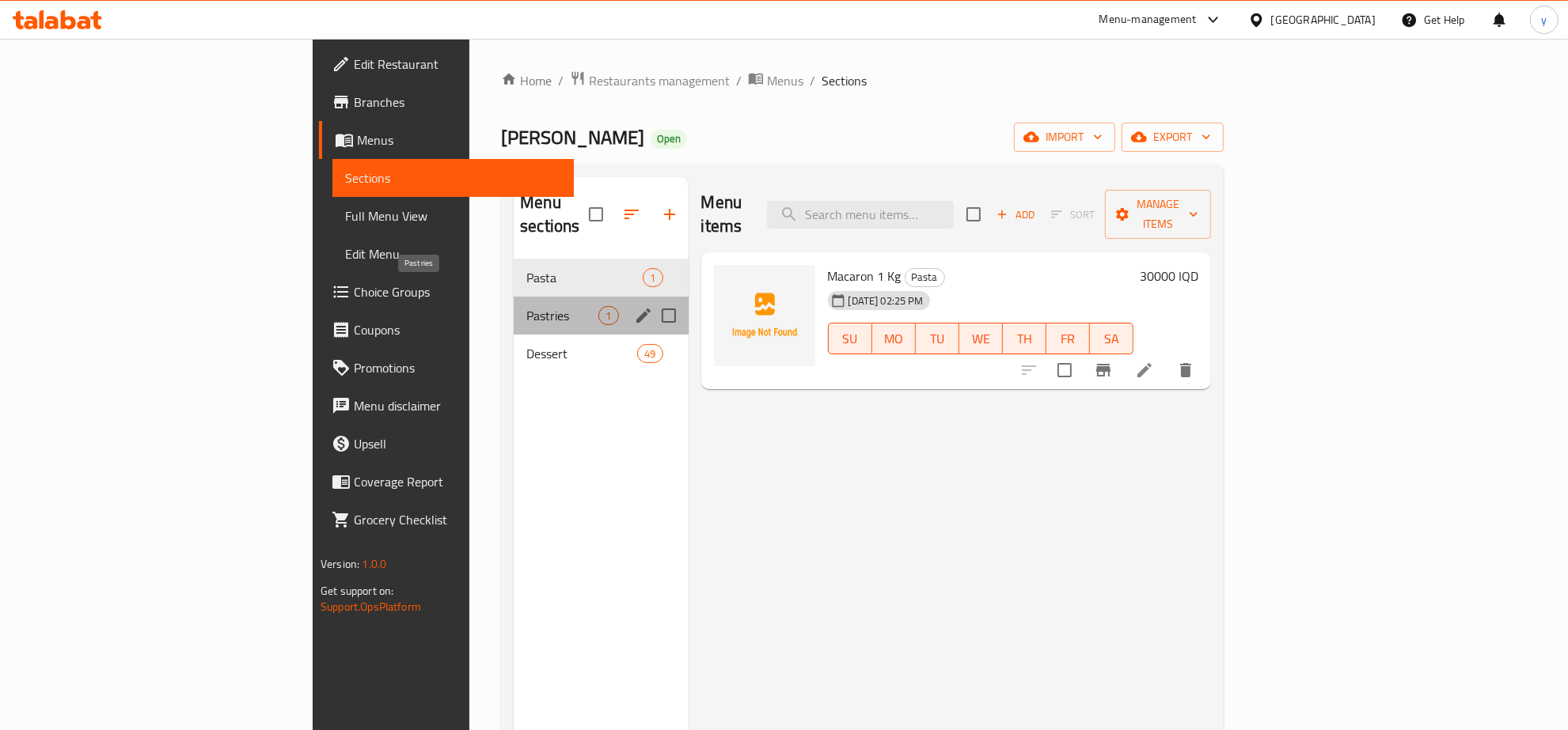
click at [527, 306] on span "Pastries" at bounding box center [562, 316] width 72 height 19
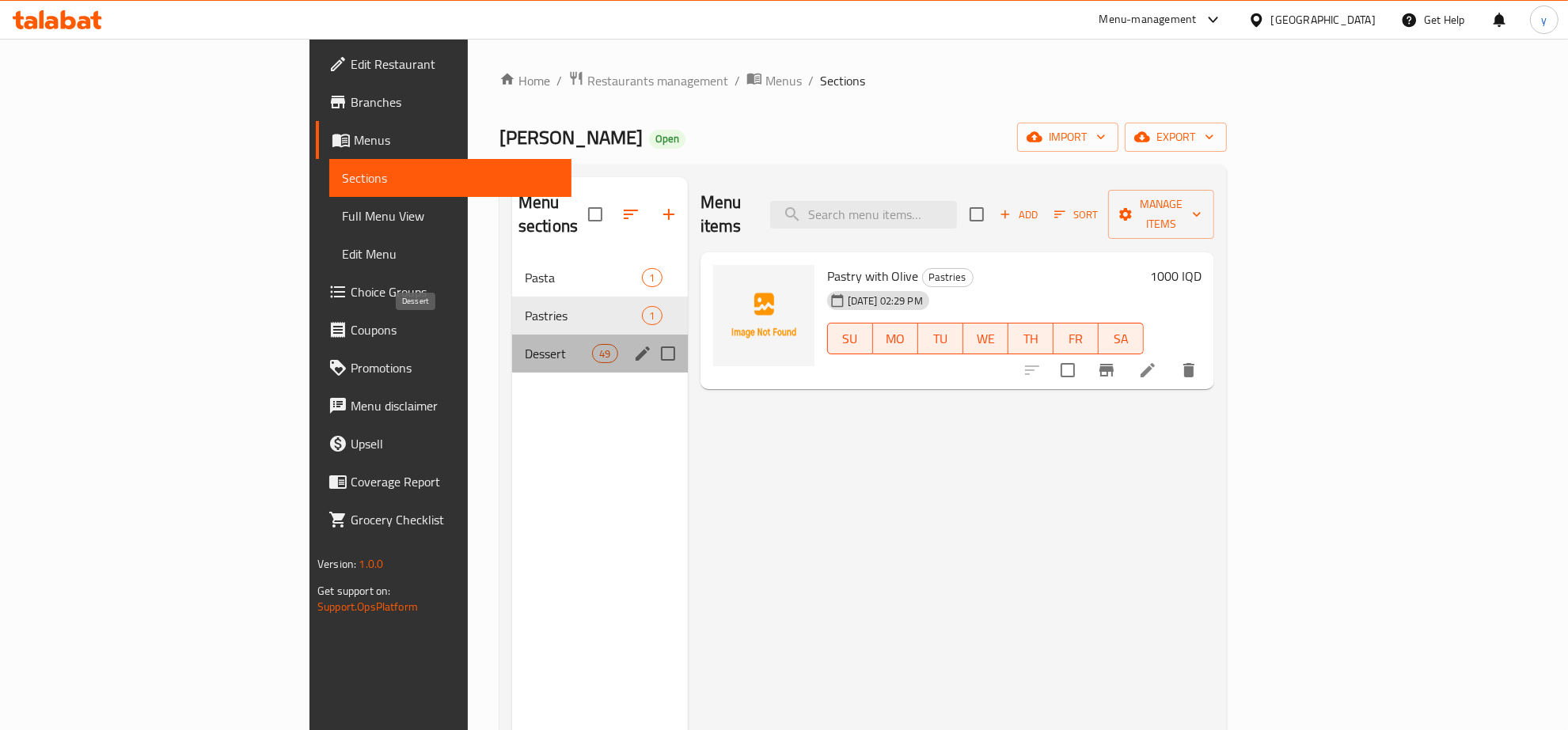
click at [525, 344] on span "Dessert" at bounding box center [558, 354] width 67 height 19
click at [525, 306] on span "Pastries" at bounding box center [584, 316] width 118 height 19
click at [512, 335] on div "Dessert 49" at bounding box center [600, 354] width 176 height 38
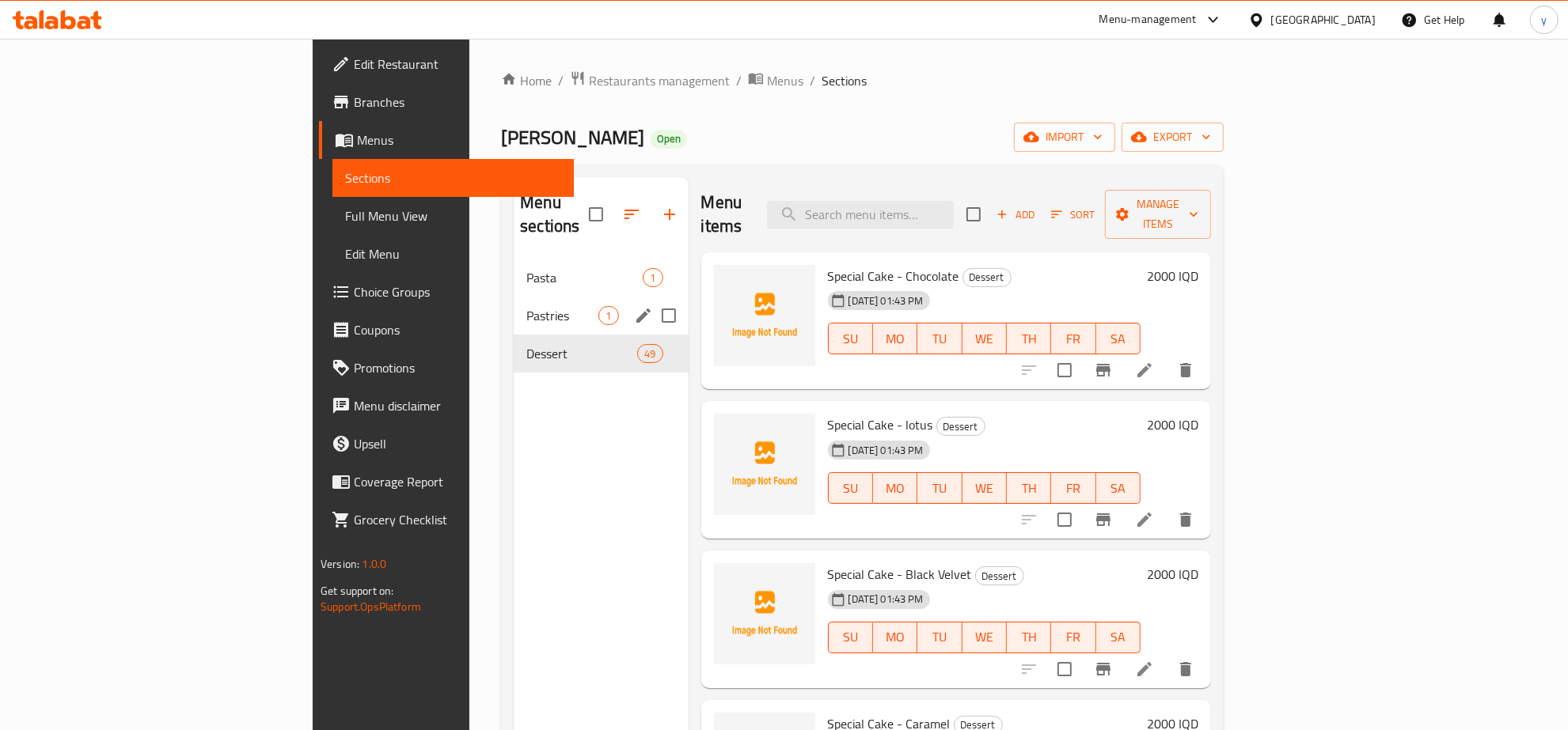
click at [514, 297] on div "Pastries 1" at bounding box center [600, 316] width 174 height 38
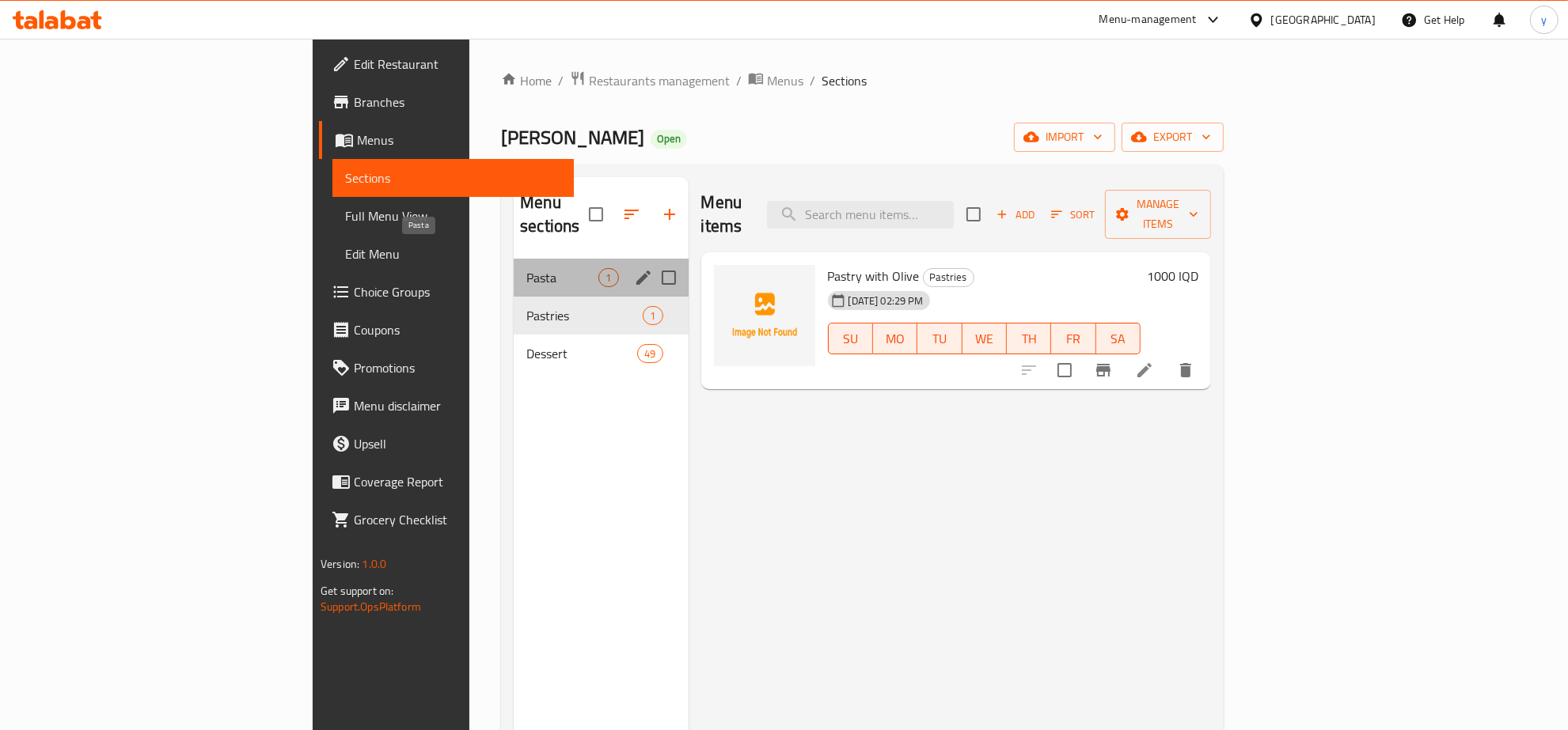
click at [527, 268] on span "Pasta" at bounding box center [562, 277] width 72 height 19
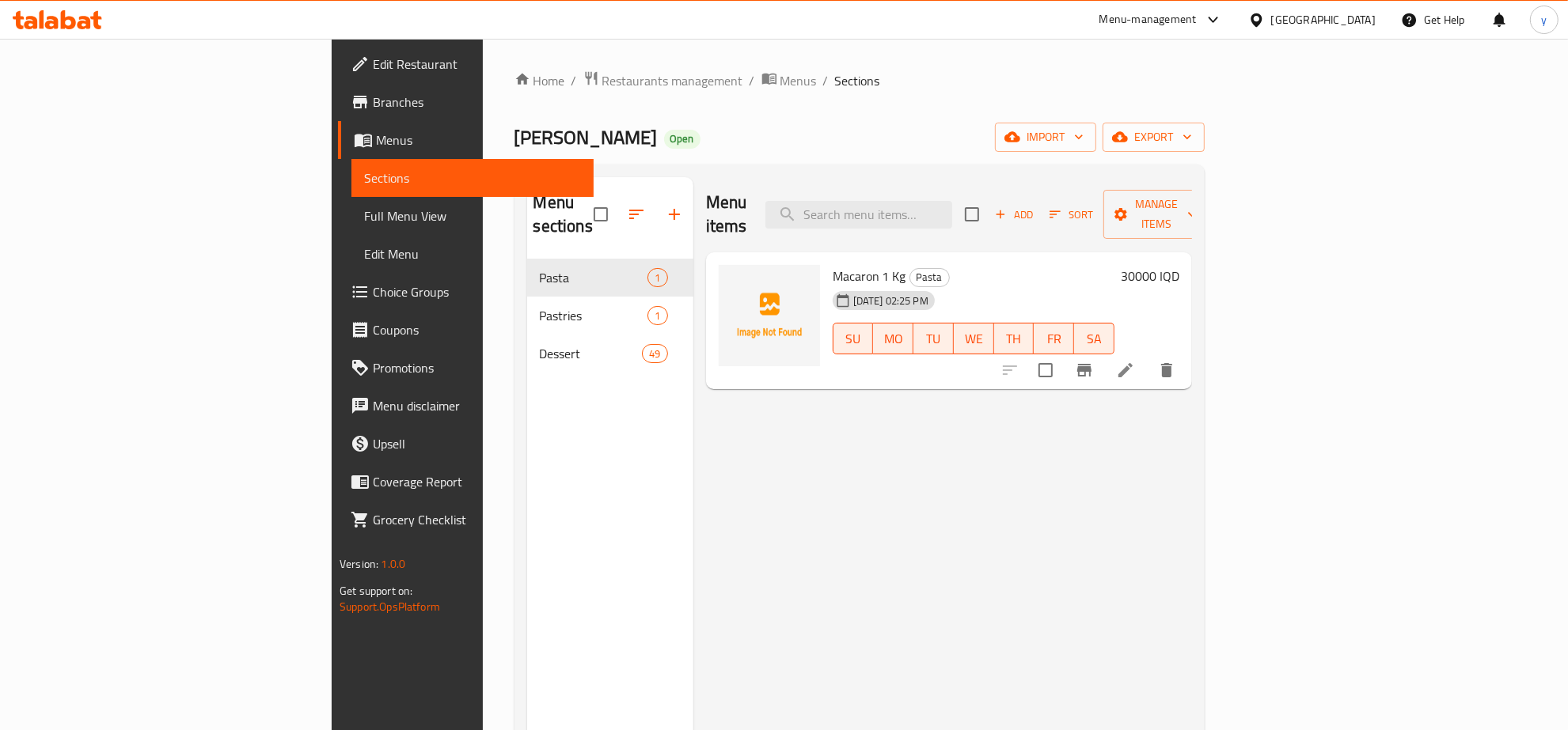
click at [364, 219] on span "Full Menu View" at bounding box center [473, 216] width 217 height 19
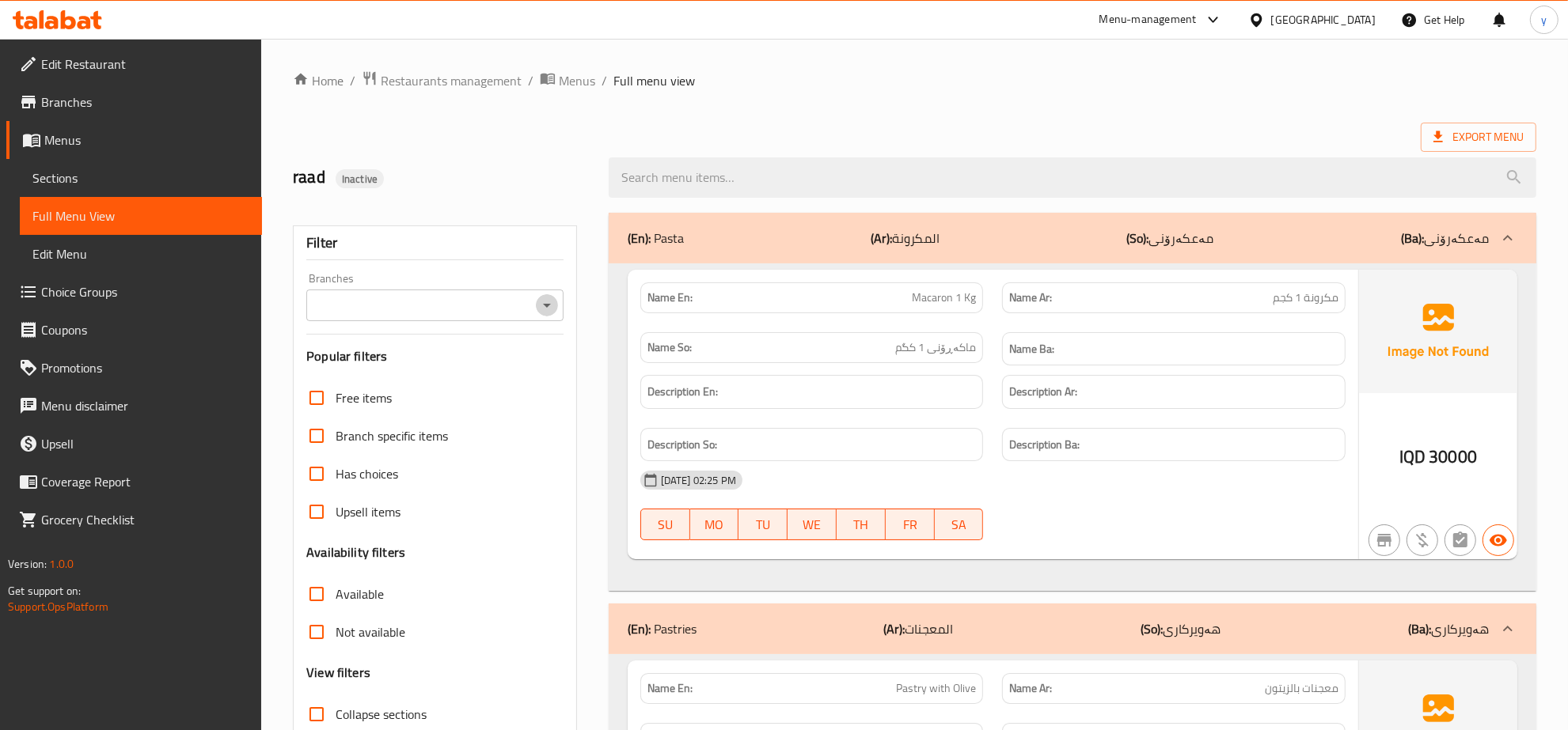
click at [547, 315] on icon "Open" at bounding box center [547, 305] width 19 height 19
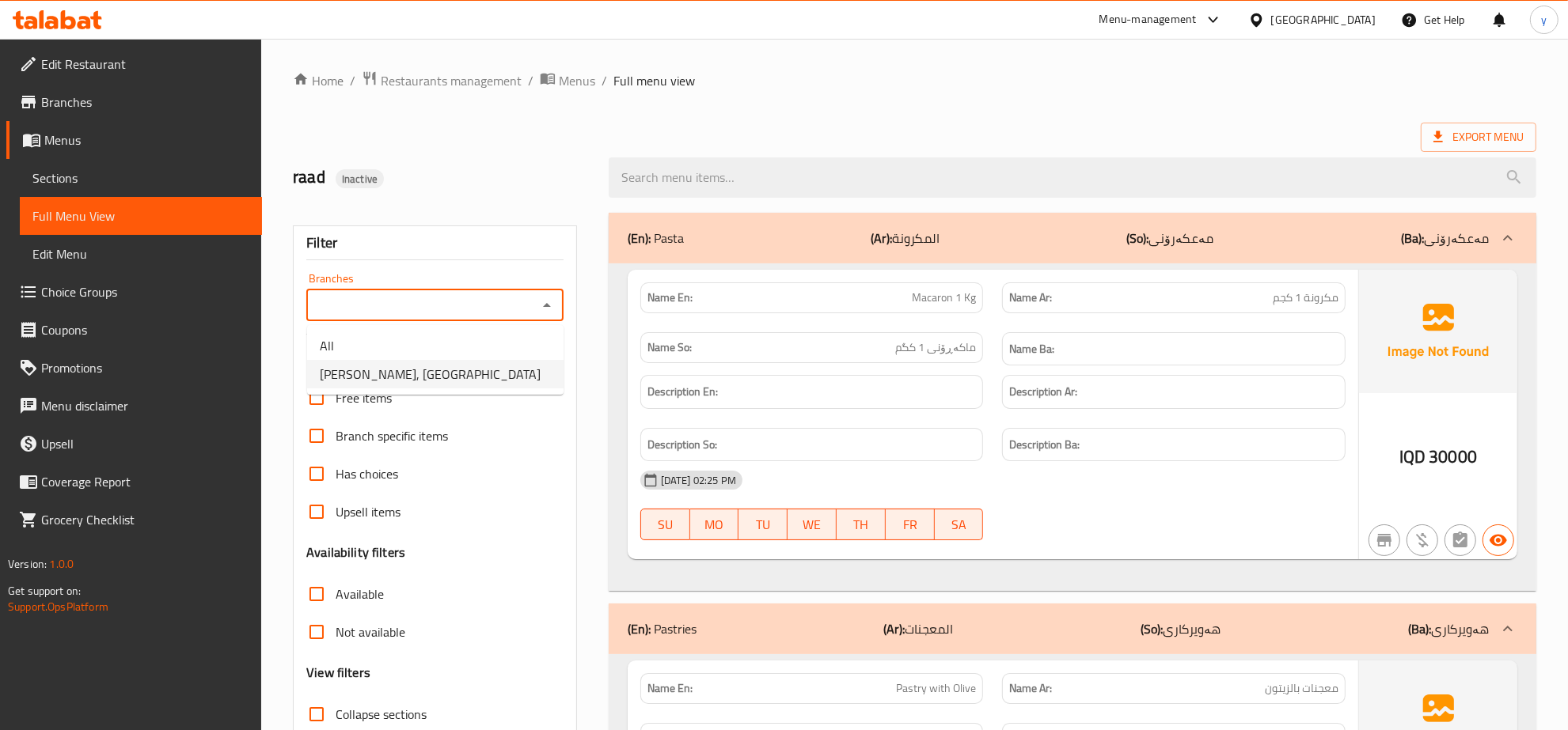
click at [496, 361] on li "[PERSON_NAME], [GEOGRAPHIC_DATA]" at bounding box center [435, 374] width 257 height 29
type input "[PERSON_NAME], [GEOGRAPHIC_DATA]"
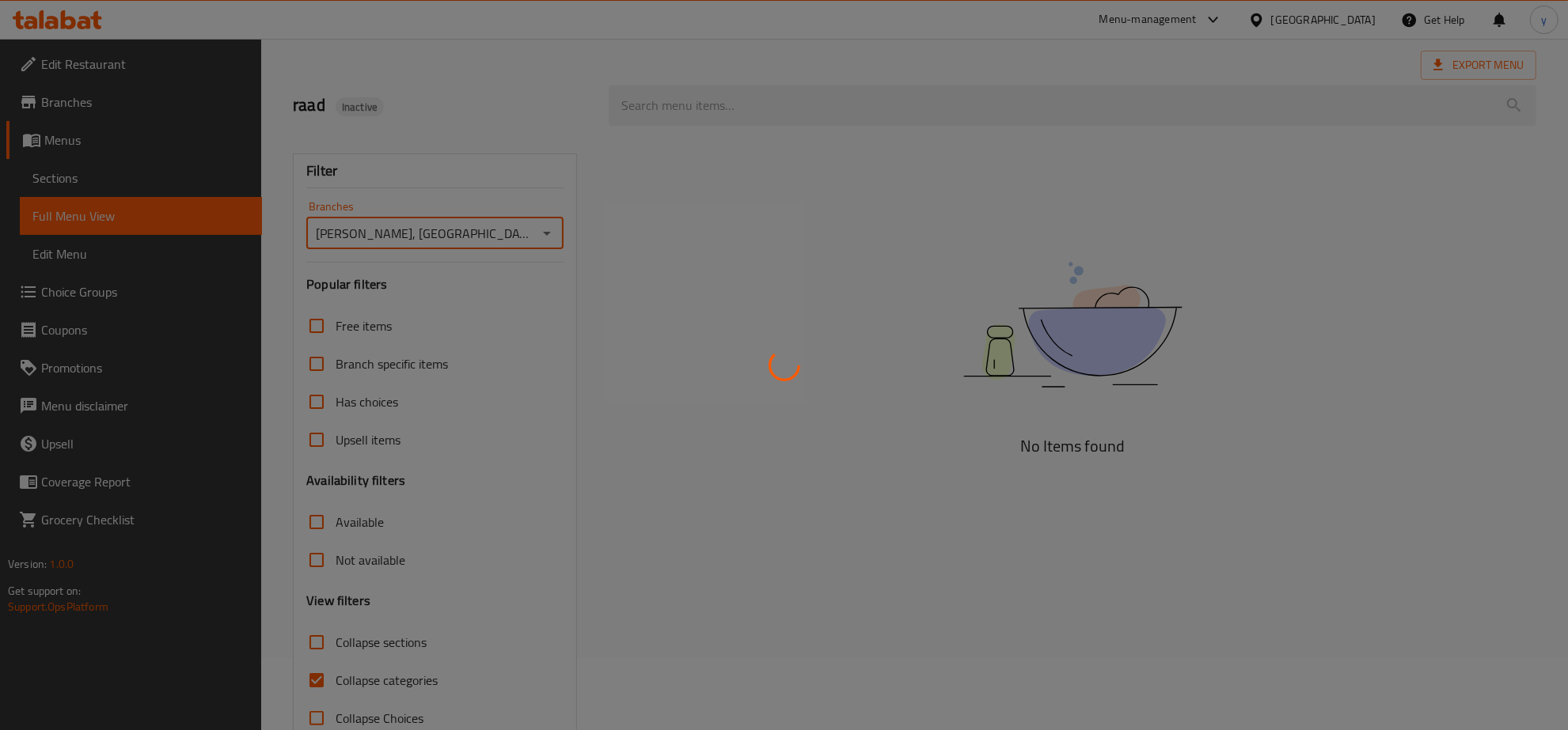
scroll to position [112, 0]
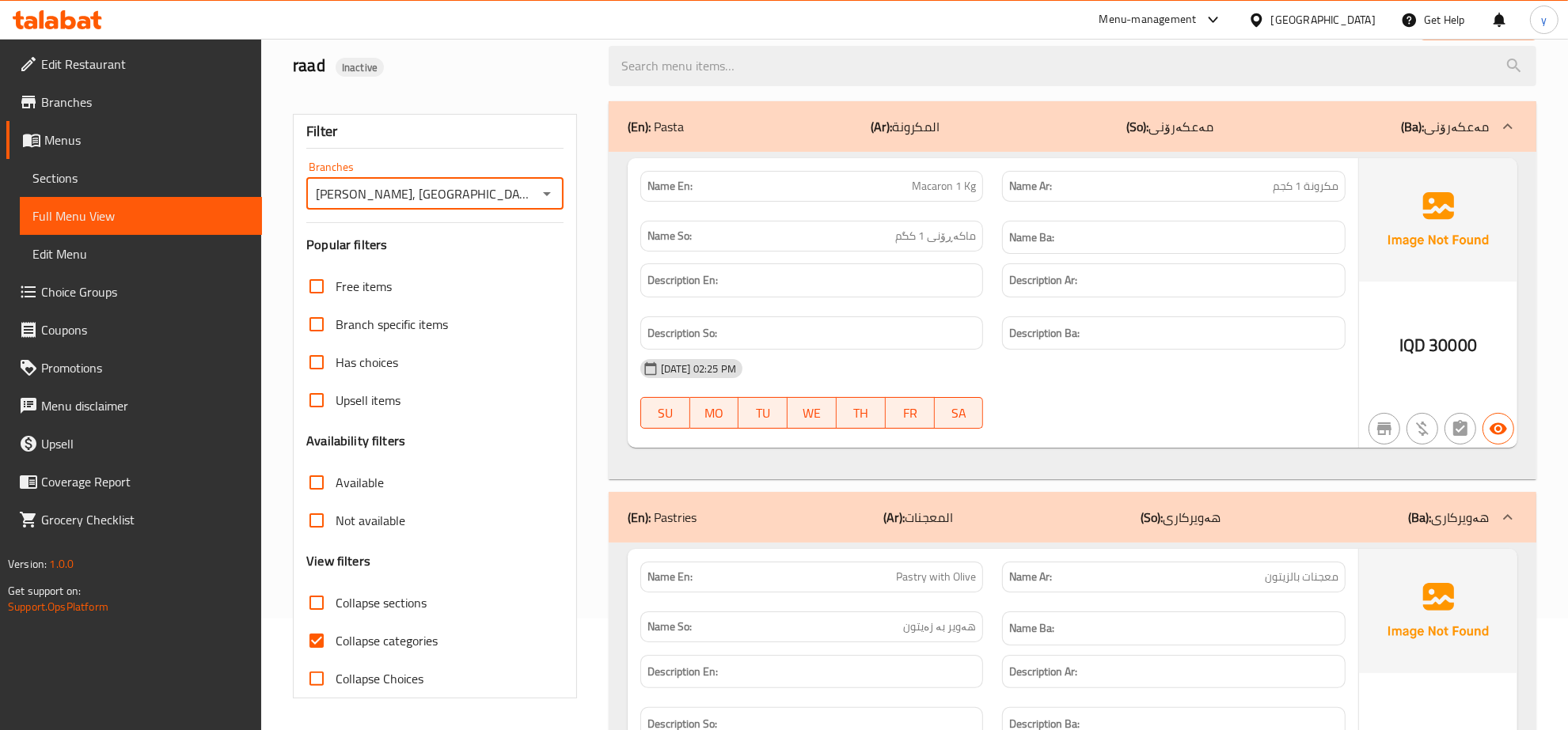
click at [322, 630] on input "Collapse categories" at bounding box center [317, 640] width 38 height 38
checkbox input "false"
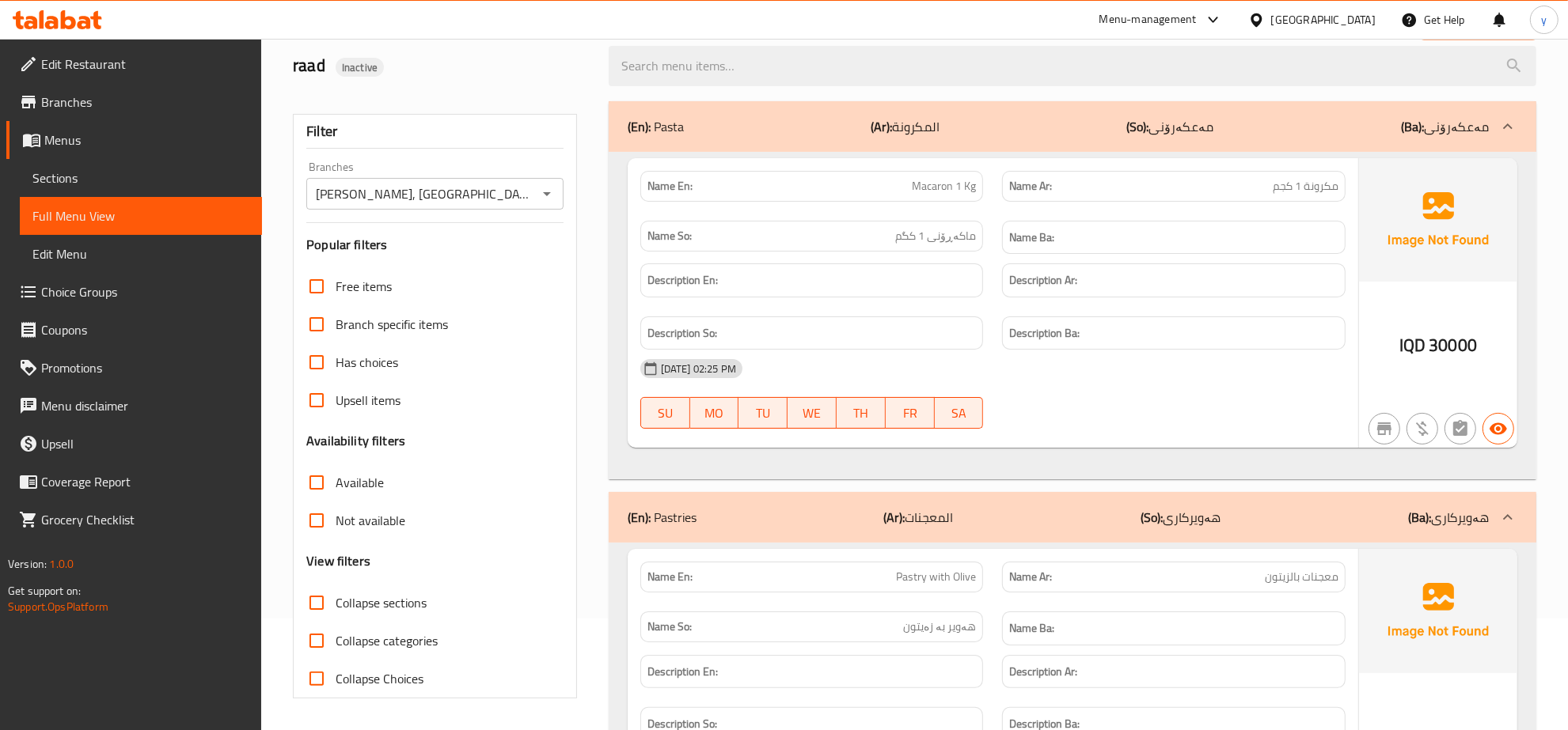
click at [322, 610] on input "Collapse sections" at bounding box center [317, 603] width 38 height 38
checkbox input "true"
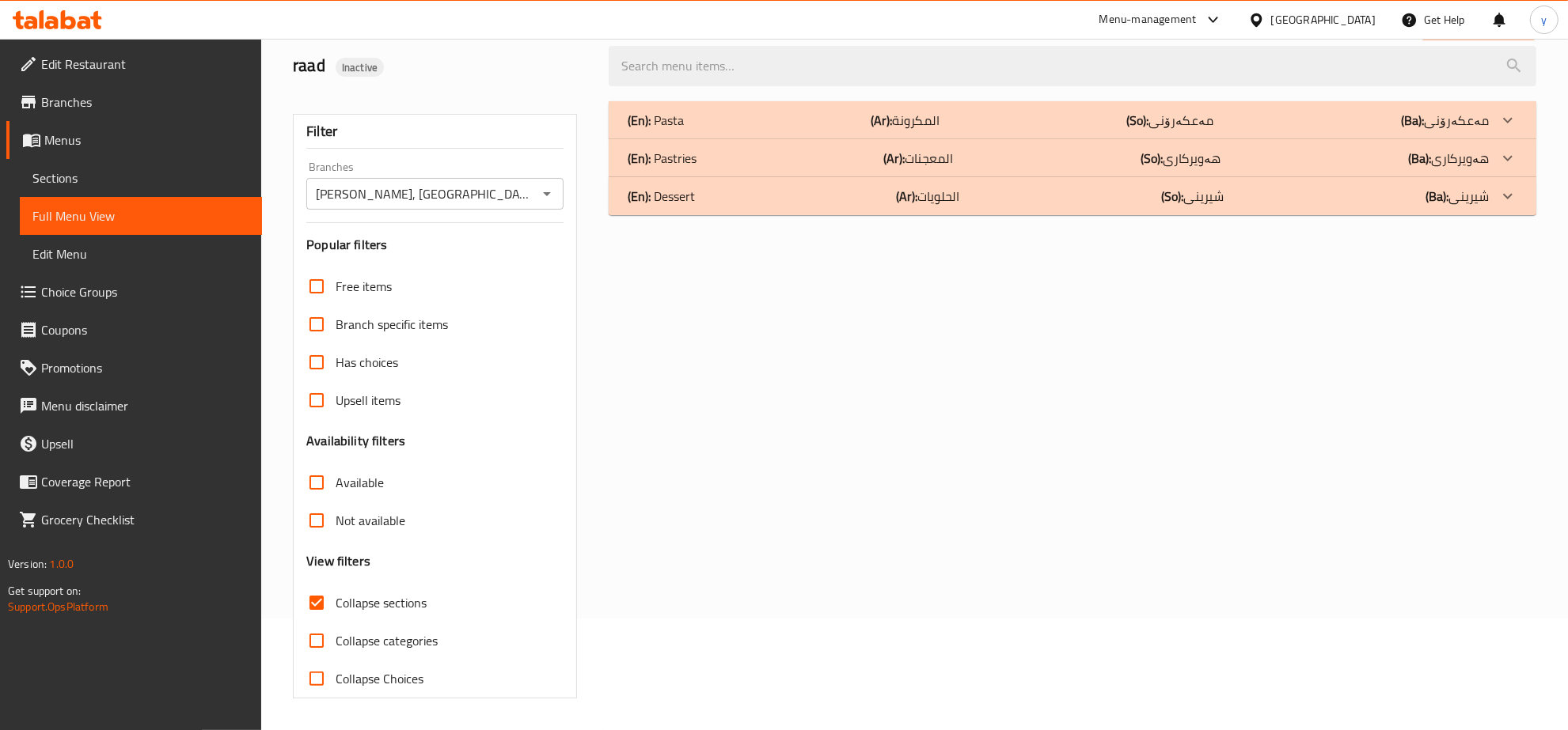
click at [760, 121] on div "(En): Pasta (Ar): المكرونة (So): مەعکەرۆنی (Ba): مەعکەرۆنی" at bounding box center [1058, 120] width 861 height 19
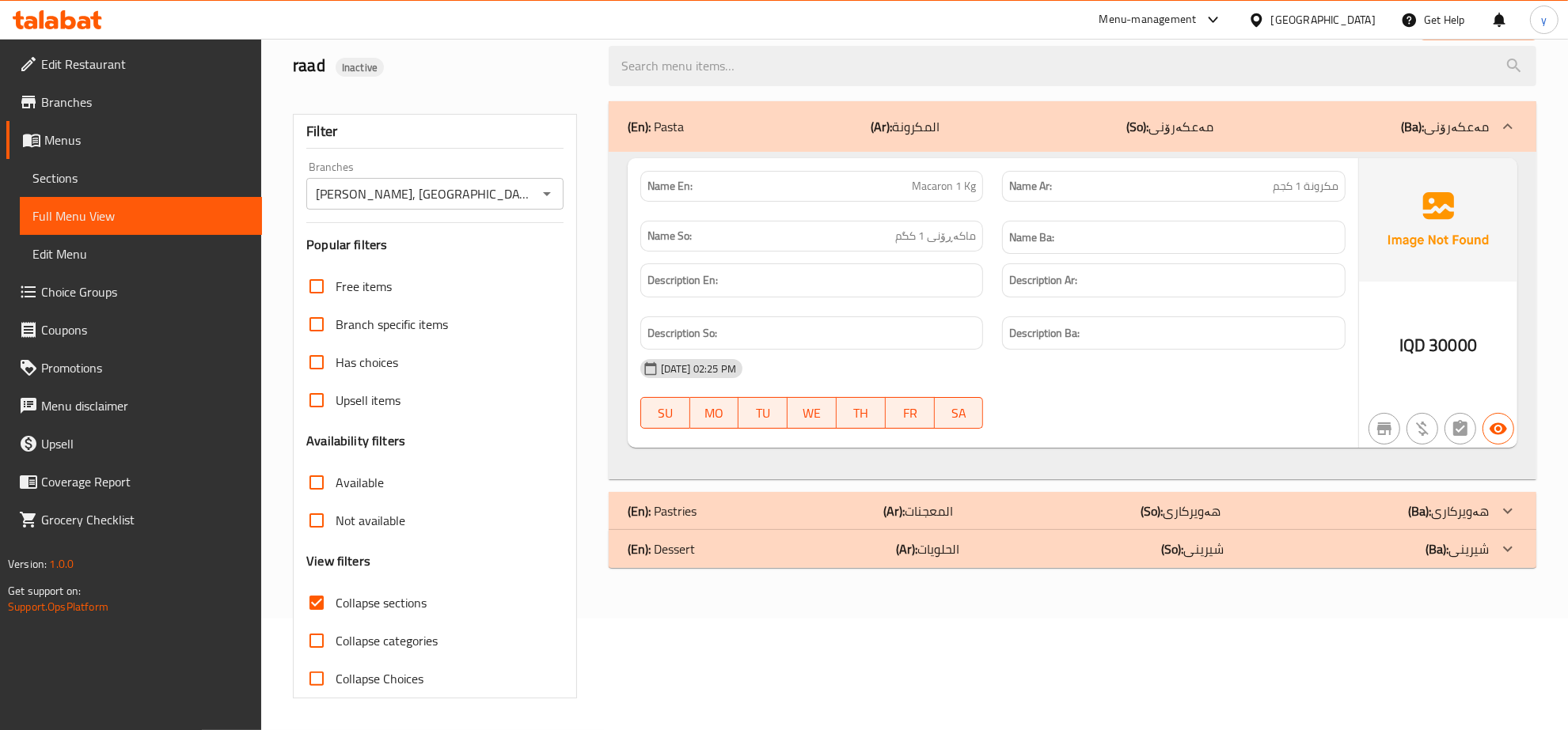
click at [1171, 140] on div "(En): Pasta (Ar): المكرونة (So): مەعکەرۆنی (Ba): مەعکەرۆنی" at bounding box center [1072, 126] width 927 height 50
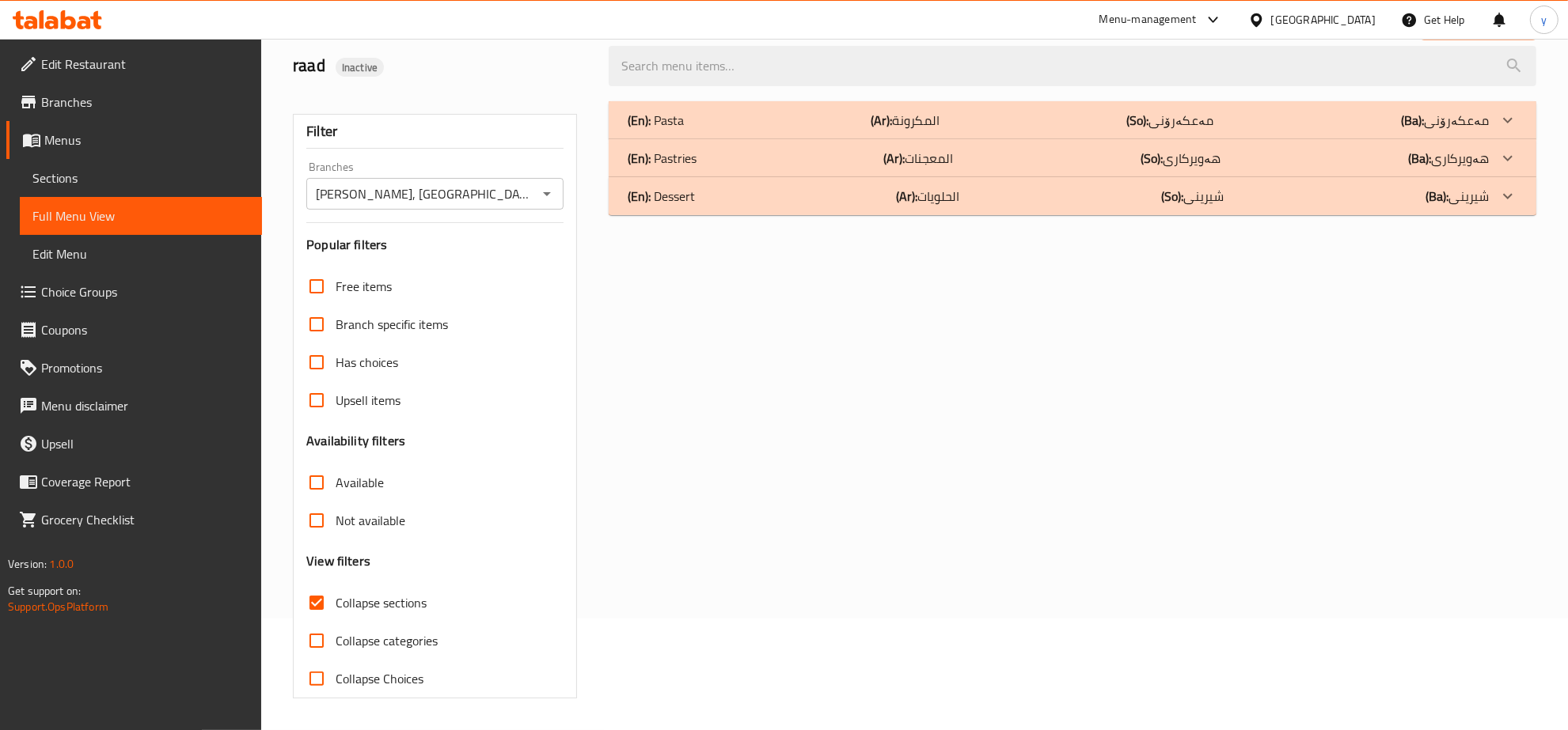
click at [998, 179] on div "(En): Dessert (Ar): الحلويات (So): شیرینی (Ba): شیرینی" at bounding box center [1072, 196] width 927 height 38
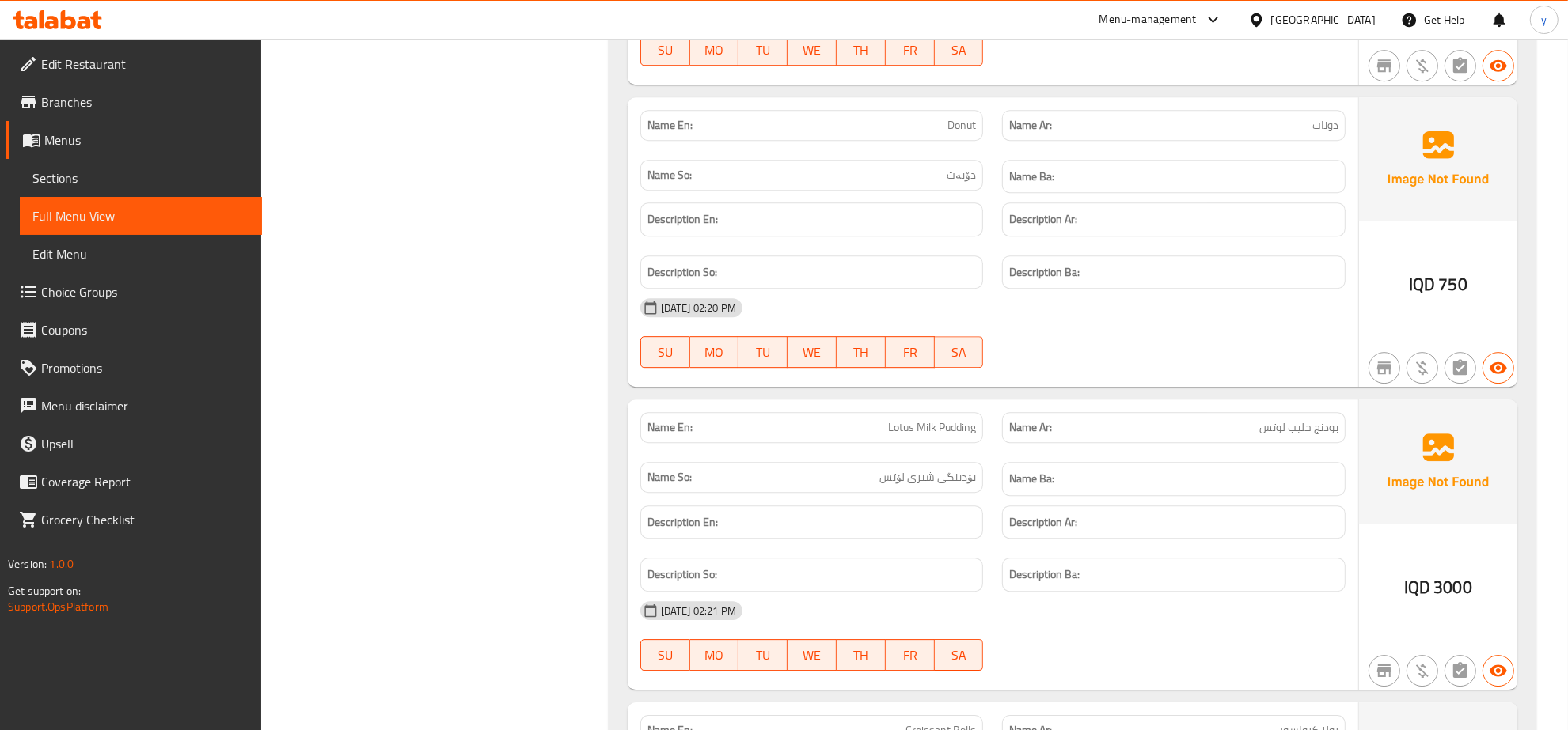
scroll to position [11321, 0]
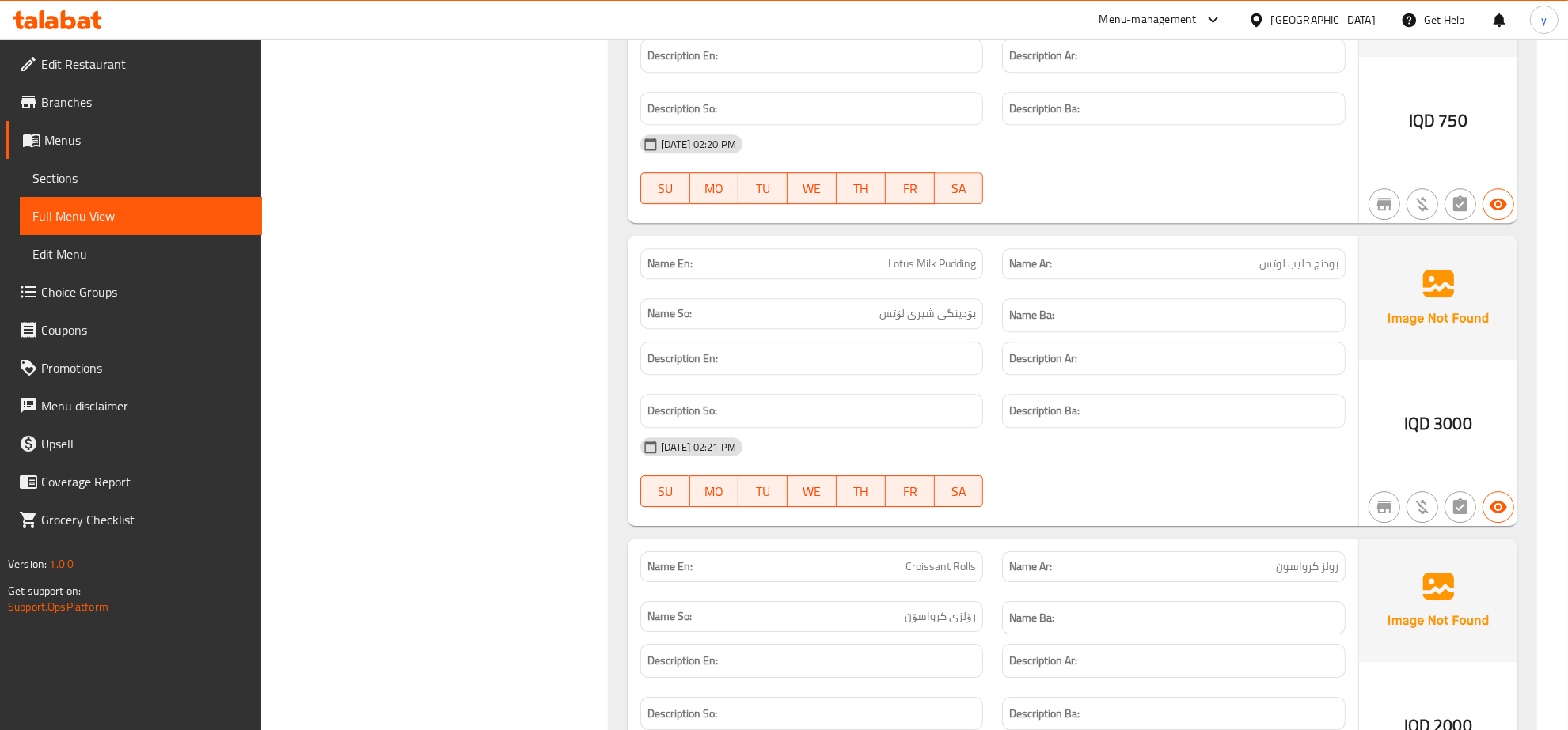
click at [967, 288] on div "Name En: Lotus Milk Pudding" at bounding box center [812, 263] width 362 height 49
click at [968, 273] on span "Lotus Milk Pudding" at bounding box center [932, 264] width 88 height 17
copy span "Lotus Milk Pudding"
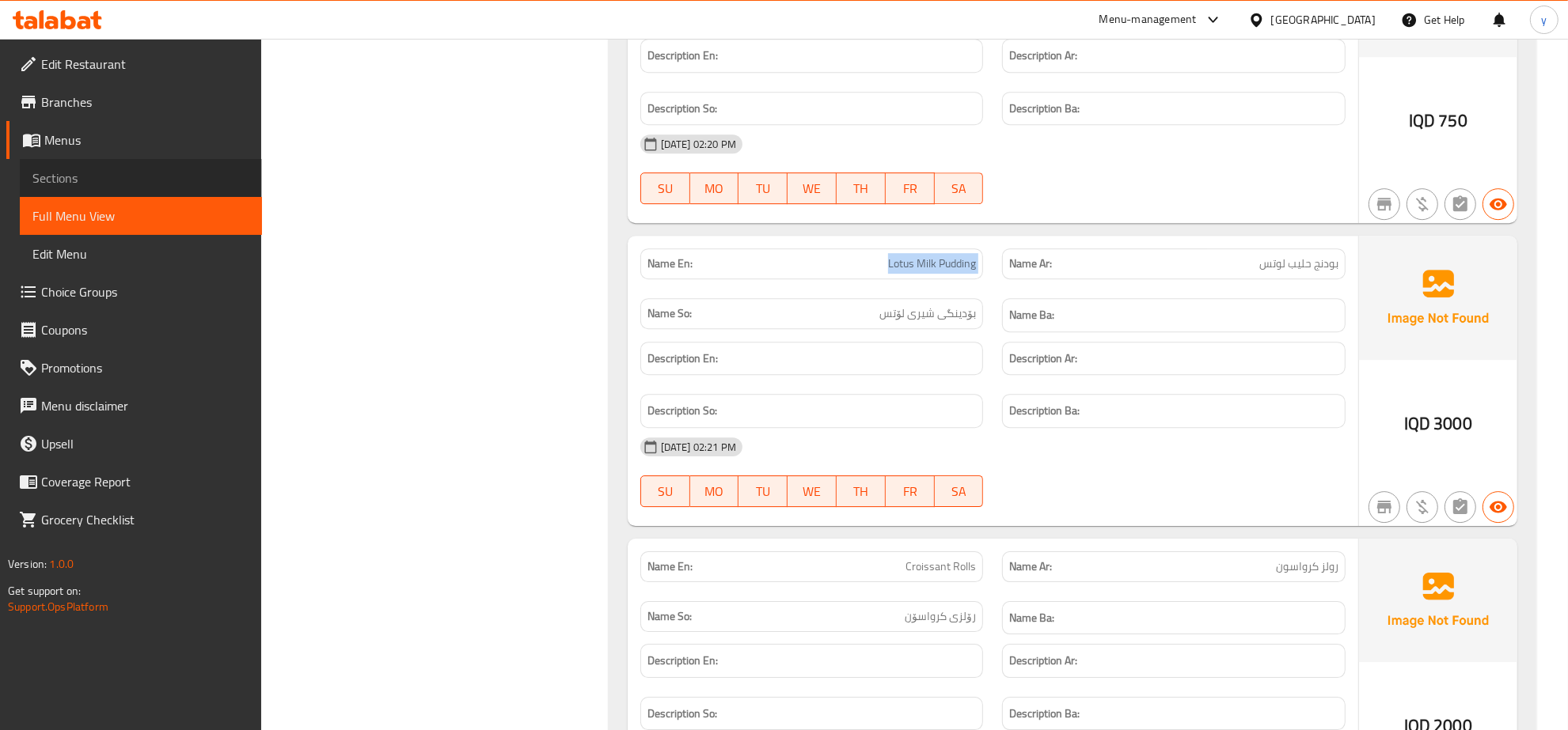
click at [77, 172] on span "Sections" at bounding box center [141, 178] width 217 height 19
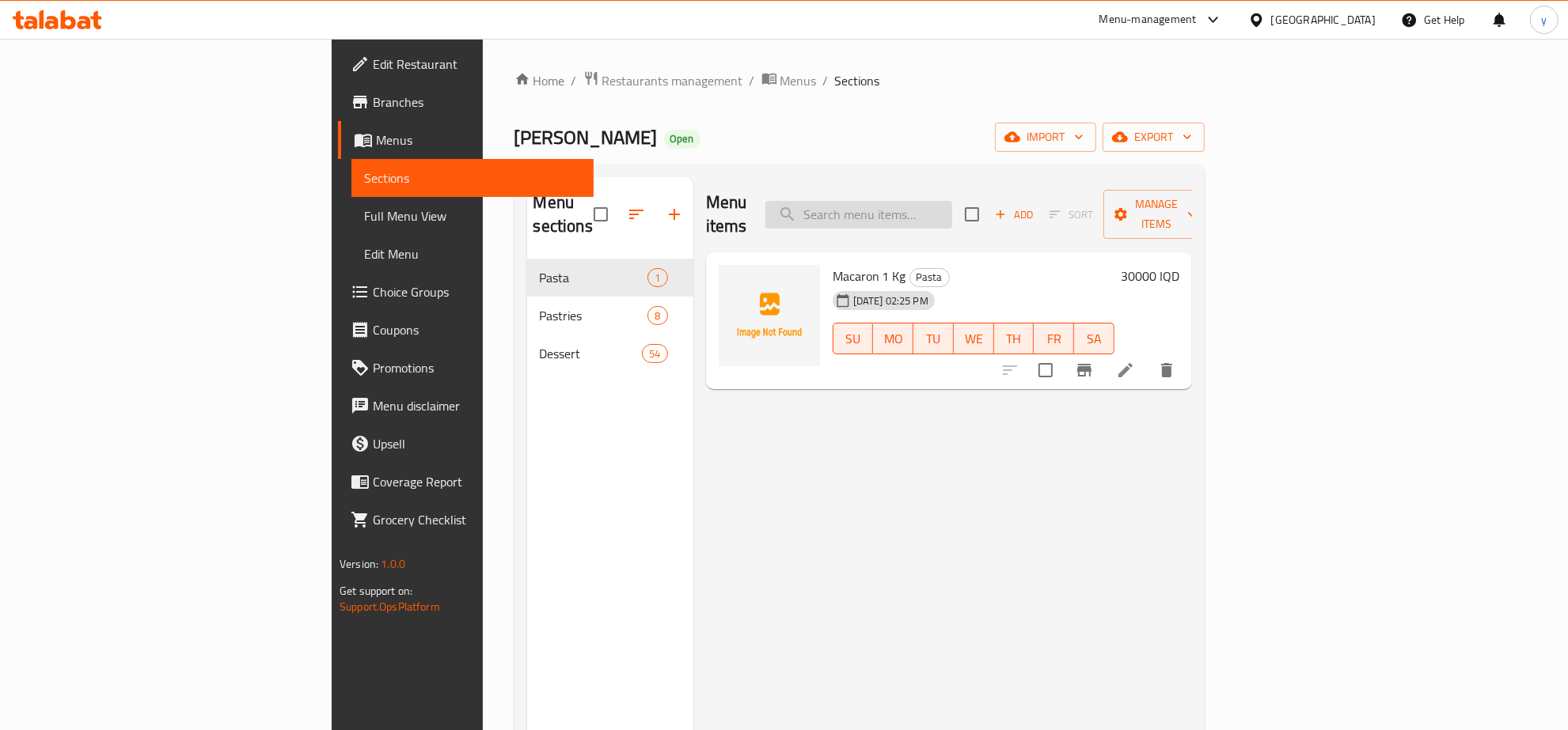
click at [953, 210] on input "search" at bounding box center [859, 215] width 187 height 28
paste input "Lotus Milk Pudding"
type input "Lotus Milk Pudding"
click at [1148, 356] on li at bounding box center [1125, 370] width 44 height 29
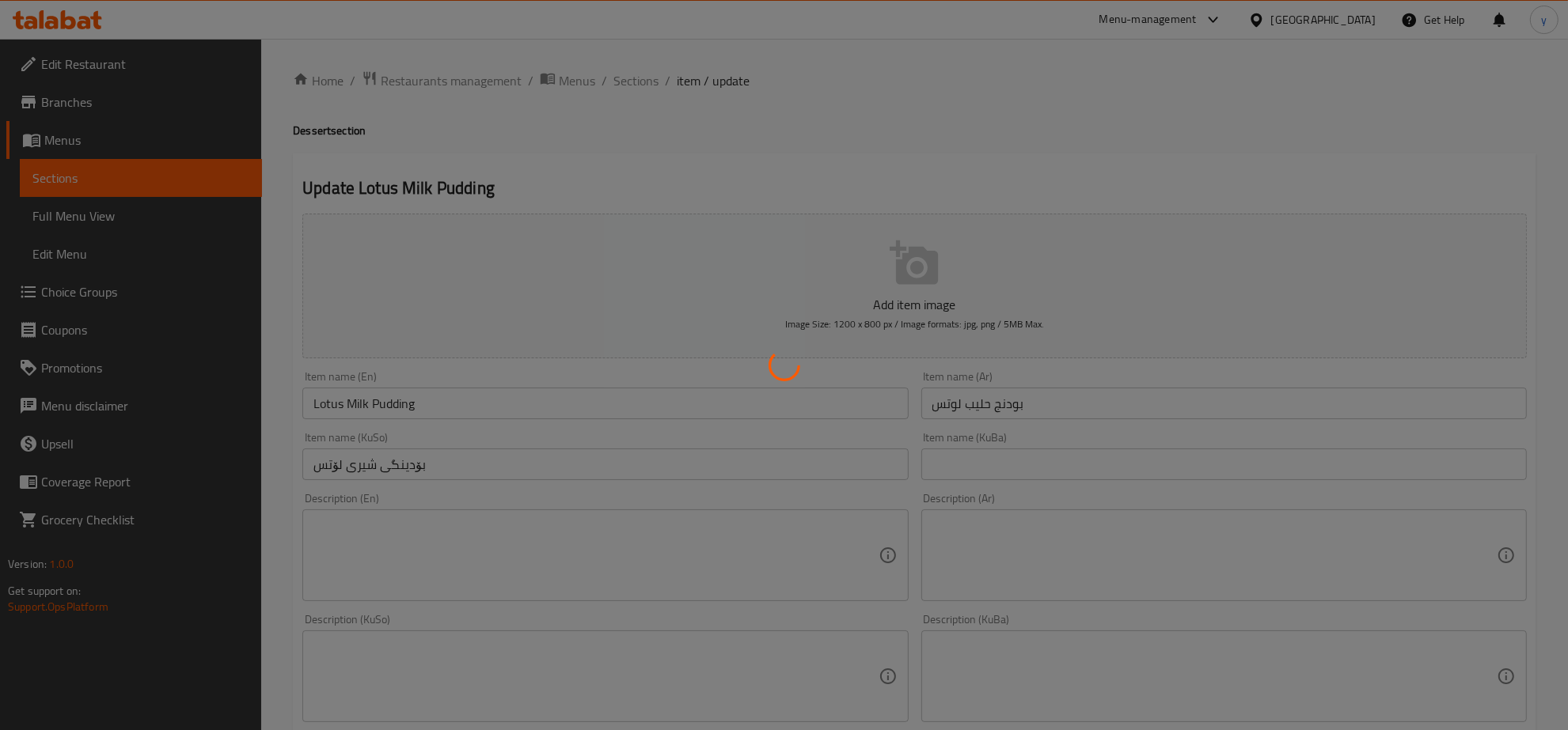
click at [1140, 408] on div at bounding box center [784, 365] width 1568 height 730
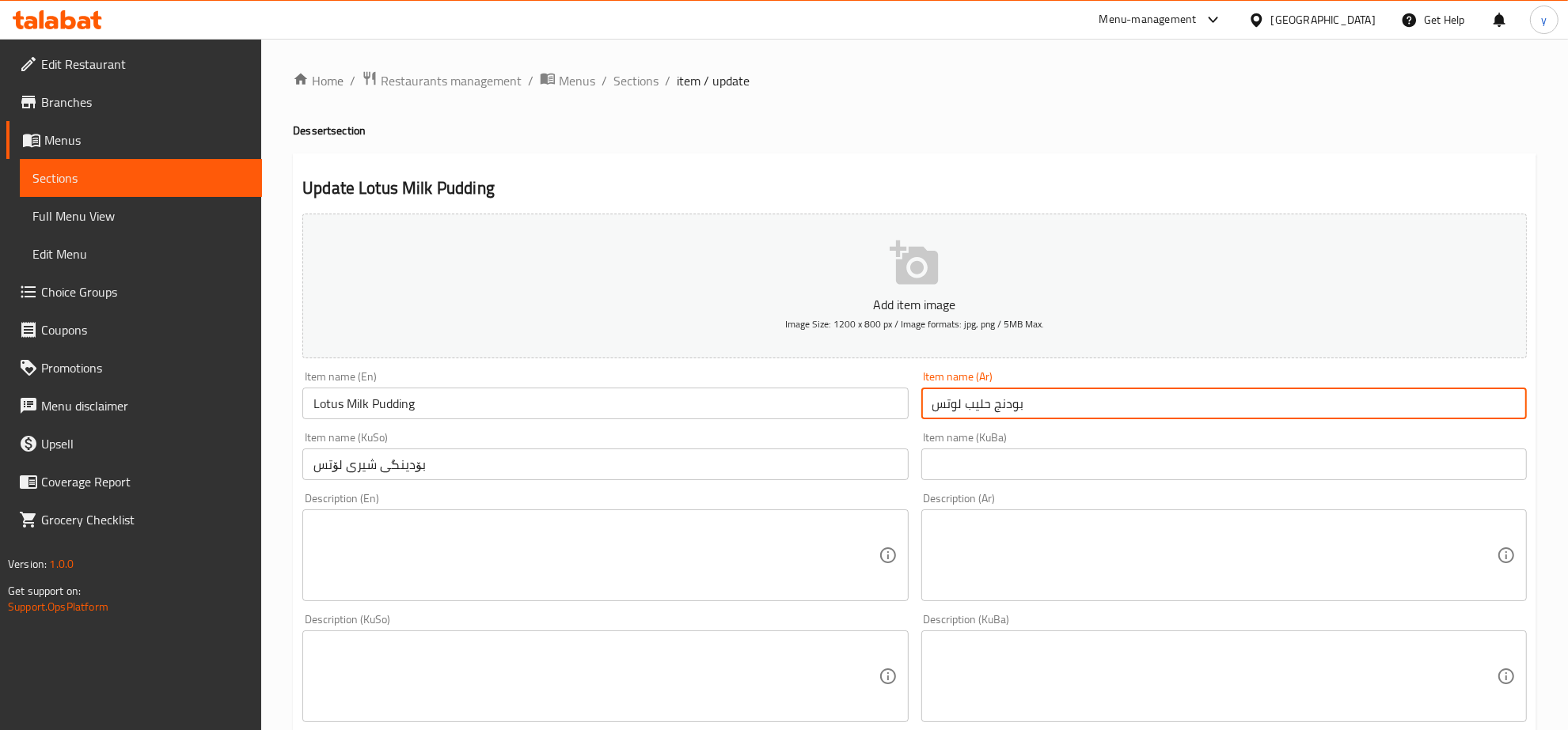
click at [1160, 401] on input "بودنج حليب لوتس" at bounding box center [1224, 403] width 605 height 32
drag, startPoint x: 1462, startPoint y: 409, endPoint x: 1554, endPoint y: 408, distance: 92.0
click at [1554, 408] on div "Home / Restaurants management / Menus / Sections / item / update Dessert sectio…" at bounding box center [914, 669] width 1307 height 1261
paste input "مهلبية"
type input "مهلبية لوتس"
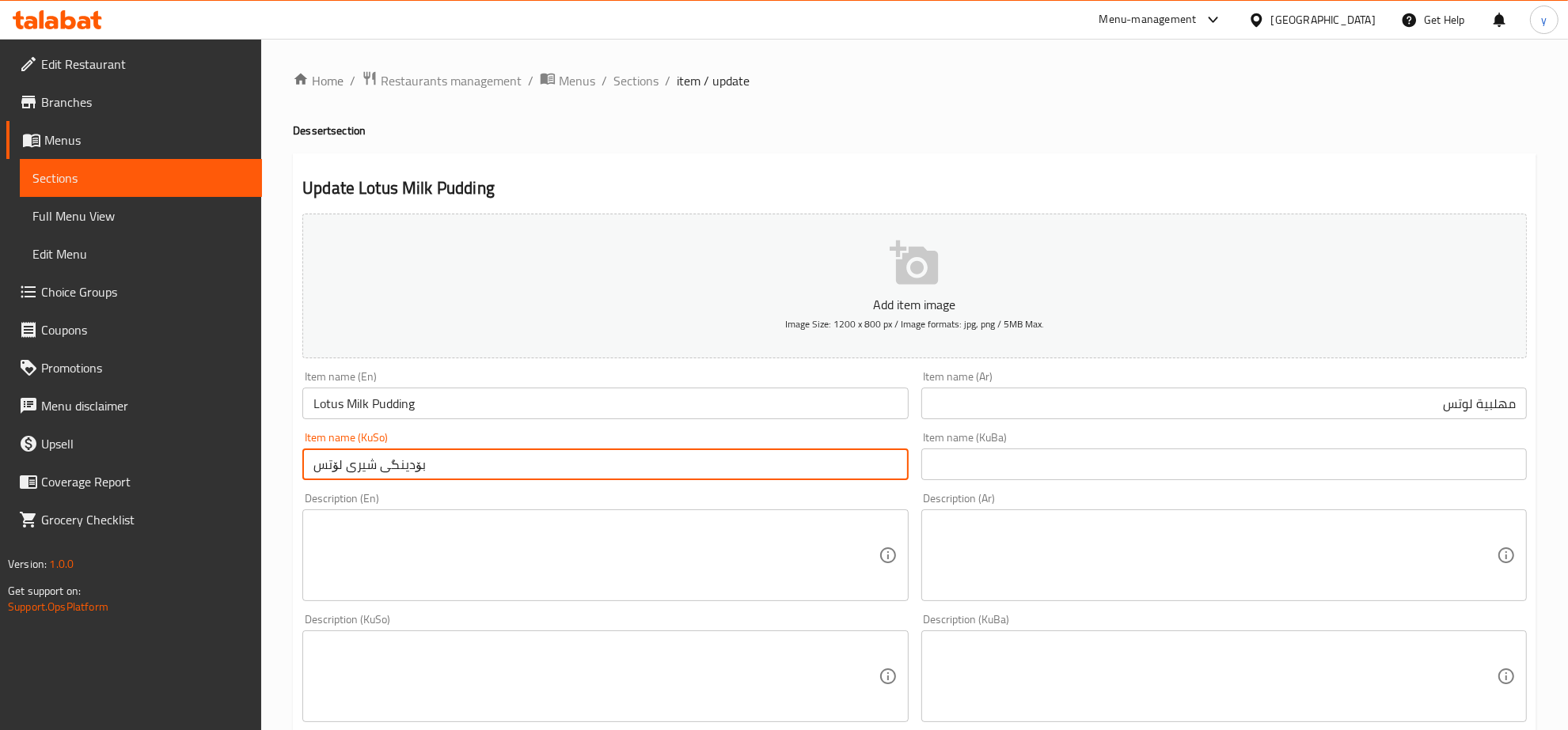
drag, startPoint x: 348, startPoint y: 465, endPoint x: 481, endPoint y: 467, distance: 133.0
click at [481, 467] on input "بۆدینگی شیری لۆتس" at bounding box center [605, 465] width 605 height 32
paste input "مووحەلەب"
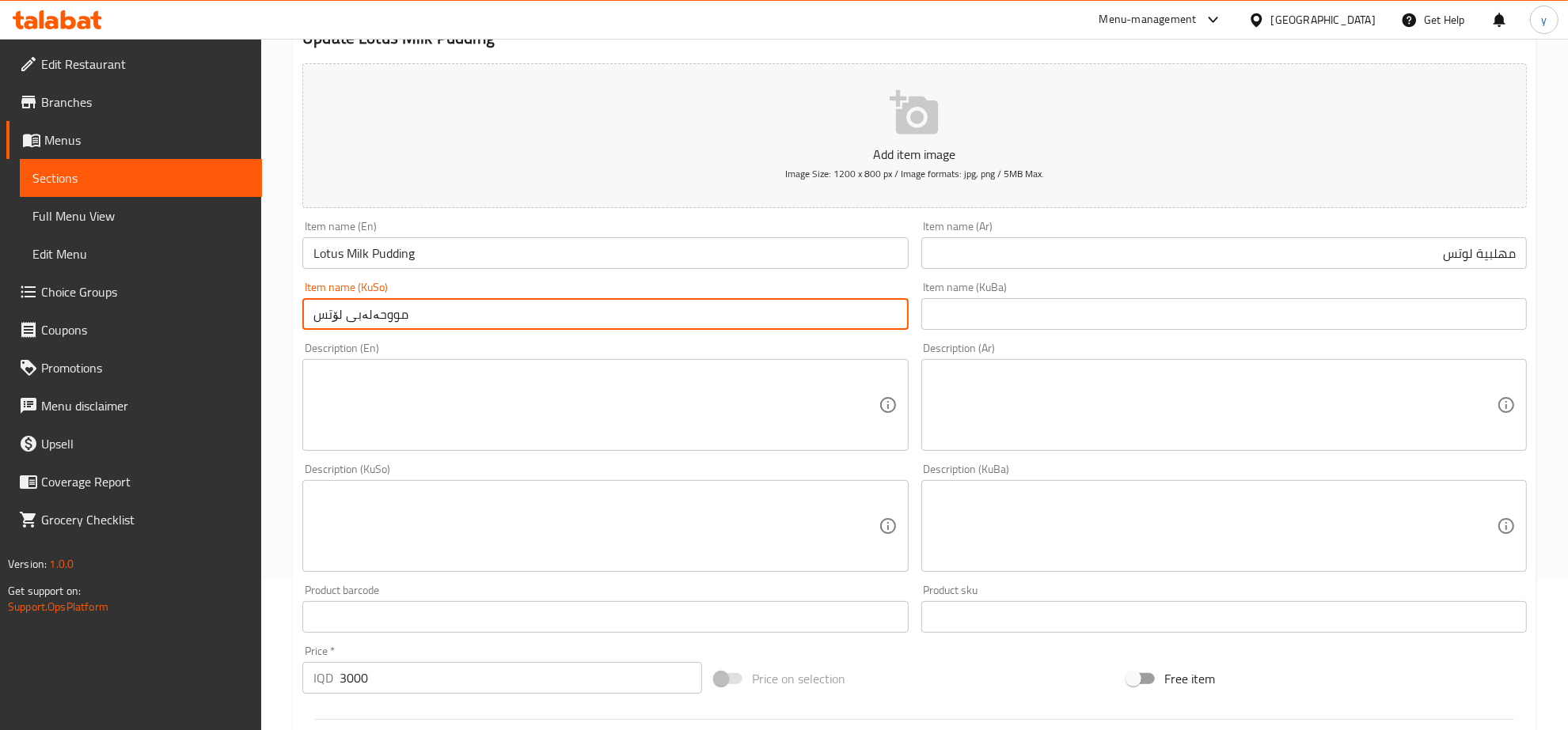
scroll to position [567, 0]
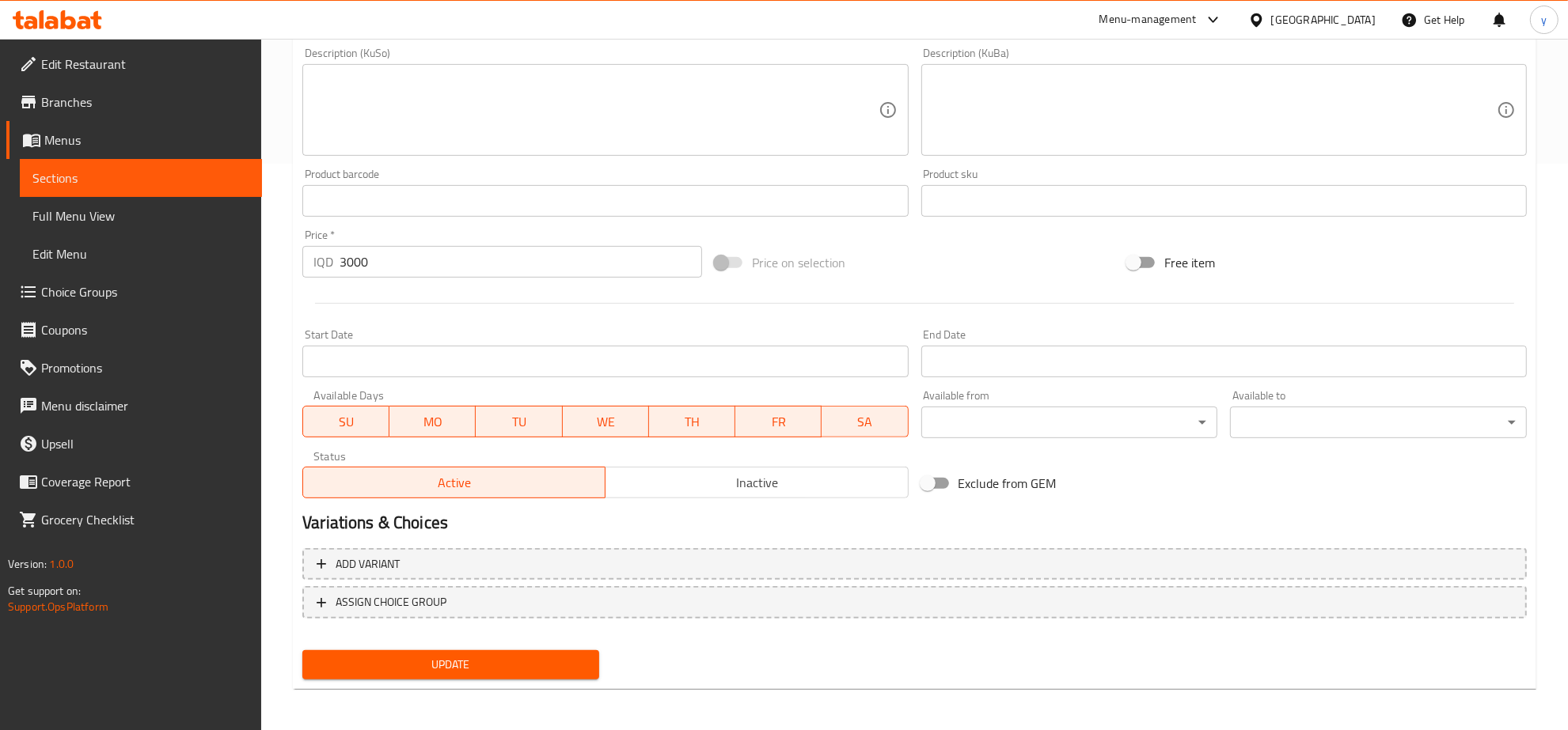
type input "مووحەلەبی لۆتس"
click at [497, 655] on span "Update" at bounding box center [450, 665] width 272 height 20
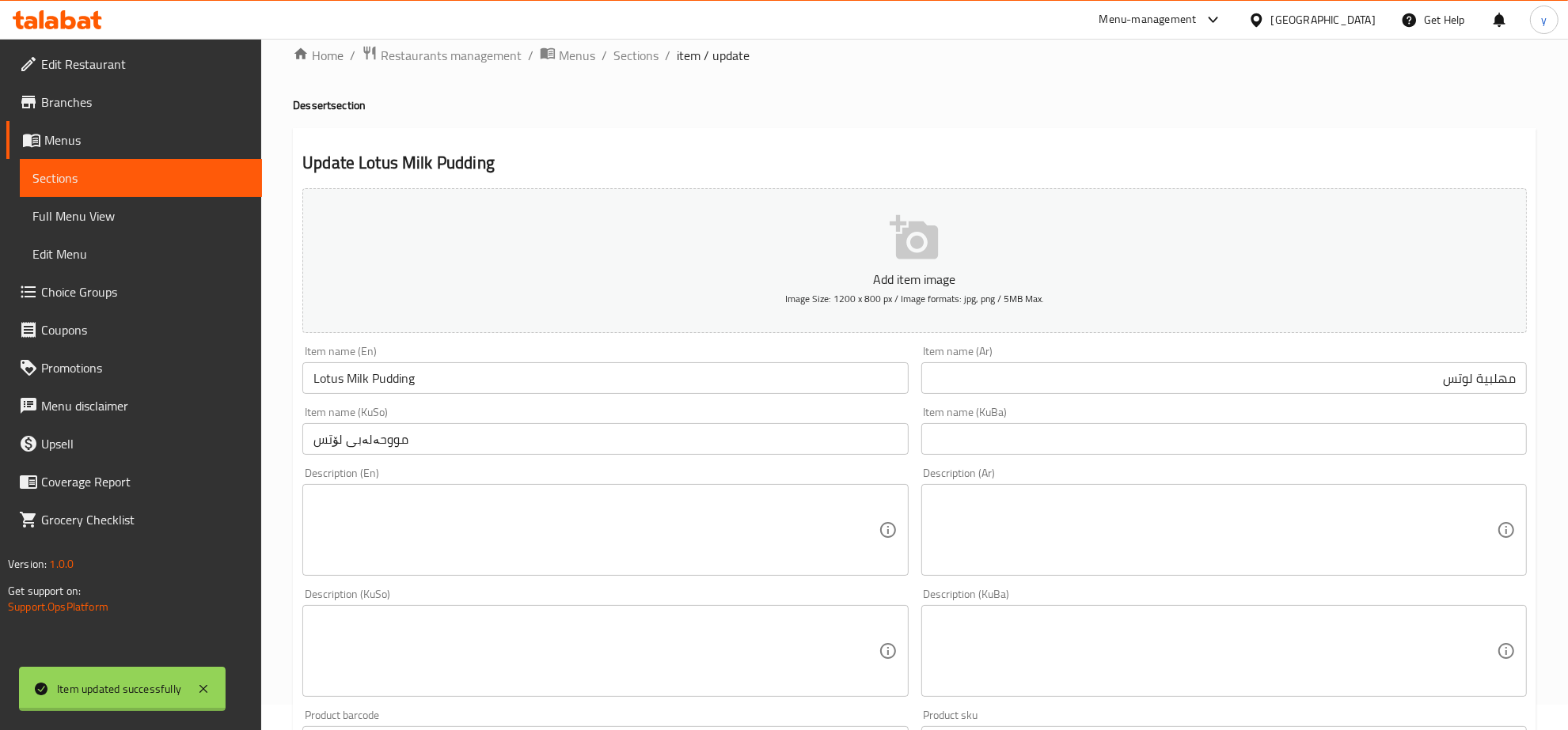
scroll to position [0, 0]
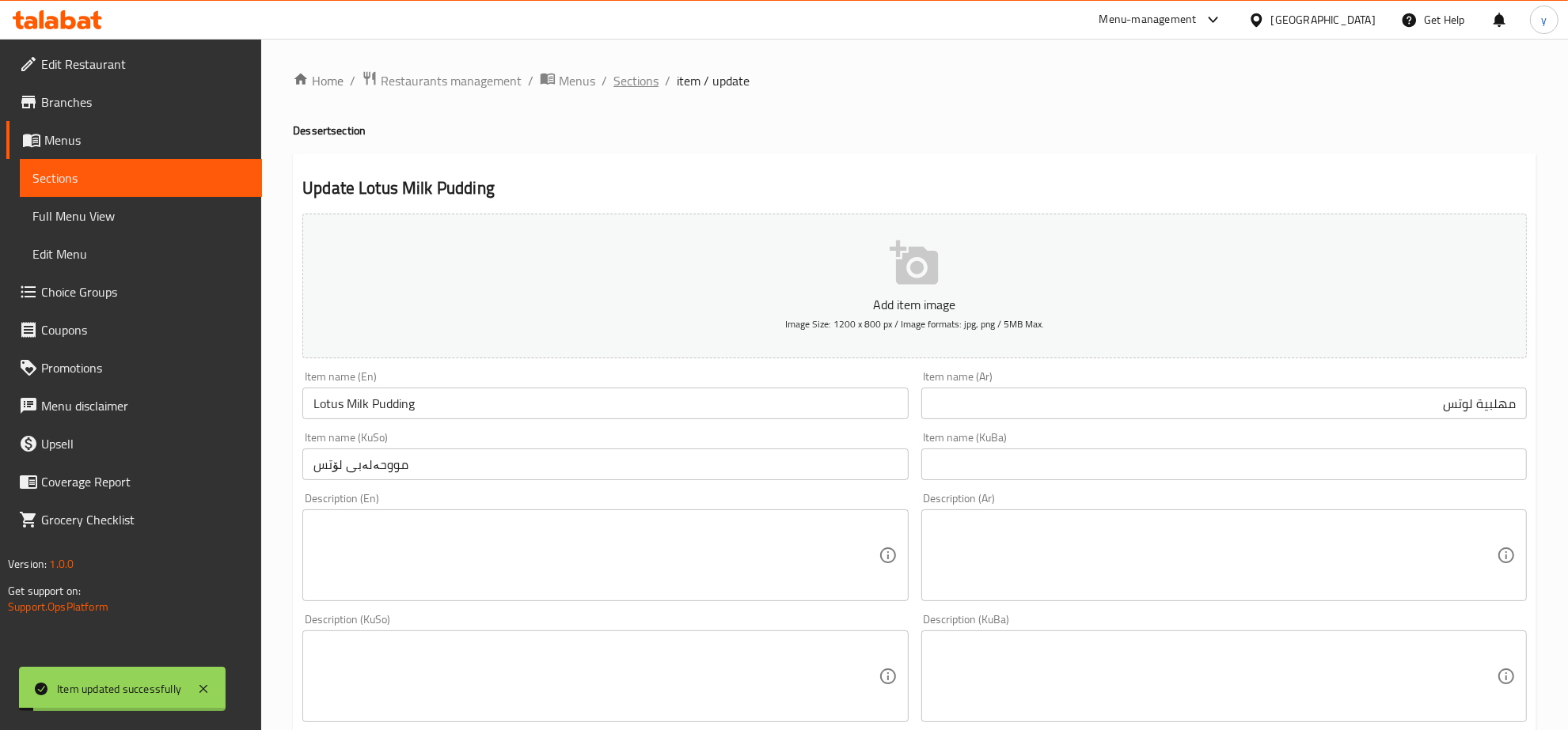
click at [637, 76] on span "Sections" at bounding box center [636, 80] width 45 height 19
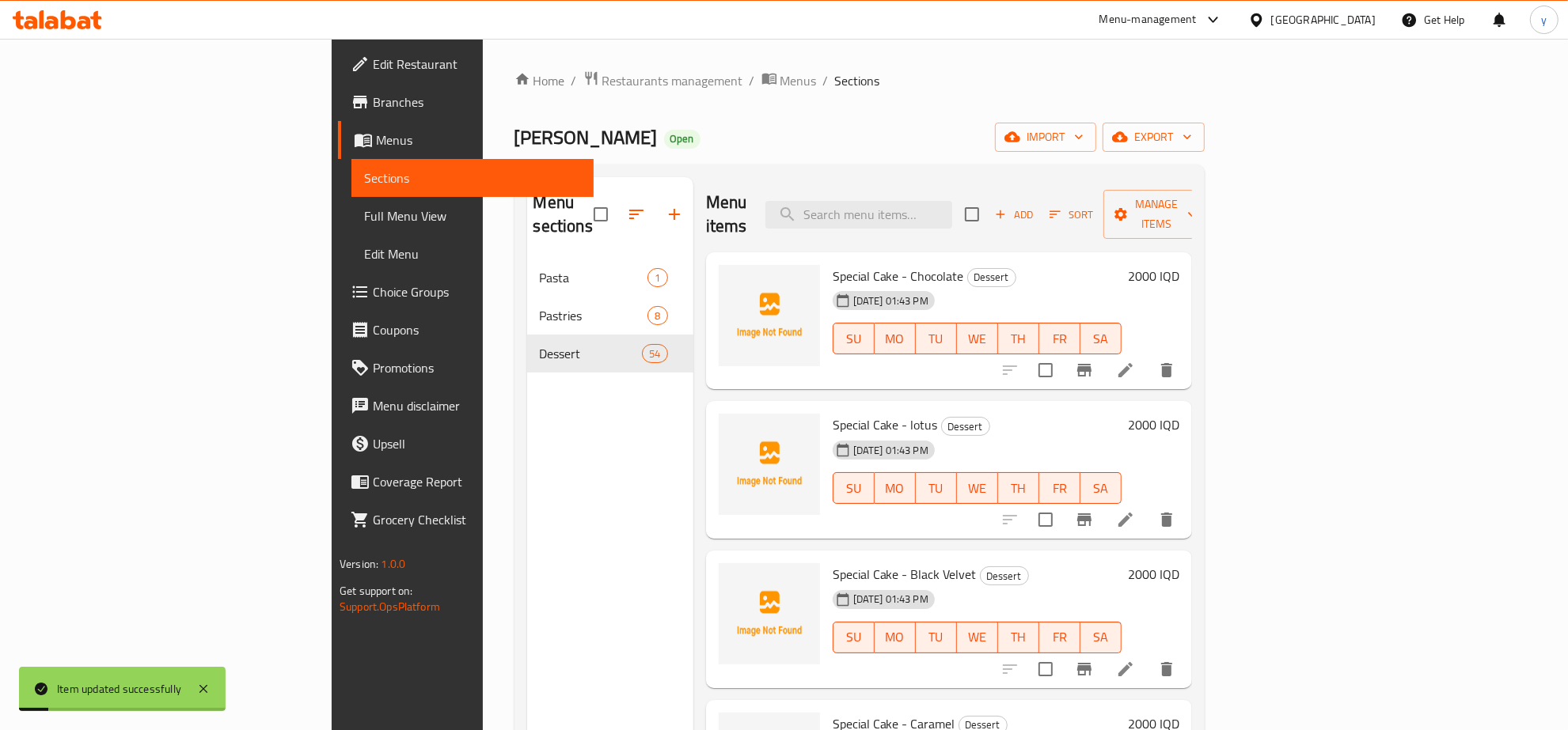
click at [364, 210] on span "Full Menu View" at bounding box center [473, 216] width 217 height 19
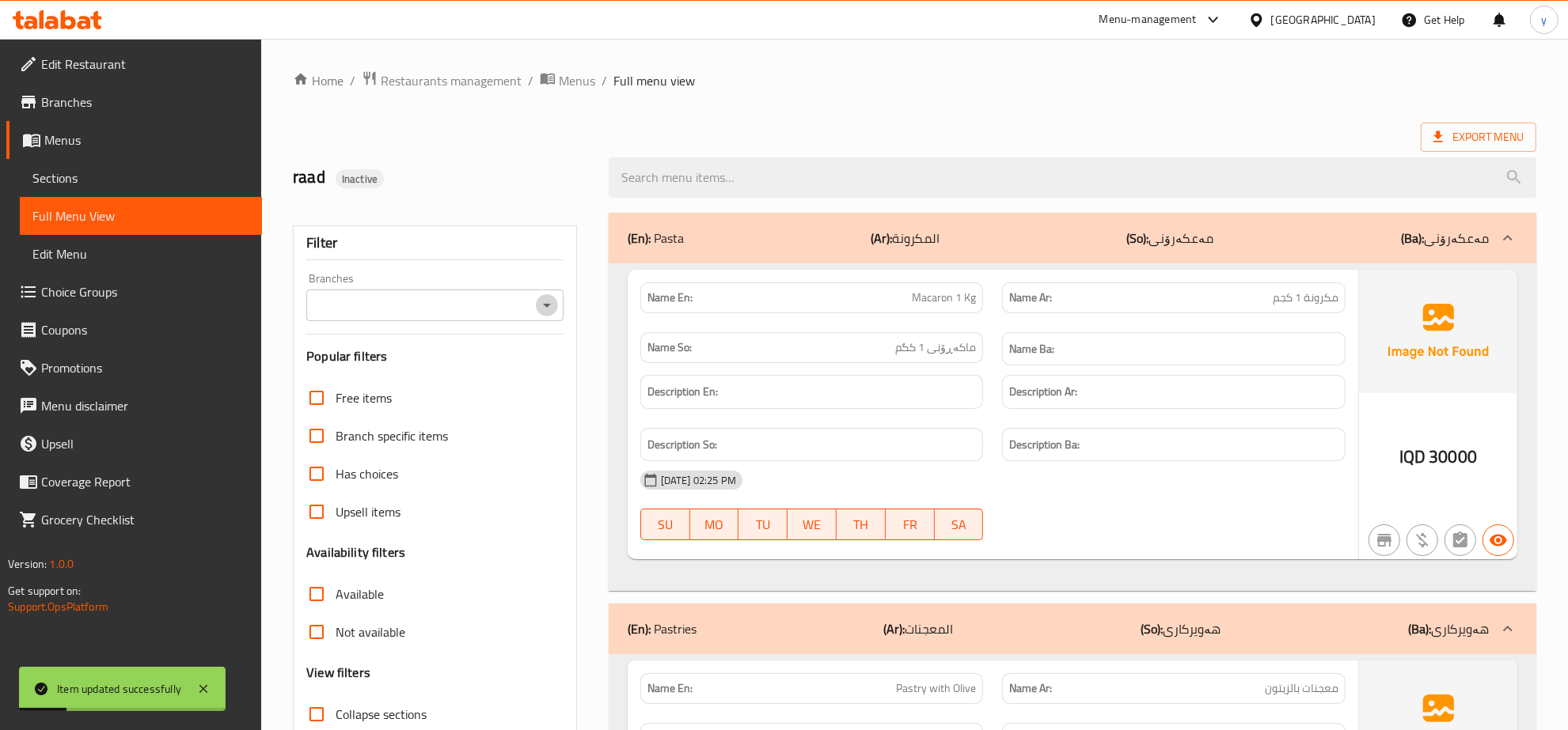
click at [540, 299] on icon "Open" at bounding box center [547, 305] width 19 height 19
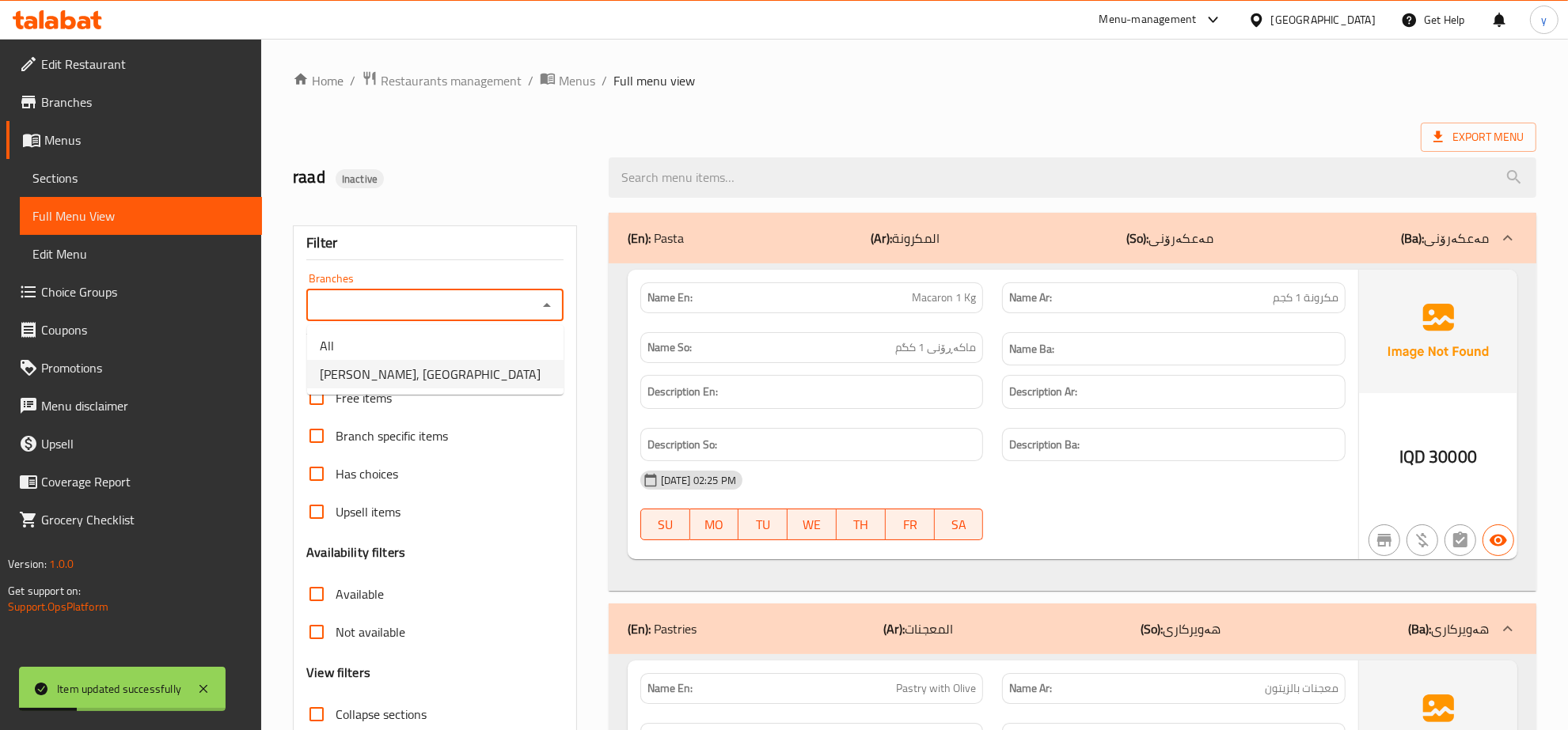
click at [486, 392] on ul "All Safra Bakery, Baranan" at bounding box center [435, 359] width 257 height 70
click at [486, 376] on li "[PERSON_NAME], [GEOGRAPHIC_DATA]" at bounding box center [435, 374] width 257 height 29
type input "[PERSON_NAME], [GEOGRAPHIC_DATA]"
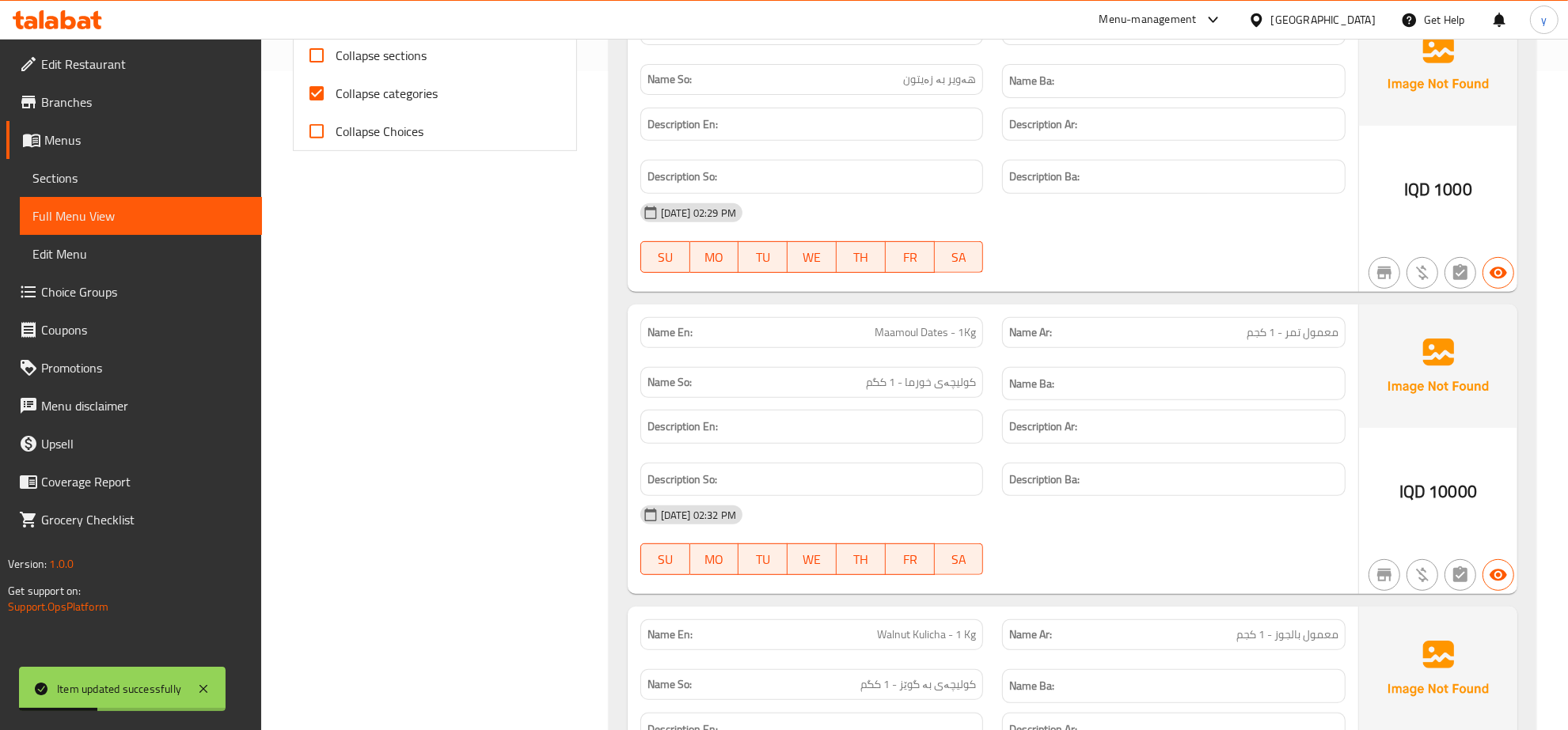
scroll to position [164, 0]
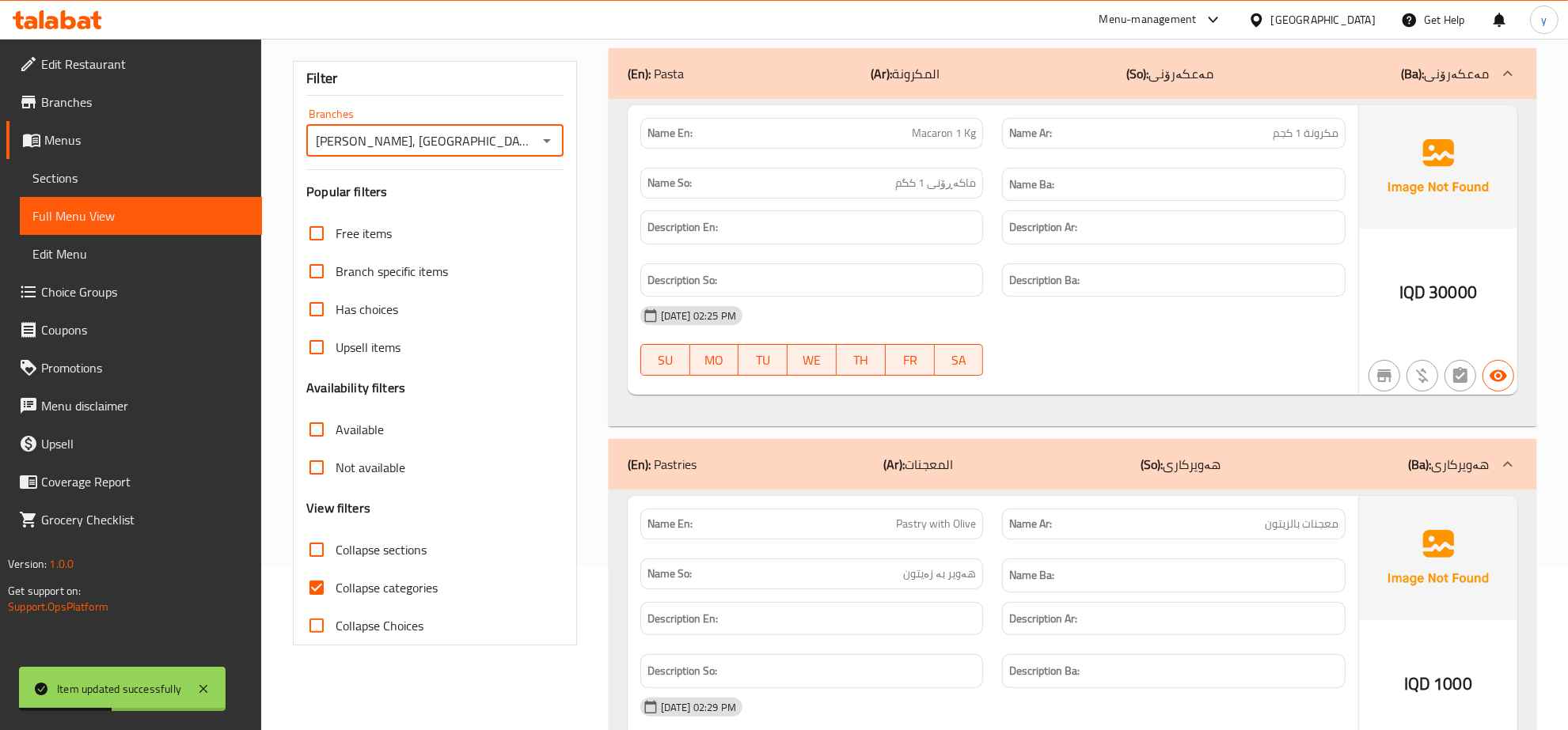
click at [321, 576] on input "Collapse categories" at bounding box center [317, 587] width 38 height 38
checkbox input "false"
click at [321, 552] on input "Collapse sections" at bounding box center [317, 550] width 38 height 38
checkbox input "true"
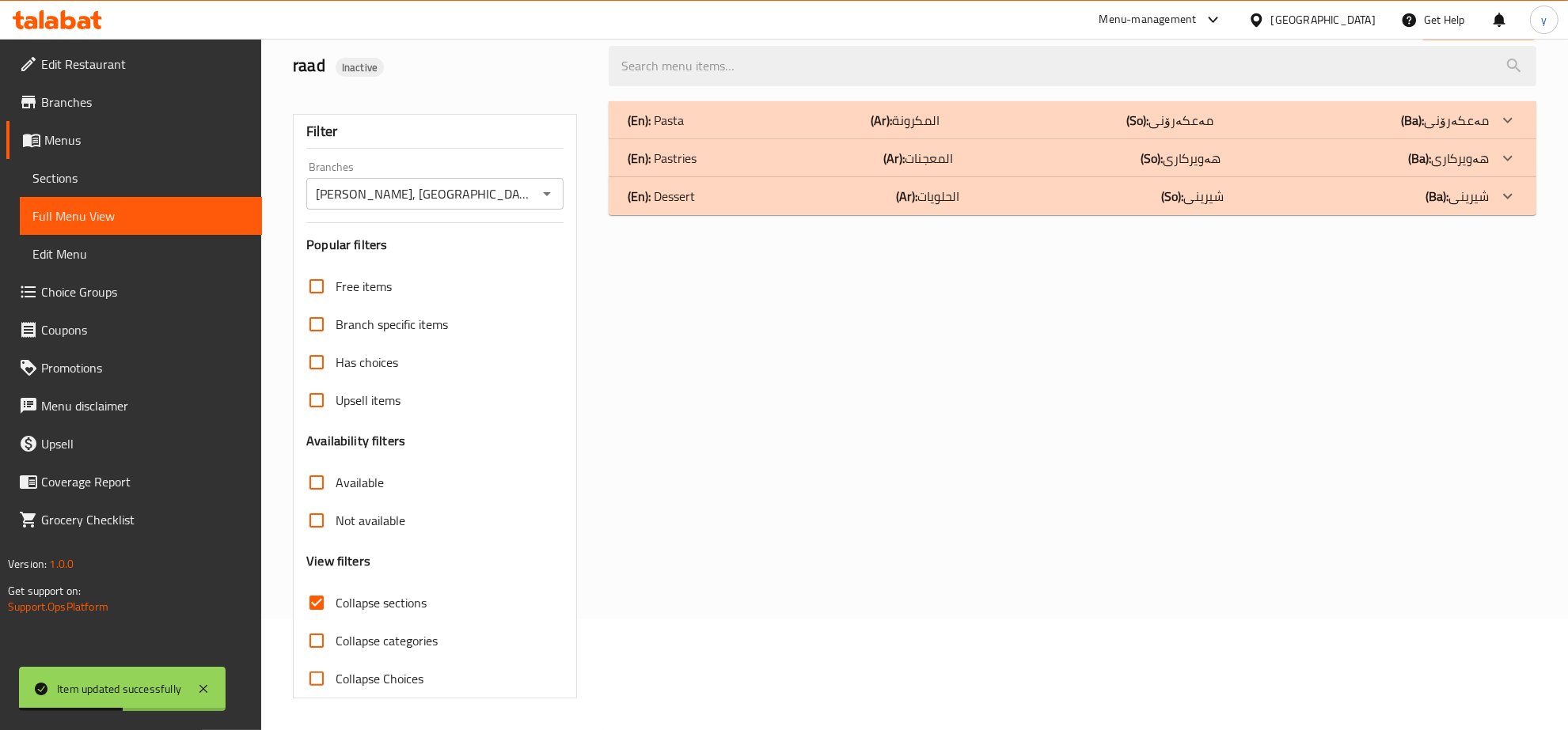
click at [192, 694] on div "Item updated successfully" at bounding box center [121, 689] width 206 height 44
click at [208, 691] on icon at bounding box center [204, 689] width 19 height 19
click at [900, 207] on b "(Ar):" at bounding box center [907, 195] width 21 height 23
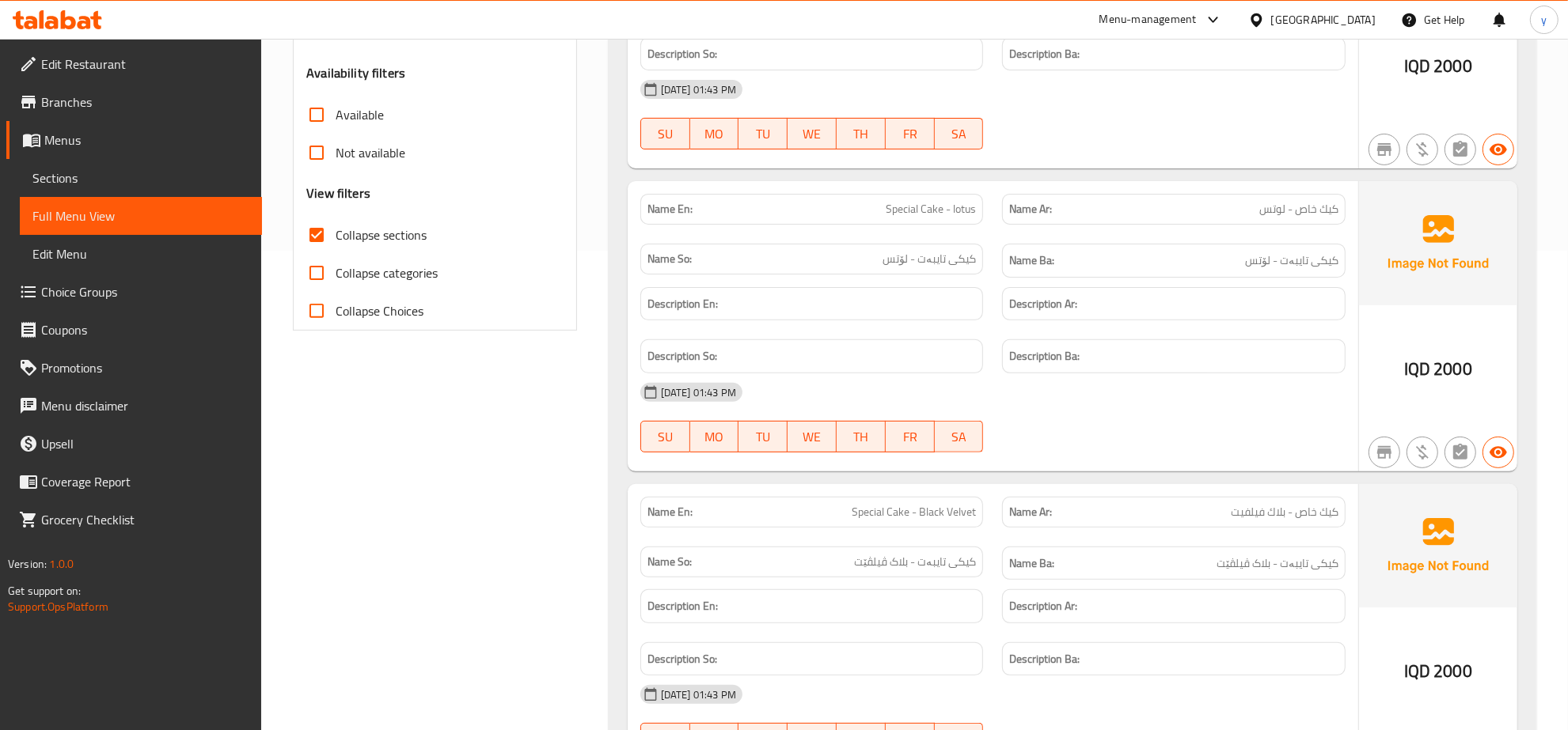
scroll to position [0, 0]
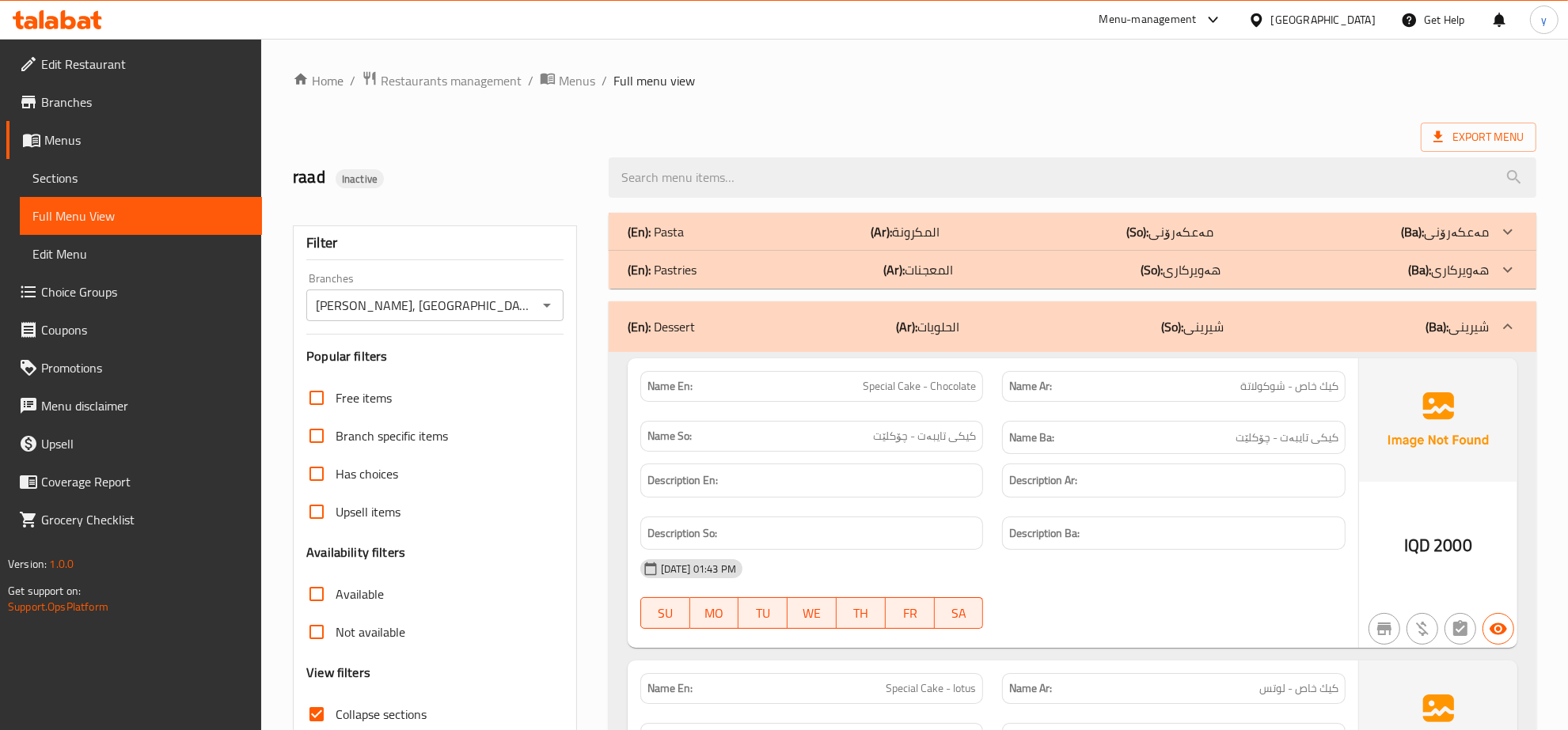
click at [57, 169] on span "Sections" at bounding box center [141, 178] width 217 height 19
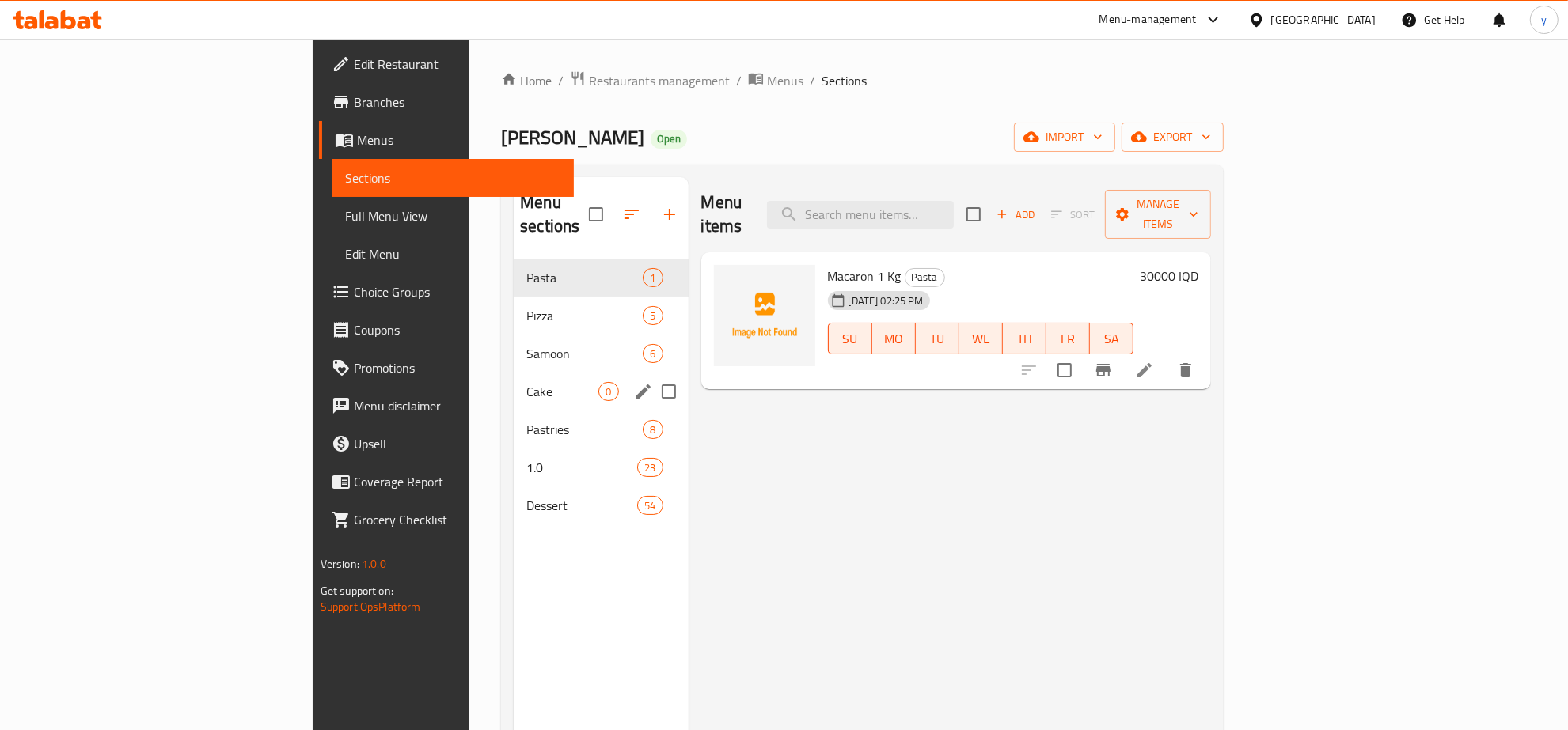
click at [514, 380] on div "Cake 0" at bounding box center [600, 391] width 174 height 38
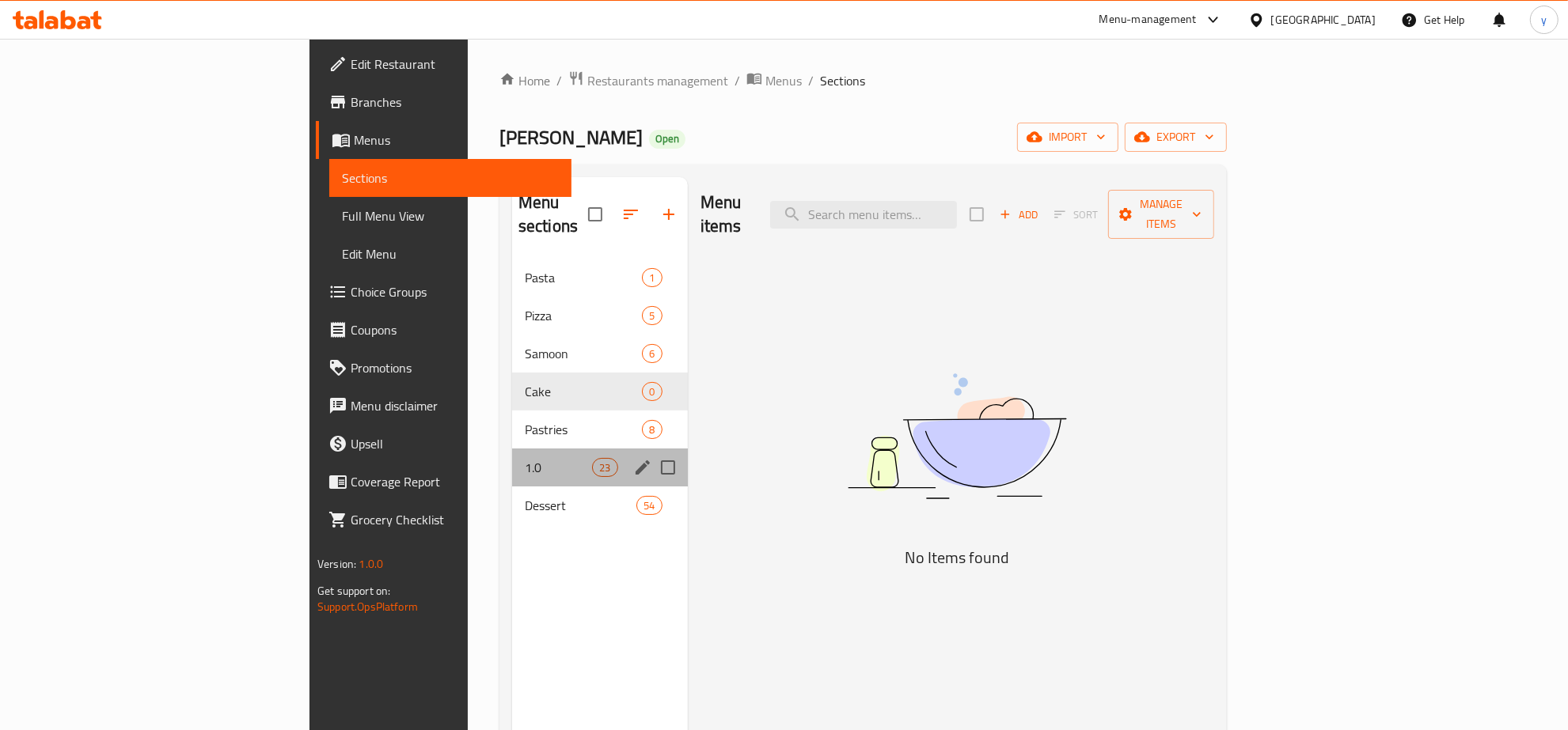
click at [512, 456] on div "1.0 23" at bounding box center [600, 468] width 176 height 38
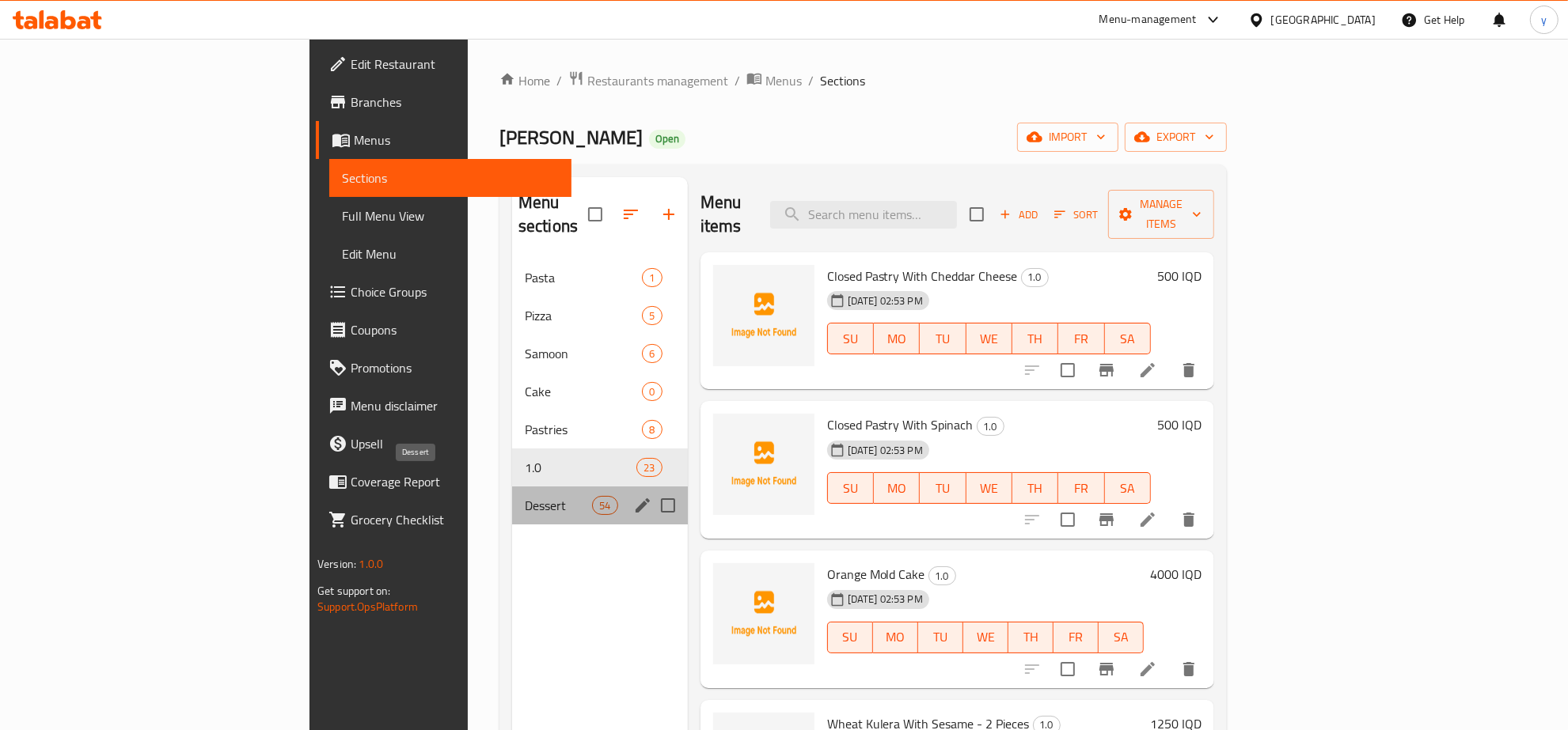
click at [525, 496] on span "Dessert" at bounding box center [558, 505] width 67 height 19
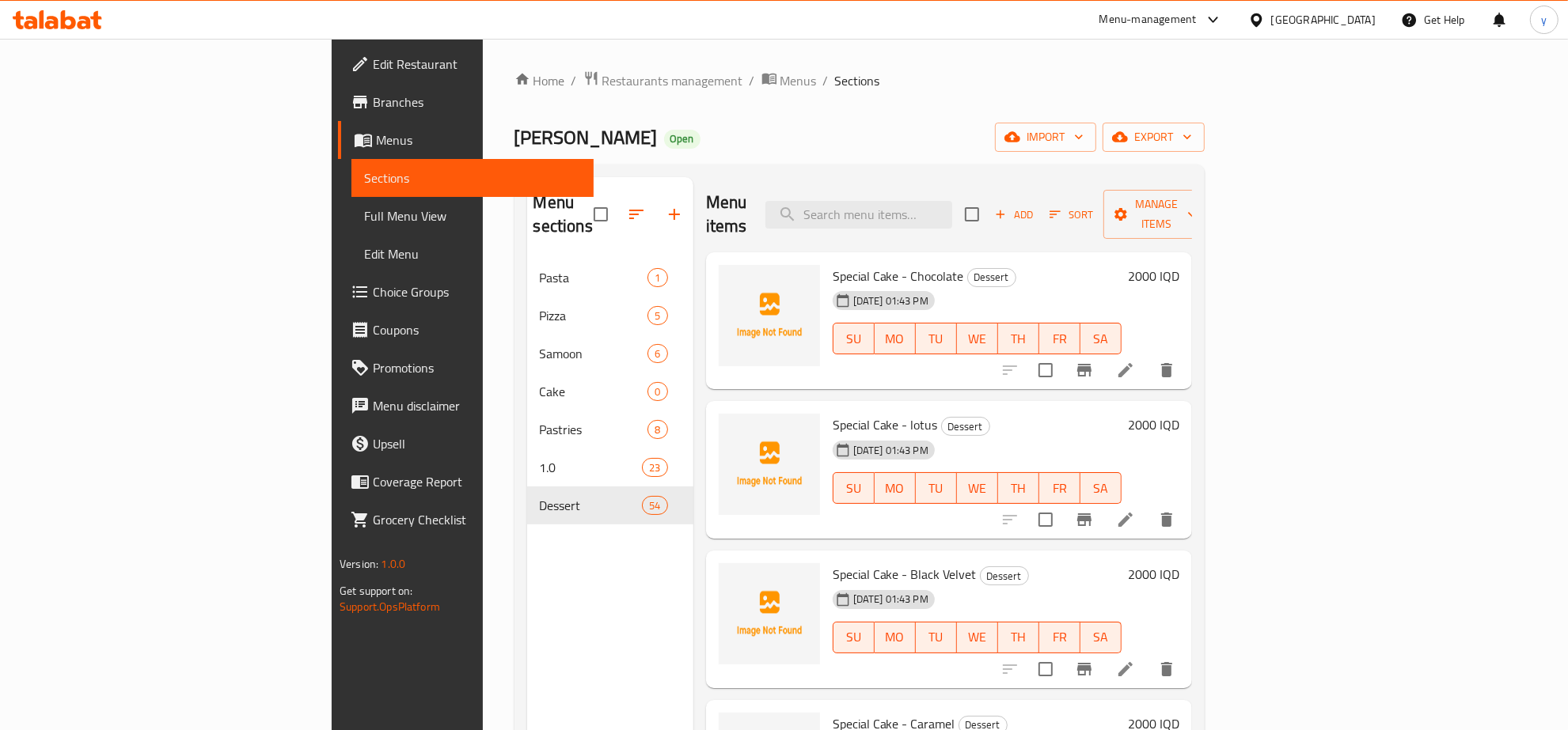
click at [1001, 178] on div "Menu items Add Sort Manage items" at bounding box center [949, 215] width 486 height 76
click at [953, 204] on input "search" at bounding box center [859, 215] width 187 height 28
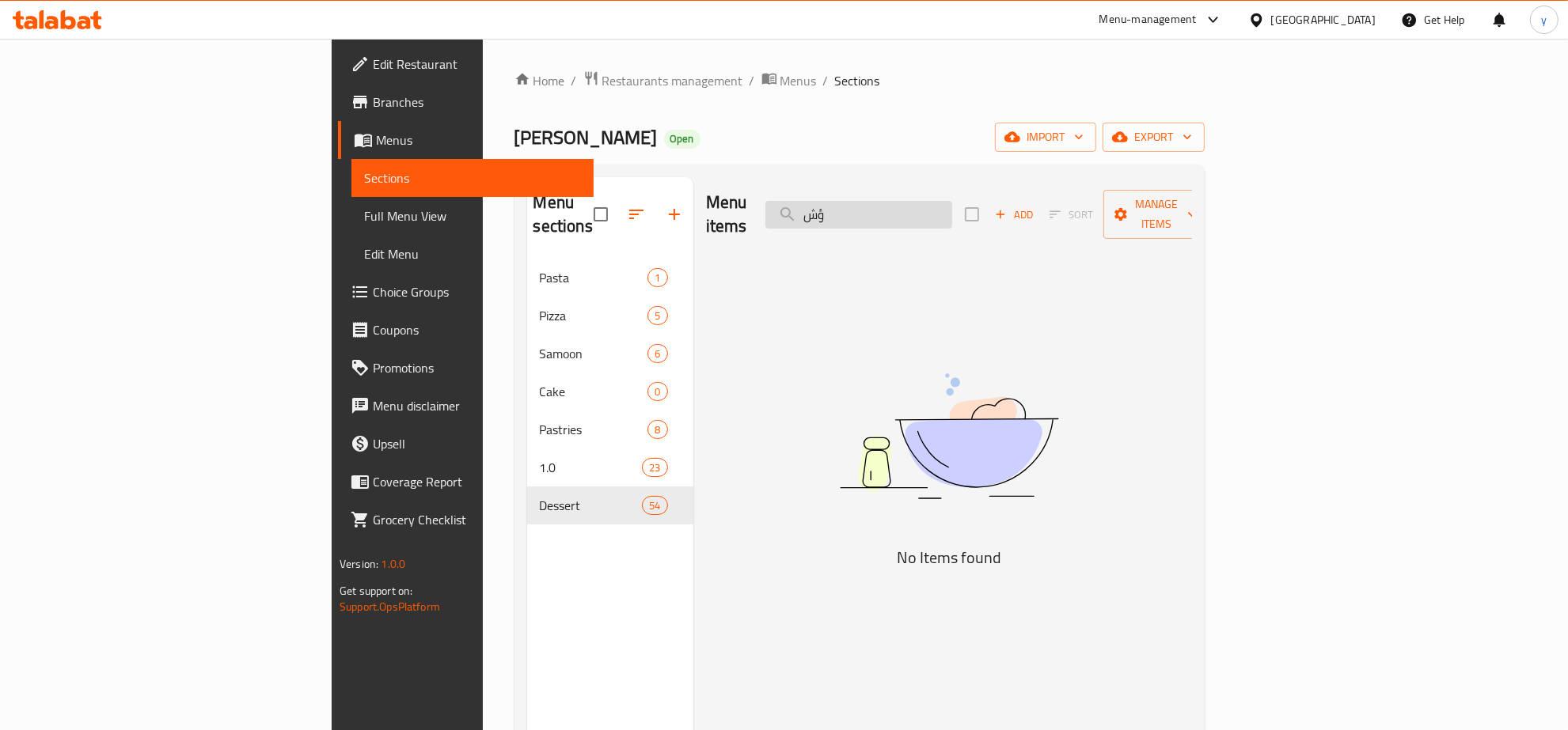
type input "ؤ"
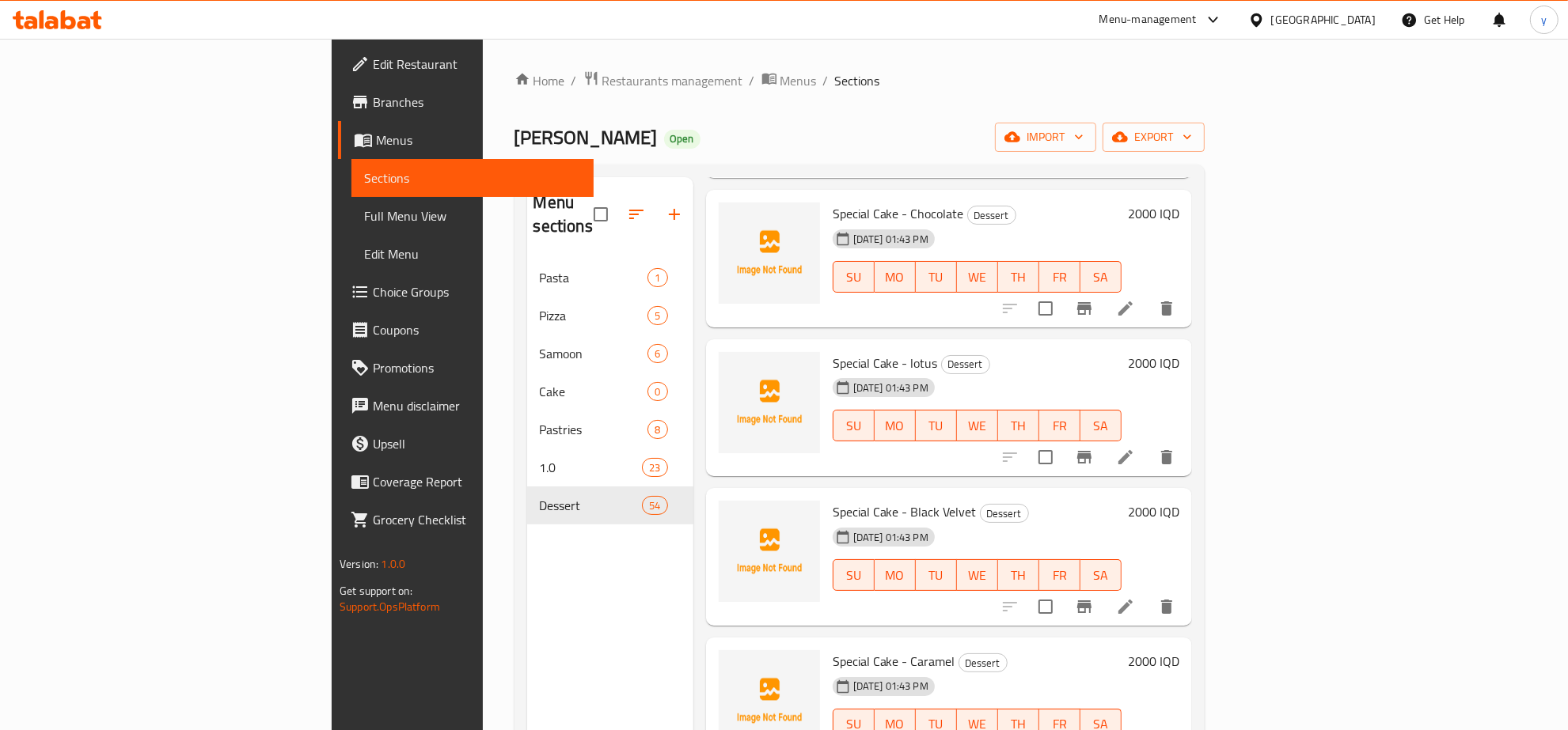
scroll to position [495, 0]
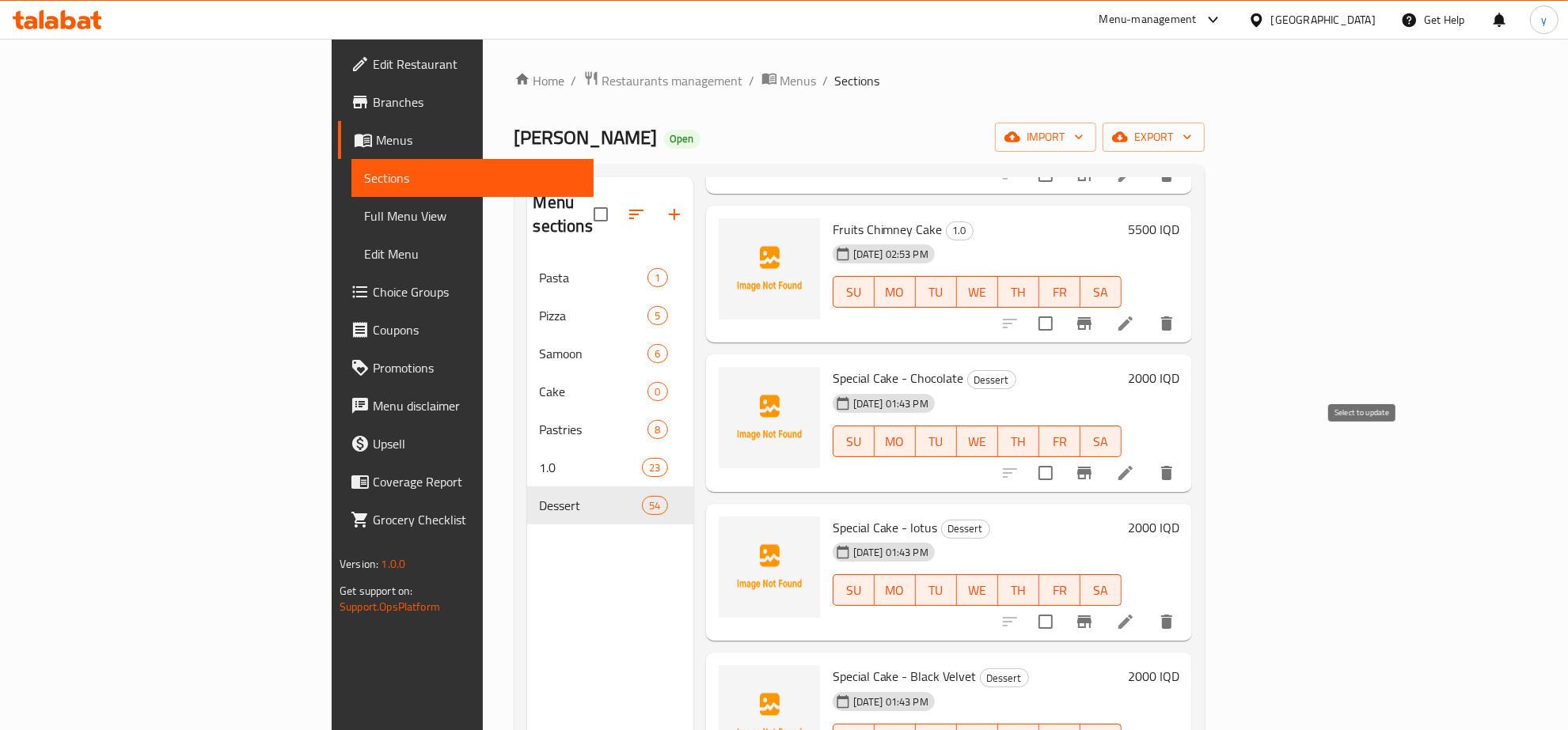
type input "cake"
click at [1062, 456] on input "checkbox" at bounding box center [1046, 473] width 34 height 34
checkbox input "true"
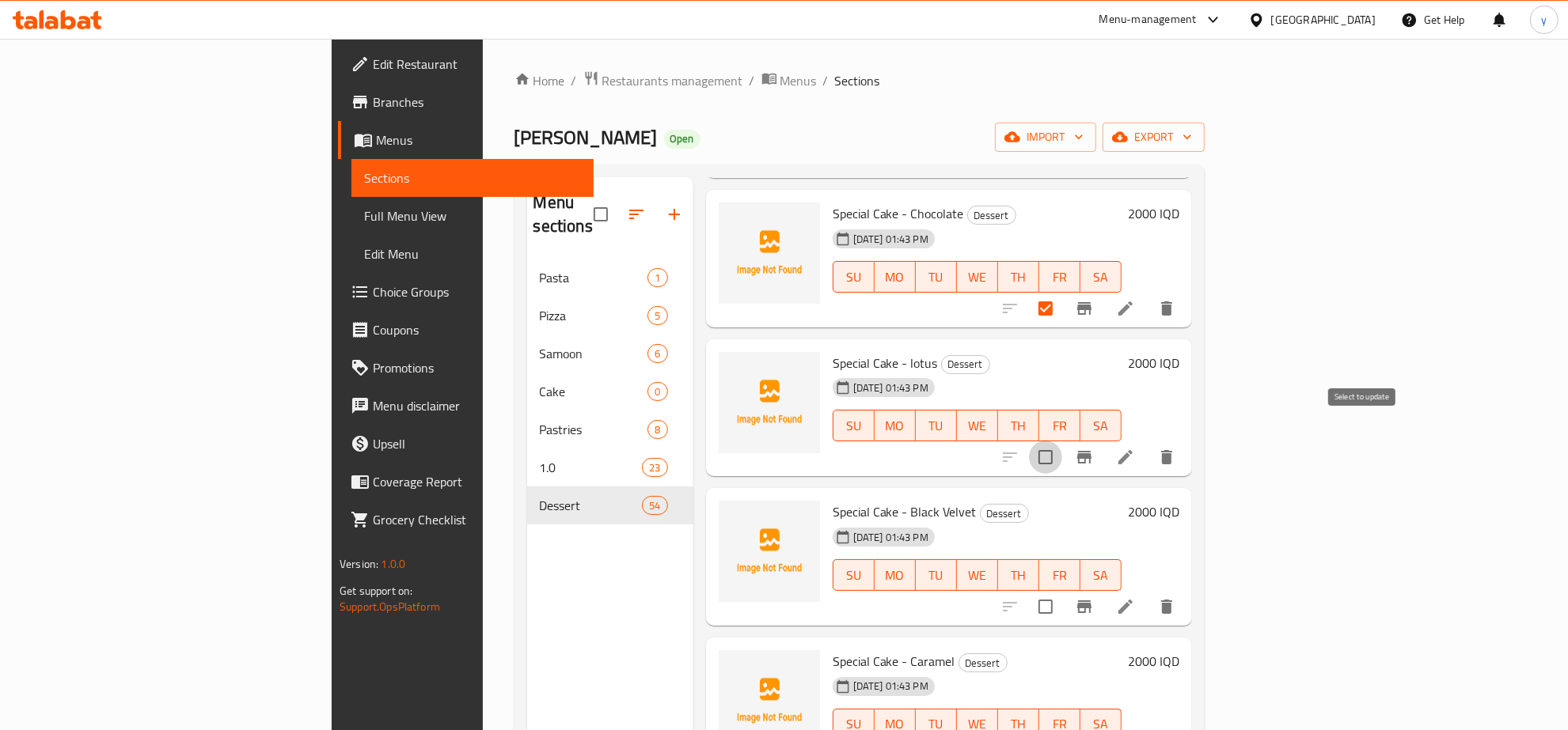
click at [1062, 449] on input "checkbox" at bounding box center [1046, 457] width 34 height 34
checkbox input "true"
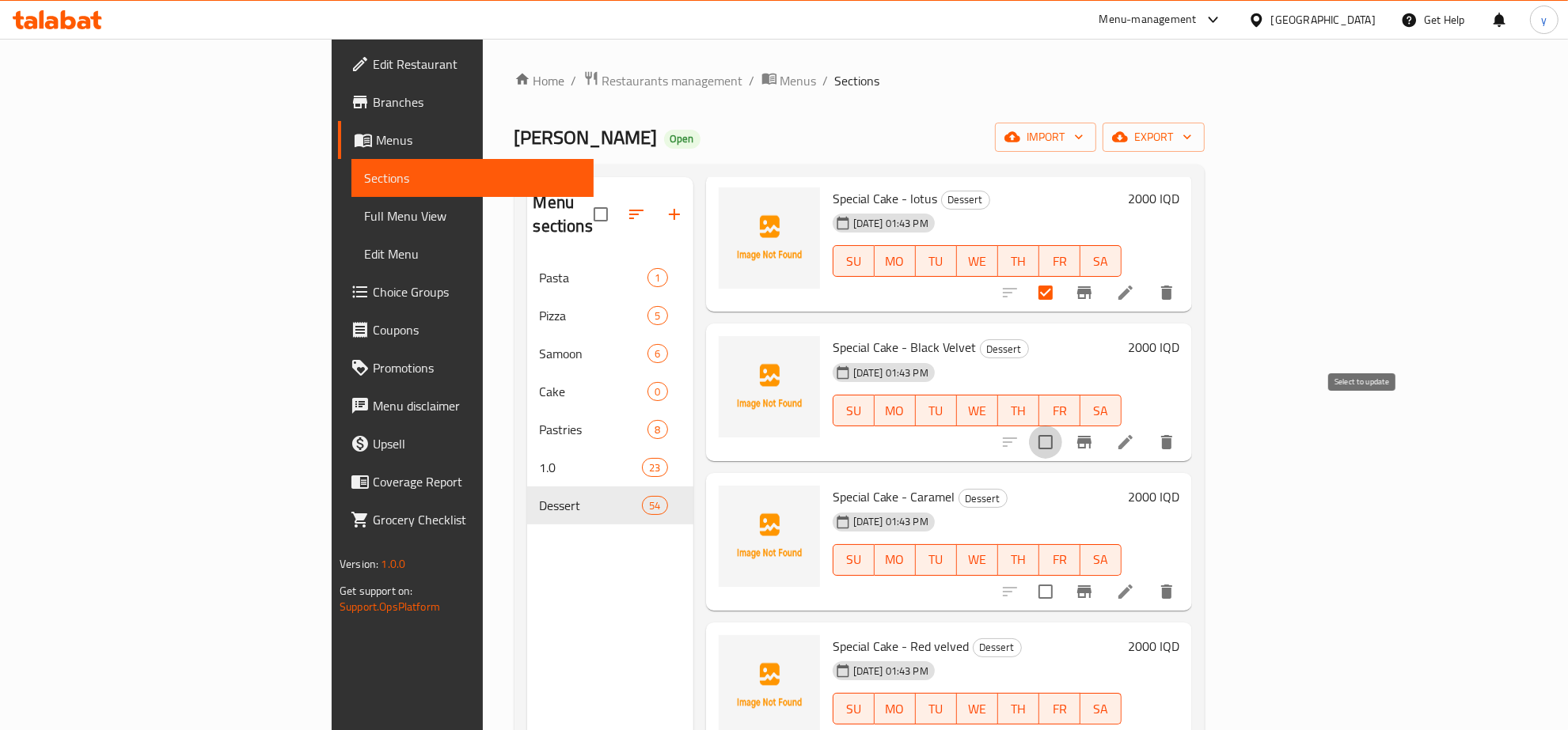
click at [1062, 426] on input "checkbox" at bounding box center [1046, 442] width 34 height 34
checkbox input "true"
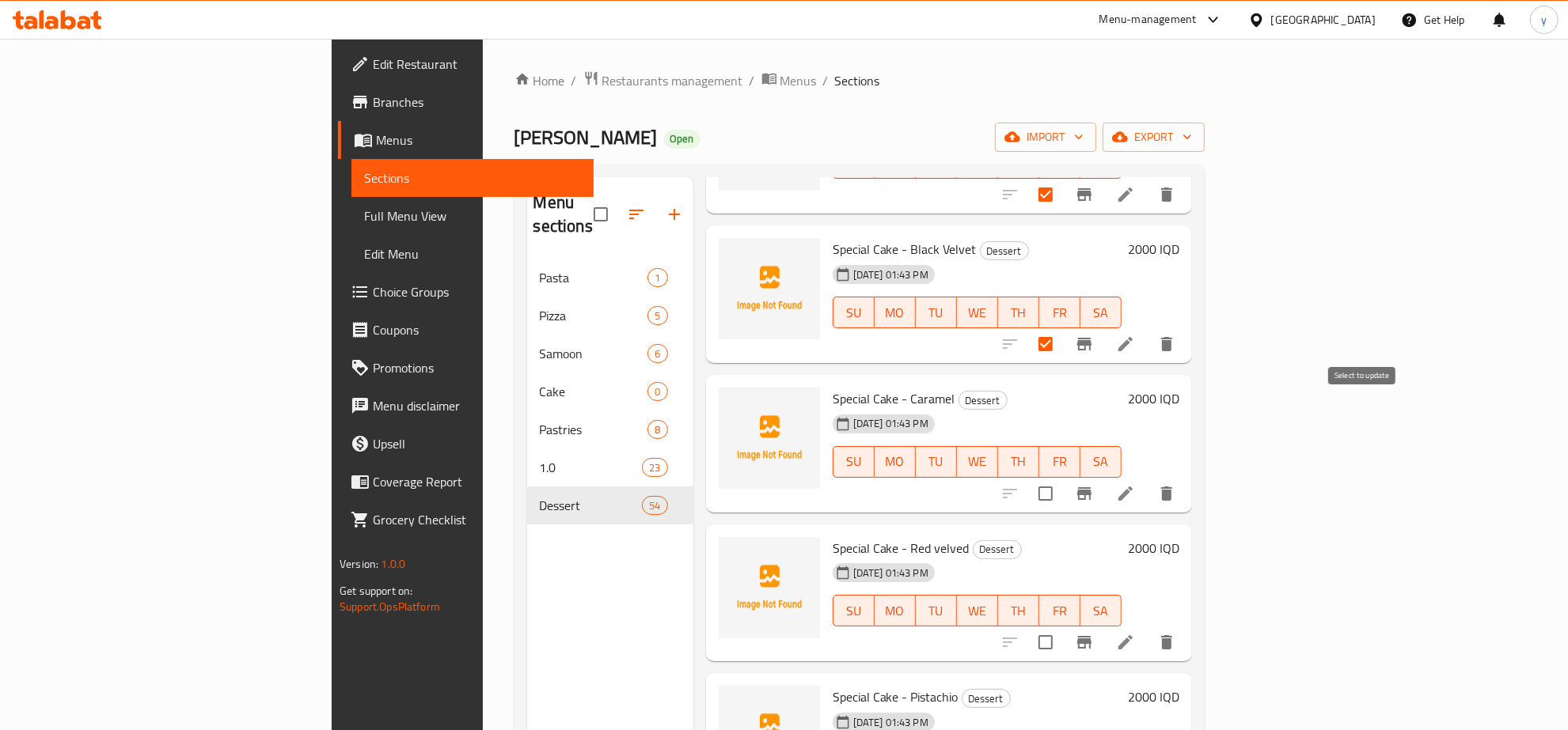
scroll to position [990, 0]
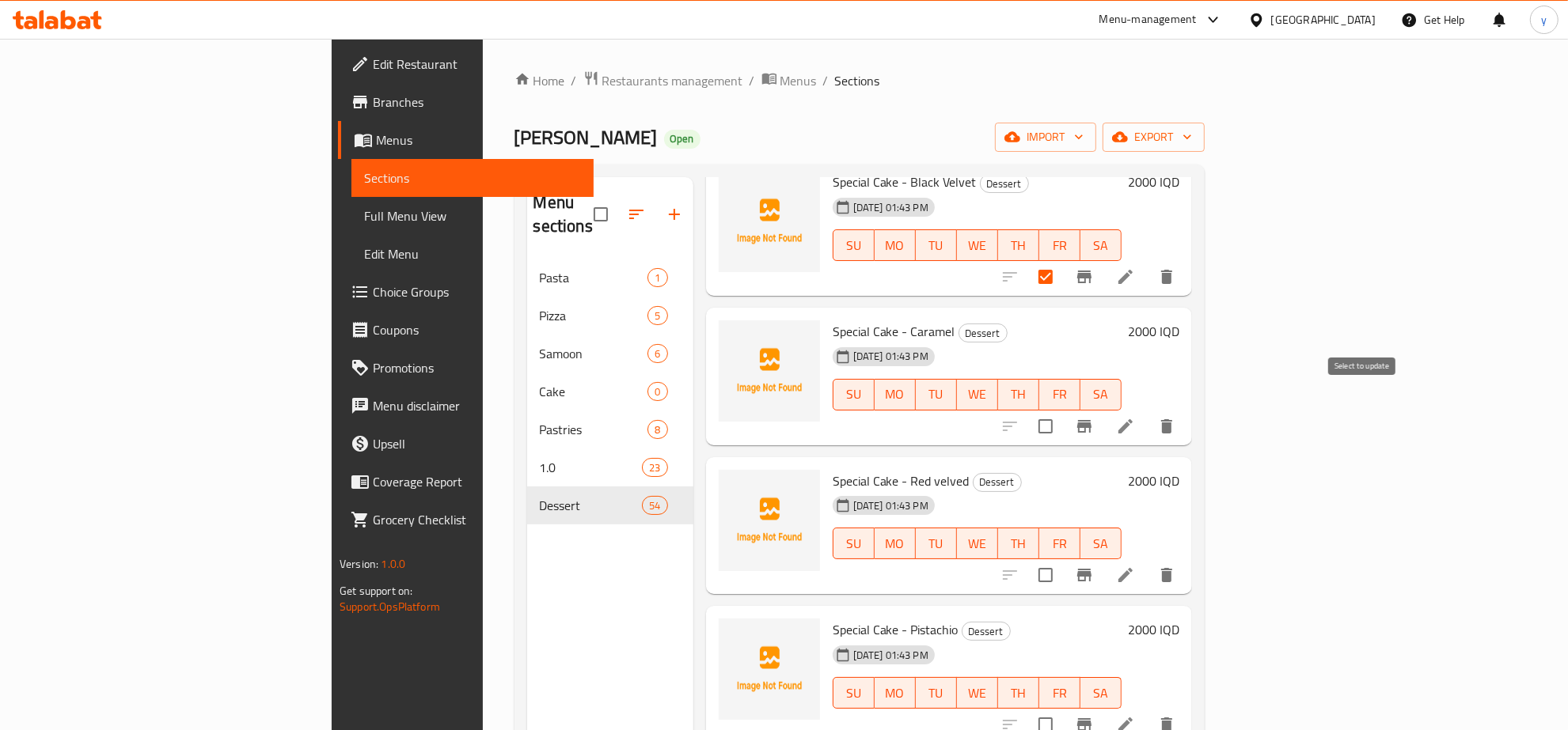
click at [1062, 415] on input "checkbox" at bounding box center [1046, 427] width 34 height 34
checkbox input "true"
click at [1062, 558] on input "checkbox" at bounding box center [1046, 575] width 34 height 34
checkbox input "true"
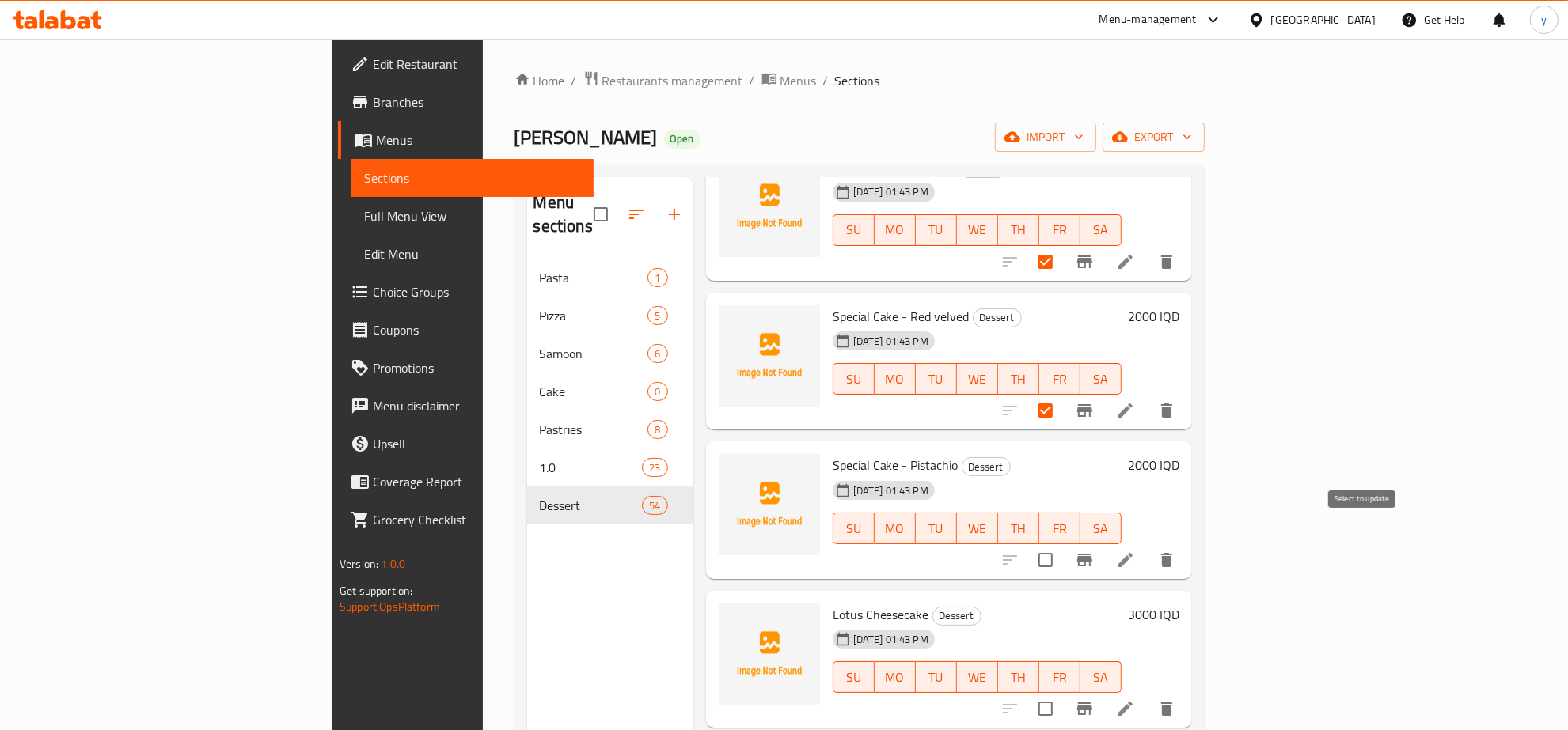
click at [1062, 543] on input "checkbox" at bounding box center [1046, 560] width 34 height 34
checkbox input "true"
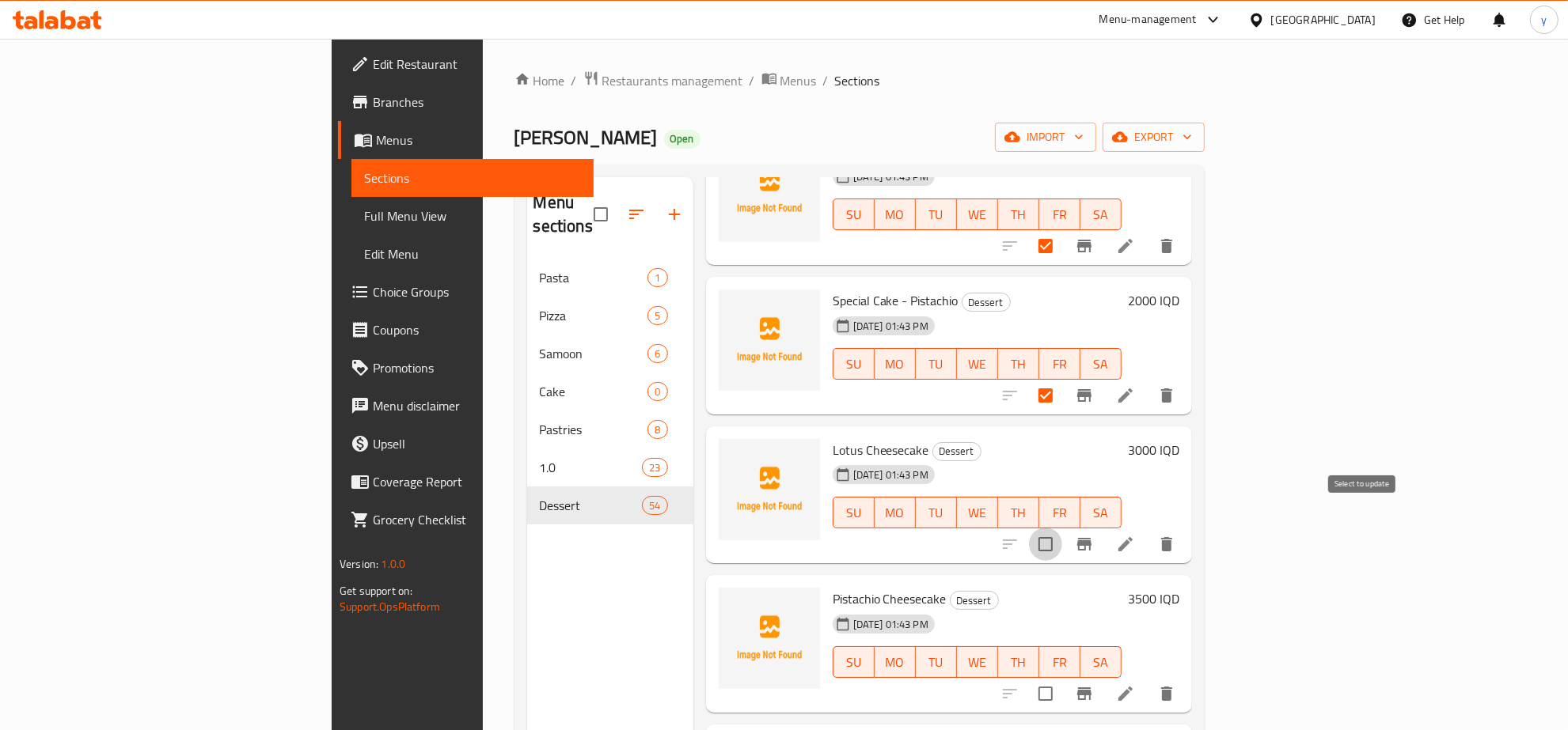
click at [1062, 527] on input "checkbox" at bounding box center [1046, 544] width 34 height 34
checkbox input "false"
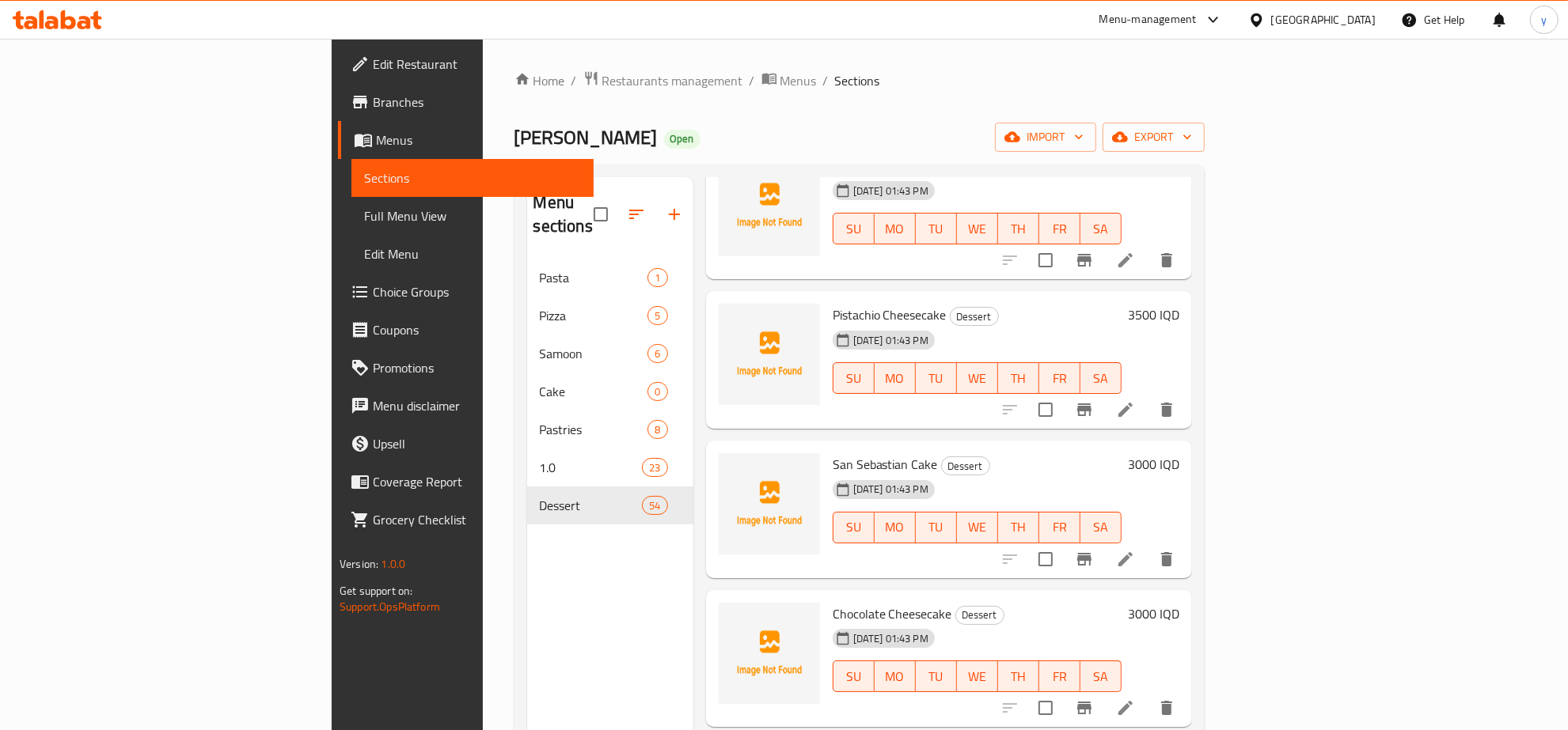
scroll to position [1649, 0]
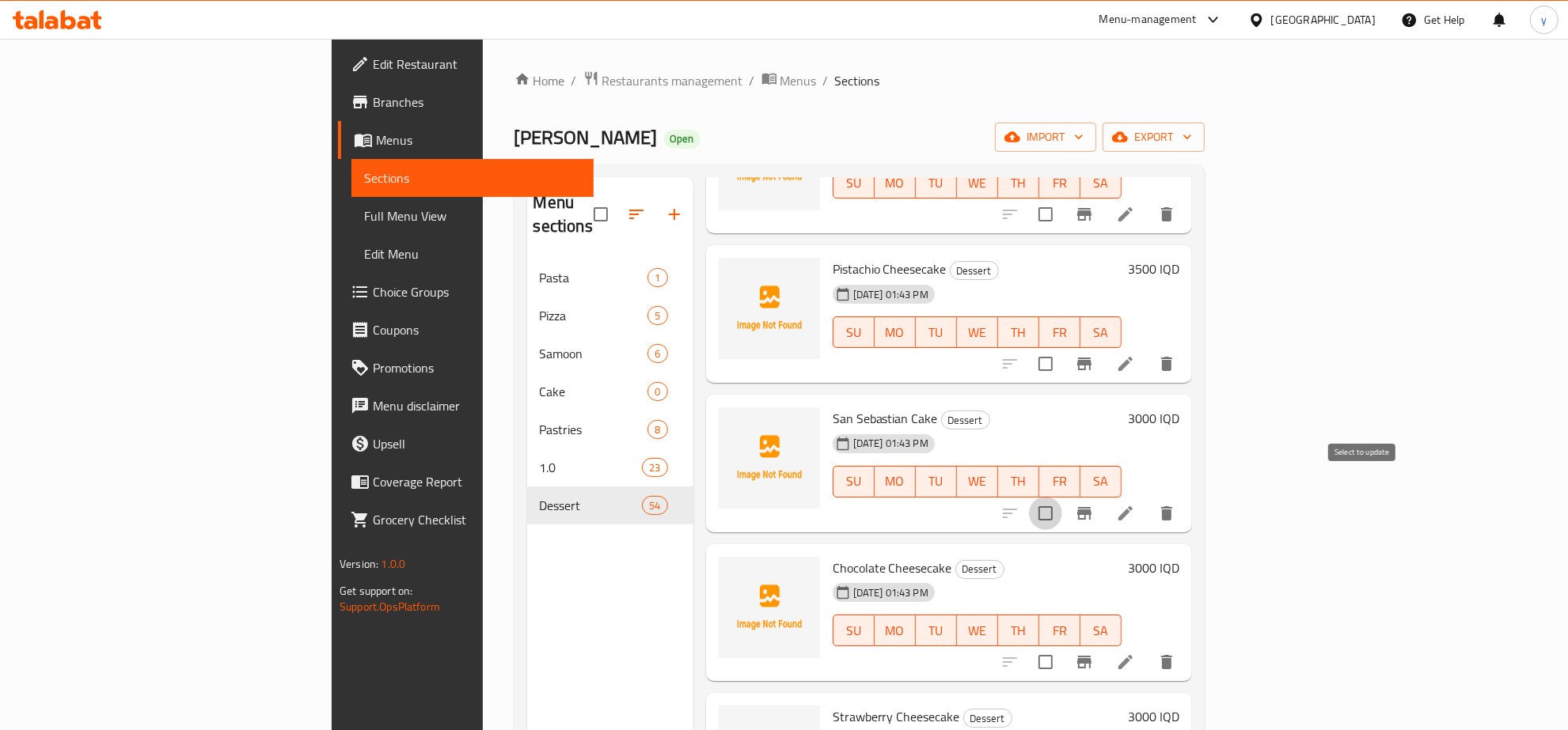
click at [1062, 503] on input "checkbox" at bounding box center [1046, 513] width 34 height 34
checkbox input "true"
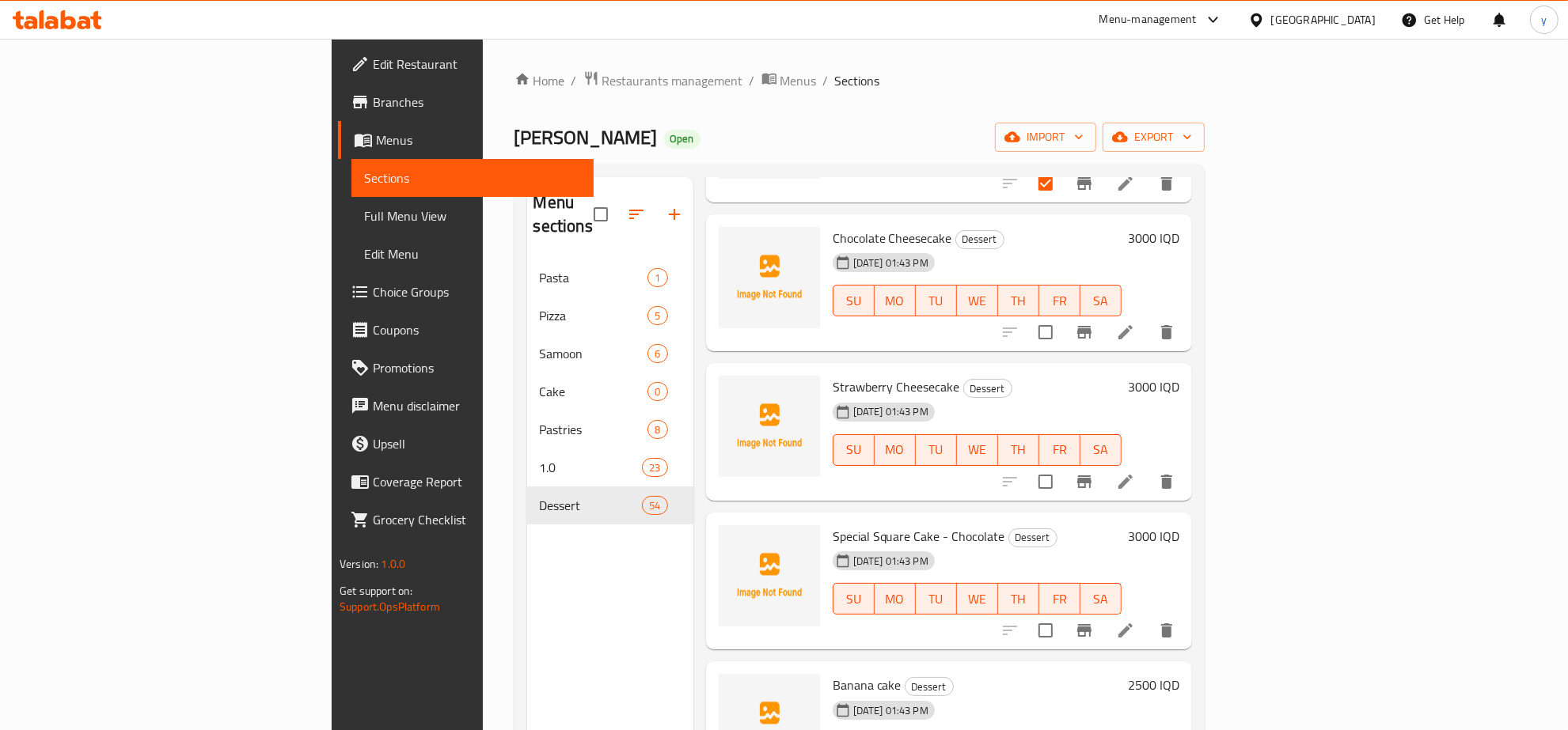
scroll to position [2142, 0]
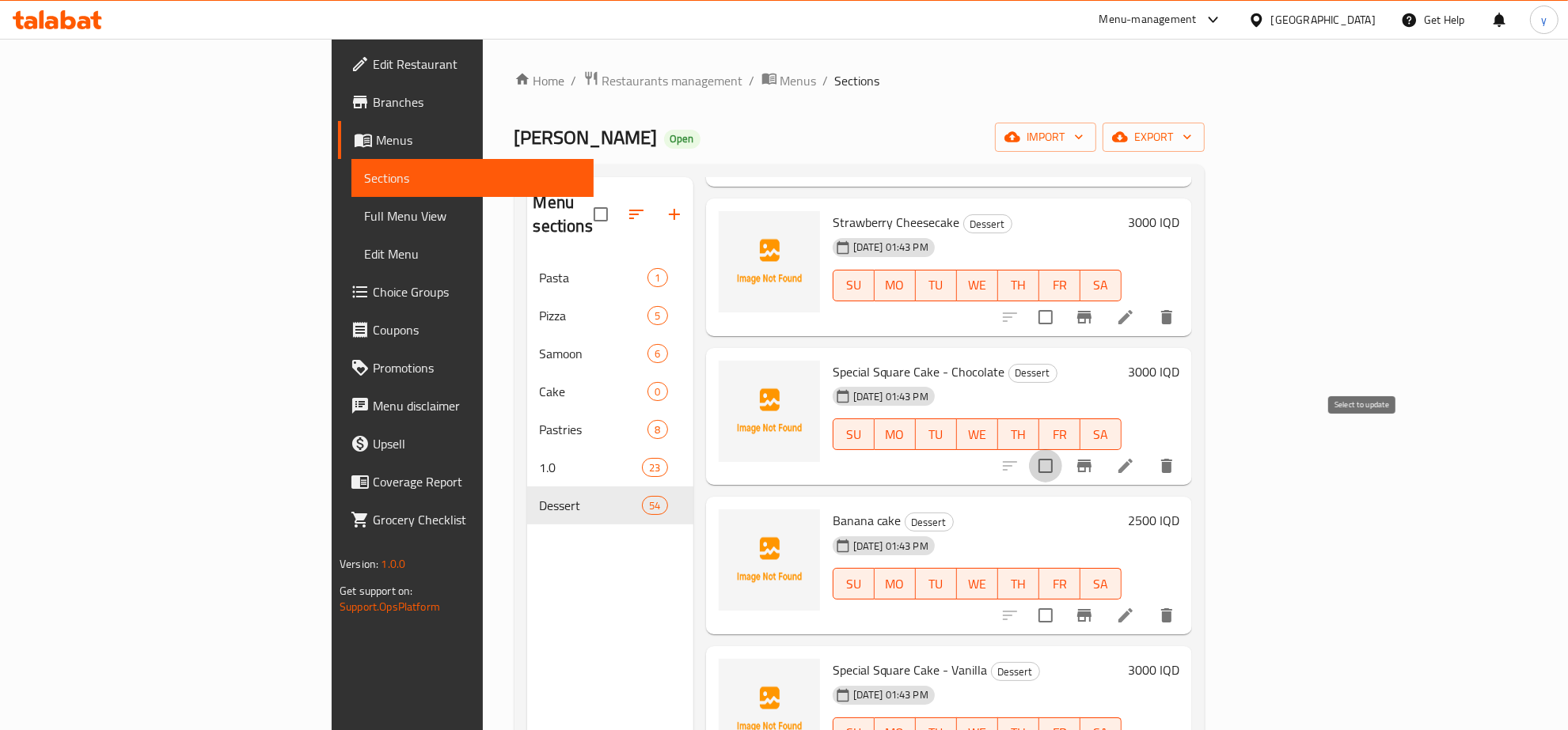
click at [1062, 449] on input "checkbox" at bounding box center [1046, 466] width 34 height 34
checkbox input "true"
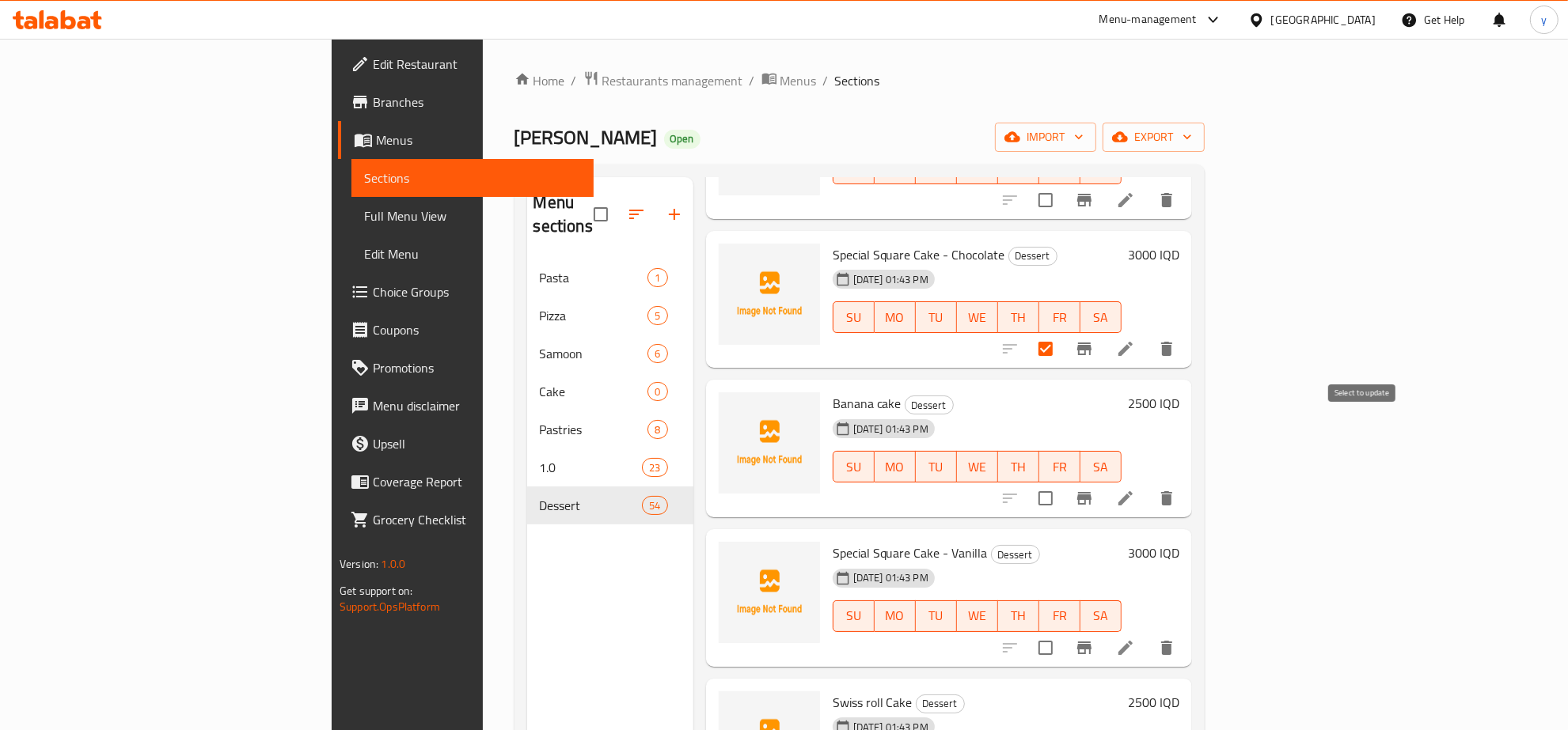
scroll to position [2308, 0]
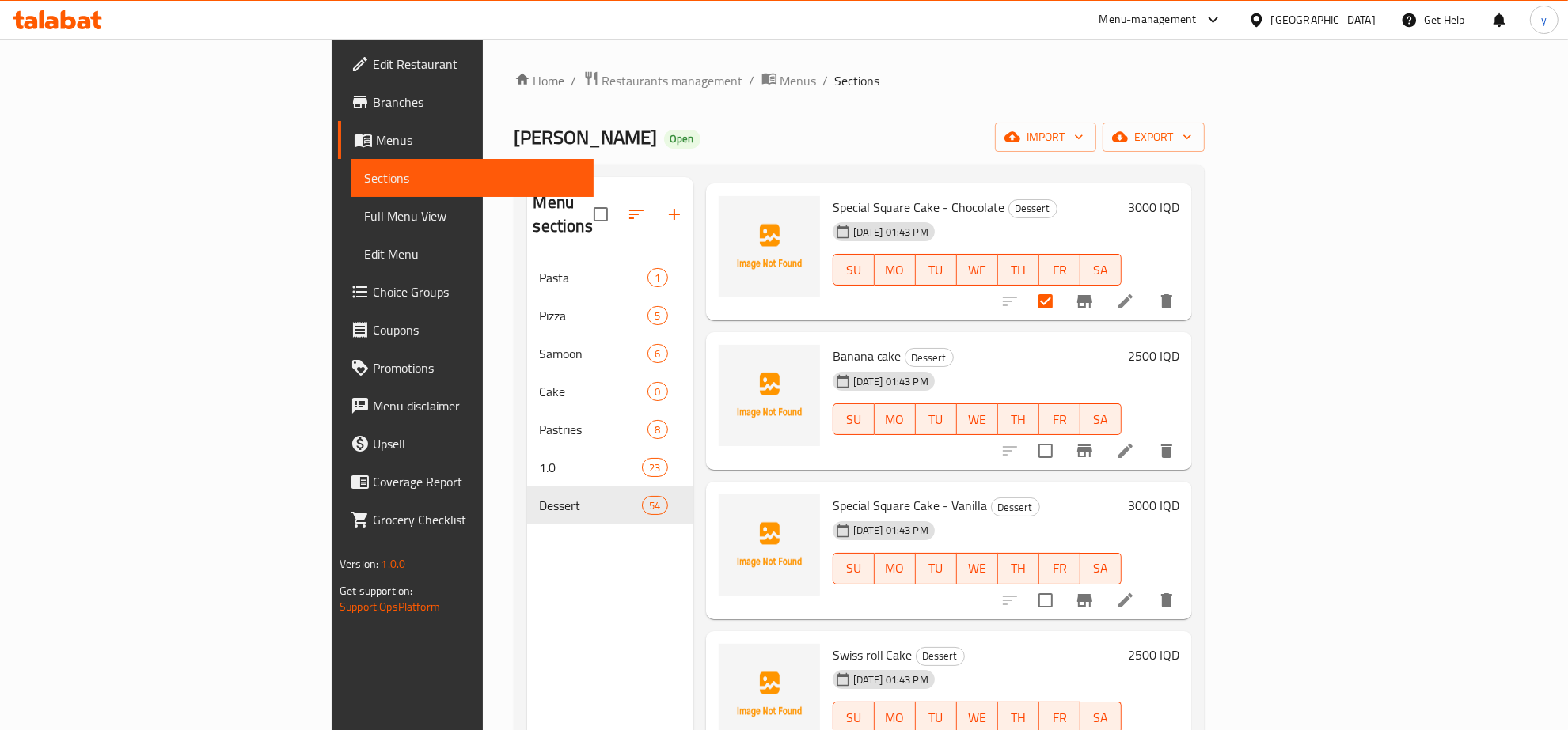
click at [1062, 441] on input "checkbox" at bounding box center [1046, 451] width 34 height 34
checkbox input "true"
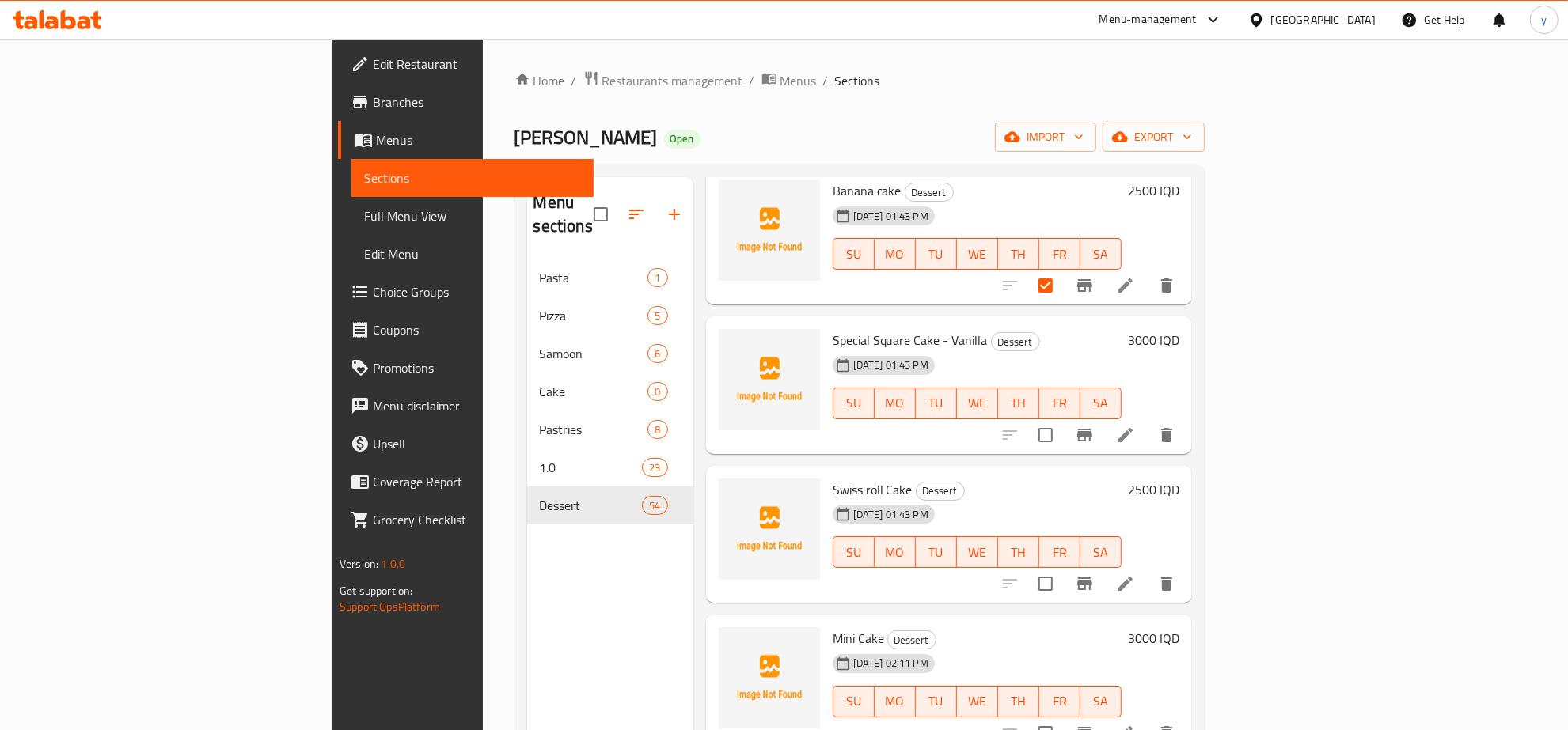
click at [1062, 419] on input "checkbox" at bounding box center [1046, 435] width 34 height 34
checkbox input "true"
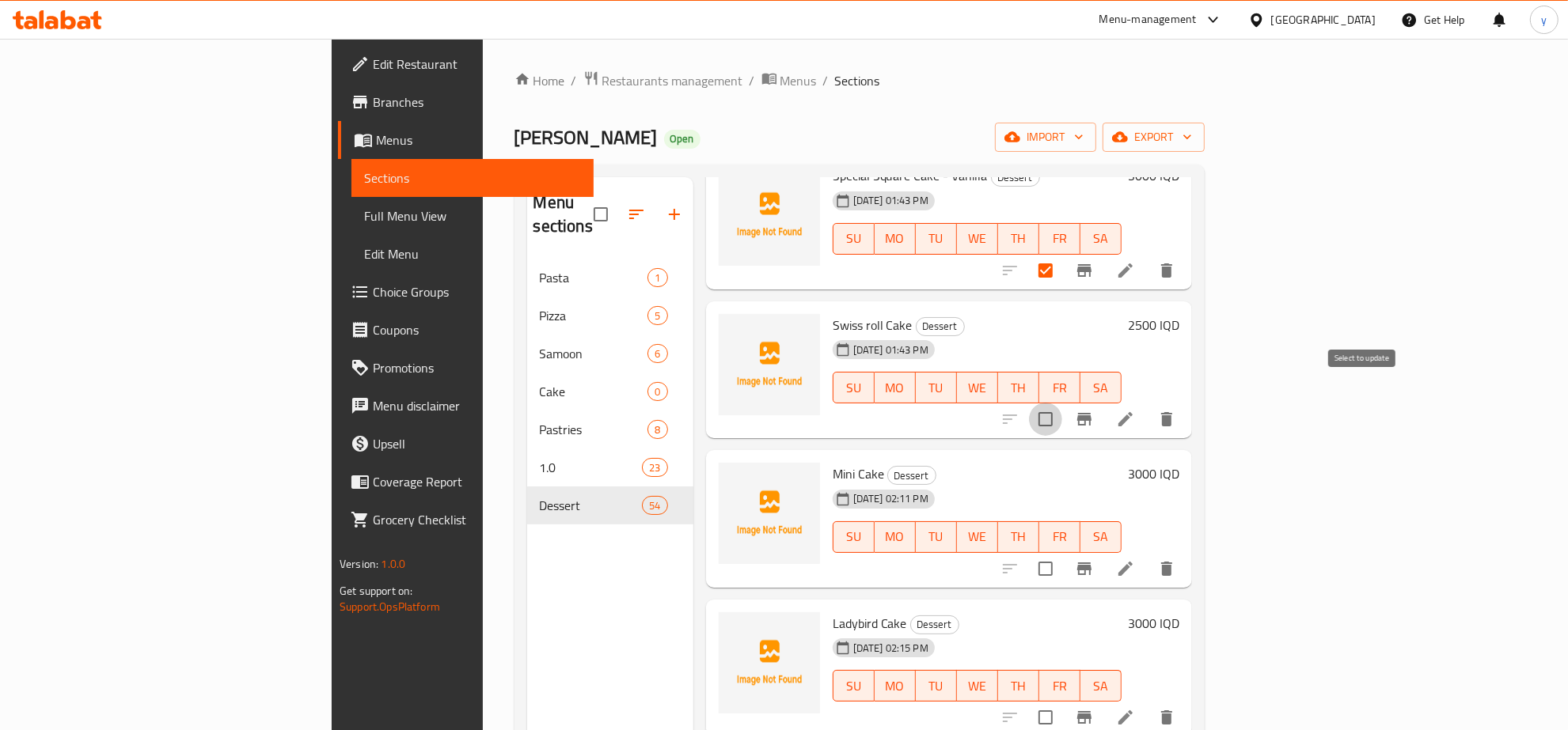
click at [1062, 402] on input "checkbox" at bounding box center [1046, 419] width 34 height 34
checkbox input "true"
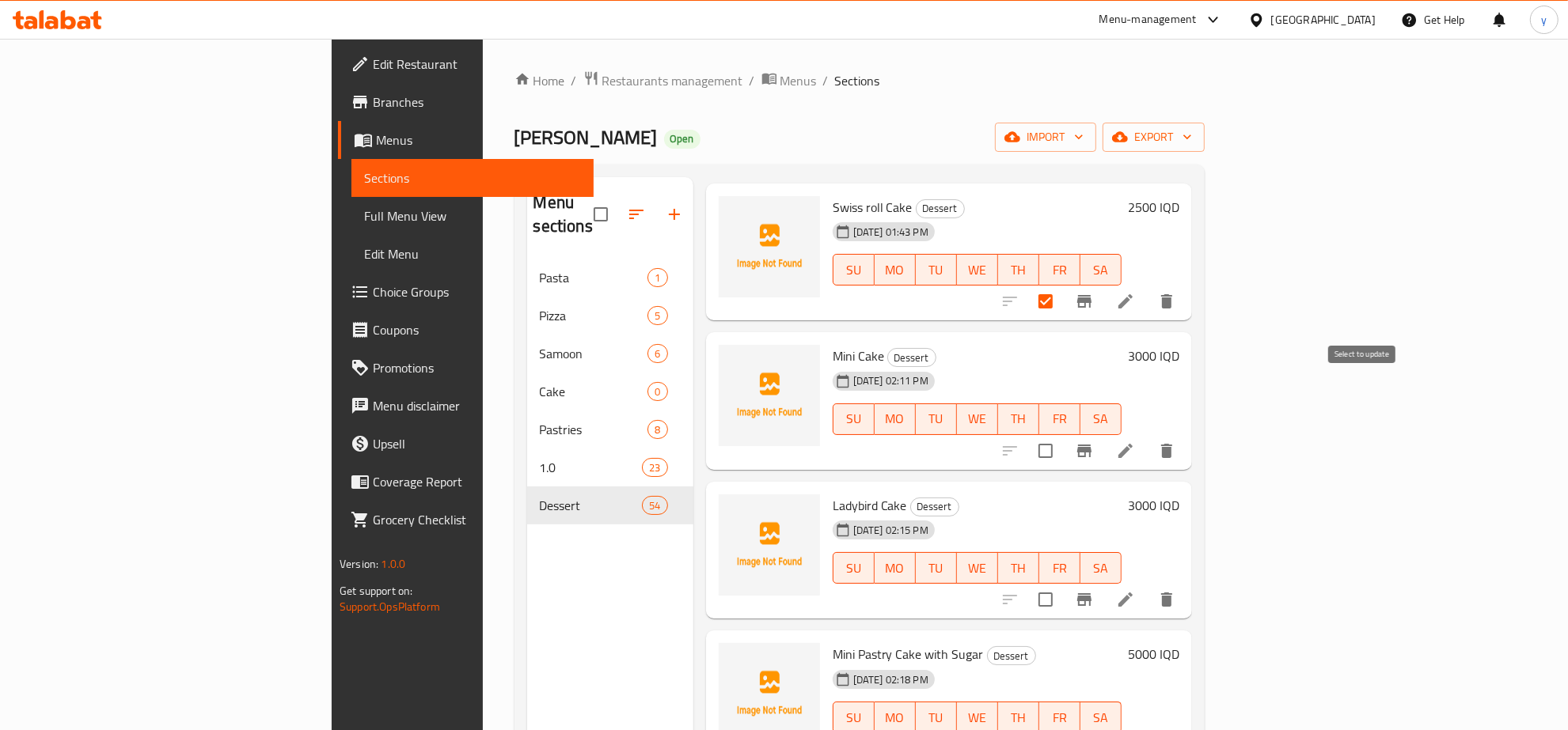
scroll to position [2801, 0]
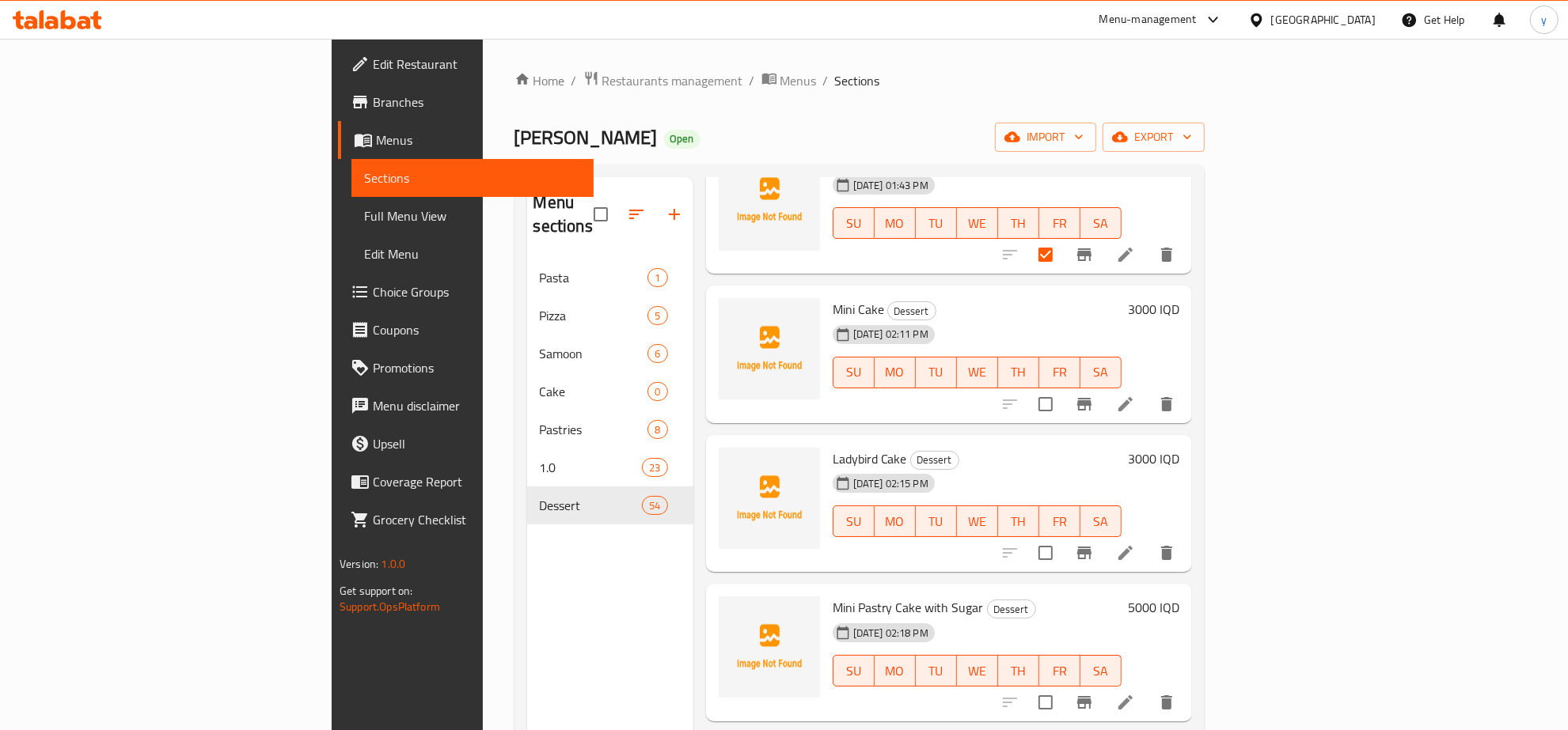
click at [1062, 394] on input "checkbox" at bounding box center [1046, 404] width 34 height 34
checkbox input "true"
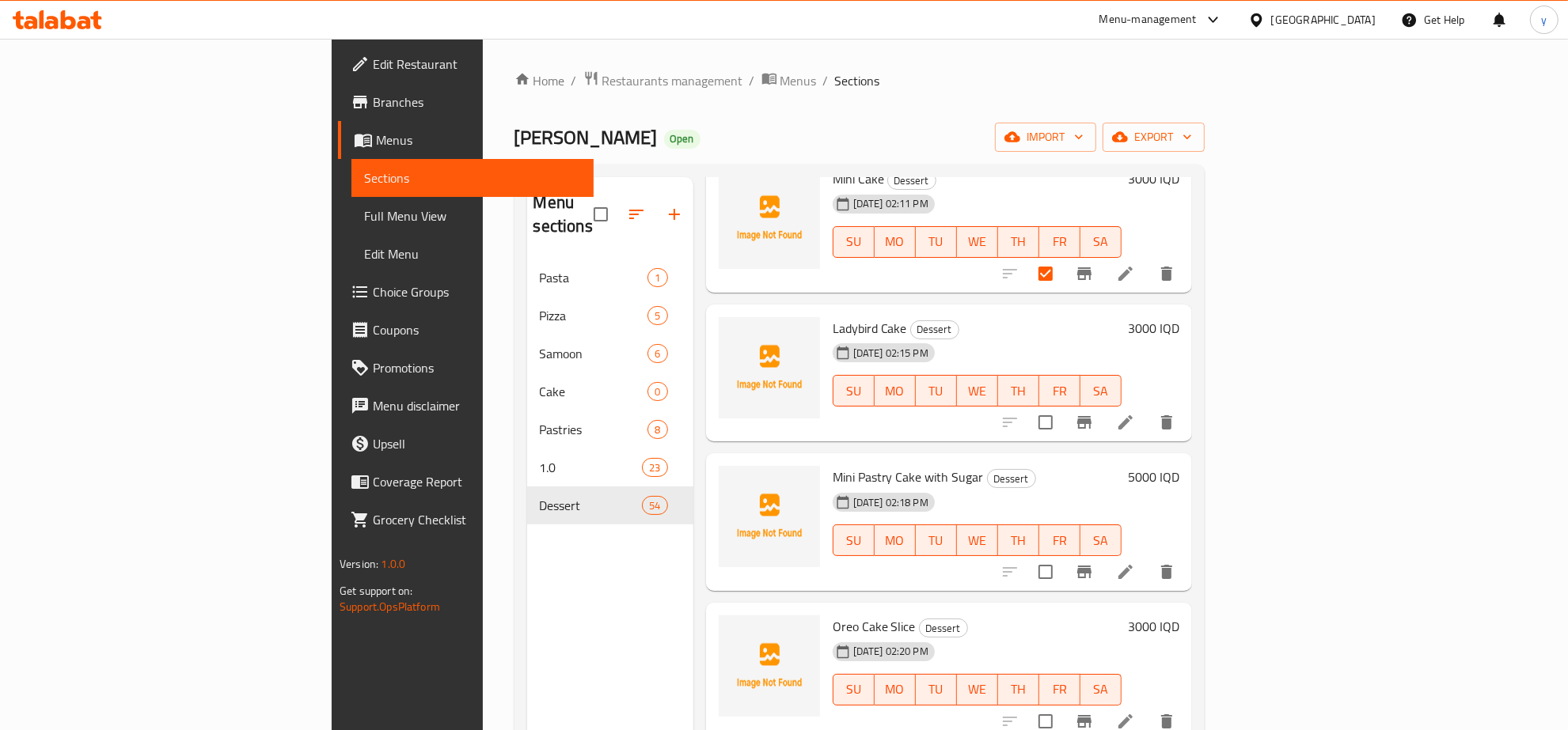
scroll to position [2968, 0]
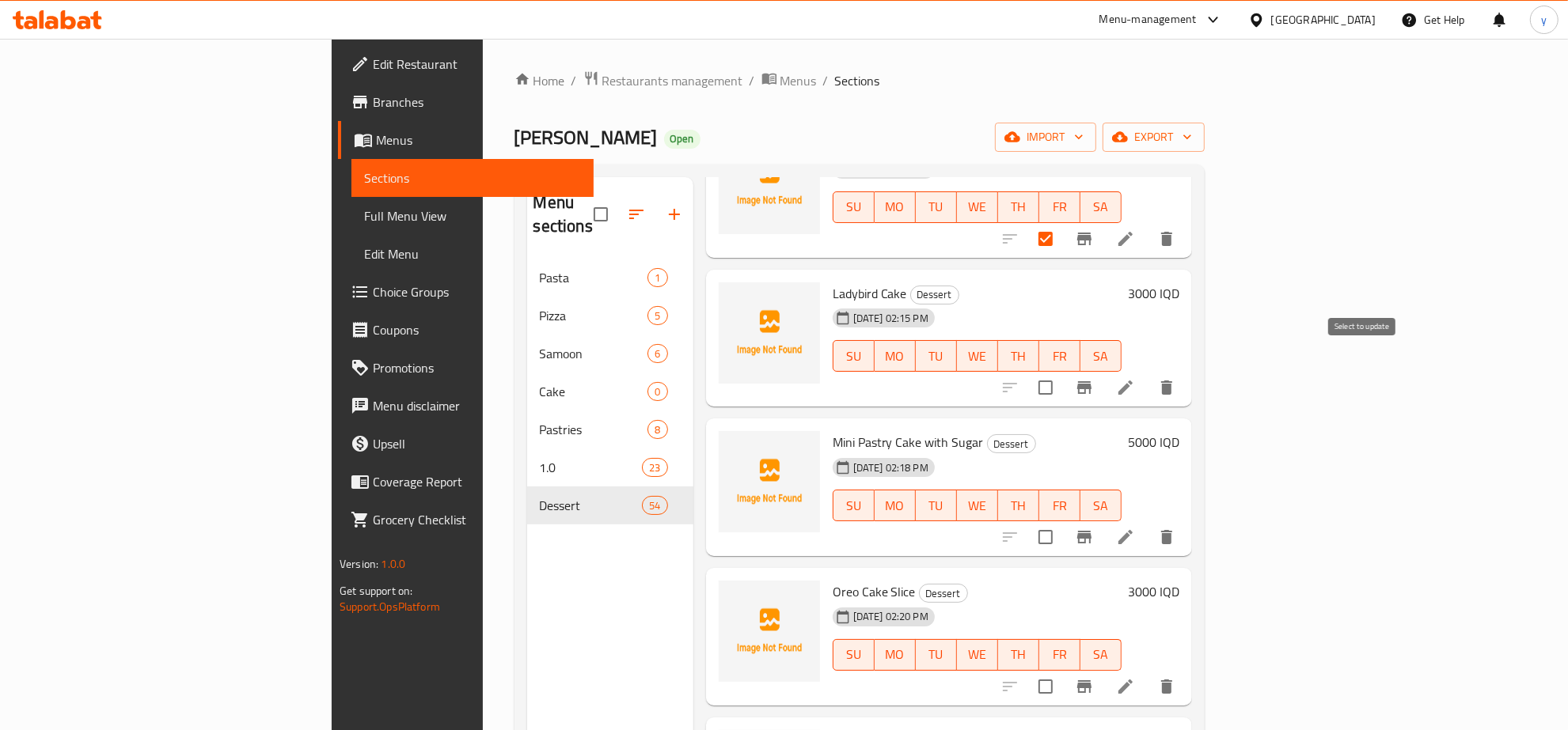
click at [1062, 380] on input "checkbox" at bounding box center [1046, 388] width 34 height 34
checkbox input "true"
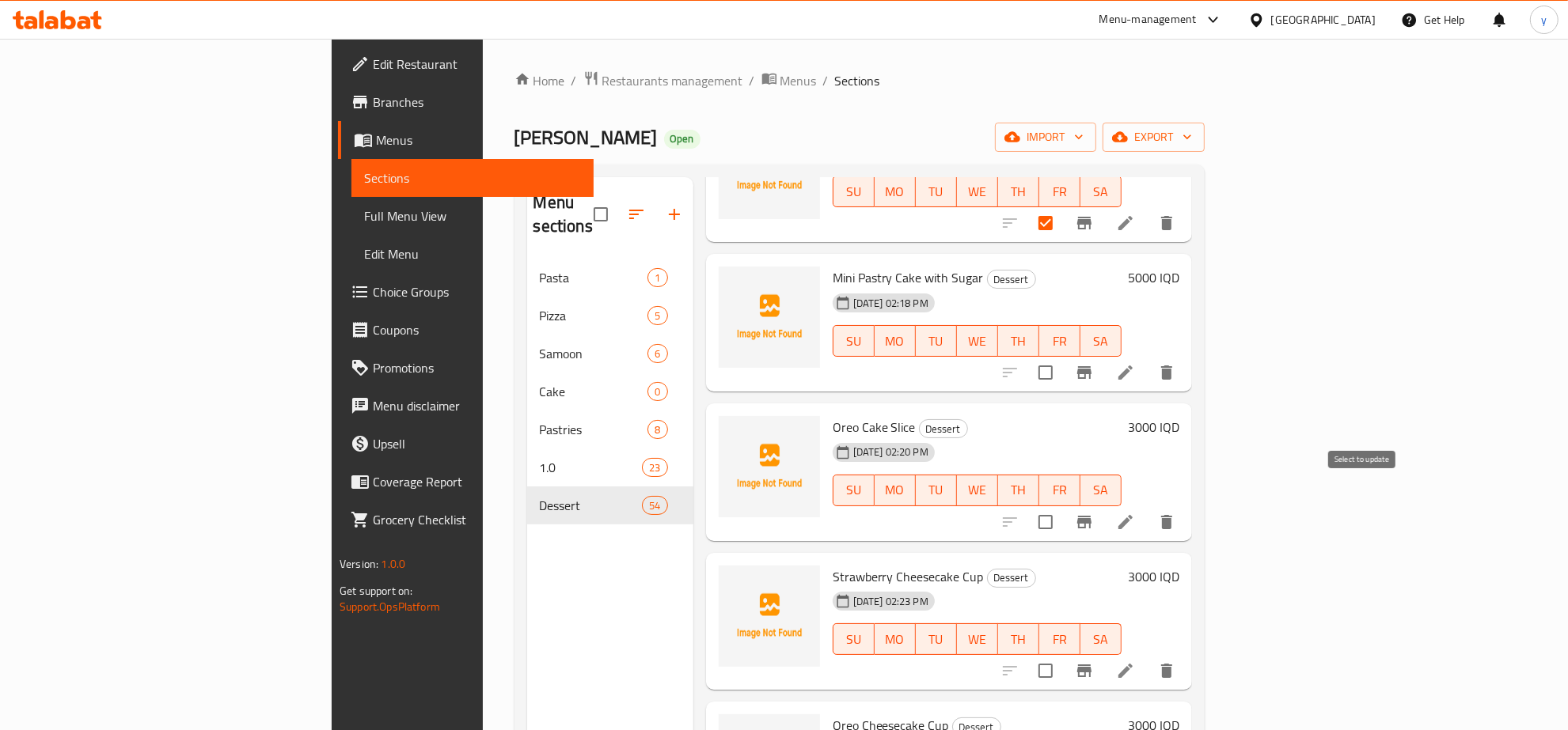
click at [1062, 506] on input "checkbox" at bounding box center [1046, 523] width 34 height 34
checkbox input "true"
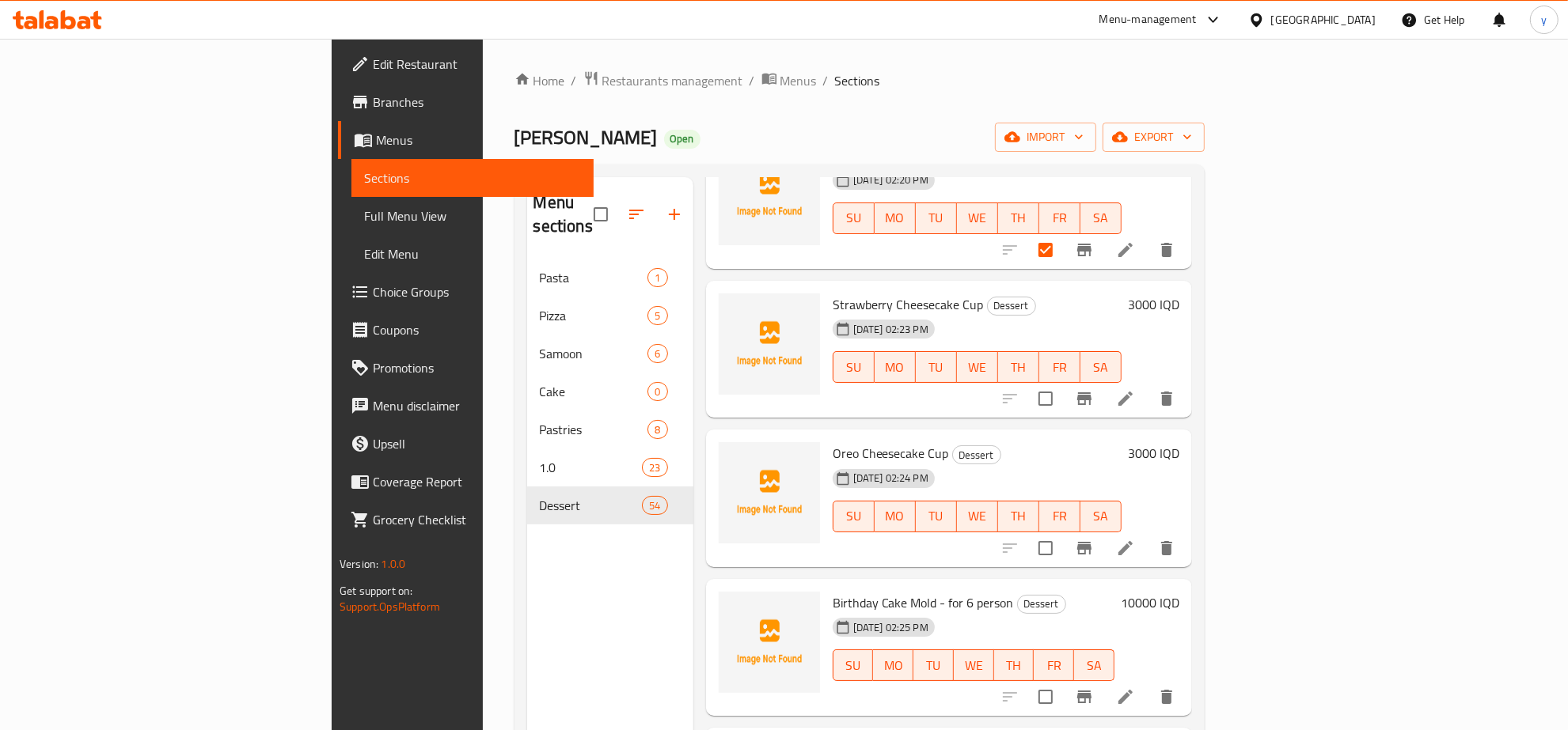
scroll to position [3461, 0]
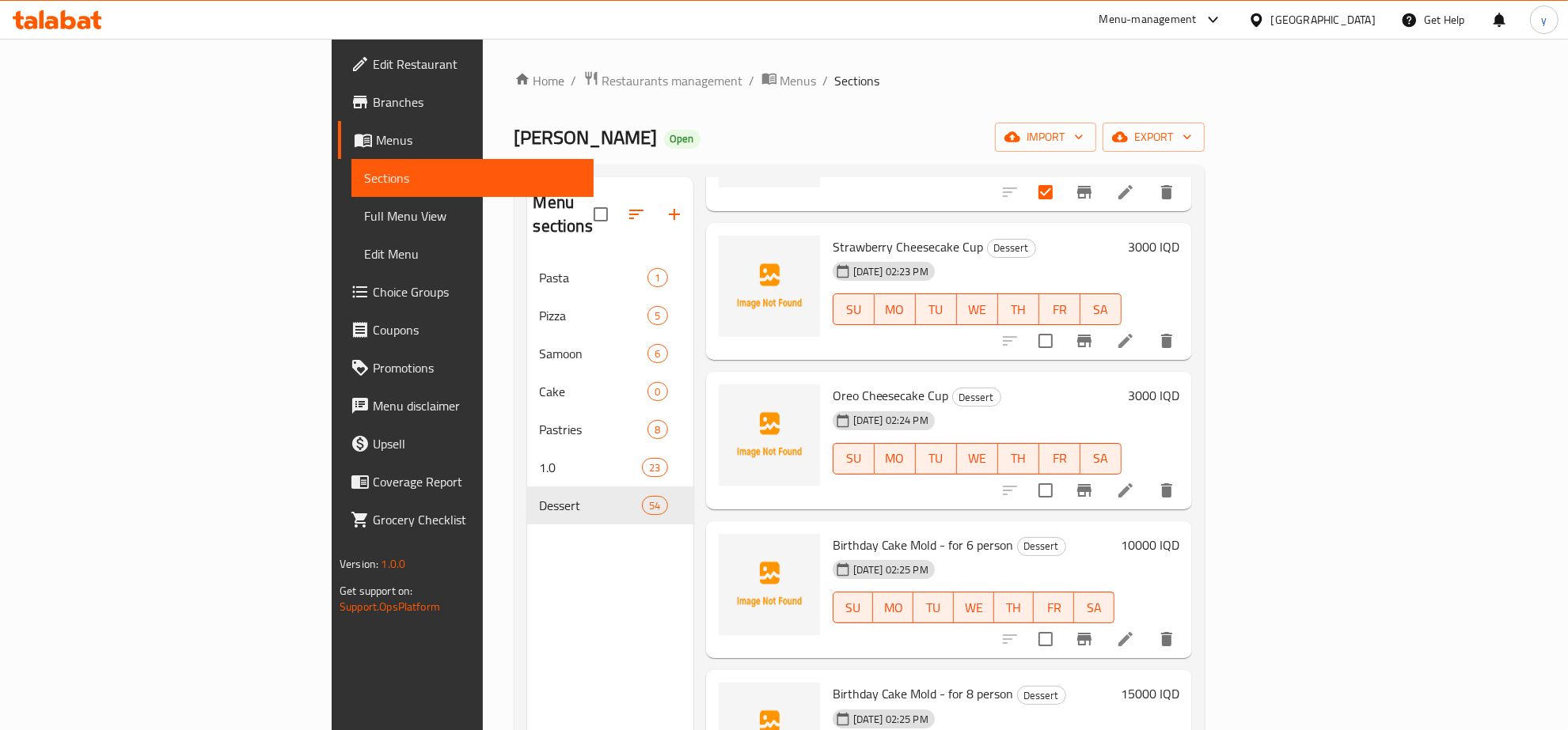
click at [1062, 623] on input "checkbox" at bounding box center [1046, 639] width 34 height 34
checkbox input "false"
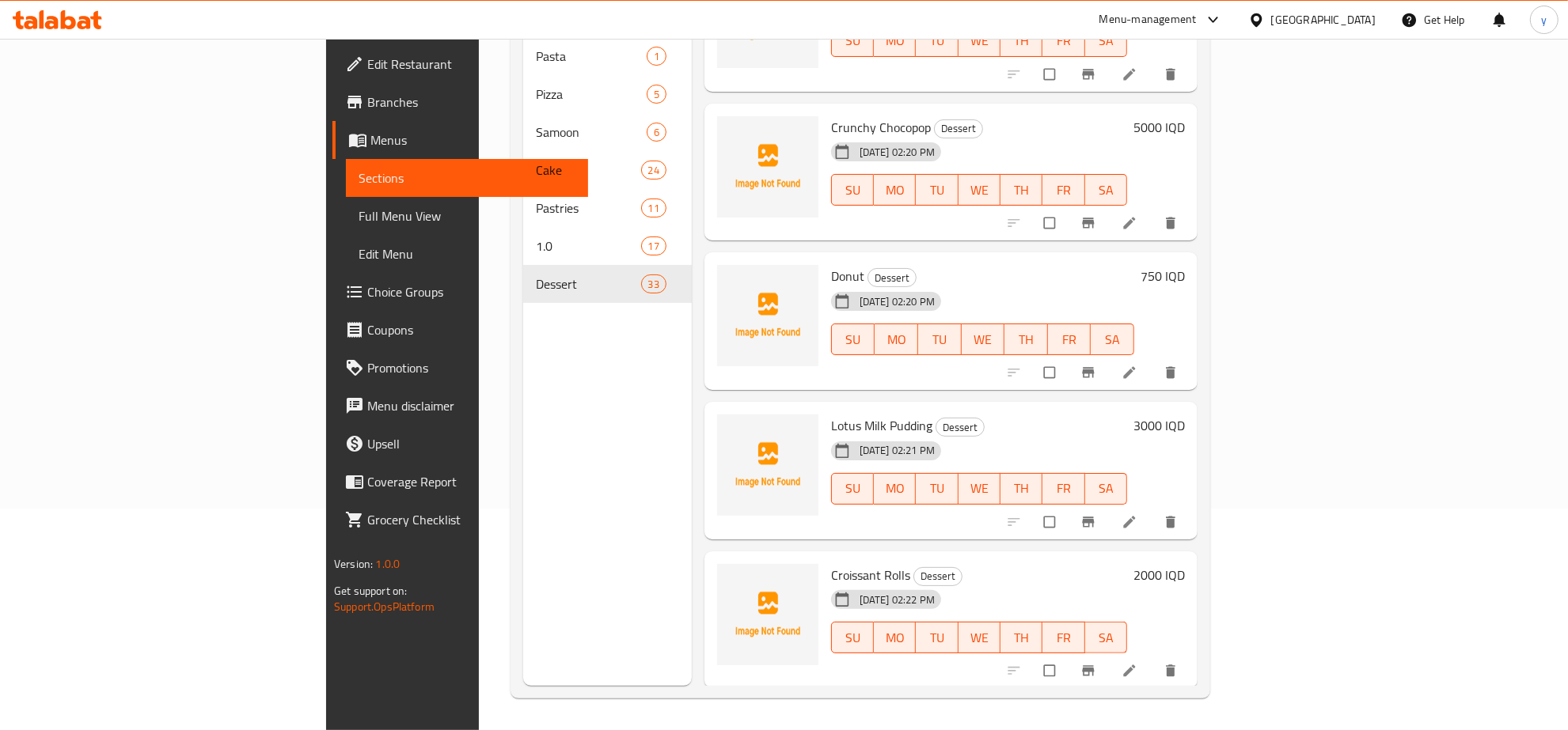
scroll to position [3076, 0]
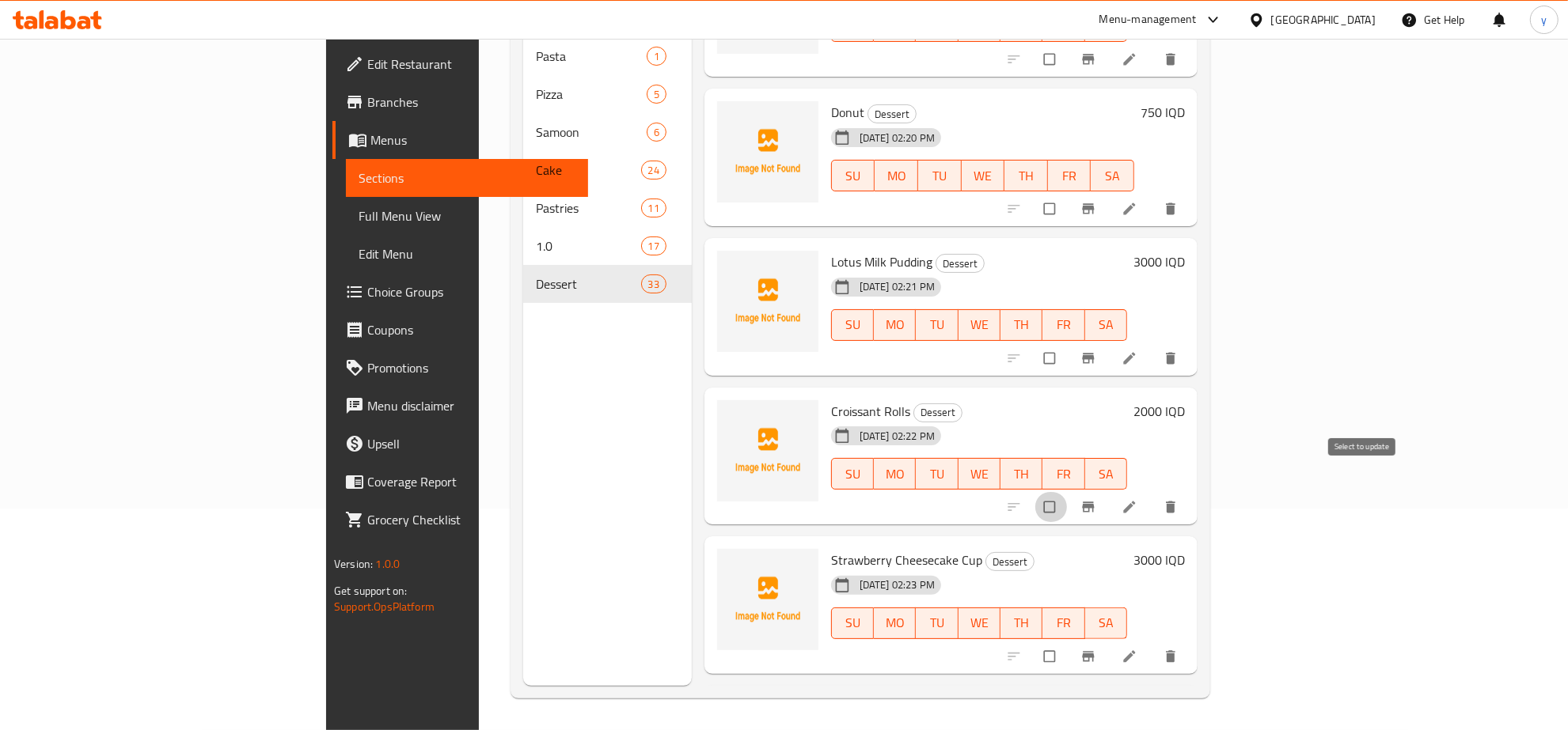
click at [1067, 492] on input "checkbox" at bounding box center [1052, 507] width 34 height 30
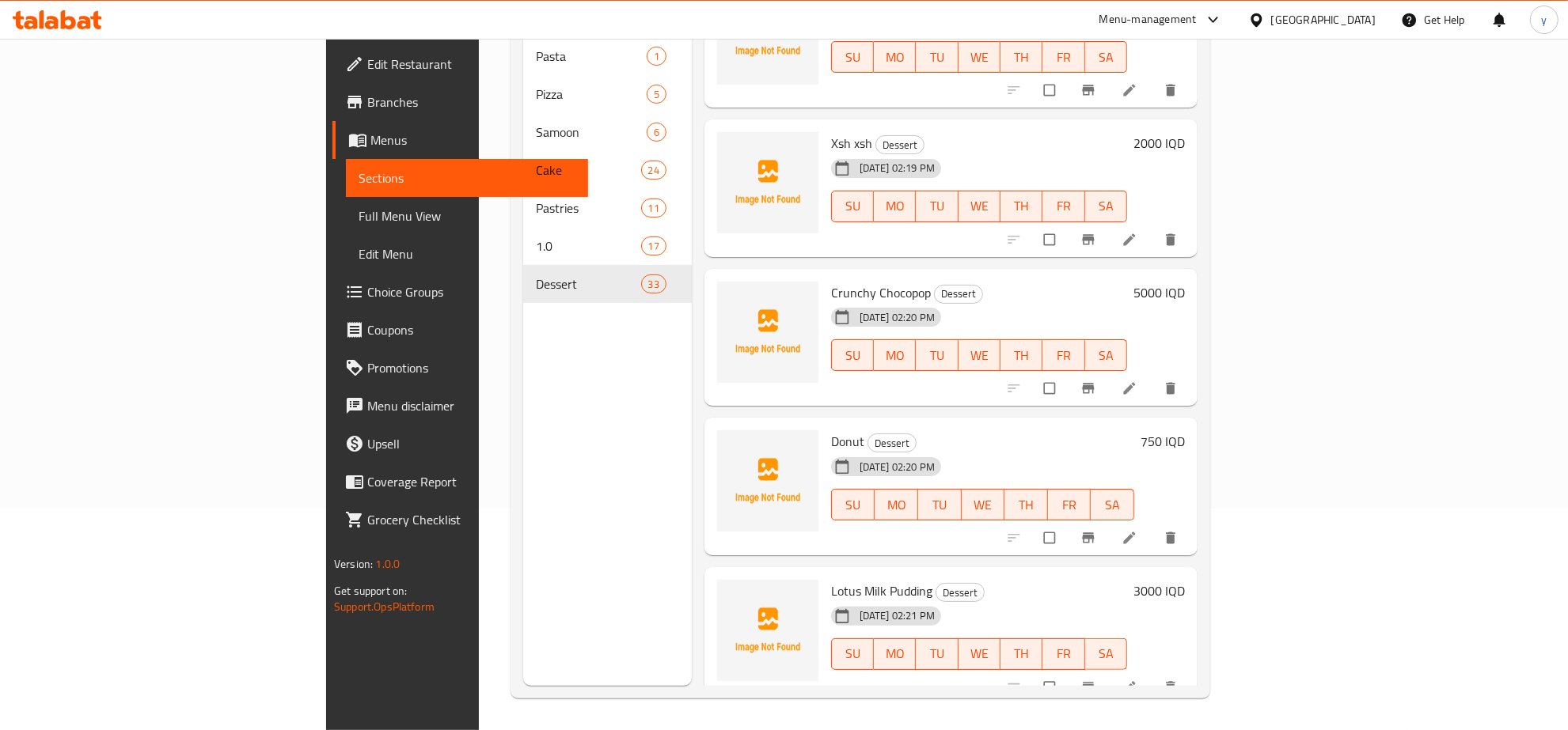
scroll to position [2912, 0]
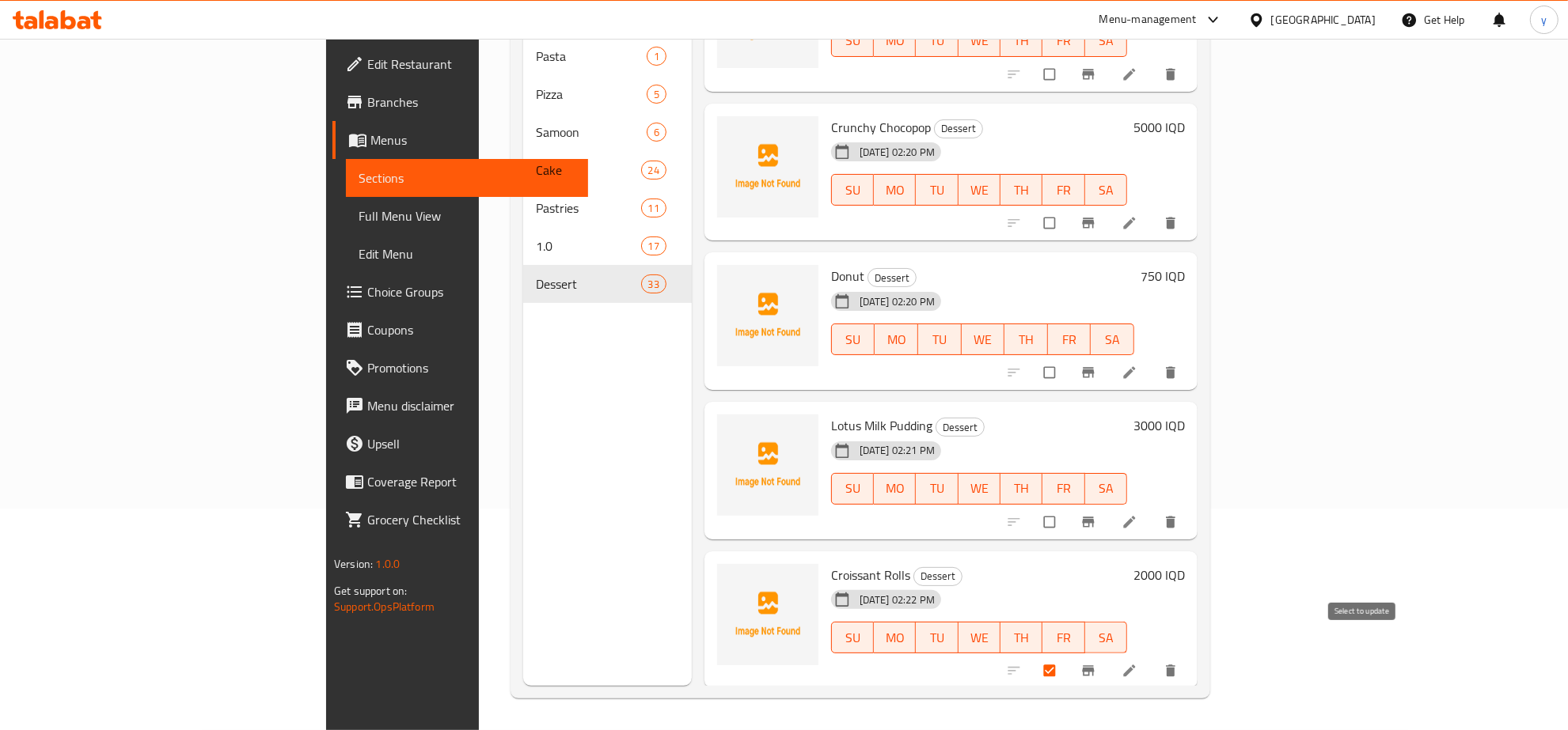
click at [1067, 656] on input "checkbox" at bounding box center [1052, 671] width 34 height 30
checkbox input "false"
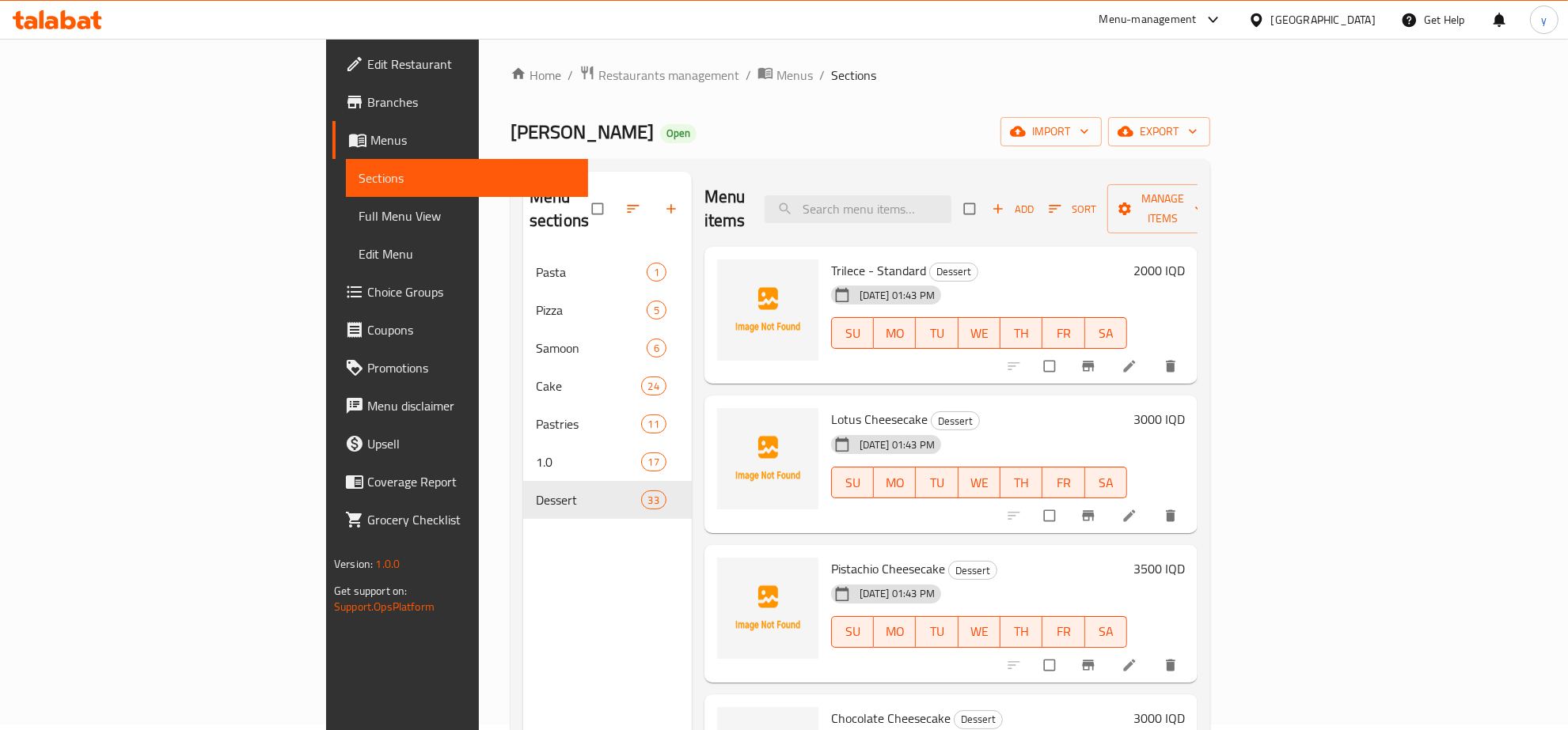
scroll to position [0, 0]
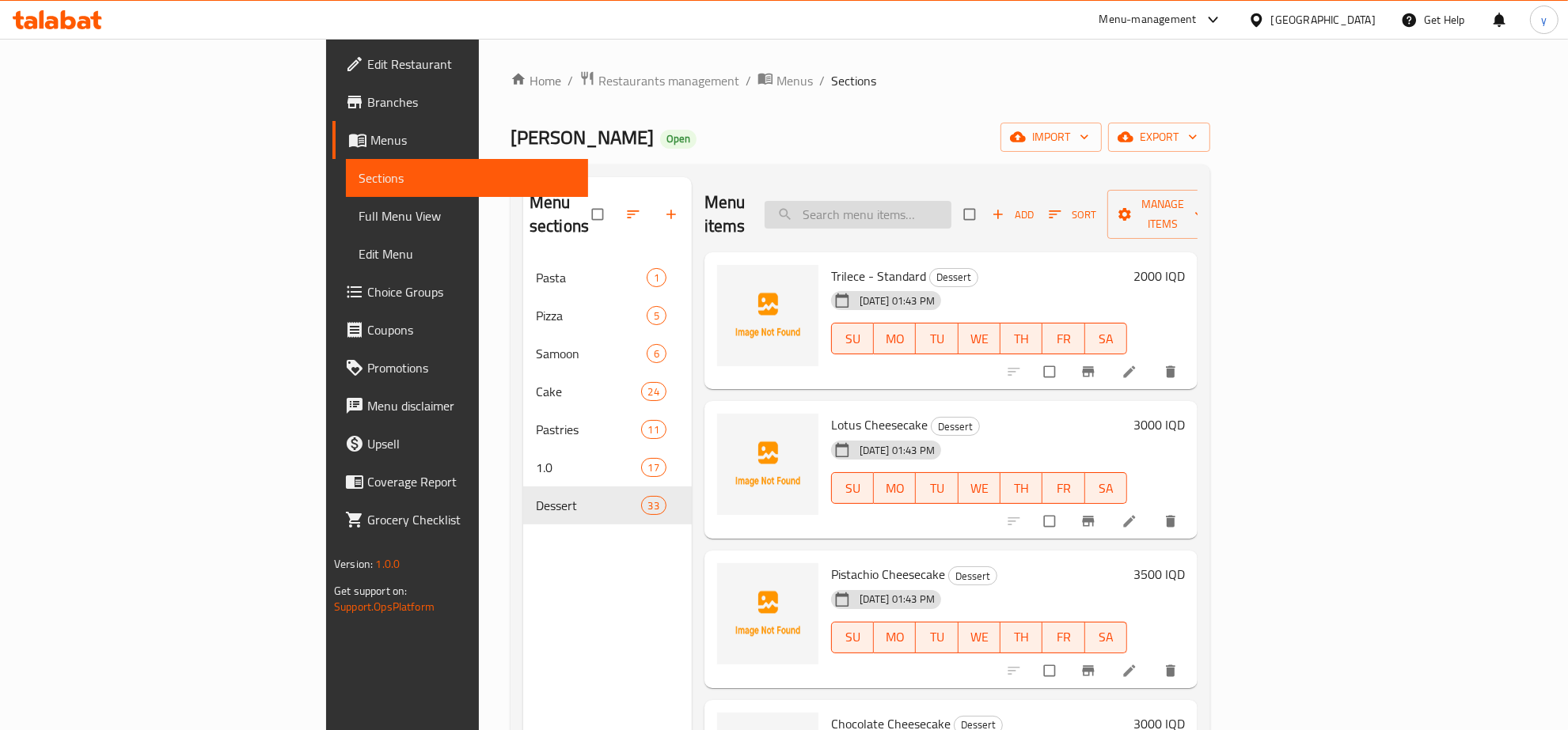
click at [952, 203] on input "search" at bounding box center [858, 215] width 187 height 28
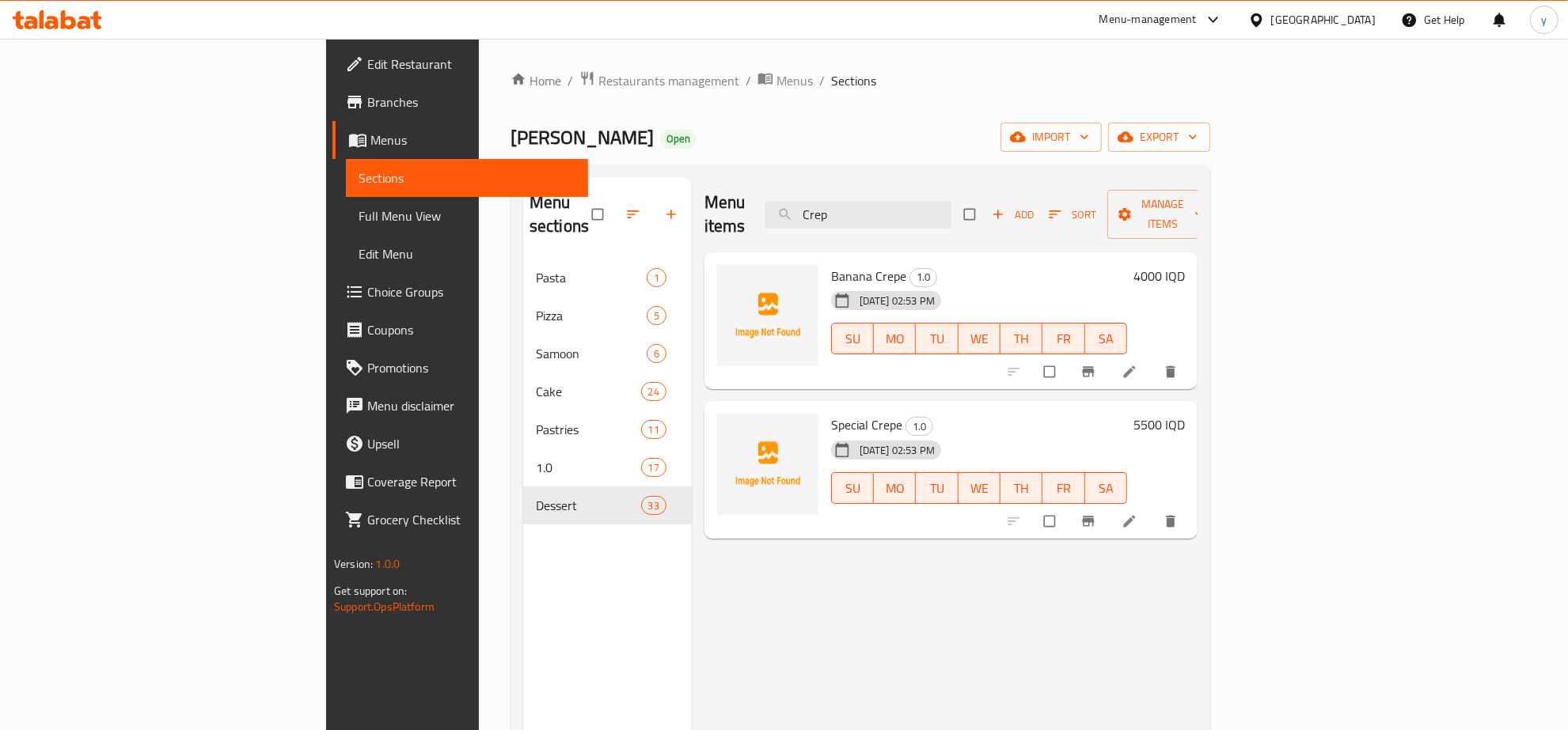
type input "Crep"
click at [654, 205] on button "button" at bounding box center [672, 214] width 38 height 35
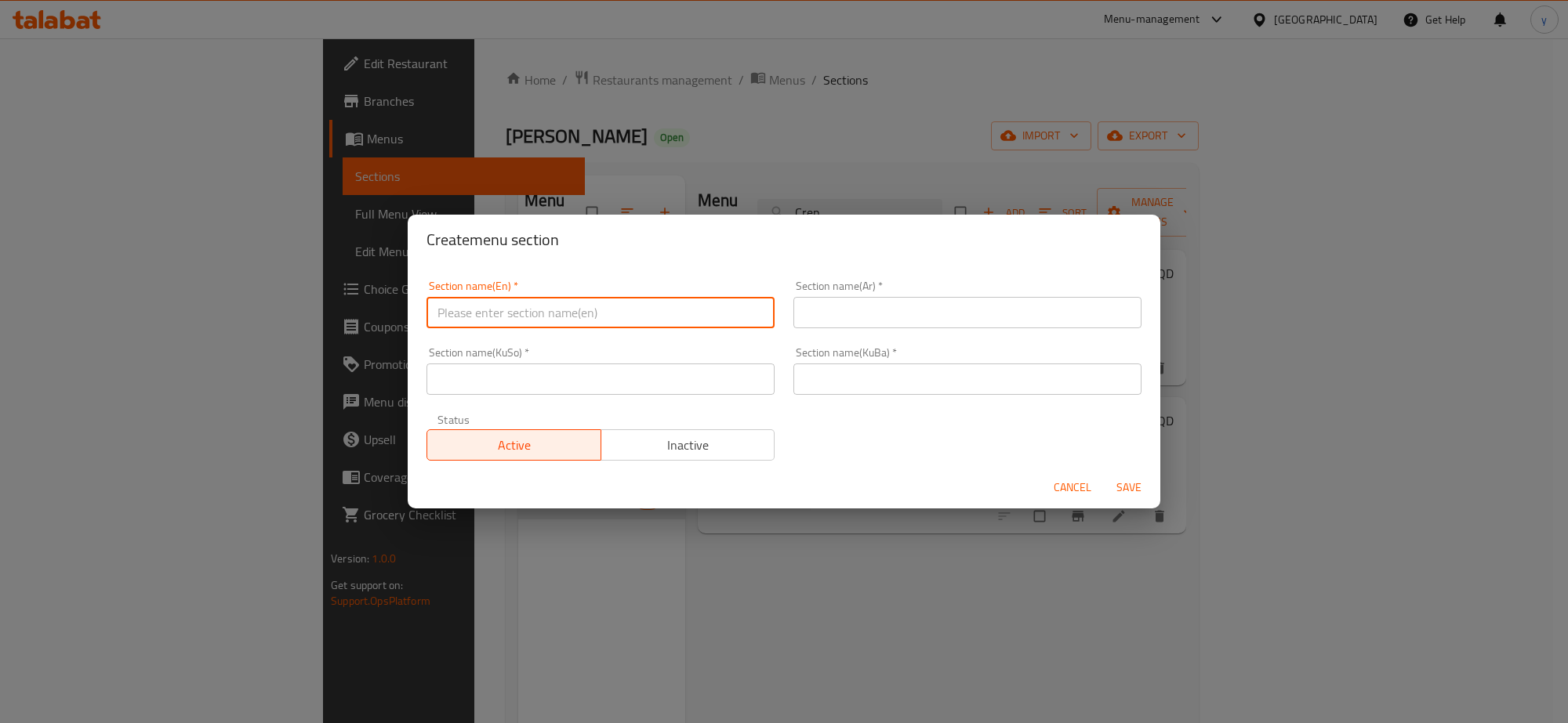
click at [690, 301] on input "text" at bounding box center [600, 312] width 348 height 31
type input "Crepe"
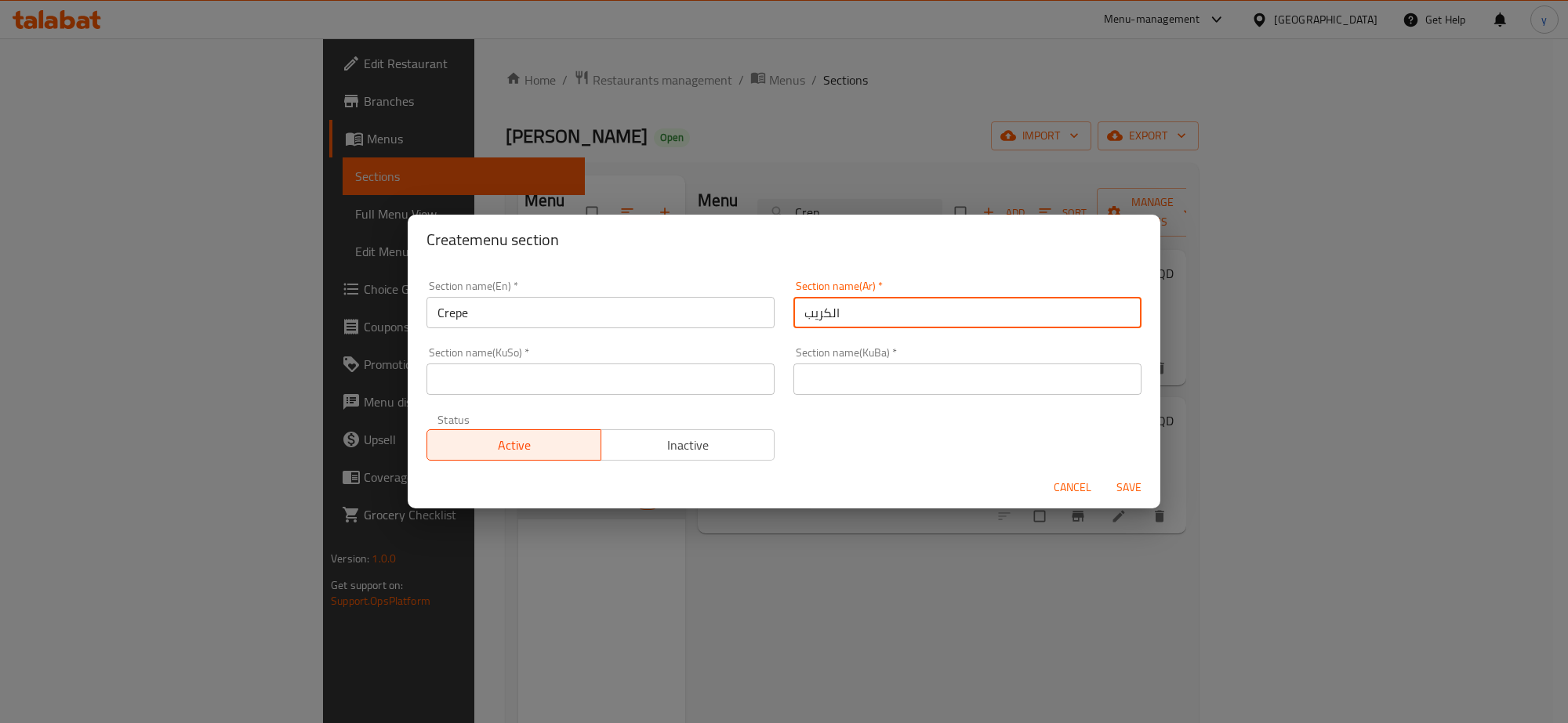
type input "الكريب"
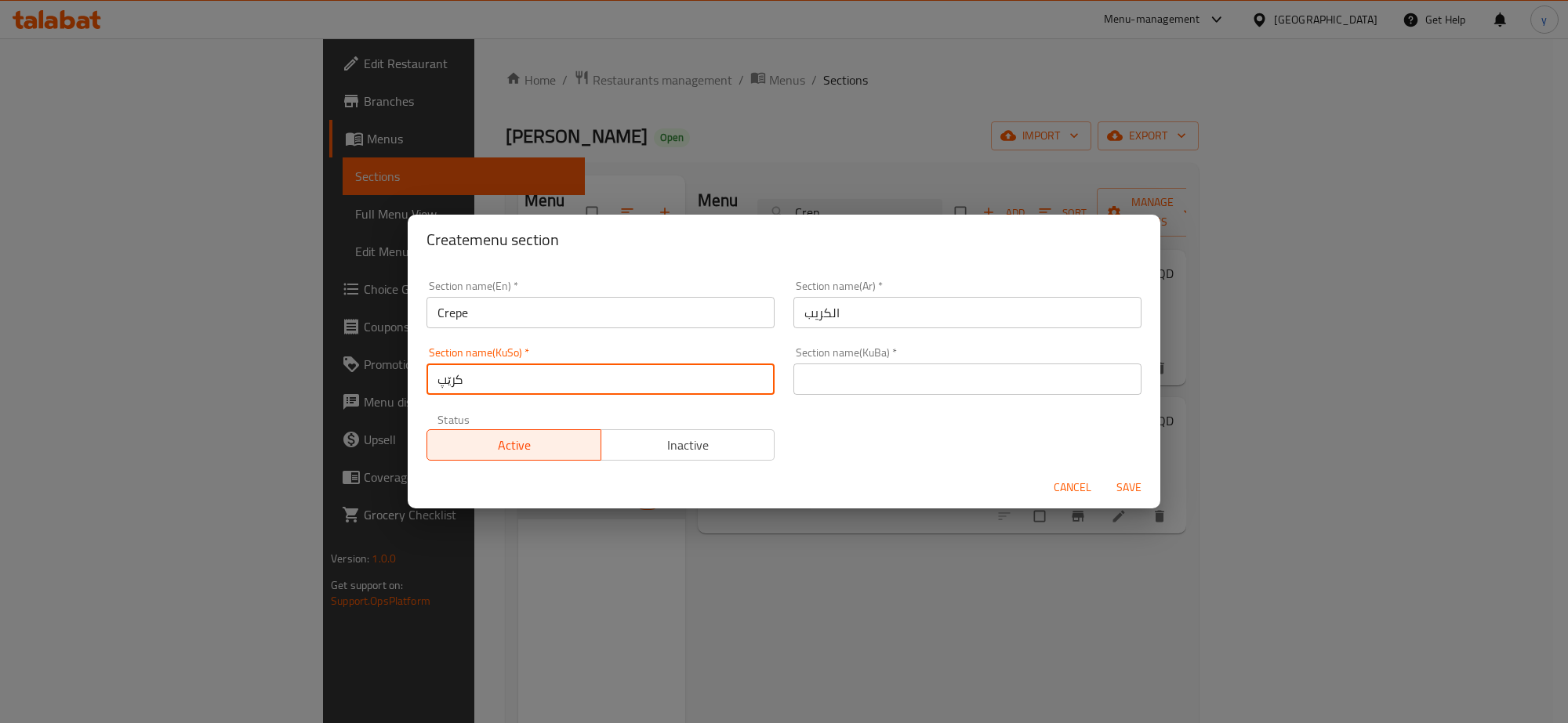
type input "کرێپ"
click at [1000, 378] on input "text" at bounding box center [968, 379] width 348 height 31
paste input "کرێپ"
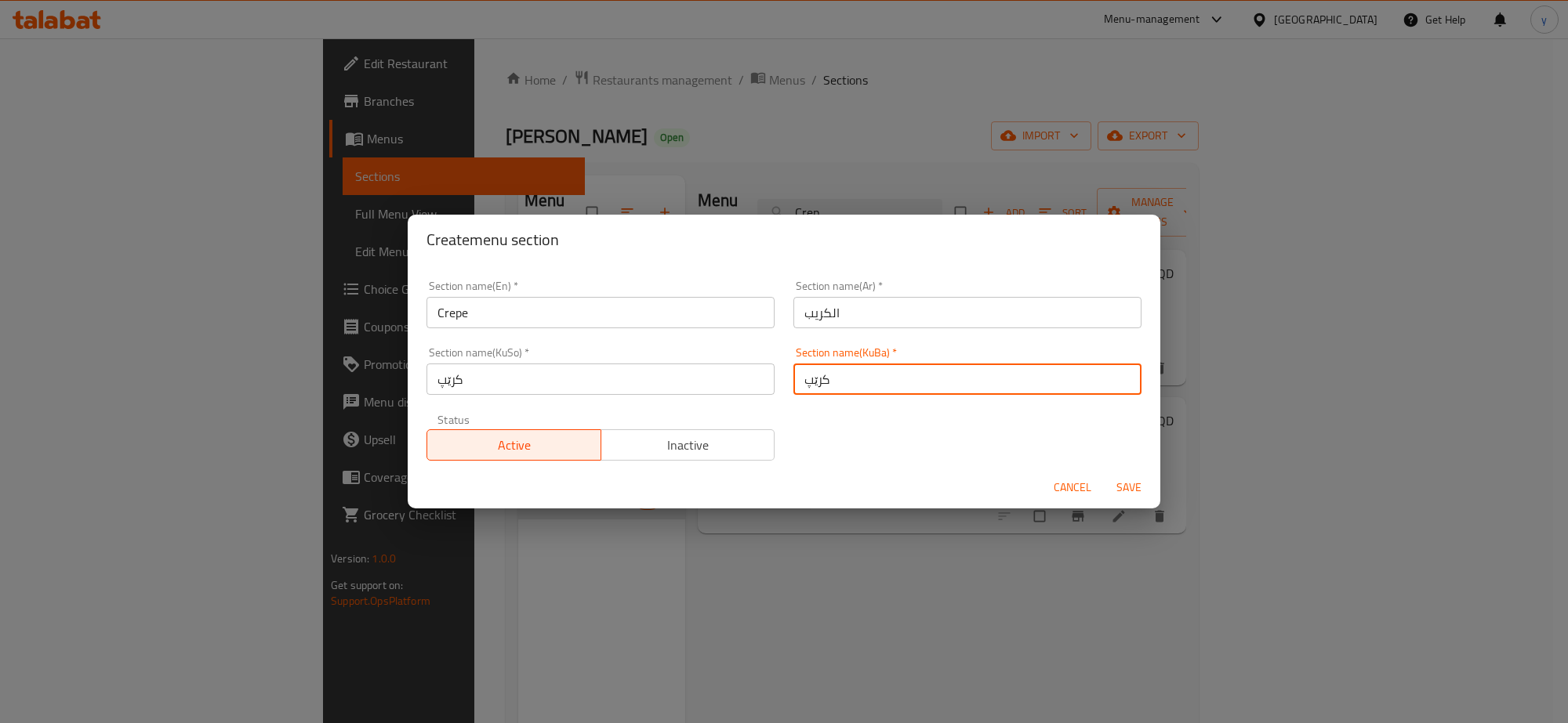
type input "کرێپ"
click at [836, 472] on div "Cancel Save" at bounding box center [784, 487] width 753 height 42
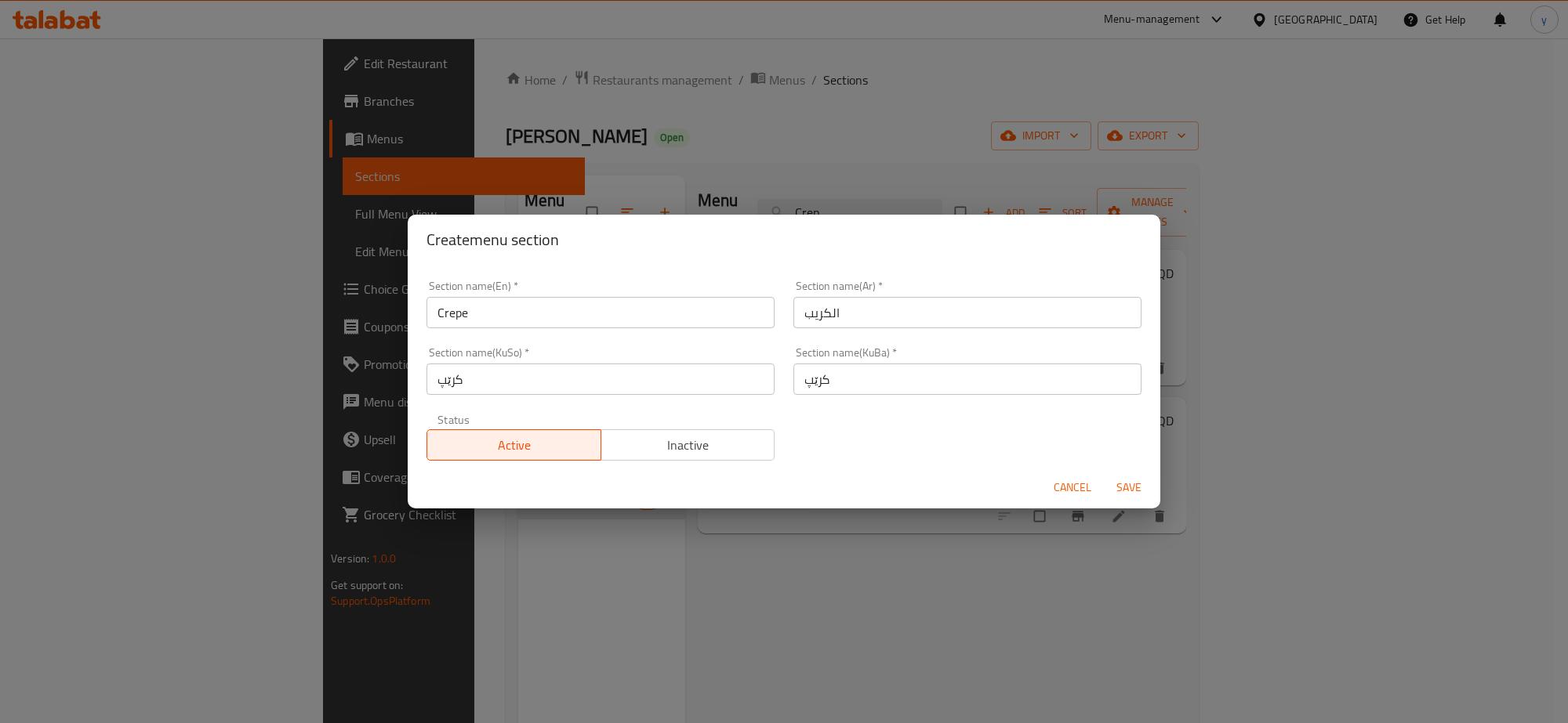
click at [1114, 487] on span "Save" at bounding box center [1129, 487] width 38 height 19
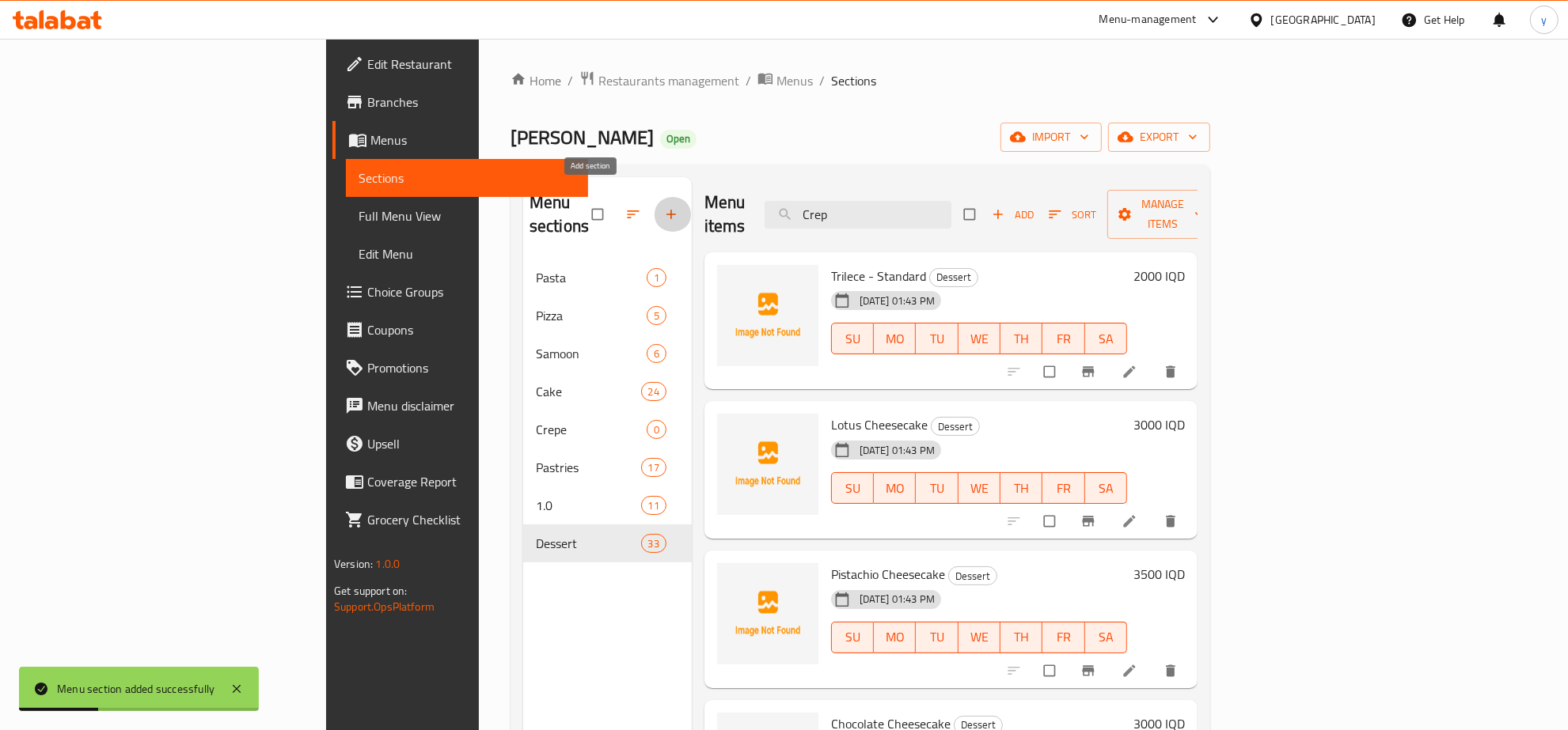
click at [654, 215] on button "button" at bounding box center [672, 214] width 38 height 35
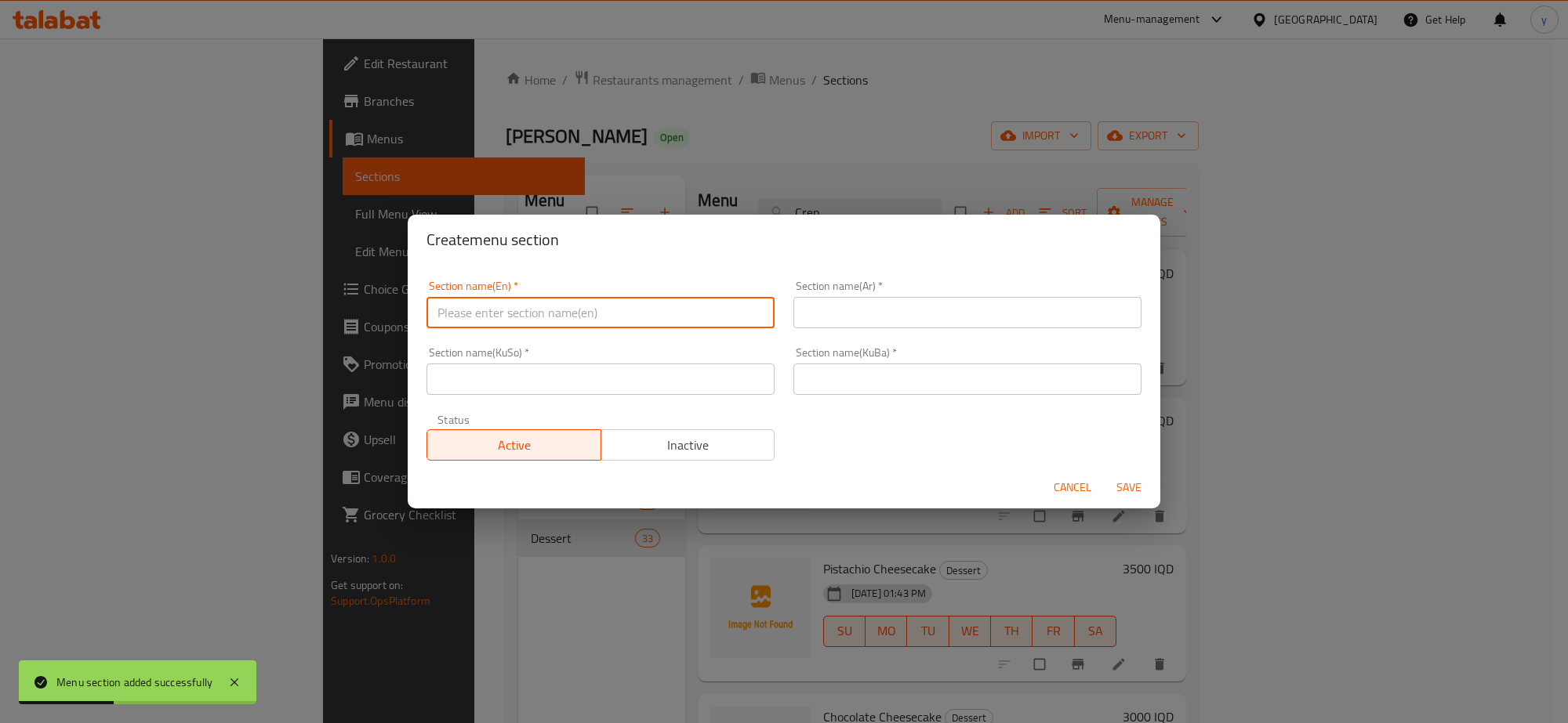
click at [666, 322] on input "text" at bounding box center [600, 312] width 348 height 31
type input "Milk"
click at [1090, 482] on span "Cancel" at bounding box center [1072, 487] width 38 height 19
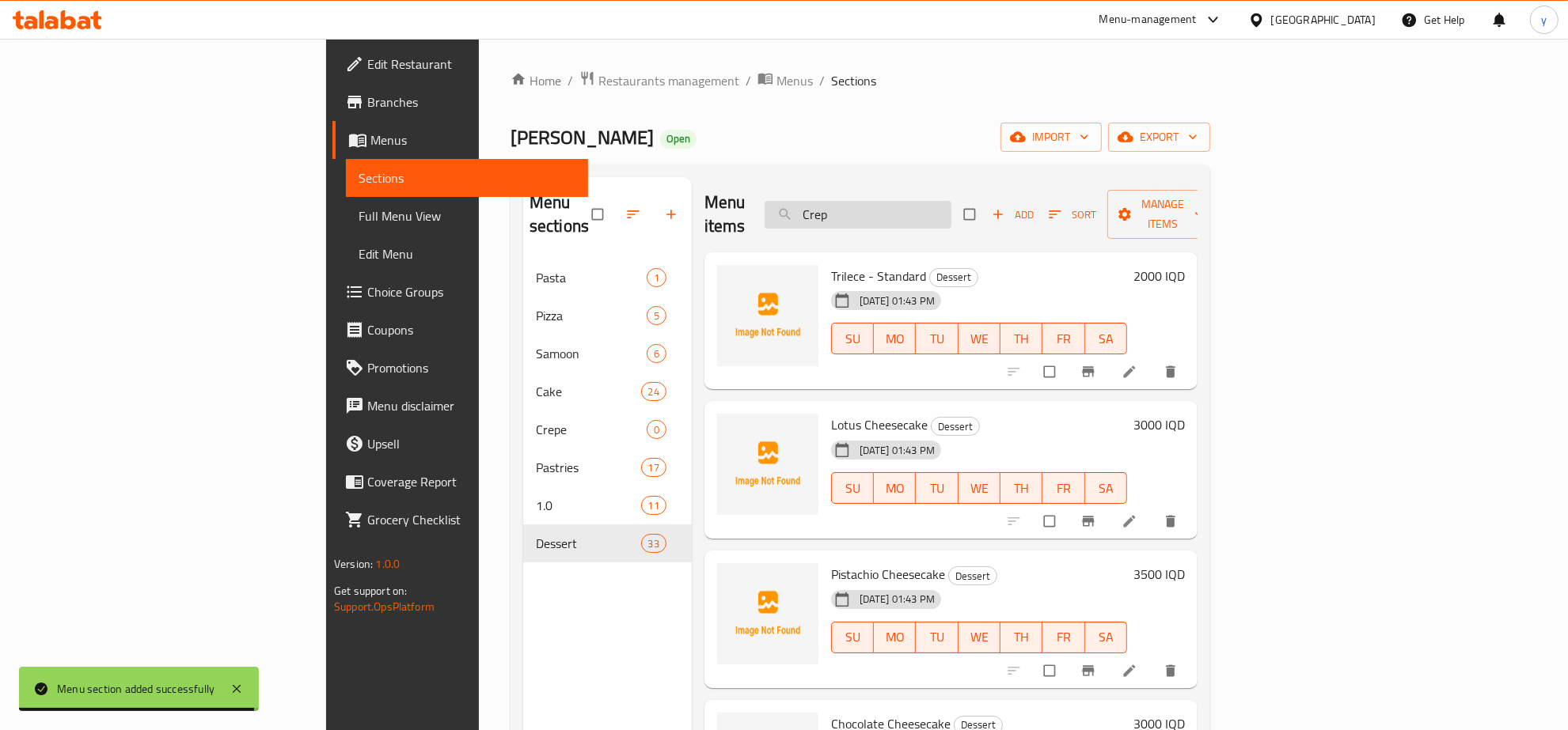
click at [952, 210] on input "Crep" at bounding box center [858, 215] width 187 height 28
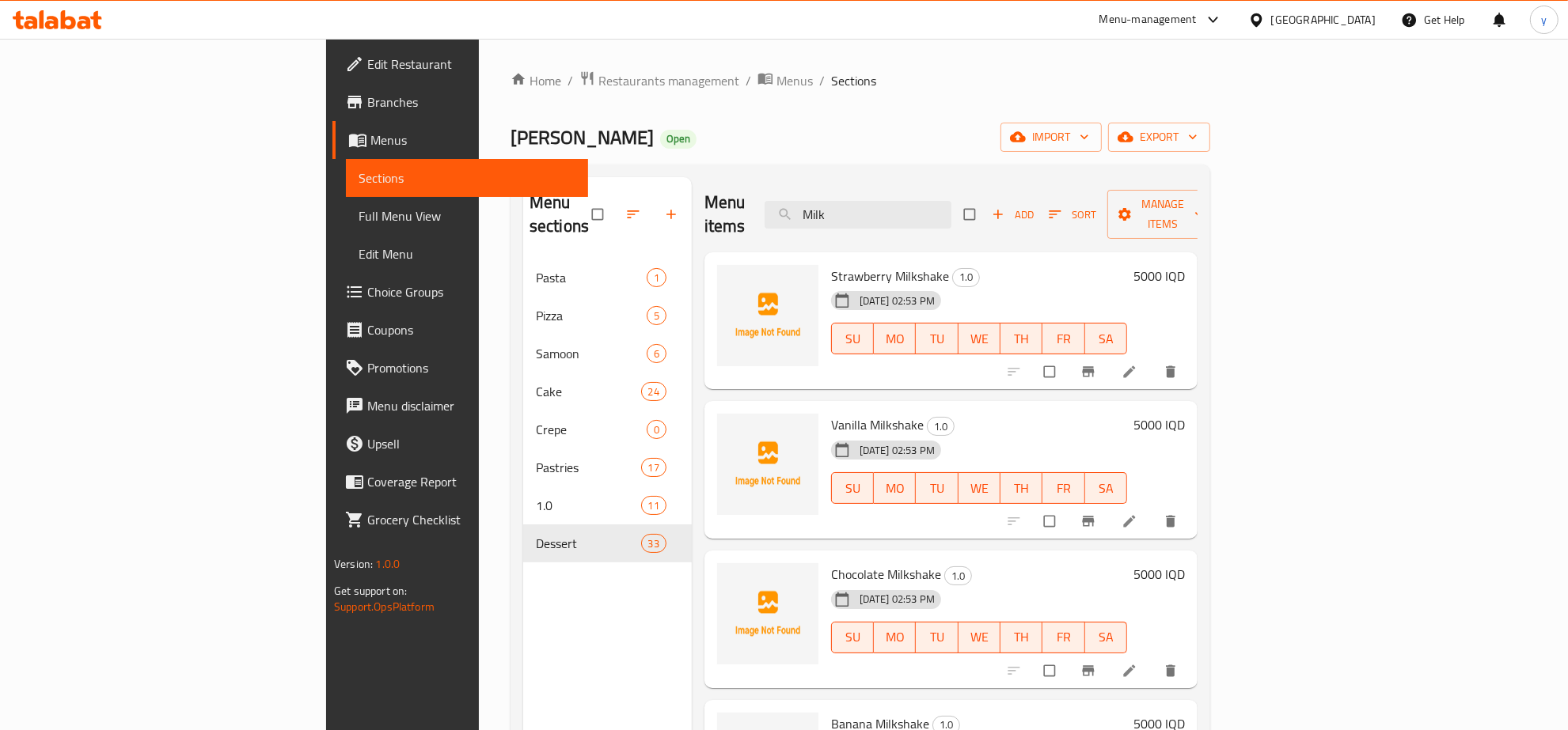
type input "Milk"
click at [1067, 357] on input "checkbox" at bounding box center [1052, 372] width 34 height 30
checkbox input "true"
click at [1197, 516] on div "Menu items Milk Add Sort Manage items Strawberry Milkshake 1.0 04-09-2025 02:53…" at bounding box center [945, 542] width 506 height 730
click at [1067, 512] on input "checkbox" at bounding box center [1052, 521] width 34 height 30
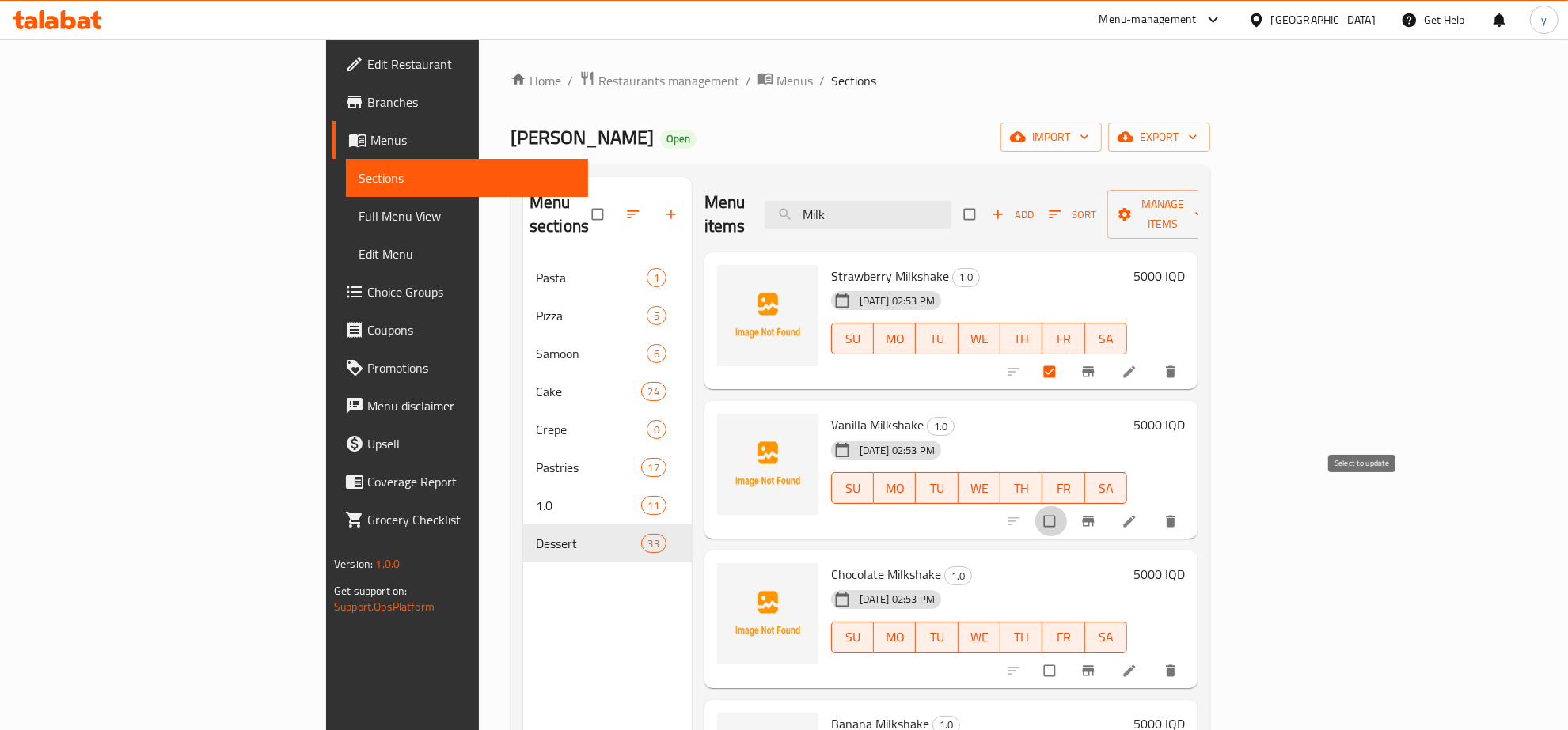
checkbox input "true"
click at [1067, 656] on input "checkbox" at bounding box center [1052, 671] width 34 height 30
checkbox input "true"
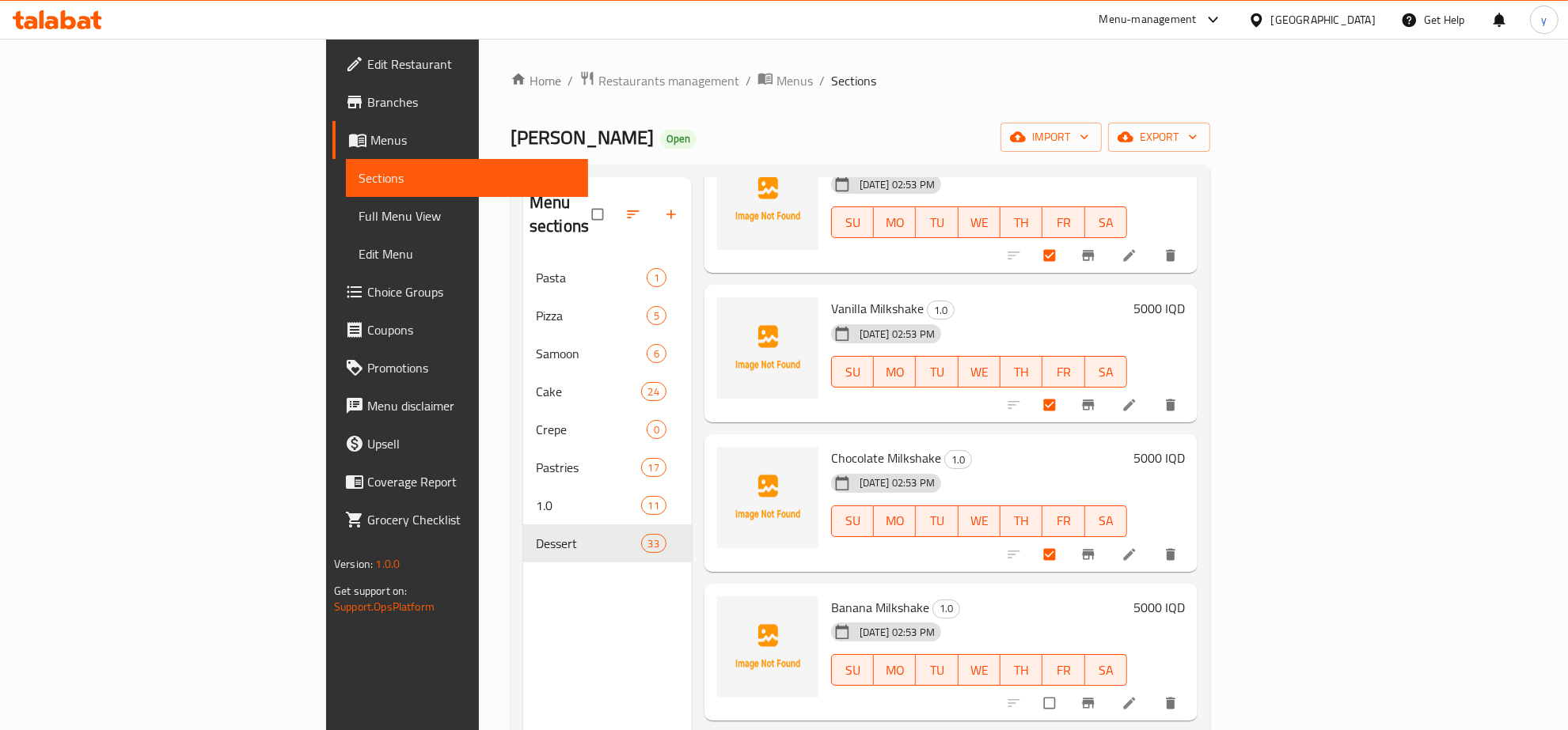
scroll to position [204, 0]
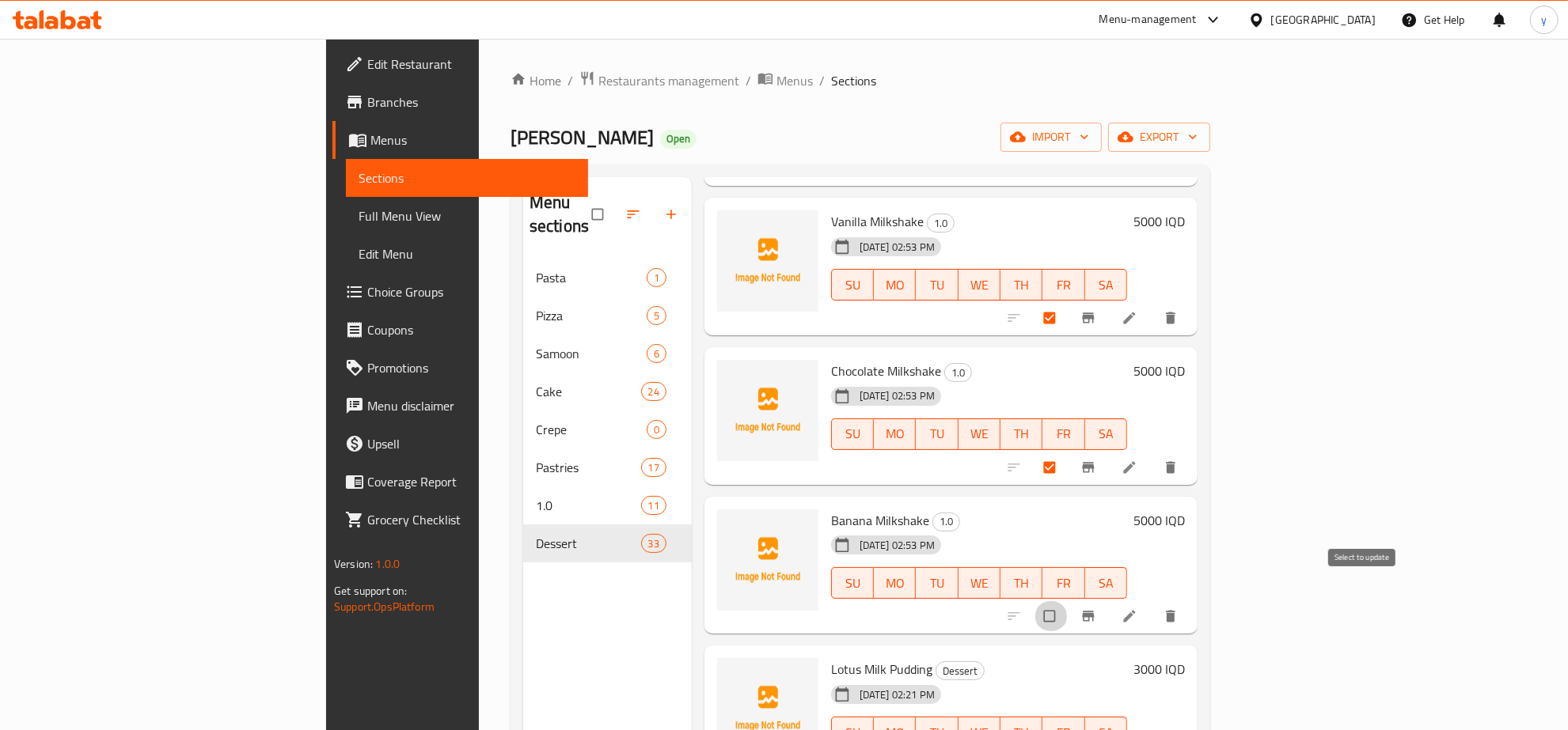
click at [1067, 601] on input "checkbox" at bounding box center [1052, 616] width 34 height 30
checkbox input "true"
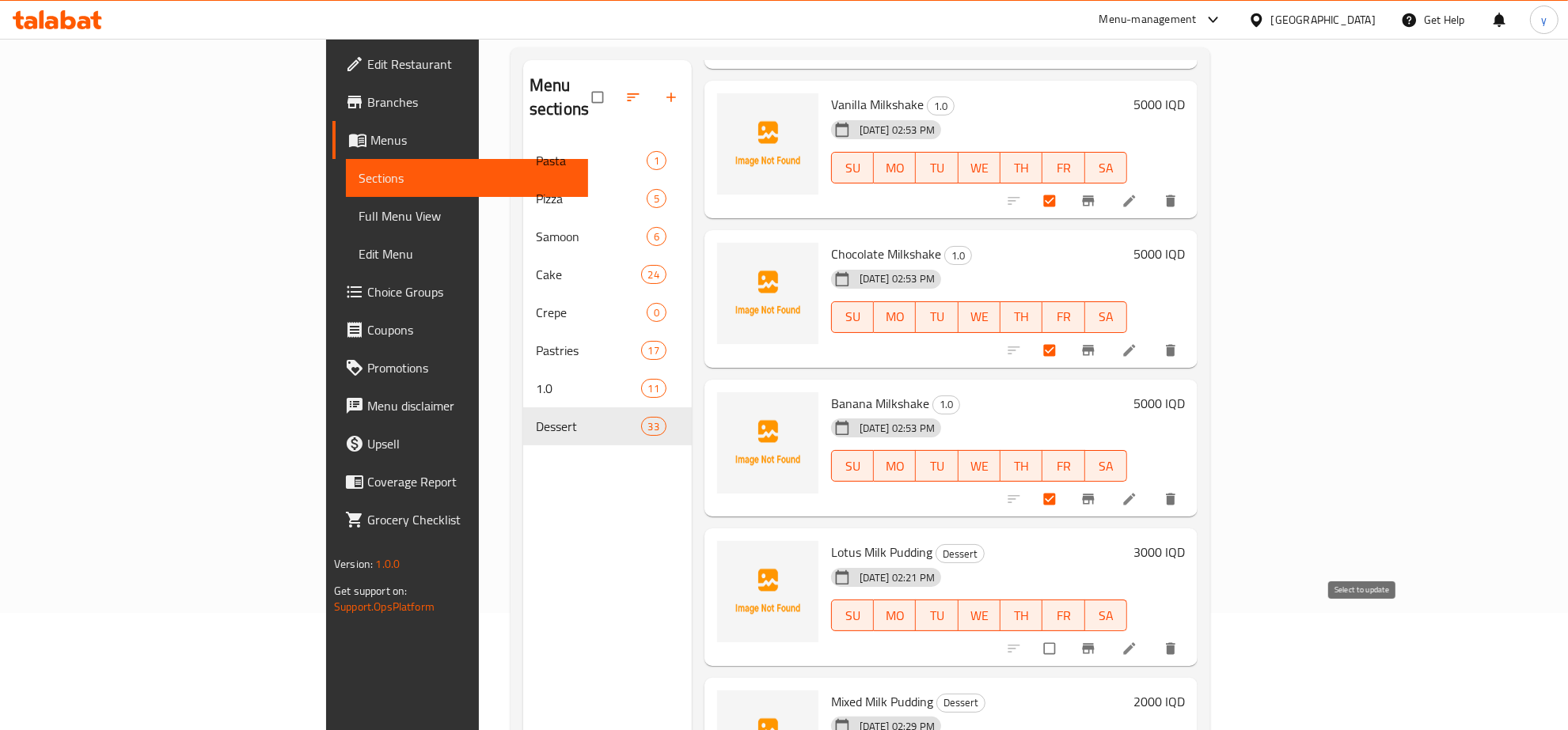
scroll to position [164, 0]
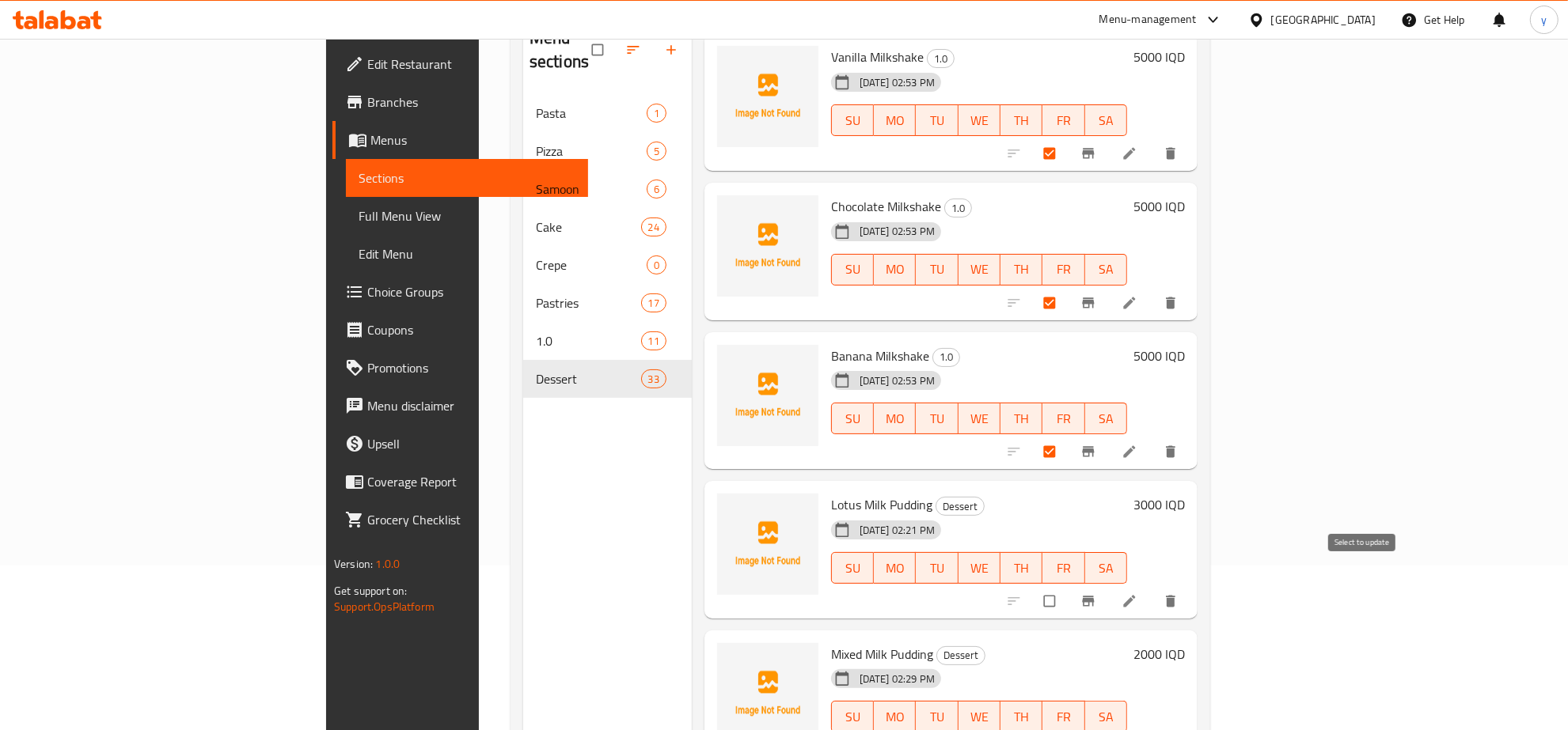
click at [1067, 591] on input "checkbox" at bounding box center [1052, 601] width 34 height 30
checkbox input "true"
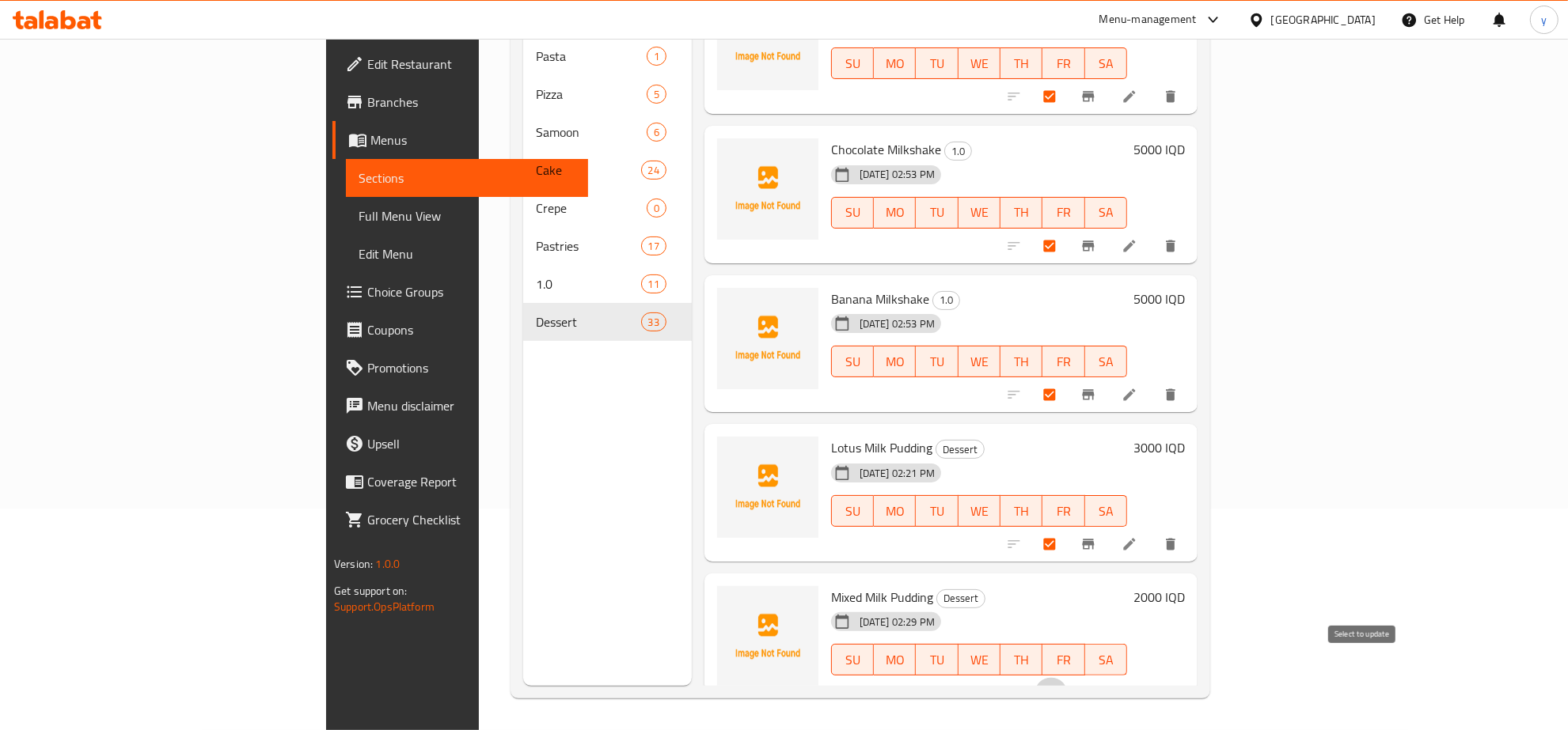
click at [1067, 678] on input "checkbox" at bounding box center [1052, 693] width 34 height 30
checkbox input "true"
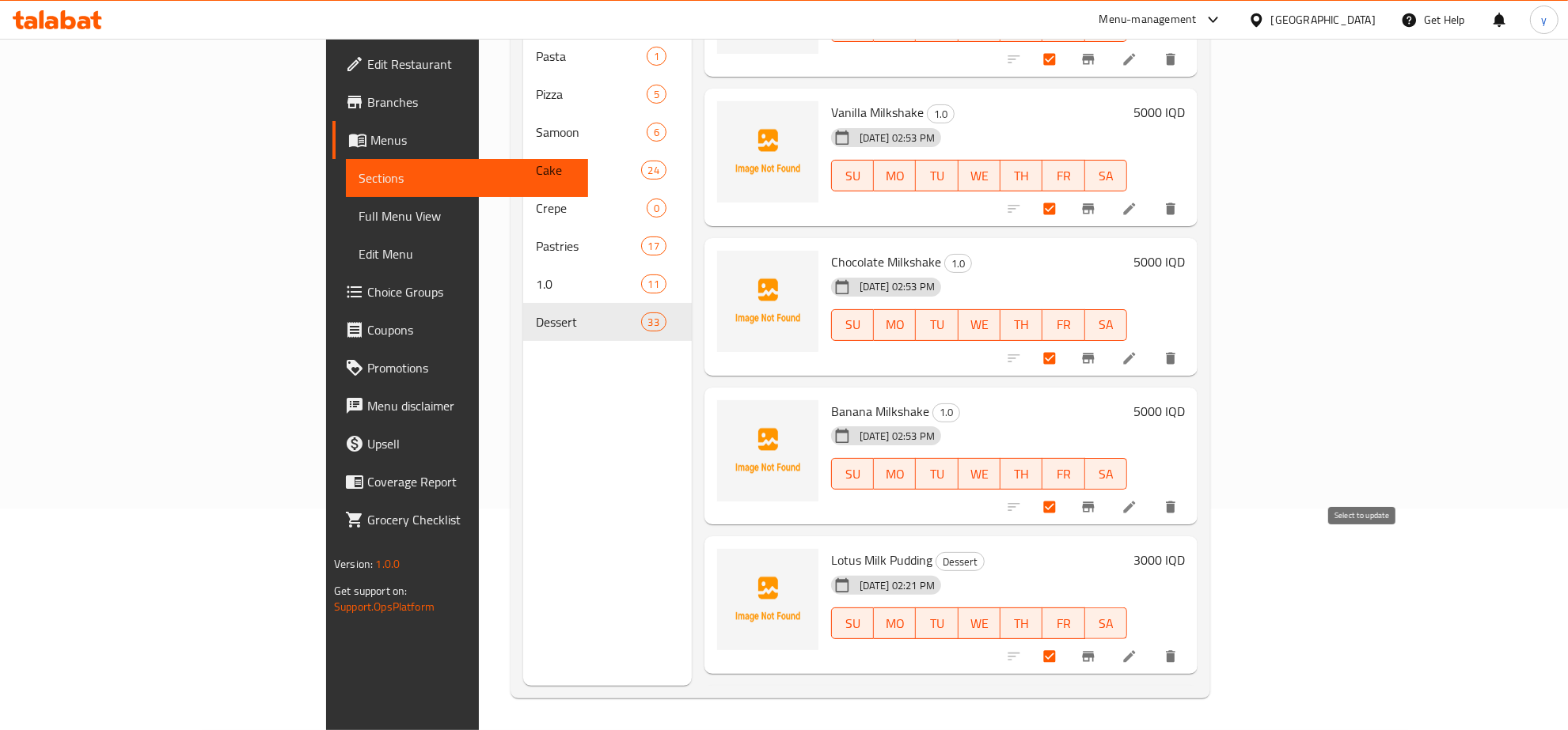
scroll to position [204, 0]
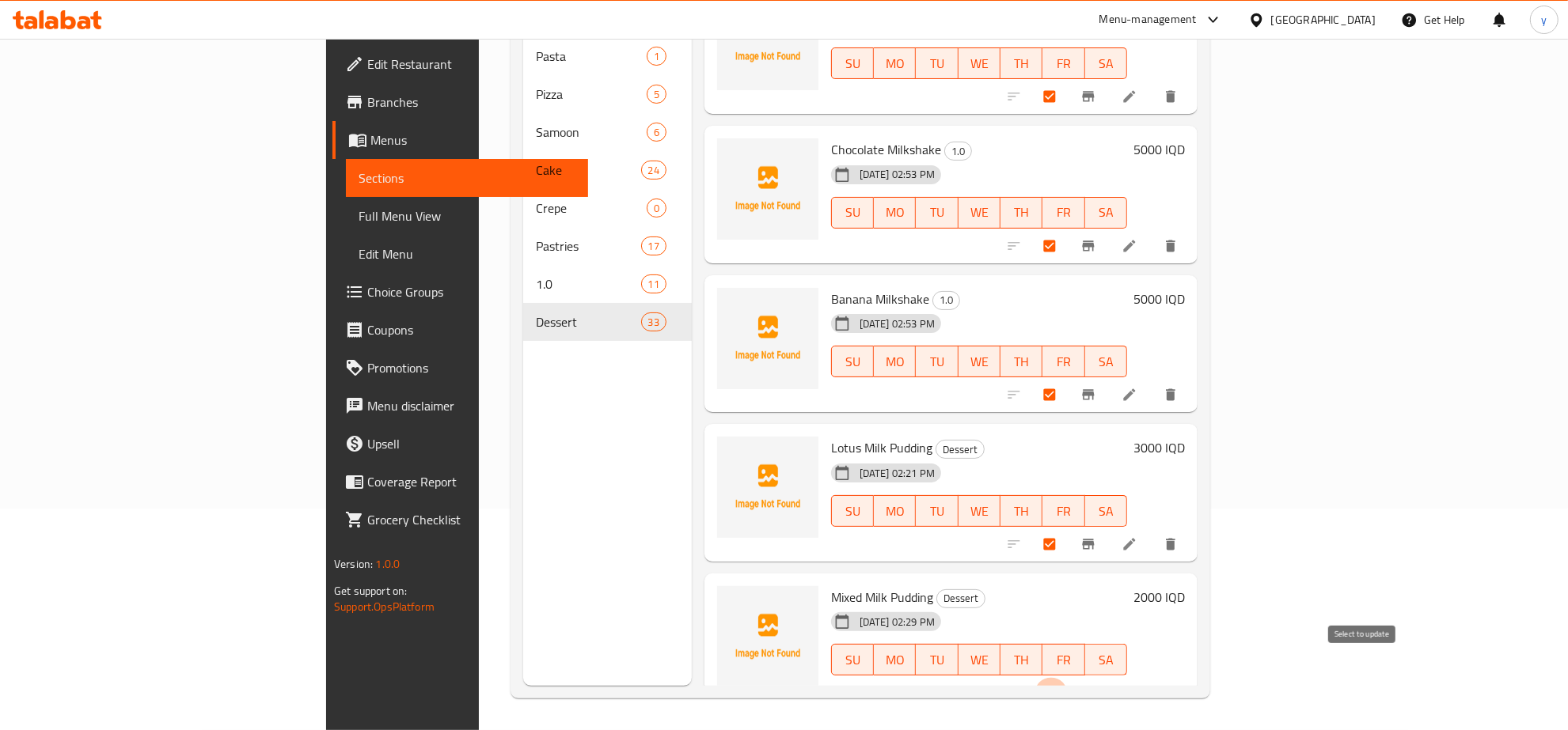
click at [1067, 678] on input "checkbox" at bounding box center [1052, 693] width 34 height 30
checkbox input "false"
click at [1067, 529] on input "checkbox" at bounding box center [1052, 544] width 34 height 30
checkbox input "false"
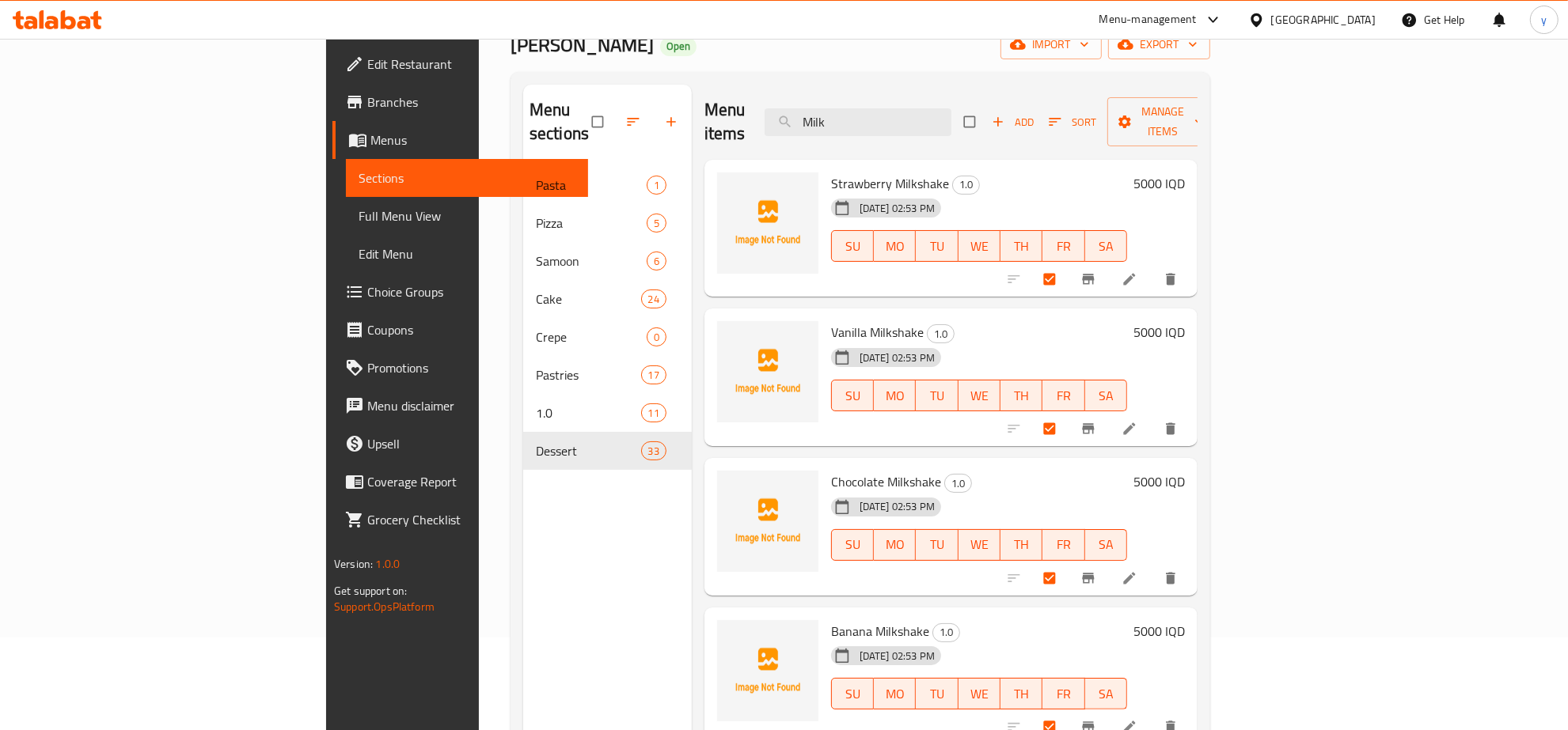
scroll to position [57, 0]
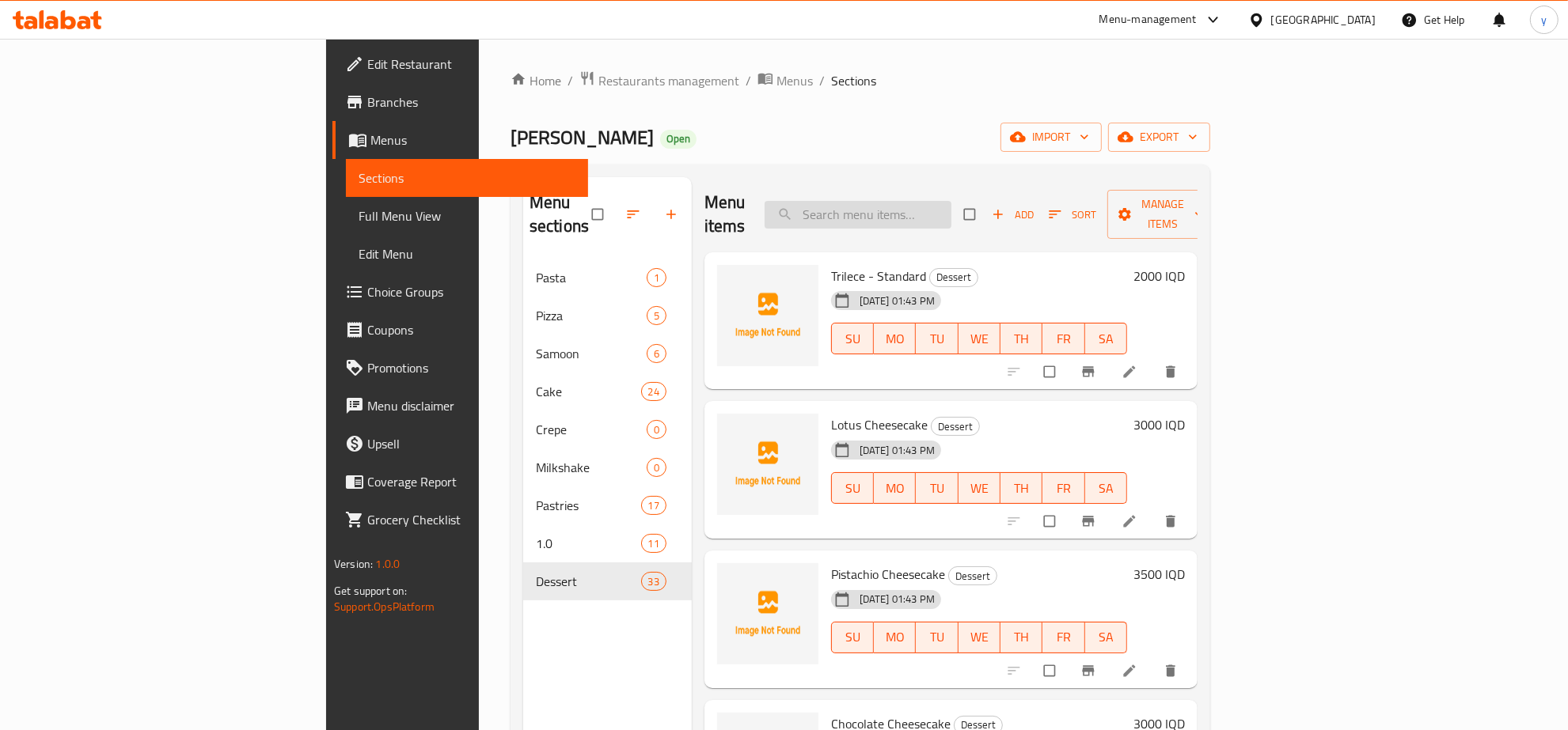
click at [939, 215] on input "search" at bounding box center [858, 215] width 187 height 28
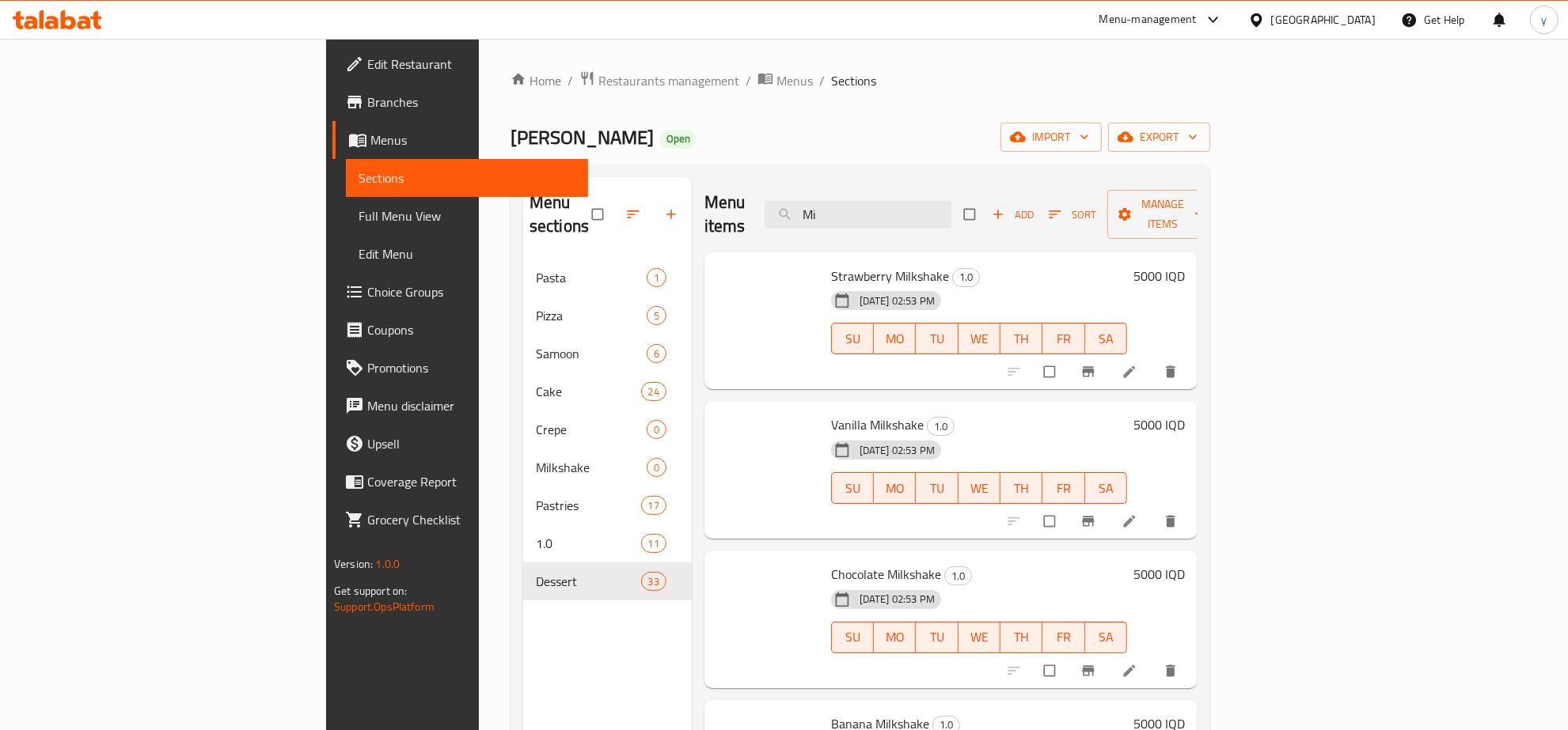
type input "M"
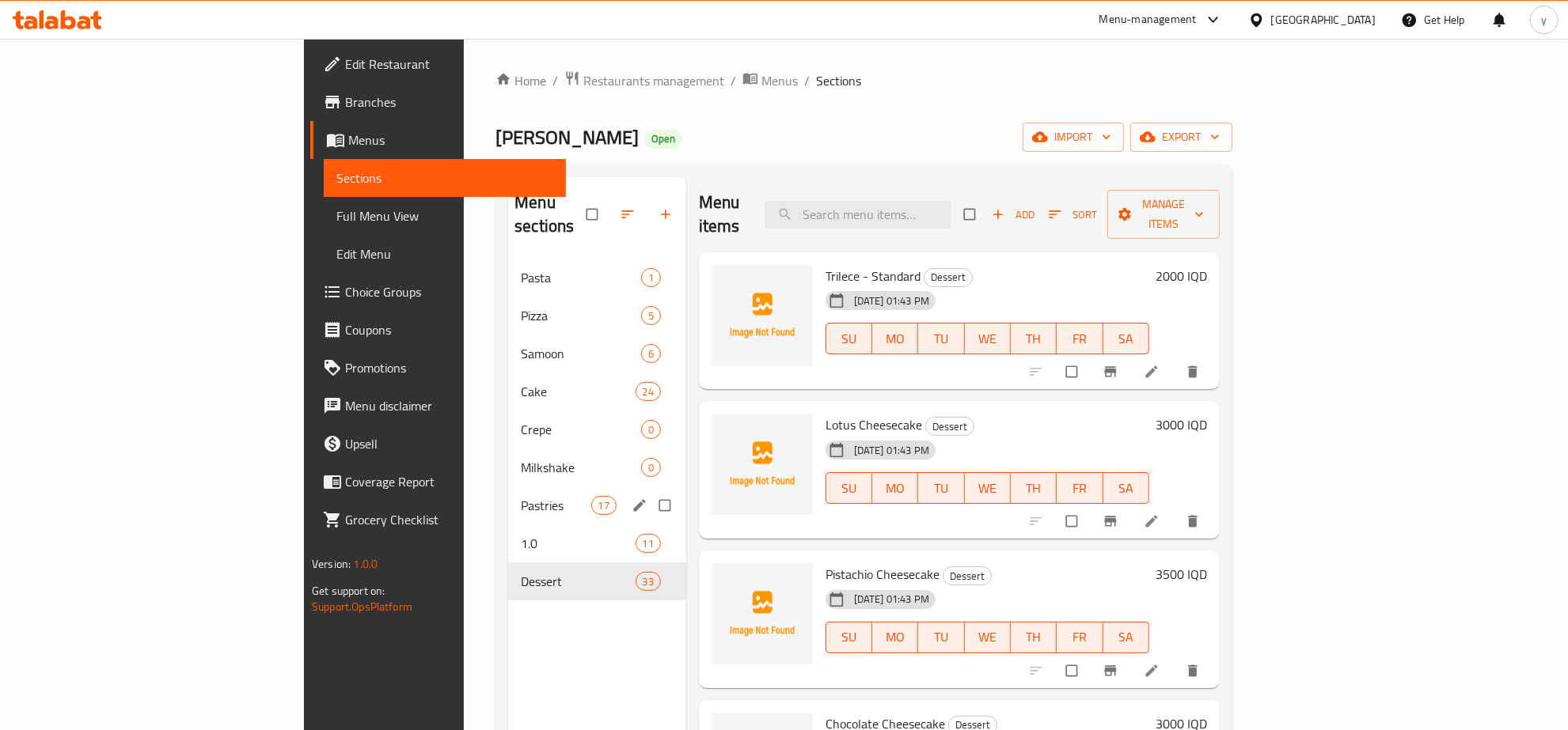
click at [508, 486] on div "Pastries 17" at bounding box center [597, 505] width 178 height 38
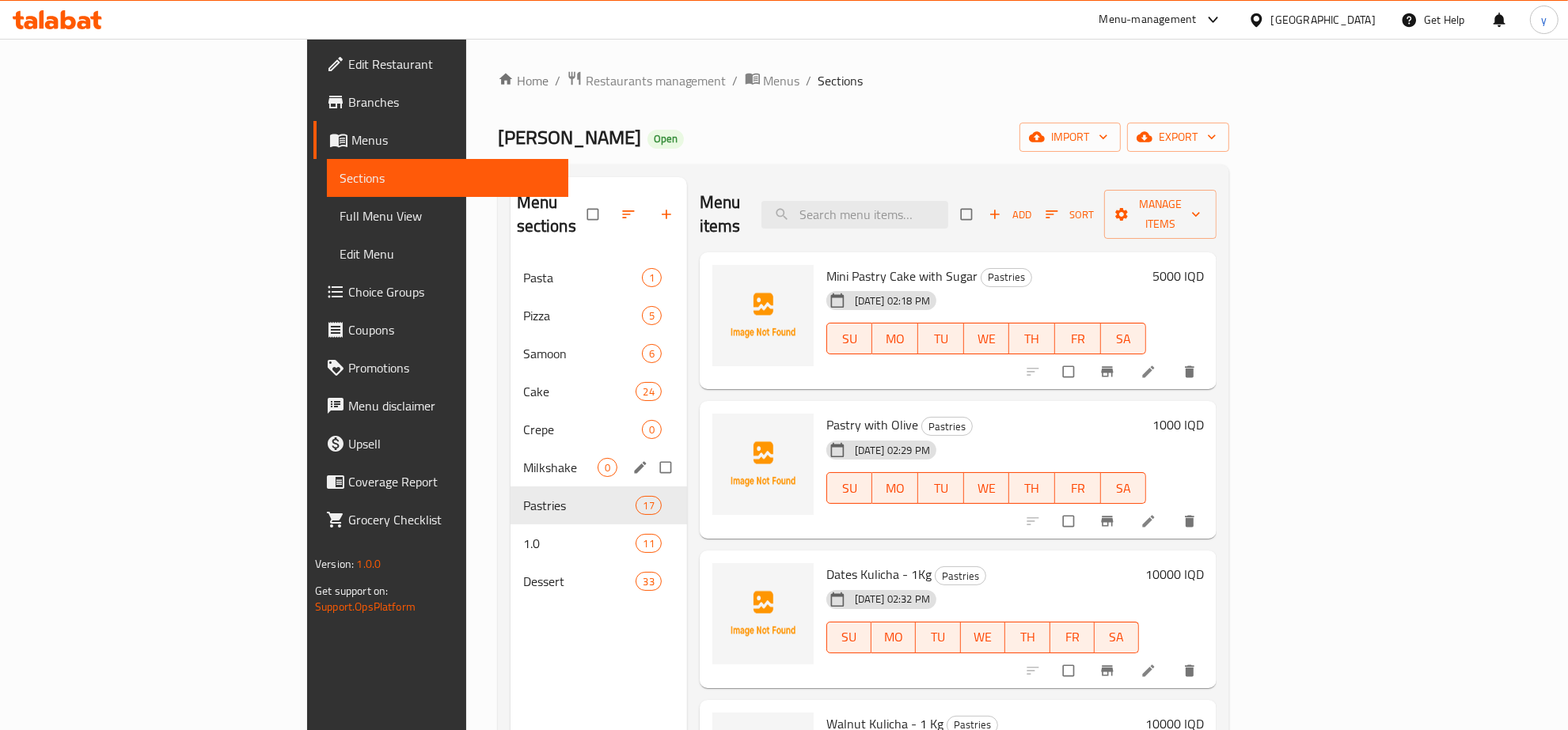
click at [523, 458] on span "Milkshake" at bounding box center [560, 468] width 75 height 19
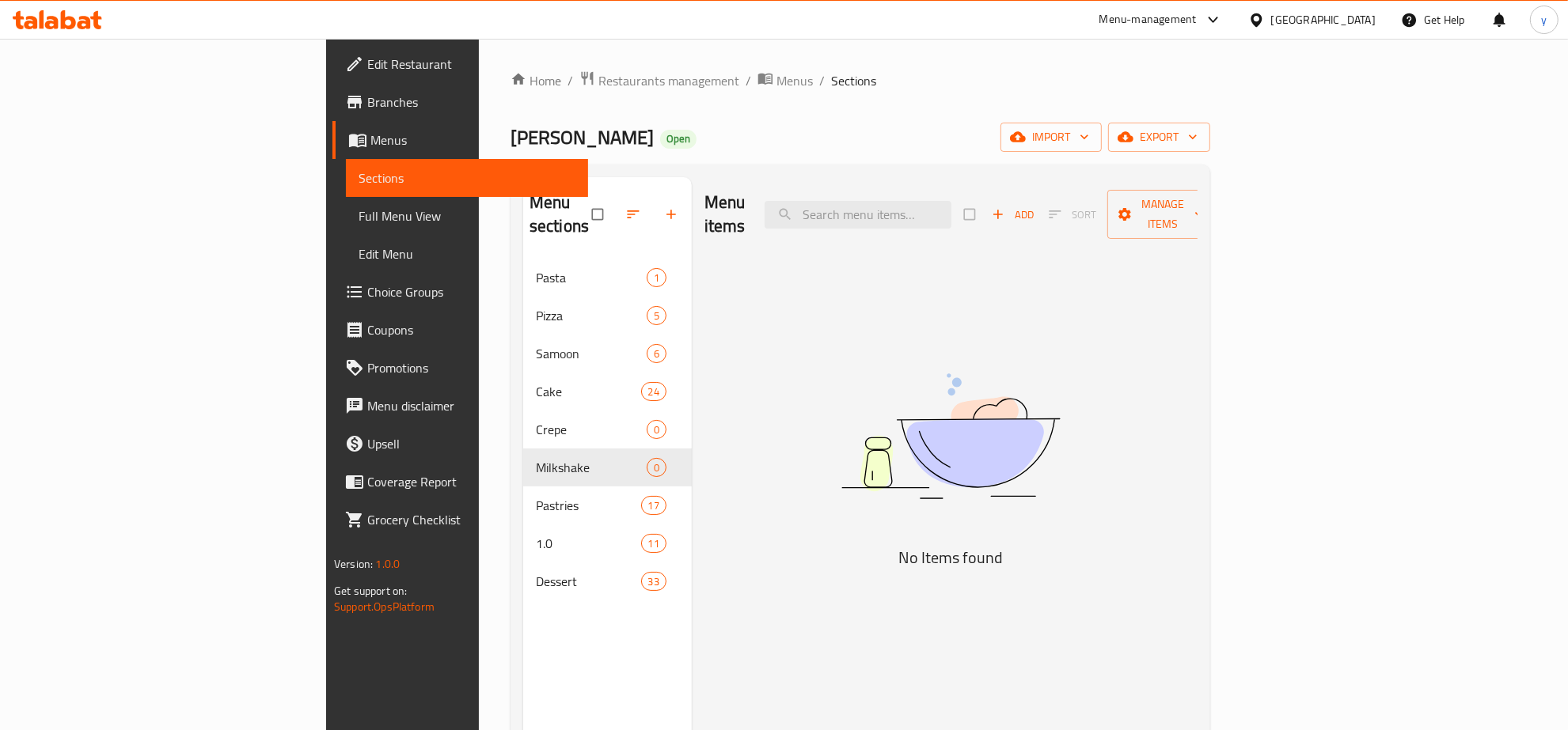
click at [835, 489] on div "Menu items Add Sort Manage items No Items found" at bounding box center [945, 542] width 506 height 730
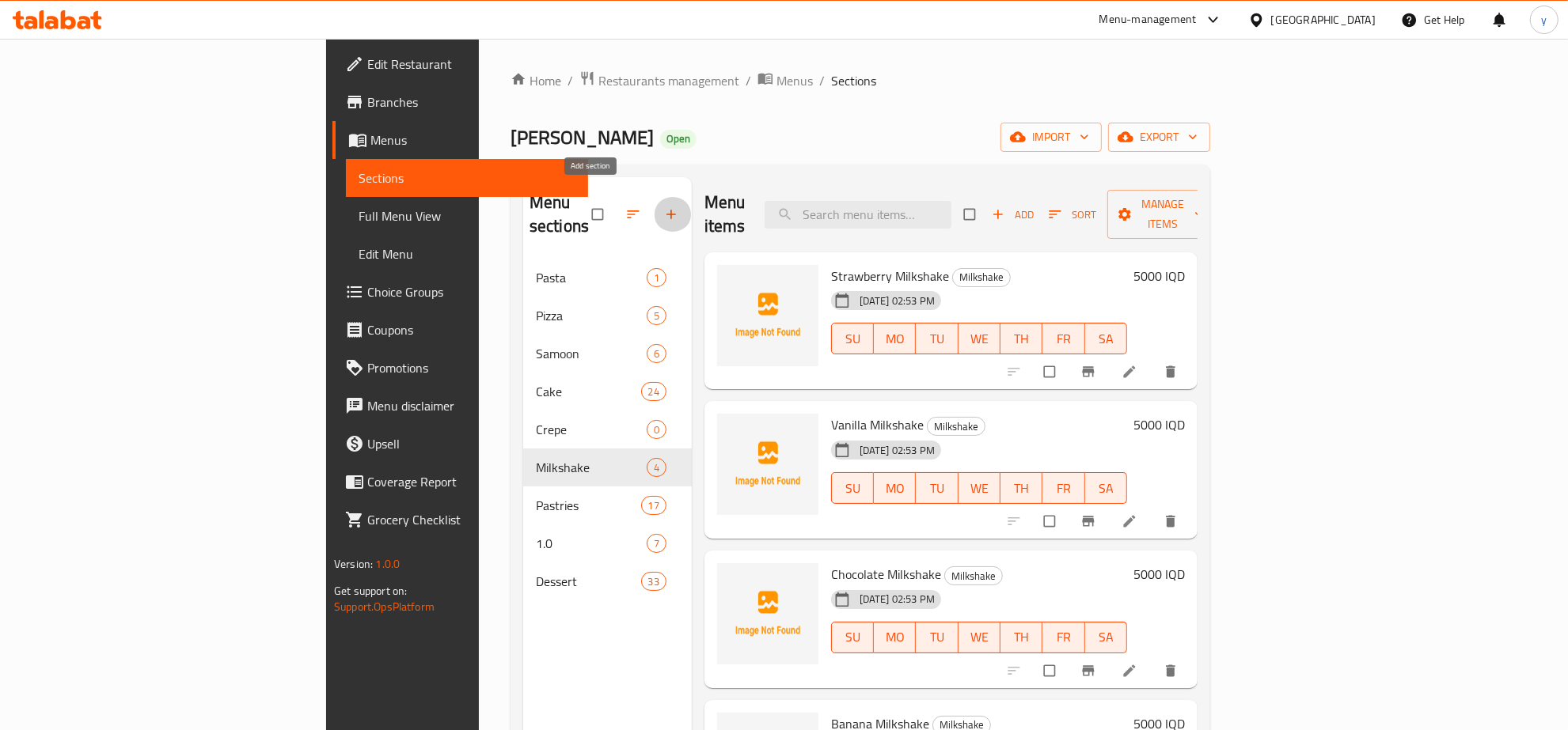
click at [663, 206] on icon "button" at bounding box center [671, 214] width 16 height 16
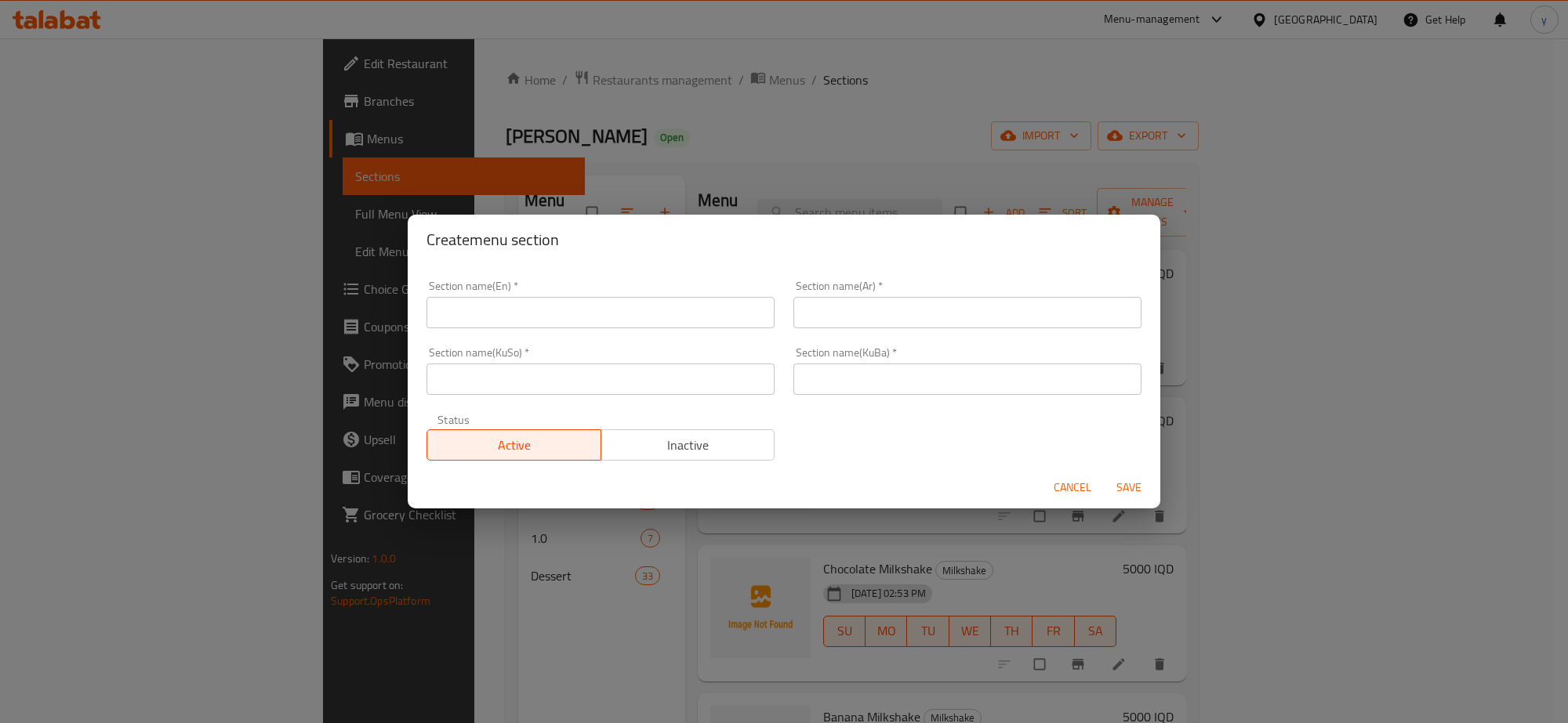
click at [630, 322] on input "text" at bounding box center [600, 312] width 348 height 31
type input "Juices"
click at [845, 304] on input "text" at bounding box center [968, 312] width 348 height 31
type input "العصائر"
click at [708, 377] on input "text" at bounding box center [600, 379] width 348 height 31
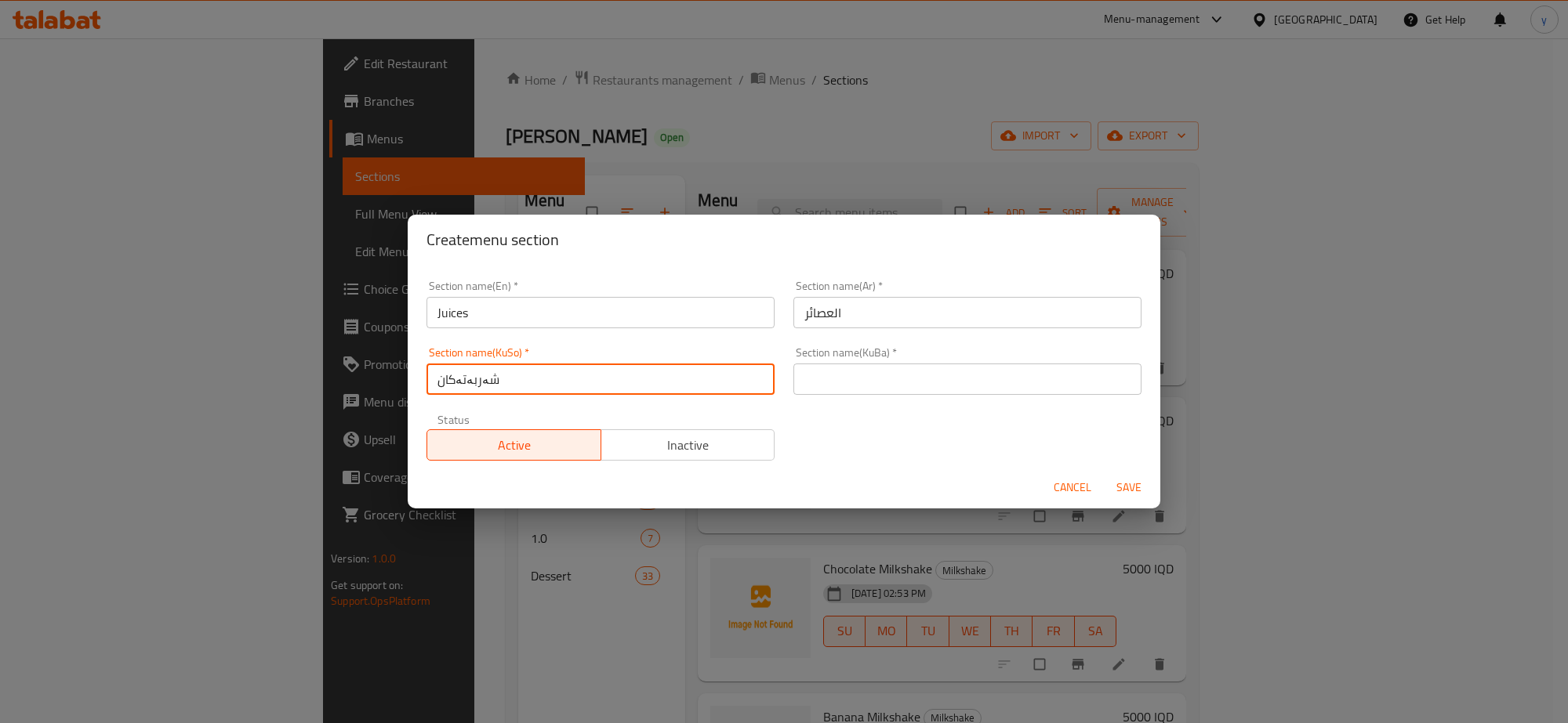
type input "شەربەتەکان"
click at [784, 389] on div "Section name(KuBa)   * Section name(KuBa) *" at bounding box center [968, 371] width 367 height 67
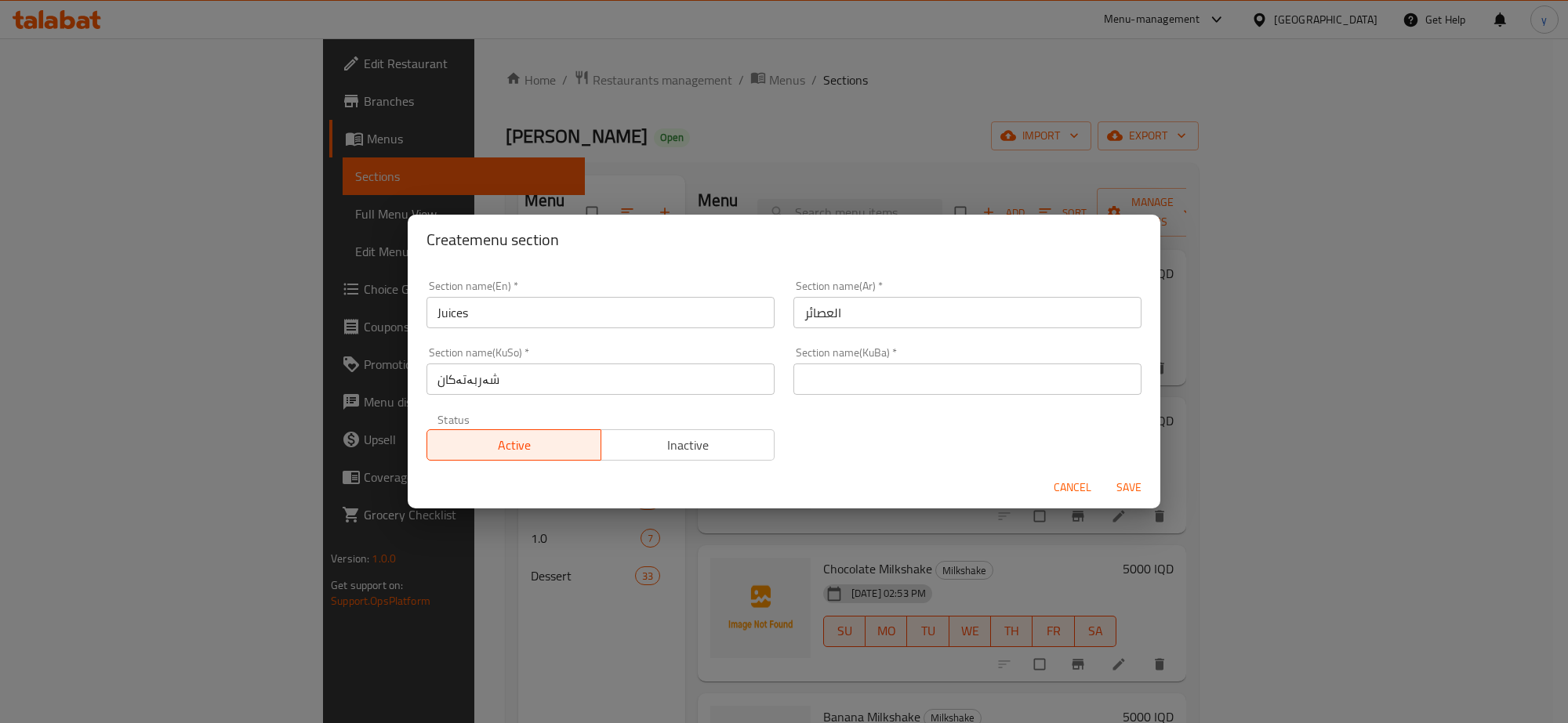
click at [812, 380] on input "text" at bounding box center [968, 379] width 348 height 31
paste input "شەربەتەکان"
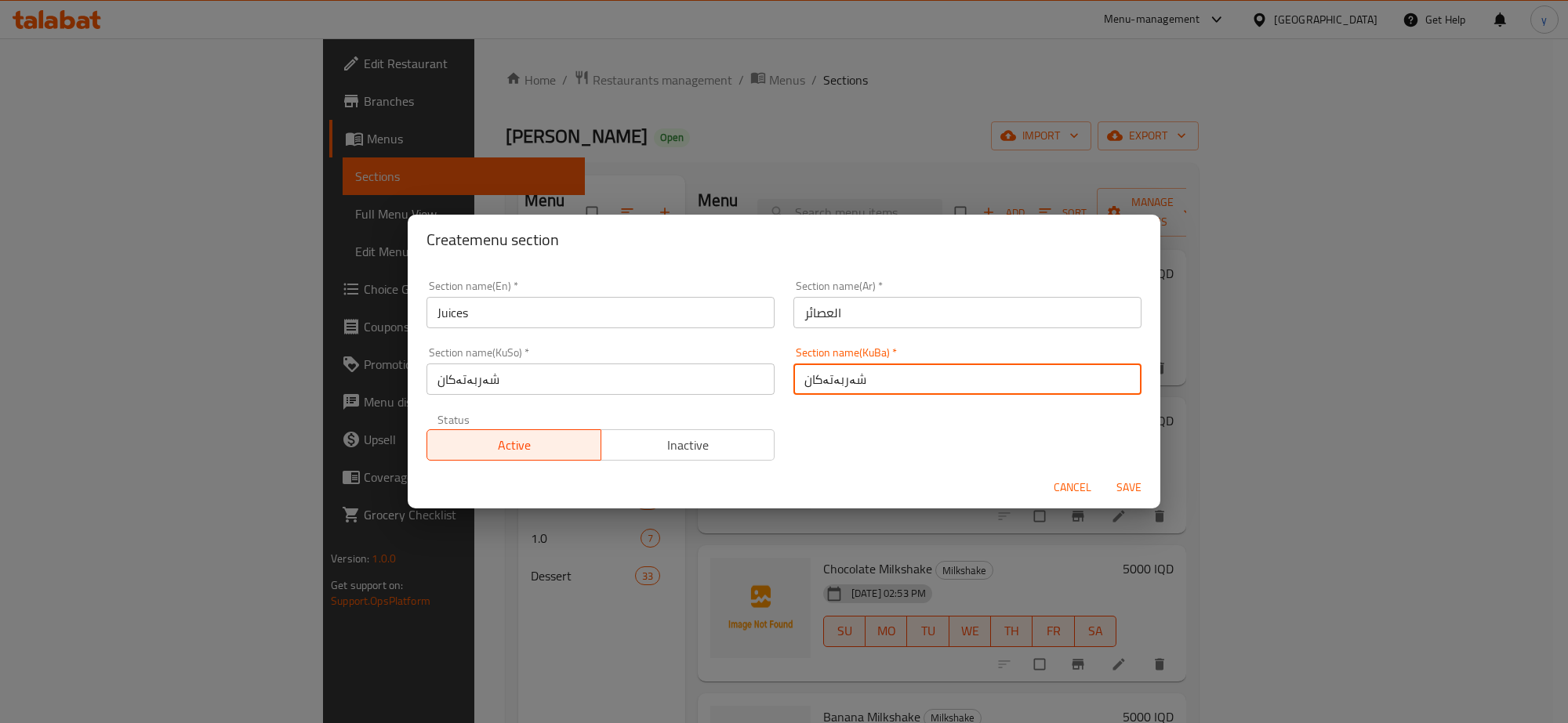
type input "شەربەتەکان"
click at [1130, 491] on span "Save" at bounding box center [1129, 487] width 38 height 19
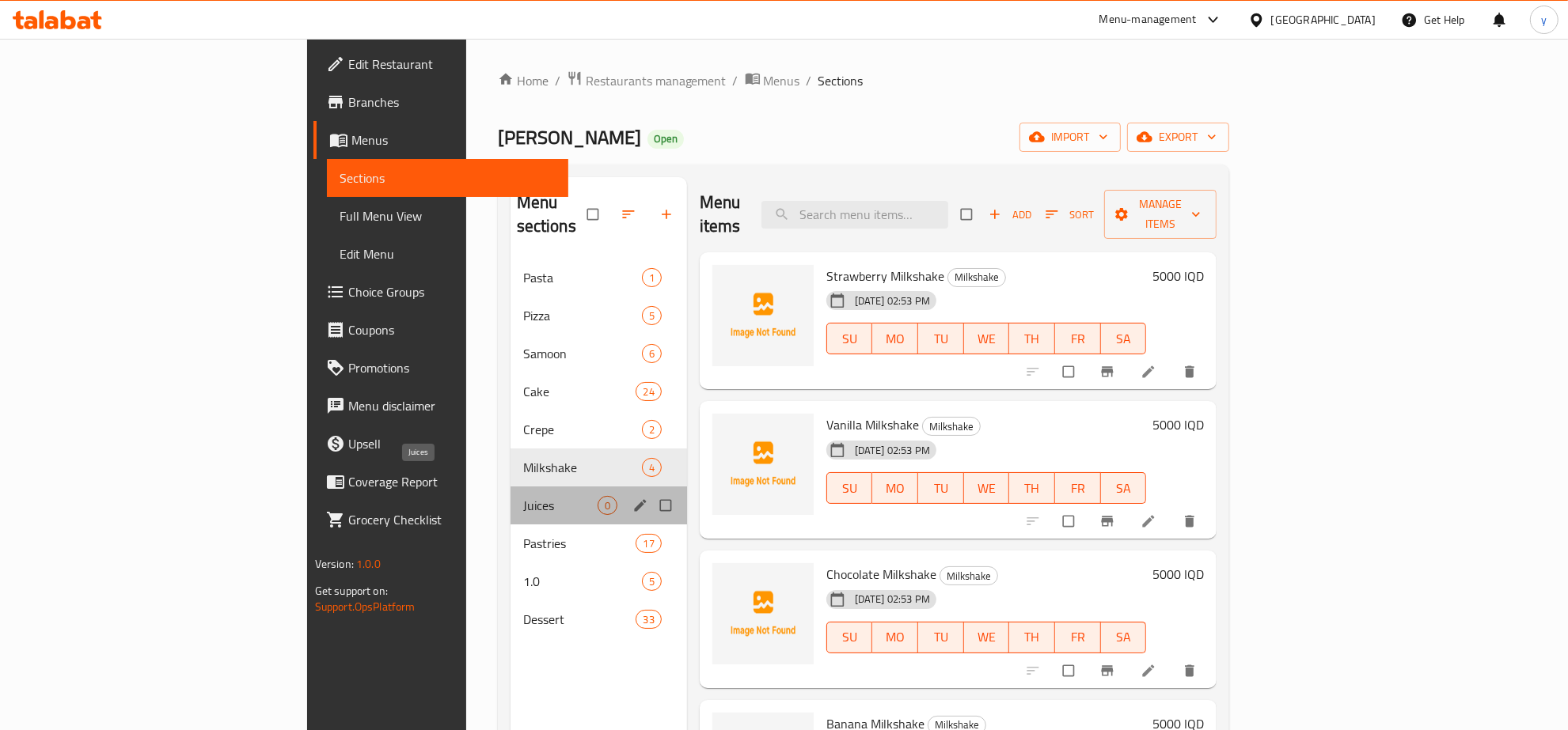
click at [523, 496] on span "Juices" at bounding box center [560, 505] width 75 height 19
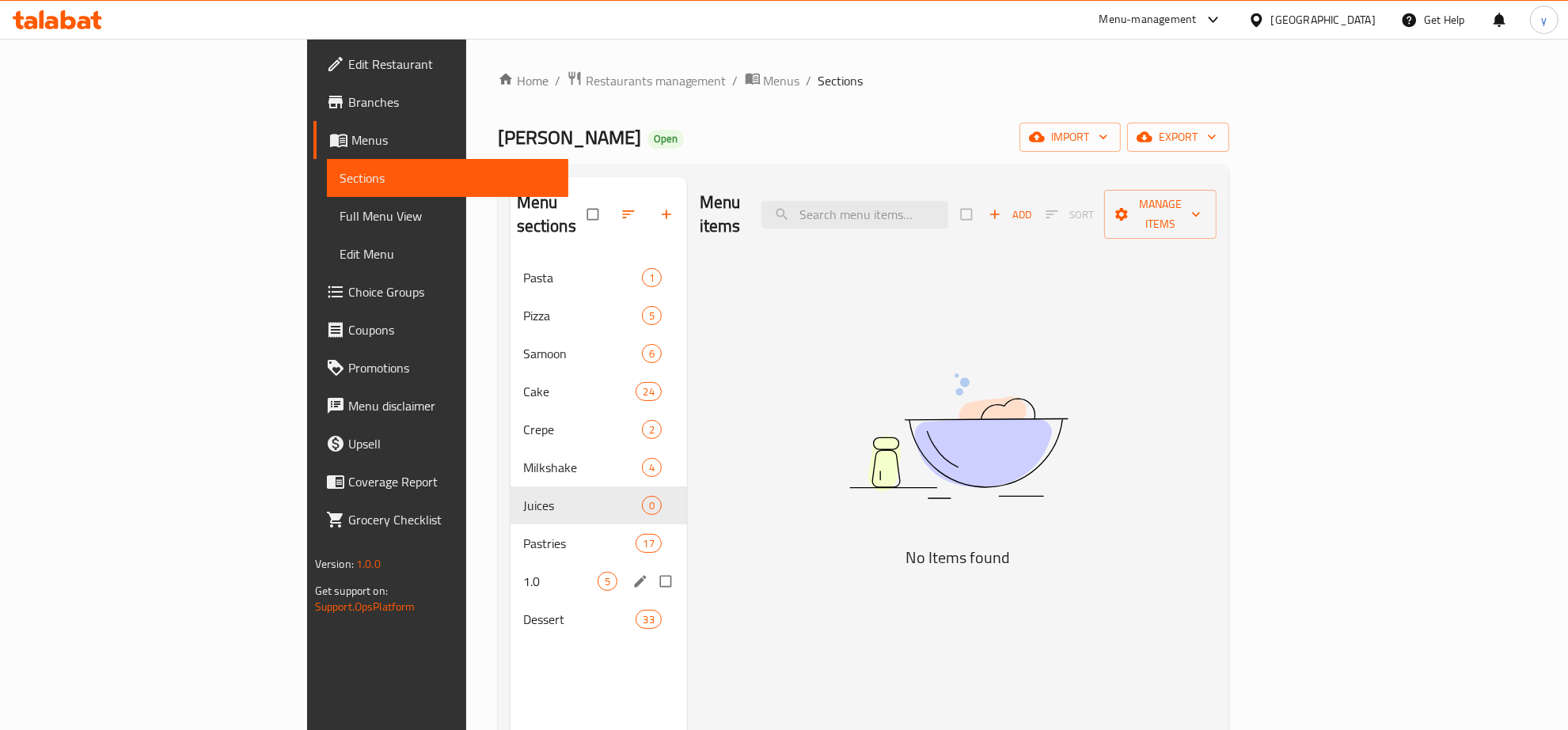
click at [523, 572] on span "1.0" at bounding box center [560, 582] width 75 height 19
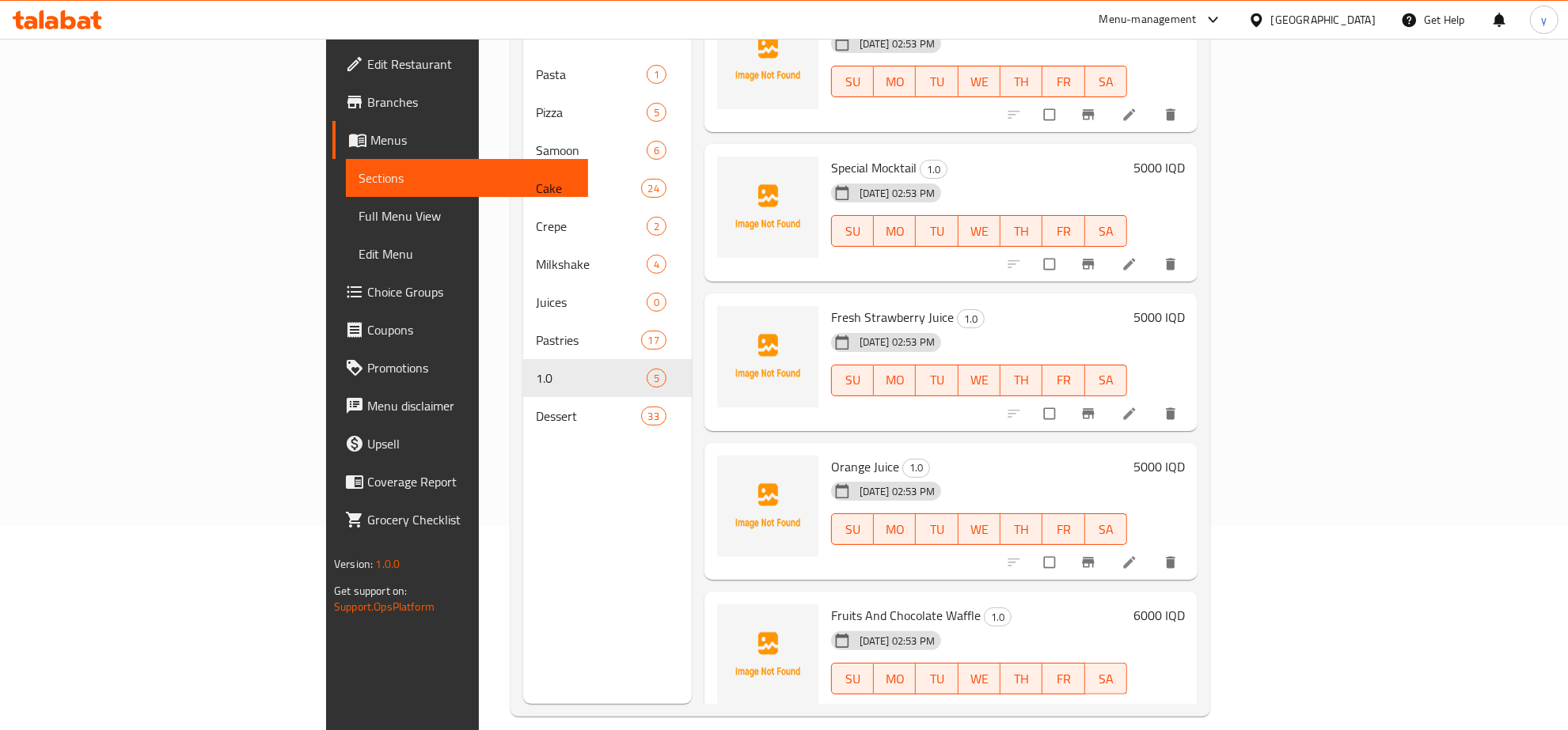
scroll to position [222, 0]
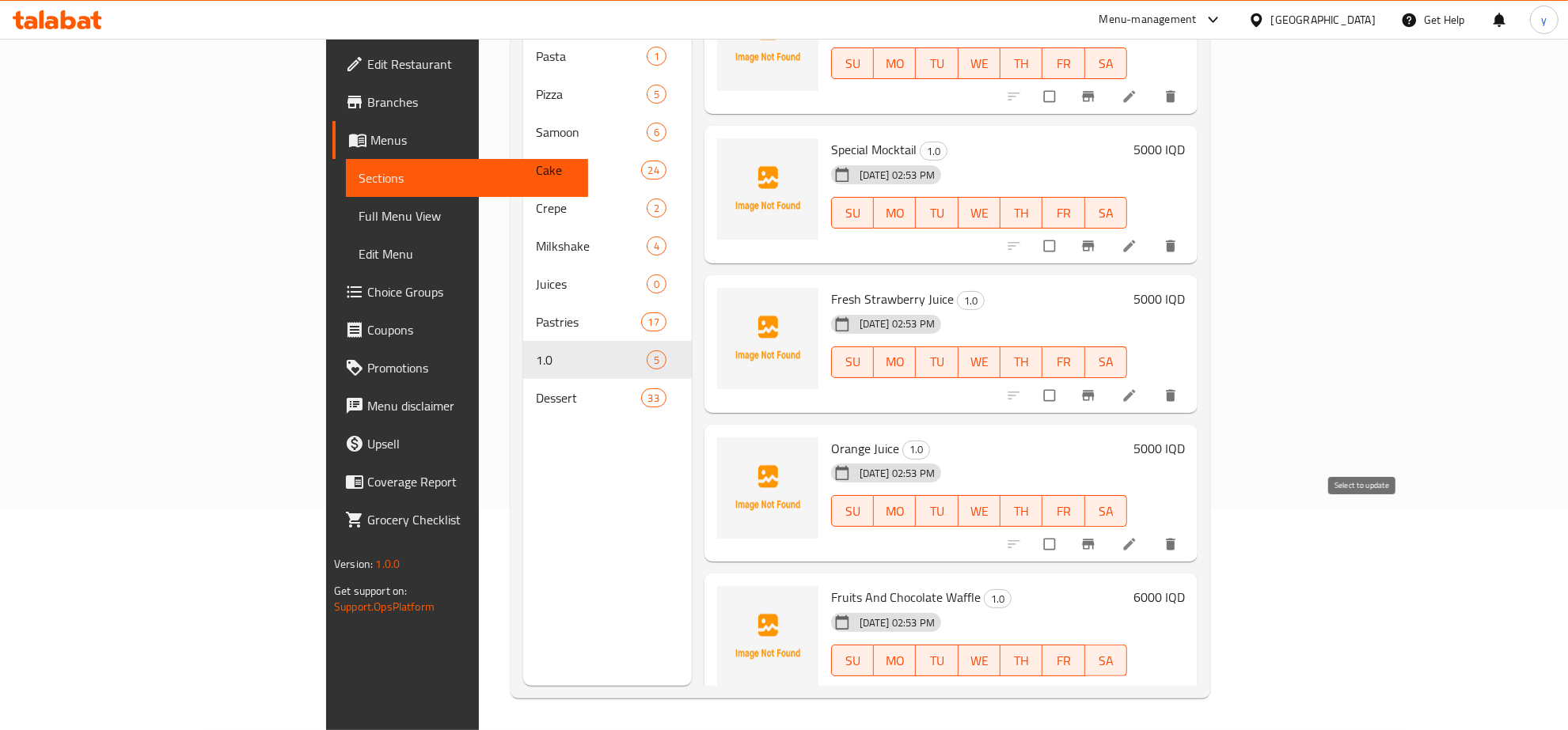
click at [1067, 529] on input "checkbox" at bounding box center [1052, 544] width 34 height 30
checkbox input "true"
click at [1067, 381] on input "checkbox" at bounding box center [1052, 396] width 34 height 30
checkbox input "true"
click at [1067, 232] on input "checkbox" at bounding box center [1052, 246] width 34 height 30
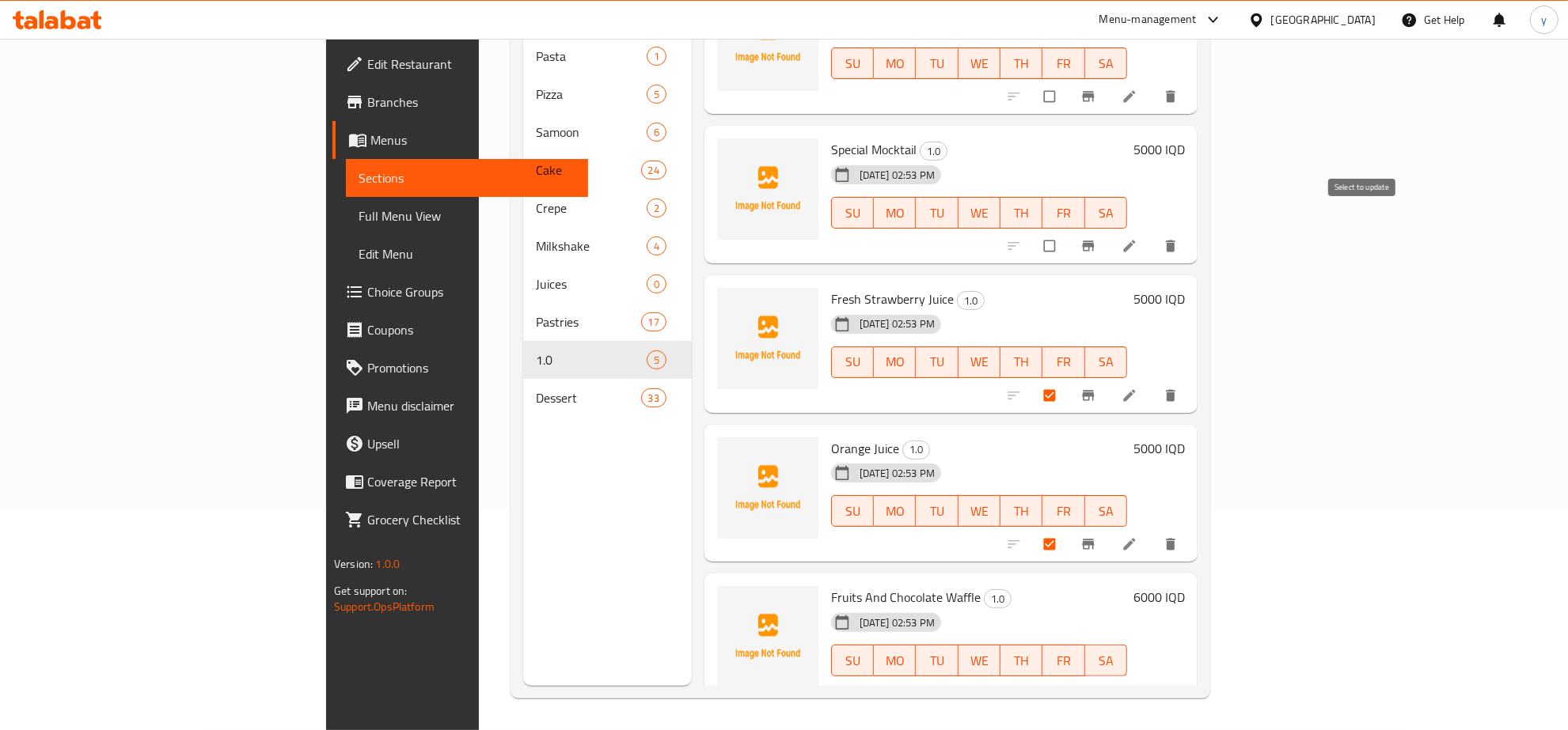
checkbox input "true"
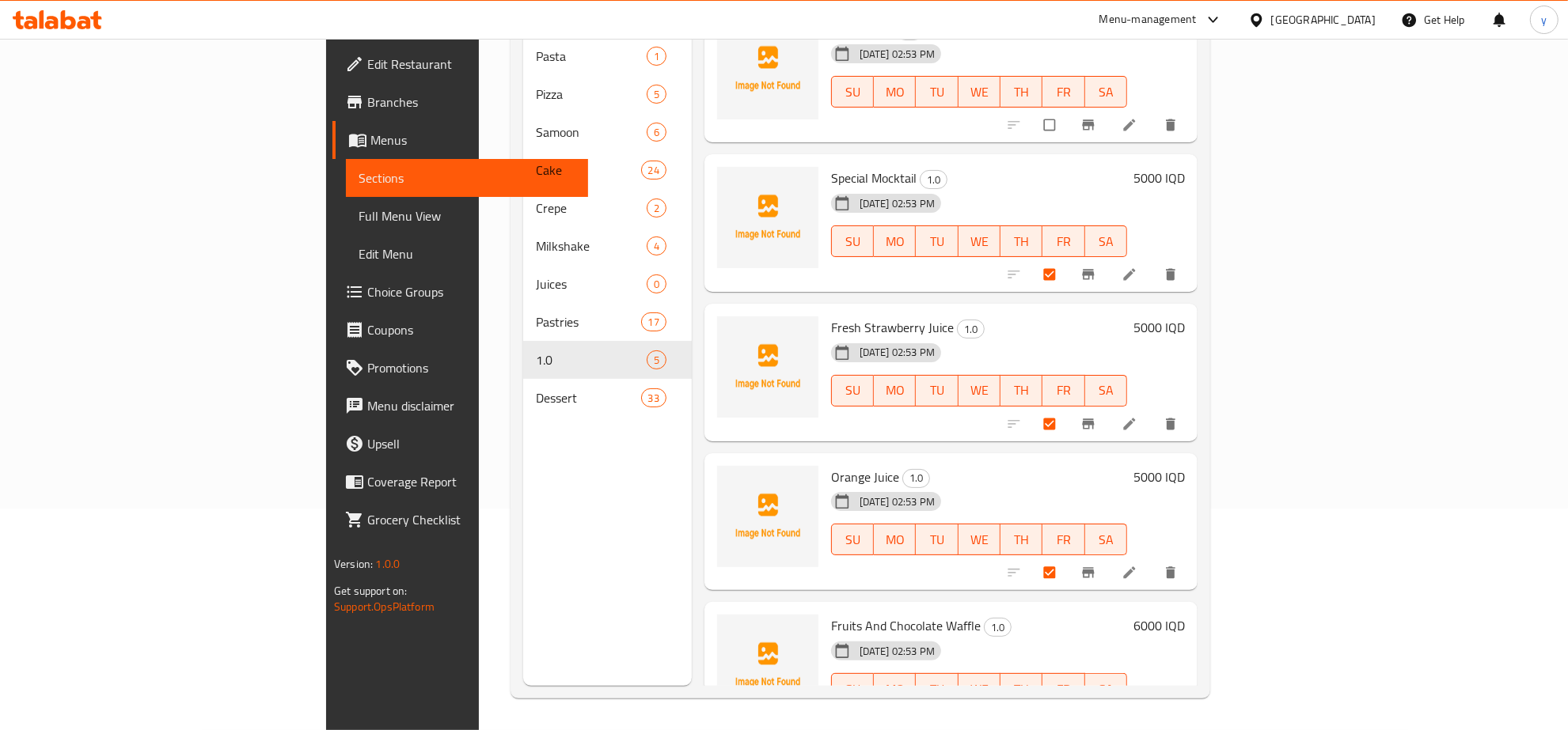
scroll to position [0, 0]
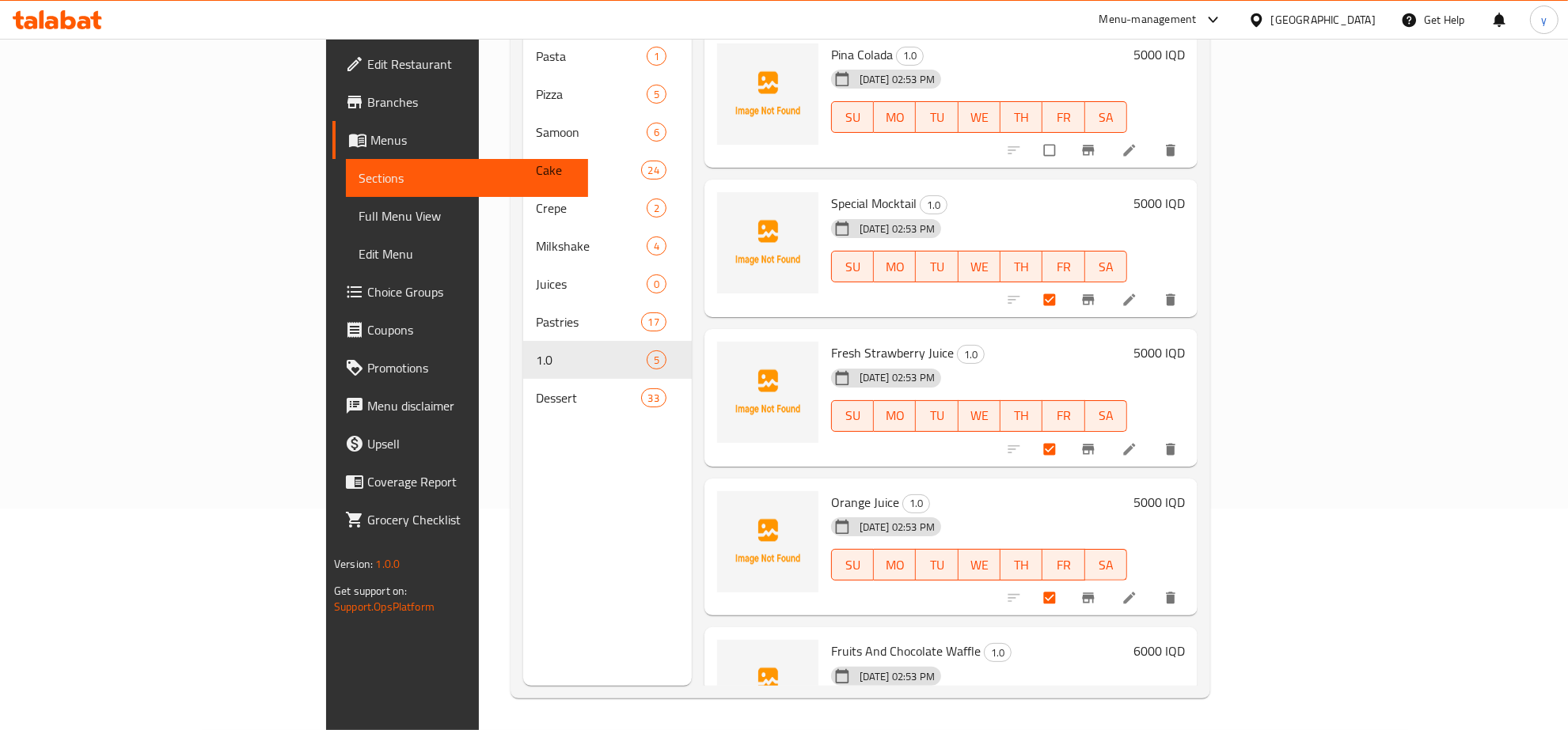
click at [1197, 147] on div "Menu items Add Sort Manage items [PERSON_NAME] Colada 1.0 [DATE] 02:53 PM SU MO…" at bounding box center [945, 321] width 506 height 730
click at [1067, 135] on input "checkbox" at bounding box center [1052, 150] width 34 height 30
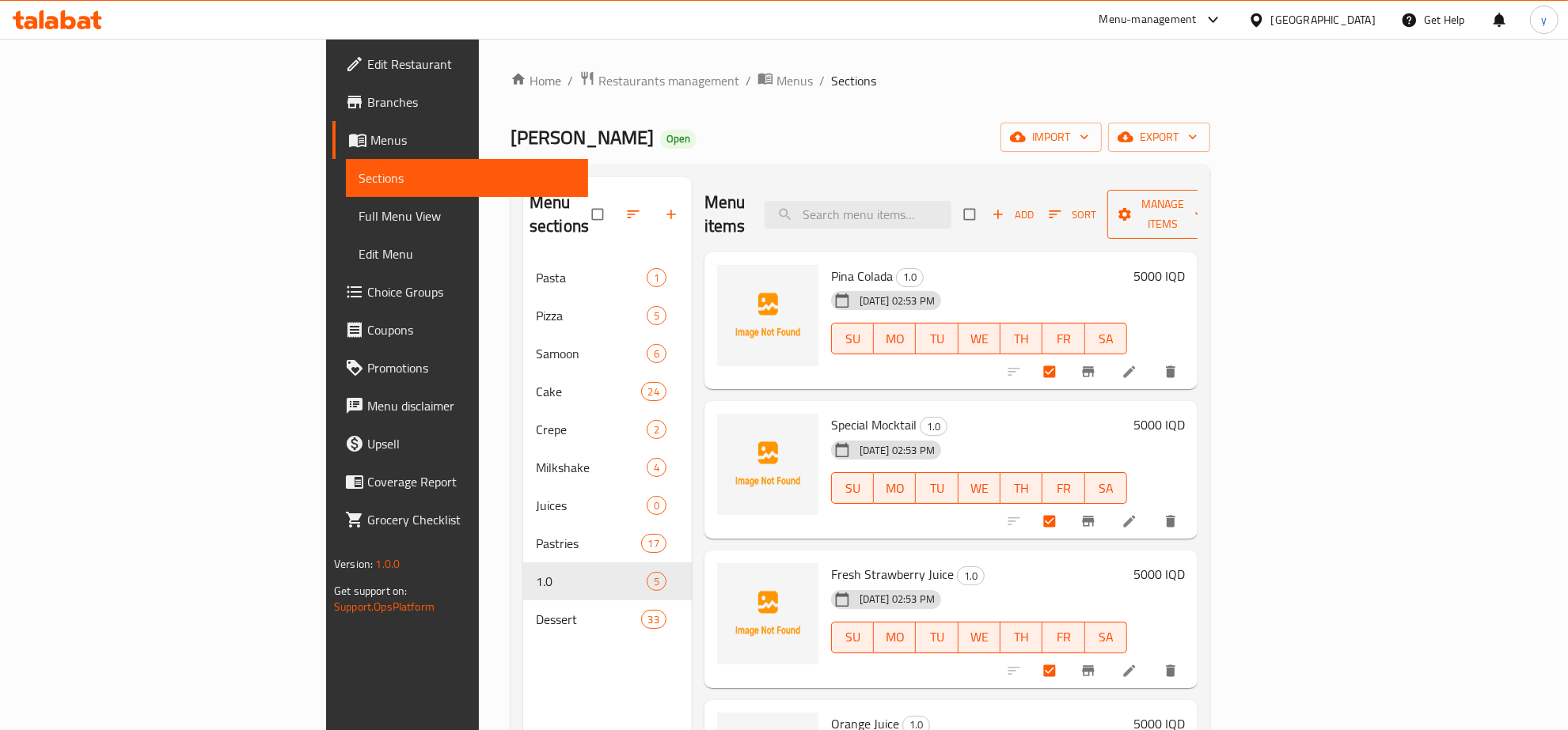
click at [1208, 200] on span "Manage items" at bounding box center [1163, 215] width 87 height 39
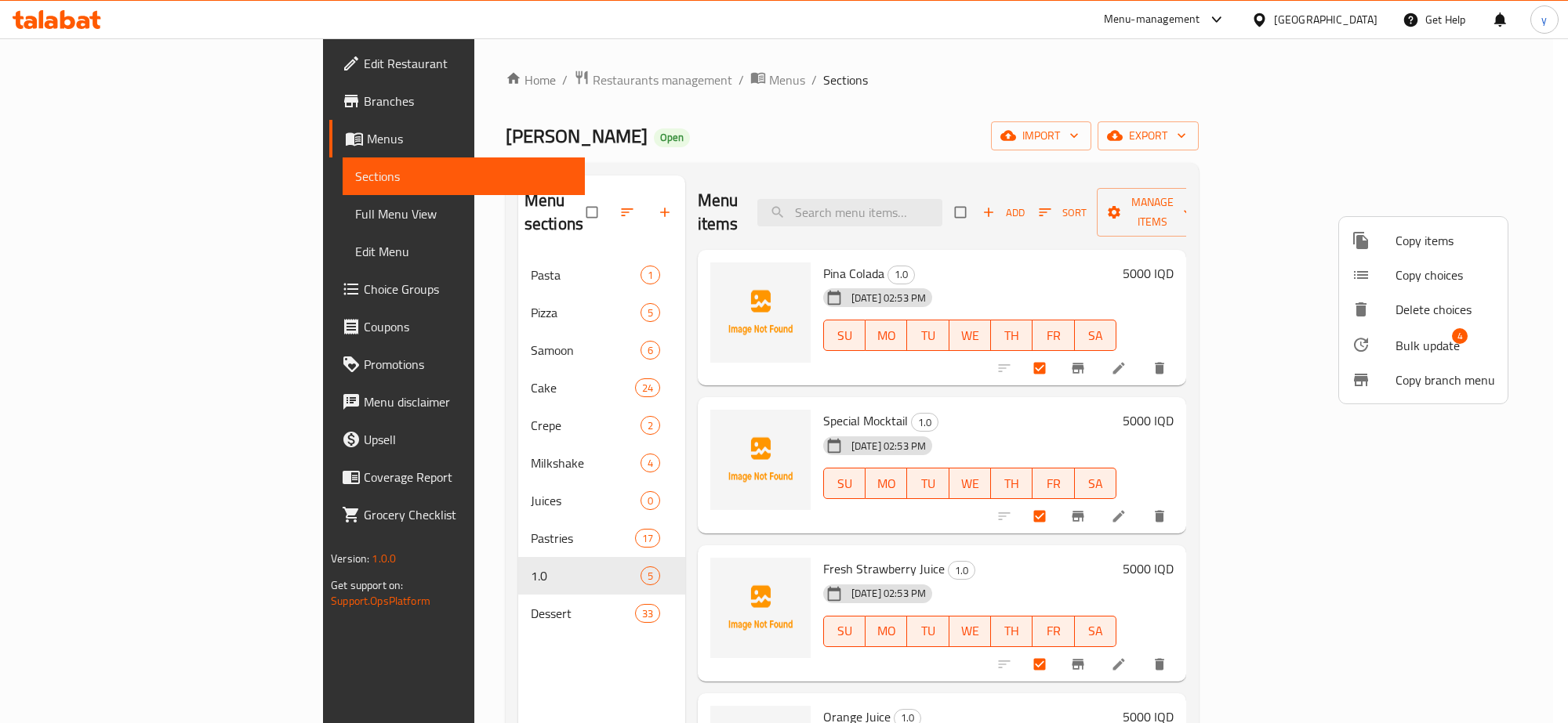
click at [1423, 337] on span "Bulk update" at bounding box center [1428, 346] width 65 height 18
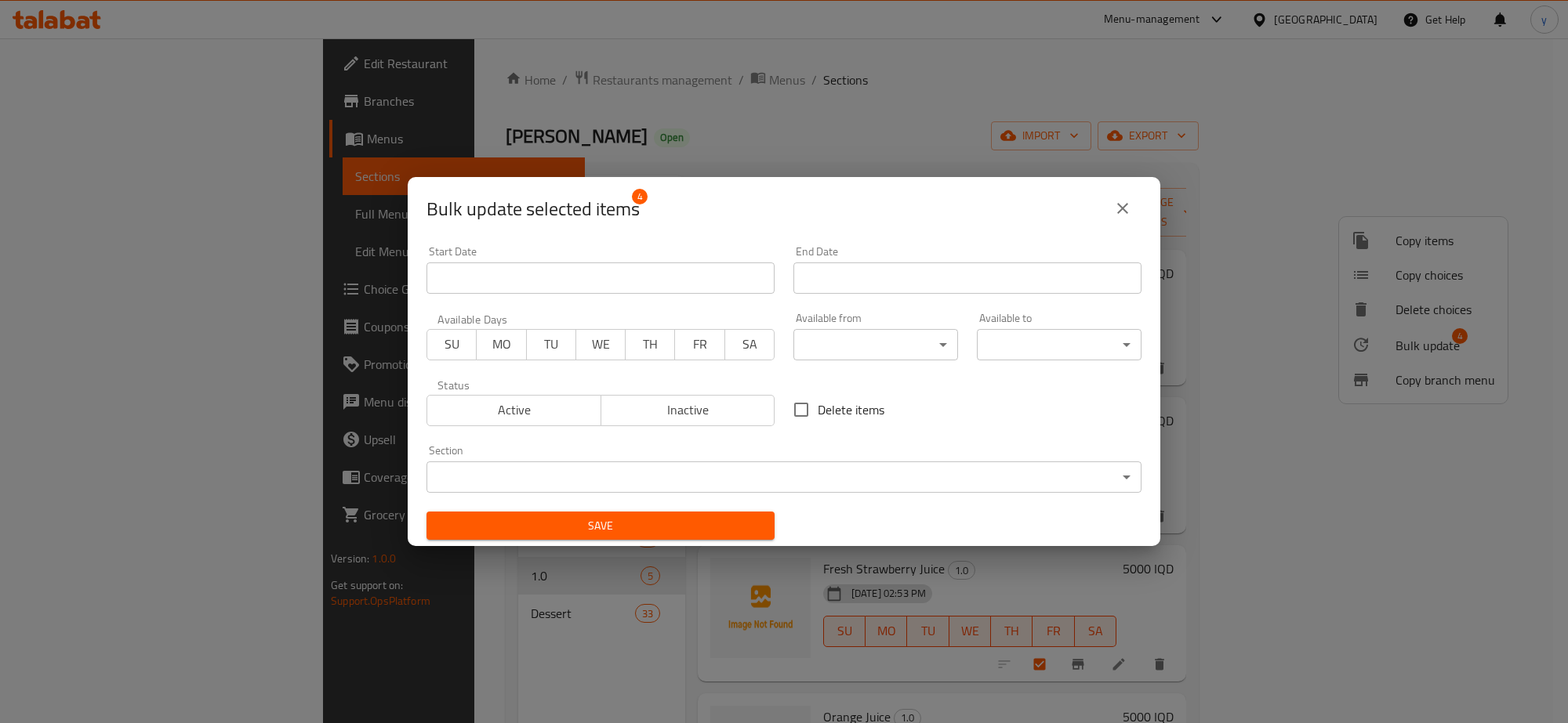
click at [579, 475] on body "​ Menu-management [GEOGRAPHIC_DATA] Get Help y Edit Restaurant Branches Menus S…" at bounding box center [784, 381] width 1568 height 685
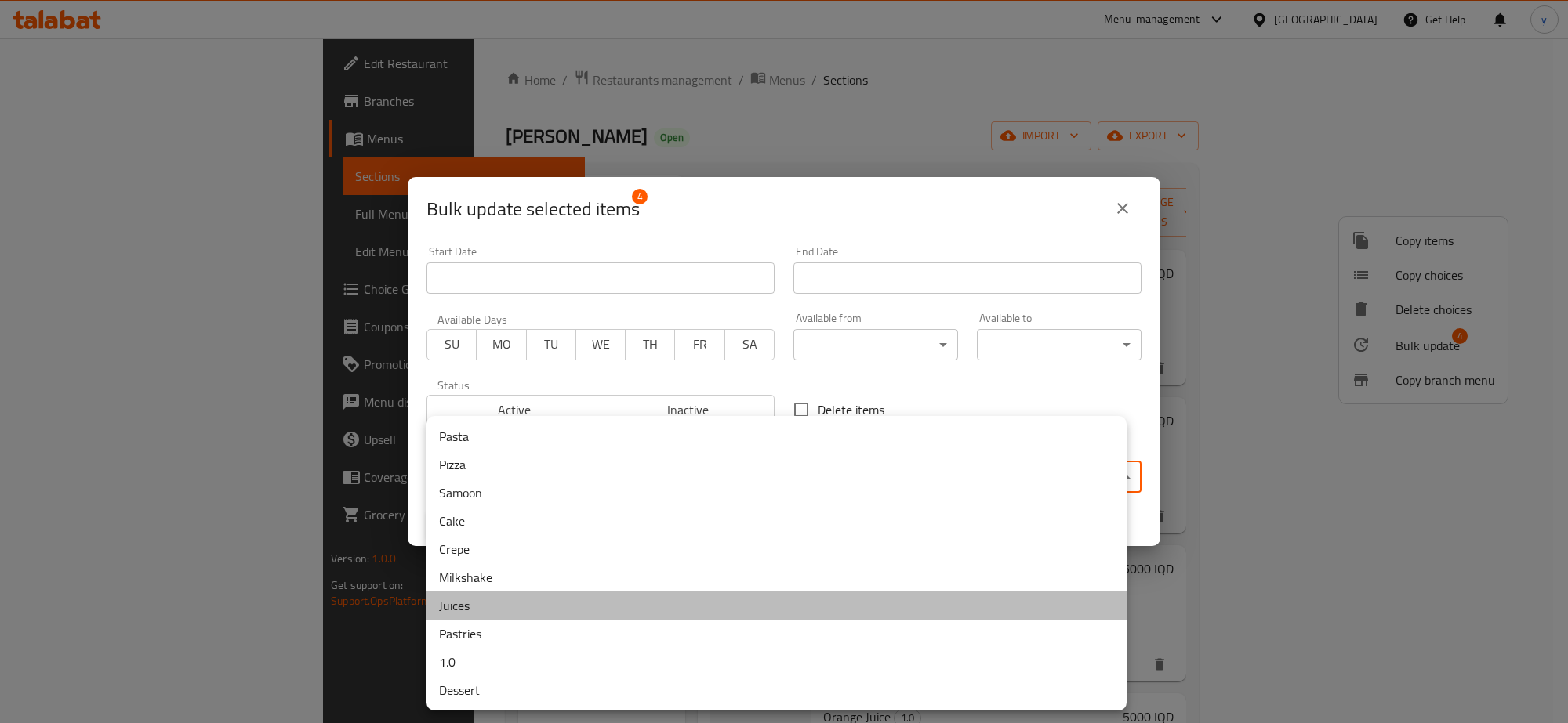
click at [508, 600] on li "Juices" at bounding box center [776, 606] width 700 height 29
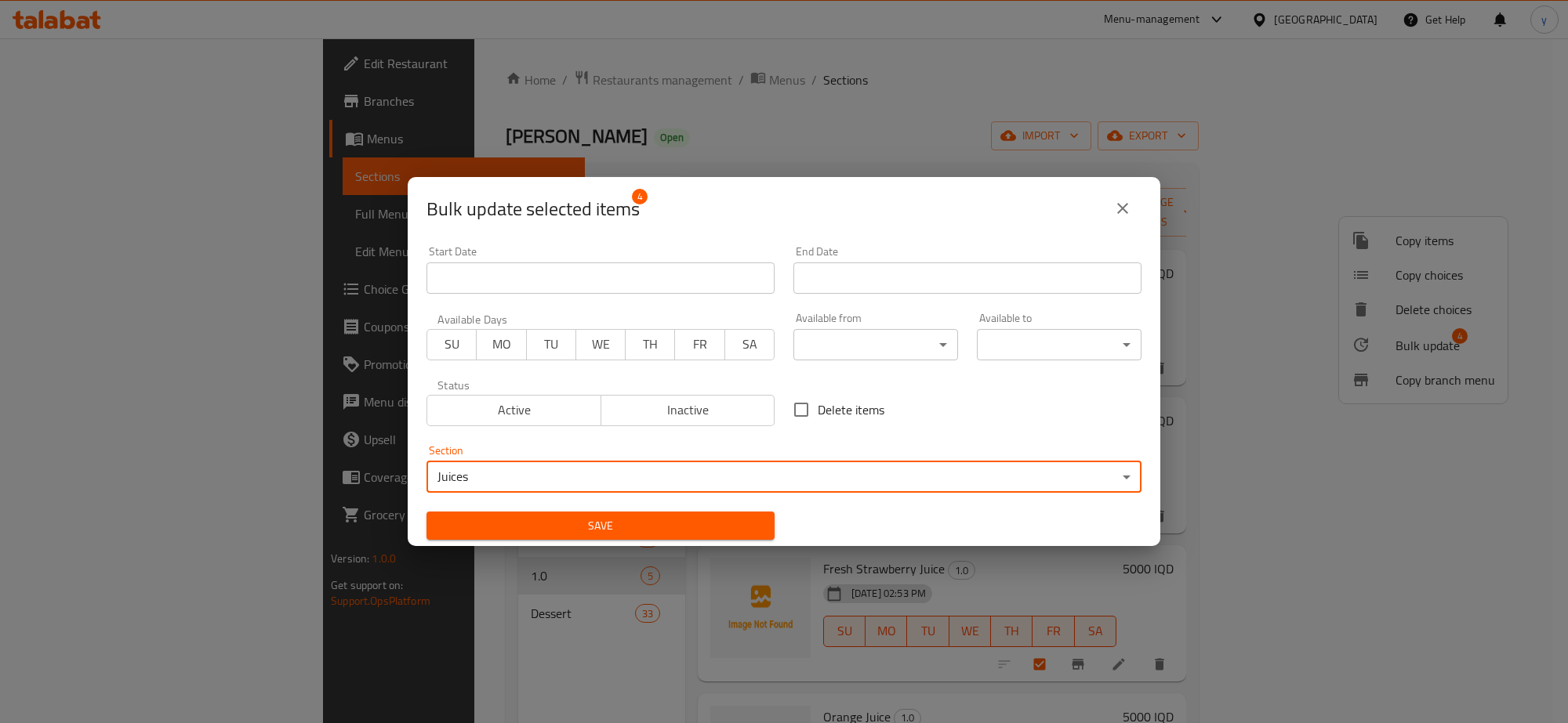
click at [564, 534] on span "Save" at bounding box center [600, 526] width 323 height 19
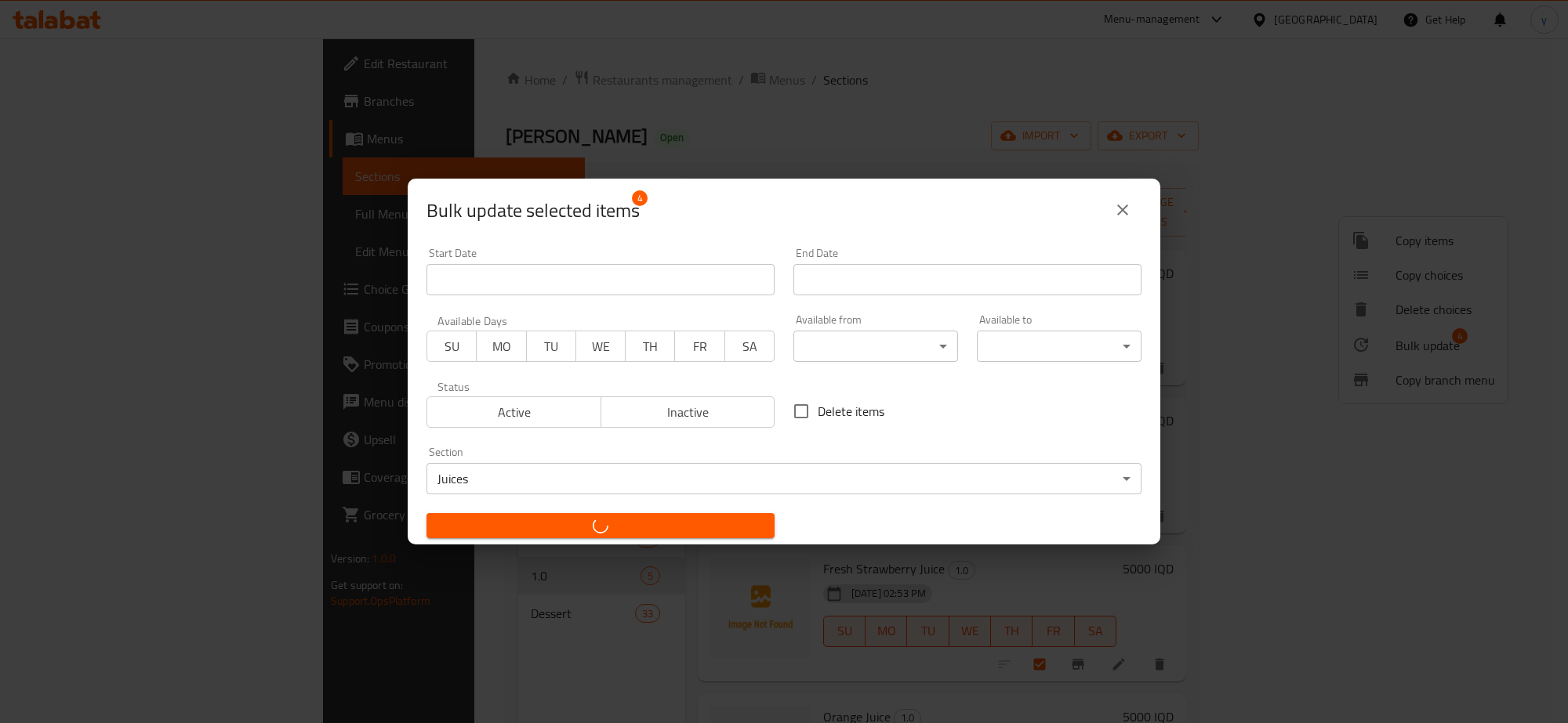
checkbox input "false"
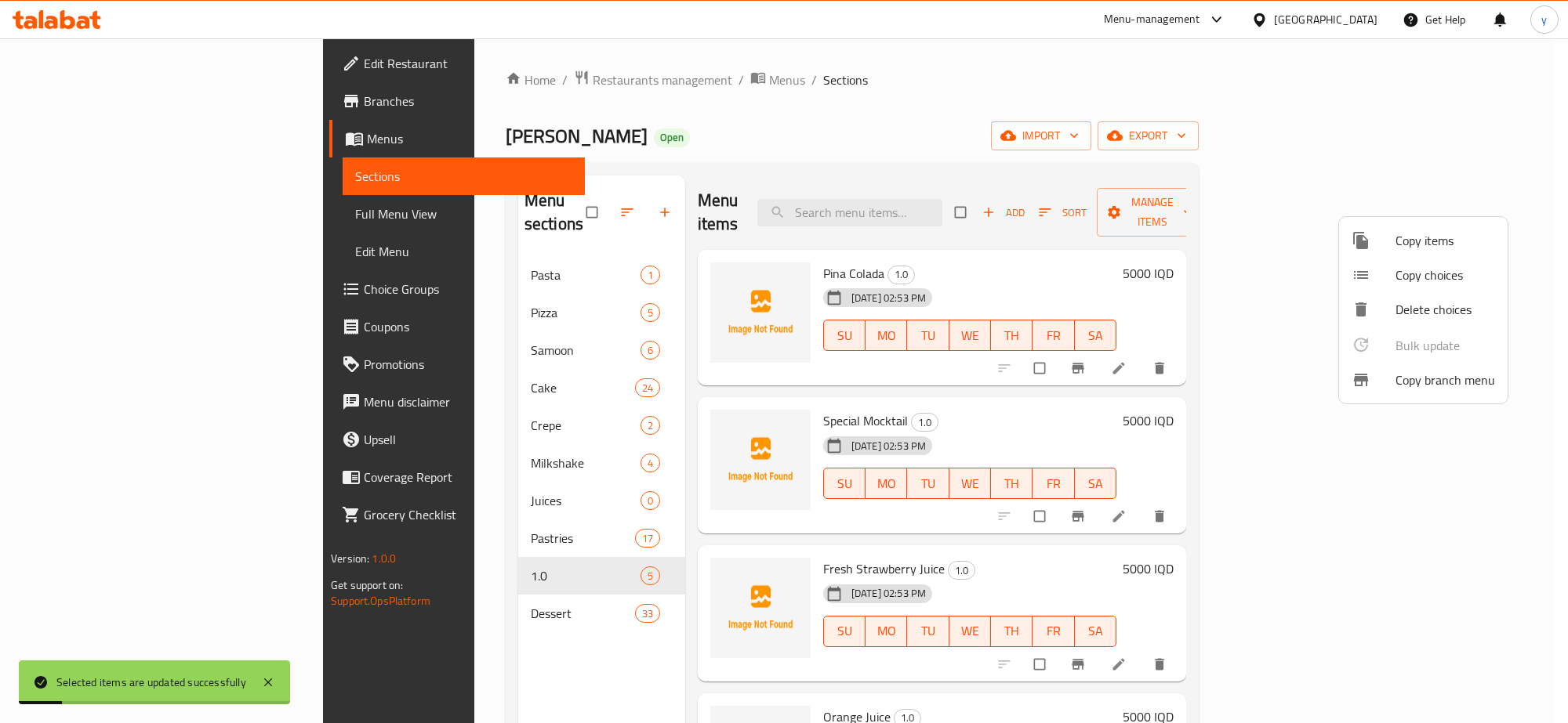
click at [1001, 405] on div at bounding box center [784, 362] width 1568 height 723
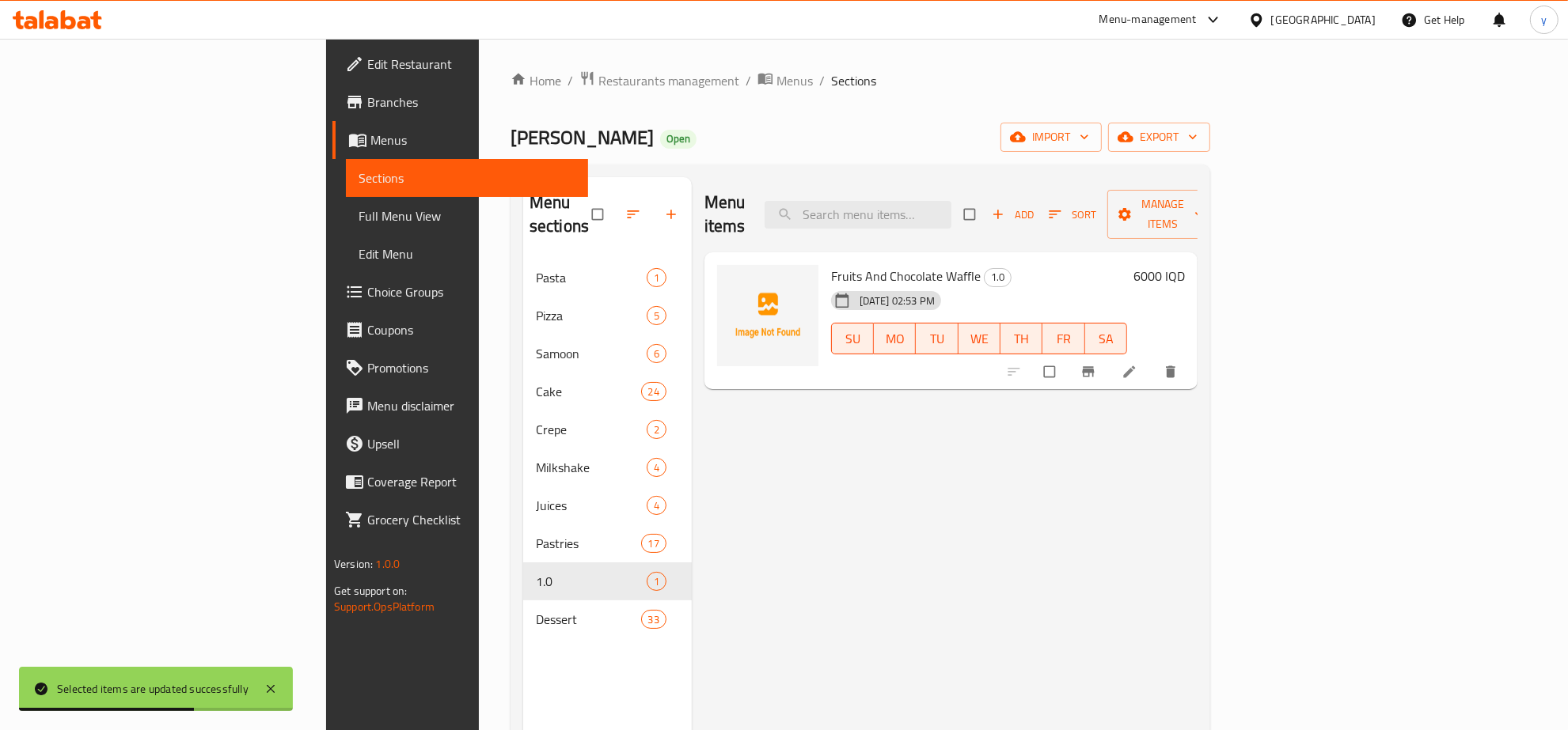
click at [1197, 387] on div "Menu items Add Sort Manage items Fruits And Chocolate Waffle 1.0 [DATE] 02:53 P…" at bounding box center [945, 542] width 506 height 730
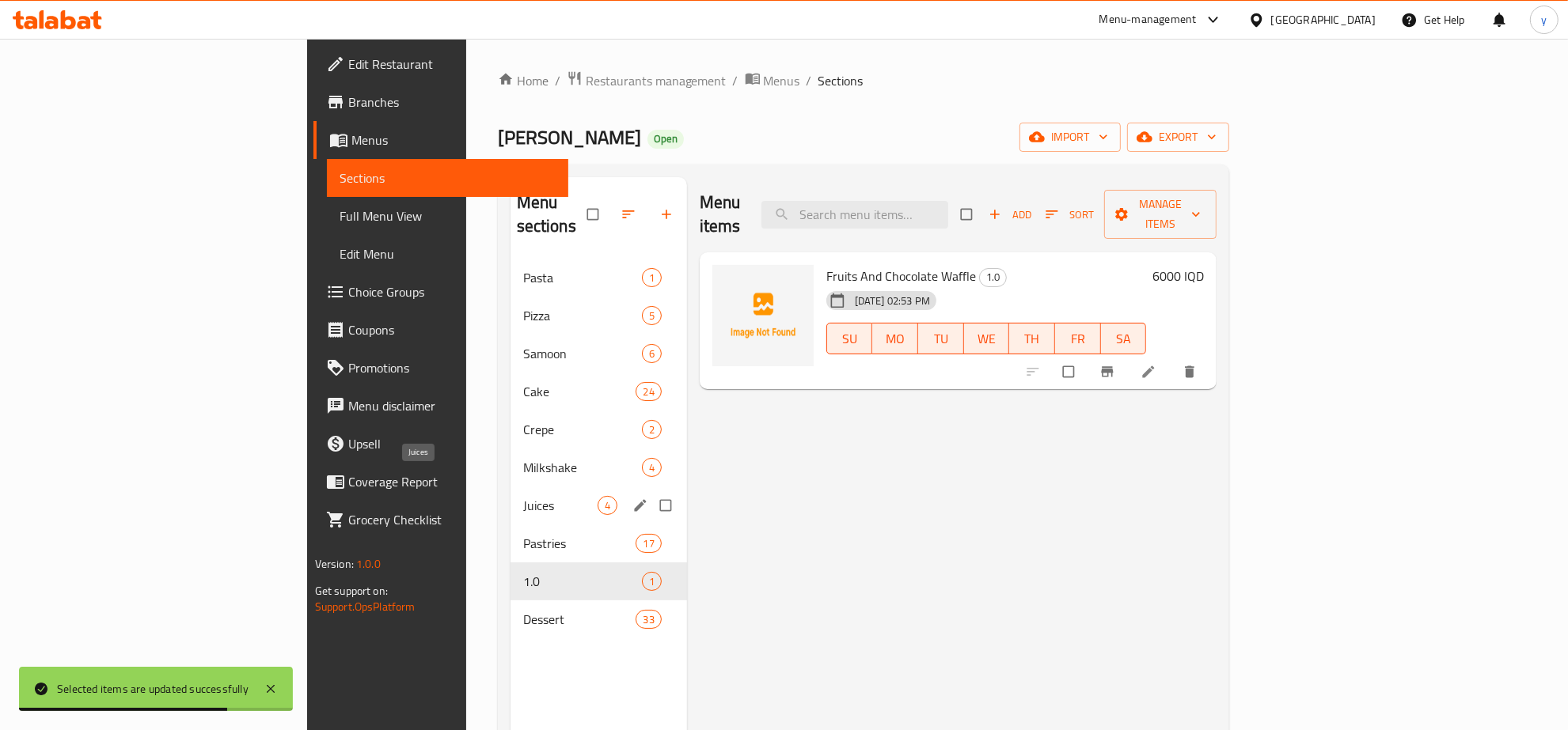
click at [523, 496] on span "Juices" at bounding box center [560, 505] width 75 height 19
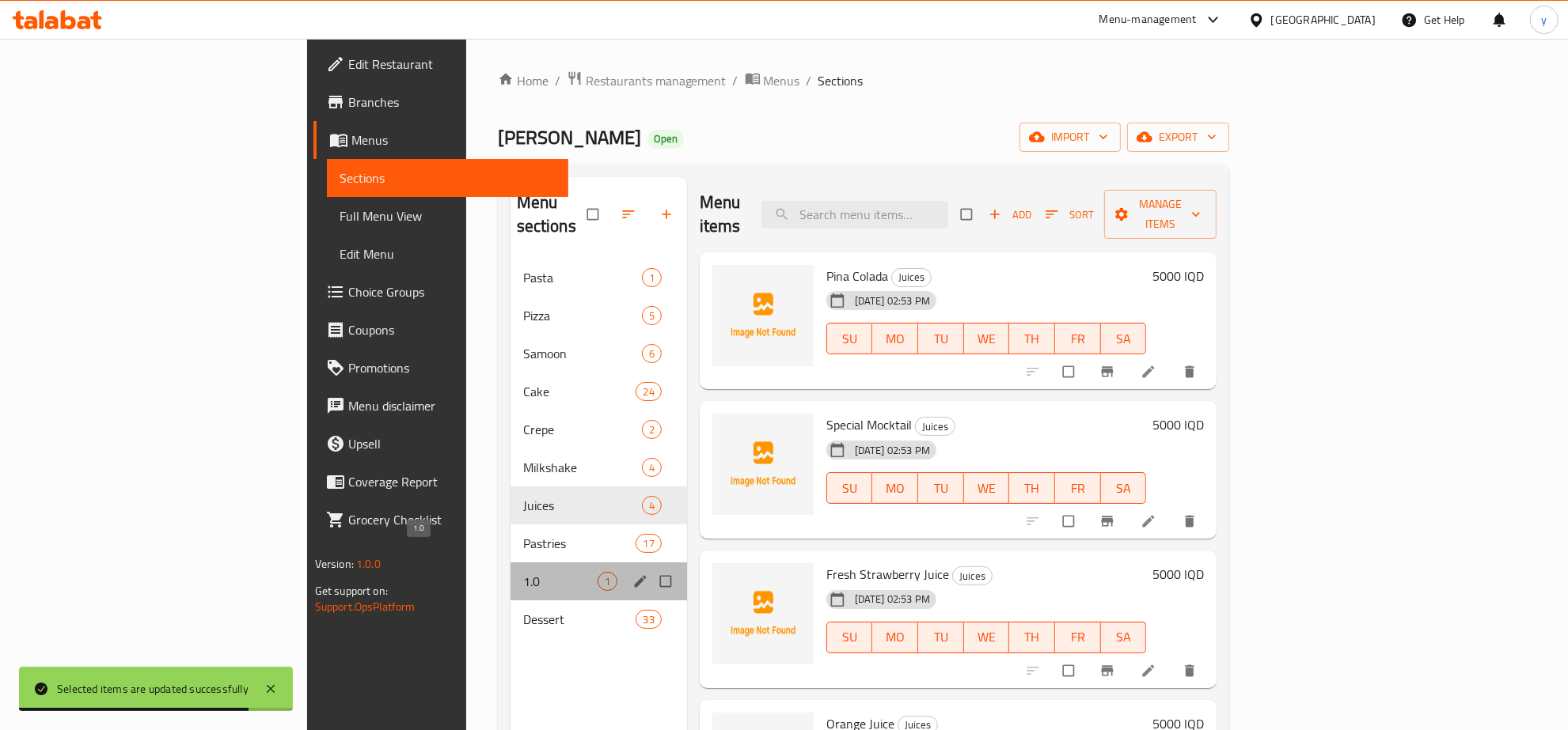
click at [523, 572] on span "1.0" at bounding box center [560, 582] width 75 height 19
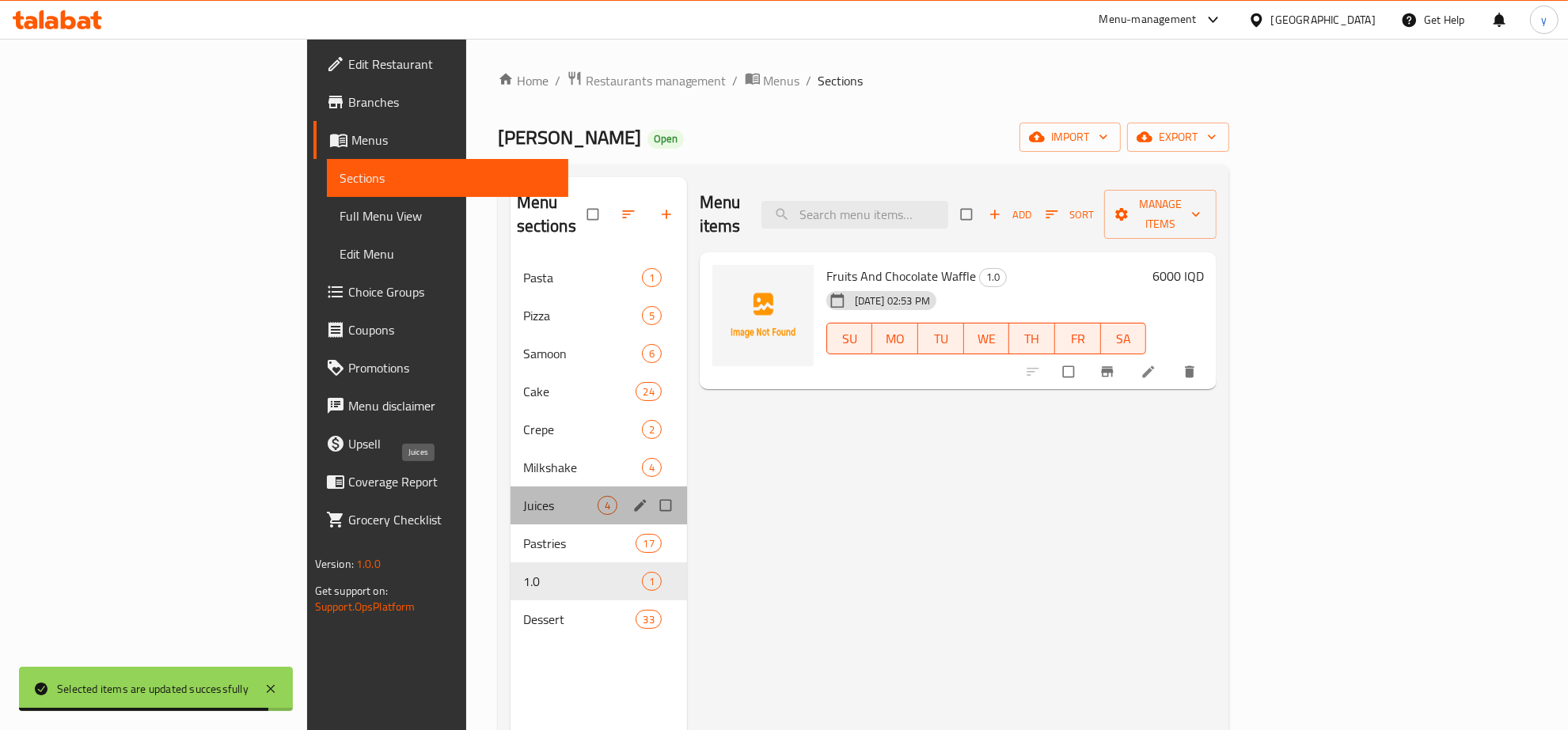
click at [523, 496] on span "Juices" at bounding box center [560, 505] width 75 height 19
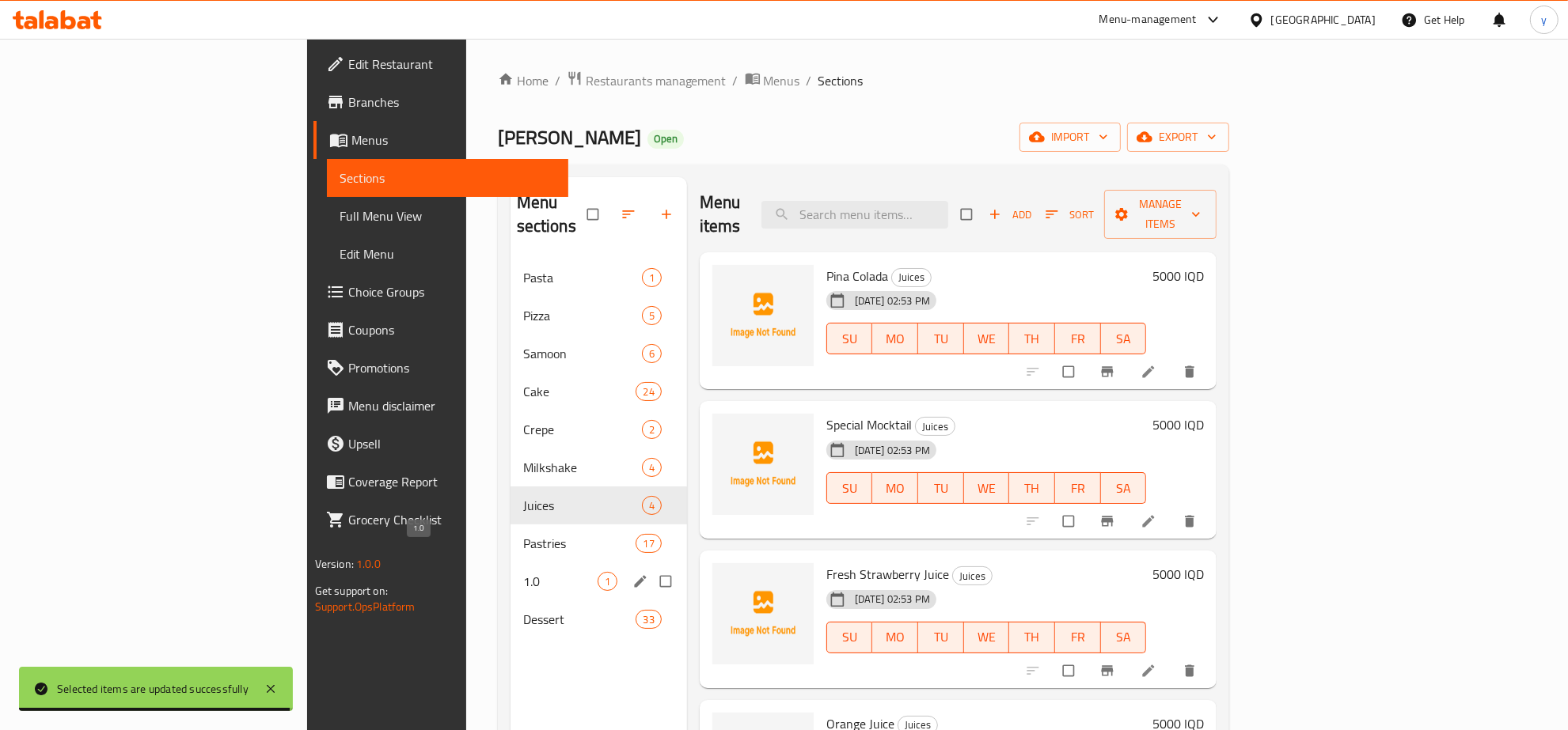
click at [523, 572] on span "1.0" at bounding box center [560, 582] width 75 height 19
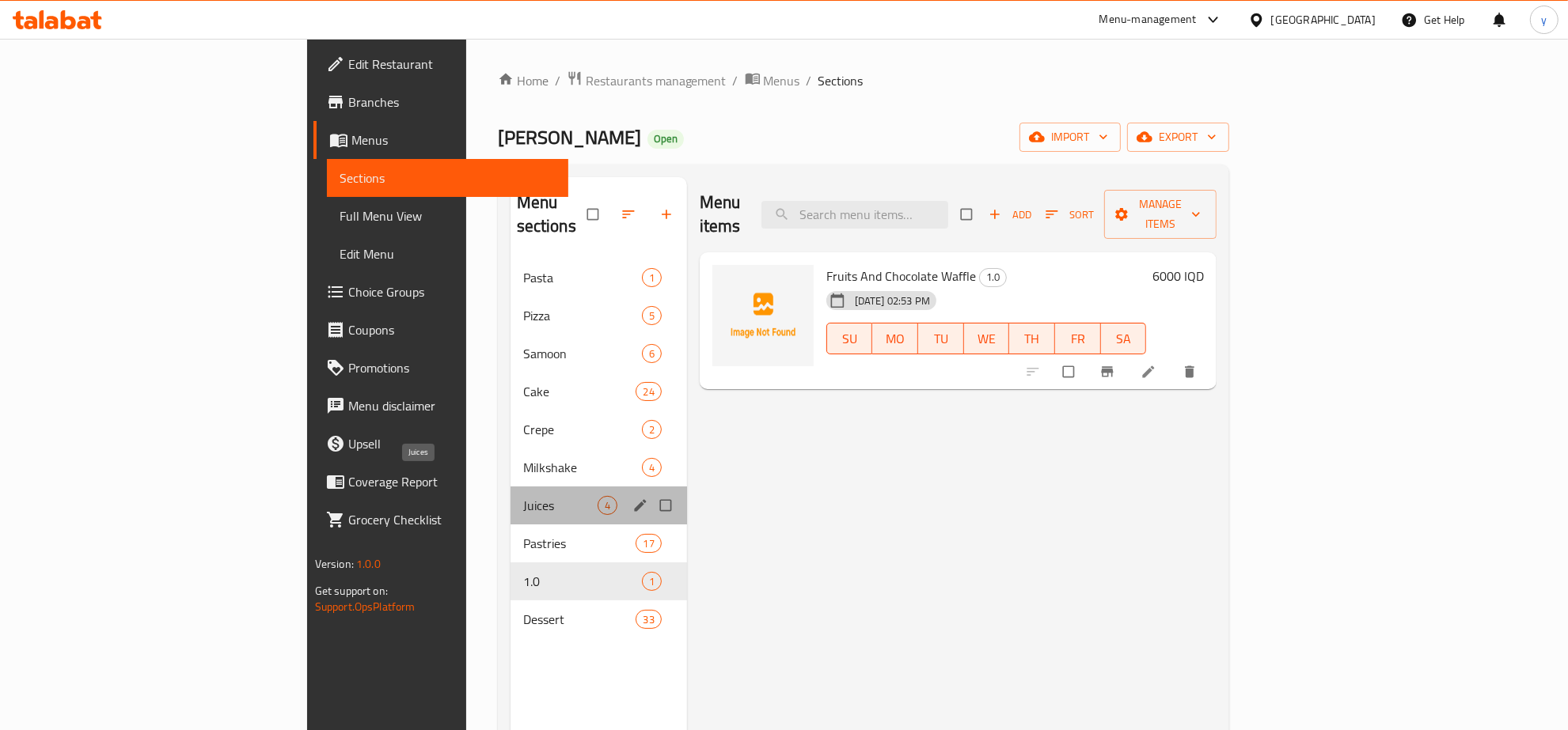
click at [523, 496] on span "Juices" at bounding box center [560, 505] width 75 height 19
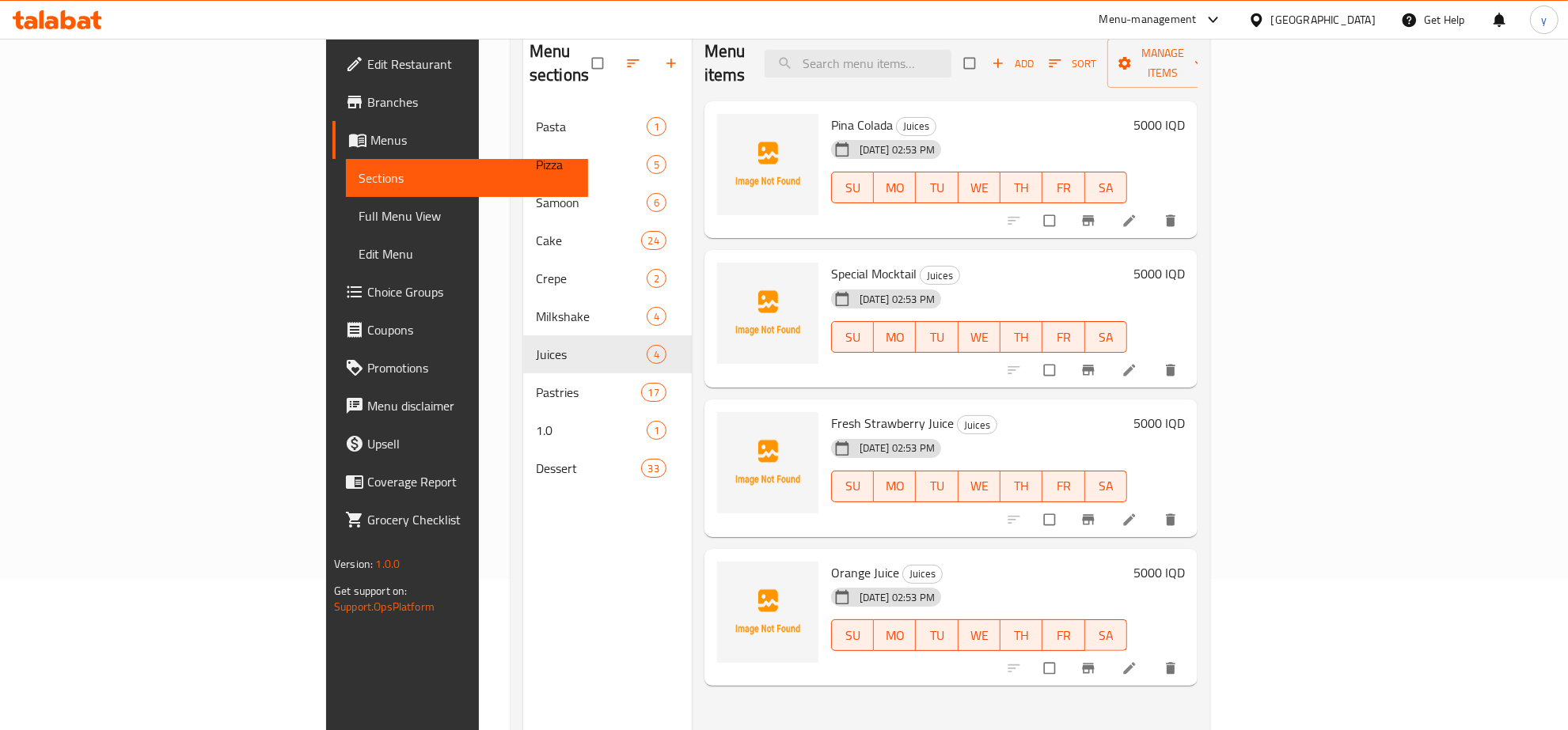
scroll to position [222, 0]
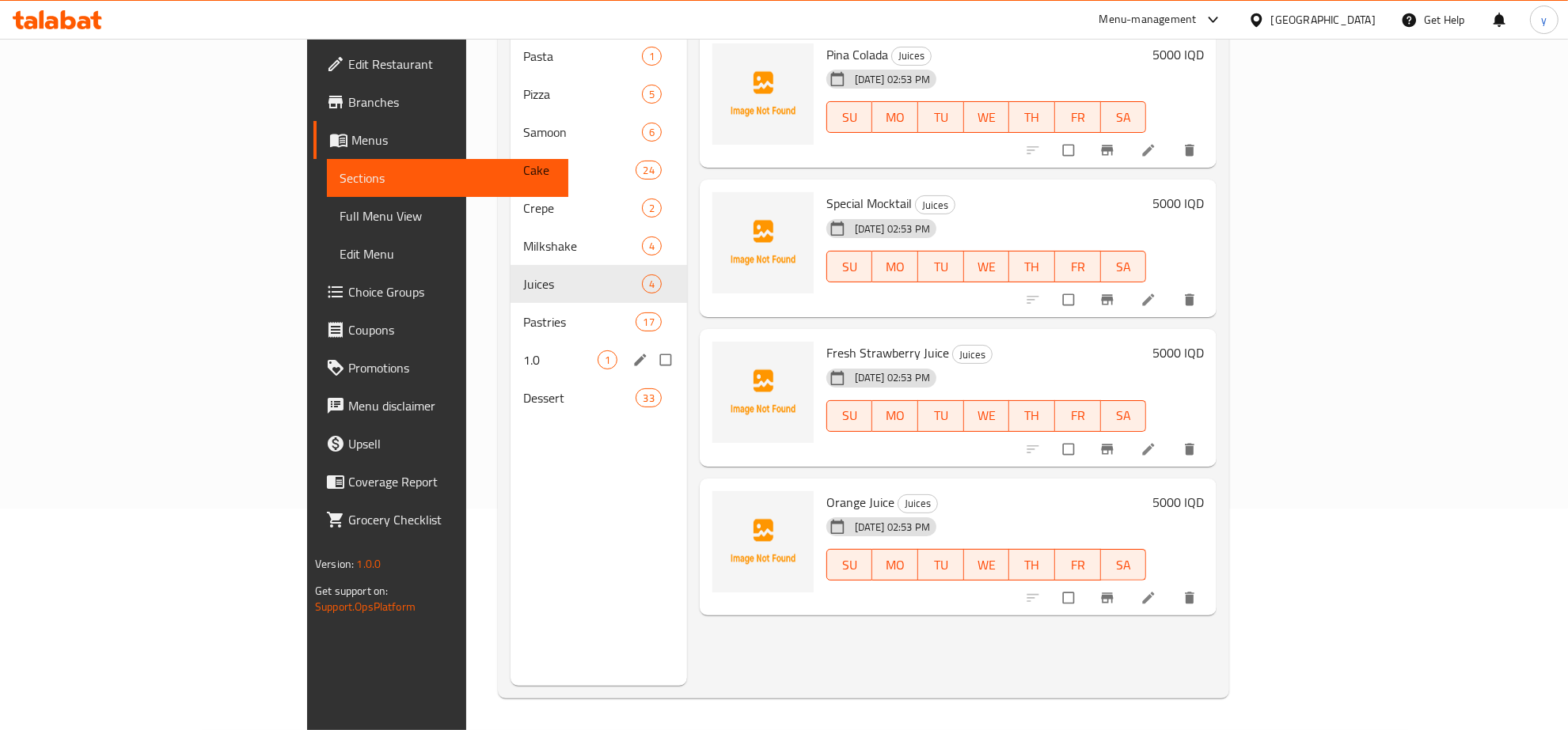
click at [511, 341] on div "1.0 1" at bounding box center [599, 359] width 177 height 38
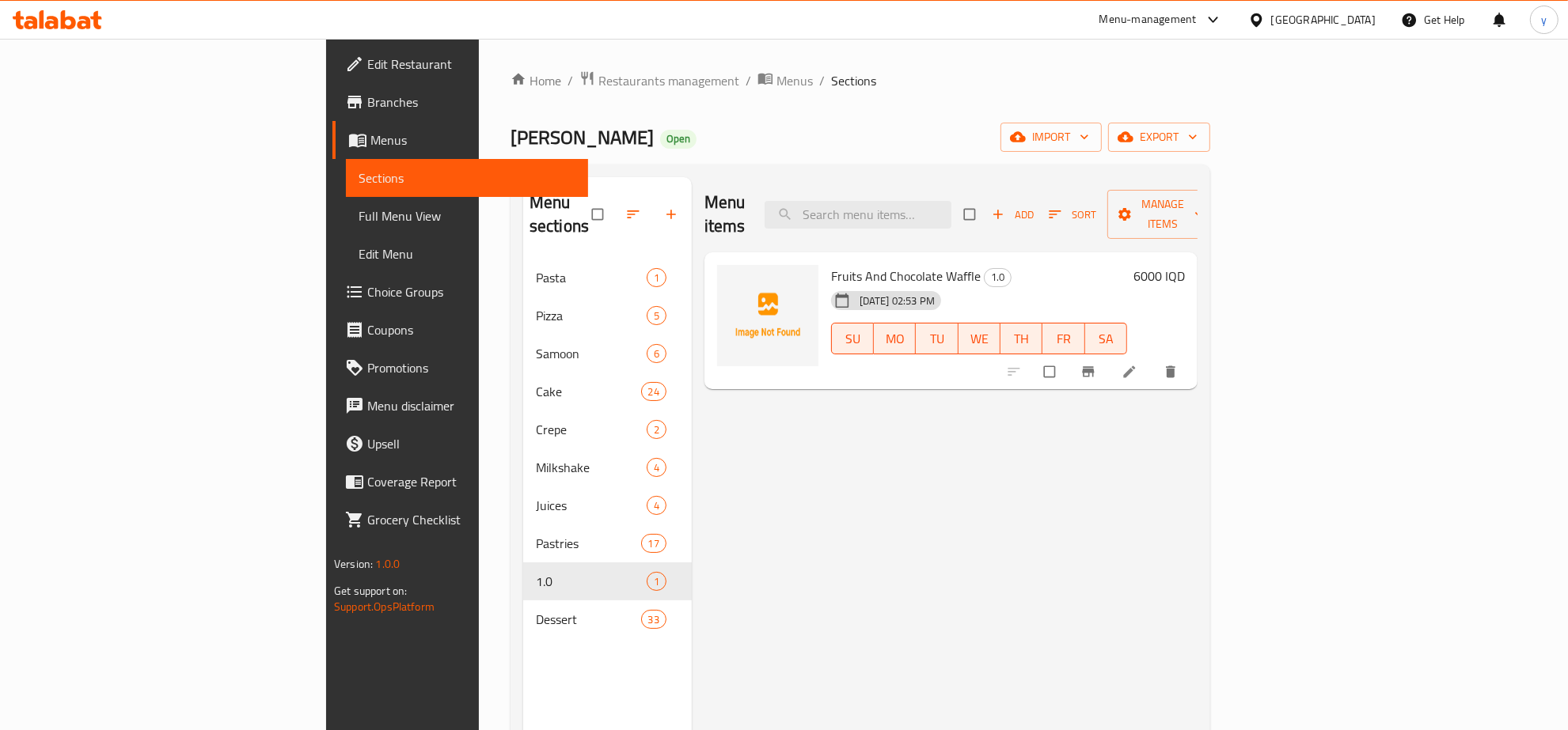
click at [720, 528] on div "Menu items Add Sort Manage items Fruits And Chocolate Waffle 1.0 [DATE] 02:53 P…" at bounding box center [945, 542] width 506 height 730
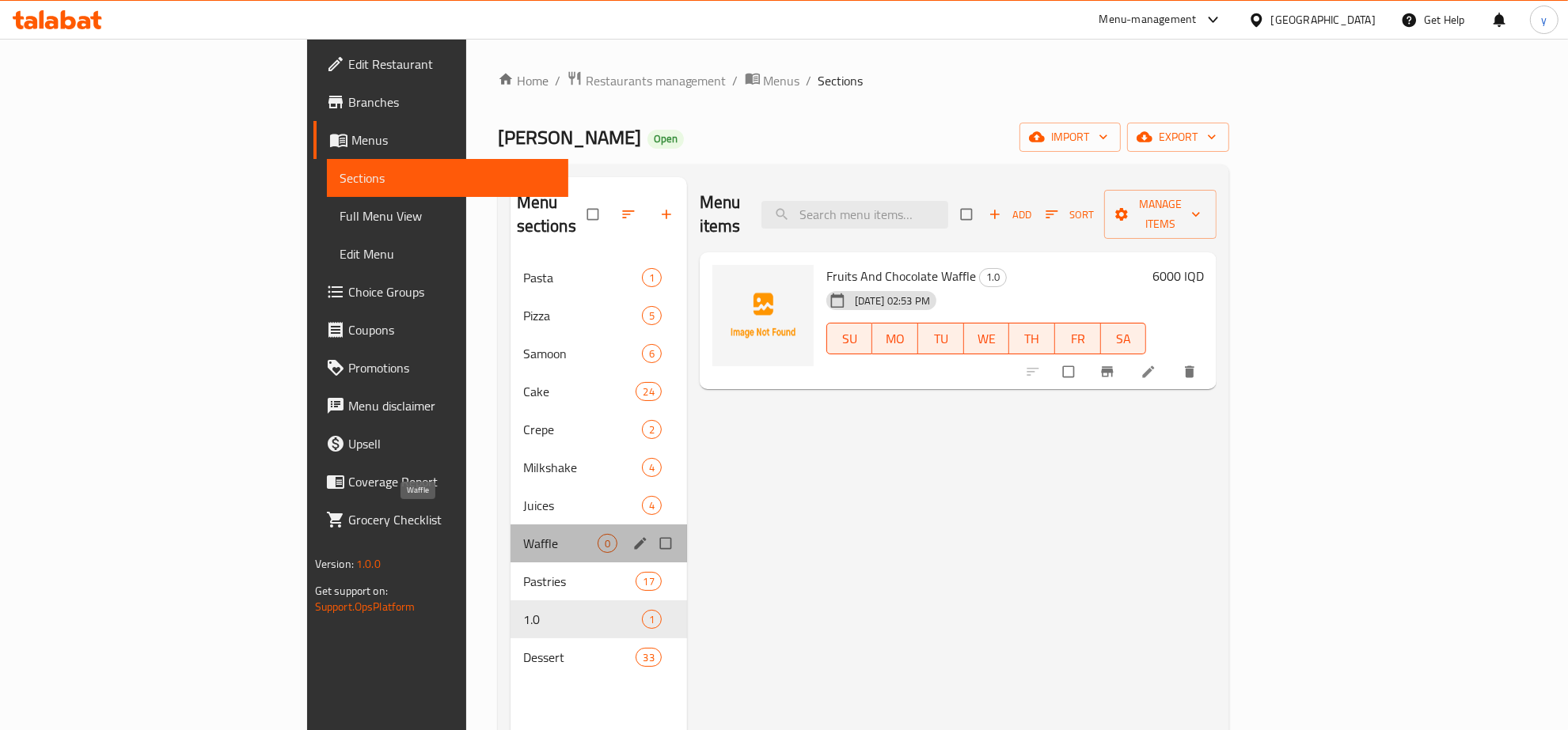
click at [523, 534] on span "Waffle" at bounding box center [560, 543] width 75 height 19
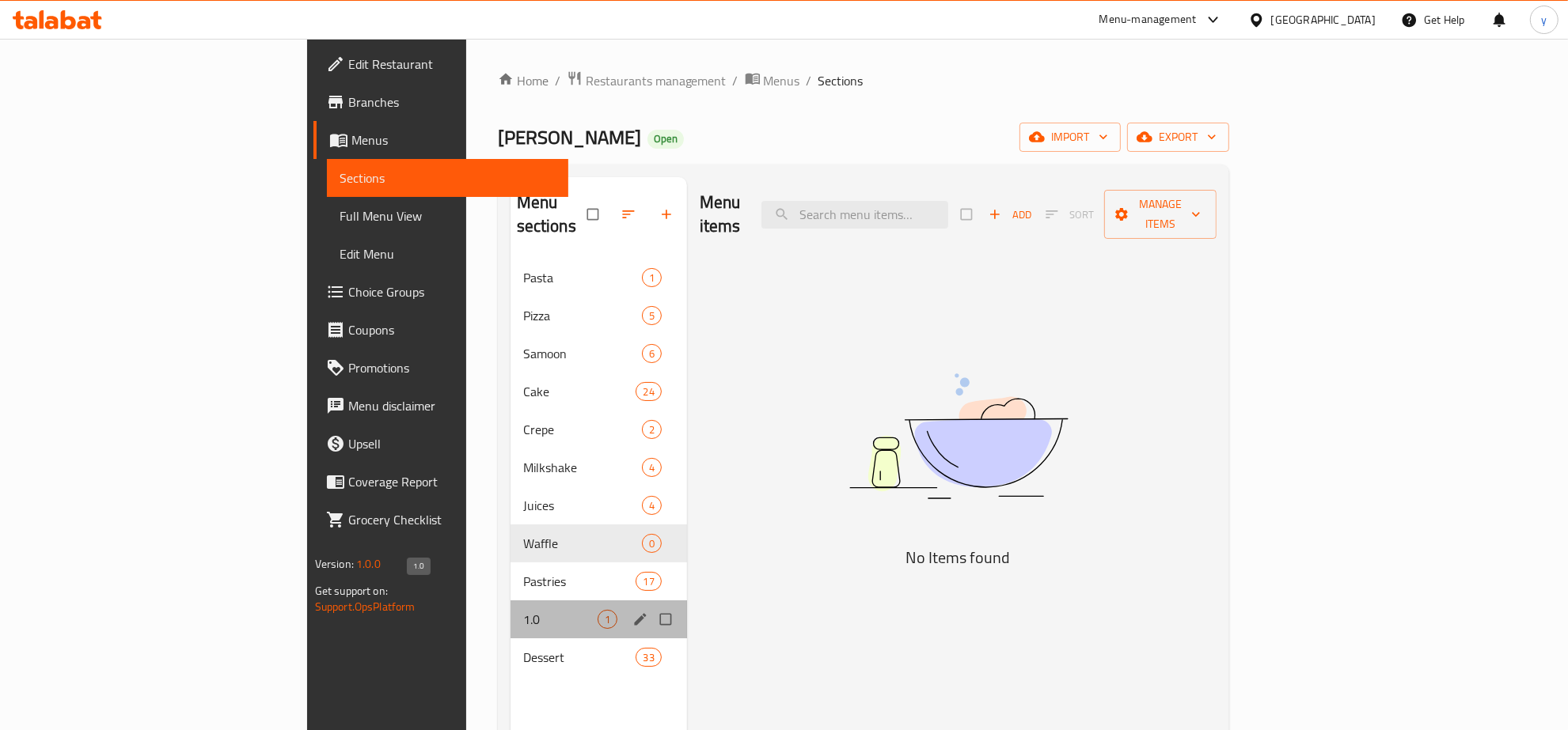
click at [523, 611] on span "1.0" at bounding box center [560, 620] width 75 height 19
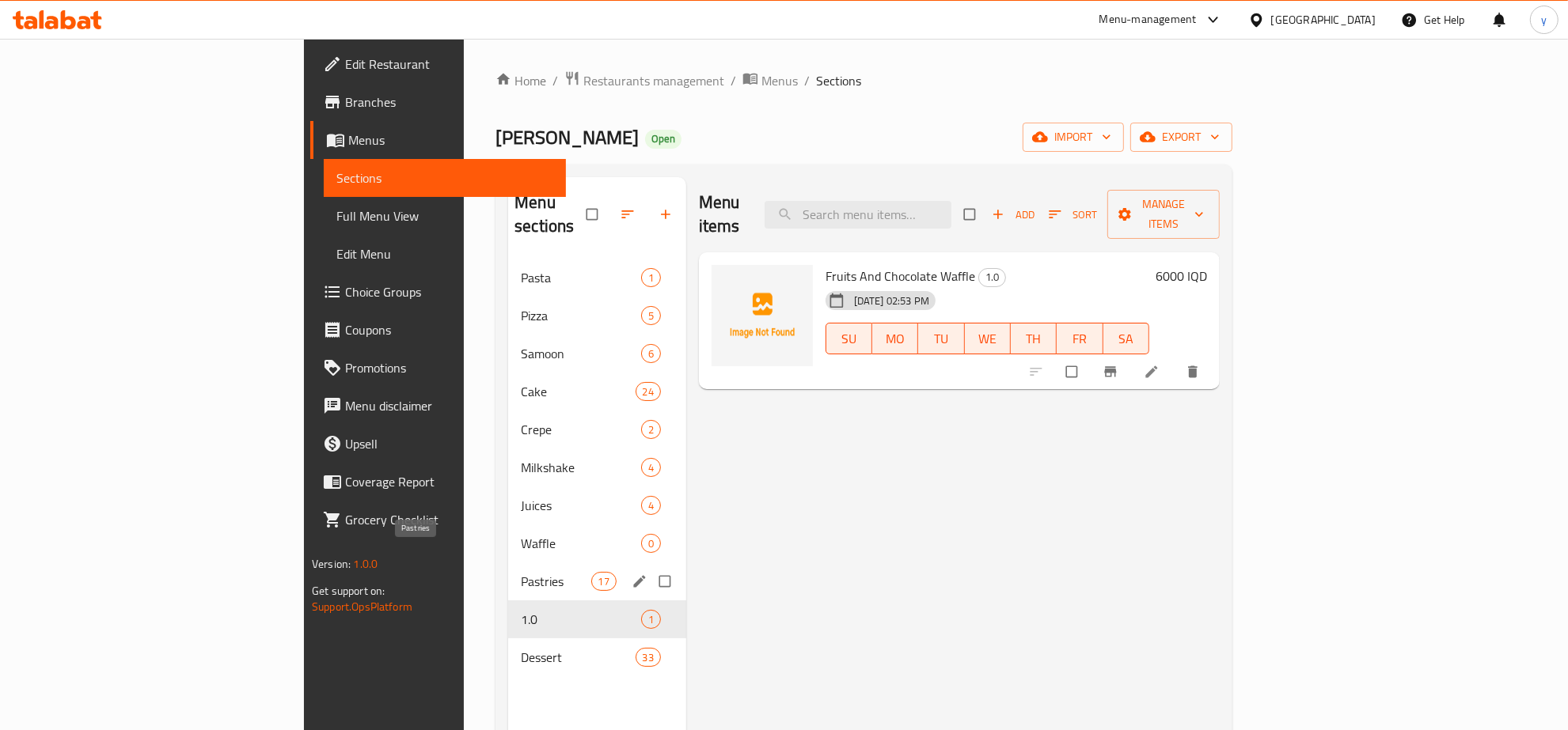
click at [521, 572] on span "Pastries" at bounding box center [556, 582] width 70 height 19
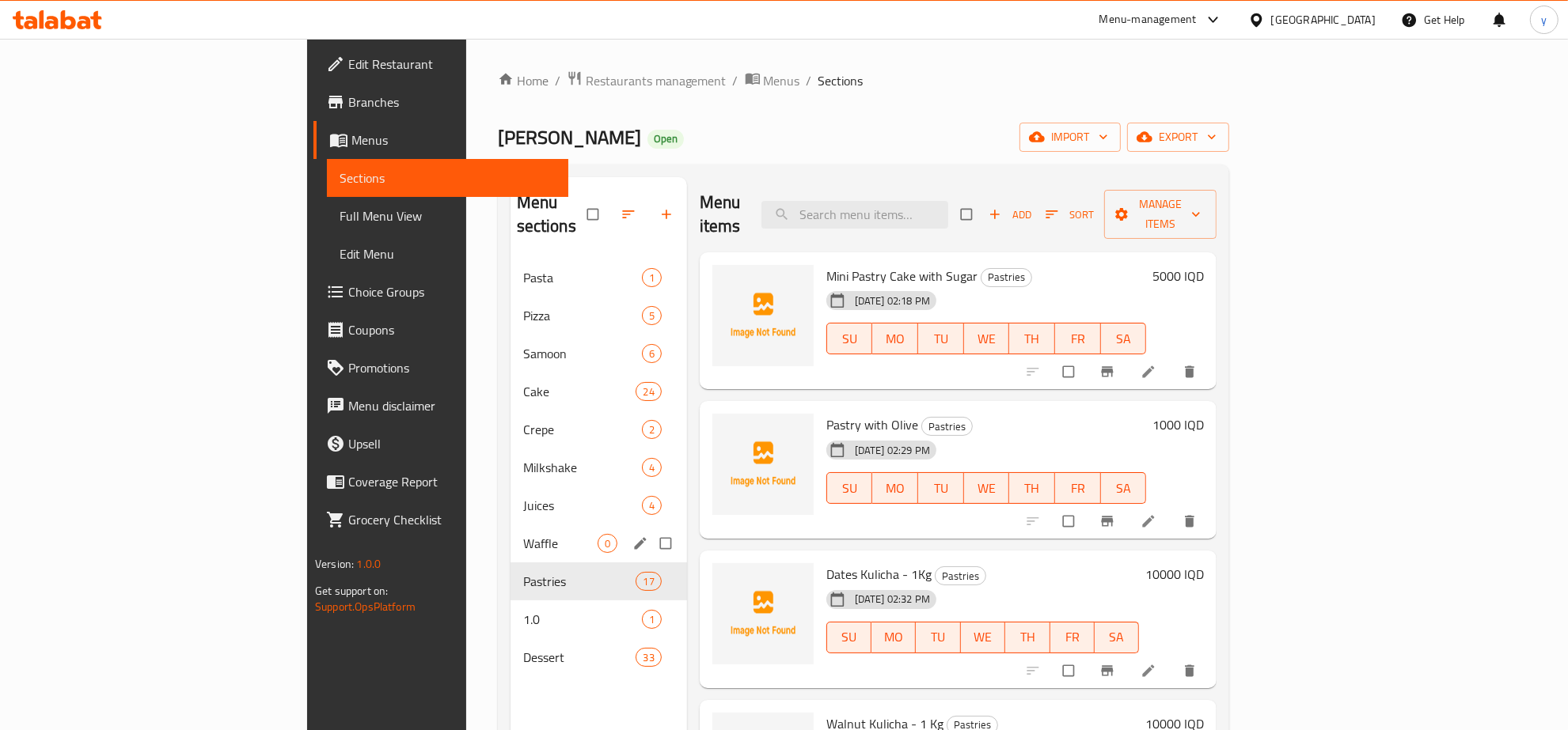
click at [511, 525] on div "Waffle 0" at bounding box center [599, 543] width 177 height 38
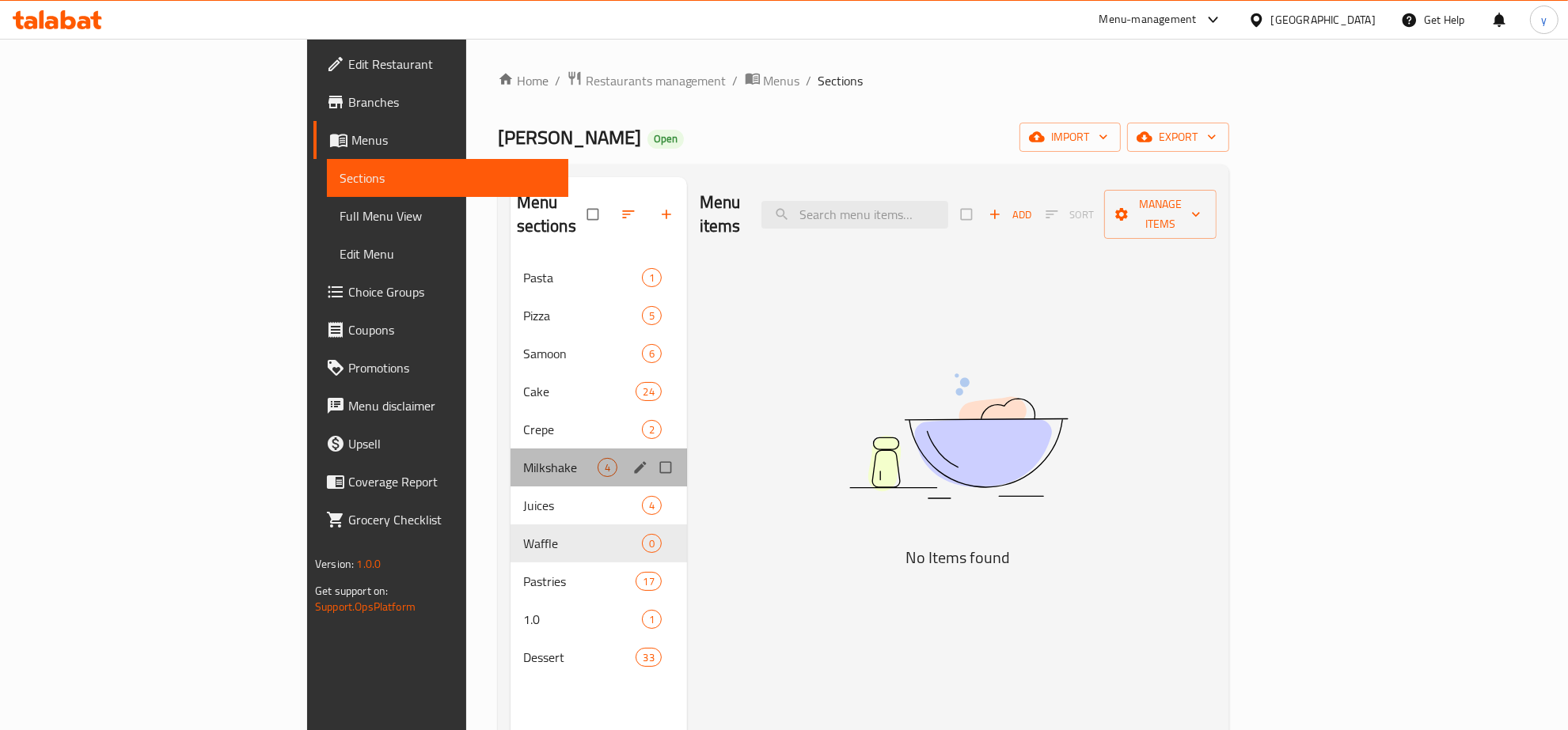
click at [511, 461] on div "Milkshake 4" at bounding box center [599, 468] width 177 height 38
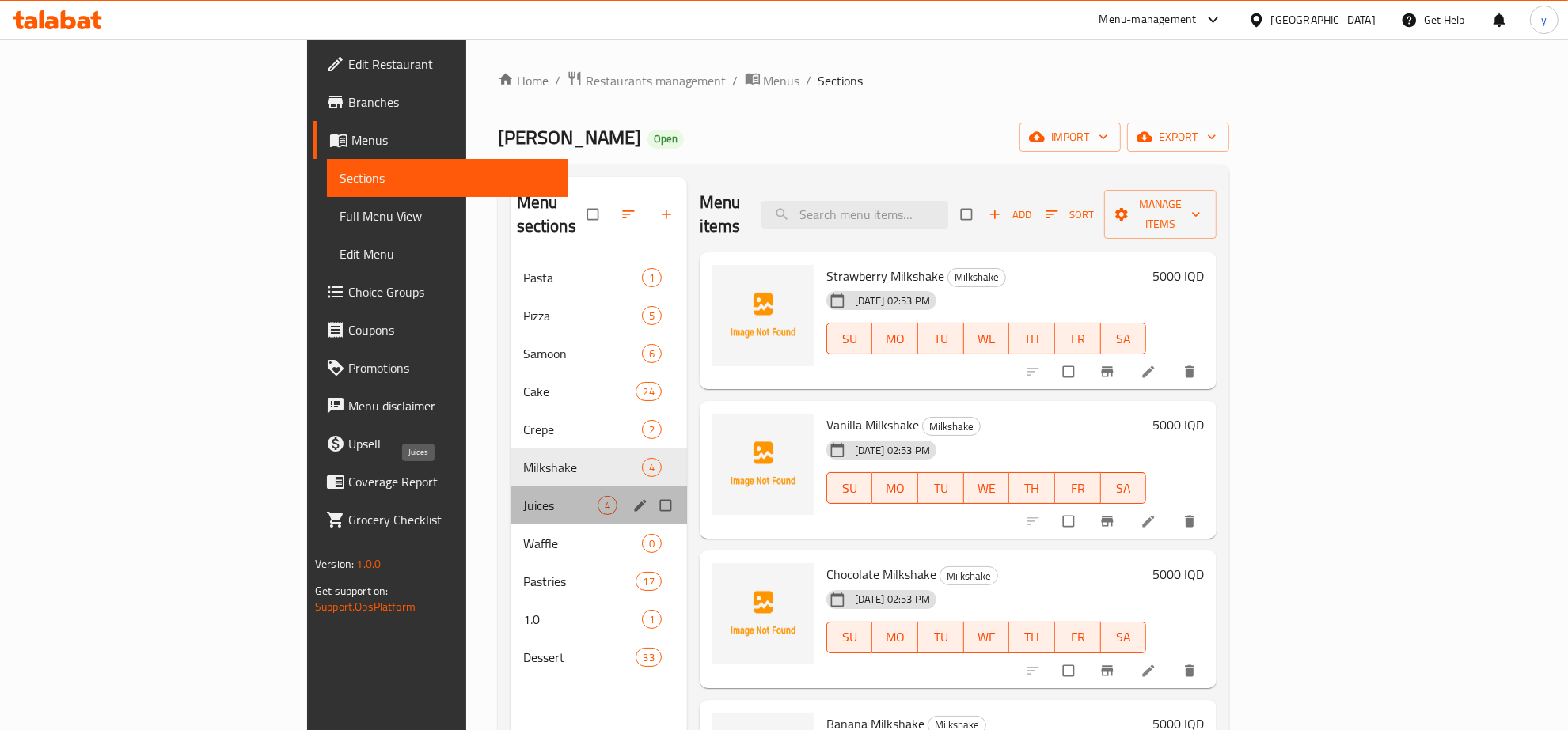
click at [523, 496] on span "Juices" at bounding box center [560, 505] width 75 height 19
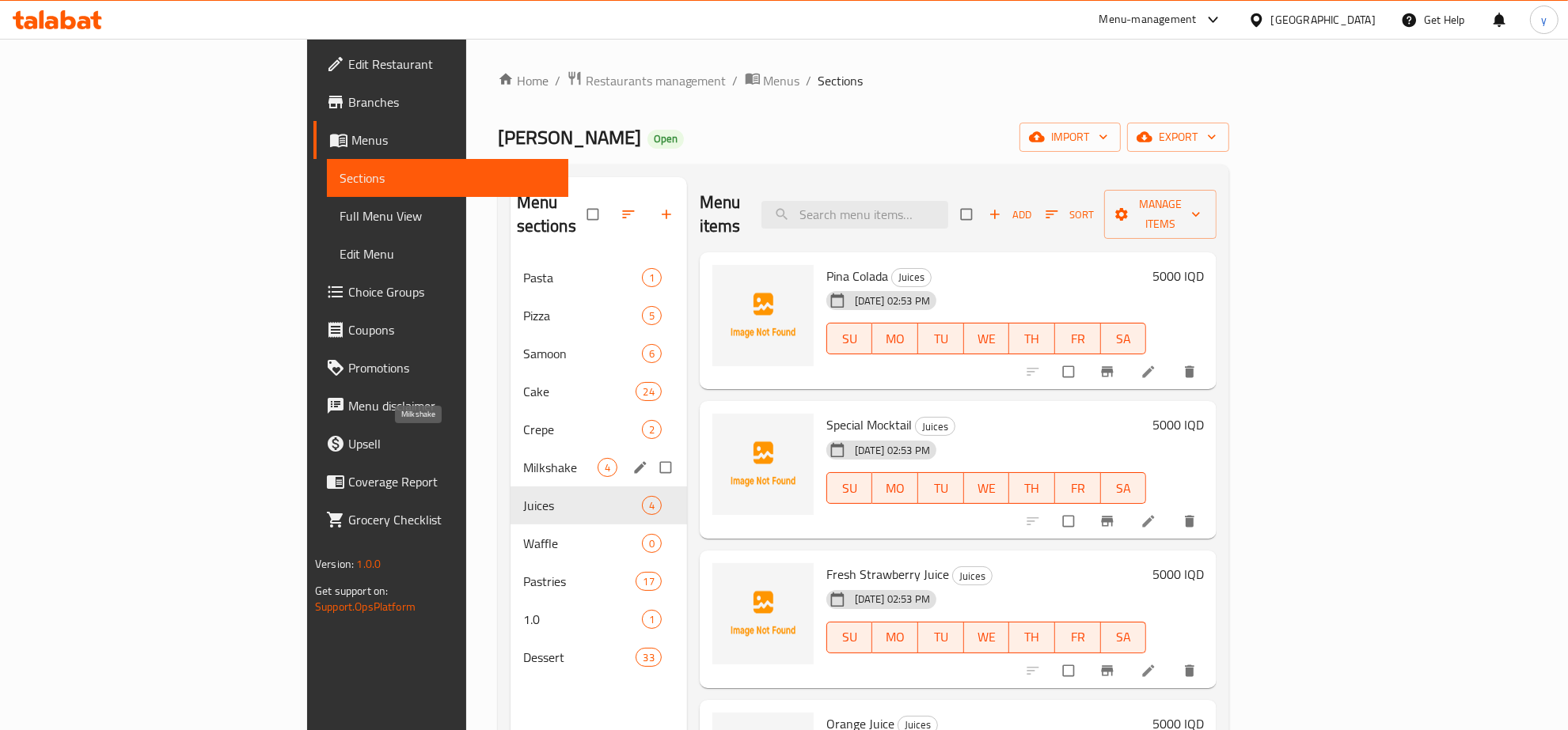
click at [523, 458] on span "Milkshake" at bounding box center [560, 468] width 75 height 19
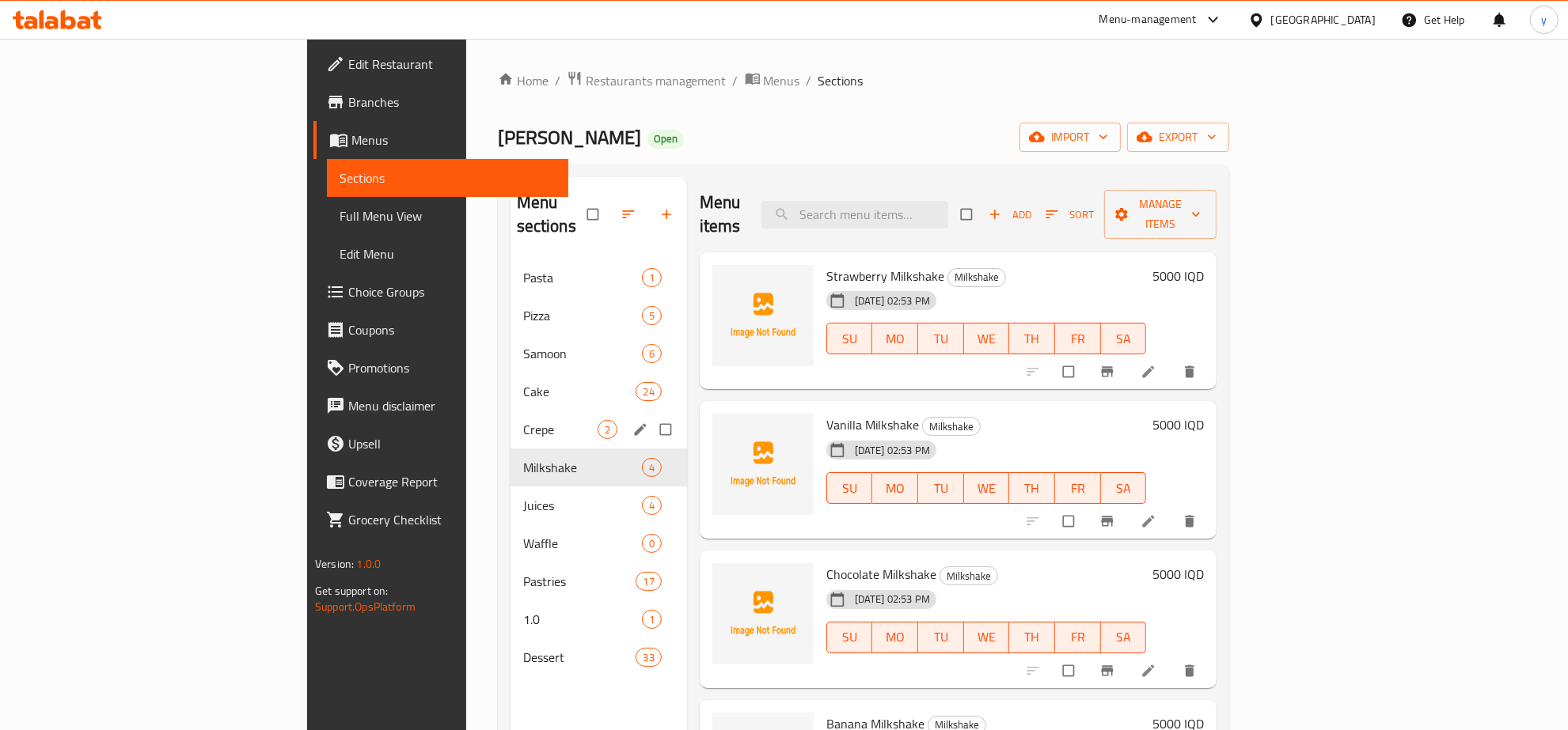
click at [511, 411] on div "Crepe 2" at bounding box center [599, 429] width 177 height 38
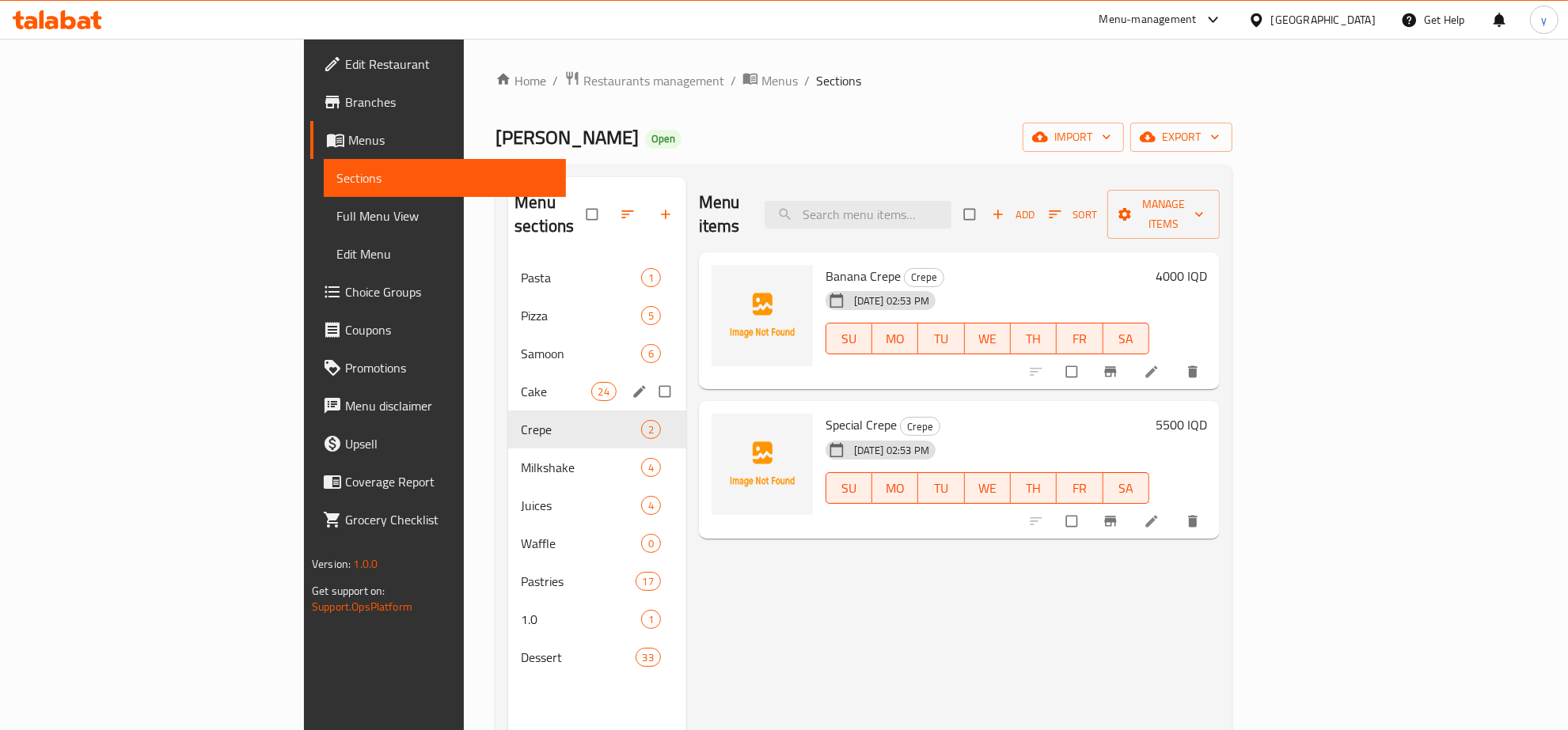
click at [508, 372] on div "Cake 24" at bounding box center [597, 391] width 178 height 38
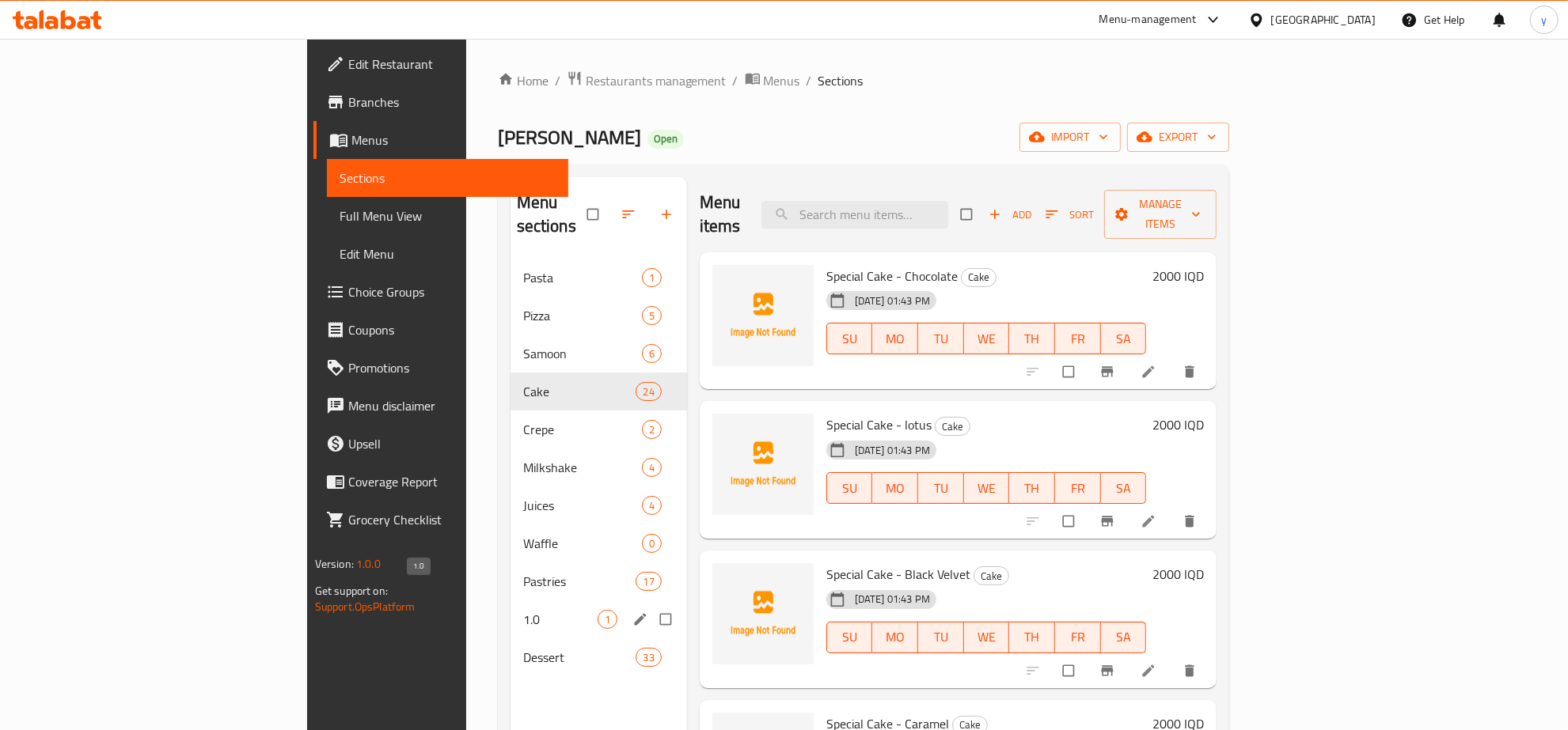
click at [523, 611] on span "1.0" at bounding box center [560, 620] width 75 height 19
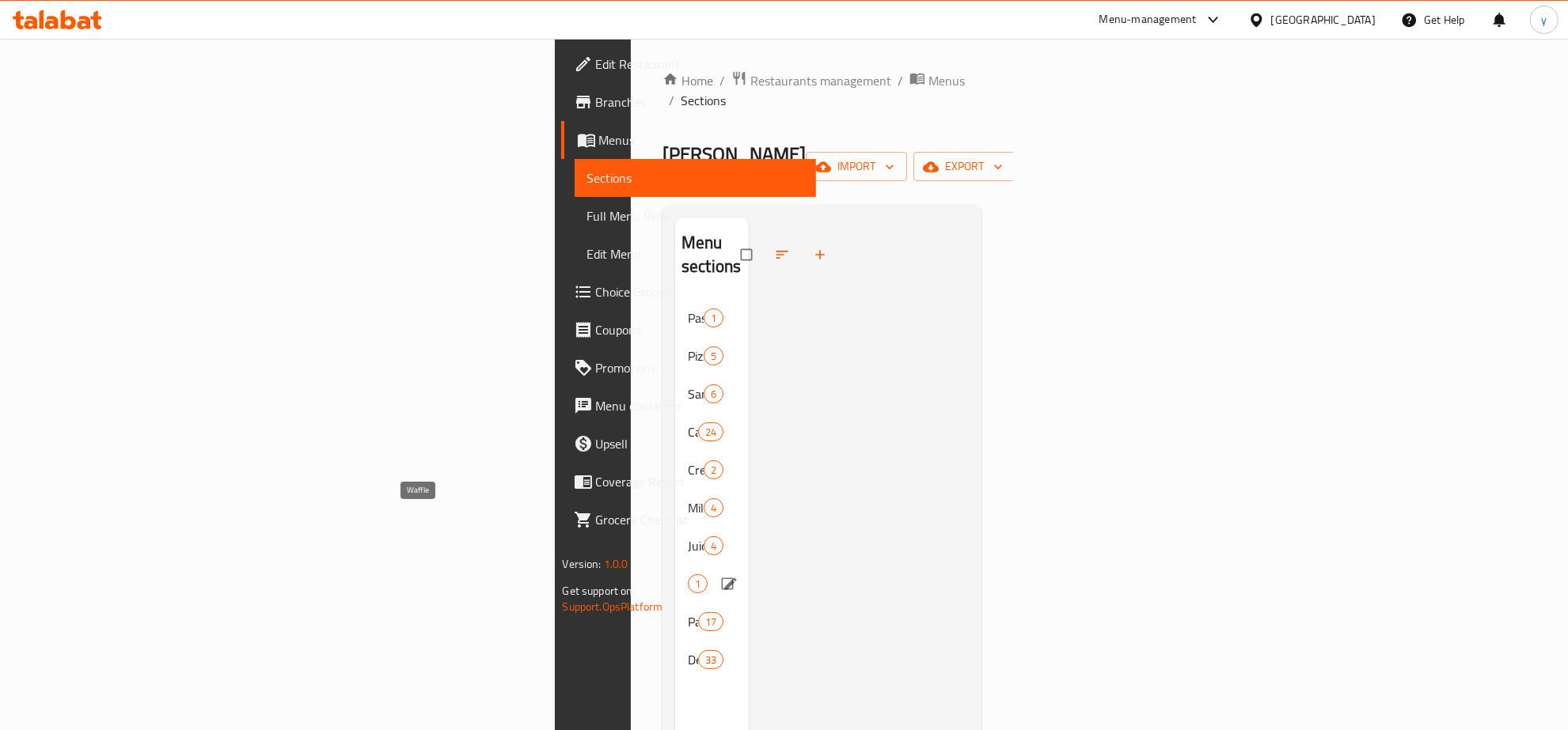
click at [688, 574] on span "Waffle" at bounding box center [688, 583] width 0 height 19
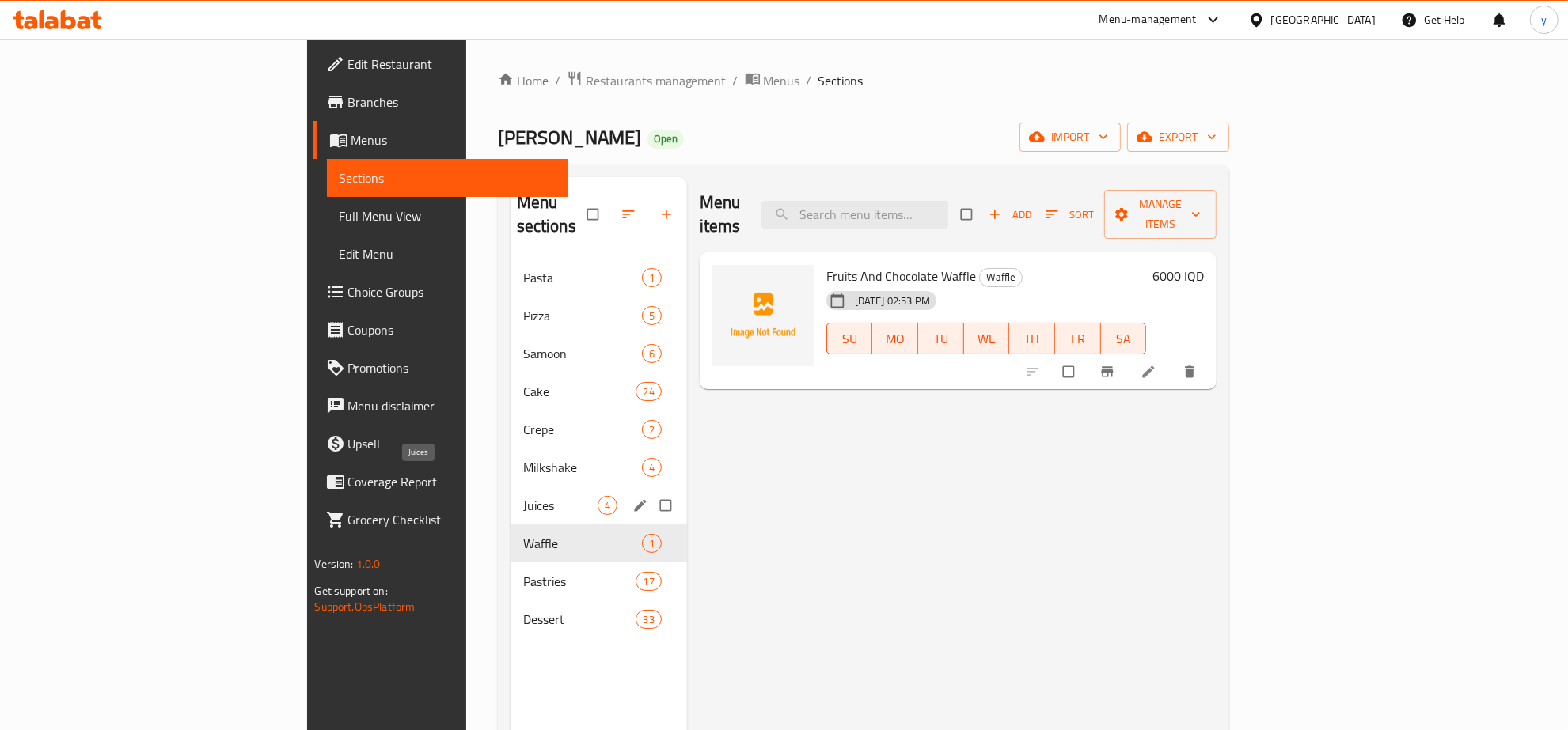
click at [511, 486] on div "Juices 4" at bounding box center [599, 505] width 177 height 38
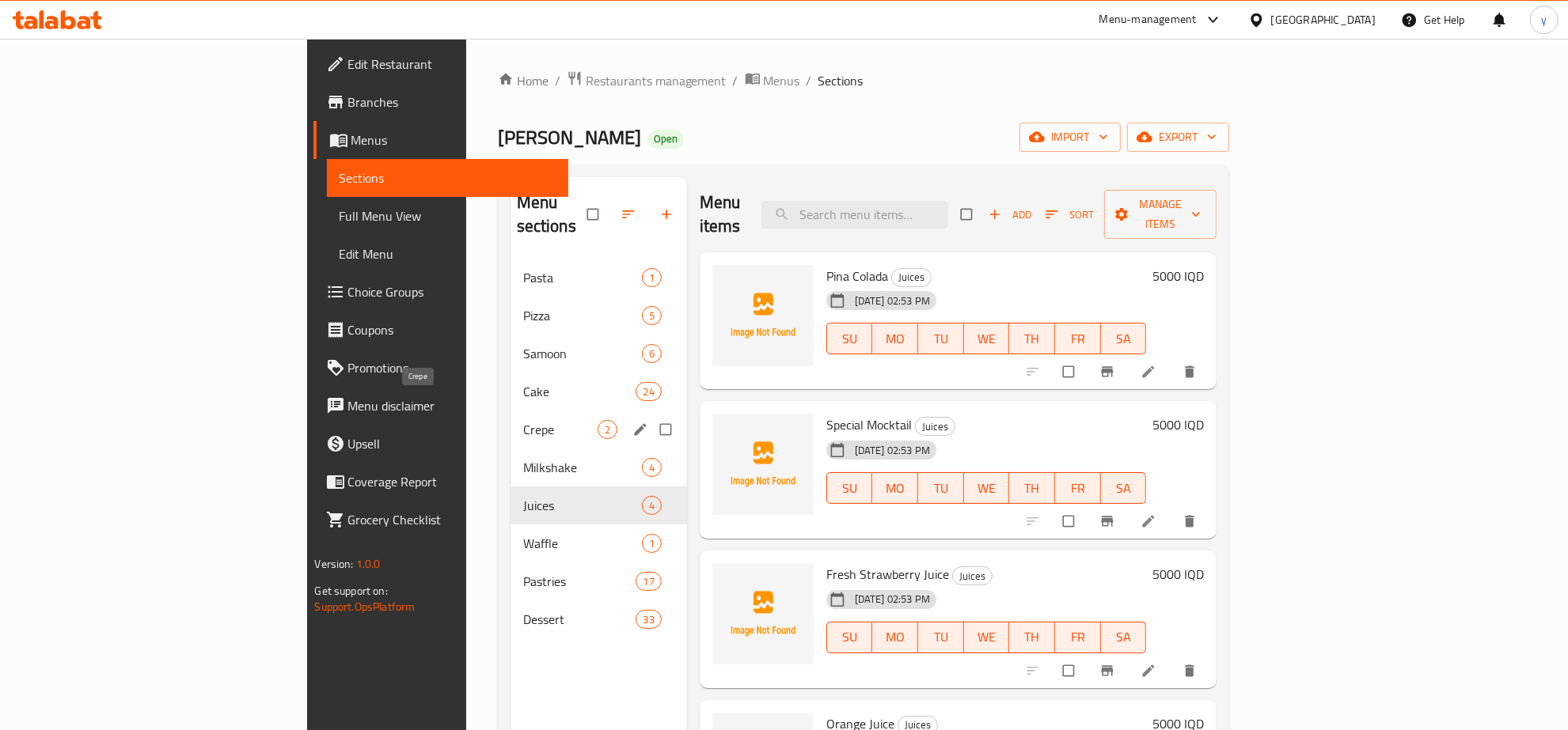
click at [523, 420] on span "Crepe" at bounding box center [560, 429] width 75 height 19
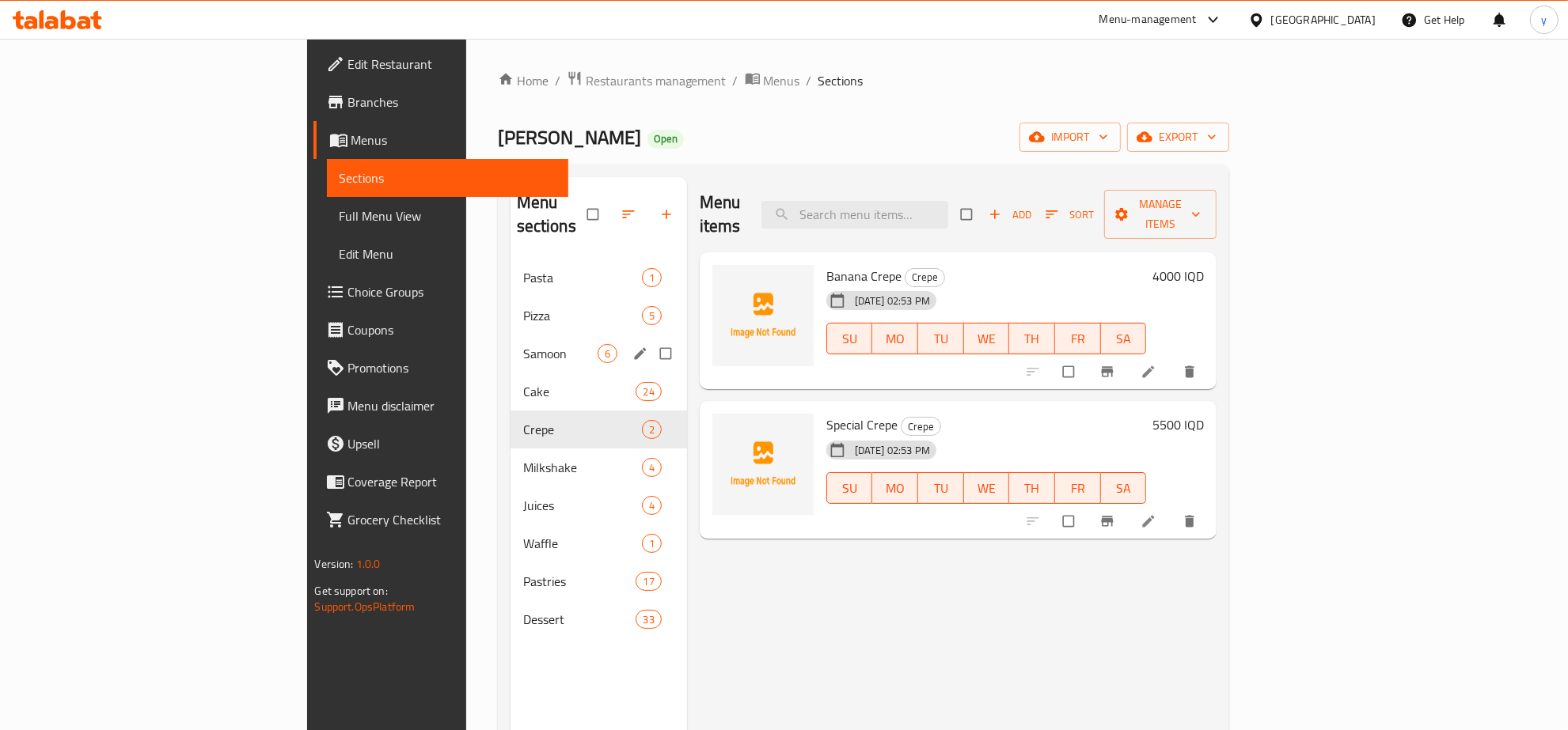
click at [523, 344] on span "Samoon" at bounding box center [560, 354] width 75 height 19
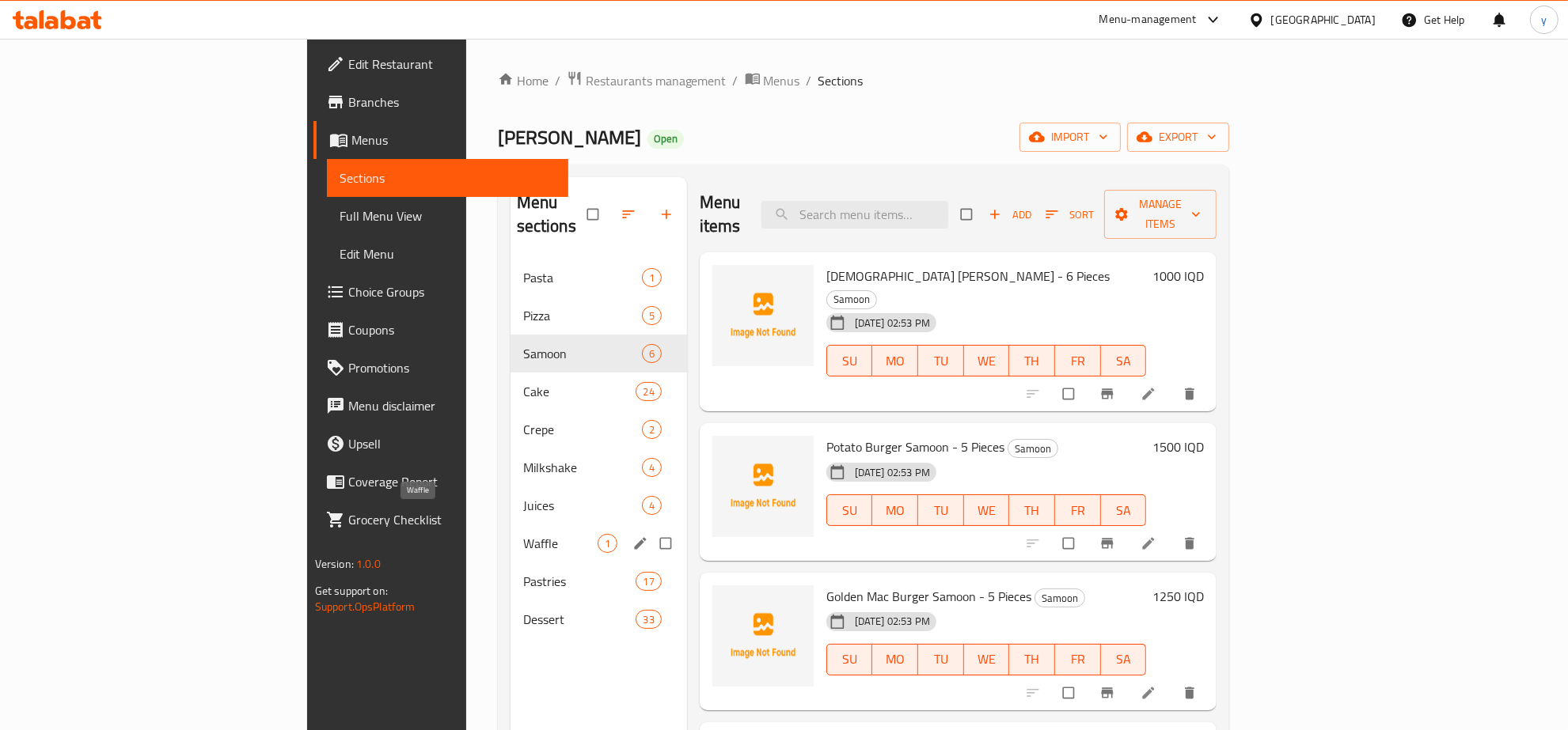
click at [523, 534] on span "Waffle" at bounding box center [560, 543] width 75 height 19
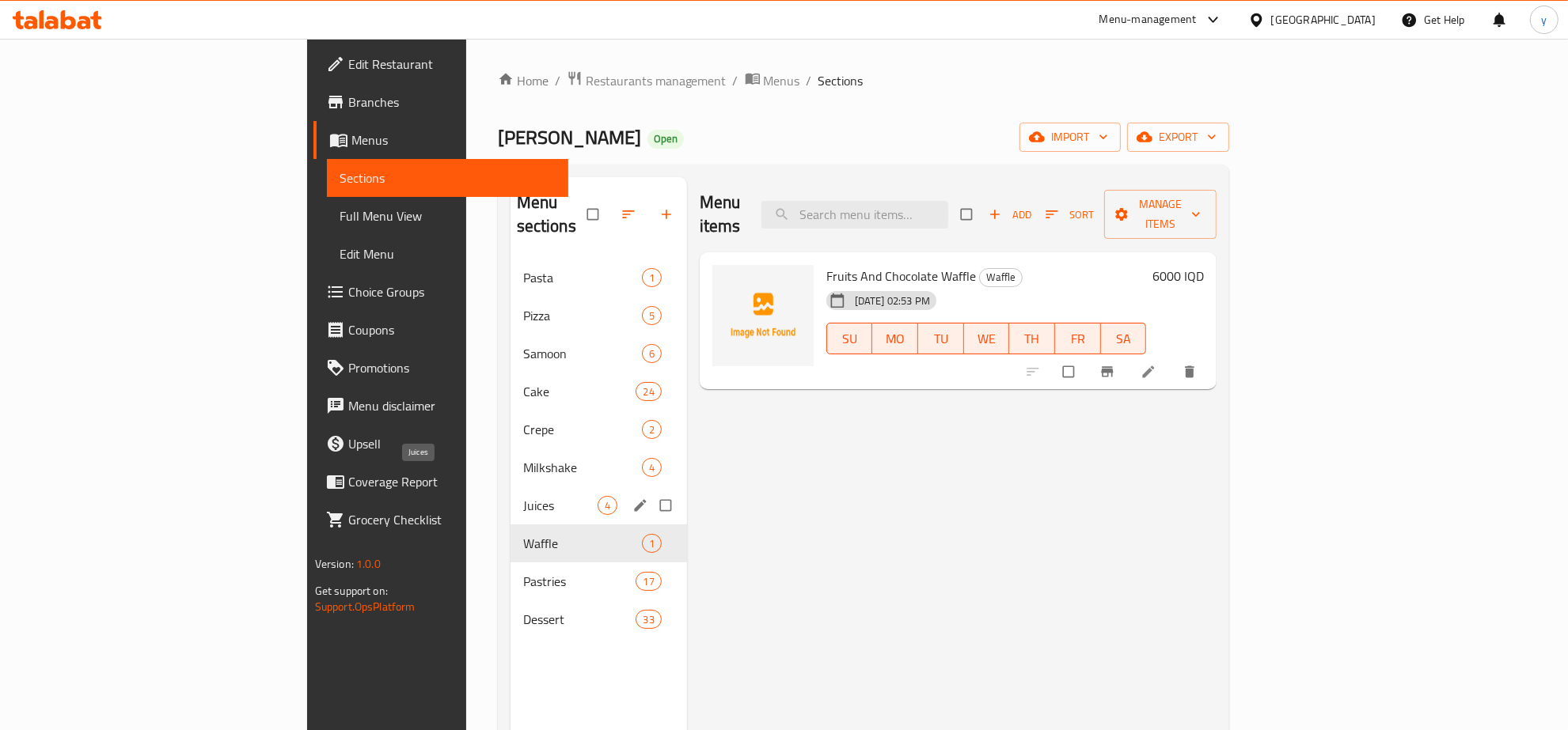
click at [523, 496] on span "Juices" at bounding box center [560, 505] width 75 height 19
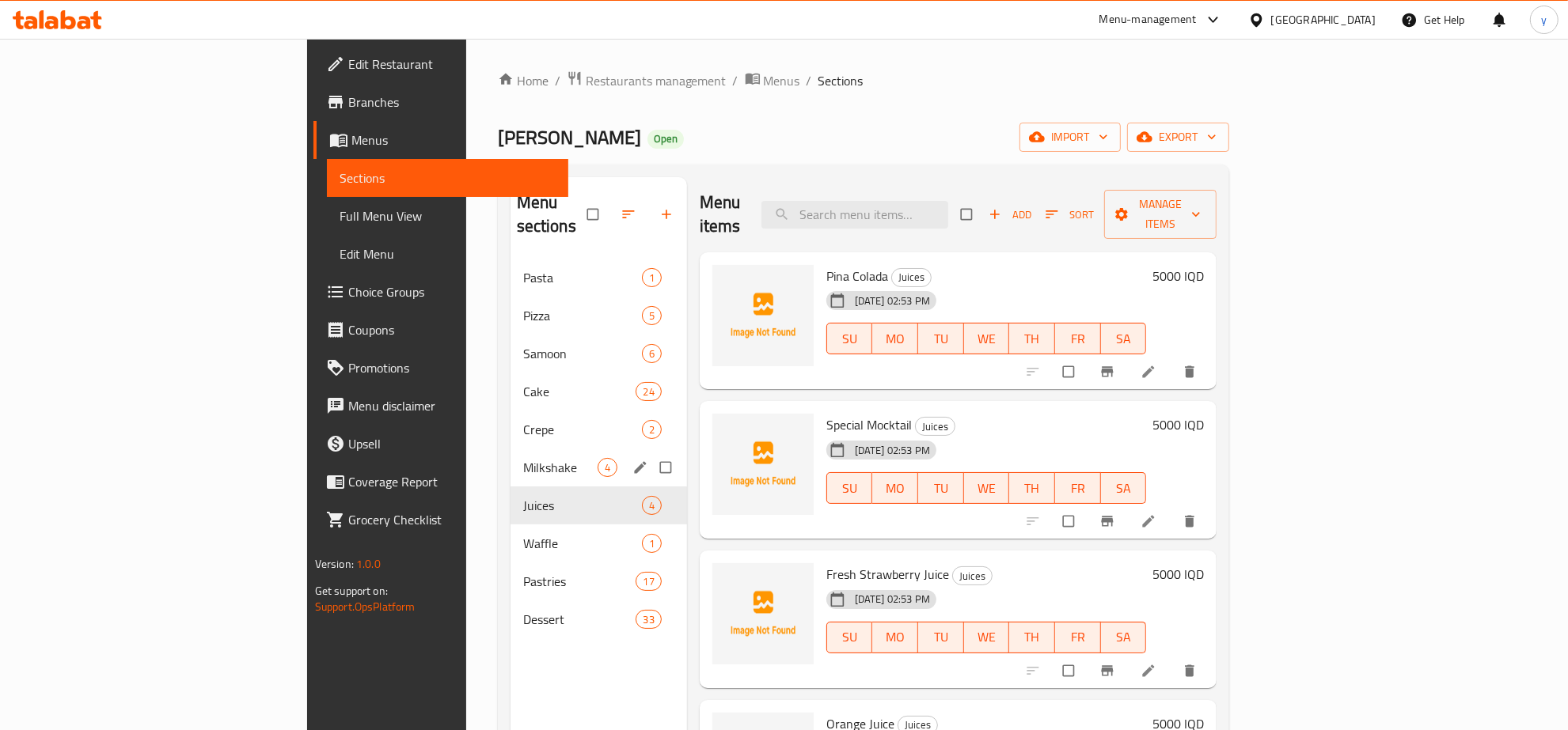
click at [511, 459] on div "Milkshake 4" at bounding box center [599, 468] width 177 height 38
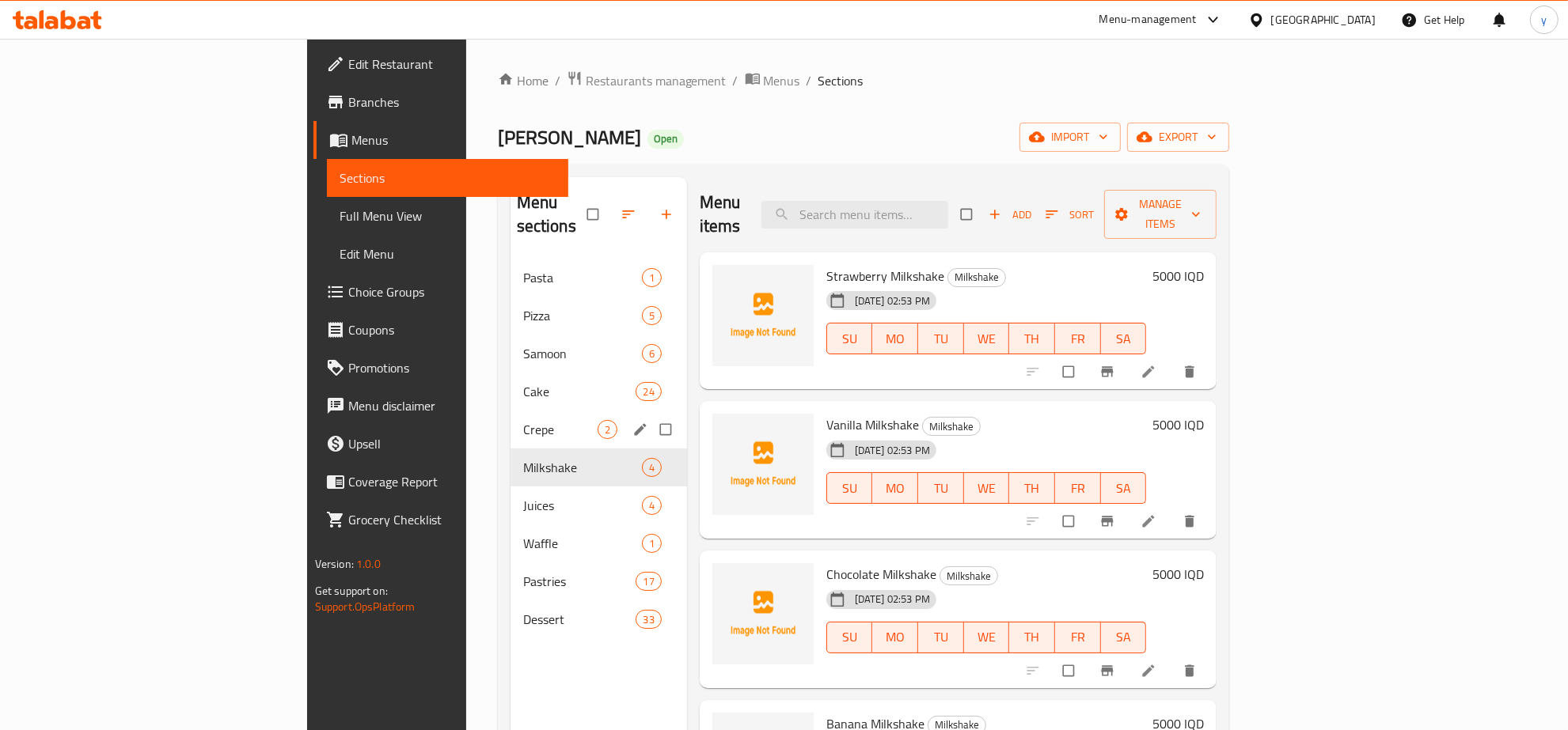
click at [511, 411] on div "Crepe 2" at bounding box center [599, 429] width 177 height 38
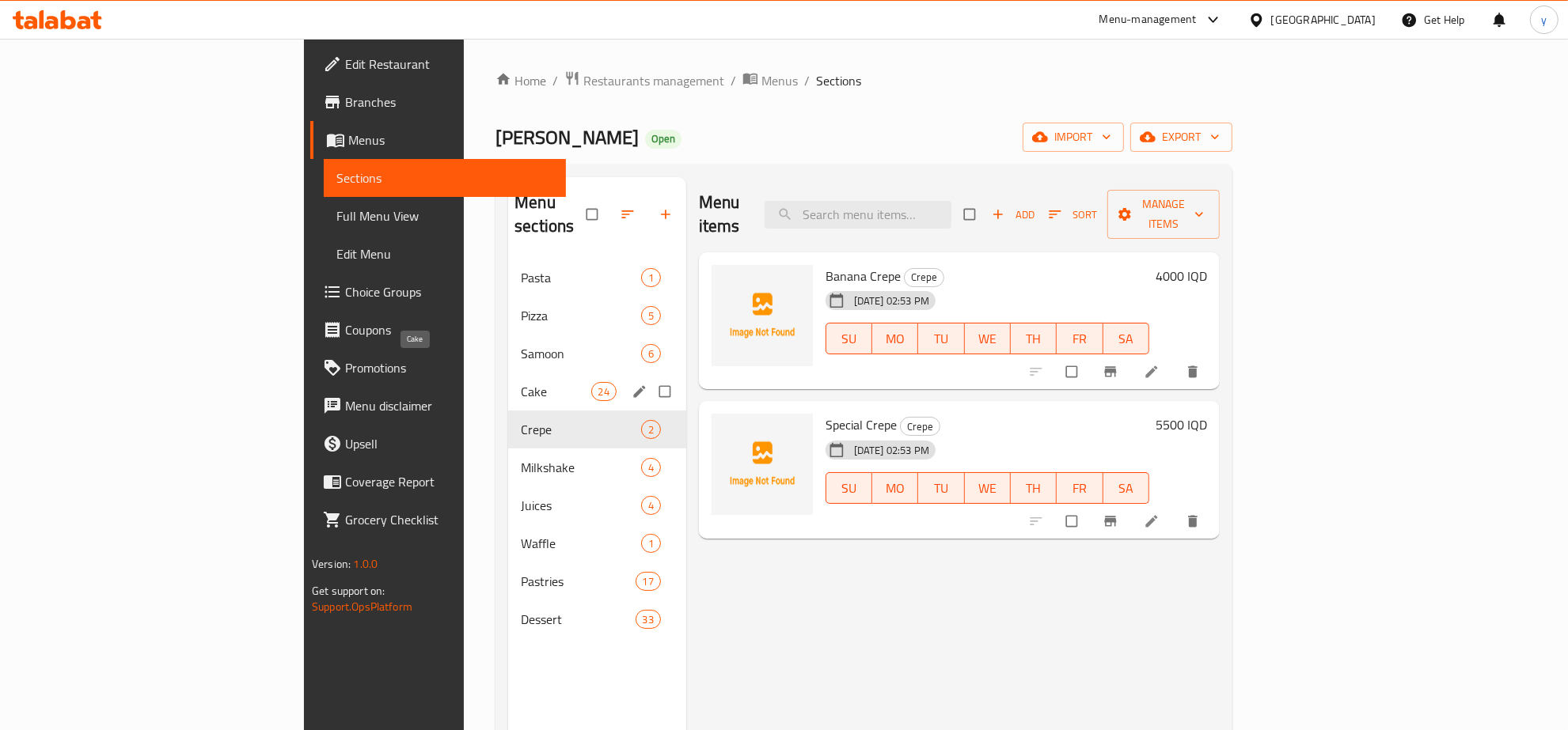
click at [521, 382] on span "Cake" at bounding box center [556, 391] width 70 height 19
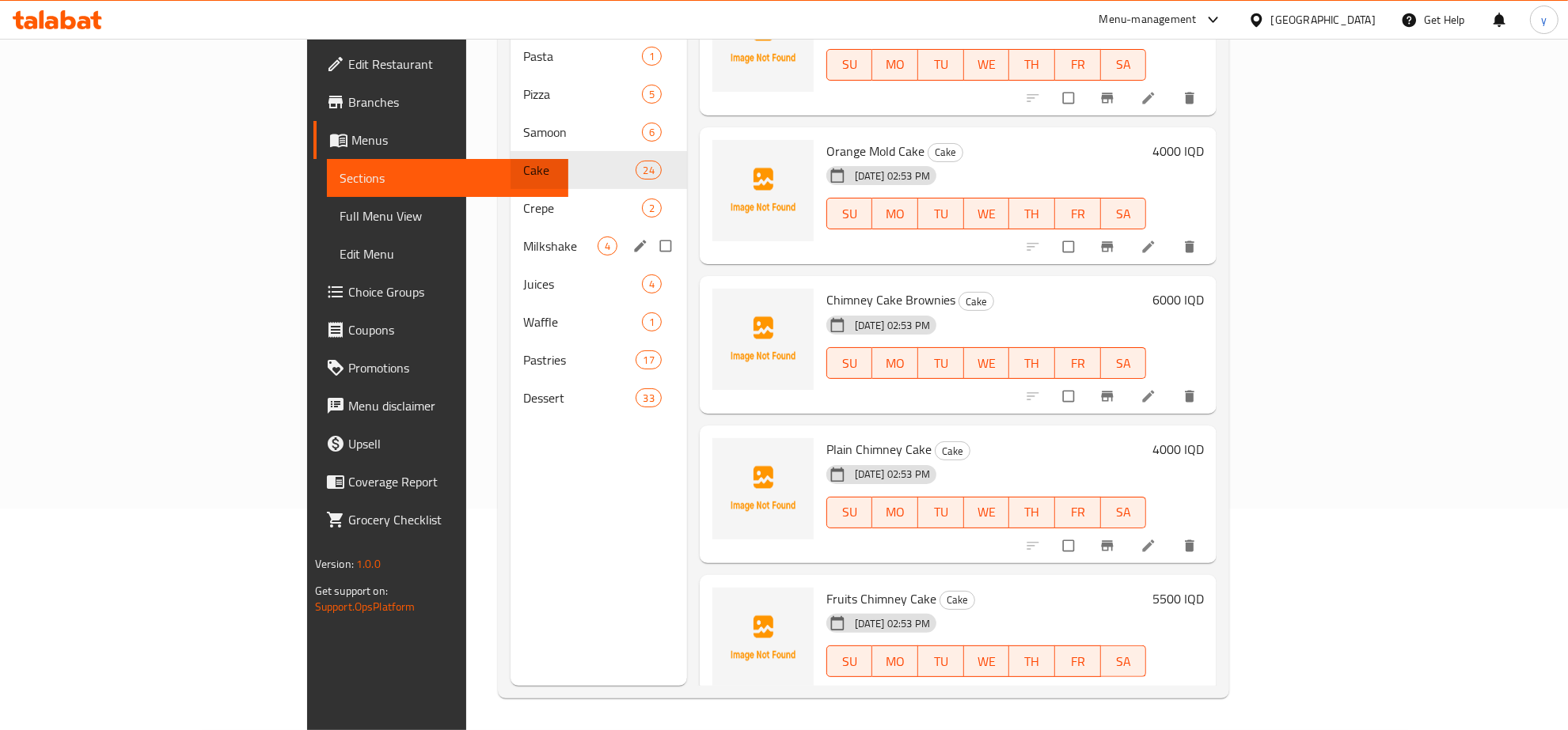
scroll to position [57, 0]
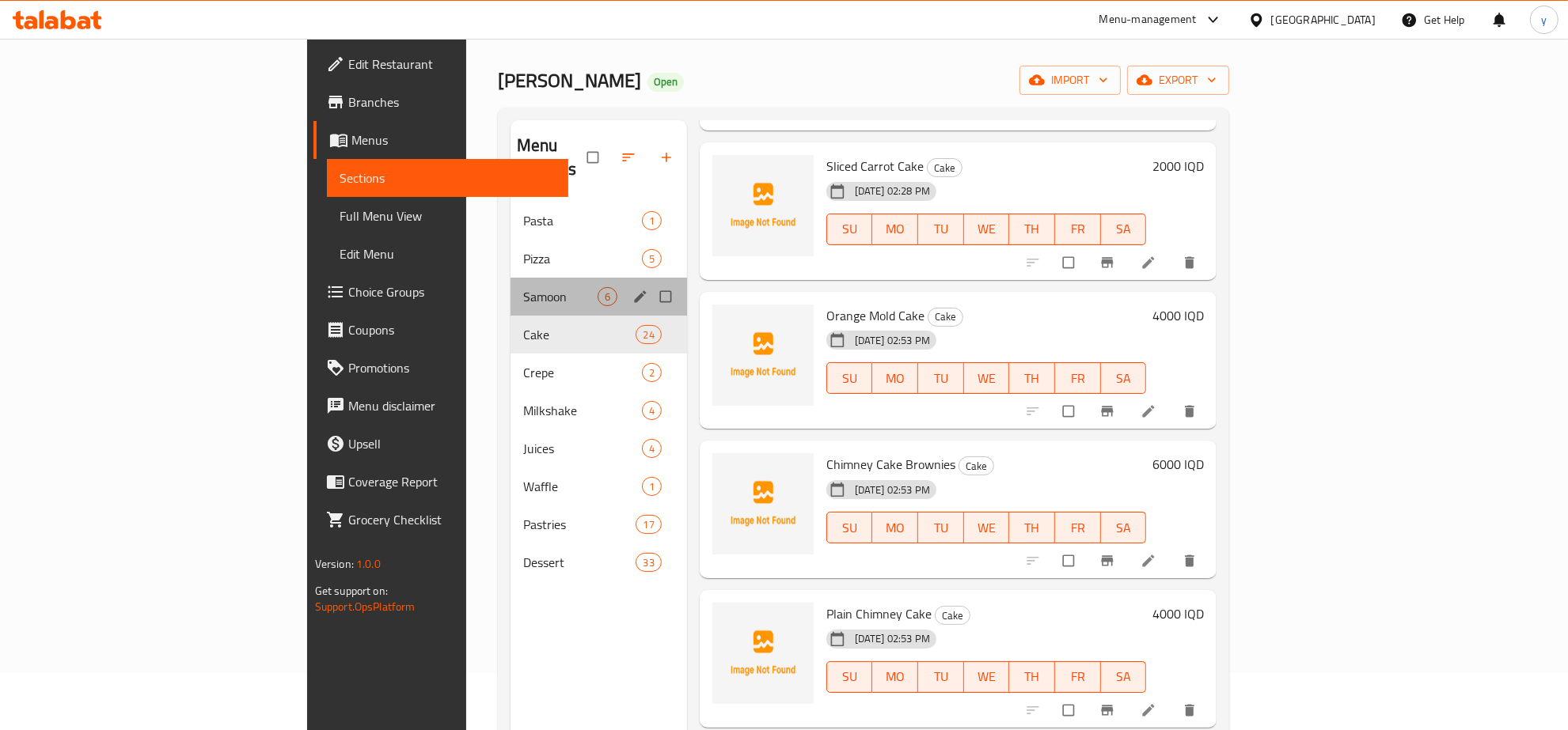
click at [511, 278] on div "Samoon 6" at bounding box center [599, 297] width 177 height 38
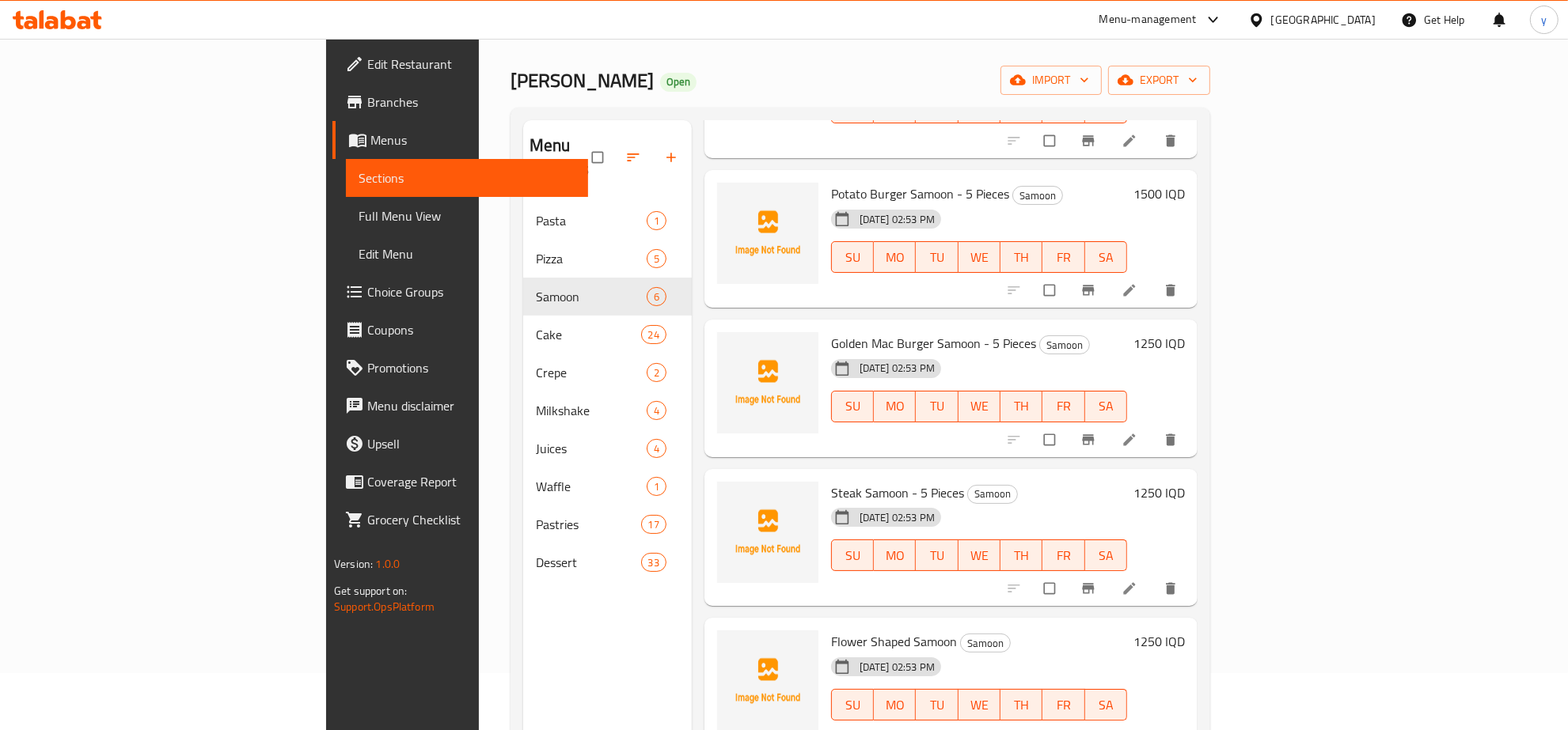
scroll to position [204, 0]
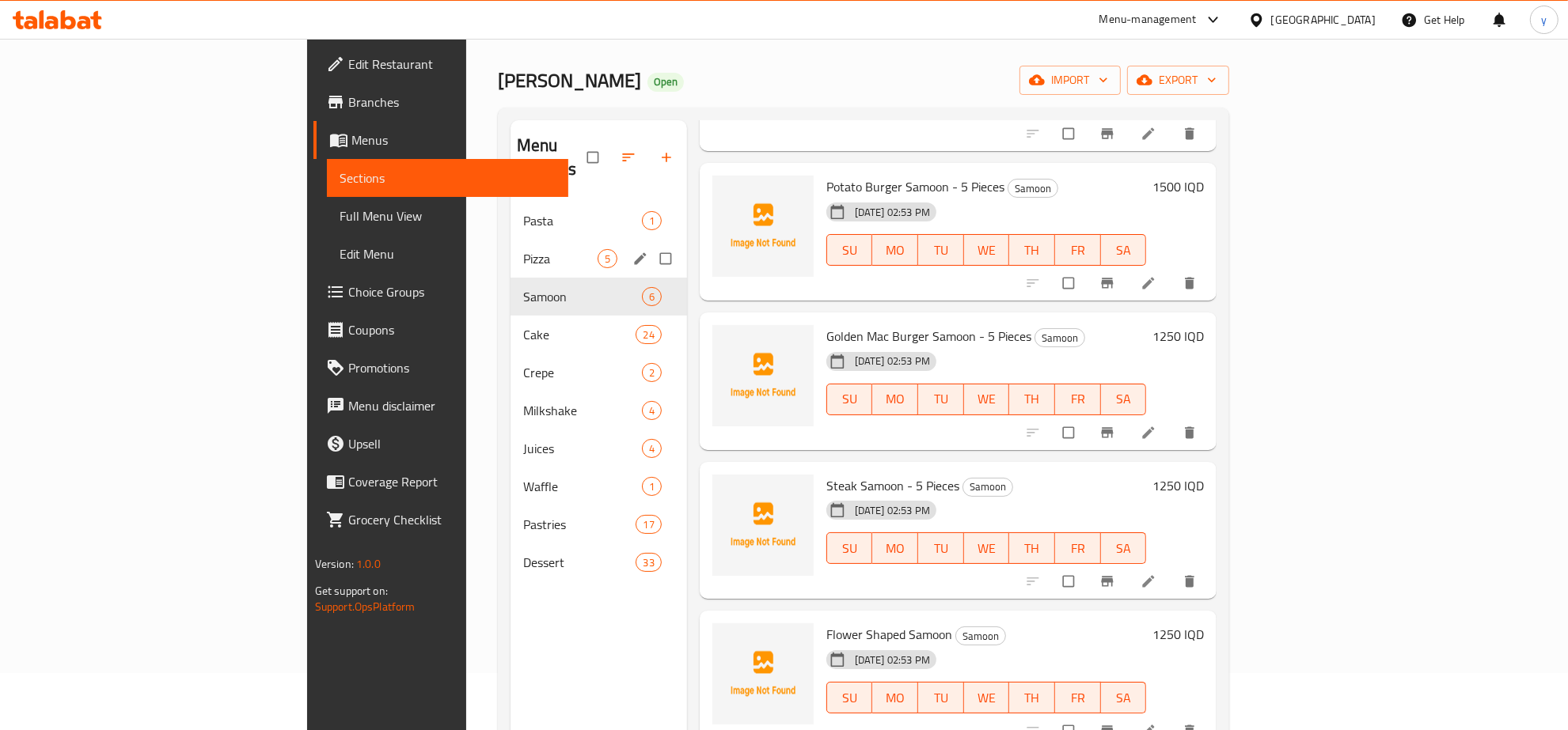
click at [523, 249] on span "Pizza" at bounding box center [560, 259] width 75 height 19
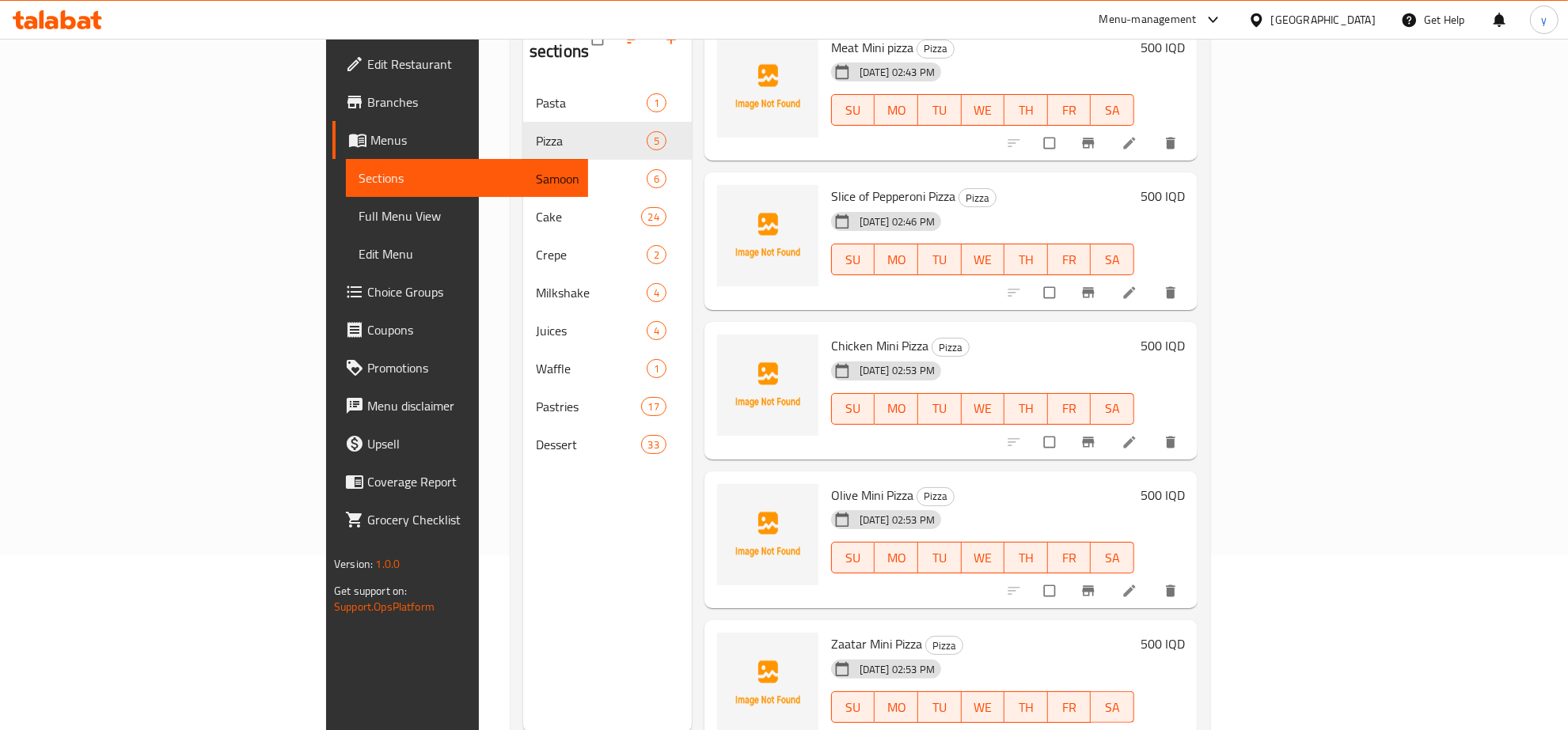
scroll to position [57, 0]
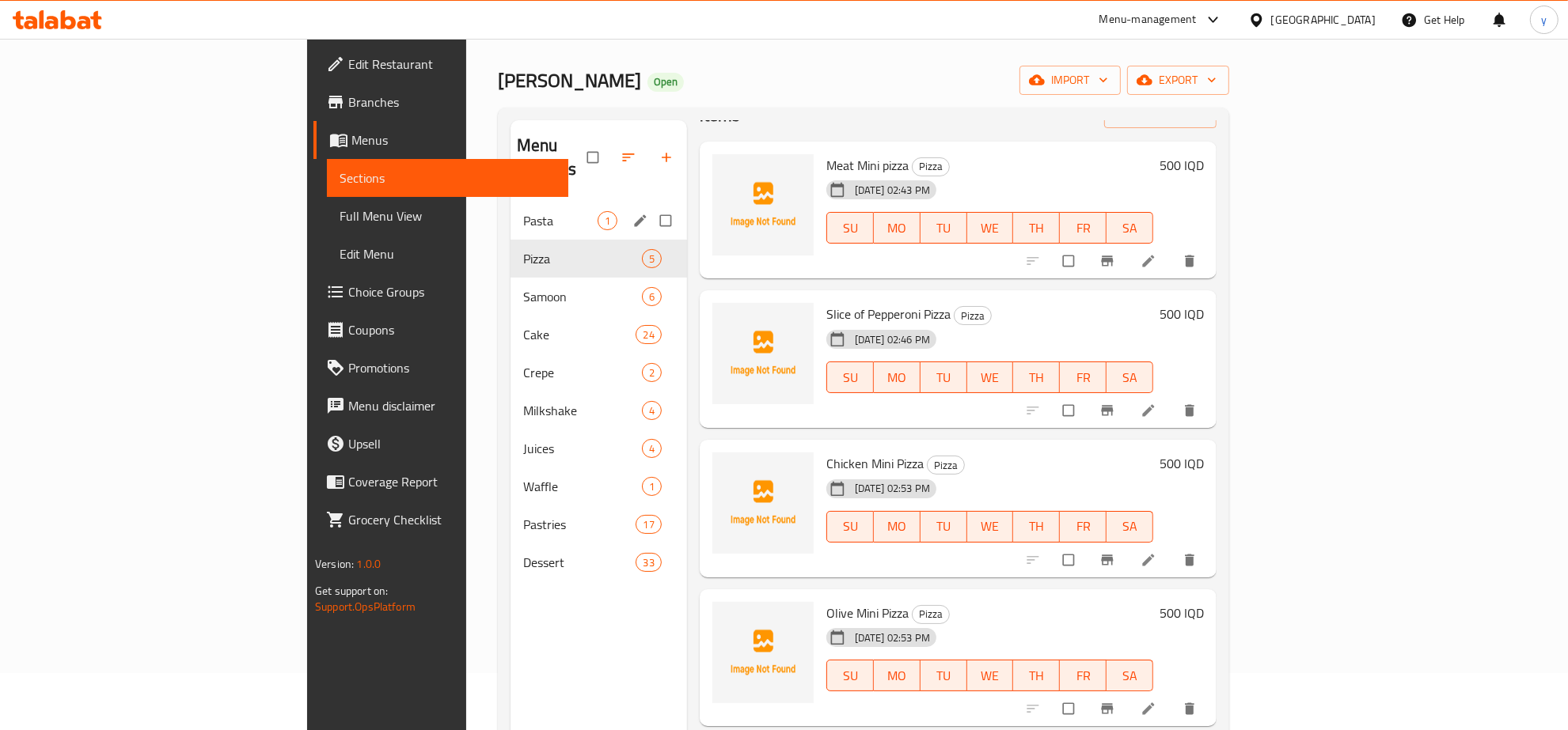
click at [523, 211] on span "Pasta" at bounding box center [560, 220] width 75 height 19
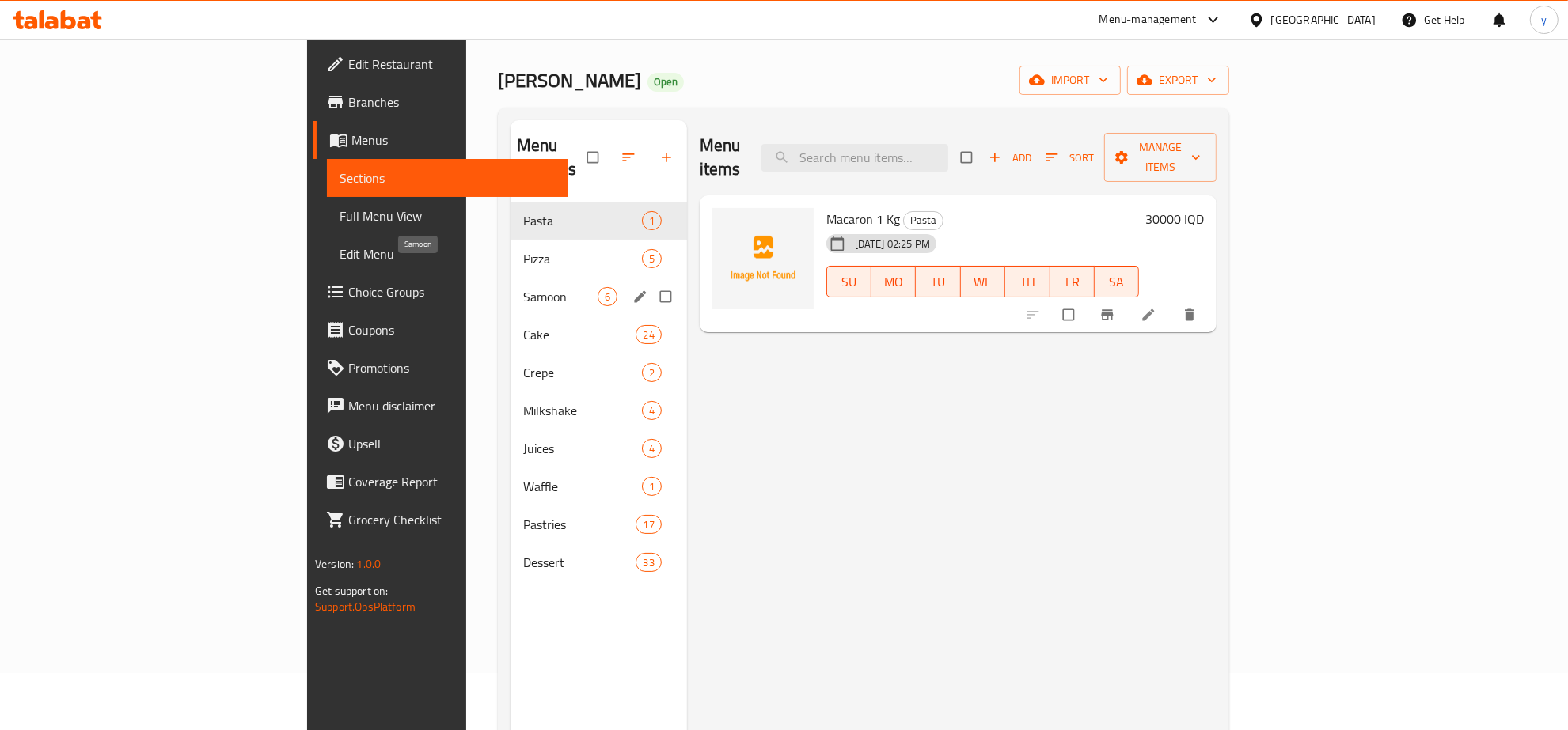
click at [523, 288] on span "Samoon" at bounding box center [560, 297] width 75 height 19
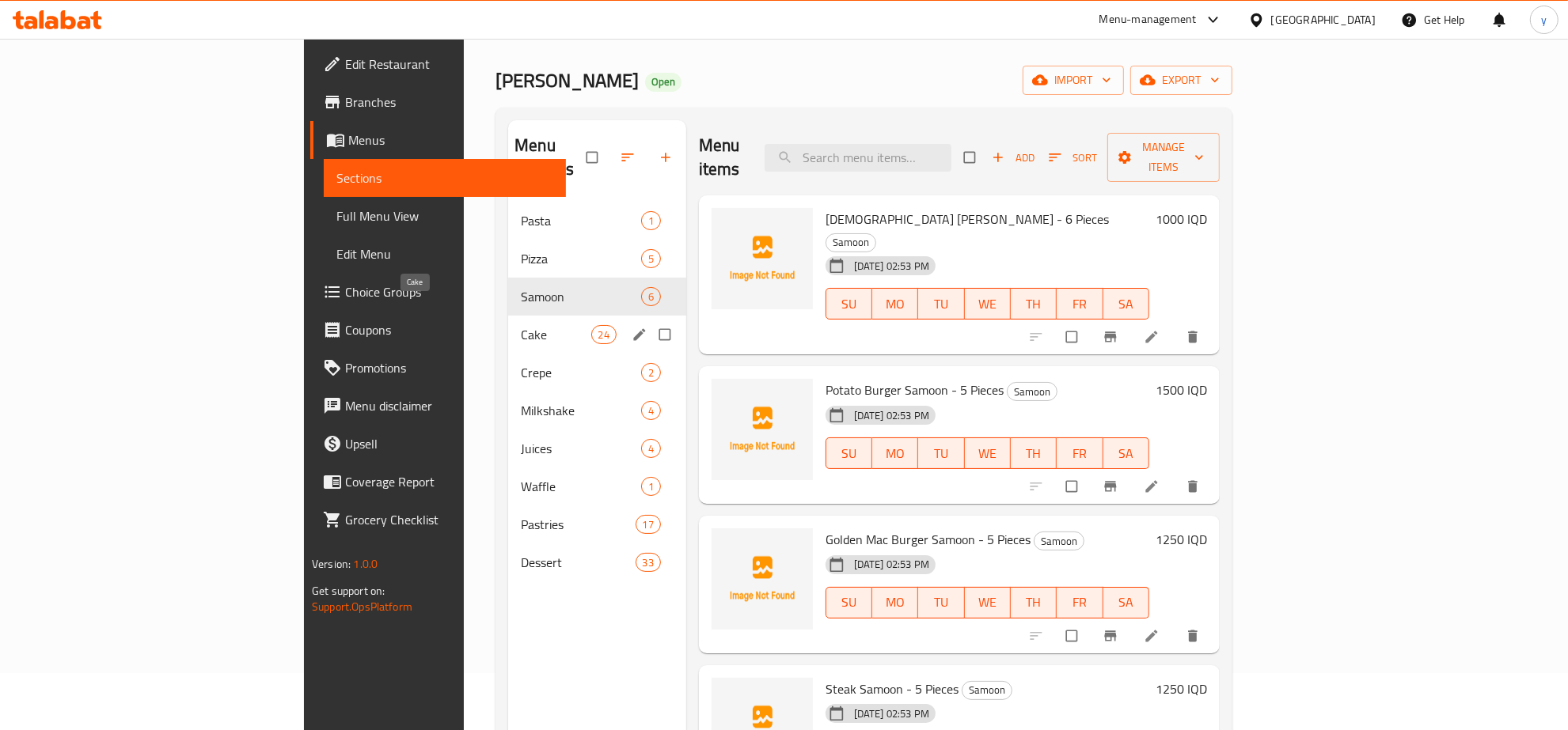
click at [521, 325] on span "Cake" at bounding box center [556, 334] width 70 height 19
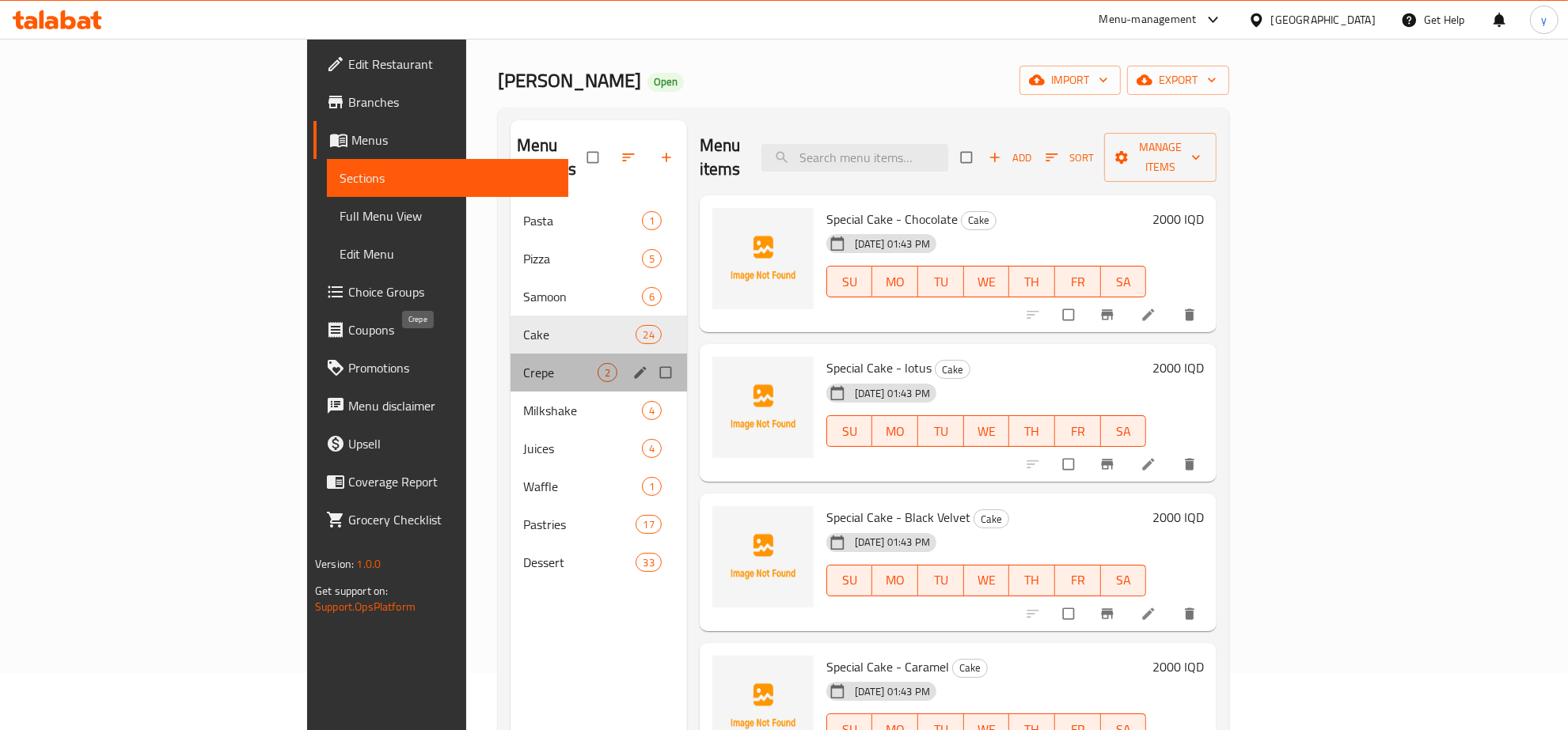
click at [523, 363] on span "Crepe" at bounding box center [560, 372] width 75 height 19
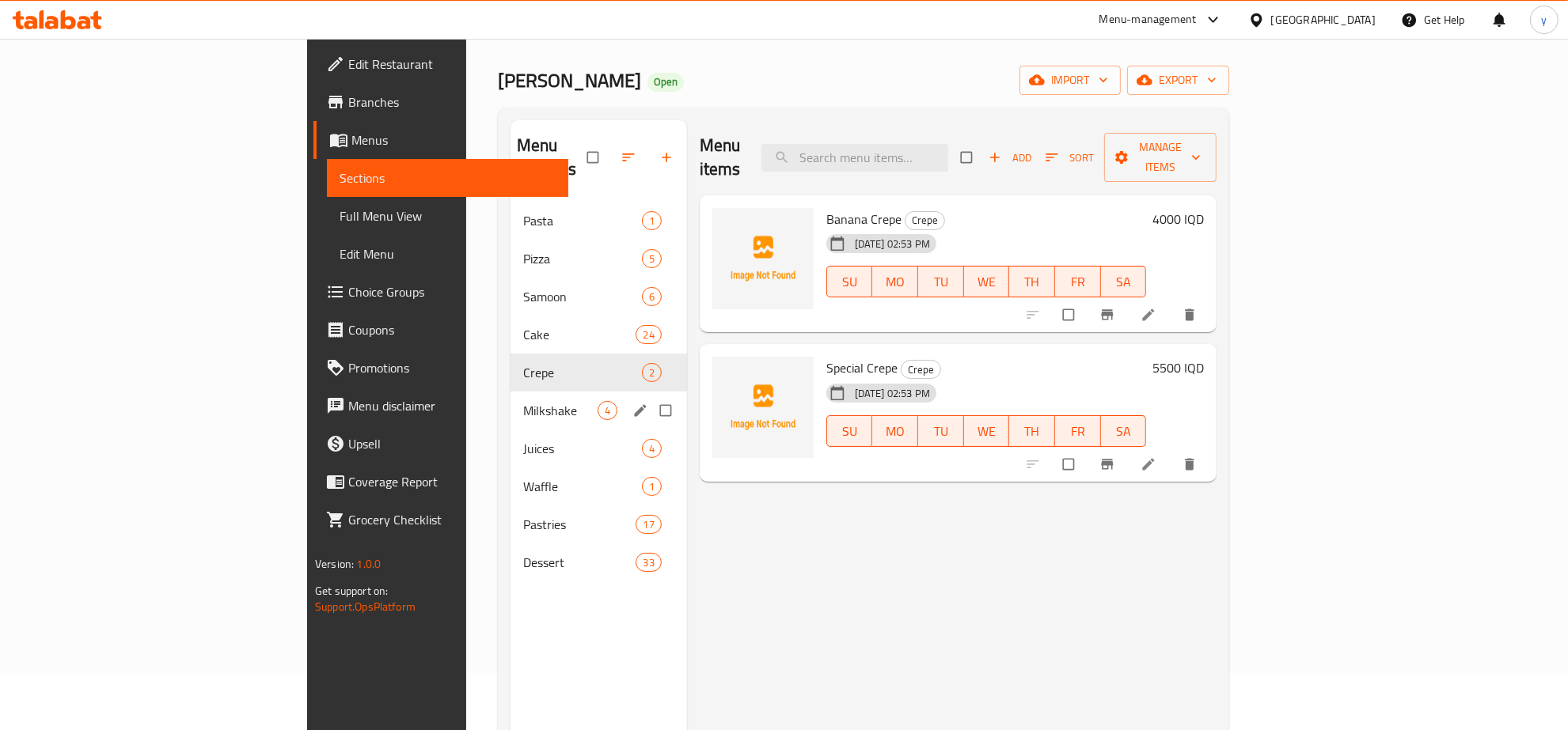
click at [511, 392] on div "Milkshake 4" at bounding box center [599, 411] width 177 height 38
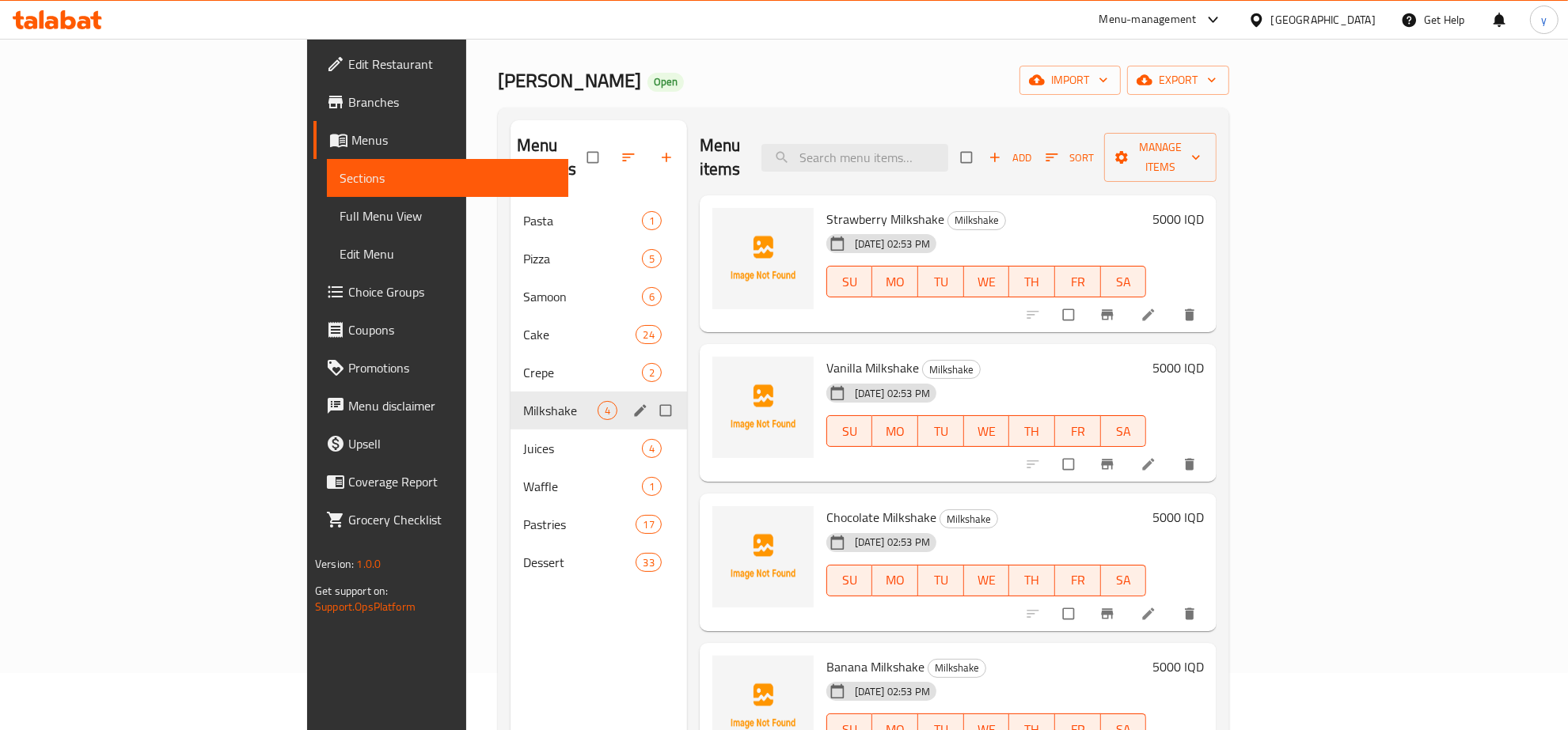
click at [511, 403] on div "Milkshake 4" at bounding box center [599, 411] width 177 height 38
click at [511, 442] on div "Juices 4" at bounding box center [599, 448] width 177 height 38
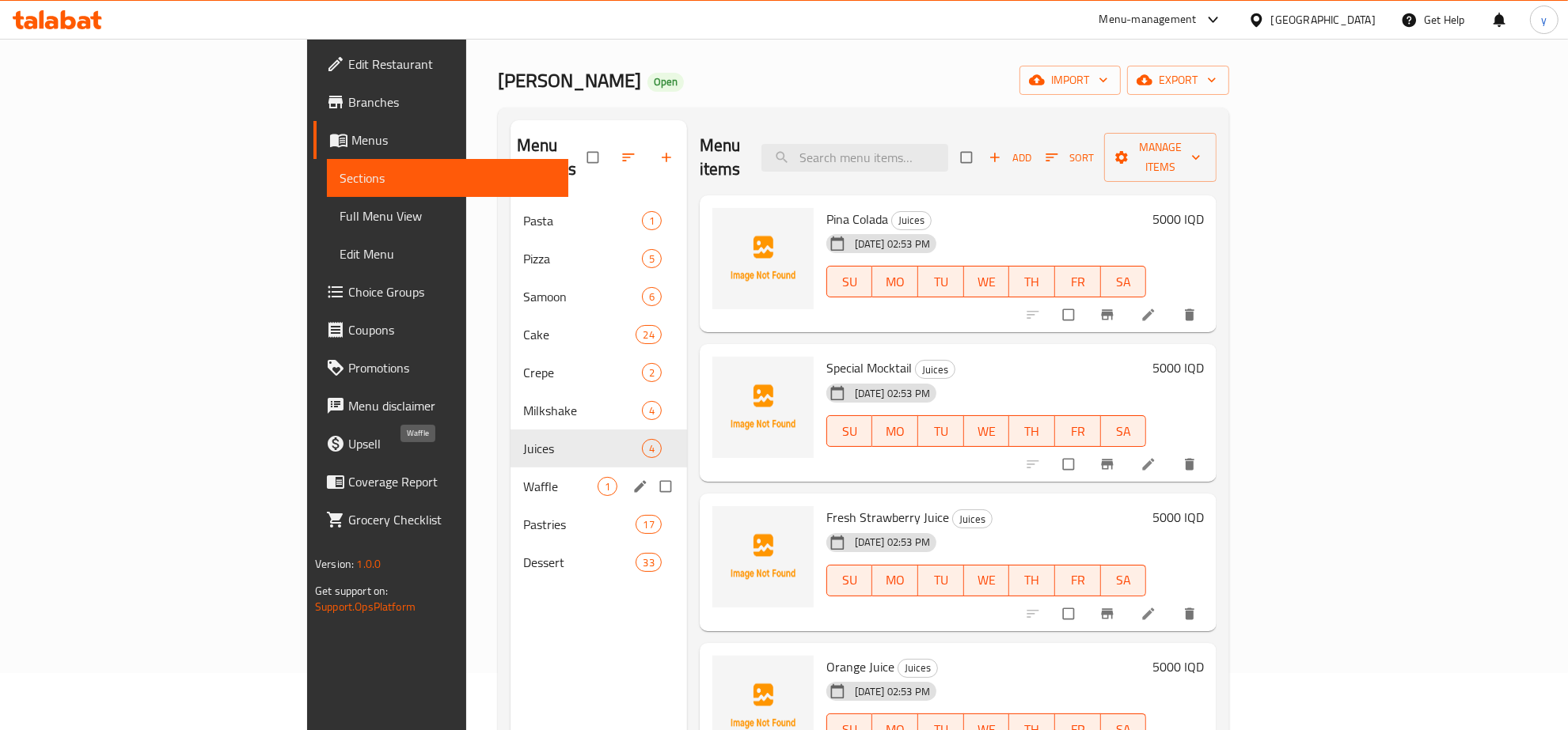
click at [523, 477] on span "Waffle" at bounding box center [560, 486] width 75 height 19
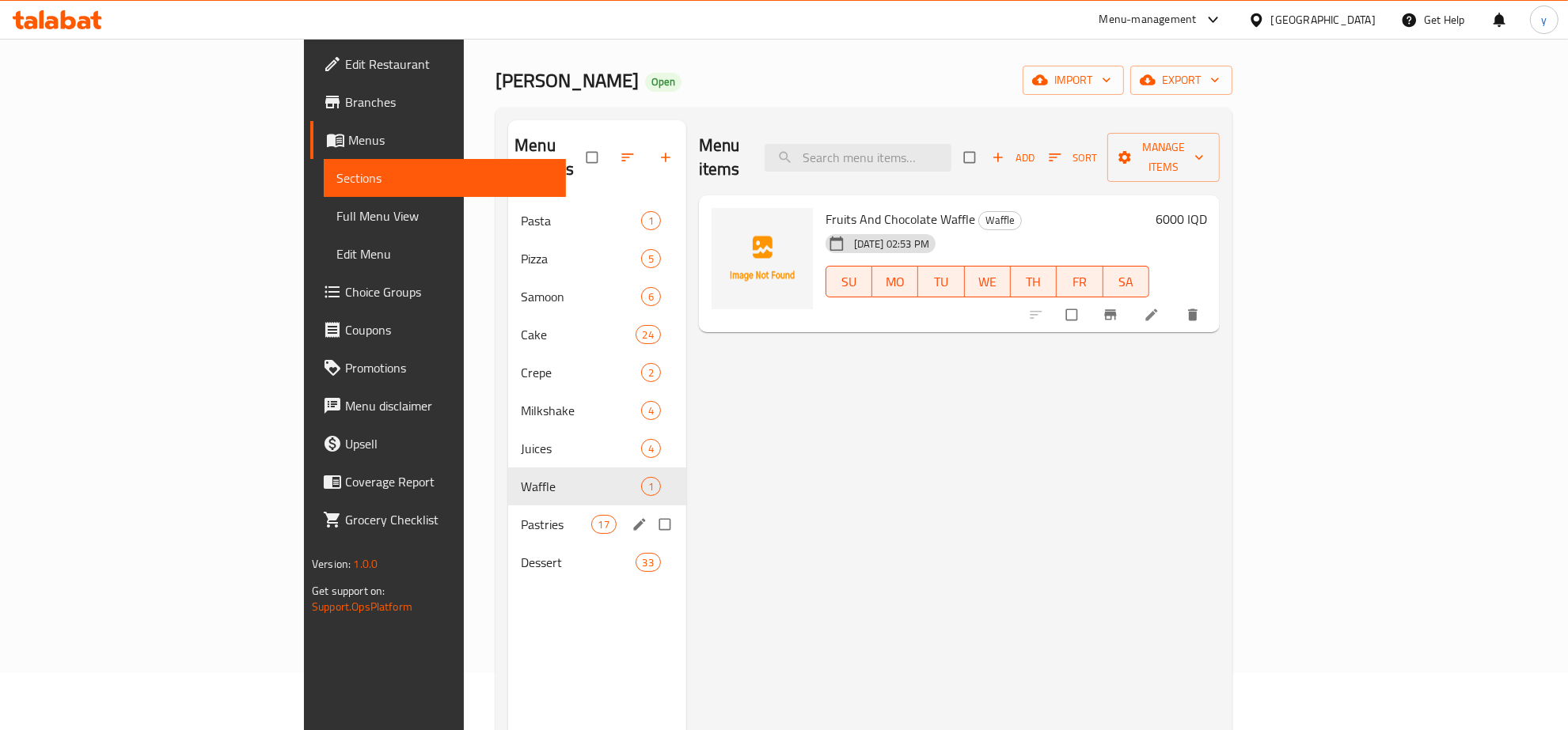
click at [508, 511] on div "Pastries 17" at bounding box center [597, 525] width 178 height 38
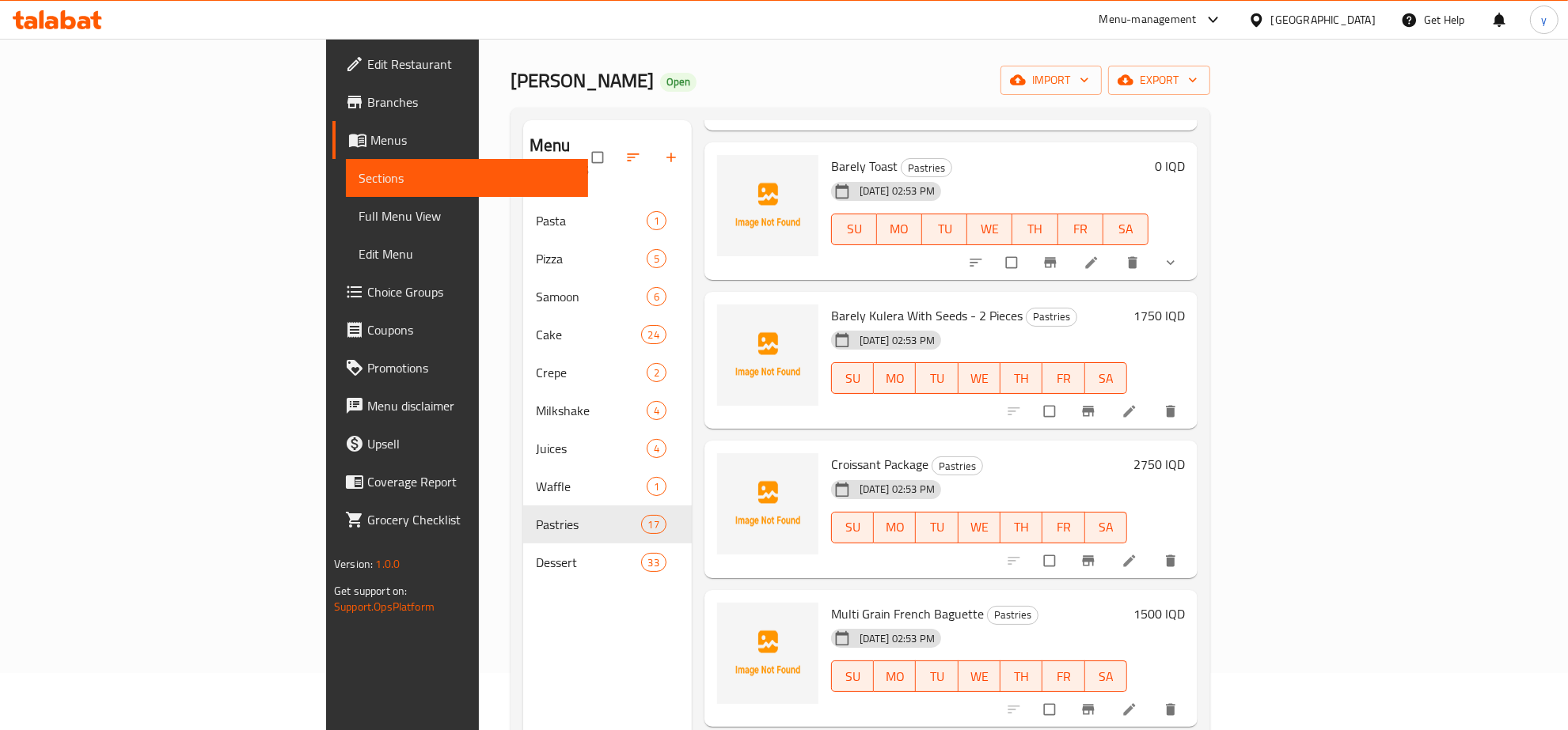
scroll to position [222, 0]
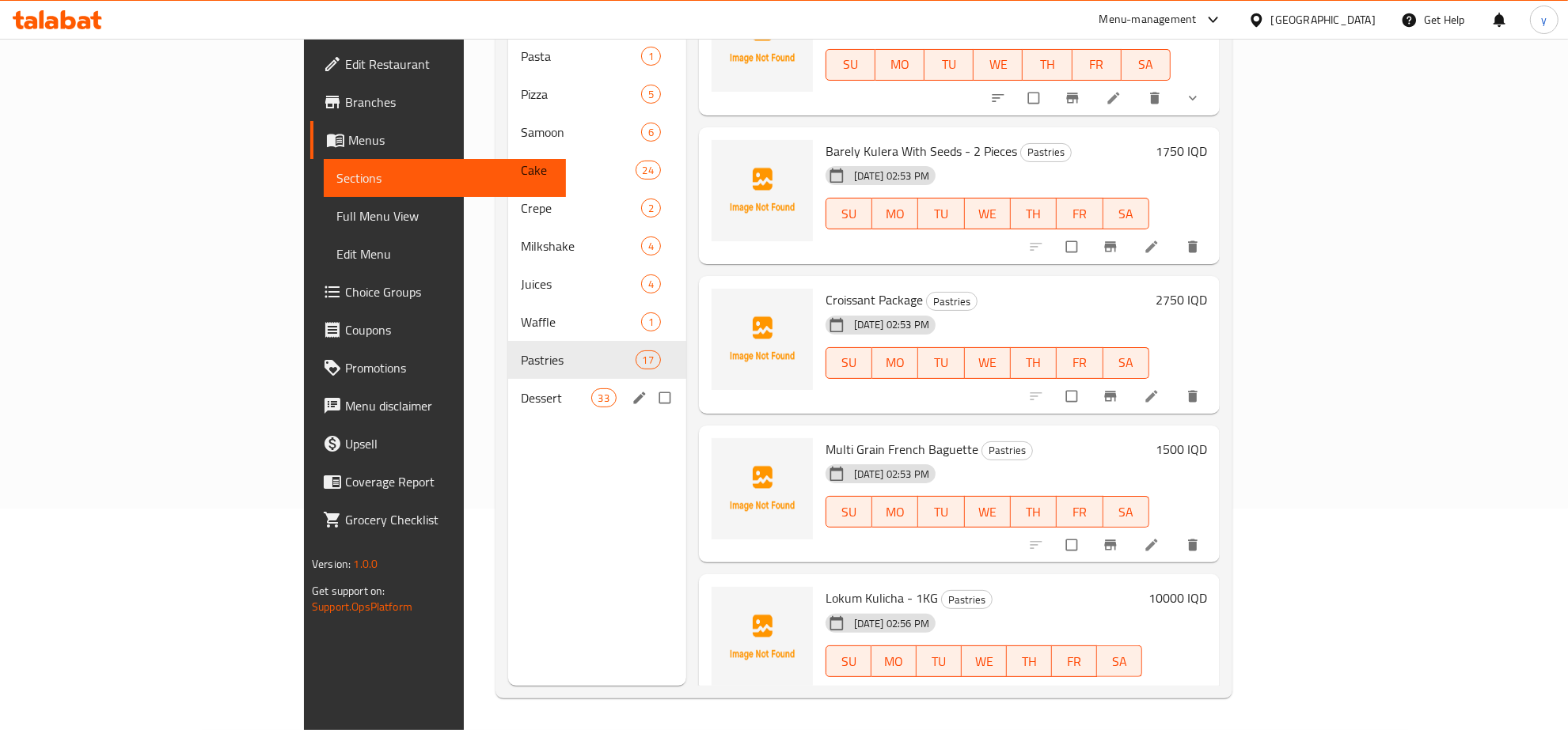
click at [521, 388] on span "Dessert" at bounding box center [556, 398] width 70 height 19
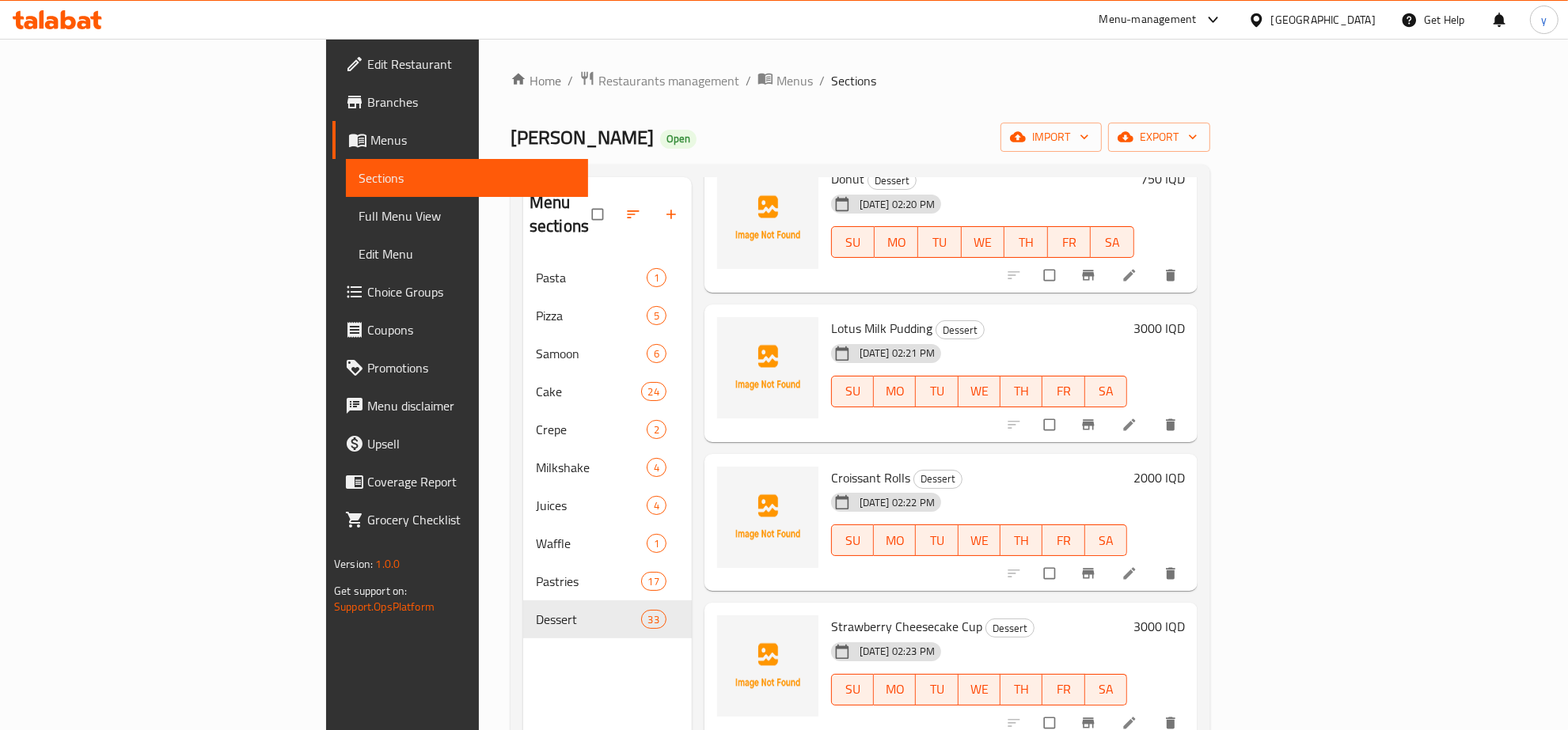
scroll to position [3296, 0]
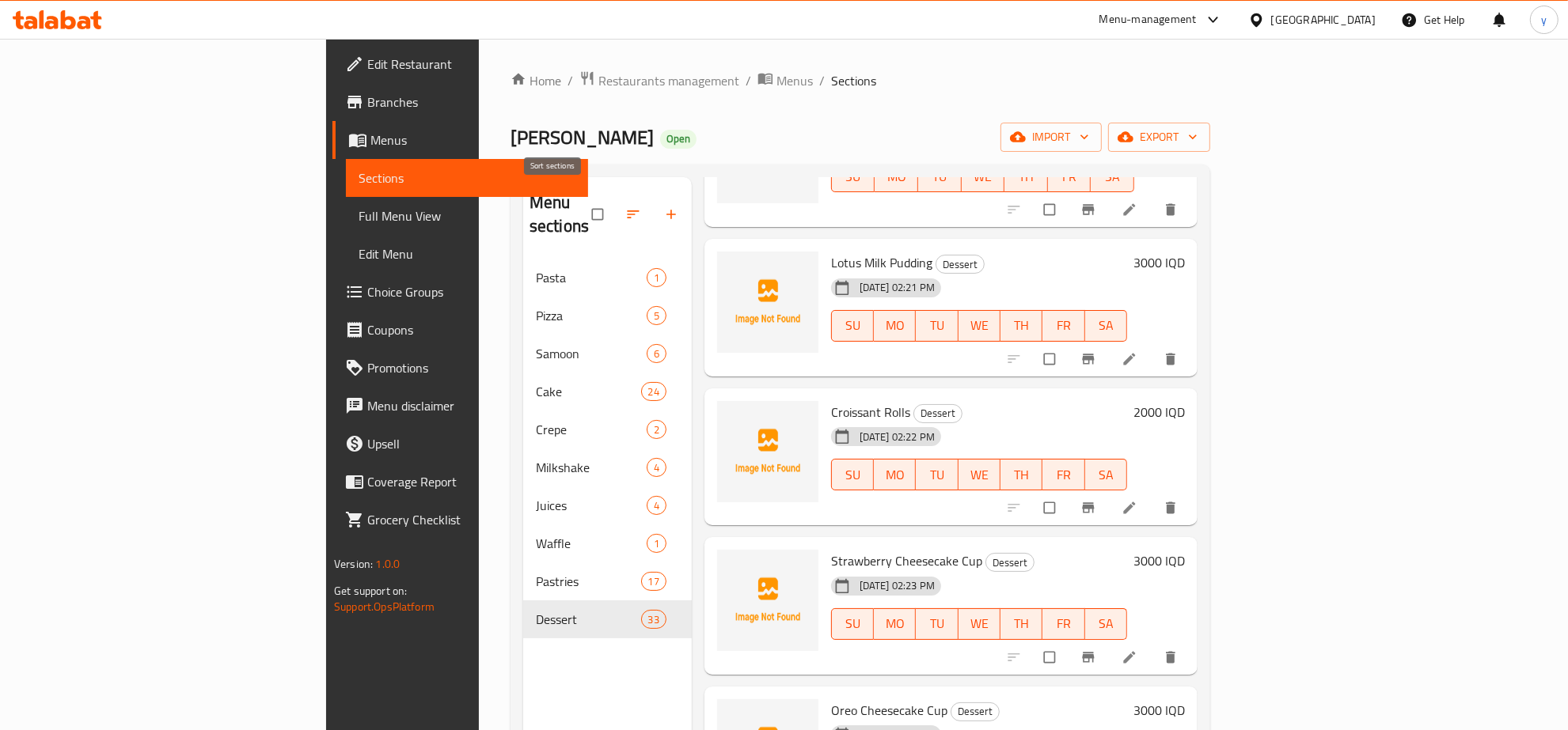
click at [626, 206] on icon "button" at bounding box center [633, 214] width 16 height 16
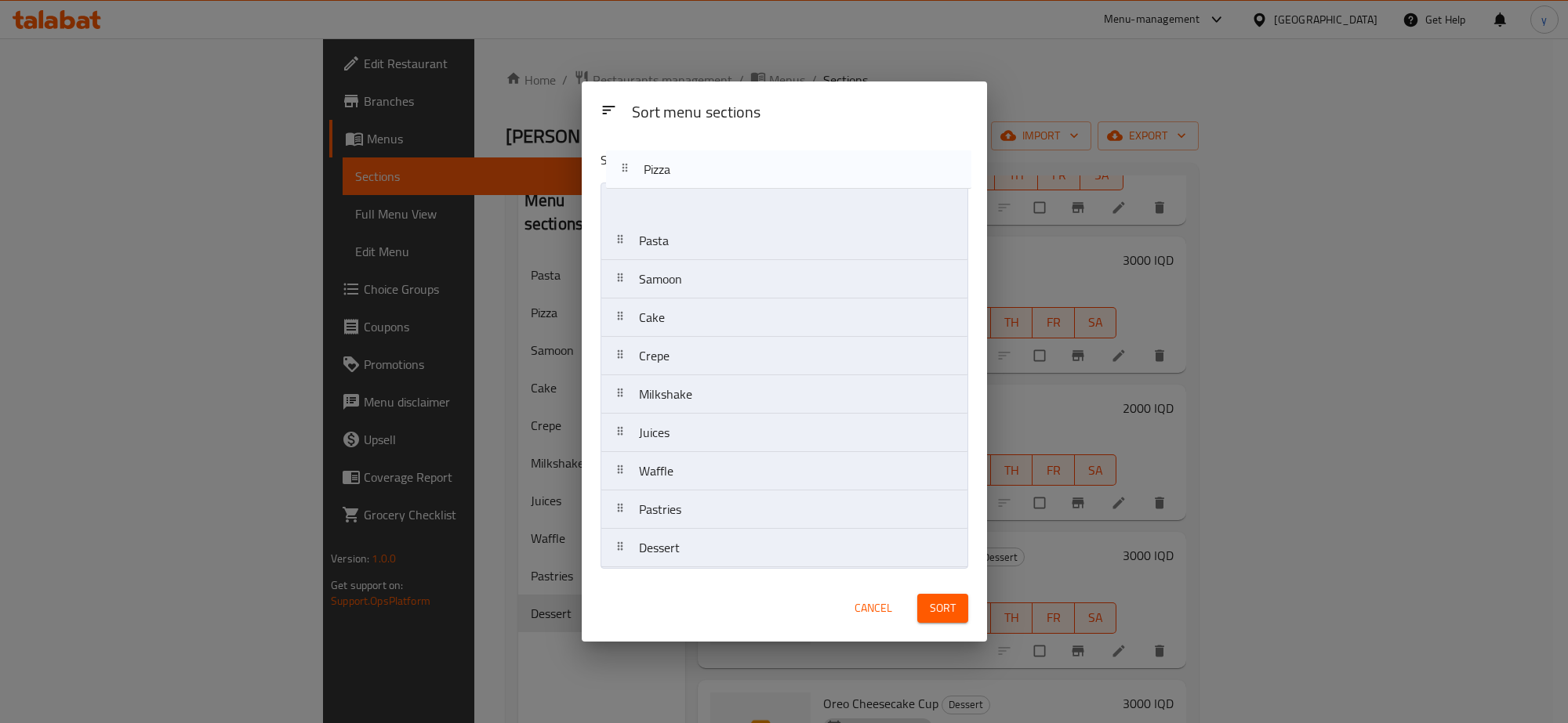
drag, startPoint x: 745, startPoint y: 235, endPoint x: 749, endPoint y: 157, distance: 78.1
click at [749, 157] on div "Sort menu sections Pasta Pizza Samoon Cake Crepe Milkshake Juices Waffle Pastri…" at bounding box center [784, 356] width 405 height 436
drag, startPoint x: 760, startPoint y: 283, endPoint x: 735, endPoint y: 537, distance: 255.2
click at [735, 531] on nav "Pizza Pasta Samoon Cake Crepe Milkshake Juices Waffle Pastries Dessert" at bounding box center [784, 374] width 368 height 386
drag, startPoint x: 751, startPoint y: 522, endPoint x: 751, endPoint y: 554, distance: 32.0
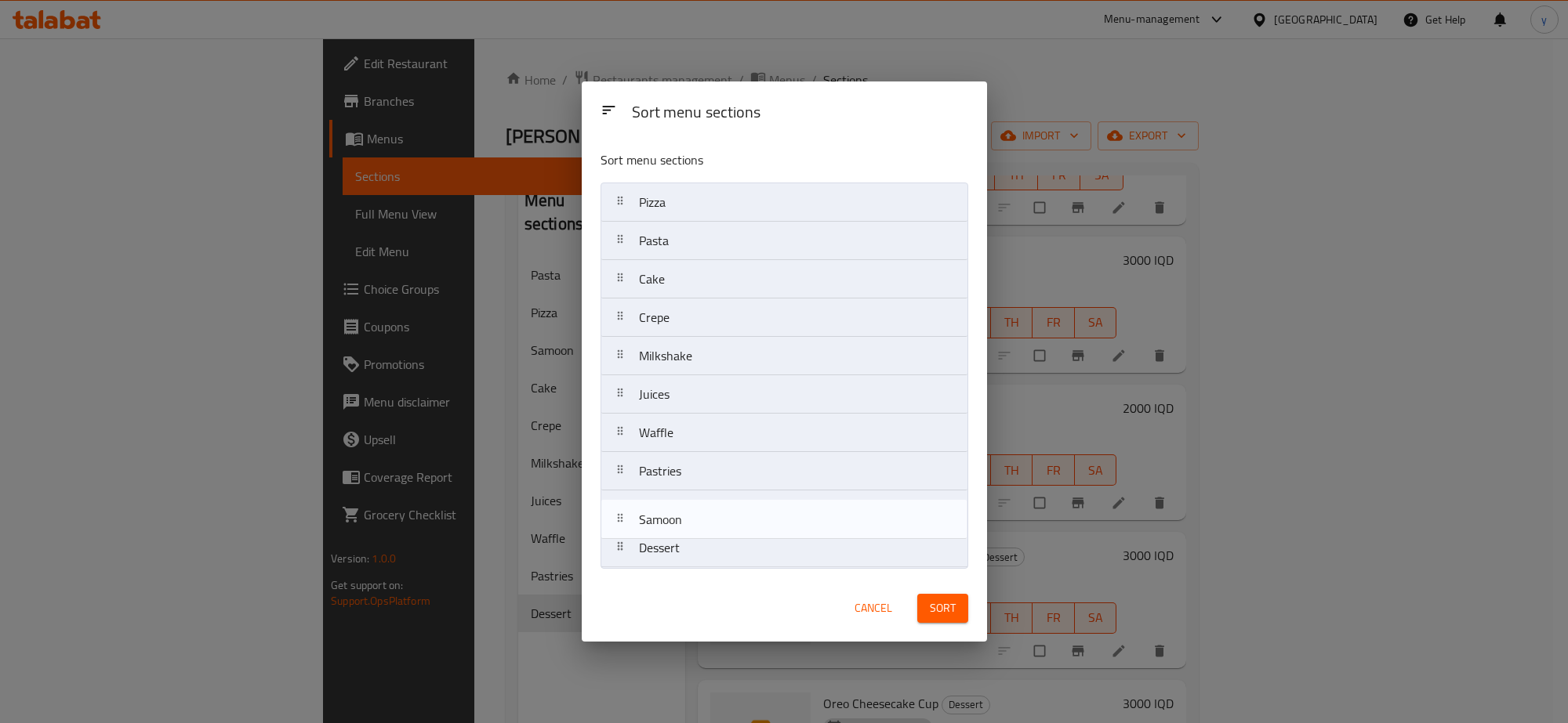
click at [751, 554] on nav "Pizza Pasta Cake Crepe Milkshake Juices Waffle Pastries Samoon Dessert" at bounding box center [784, 374] width 368 height 386
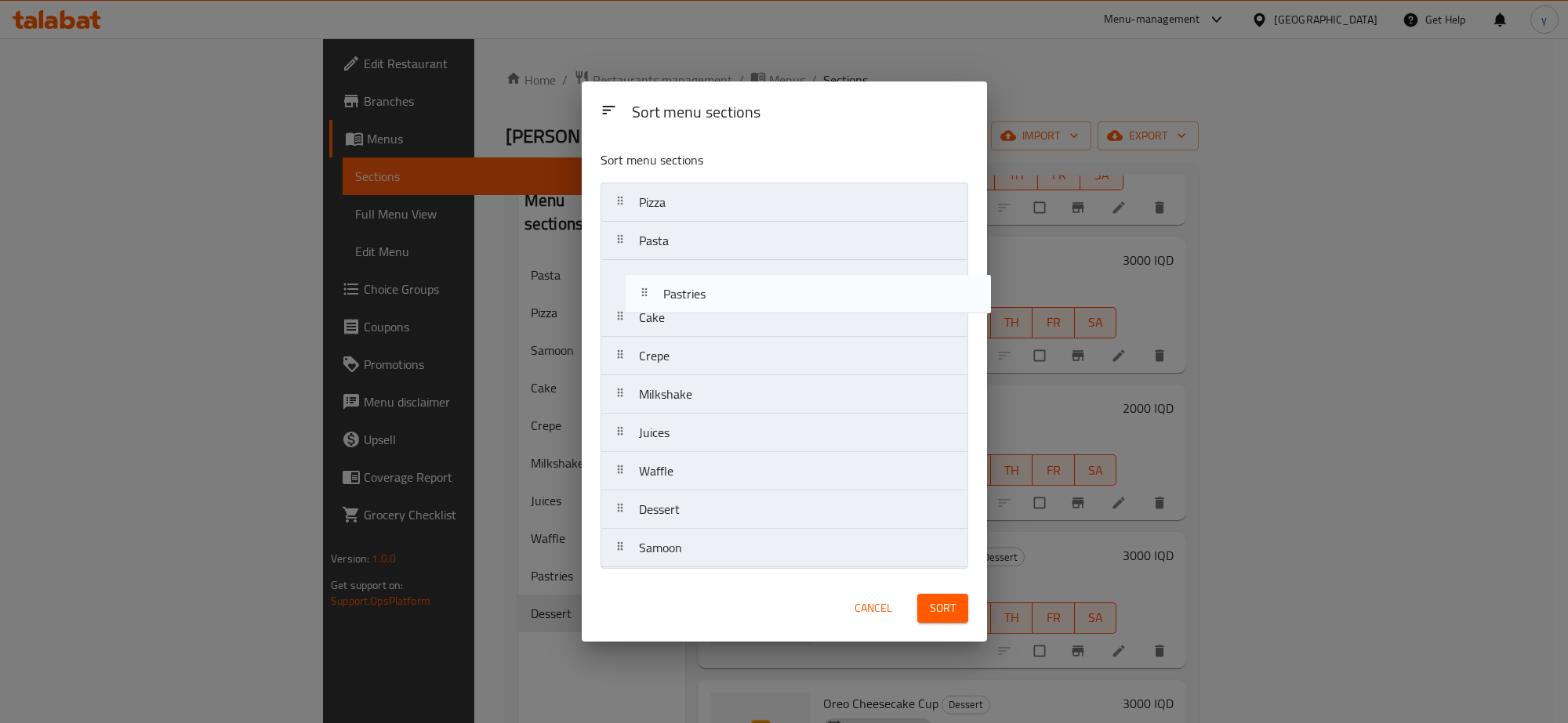
drag, startPoint x: 735, startPoint y: 481, endPoint x: 761, endPoint y: 287, distance: 195.7
click at [761, 287] on nav "Pizza Pasta Cake Crepe Milkshake Juices Waffle Pastries Dessert Samoon" at bounding box center [784, 374] width 368 height 386
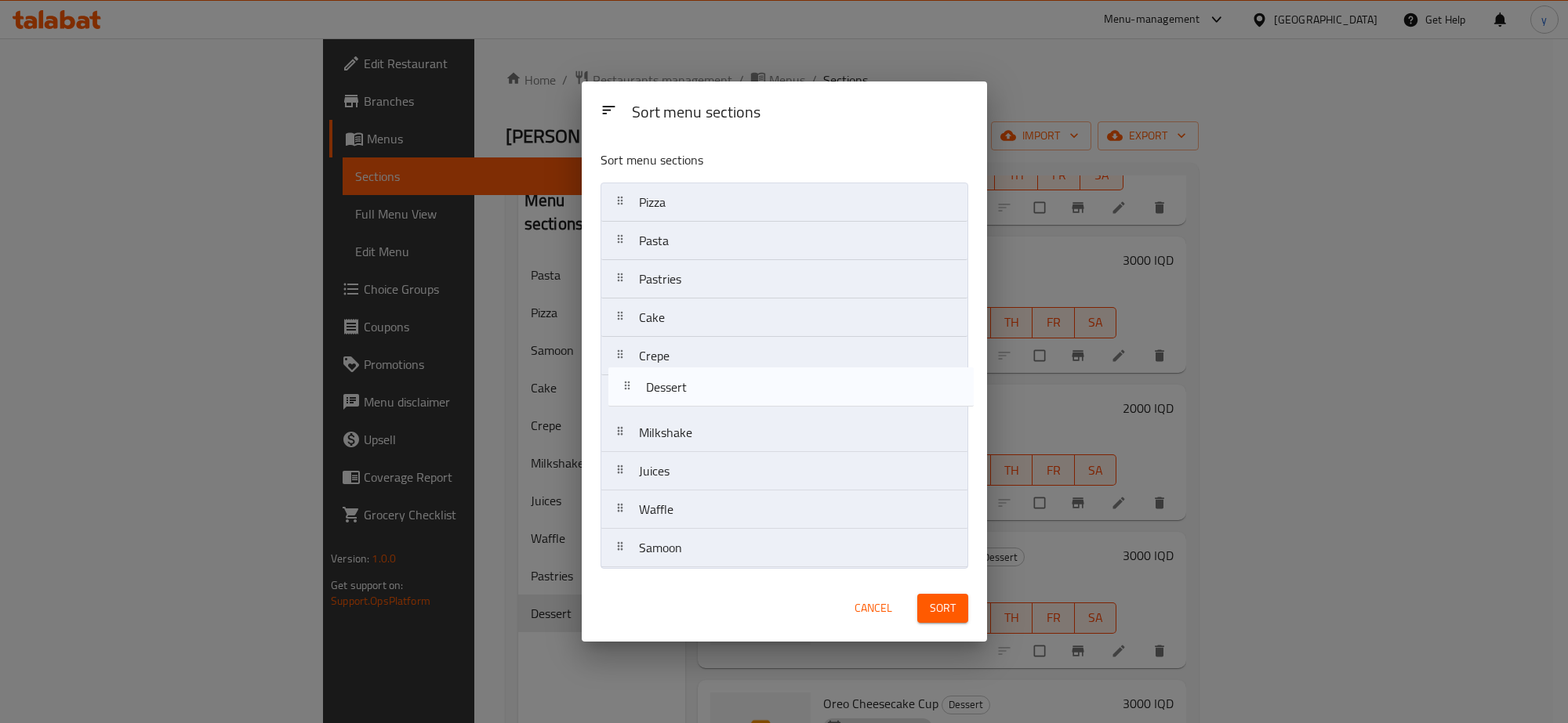
drag, startPoint x: 716, startPoint y: 498, endPoint x: 722, endPoint y: 367, distance: 131.1
click at [722, 367] on nav "Pizza Pasta Pastries Cake Crepe Milkshake Juices Waffle Dessert Samoon" at bounding box center [784, 374] width 368 height 386
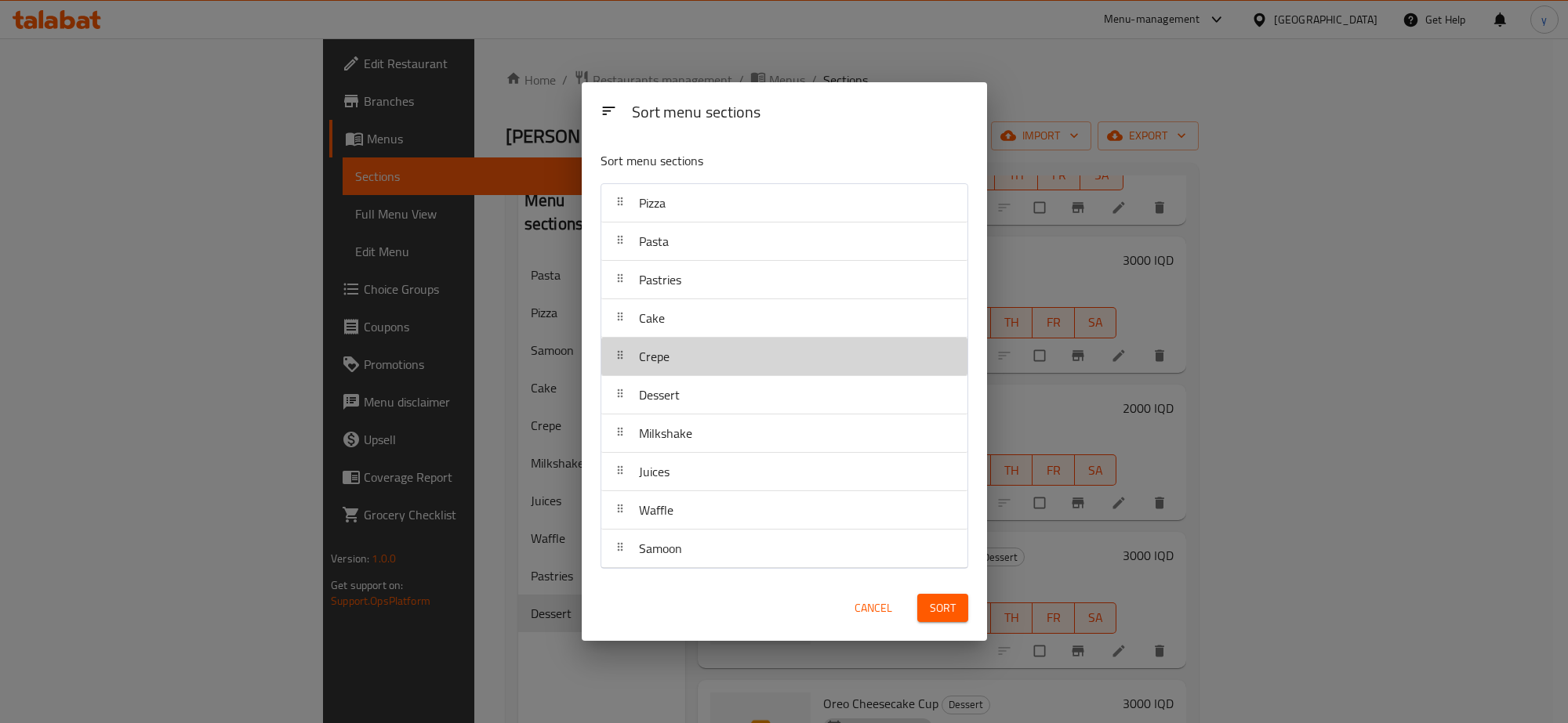
drag, startPoint x: 738, startPoint y: 364, endPoint x: 741, endPoint y: 338, distance: 26.2
click at [741, 338] on nav "Pizza Pasta Pastries Cake Crepe Dessert Milkshake Juices Waffle Samoon" at bounding box center [784, 375] width 368 height 386
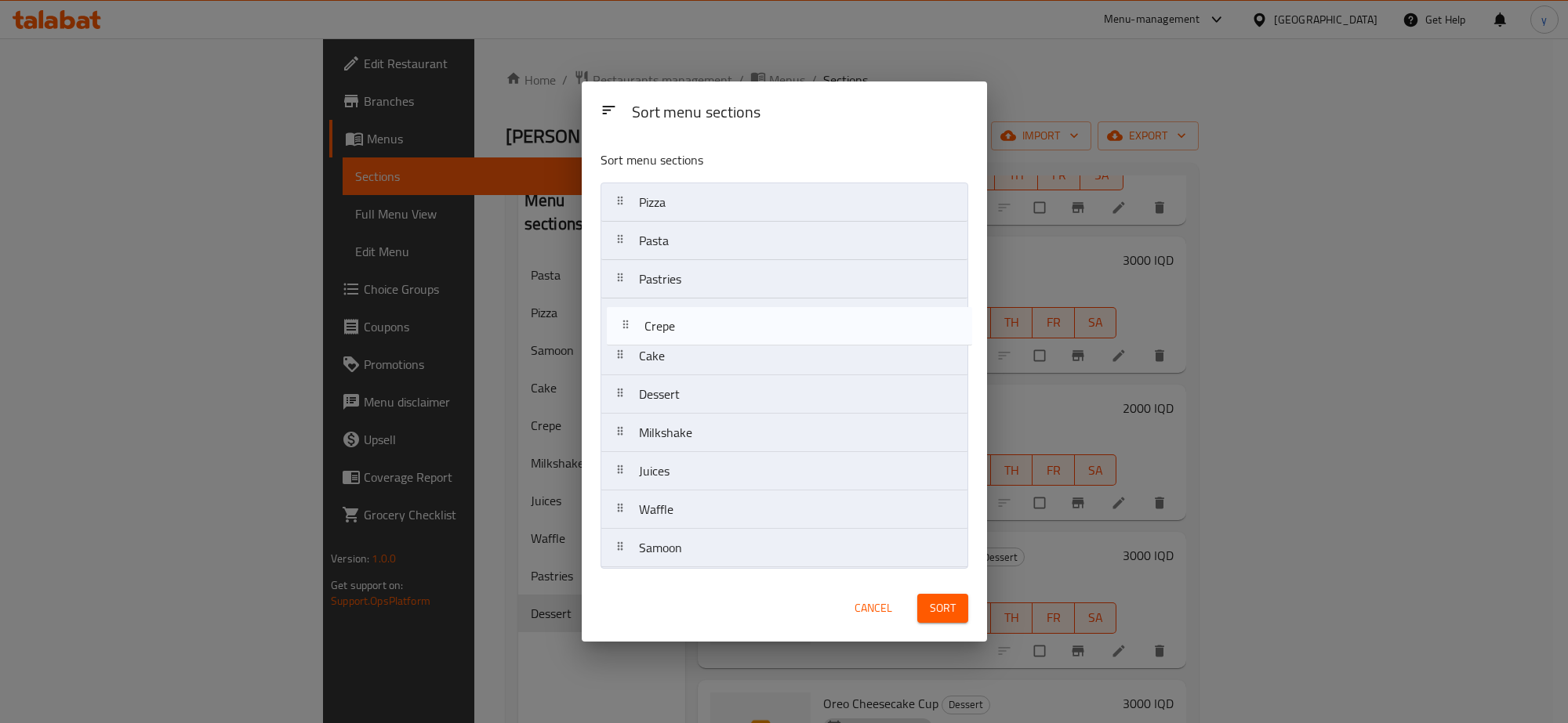
drag, startPoint x: 741, startPoint y: 338, endPoint x: 748, endPoint y: 292, distance: 46.5
click at [748, 292] on nav "Pizza Pasta Pastries Cake Crepe Dessert Milkshake Juices Waffle Samoon" at bounding box center [784, 374] width 368 height 386
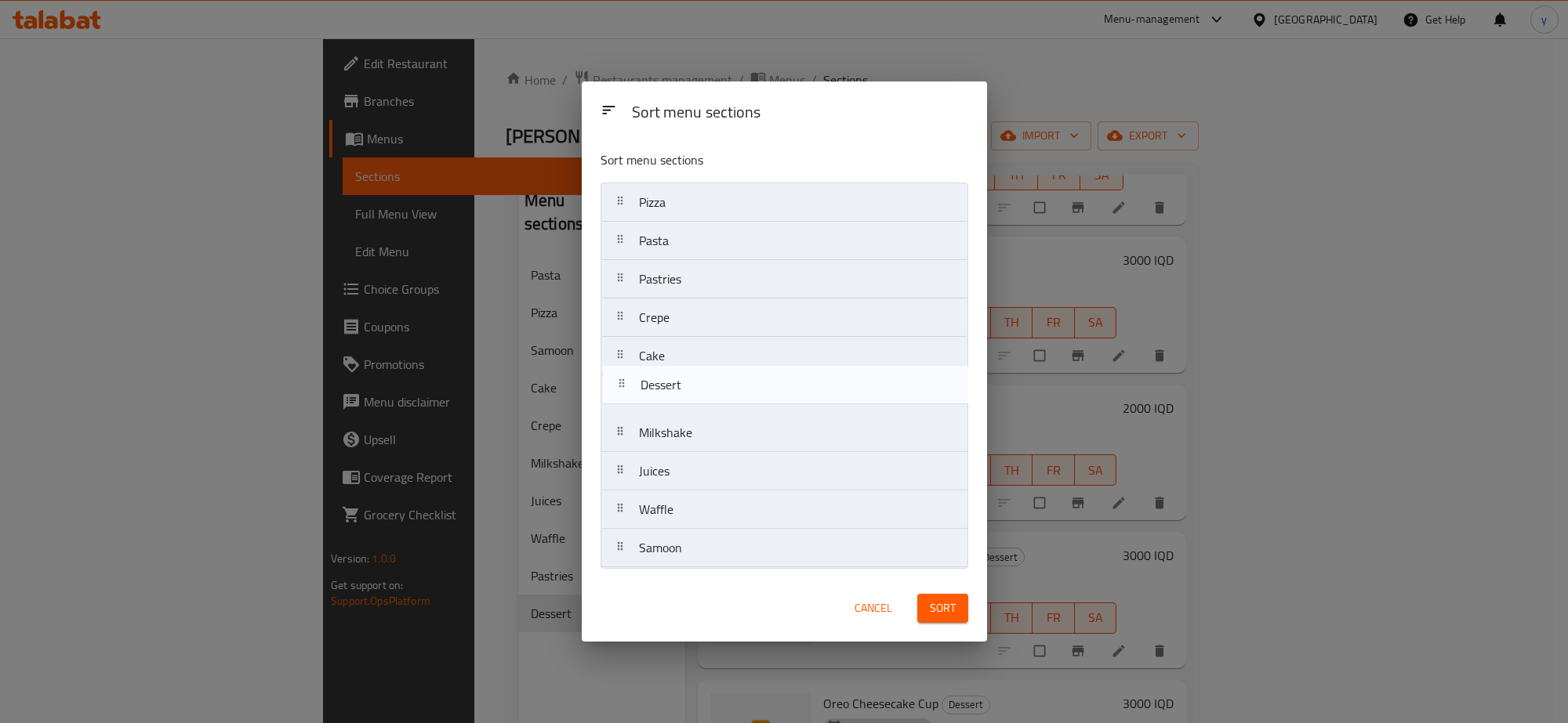
drag, startPoint x: 745, startPoint y: 385, endPoint x: 747, endPoint y: 357, distance: 28.1
click at [747, 357] on nav "Pizza Pasta Pastries Crepe Cake Dessert Milkshake Juices Waffle Samoon" at bounding box center [784, 374] width 368 height 386
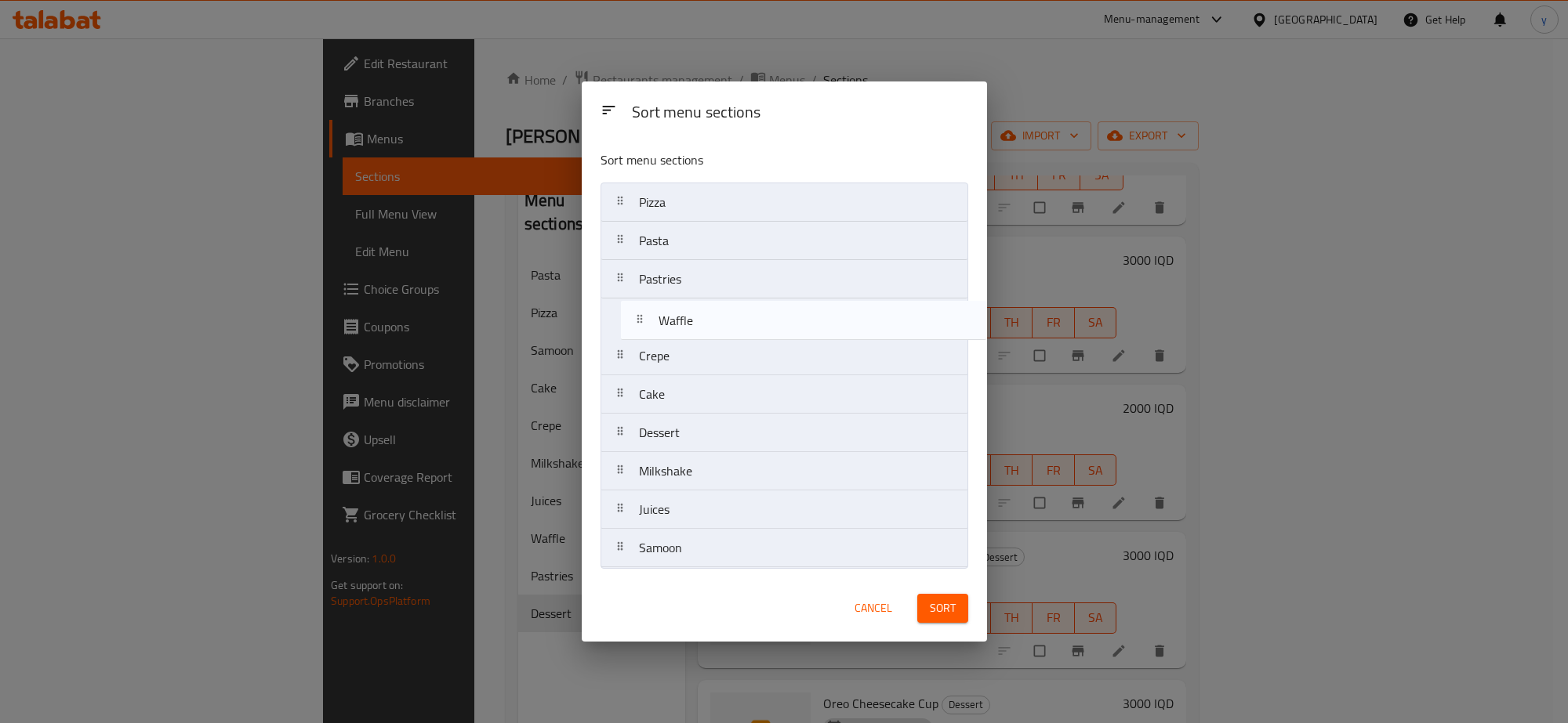
drag, startPoint x: 741, startPoint y: 511, endPoint x: 759, endPoint y: 313, distance: 198.8
click at [759, 313] on nav "Pizza Pasta Pastries Crepe Cake Dessert Milkshake Juices Waffle Samoon" at bounding box center [784, 374] width 368 height 386
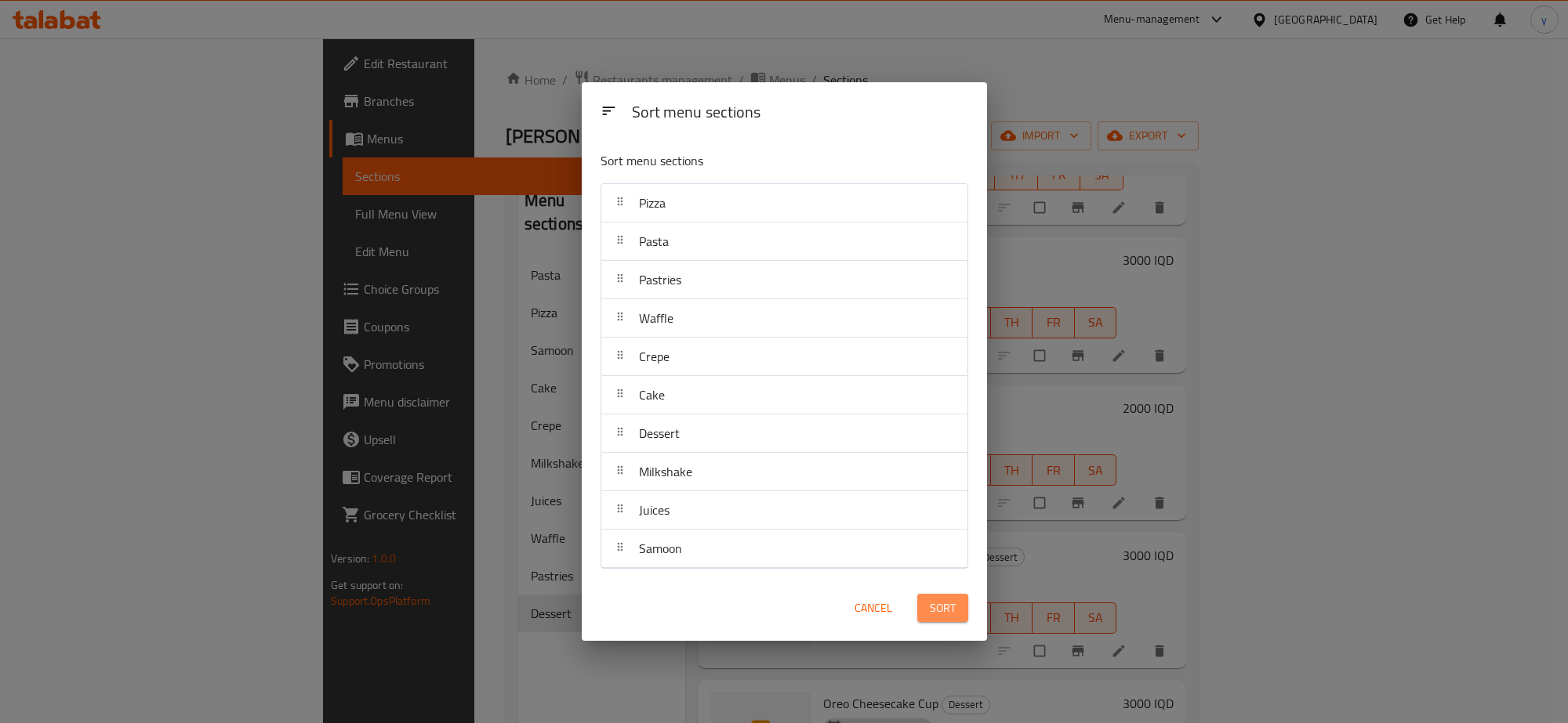
click at [966, 617] on button "Sort" at bounding box center [943, 607] width 51 height 29
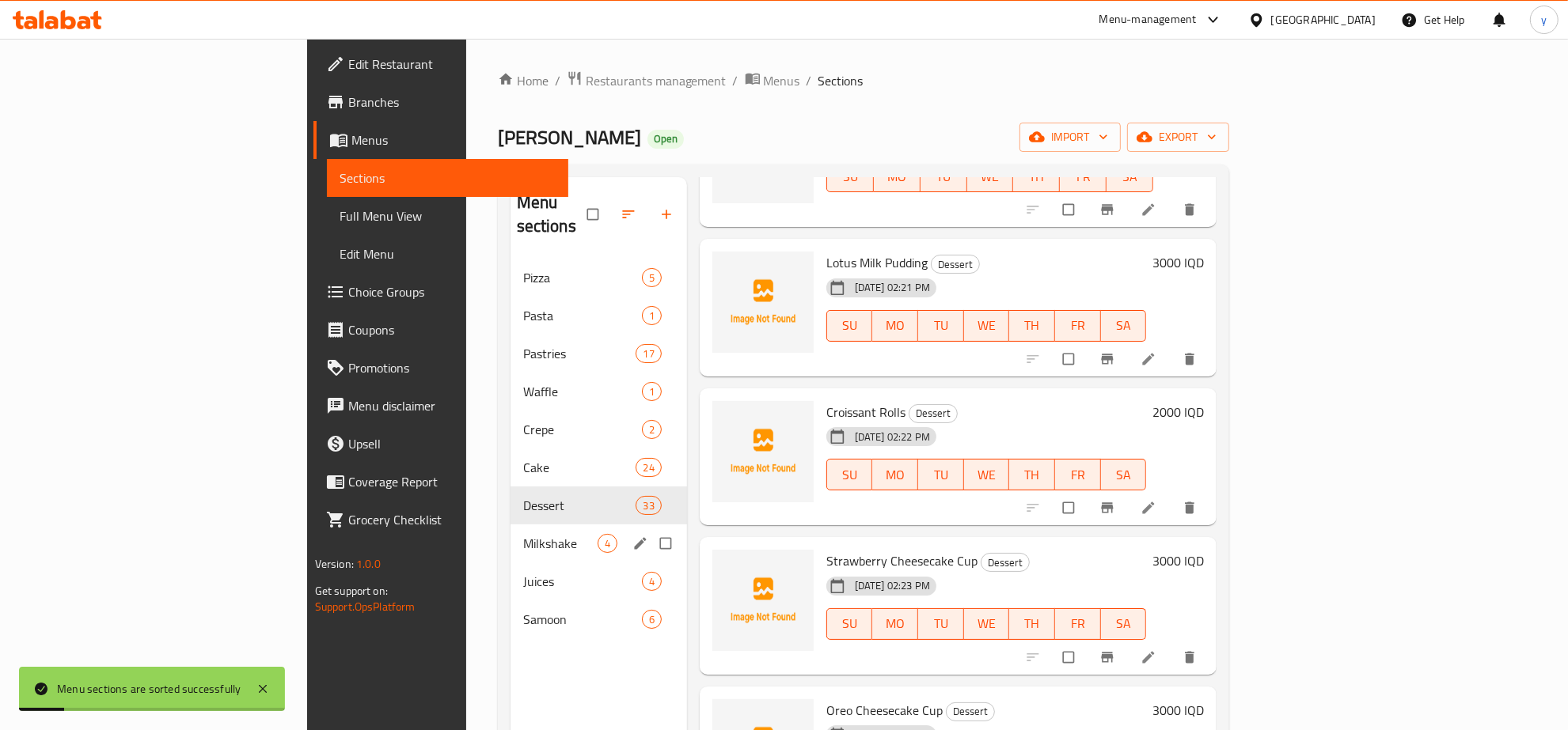
click at [538, 536] on div "Milkshake 4" at bounding box center [599, 543] width 177 height 38
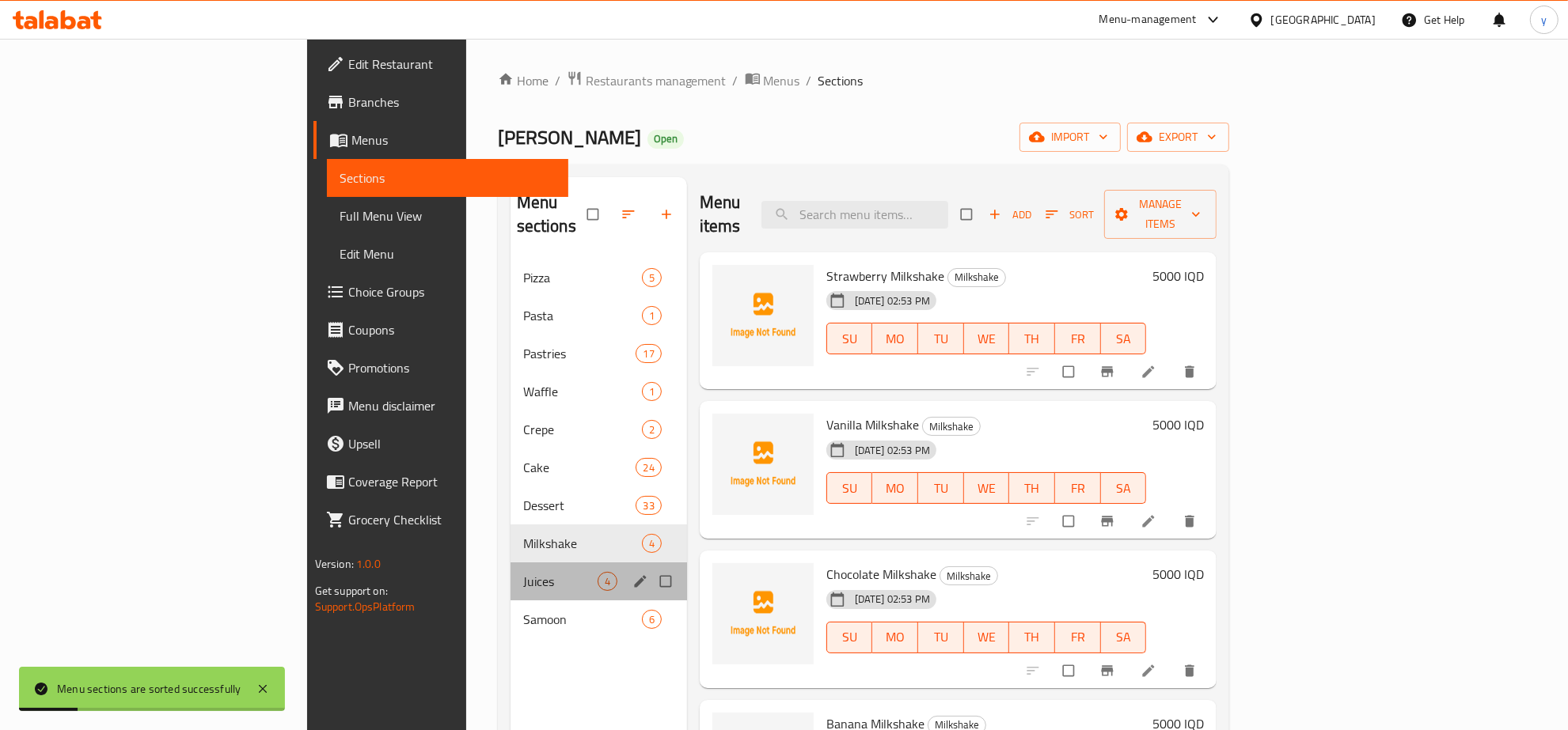
click at [512, 569] on div "Juices 4" at bounding box center [599, 582] width 177 height 38
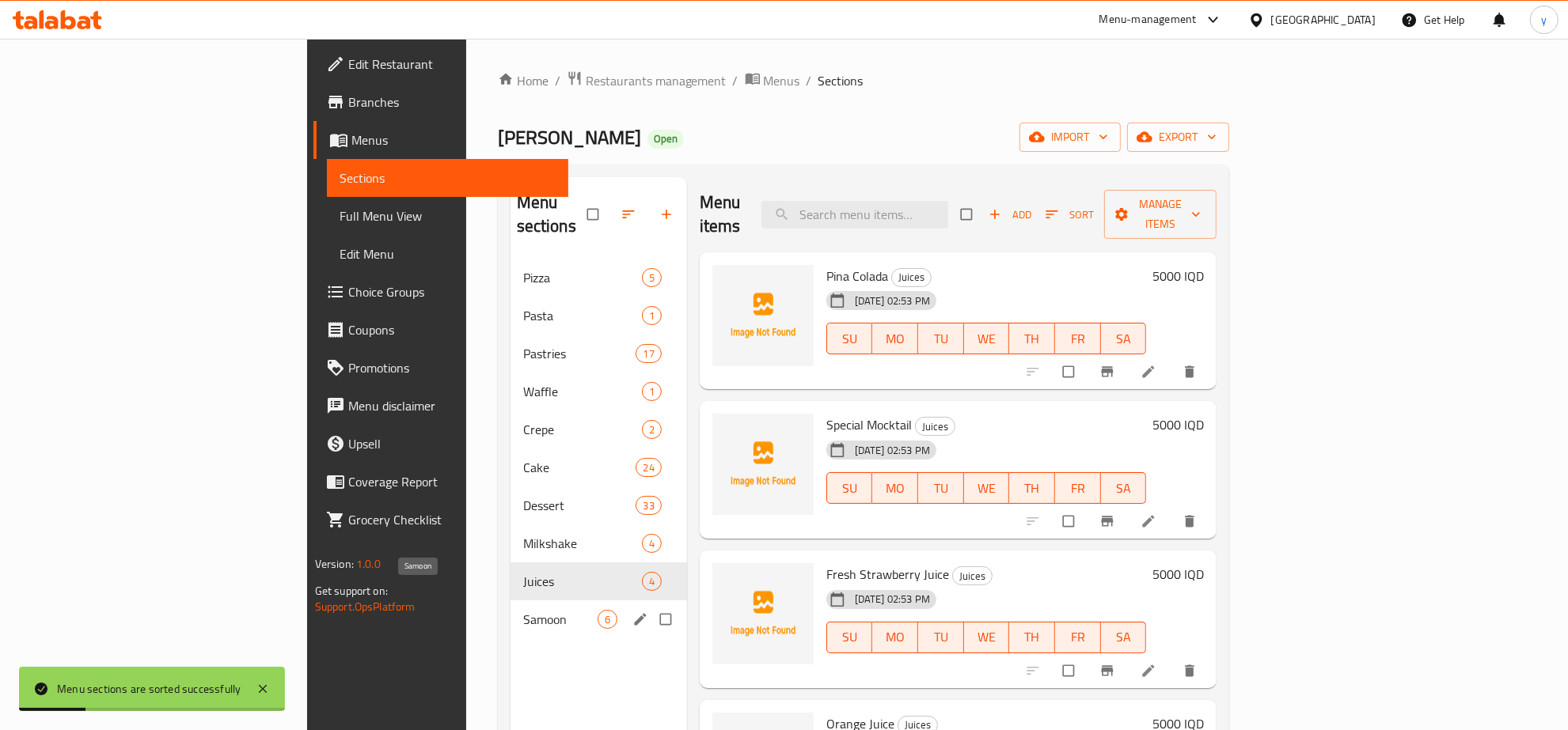
click at [523, 611] on span "Samoon" at bounding box center [560, 620] width 75 height 19
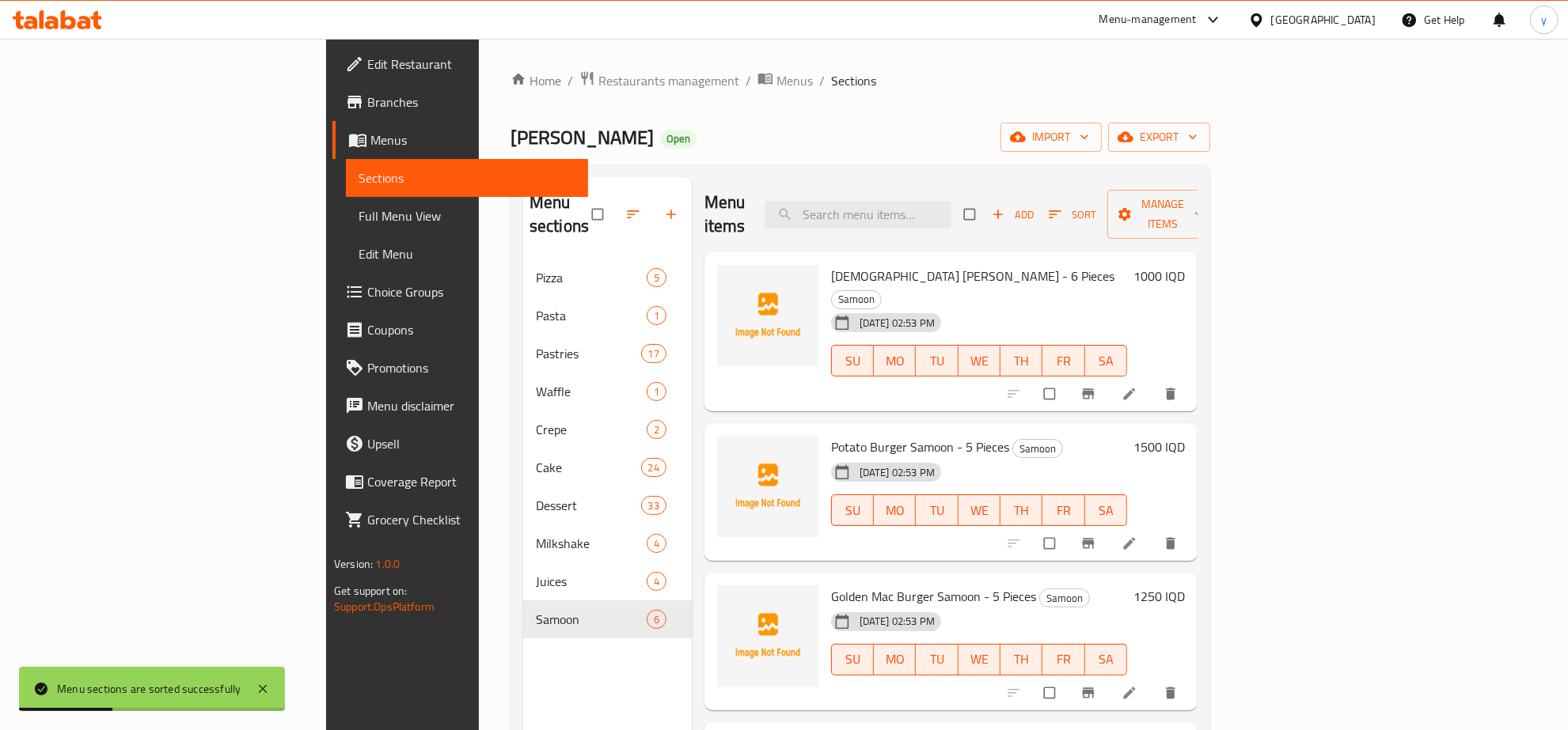
click at [554, 63] on div "Home / Restaurants management / Menus / Sections Safra Bakery Open import expor…" at bounding box center [860, 496] width 763 height 913
click at [776, 74] on span "Menus" at bounding box center [794, 80] width 36 height 19
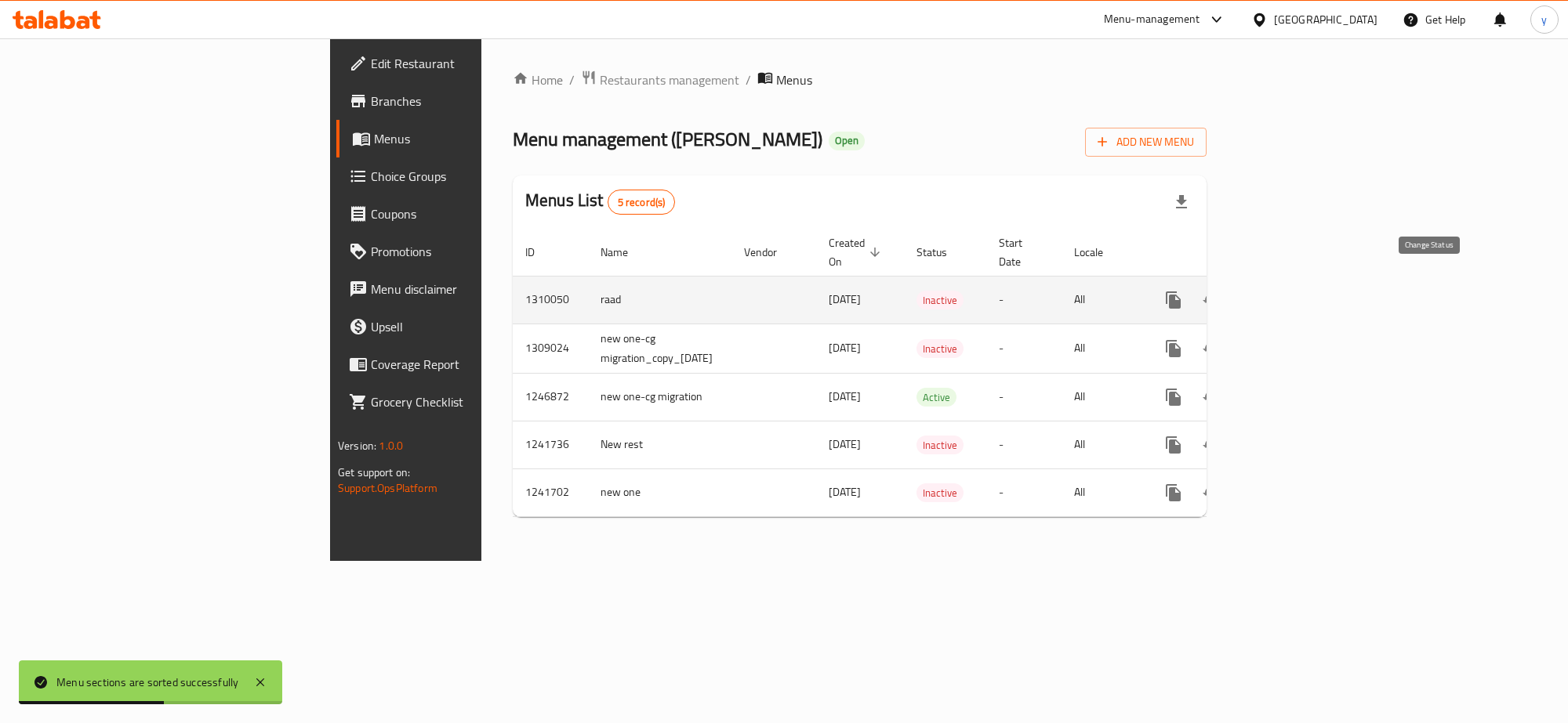
click at [1221, 292] on icon "enhanced table" at bounding box center [1211, 300] width 19 height 18
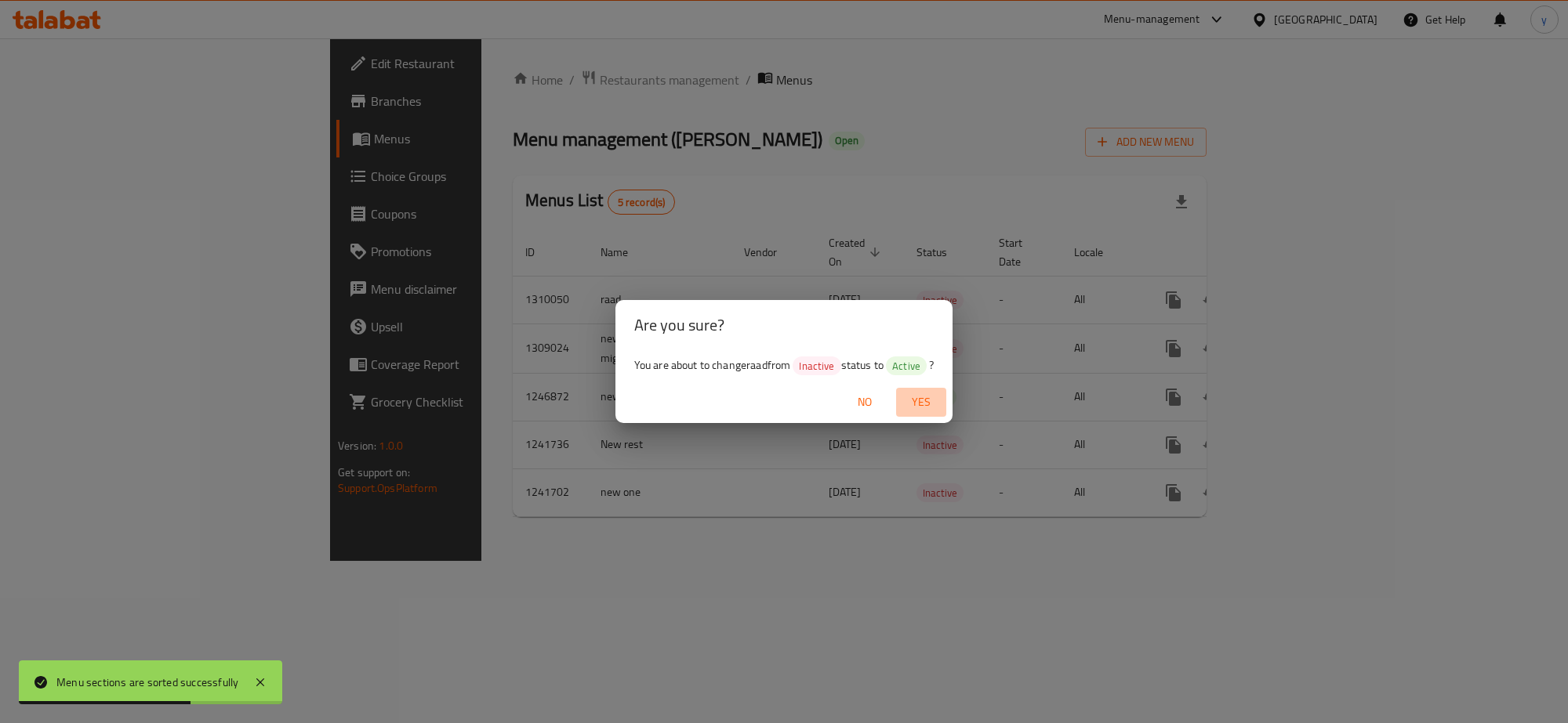
click at [920, 401] on span "Yes" at bounding box center [921, 402] width 38 height 19
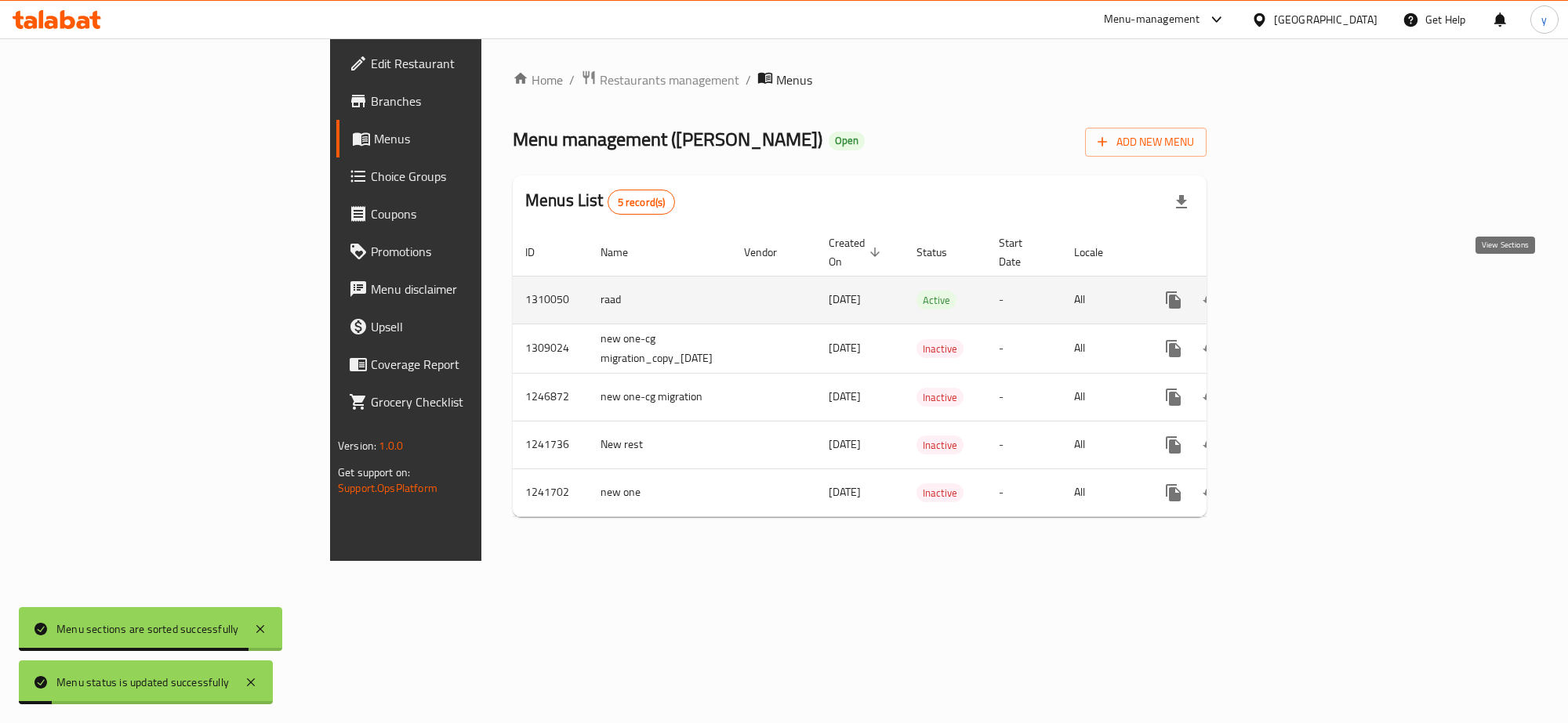
click at [1305, 291] on link "enhanced table" at bounding box center [1287, 300] width 38 height 38
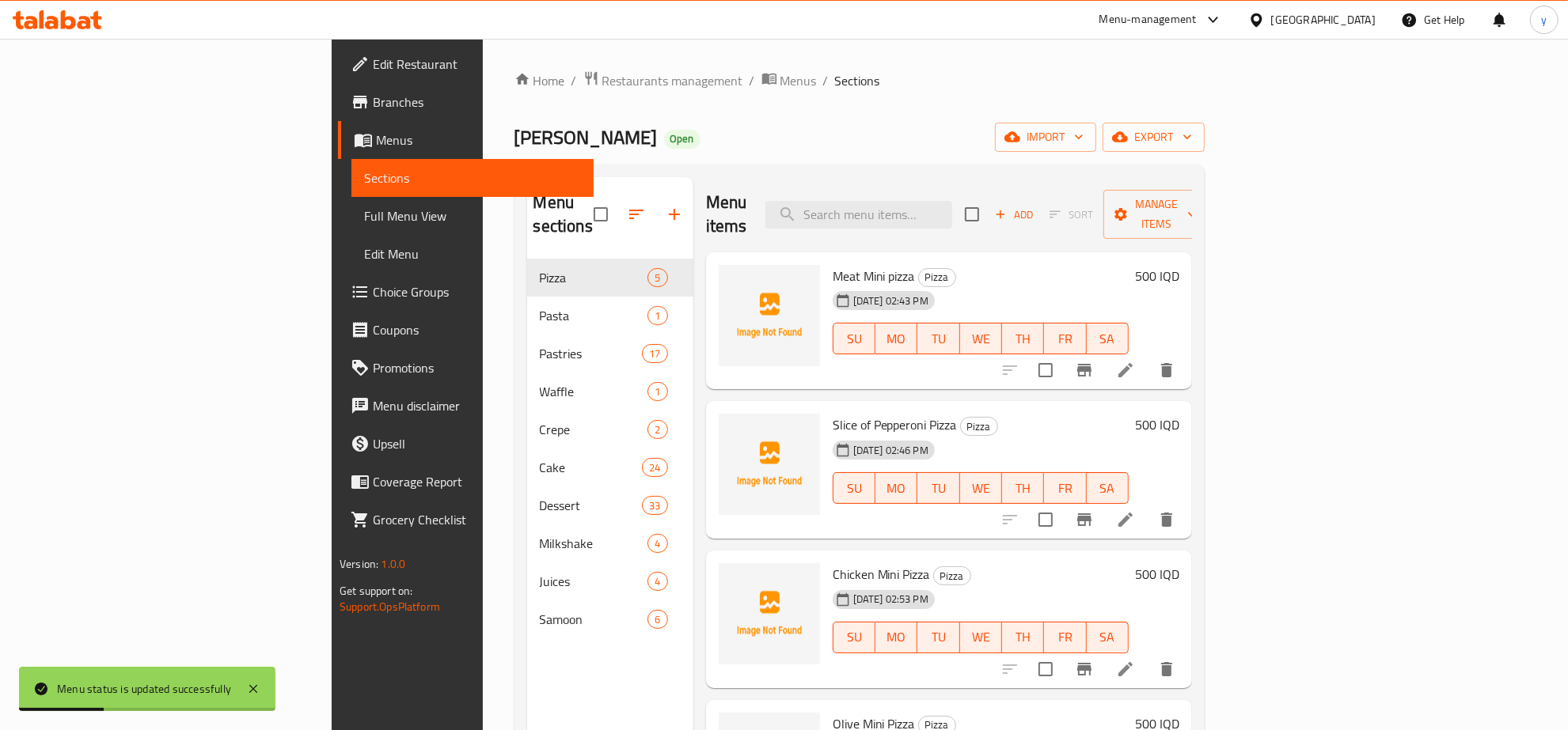
click at [364, 223] on span "Full Menu View" at bounding box center [473, 216] width 217 height 19
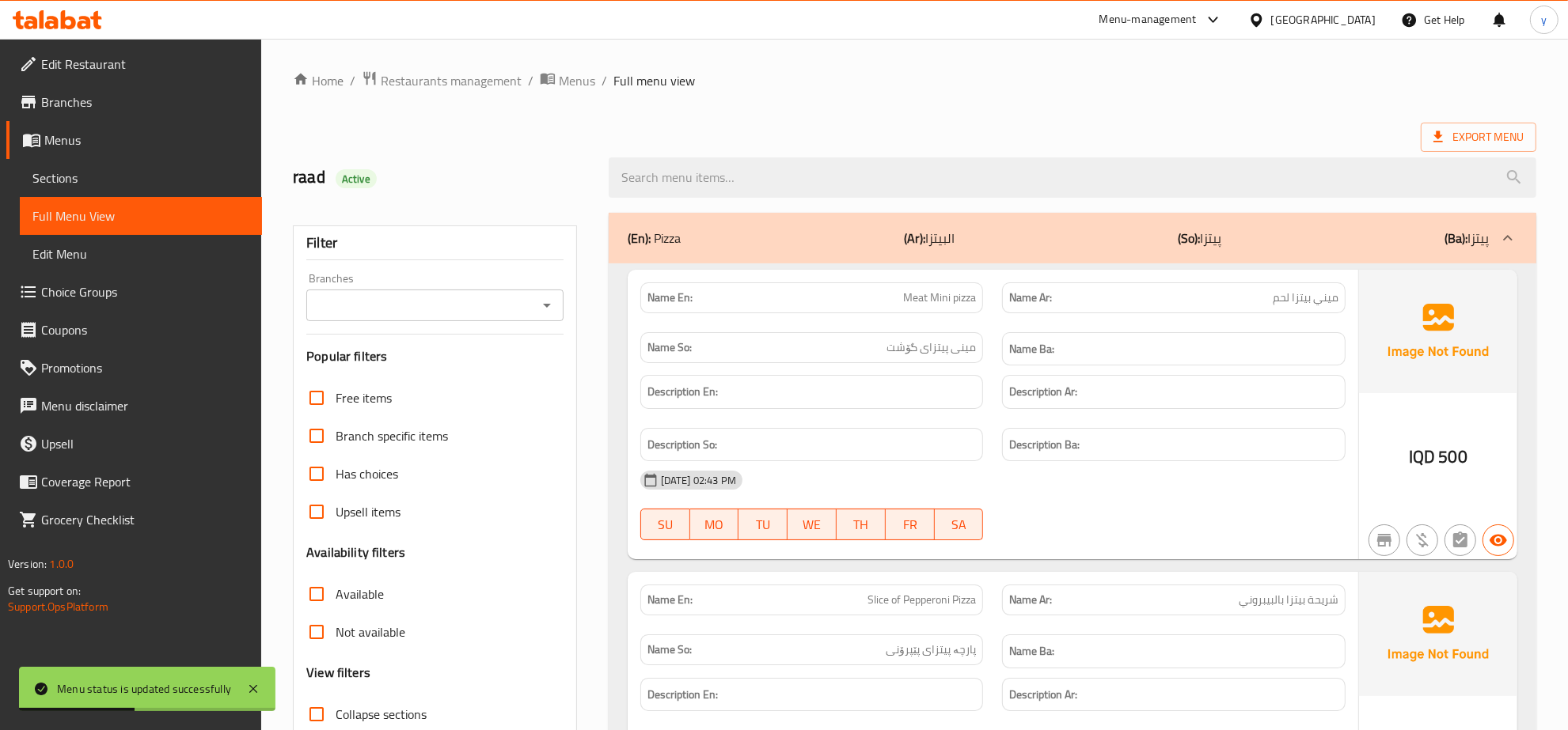
click at [556, 302] on icon "Open" at bounding box center [547, 305] width 19 height 19
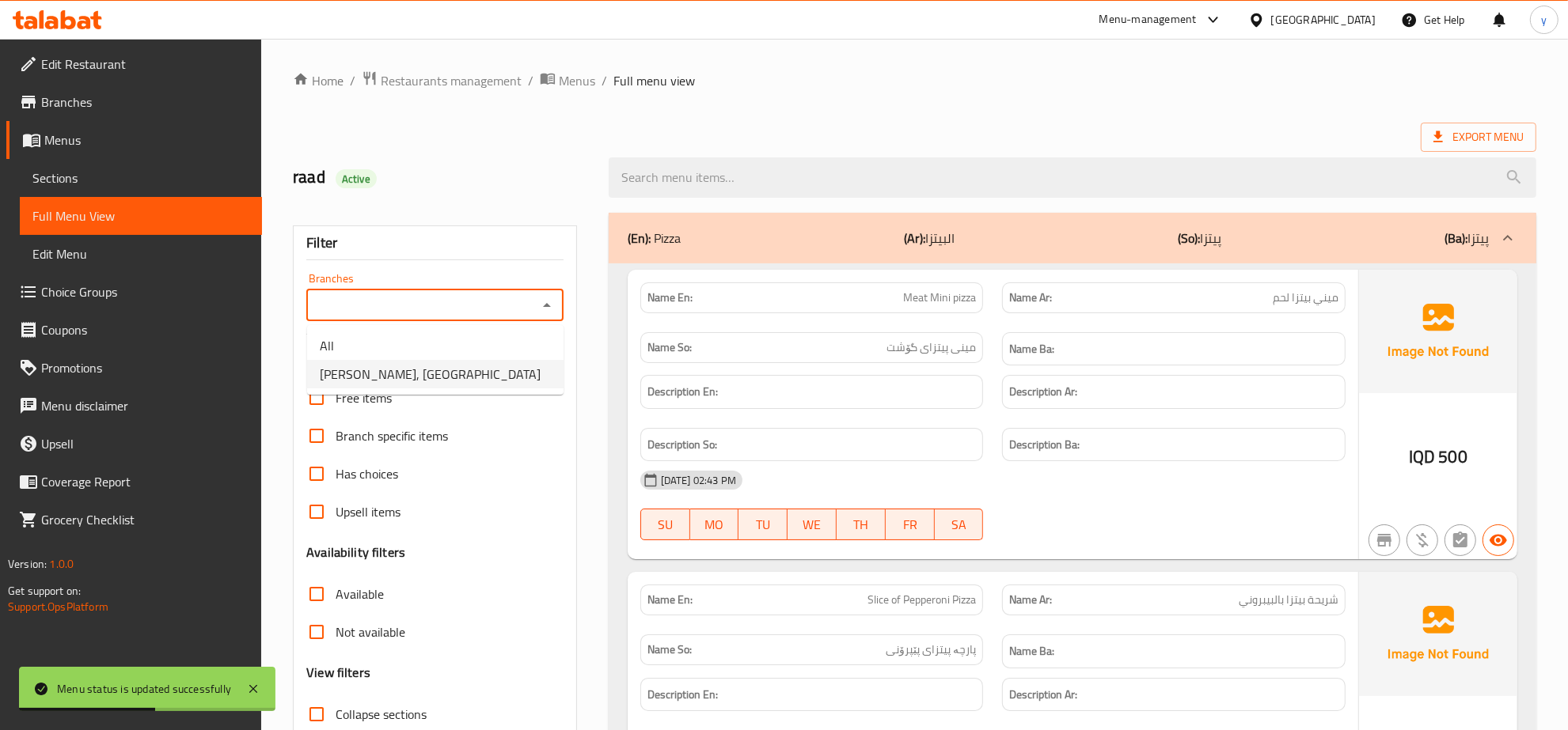
click at [507, 371] on li "[PERSON_NAME], [GEOGRAPHIC_DATA]" at bounding box center [435, 374] width 257 height 29
type input "[PERSON_NAME], [GEOGRAPHIC_DATA]"
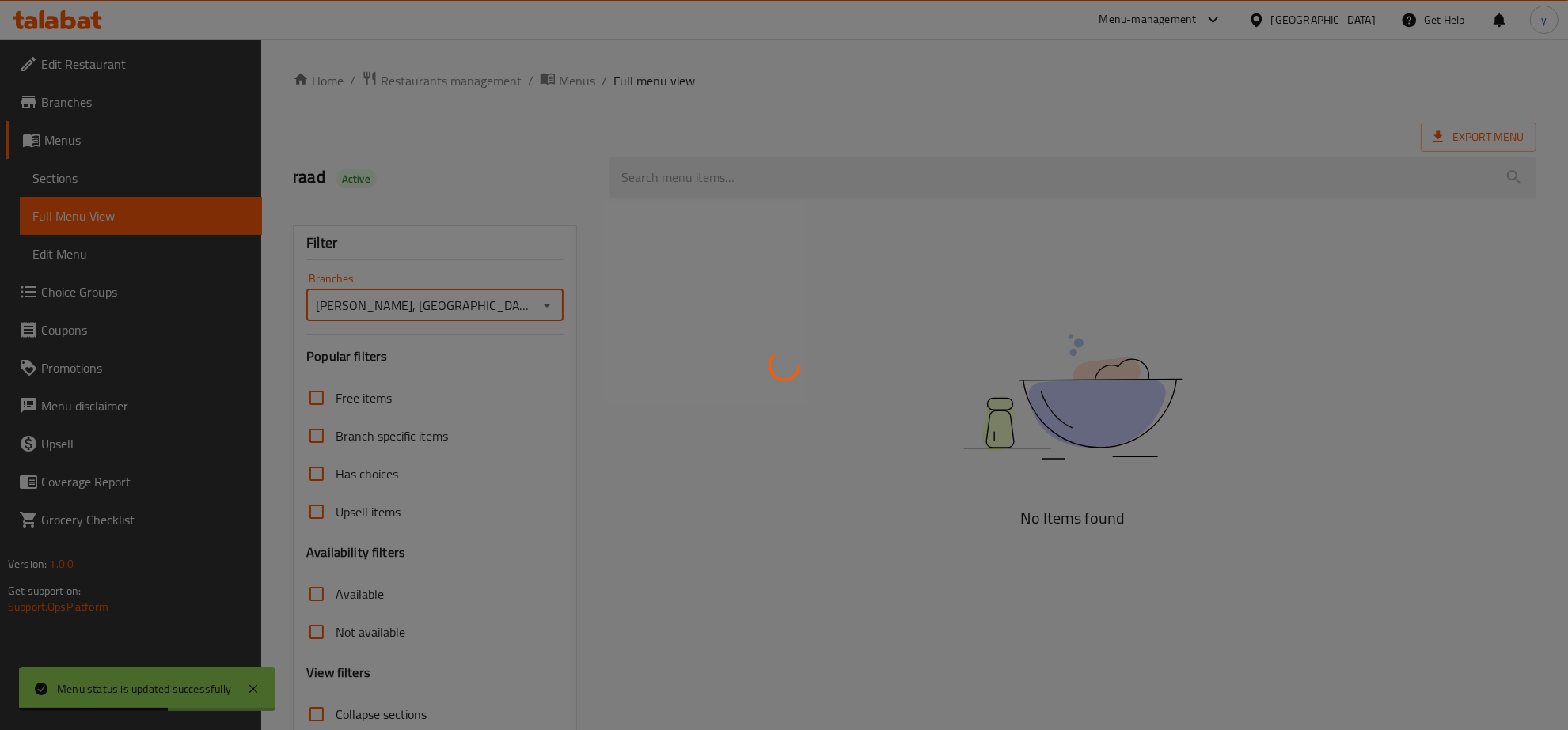
scroll to position [112, 0]
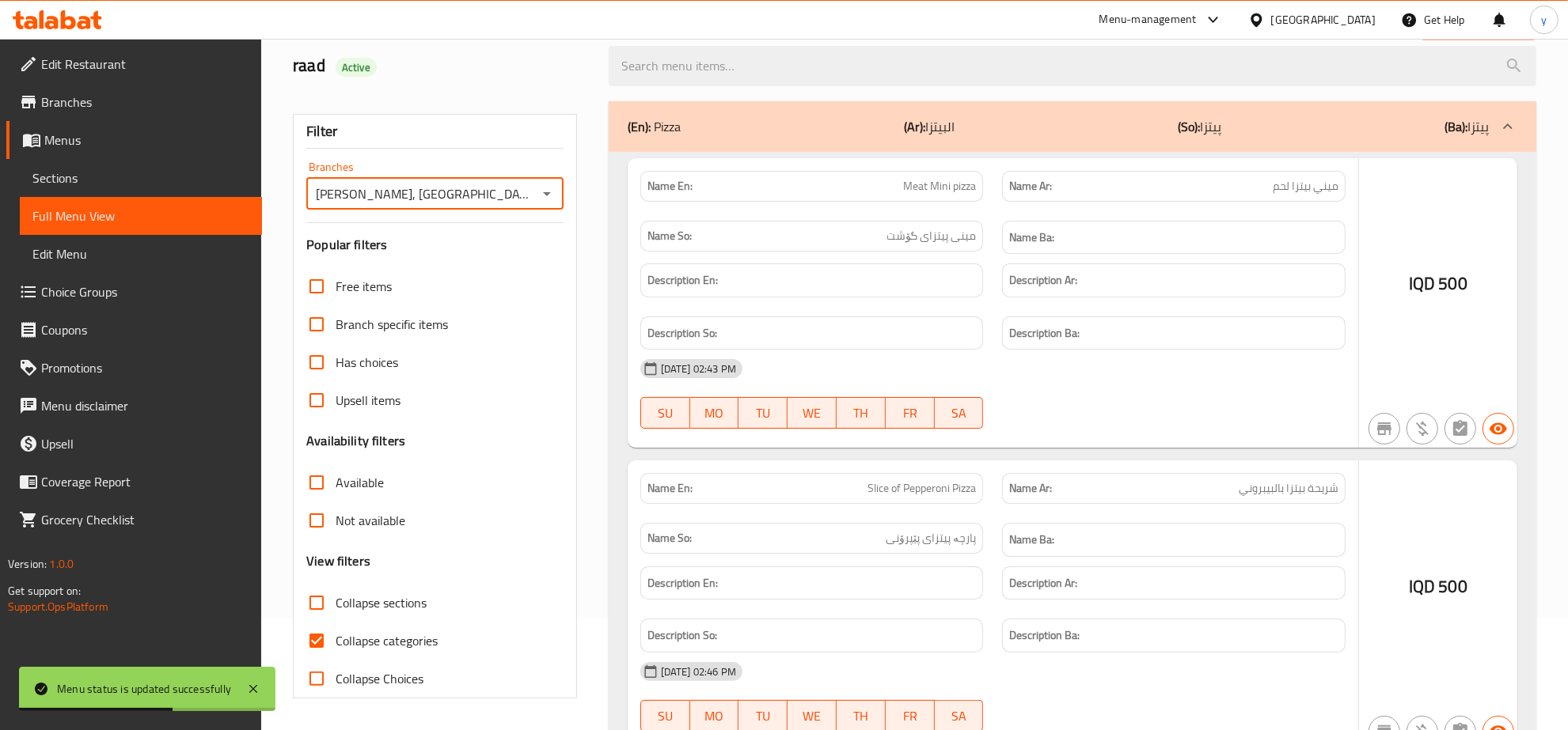
click at [309, 635] on div at bounding box center [784, 365] width 1568 height 730
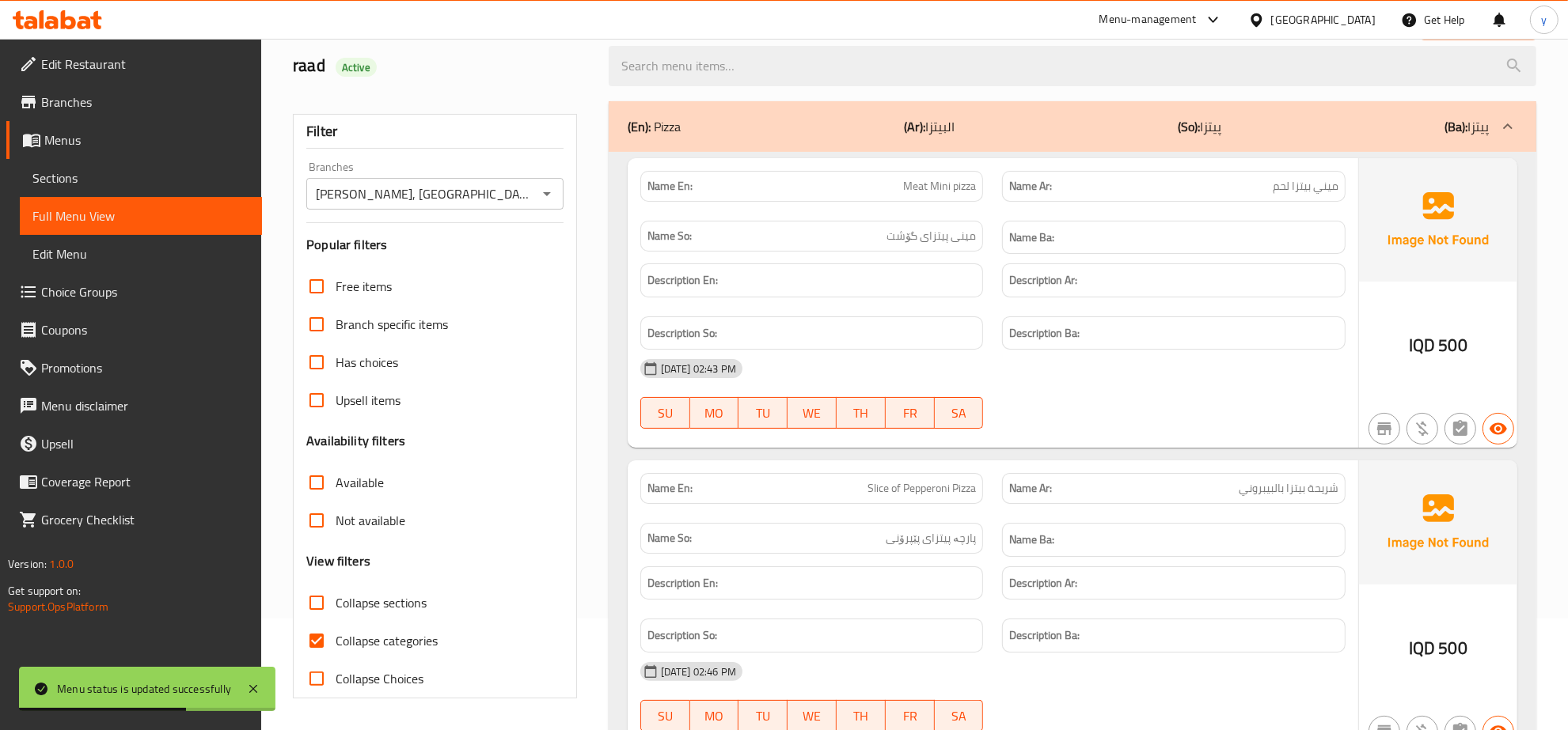
click at [321, 633] on input "Collapse categories" at bounding box center [317, 640] width 38 height 38
checkbox input "false"
click at [321, 613] on input "Collapse sections" at bounding box center [317, 603] width 38 height 38
checkbox input "true"
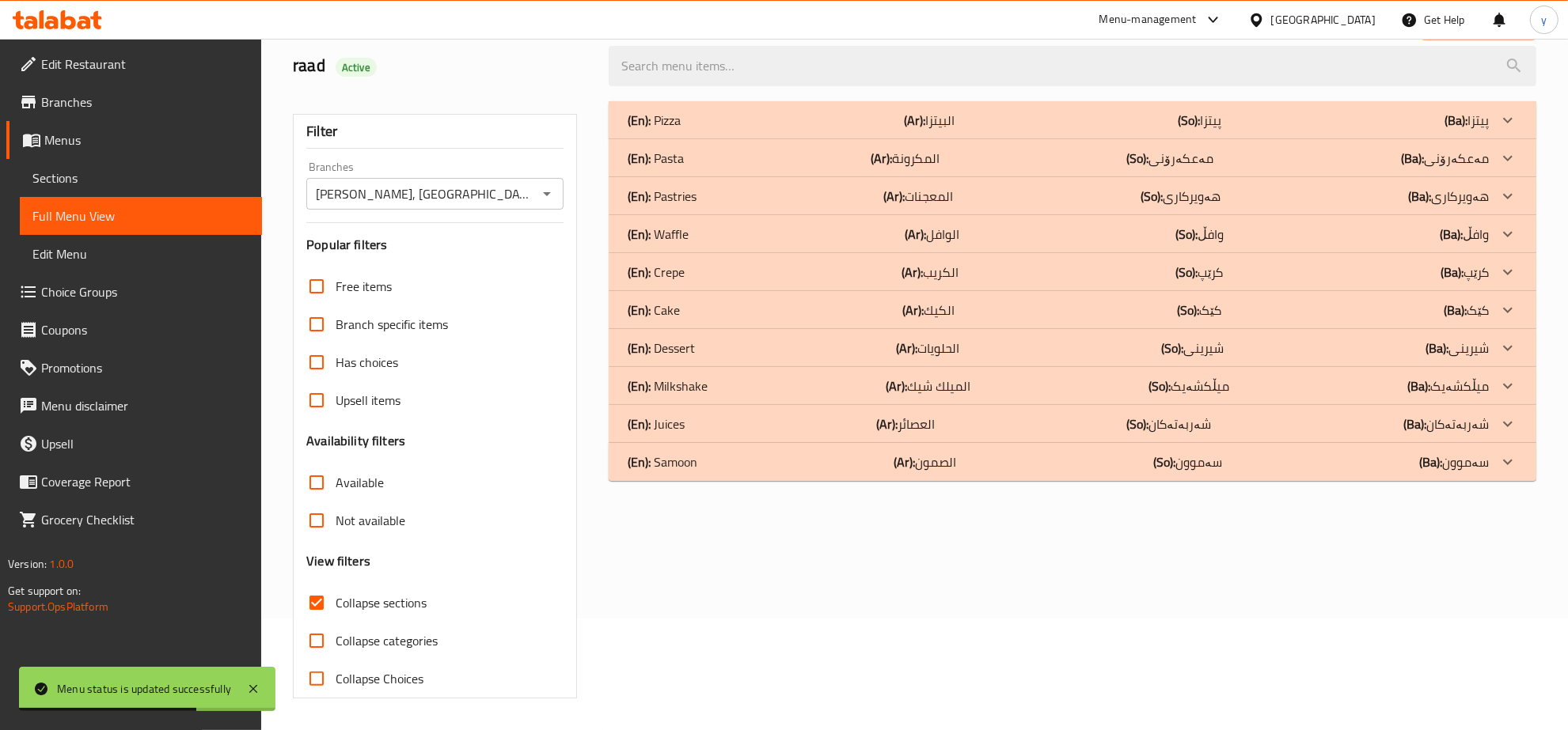
click at [260, 690] on icon at bounding box center [253, 689] width 19 height 19
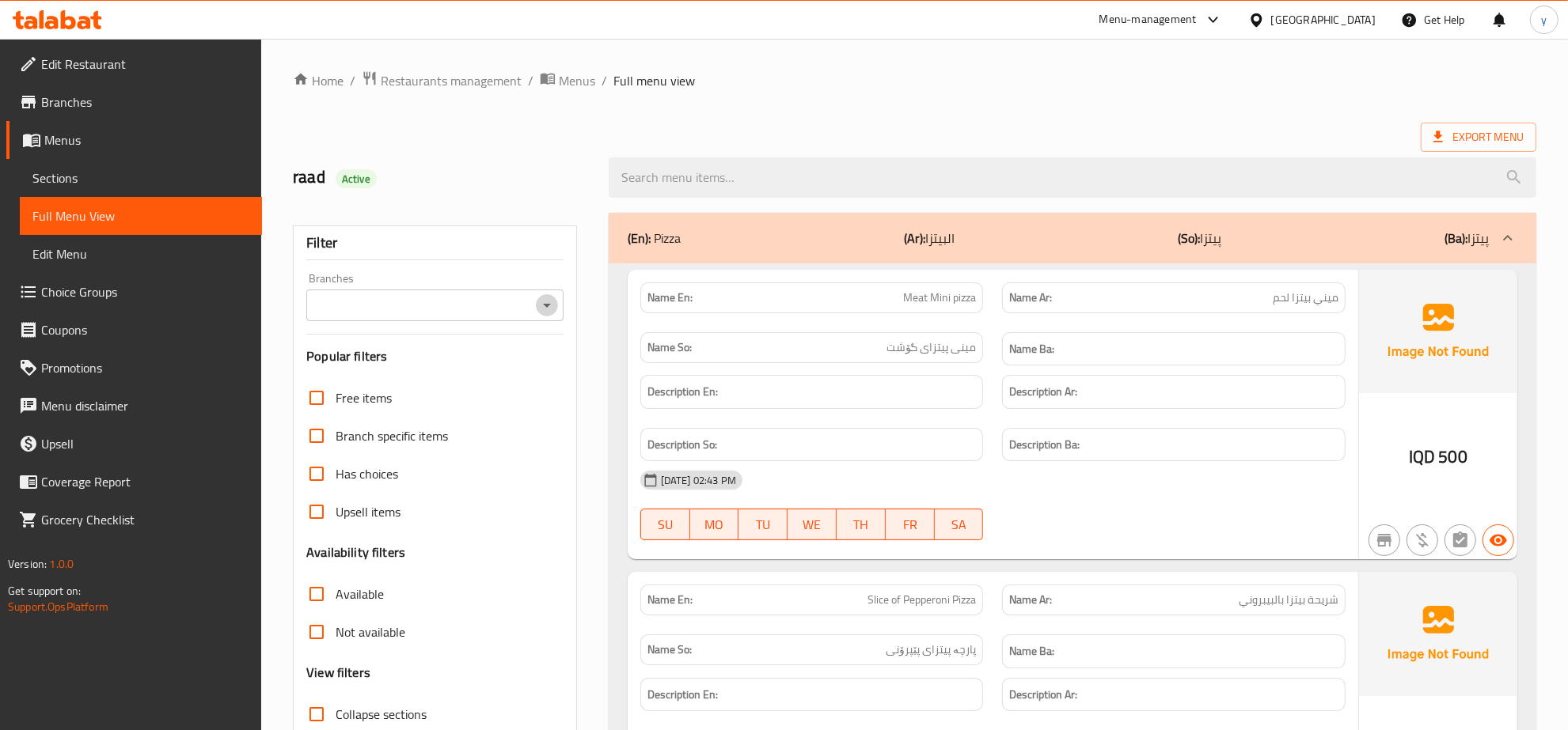
click at [544, 306] on icon "Open" at bounding box center [547, 305] width 19 height 19
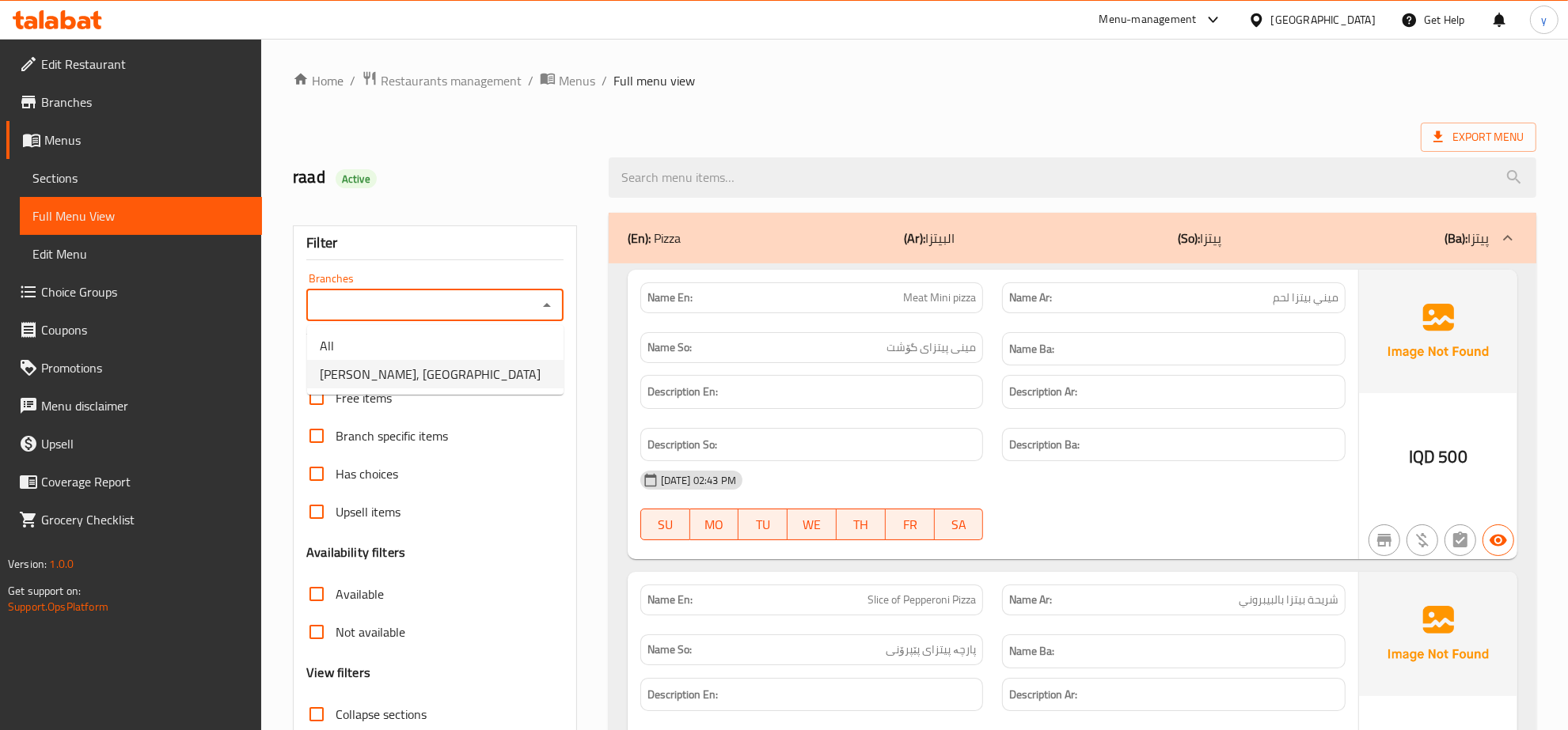
click at [491, 371] on li "[PERSON_NAME], [GEOGRAPHIC_DATA]" at bounding box center [435, 374] width 257 height 29
type input "[PERSON_NAME], [GEOGRAPHIC_DATA]"
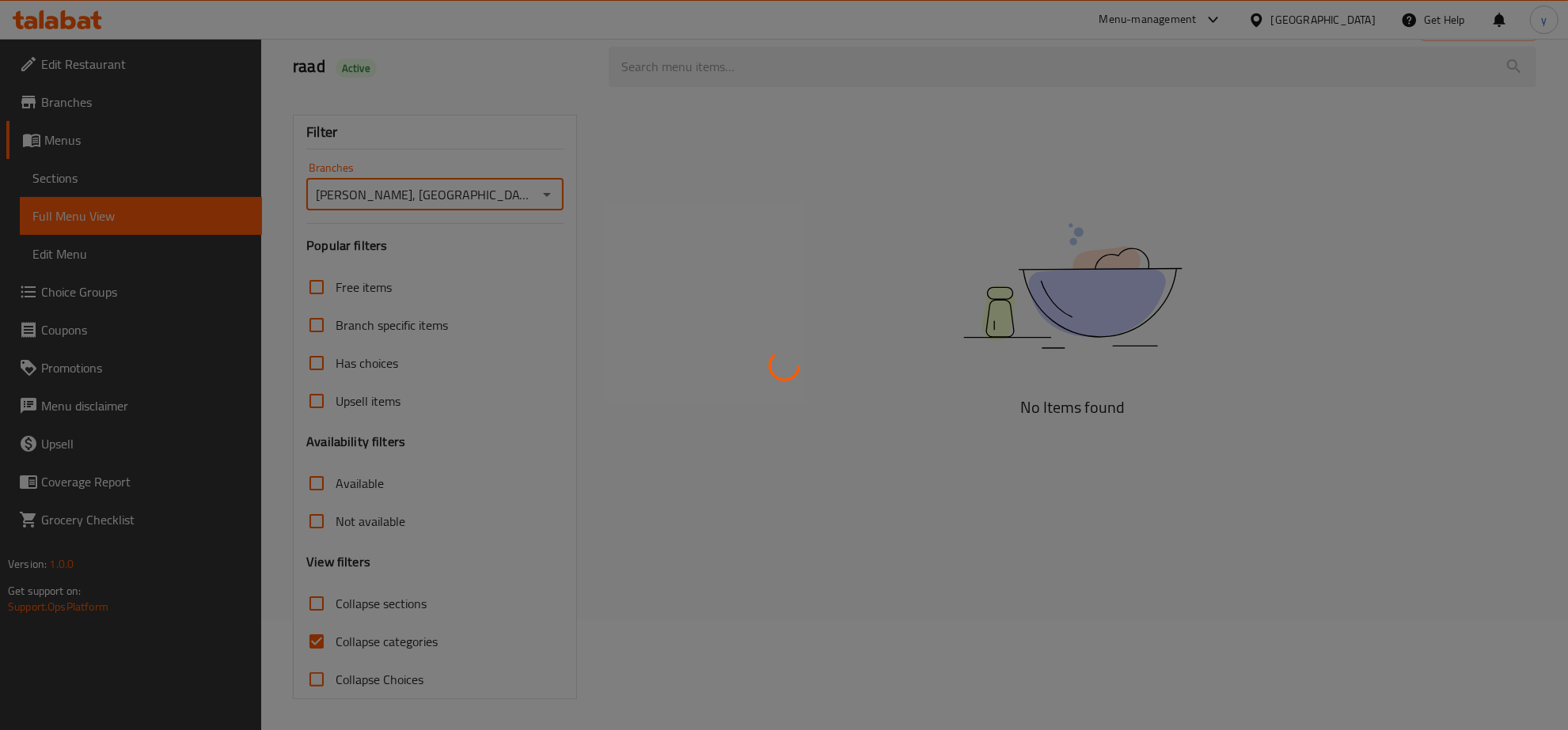
scroll to position [112, 0]
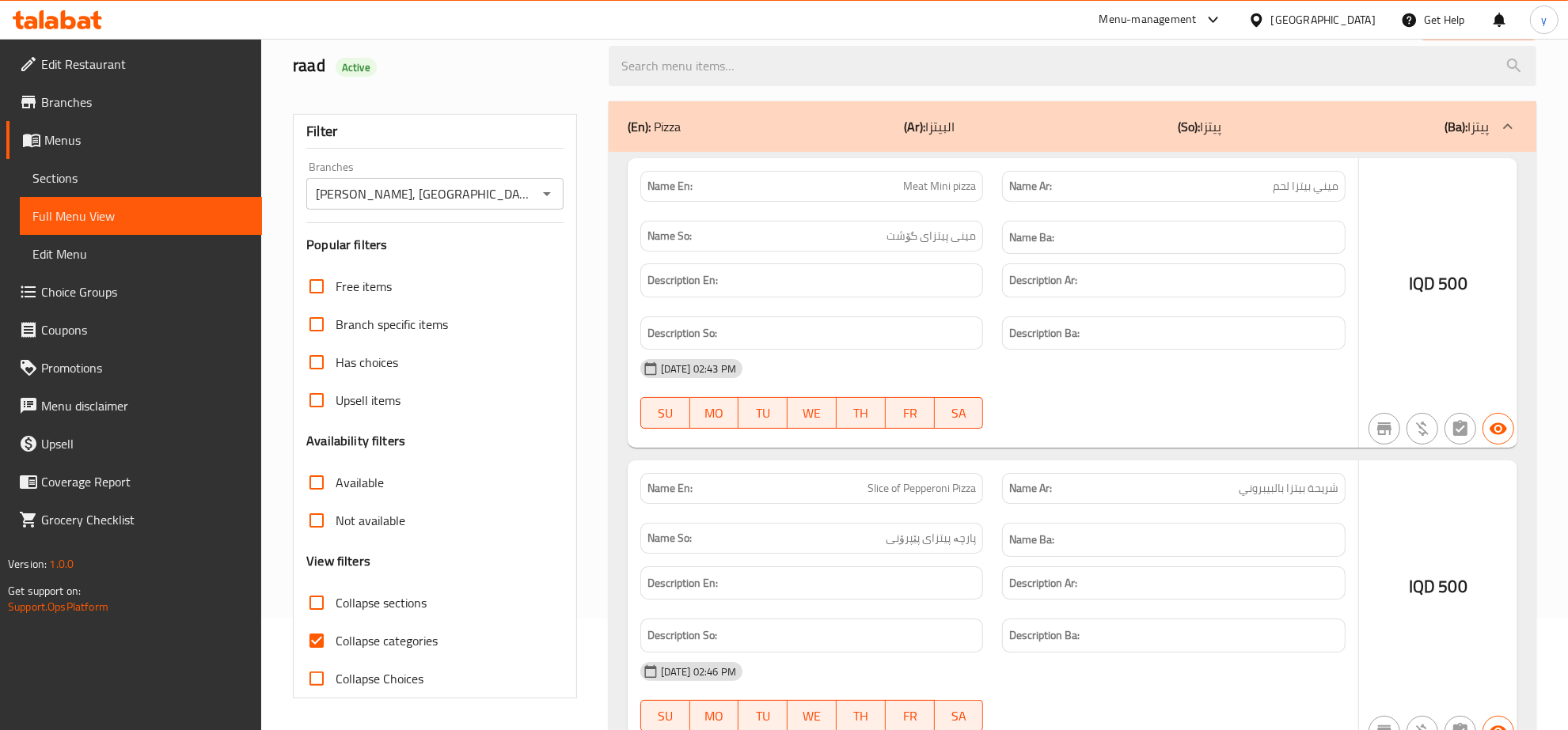
click at [325, 641] on div at bounding box center [784, 365] width 1568 height 730
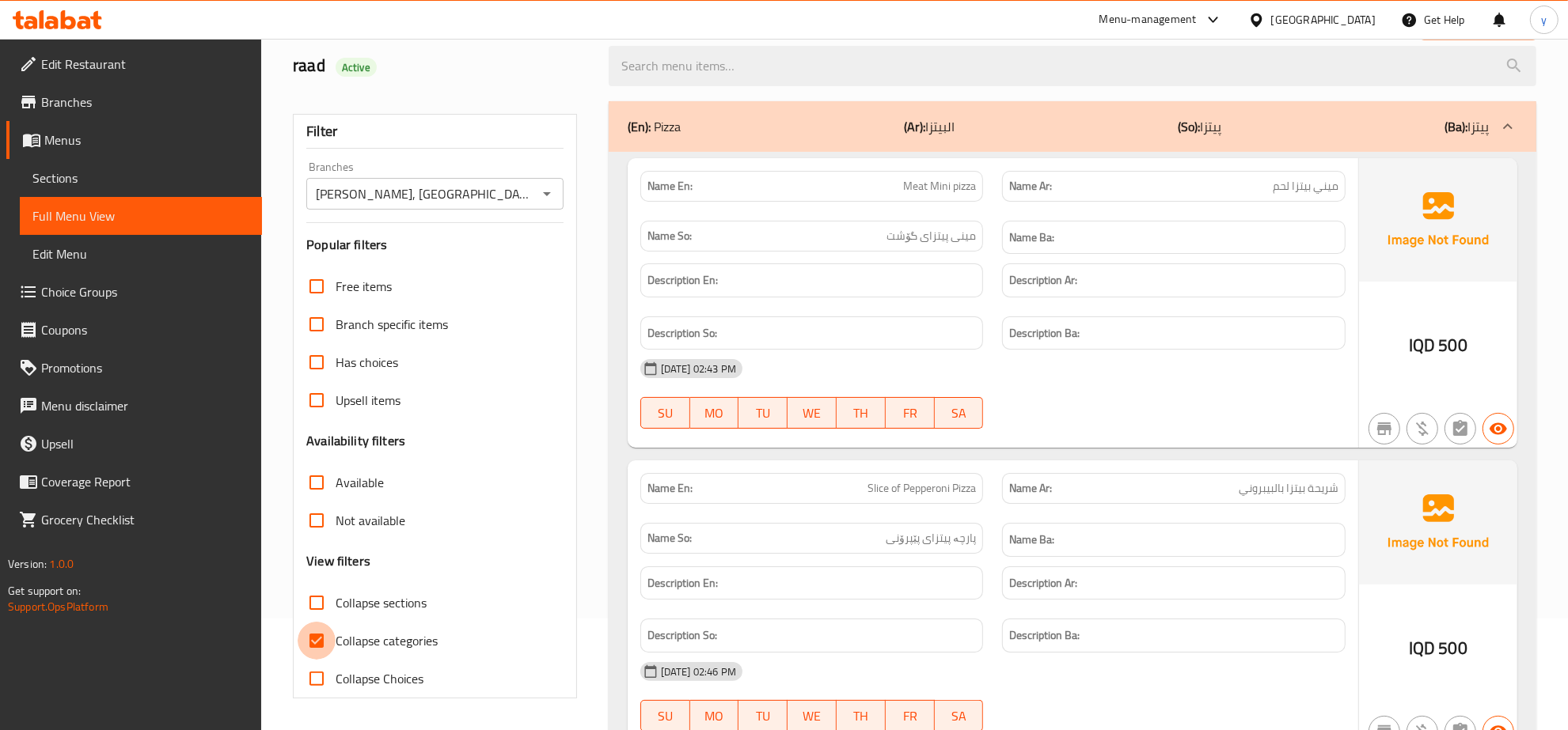
click at [325, 641] on input "Collapse categories" at bounding box center [317, 640] width 38 height 38
checkbox input "false"
click at [318, 611] on input "Collapse sections" at bounding box center [317, 603] width 38 height 38
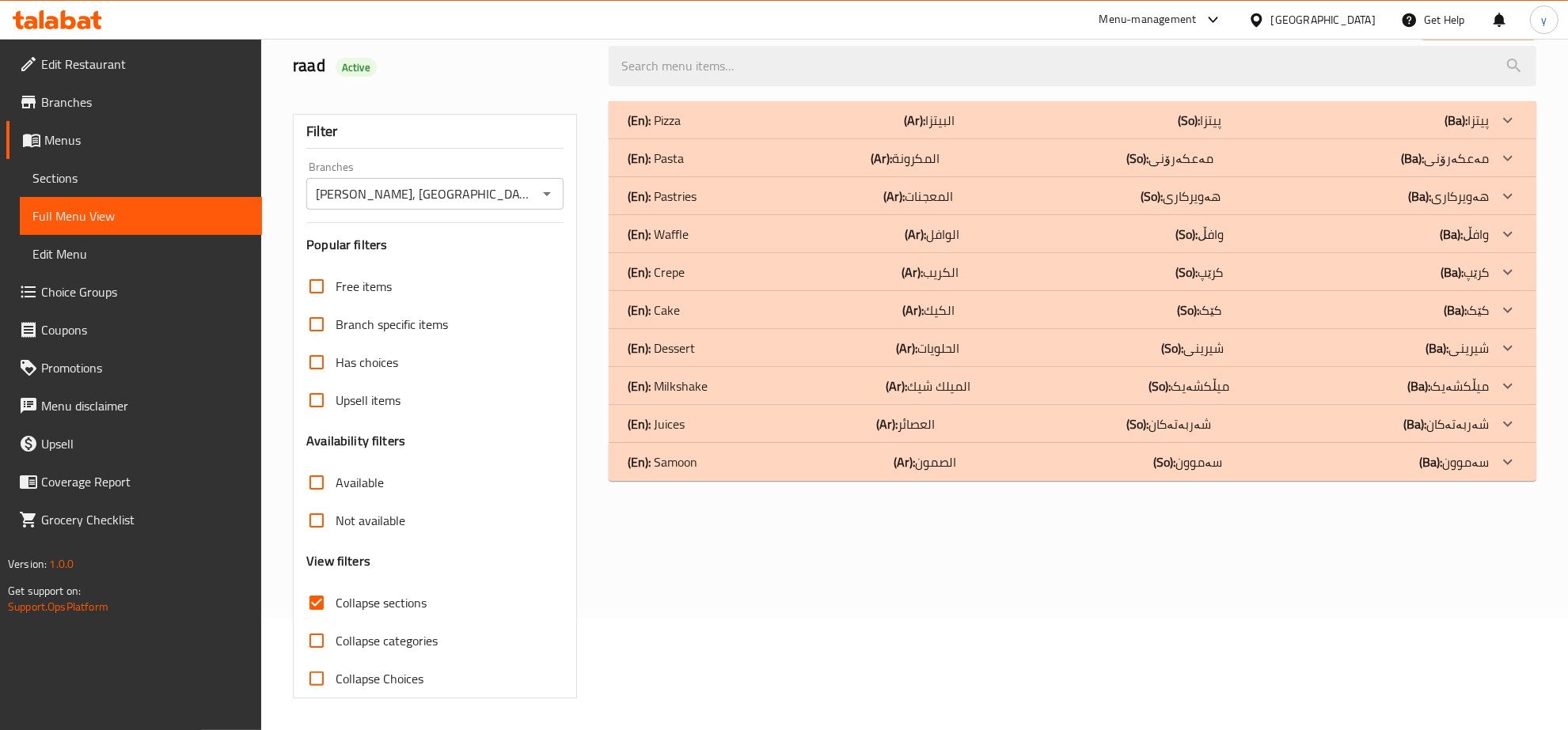
click at [336, 610] on span "Collapse sections" at bounding box center [380, 603] width 91 height 19
click at [335, 610] on input "Collapse sections" at bounding box center [317, 603] width 38 height 38
checkbox input "false"
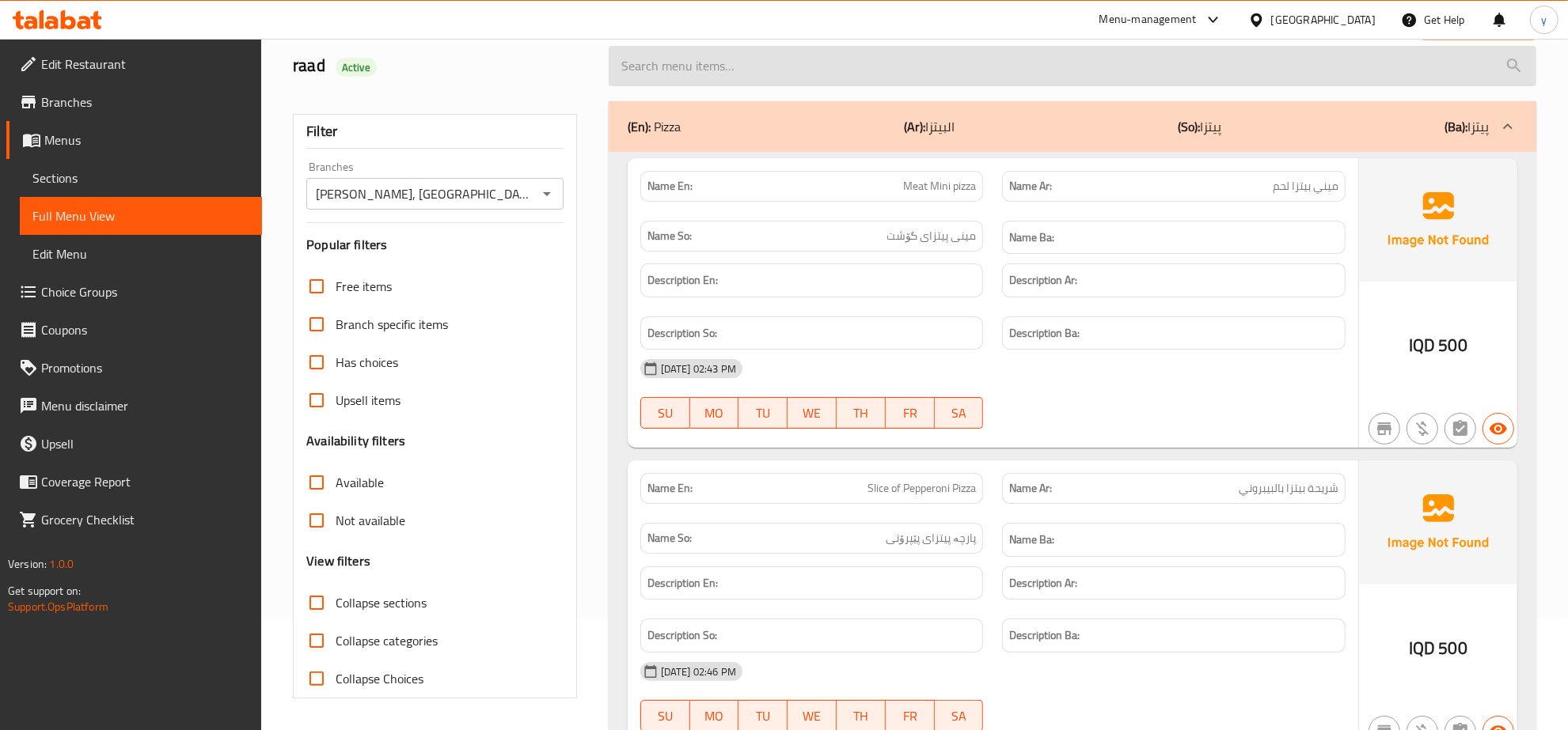
click at [907, 76] on input "search" at bounding box center [1072, 65] width 927 height 40
paste input "Vanilla Cookies - 1 Piece"
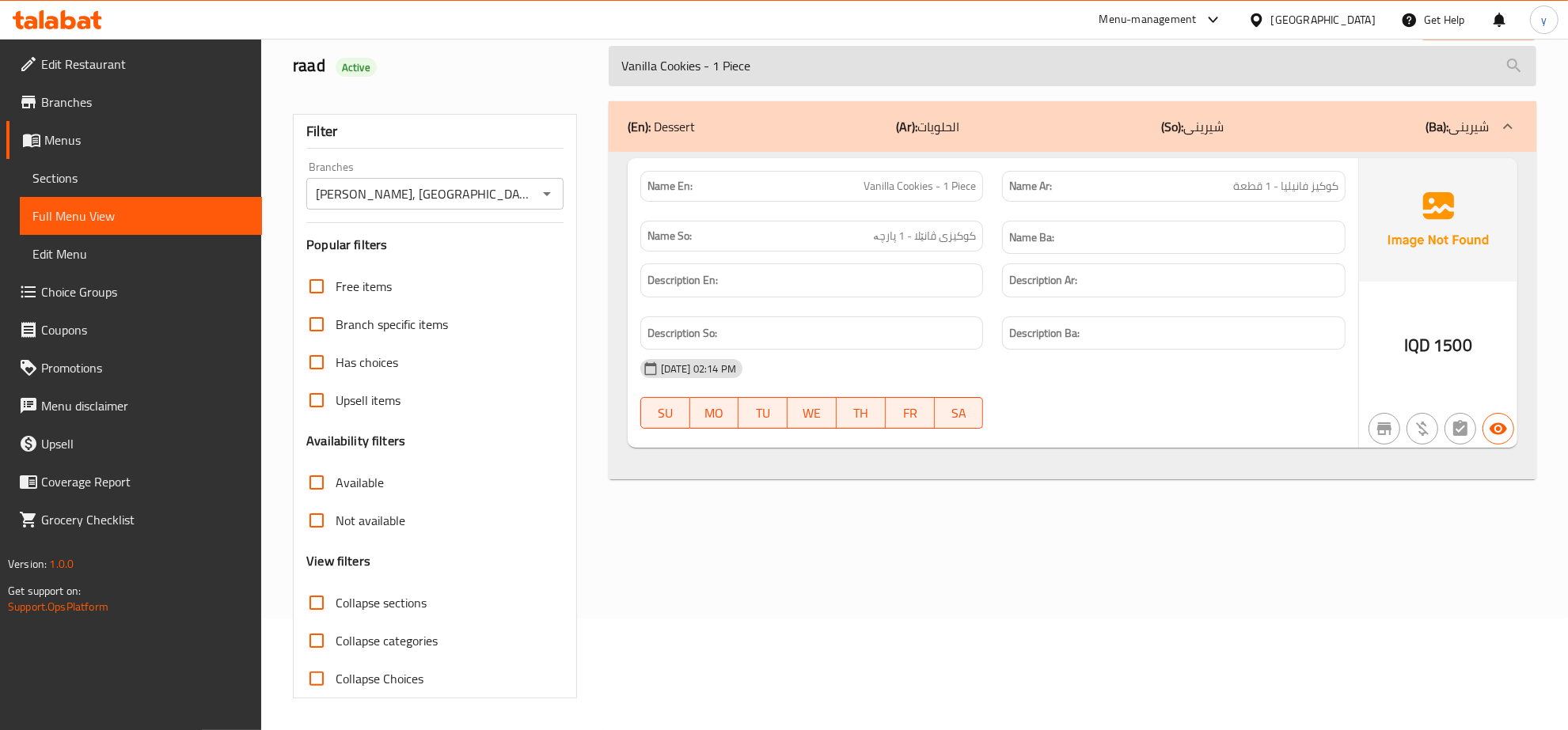
click at [869, 64] on input "Vanilla Cookies - 1 Piece" at bounding box center [1072, 65] width 927 height 40
paste input "Red Velvet Cookies - 1 Piece"
click at [720, 57] on input "Red Velvet Cookies - 1 Piece" at bounding box center [1072, 65] width 927 height 40
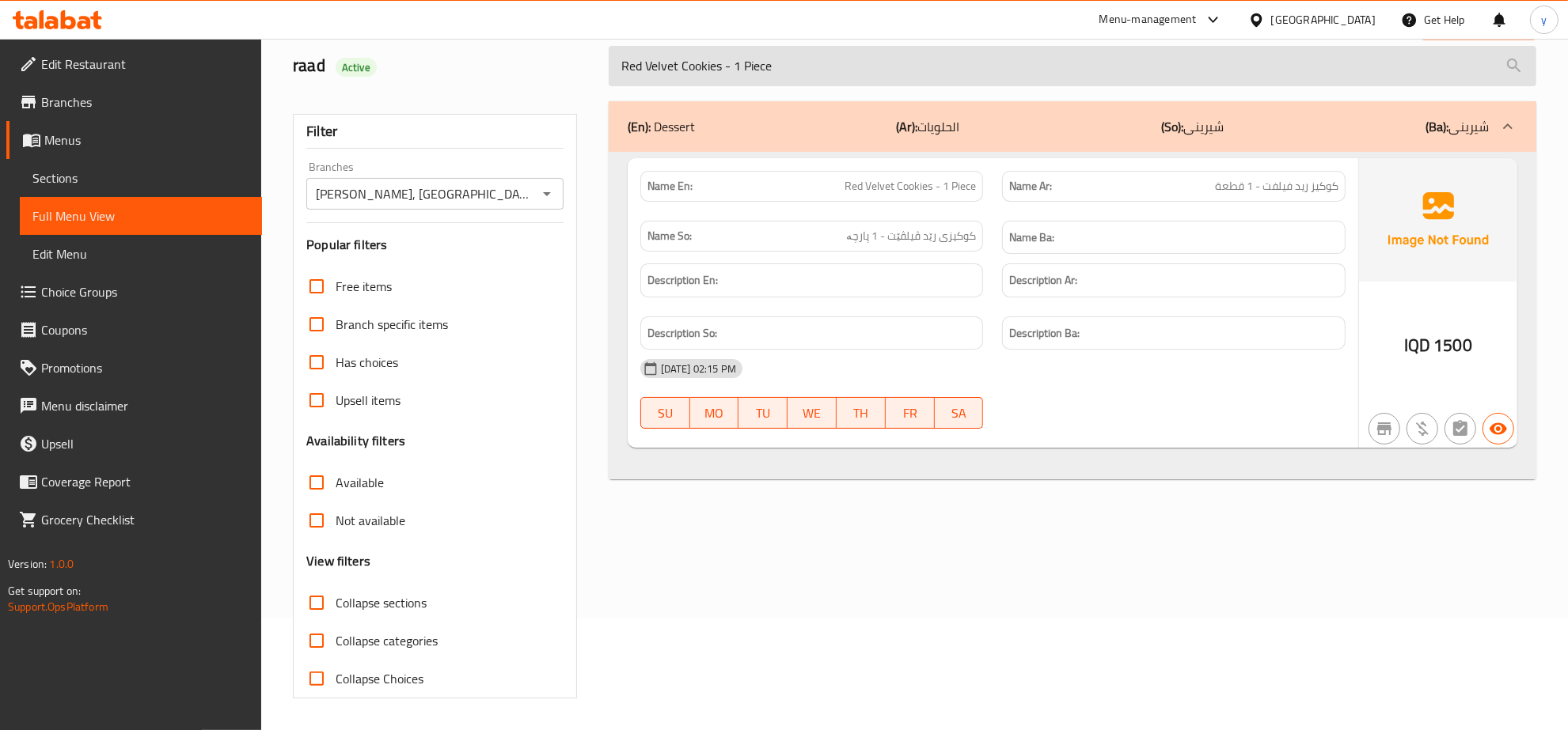
click at [720, 57] on input "Red Velvet Cookies - 1 Piece" at bounding box center [1072, 65] width 927 height 40
paste input "Chocolate"
drag, startPoint x: 805, startPoint y: 91, endPoint x: 744, endPoint y: 69, distance: 64.8
click at [744, 69] on div "Chocolate Cookies - 1 Piece" at bounding box center [1073, 66] width 947 height 60
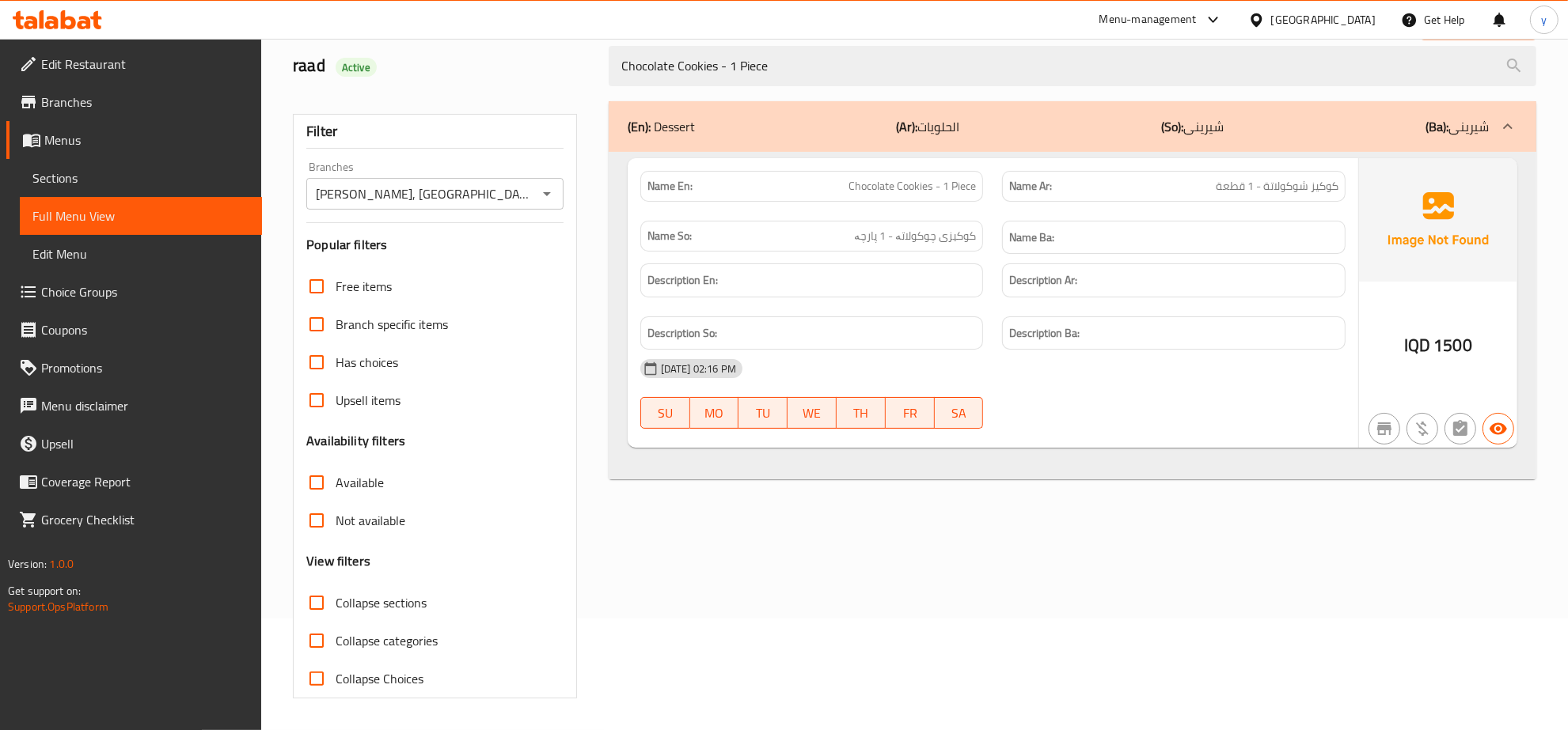
drag, startPoint x: 798, startPoint y: 56, endPoint x: 702, endPoint y: 154, distance: 137.2
click at [515, 100] on div "Home / Restaurants management / Menus / Full menu view Export Menu raad Active …" at bounding box center [915, 329] width 1244 height 740
paste input "Lotus Tril"
drag, startPoint x: 753, startPoint y: 73, endPoint x: 665, endPoint y: 138, distance: 109.4
click at [598, 83] on div "raad Active Lotus Trilece" at bounding box center [914, 65] width 1263 height 70
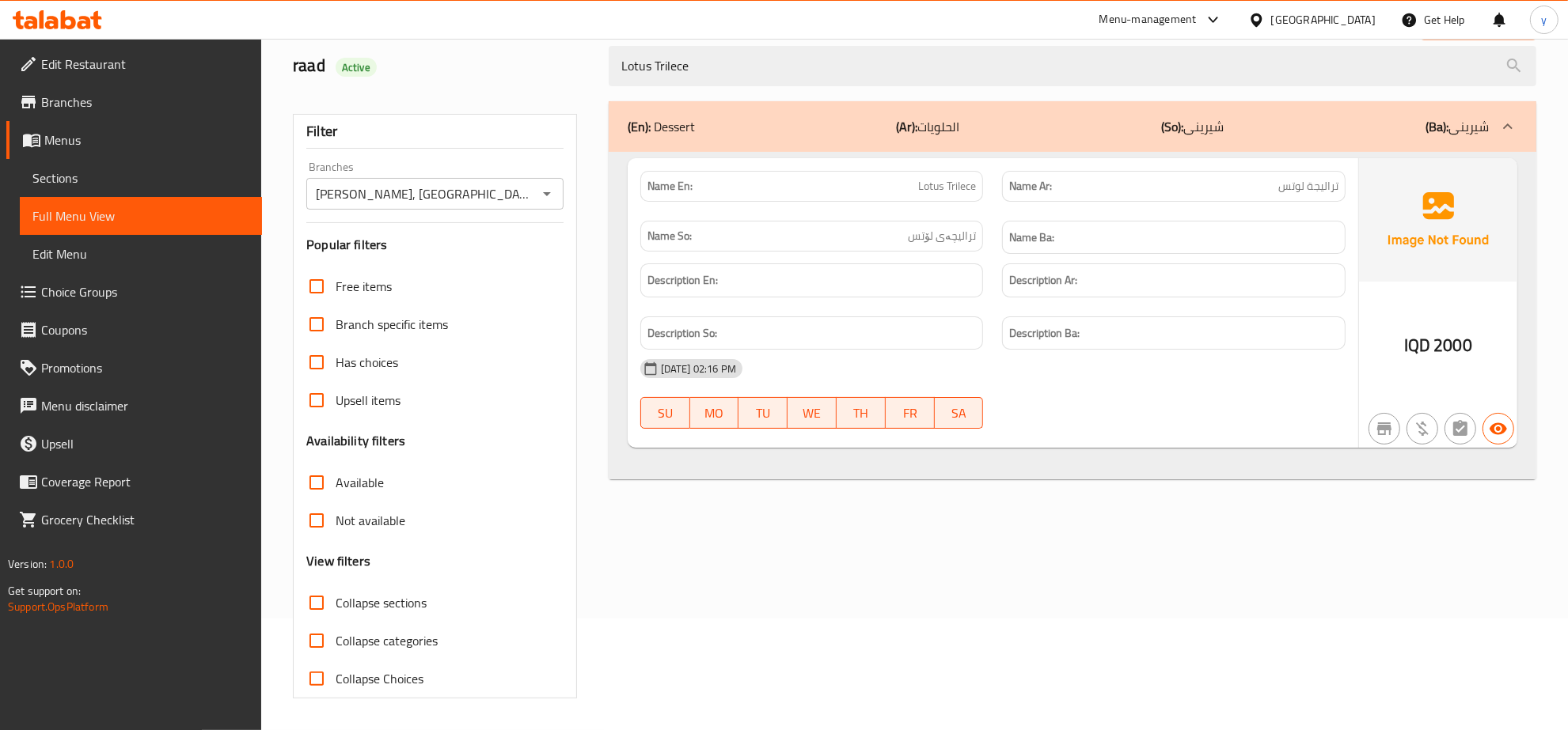
paste input "Jelly"
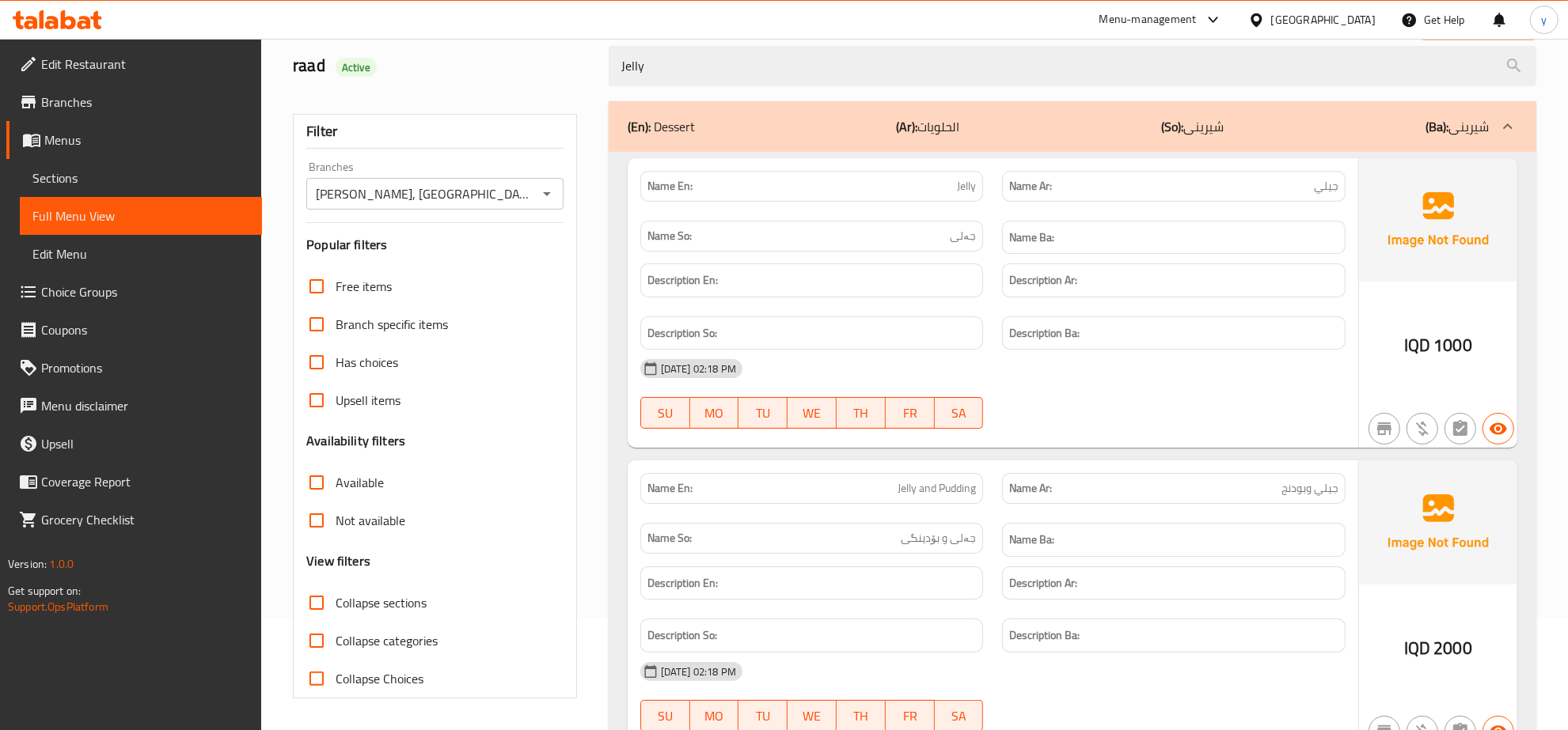
drag, startPoint x: 772, startPoint y: 60, endPoint x: 546, endPoint y: 96, distance: 228.8
click at [536, 74] on div "raad Active Jelly" at bounding box center [914, 65] width 1263 height 70
paste input "Custard"
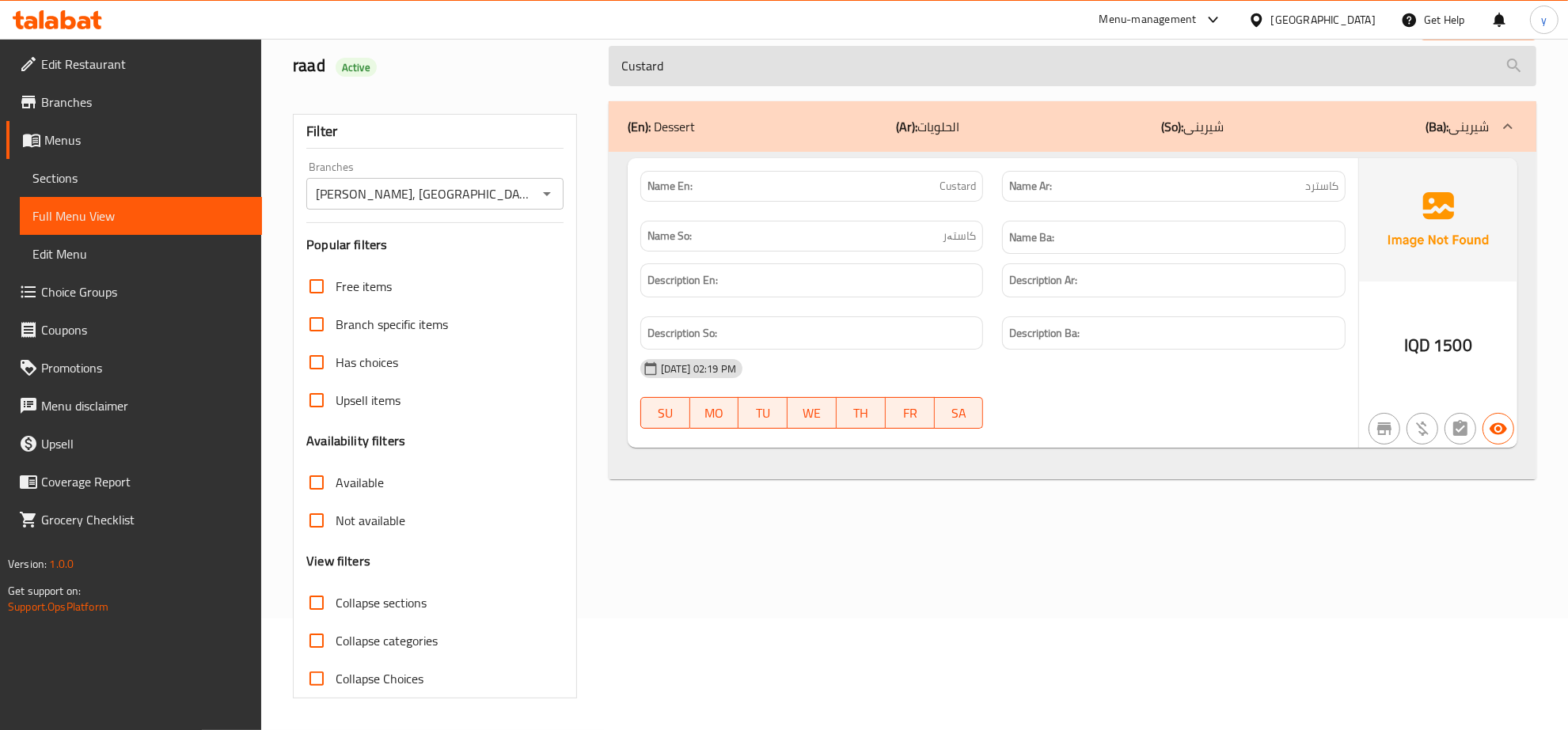
click at [762, 80] on input "Custard" at bounding box center [1072, 65] width 927 height 40
paste input "Trap al [PERSON_NAME]"
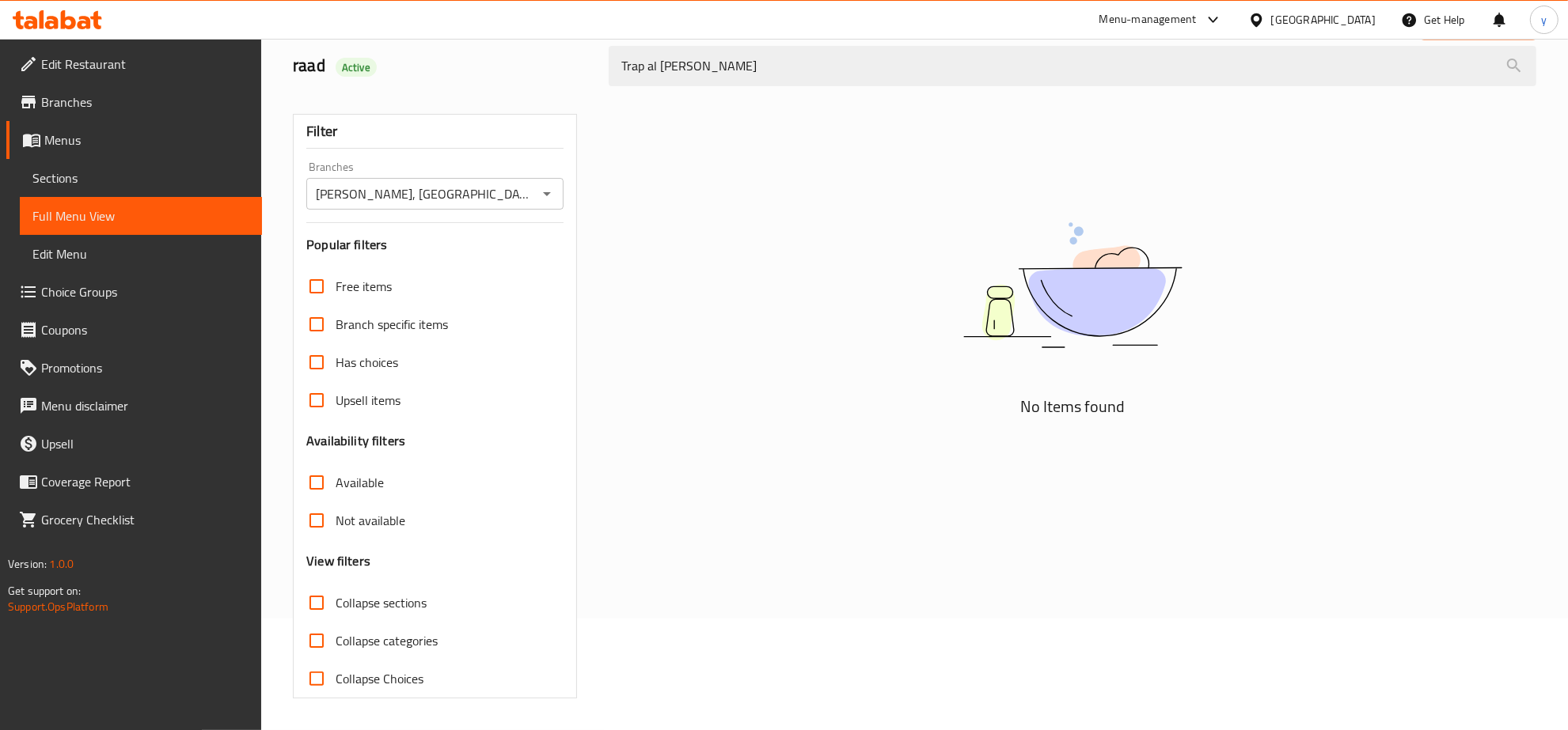
drag, startPoint x: 640, startPoint y: 68, endPoint x: 543, endPoint y: 73, distance: 97.1
click at [543, 72] on div "raad Active Trap al [PERSON_NAME]" at bounding box center [914, 65] width 1263 height 70
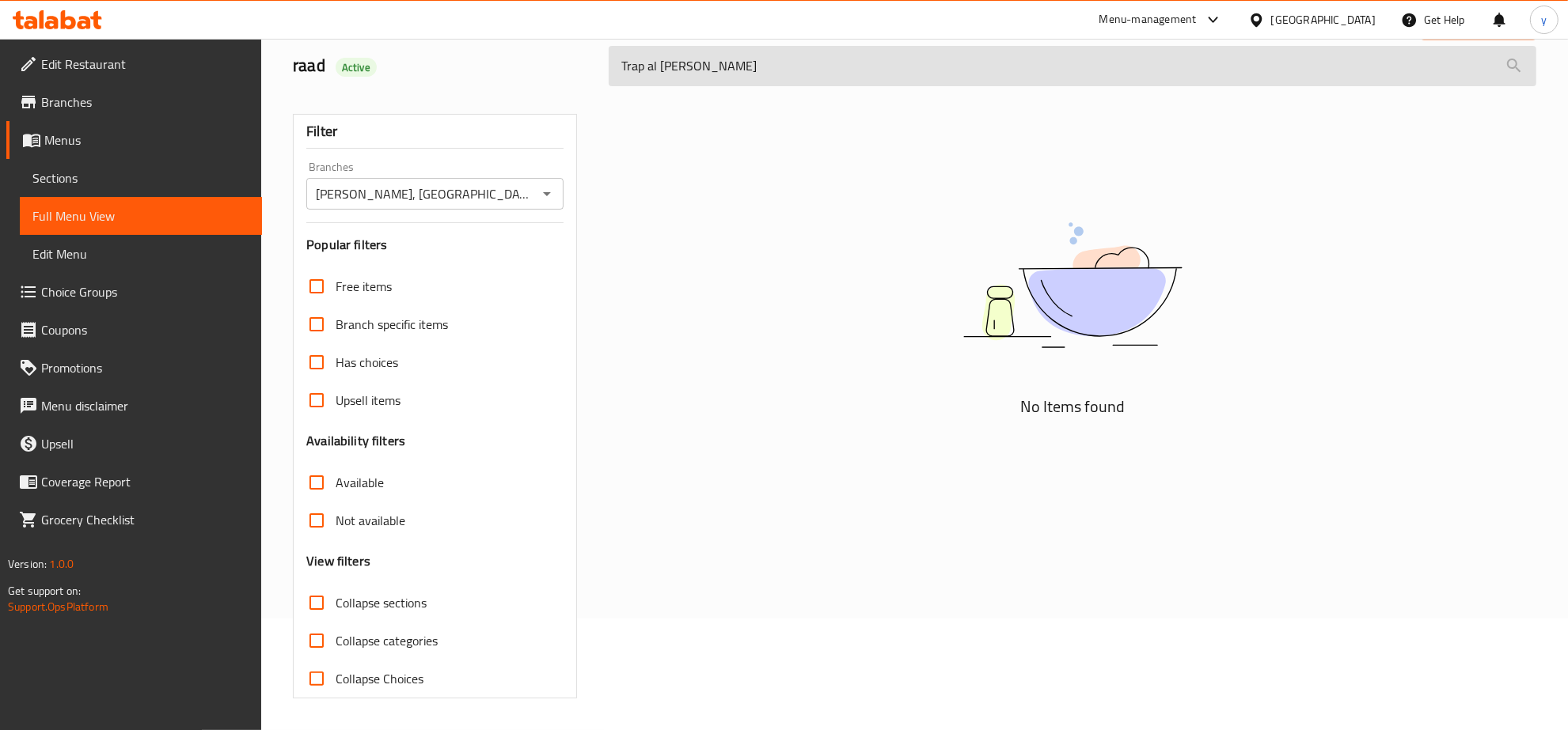
drag, startPoint x: 652, startPoint y: 68, endPoint x: 617, endPoint y: 72, distance: 35.2
click at [617, 72] on input "Trap al [PERSON_NAME]" at bounding box center [1072, 65] width 927 height 40
click at [651, 70] on input "Trap al [PERSON_NAME]" at bounding box center [1072, 65] width 927 height 40
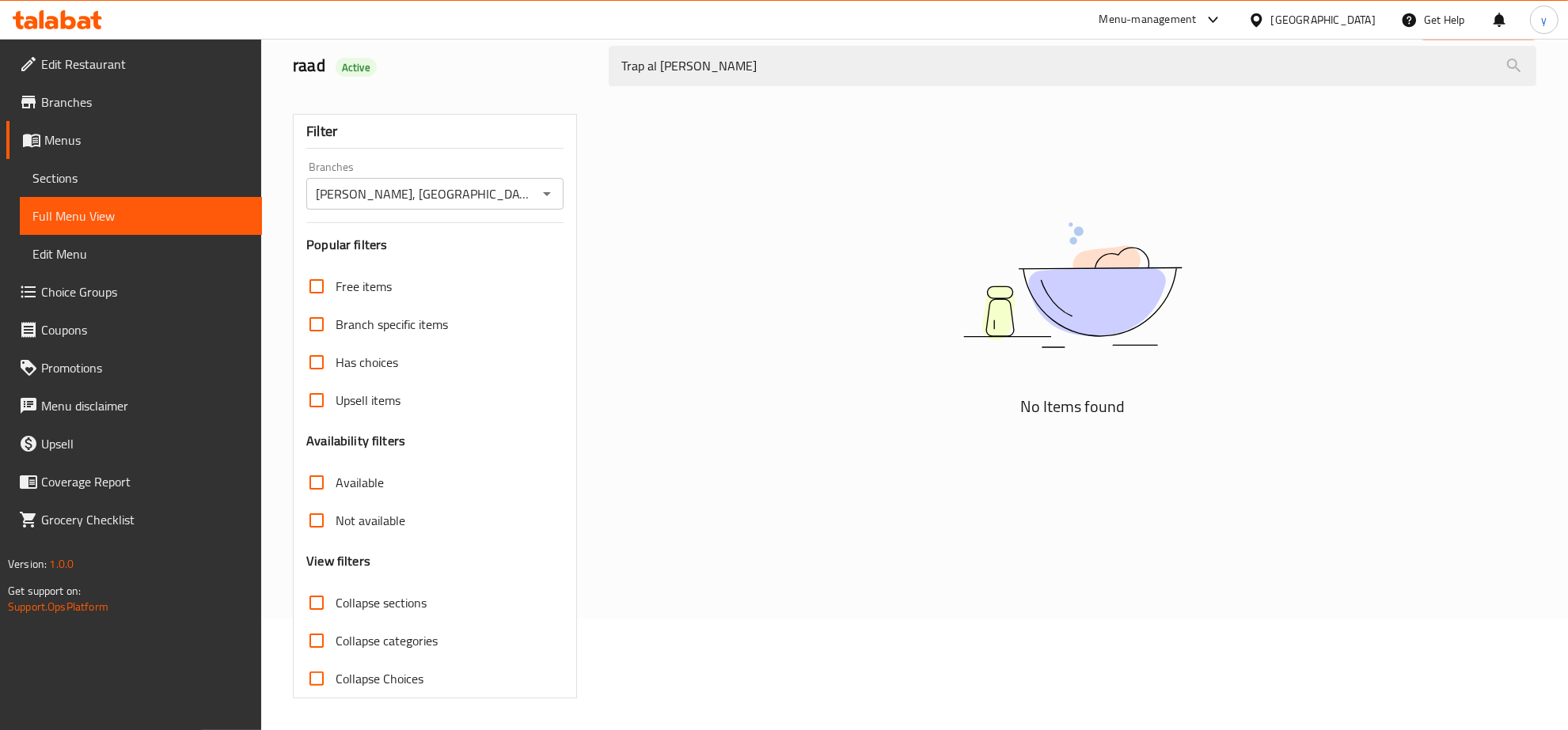
drag, startPoint x: 643, startPoint y: 71, endPoint x: 590, endPoint y: 74, distance: 53.1
click at [590, 74] on div "raad Active Trap al [PERSON_NAME]" at bounding box center [914, 65] width 1263 height 70
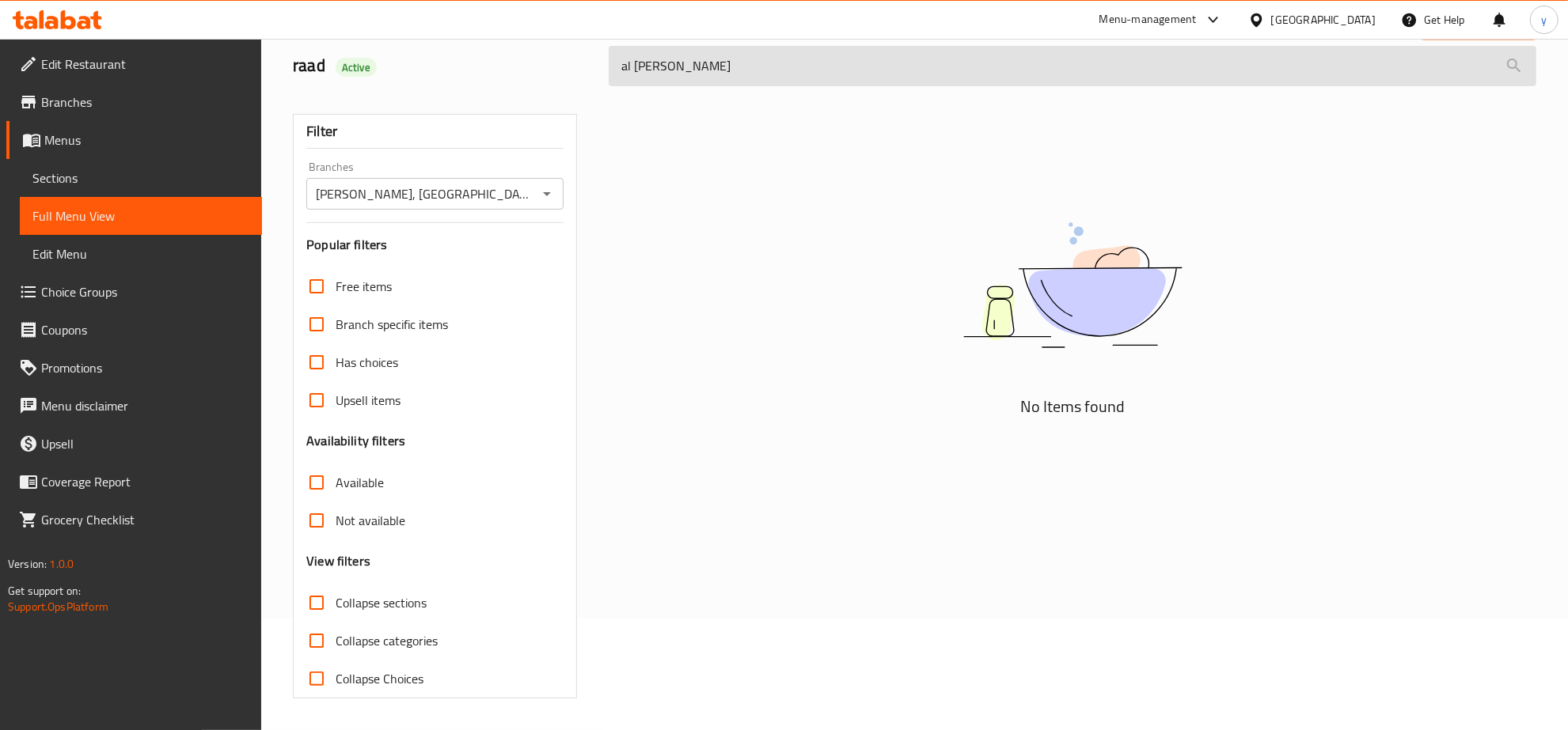
click at [626, 67] on input "al [PERSON_NAME]" at bounding box center [1072, 65] width 927 height 40
drag, startPoint x: 674, startPoint y: 65, endPoint x: 634, endPoint y: 67, distance: 40.0
click at [634, 67] on input "al [PERSON_NAME]" at bounding box center [1072, 65] width 927 height 40
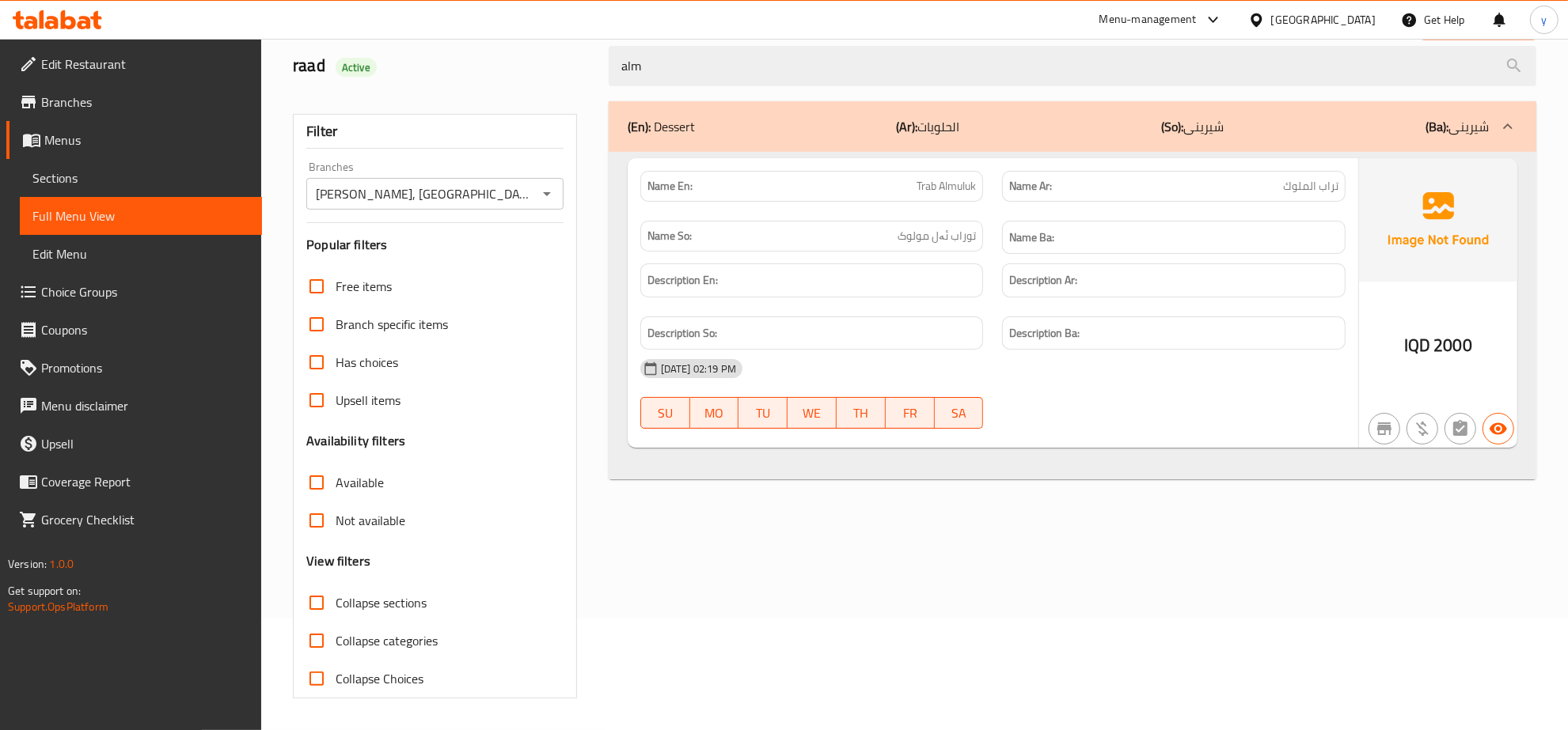
click at [952, 192] on span "Trab Almuluk" at bounding box center [947, 187] width 60 height 17
copy span "Trab Almuluk"
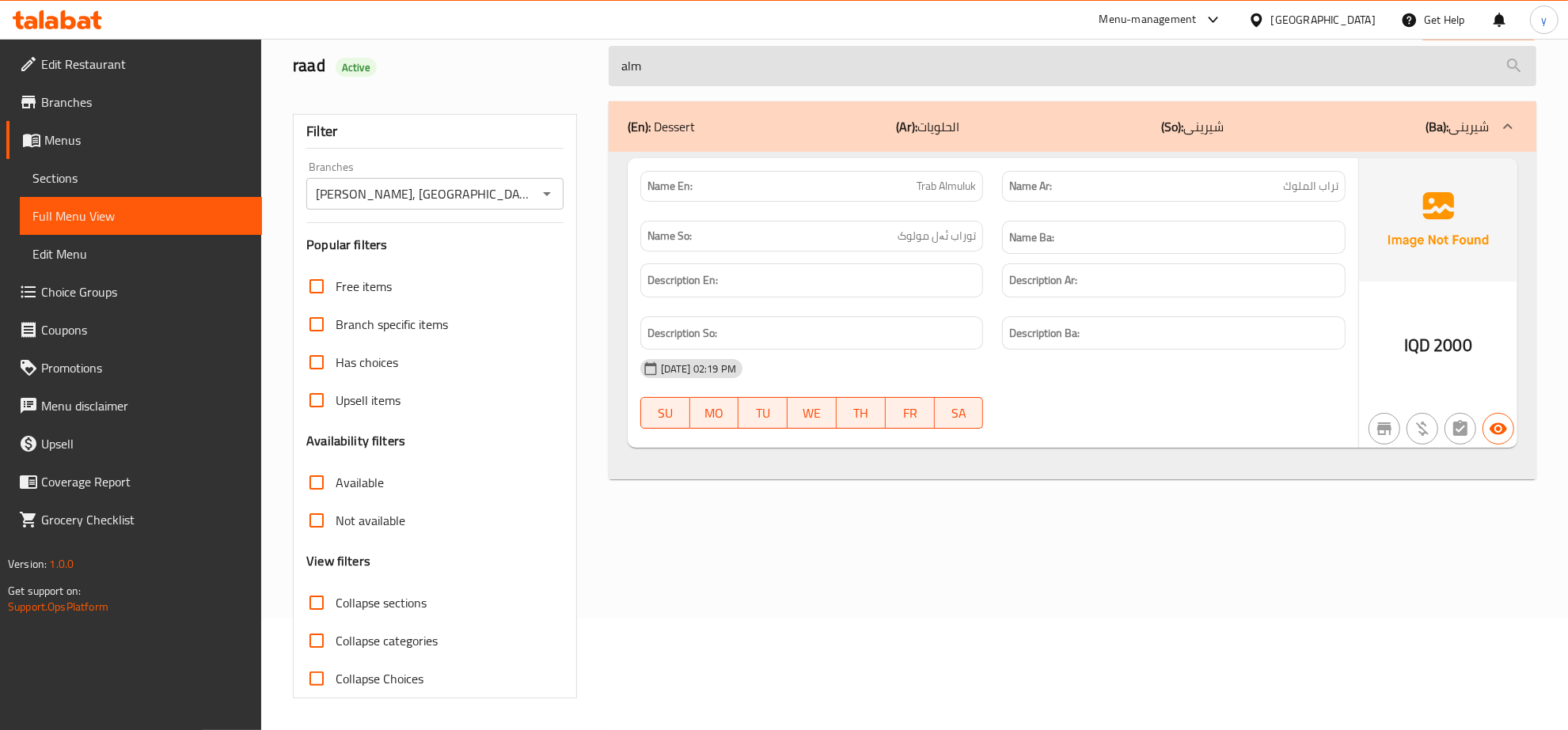
click at [761, 71] on input "alm" at bounding box center [1072, 65] width 927 height 40
paste input "Trab Almuluk"
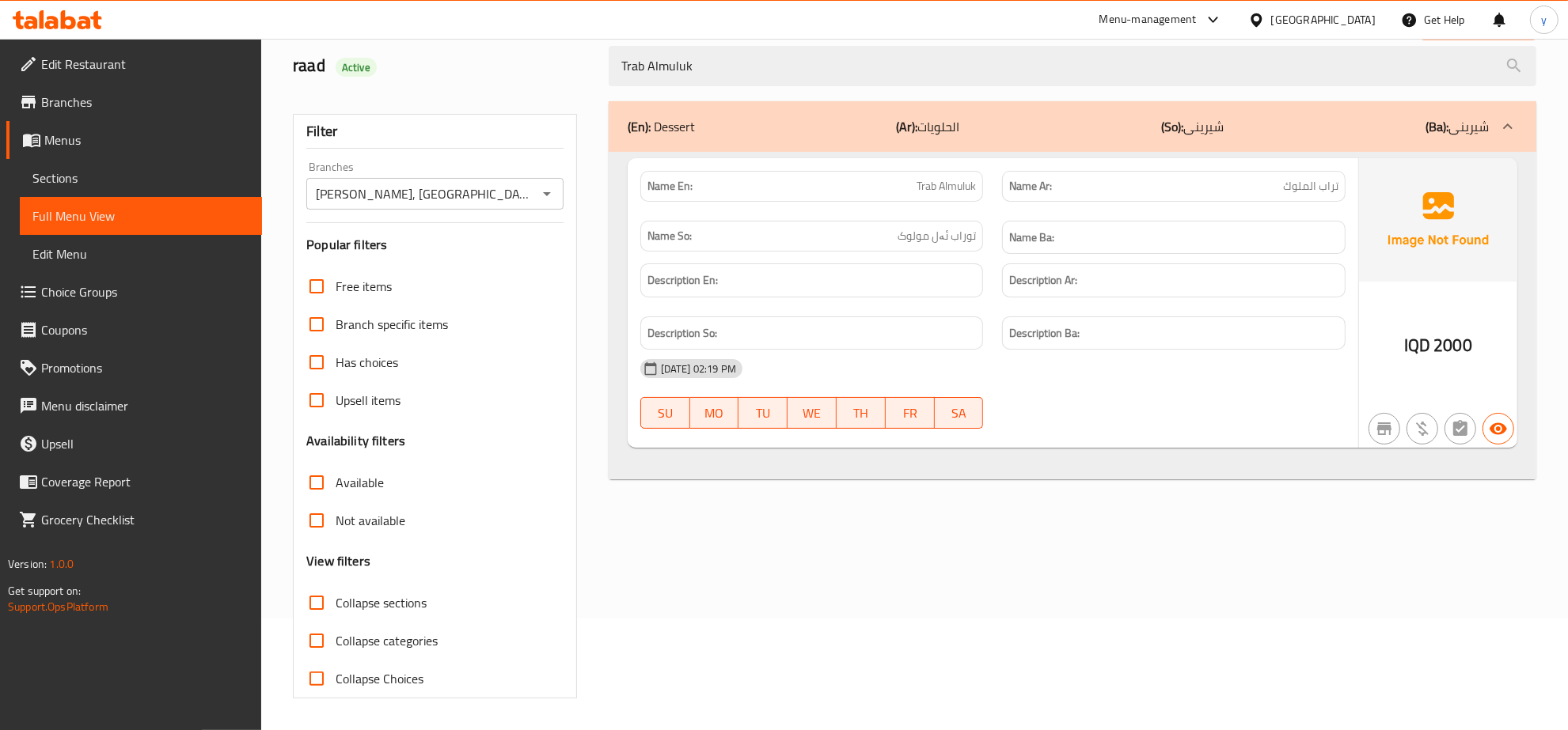
drag, startPoint x: 699, startPoint y: 70, endPoint x: 487, endPoint y: 96, distance: 213.6
click at [487, 89] on div "raad Active Trab Almuluk" at bounding box center [914, 65] width 1263 height 70
paste input "Xsh xsh"
drag, startPoint x: 688, startPoint y: 62, endPoint x: 608, endPoint y: 101, distance: 89.0
click at [610, 96] on div "Home / Restaurants management / Menus / Full menu view Export Menu raad Active …" at bounding box center [915, 329] width 1244 height 740
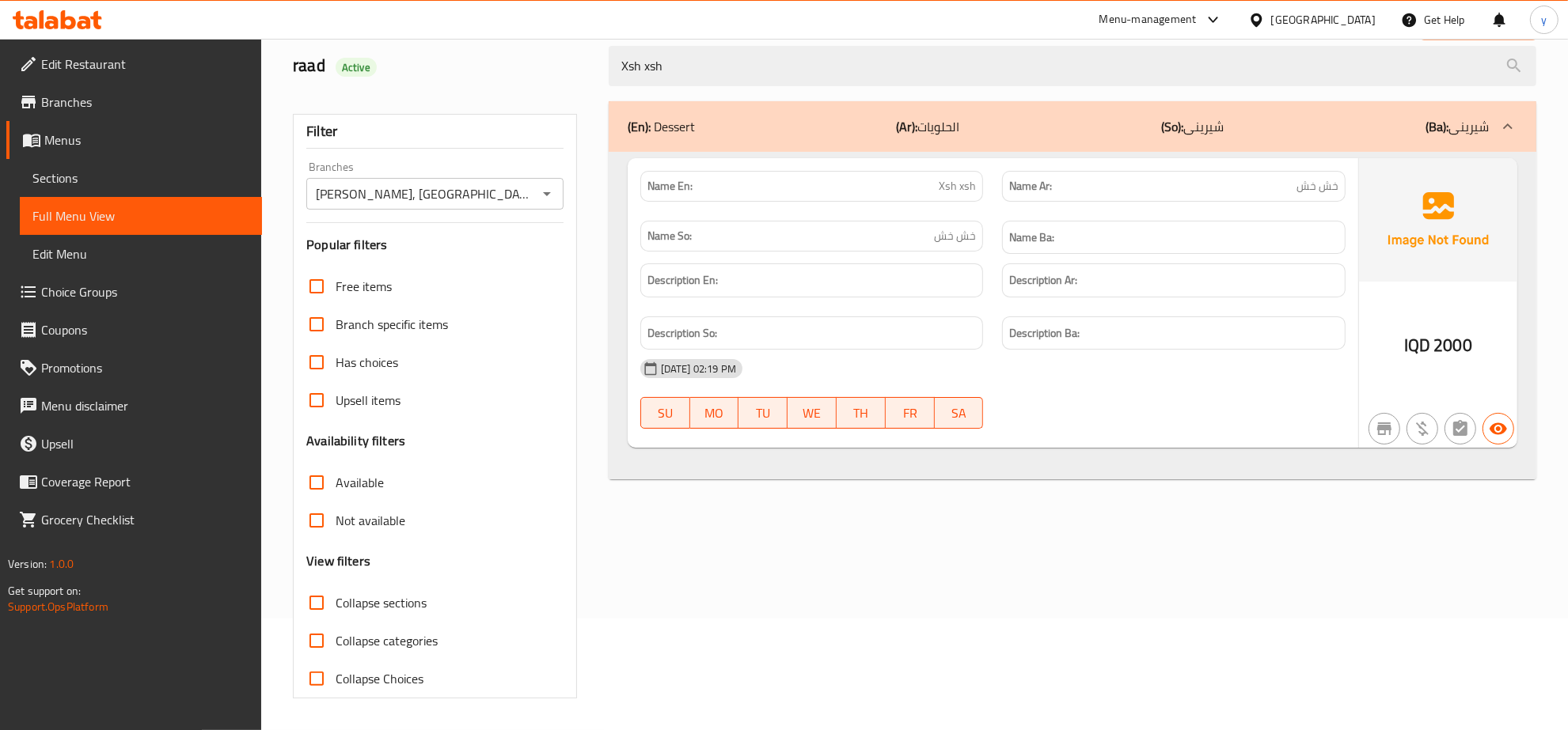
paste input "Oreo cake slice"
drag, startPoint x: 647, startPoint y: 65, endPoint x: 546, endPoint y: 109, distance: 110.2
click at [532, 92] on div "Home / Restaurants management / Menus / Full menu view Export Menu raad Active …" at bounding box center [915, 329] width 1244 height 740
paste input "Lotus Milk pudding"
drag, startPoint x: 674, startPoint y: 54, endPoint x: 444, endPoint y: 105, distance: 235.6
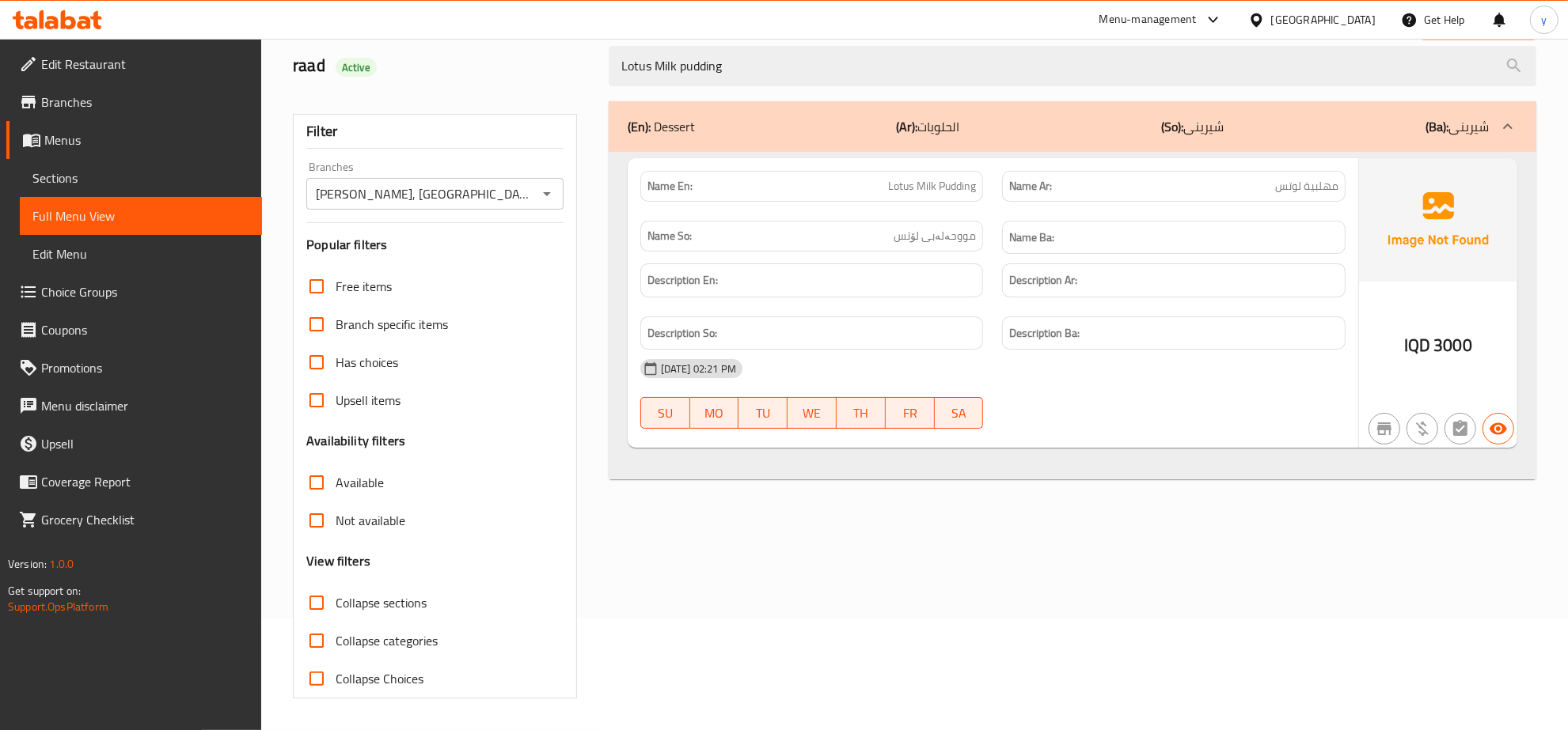
click at [444, 105] on div "Home / Restaurants management / Menus / Full menu view Export Menu raad Active …" at bounding box center [915, 329] width 1244 height 740
paste input "Strawberry Cheese cake cup"
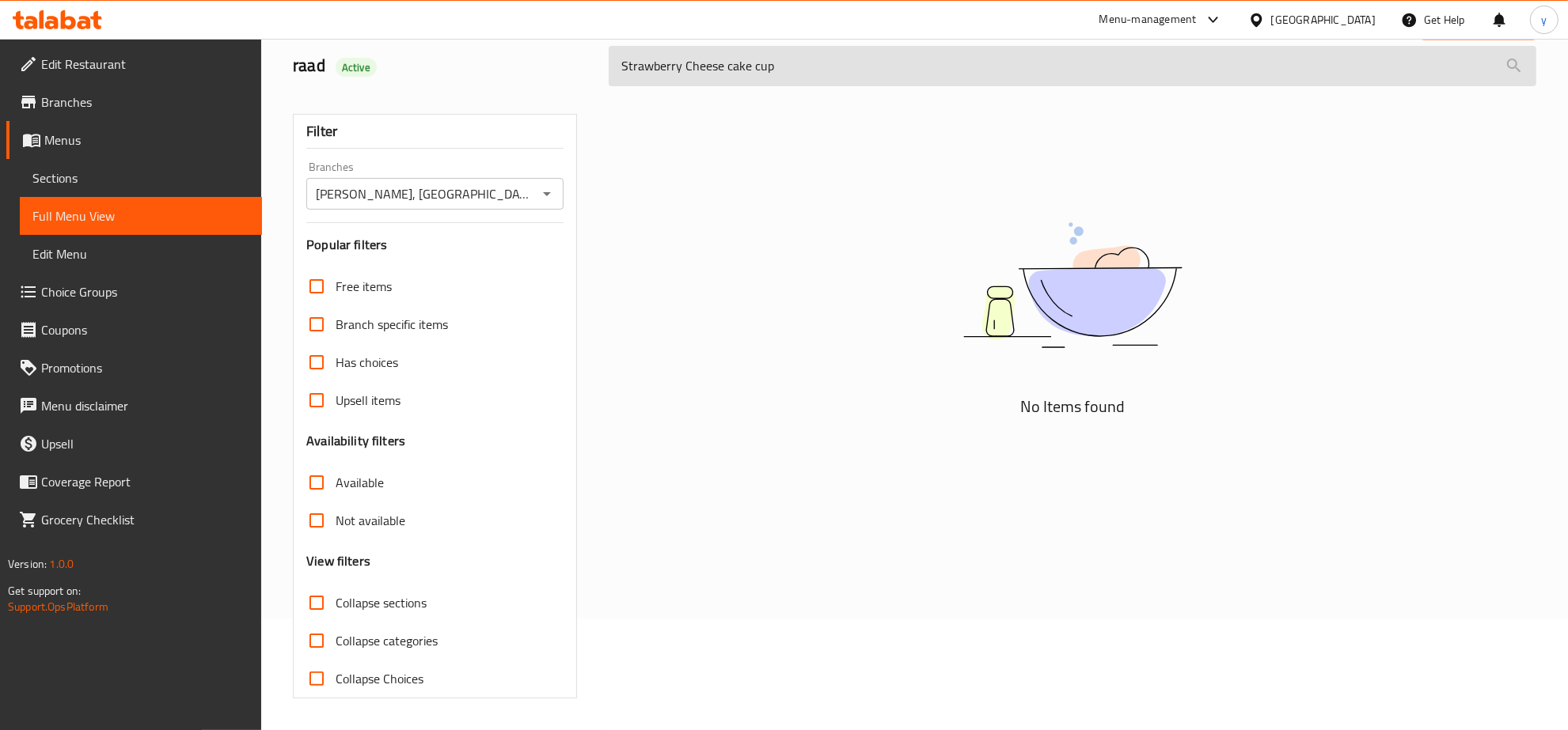
click at [796, 67] on input "Strawberry Cheese cake cup" at bounding box center [1072, 65] width 927 height 40
click at [761, 70] on input "Strawberry Cheese cake cup" at bounding box center [1072, 65] width 927 height 40
click at [836, 65] on input "Strawberry Cheese cake cup" at bounding box center [1072, 65] width 927 height 40
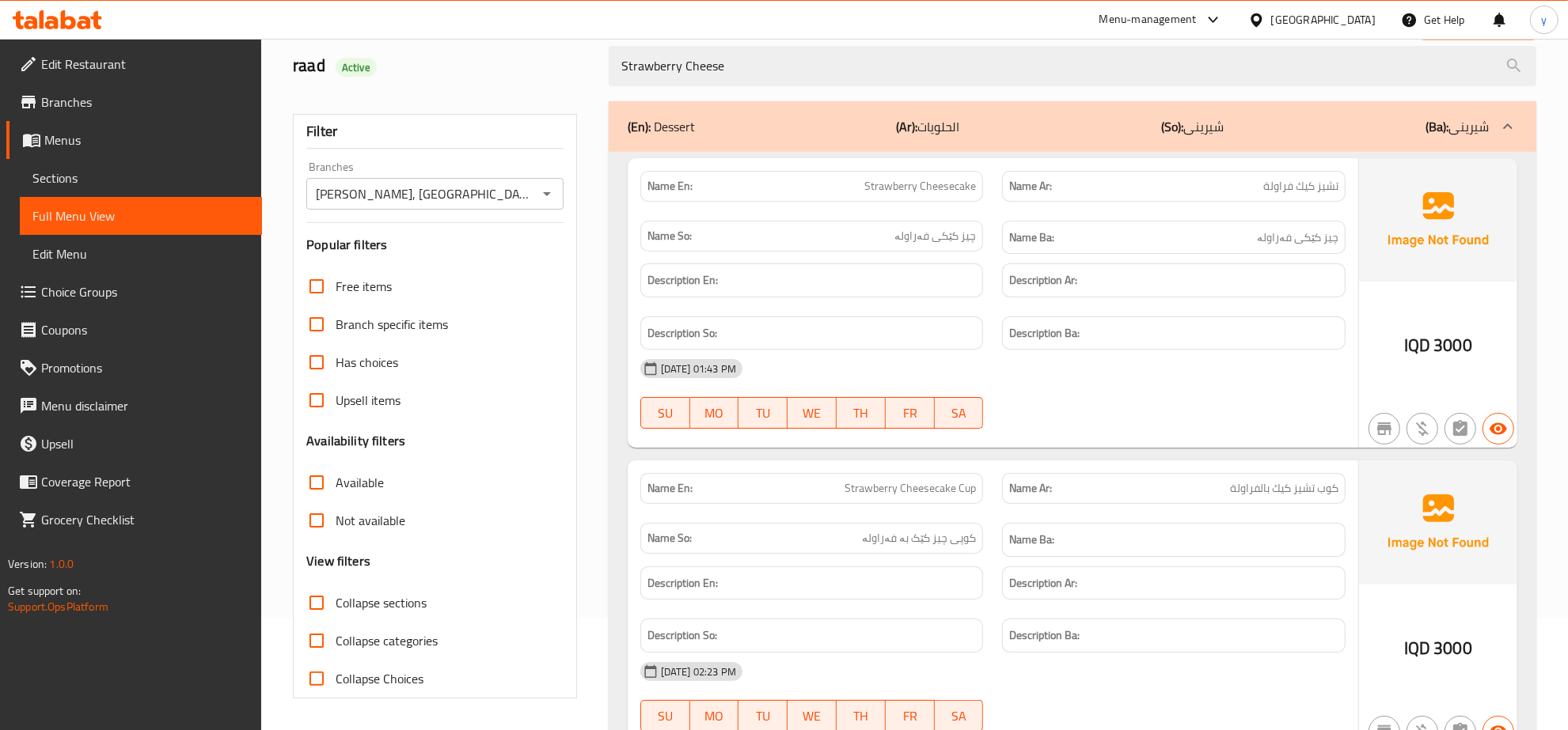
drag, startPoint x: 730, startPoint y: 62, endPoint x: 566, endPoint y: 63, distance: 164.0
click at [566, 63] on div "raad Active Strawberry Cheese" at bounding box center [914, 65] width 1263 height 70
paste input "Oreo cheesecake cup"
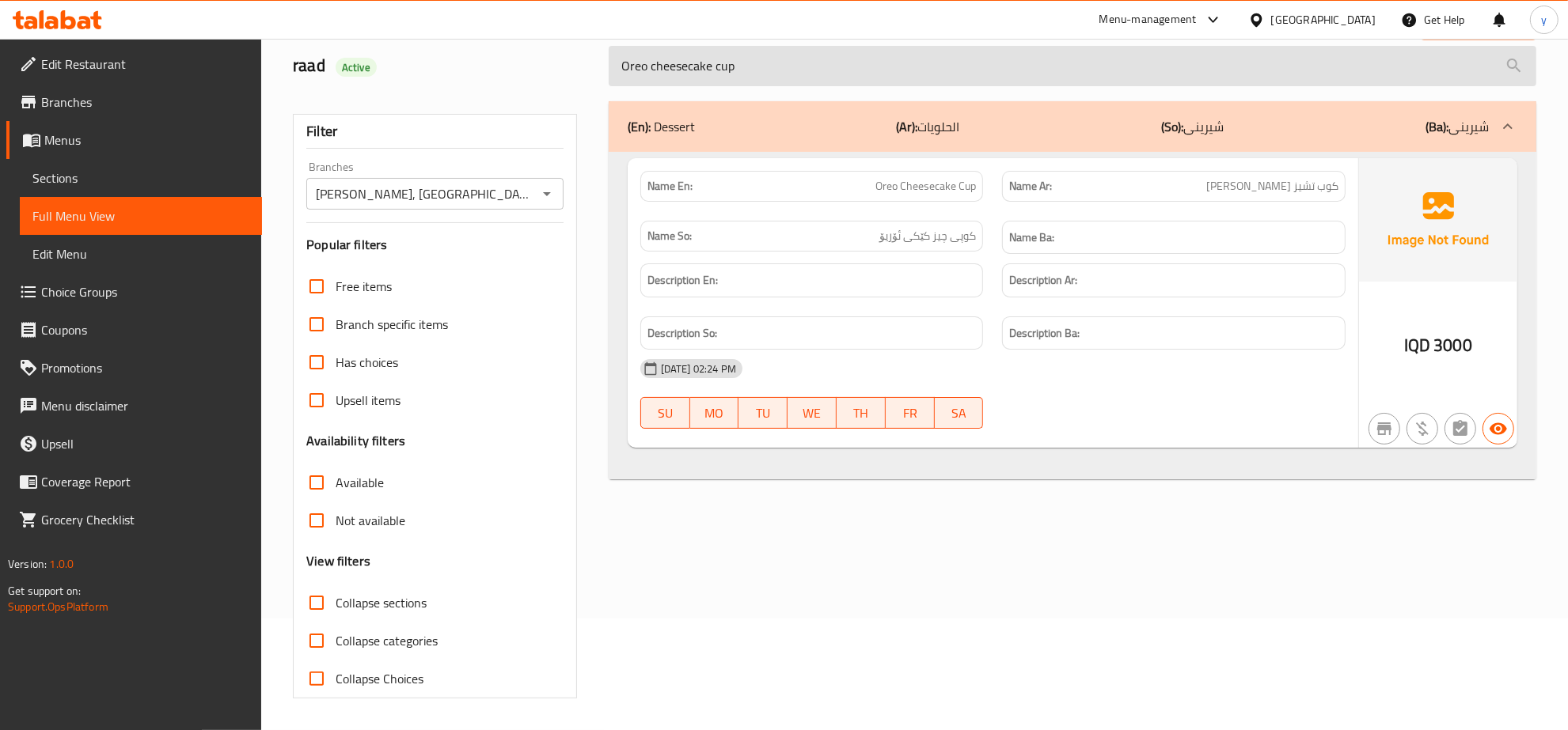
click at [798, 64] on input "Oreo cheesecake cup" at bounding box center [1072, 65] width 927 height 40
paste input "Macaron 1KG"
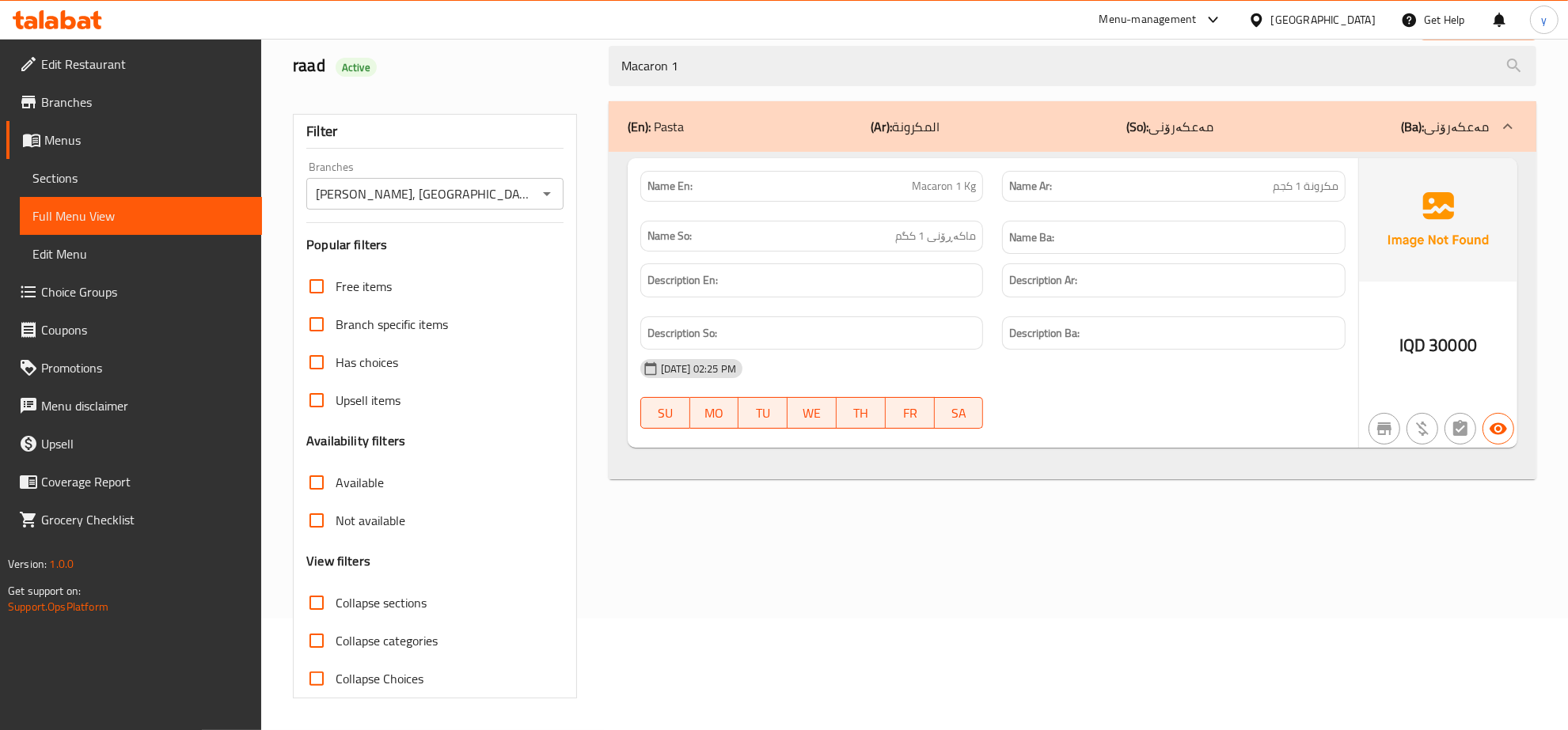
drag, startPoint x: 699, startPoint y: 56, endPoint x: 624, endPoint y: 96, distance: 85.0
click at [544, 65] on div "raad Active Macaron 1" at bounding box center [914, 65] width 1263 height 70
paste input "Sliced Chocolate cake"
drag, startPoint x: 749, startPoint y: 56, endPoint x: 541, endPoint y: 104, distance: 213.5
click at [465, 65] on div "raad Active Sliced Chocolate cake" at bounding box center [914, 65] width 1263 height 70
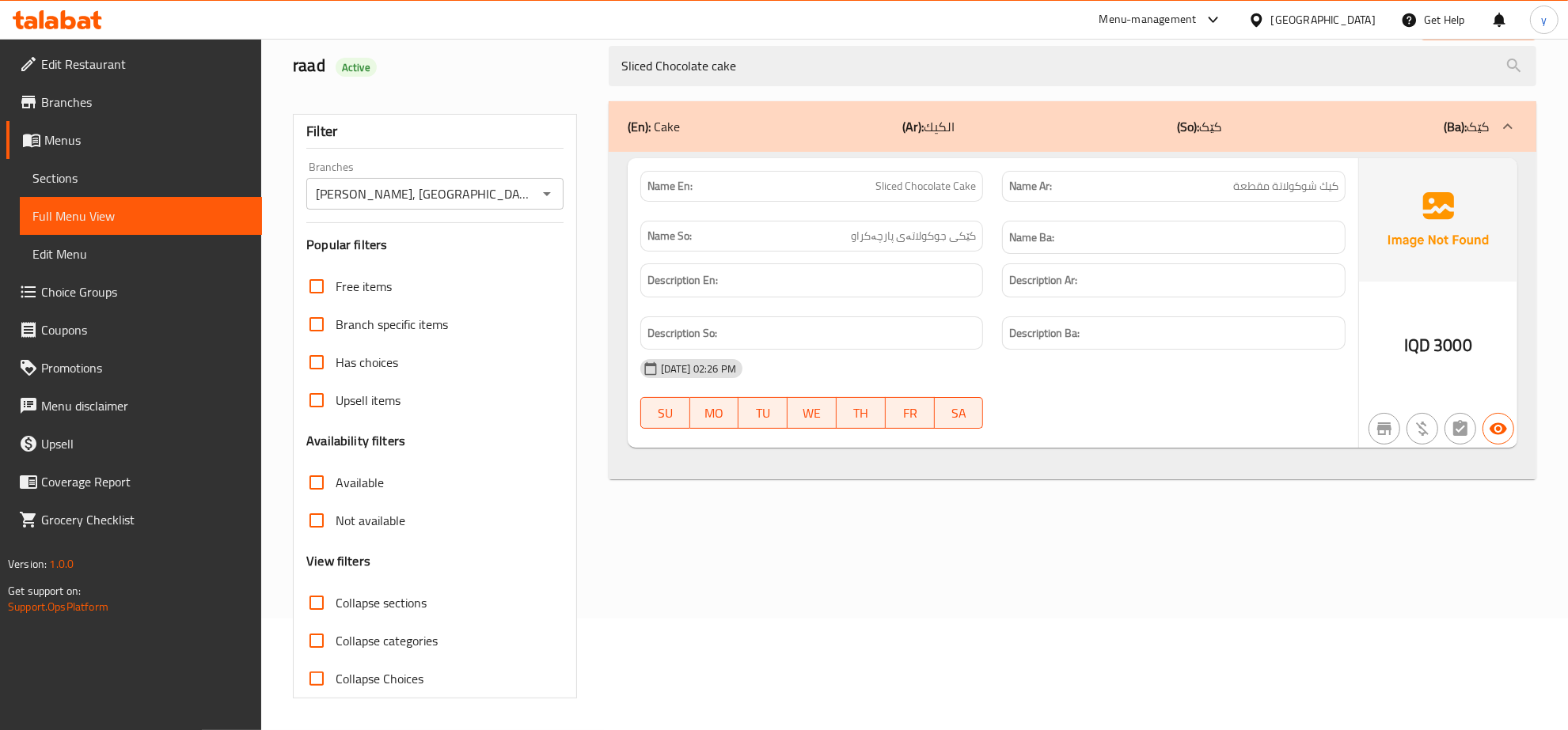
paste input "Brownies Tiramisu"
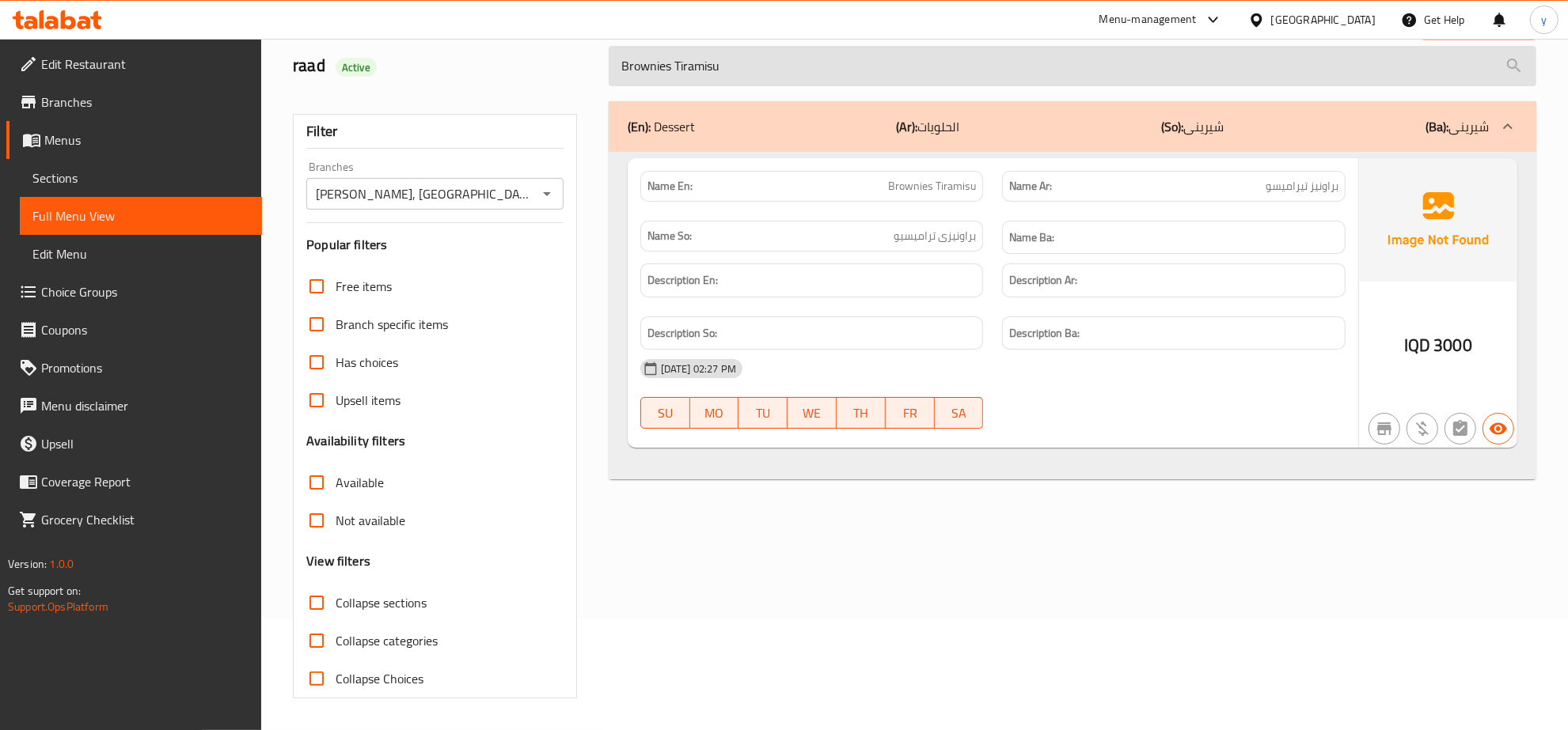
click at [714, 65] on input "Brownies Tiramisu" at bounding box center [1072, 65] width 927 height 40
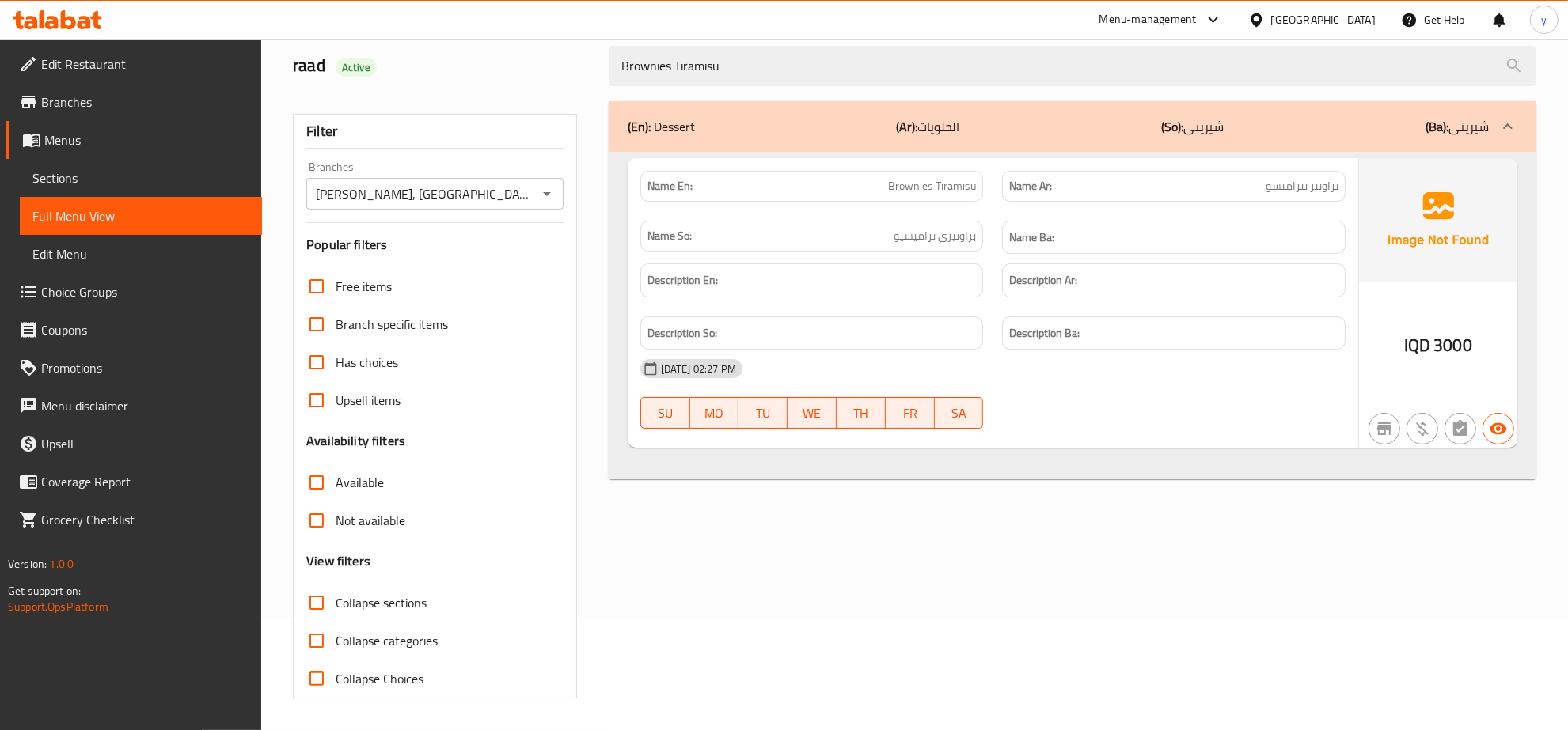
drag, startPoint x: 735, startPoint y: 65, endPoint x: 666, endPoint y: 108, distance: 81.3
click at [560, 74] on div "raad Active Brownies Tiramisu" at bounding box center [914, 65] width 1263 height 70
paste input "Tiramisu Cake"
drag, startPoint x: 728, startPoint y: 65, endPoint x: 586, endPoint y: 65, distance: 142.0
click at [586, 65] on div "raad Active Tiramisu Cake" at bounding box center [914, 65] width 1263 height 70
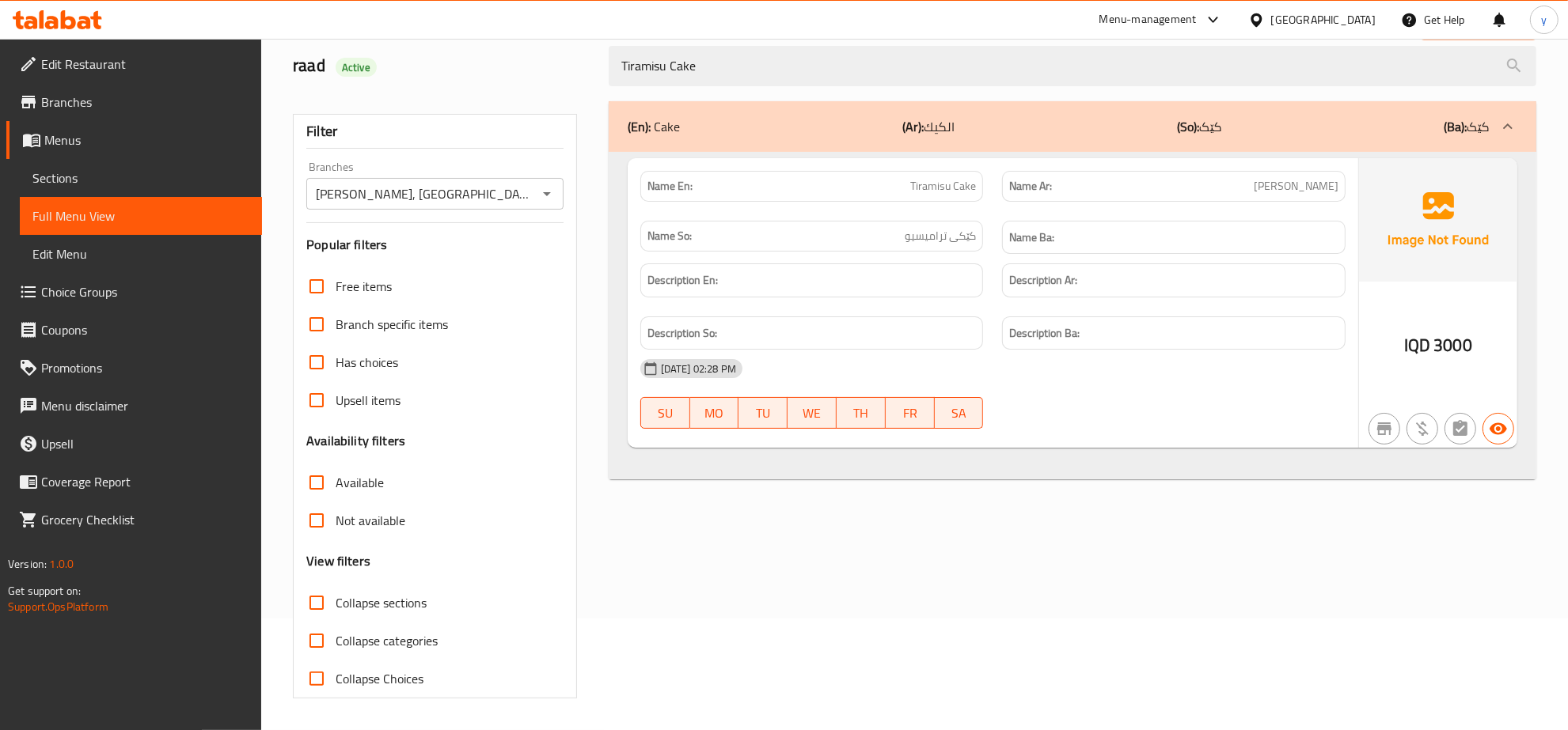
paste input "Sliced Carrot c"
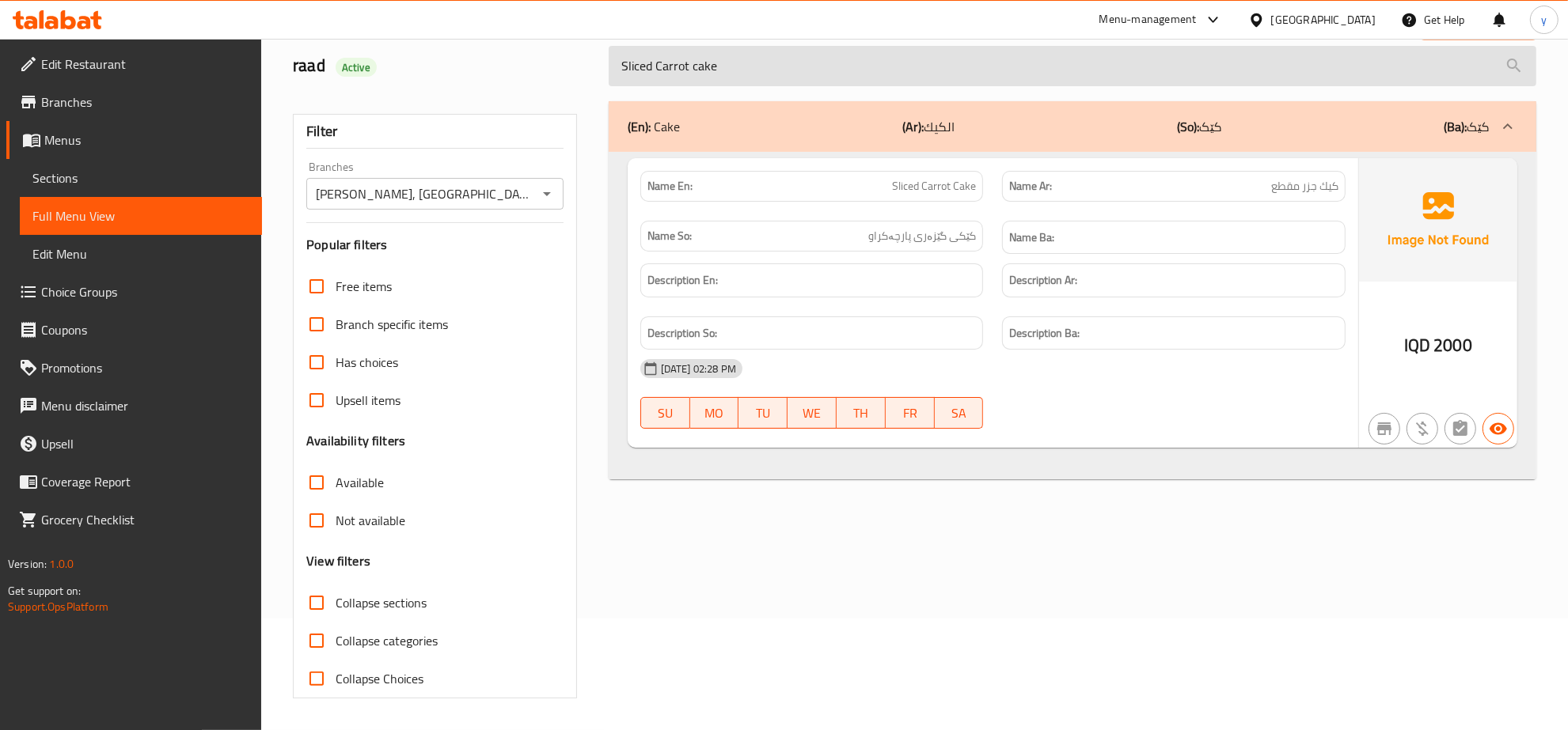
click at [751, 53] on input "Sliced Carrot cake" at bounding box center [1072, 65] width 927 height 40
paste input "Mixed Milk pudding"
type input "Mixed Milk pudding"
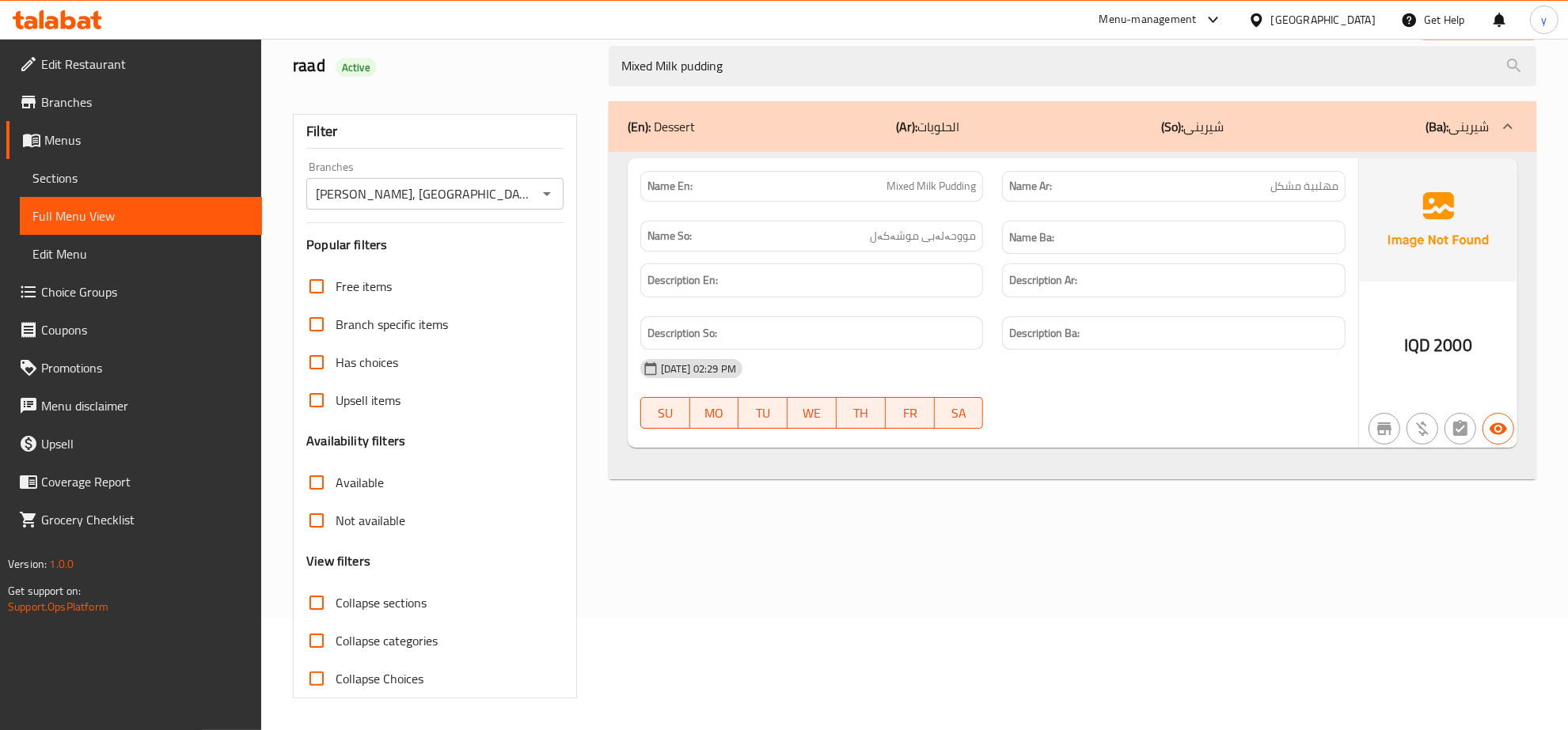
drag, startPoint x: 730, startPoint y: 65, endPoint x: 354, endPoint y: 69, distance: 376.0
click at [354, 69] on div "raad Active Mixed Milk pudding" at bounding box center [914, 65] width 1263 height 70
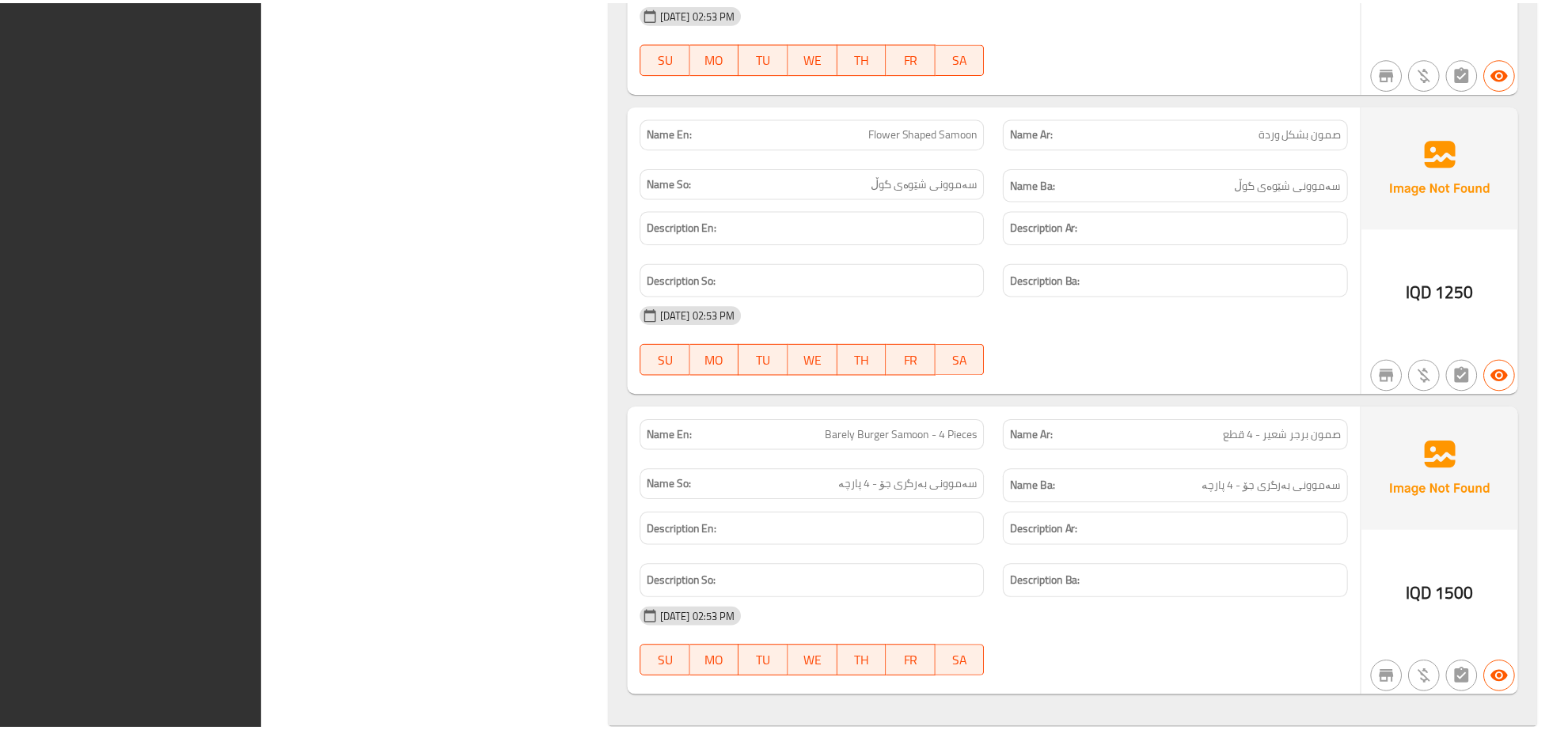
scroll to position [30405, 0]
